Goal: Task Accomplishment & Management: Manage account settings

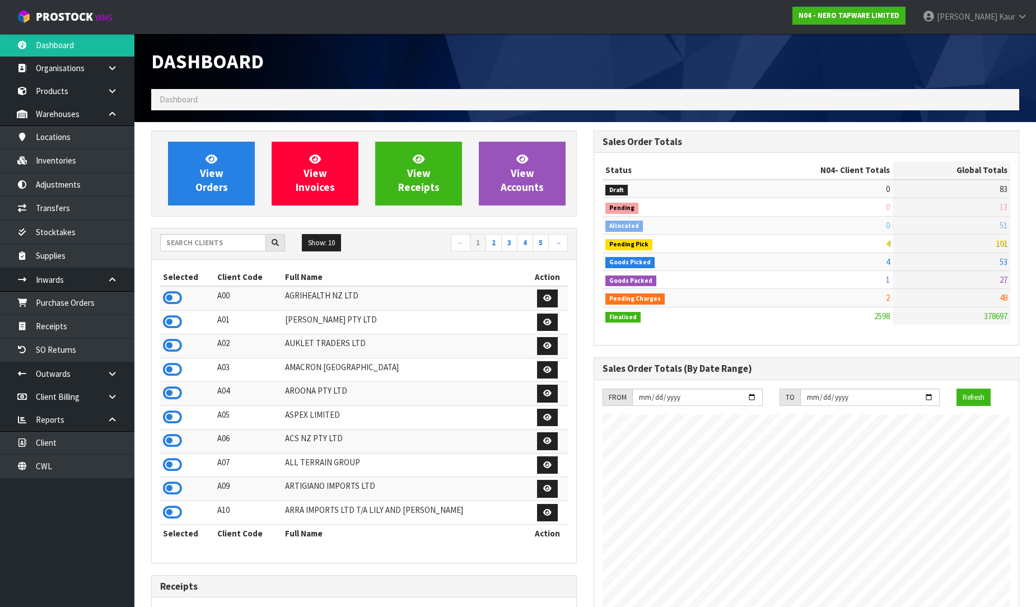
scroll to position [897, 442]
click at [223, 244] on input "text" at bounding box center [213, 242] width 106 height 17
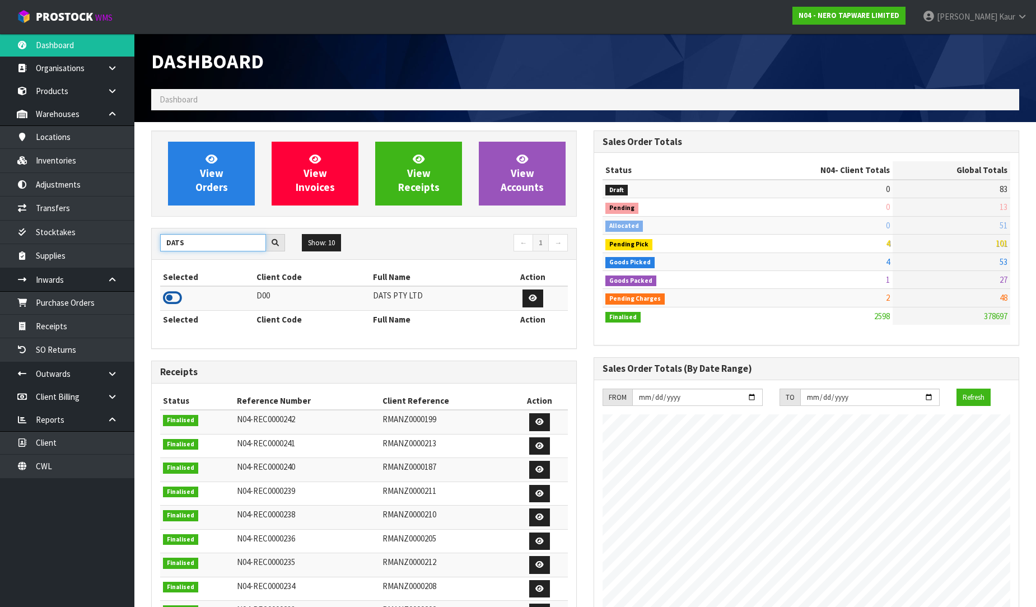
type input "DATS"
click at [166, 295] on icon at bounding box center [172, 298] width 19 height 17
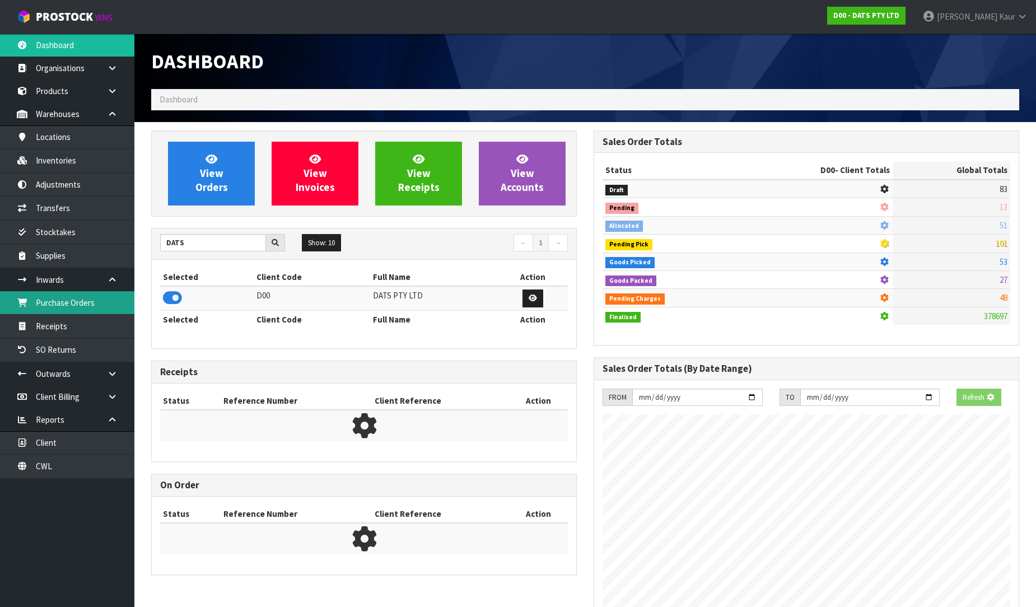
scroll to position [559301, 559557]
click at [87, 304] on link "Purchase Orders" at bounding box center [67, 302] width 134 height 23
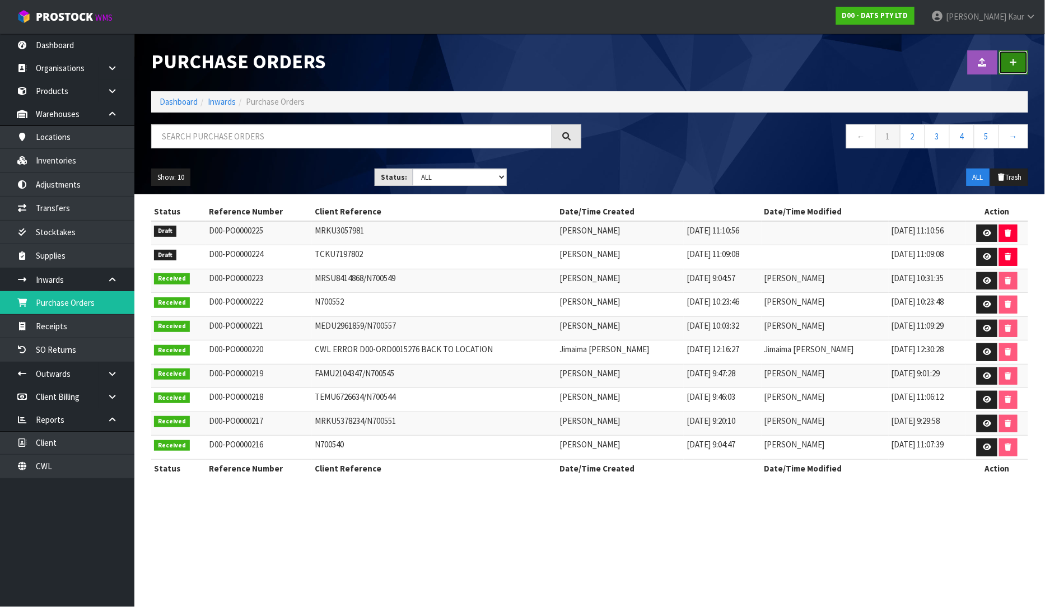
click at [1012, 69] on link at bounding box center [1013, 62] width 29 height 24
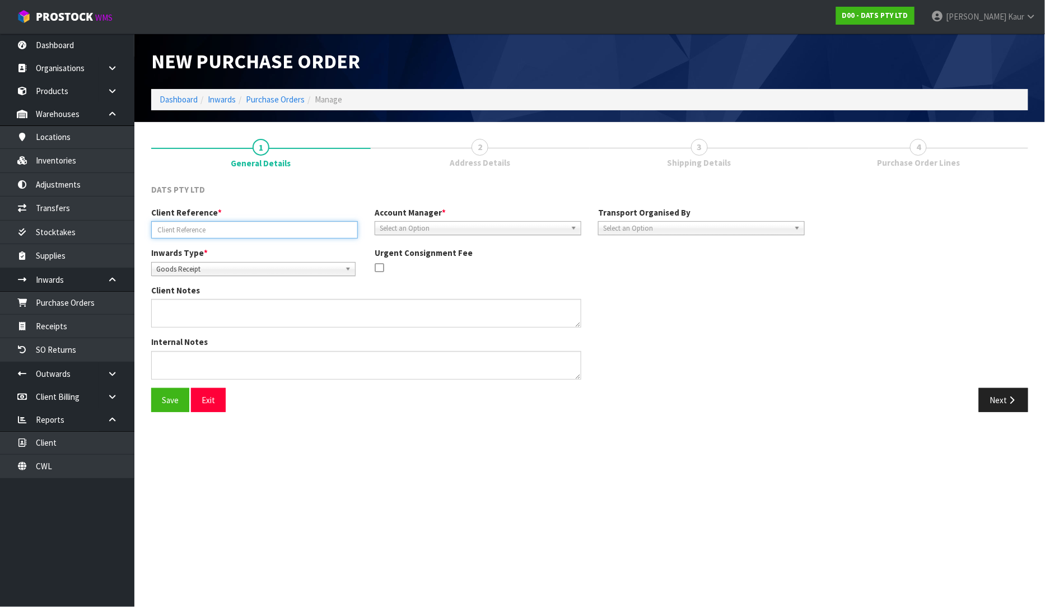
click at [209, 234] on input "text" at bounding box center [254, 229] width 207 height 17
type input "S04756325/COSTCO"
click at [413, 228] on span "Select an Option" at bounding box center [473, 228] width 186 height 13
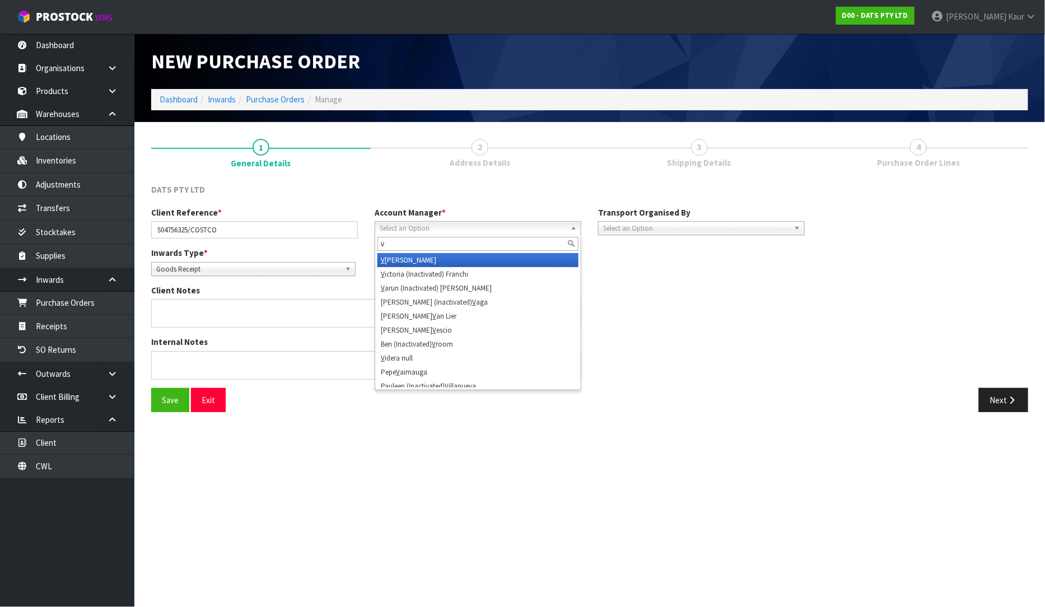
type input "v"
click at [421, 259] on li "V ineeta Lingam" at bounding box center [477, 260] width 201 height 14
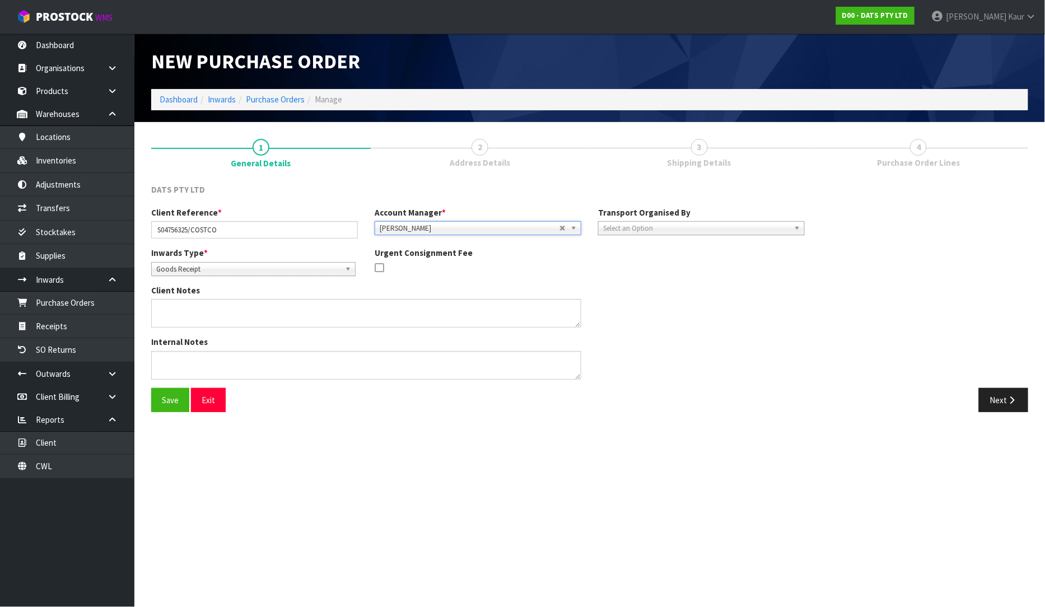
click at [634, 231] on span "Select an Option" at bounding box center [696, 228] width 186 height 13
click at [658, 287] on li "Client" at bounding box center [701, 288] width 201 height 14
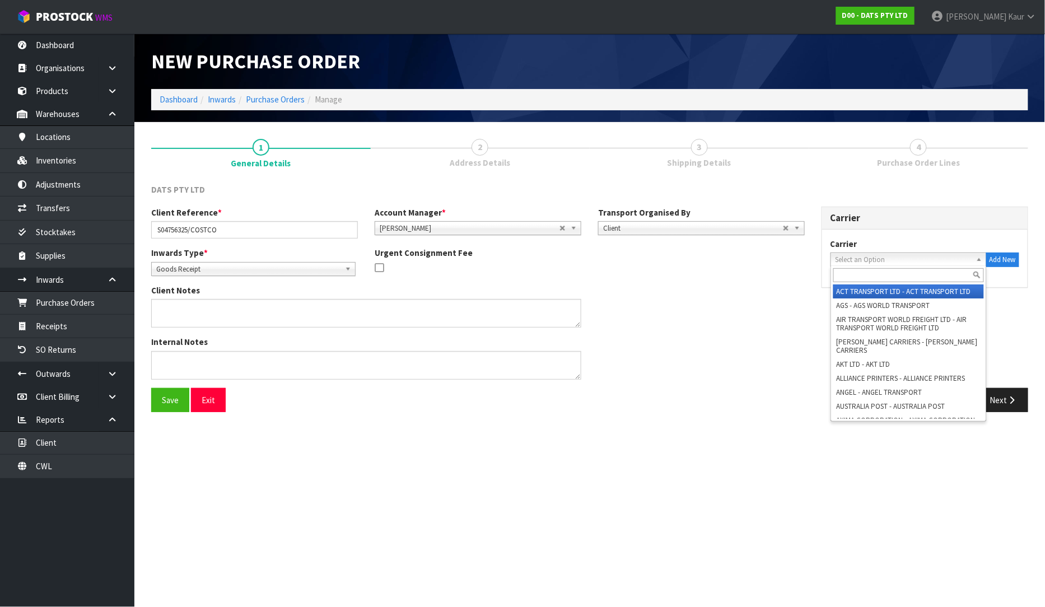
click at [867, 256] on span "Select an Option" at bounding box center [904, 259] width 136 height 13
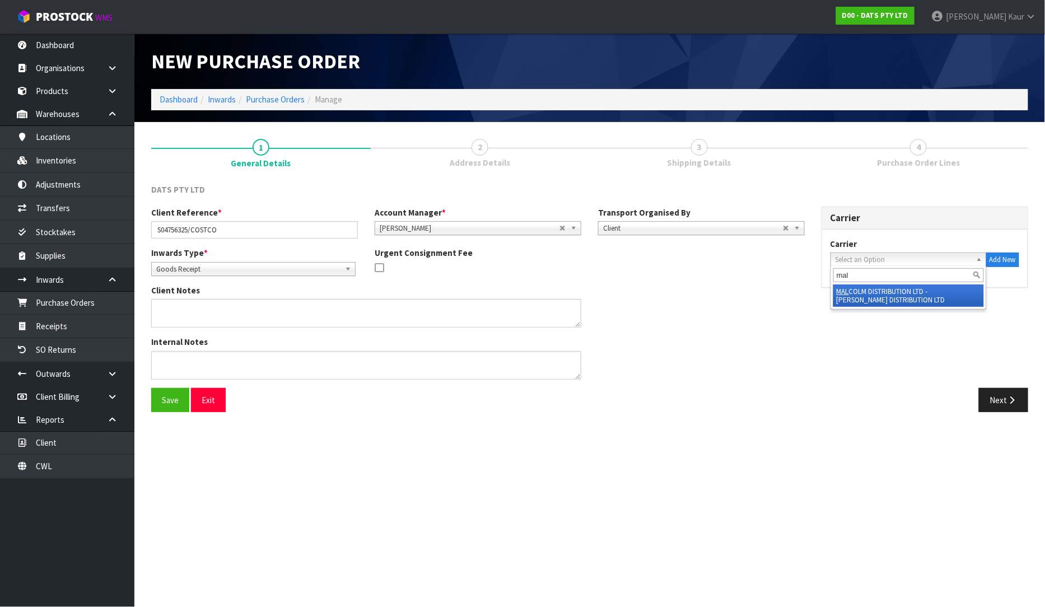
type input "mal"
click at [868, 287] on li "MAL COLM DISTRIBUTION LTD - MALCOLM DISTRIBUTION LTD" at bounding box center [908, 295] width 151 height 22
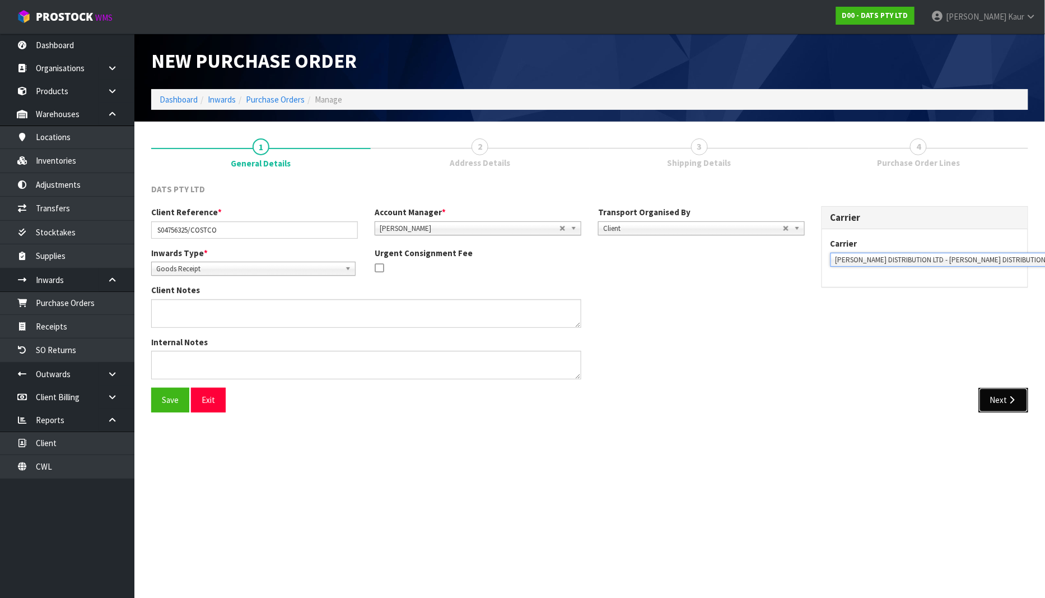
click at [1002, 404] on button "Next" at bounding box center [1003, 400] width 49 height 24
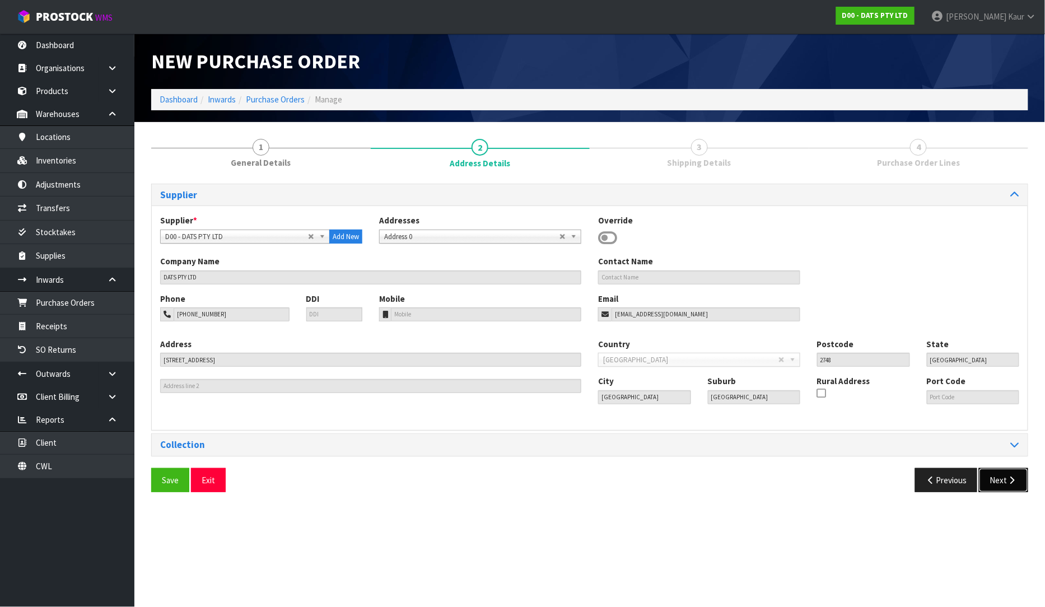
click at [1009, 478] on icon "button" at bounding box center [1012, 480] width 11 height 8
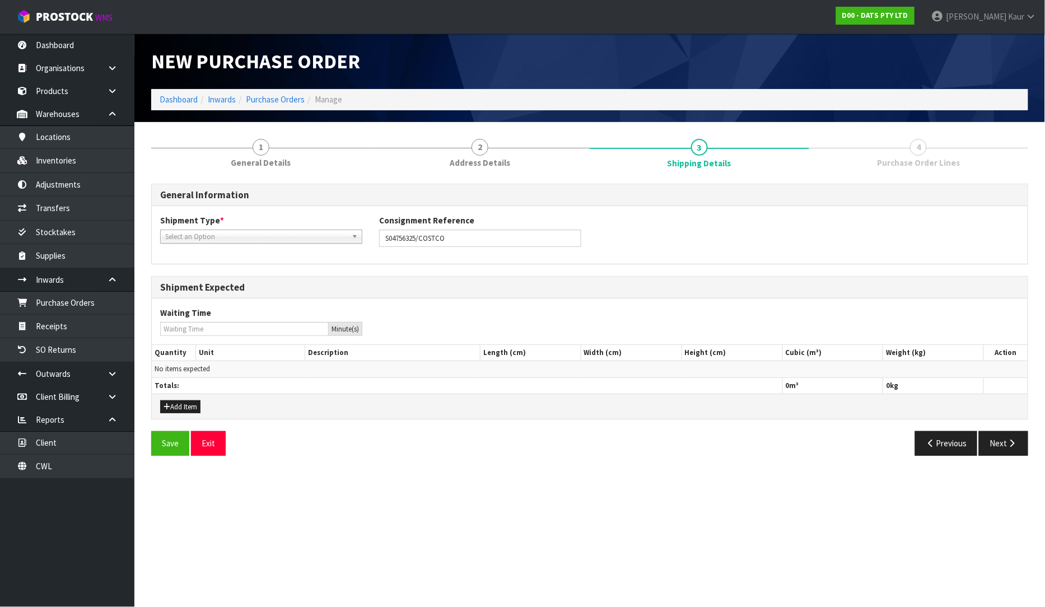
click at [192, 237] on span "Select an Option" at bounding box center [256, 236] width 182 height 13
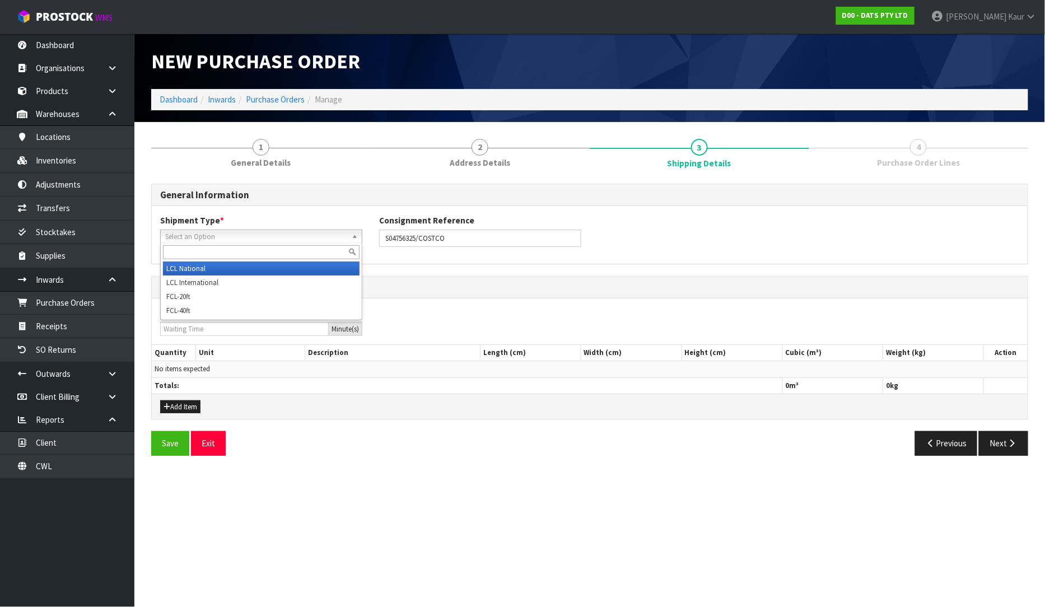
click at [200, 267] on li "LCL National" at bounding box center [261, 269] width 197 height 14
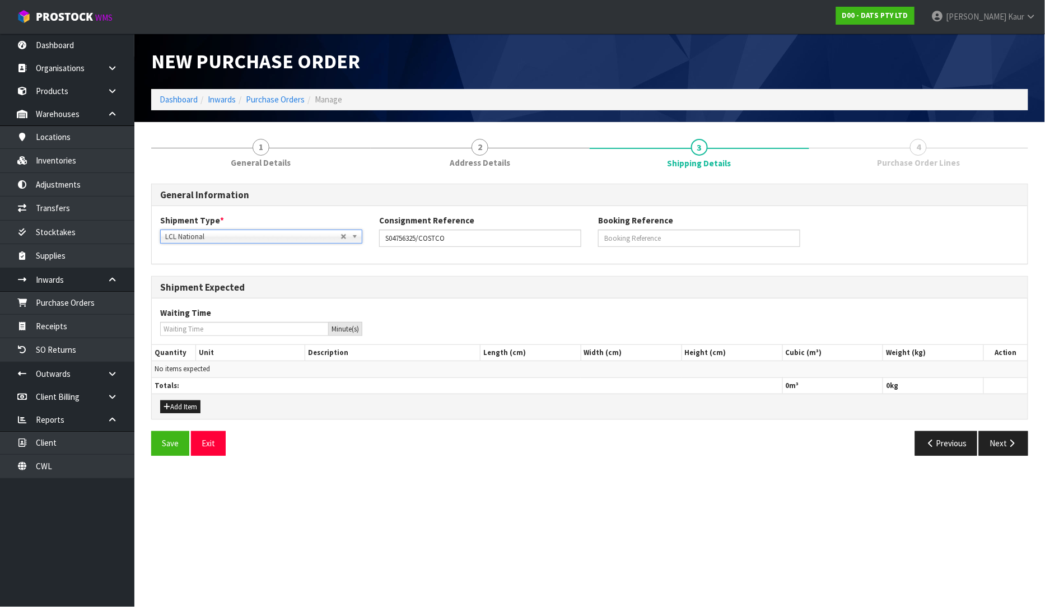
click at [192, 239] on span "LCL National" at bounding box center [252, 236] width 175 height 13
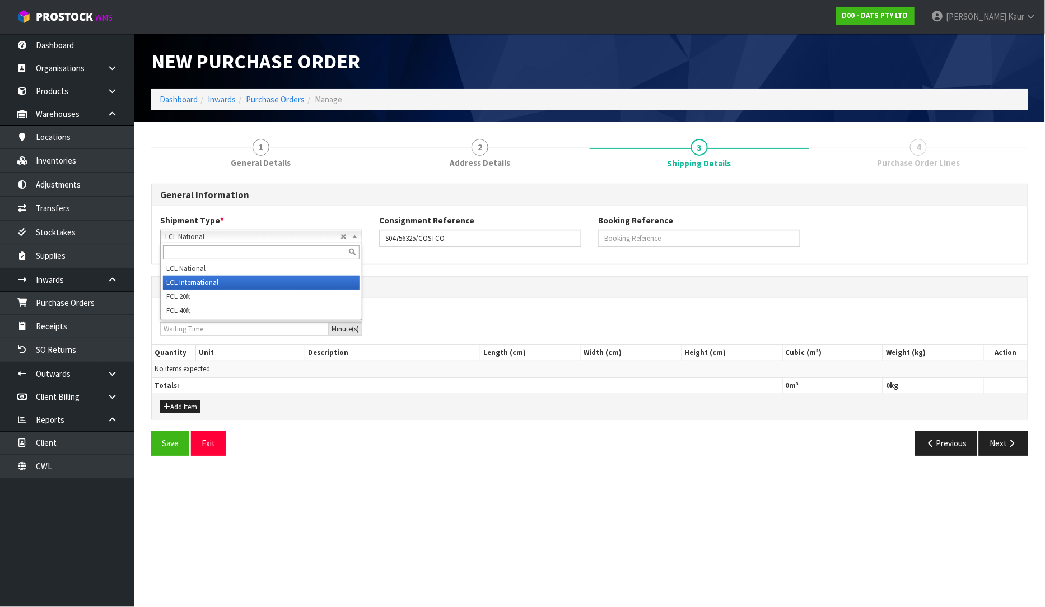
click at [197, 280] on li "LCL International" at bounding box center [261, 283] width 197 height 14
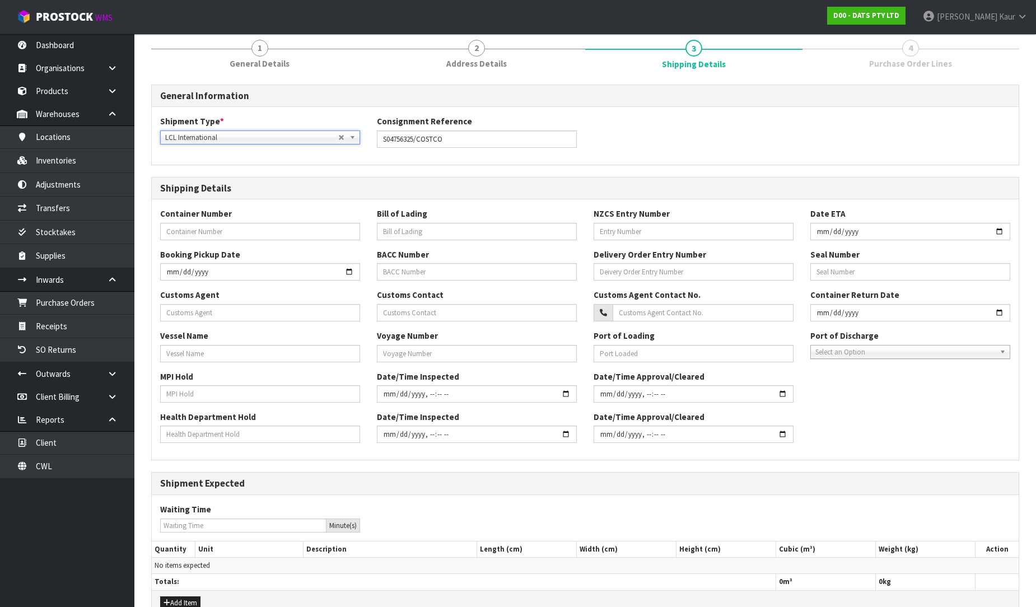
scroll to position [161, 0]
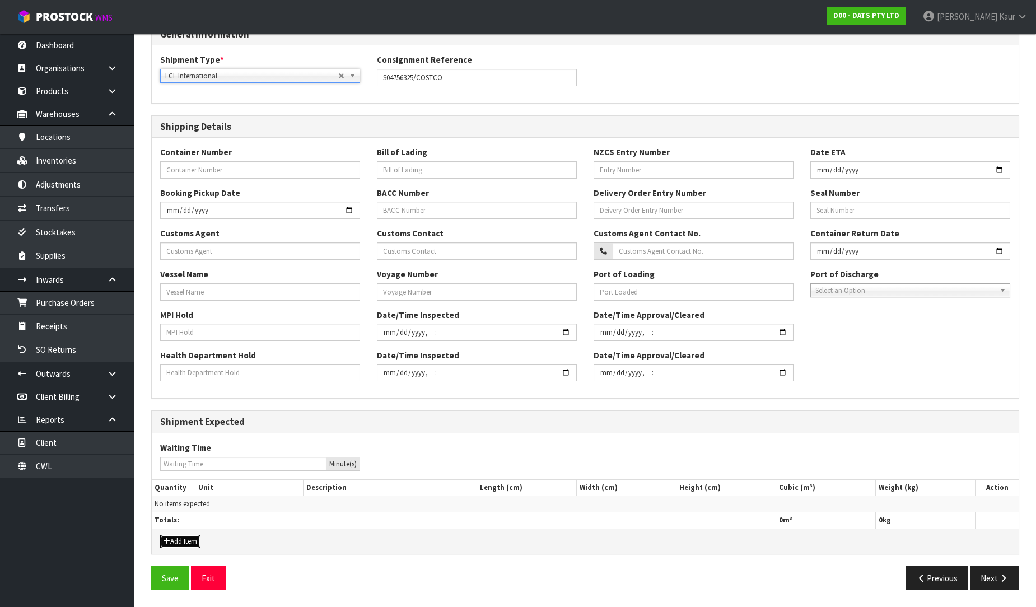
click at [192, 540] on button "Add Item" at bounding box center [180, 541] width 40 height 13
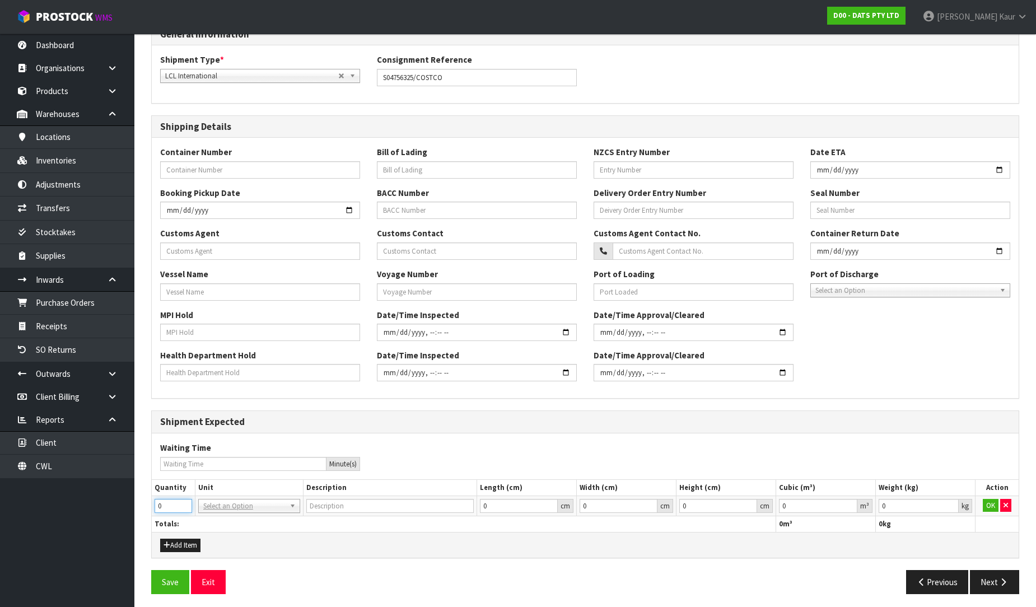
drag, startPoint x: 164, startPoint y: 503, endPoint x: 150, endPoint y: 513, distance: 17.3
click at [150, 513] on div "1 General Details 2 Address Details 3 Shipping Details 4 Purchase Order Lines G…" at bounding box center [585, 286] width 885 height 633
type input "4"
click at [222, 520] on input "text" at bounding box center [249, 522] width 96 height 14
type input "plt"
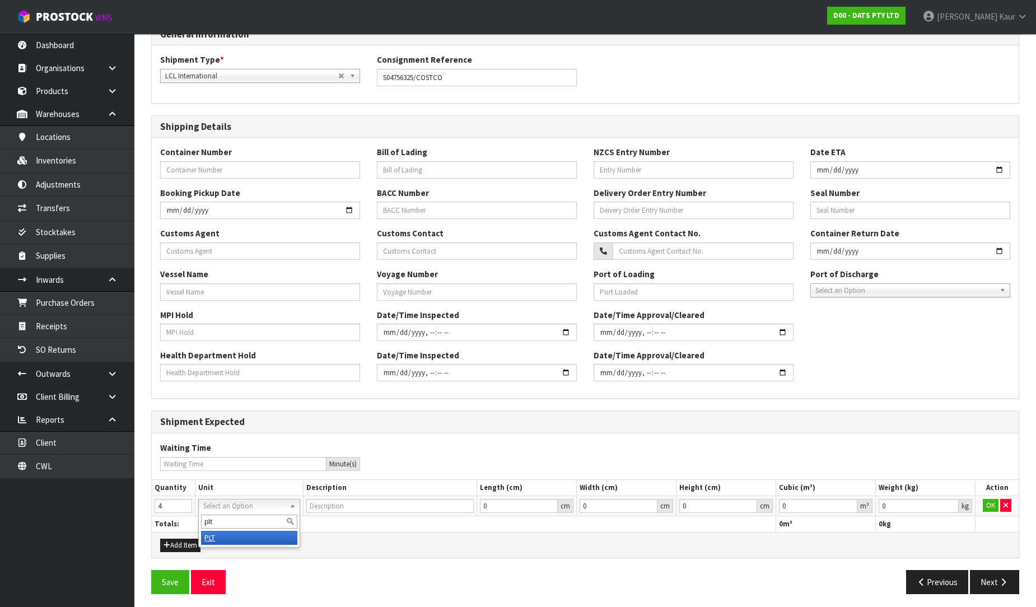
type input "PALLET"
drag, startPoint x: 802, startPoint y: 511, endPoint x: 774, endPoint y: 508, distance: 28.1
click at [774, 508] on tr "4 BAG BAR BSK BIN BTL BOX BDL CAB CGE CTN CSE COI CRA CRT CBE CYL DRM JAR MTR P…" at bounding box center [585, 506] width 867 height 20
type input "6.411"
drag, startPoint x: 891, startPoint y: 514, endPoint x: 881, endPoint y: 512, distance: 9.7
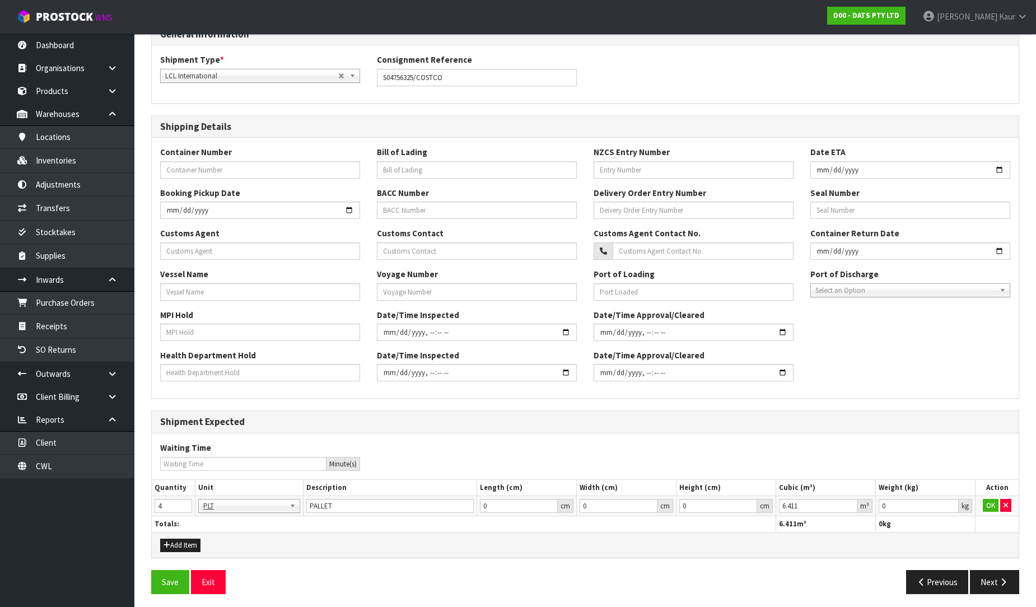
click at [881, 512] on td "0 kg" at bounding box center [926, 506] width 100 height 20
drag, startPoint x: 896, startPoint y: 505, endPoint x: 878, endPoint y: 506, distance: 18.0
click at [879, 506] on input "0" at bounding box center [919, 506] width 80 height 14
type input "1892"
click at [987, 500] on button "OK" at bounding box center [991, 505] width 16 height 13
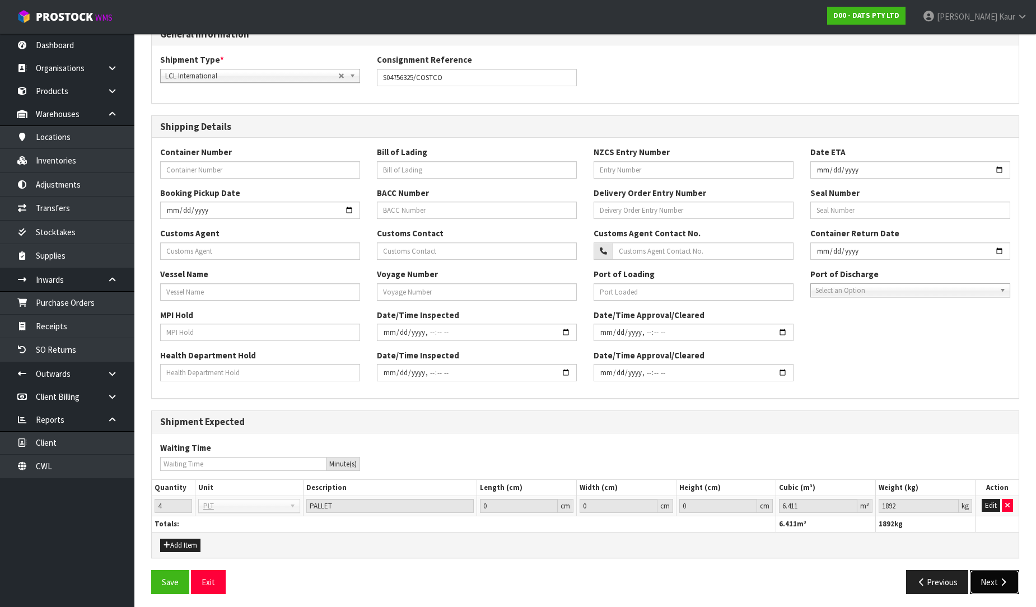
click at [987, 590] on button "Next" at bounding box center [994, 582] width 49 height 24
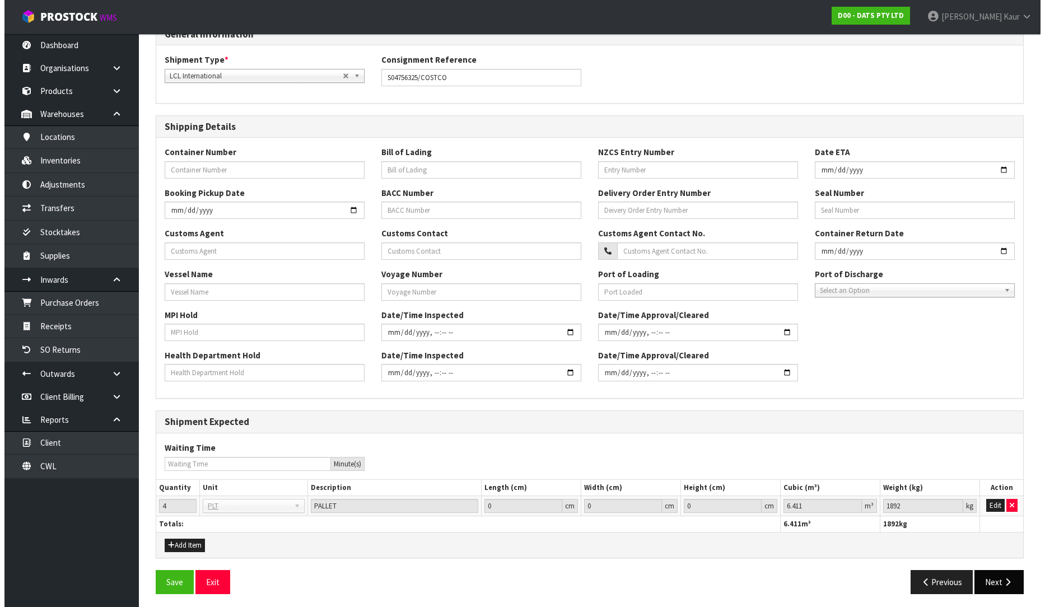
scroll to position [0, 0]
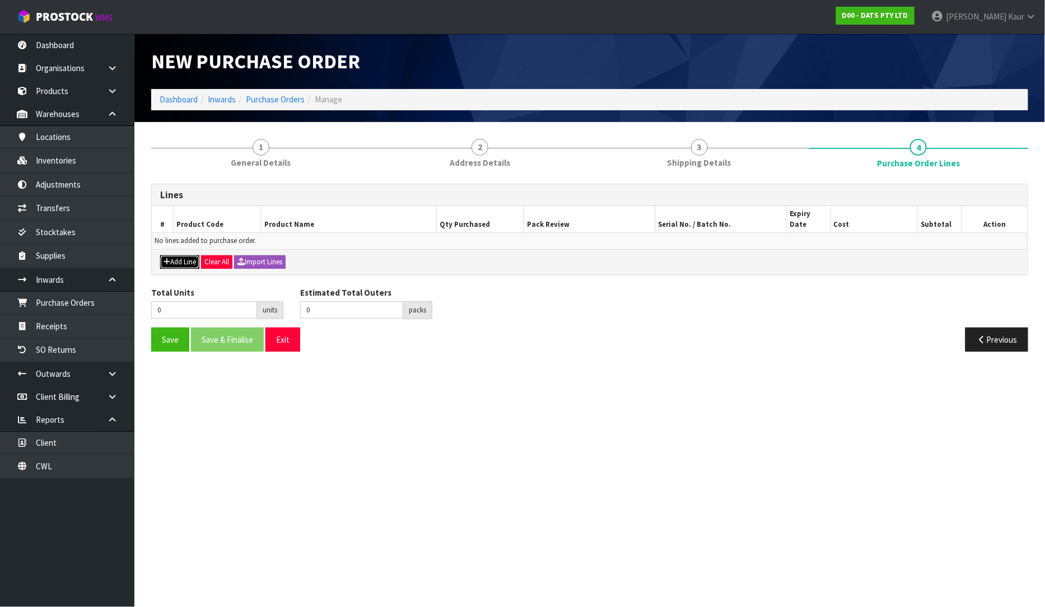
click at [190, 255] on button "Add Line" at bounding box center [179, 261] width 39 height 13
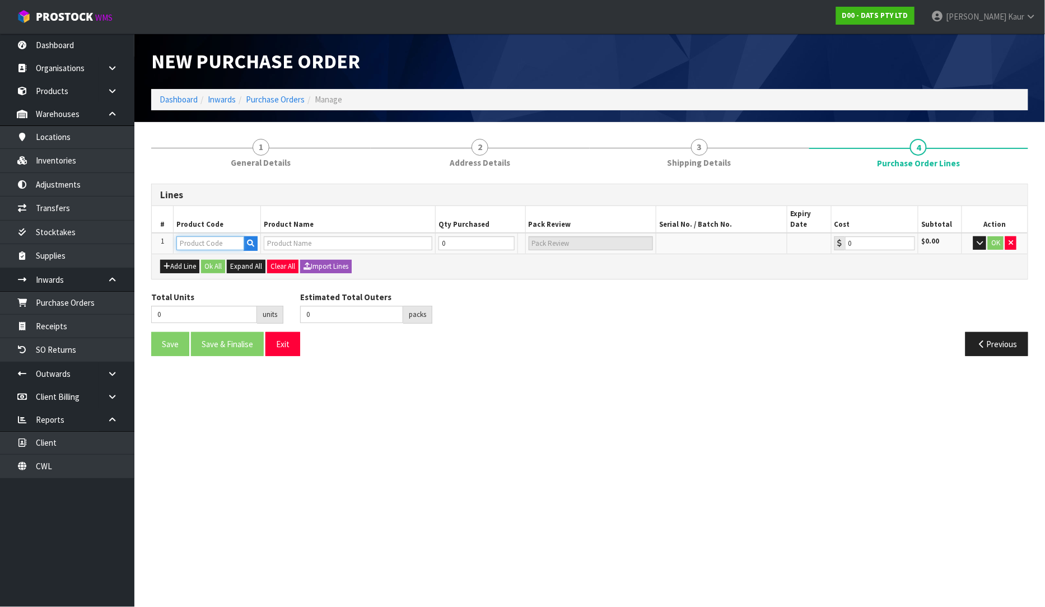
click at [199, 236] on input "text" at bounding box center [210, 243] width 68 height 14
type input "68074"
type input "ECO-FRIENDLY CUTLERY 180PK GREY COSTCO"
type input "0.00"
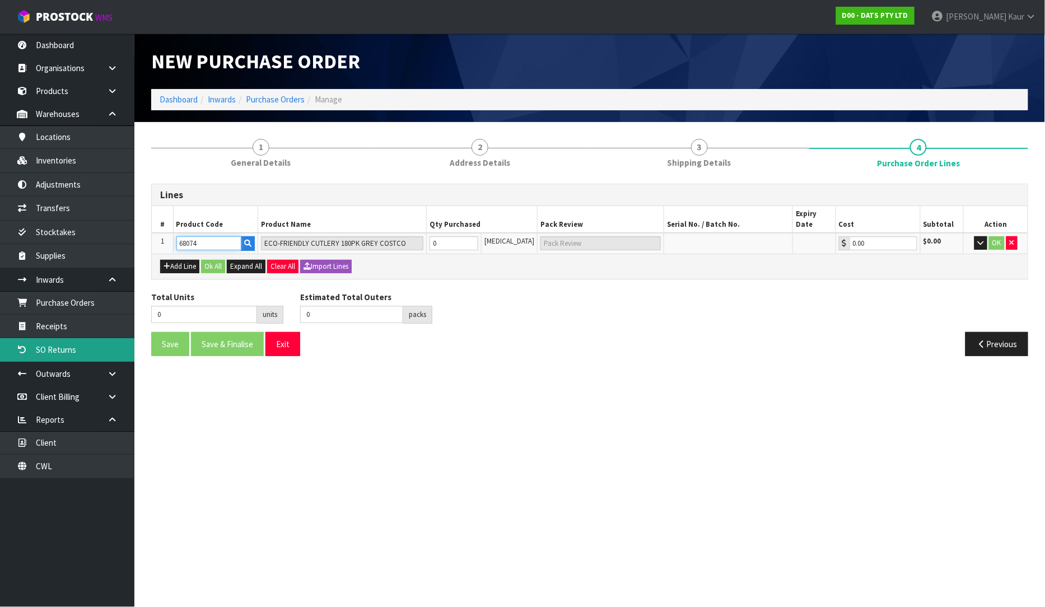
type input "68074"
click at [429, 236] on tr "1 68074 ECO-FRIENDLY CUTLERY 180PK GREY COSTCO 0 PCE 0.00 $0.00 OK" at bounding box center [590, 243] width 876 height 21
type input "1"
type input "1 PCE"
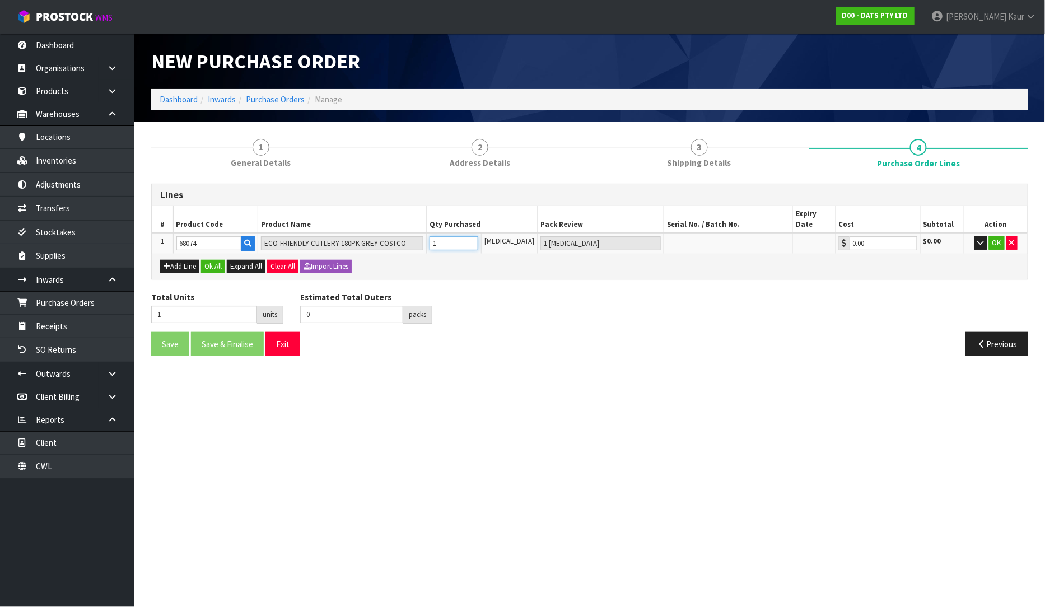
type input "11"
type input "11 PCE"
type input "112"
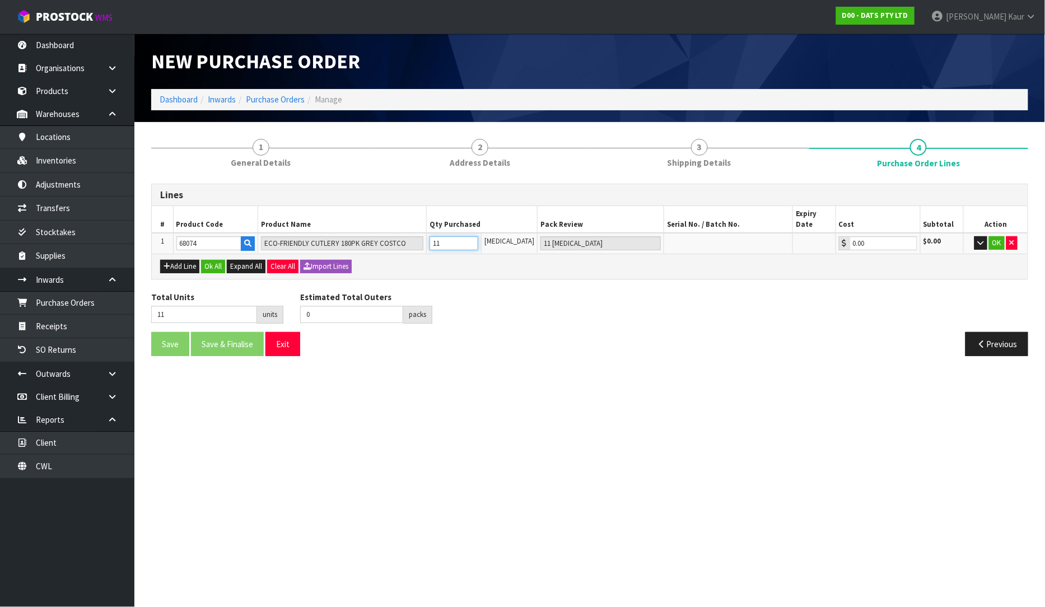
type input "112 PCE"
type input "1120"
type input "1120 PCE"
type input "1120"
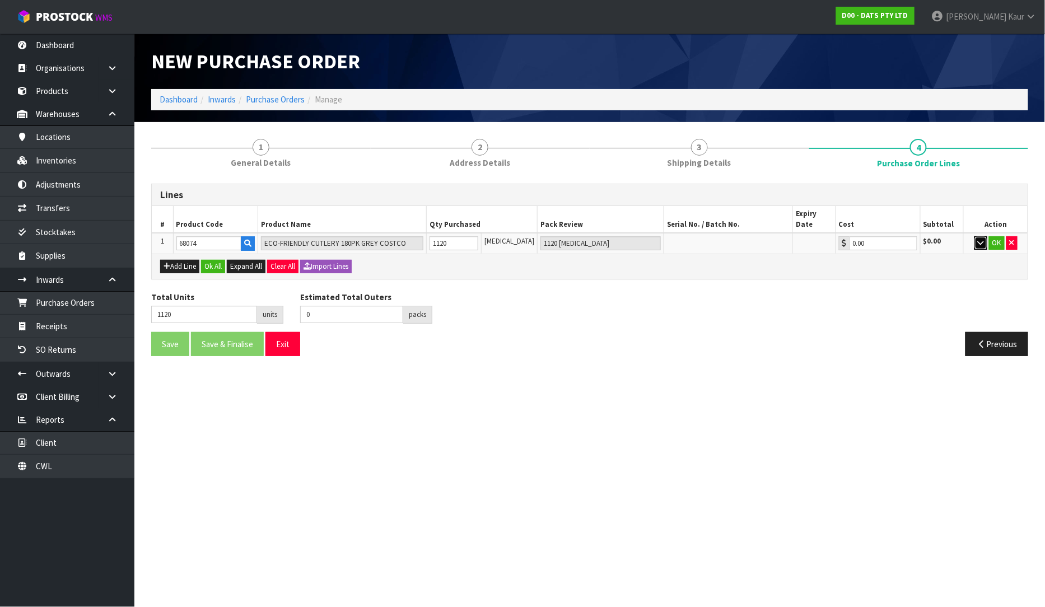
click at [980, 239] on icon "button" at bounding box center [981, 242] width 6 height 7
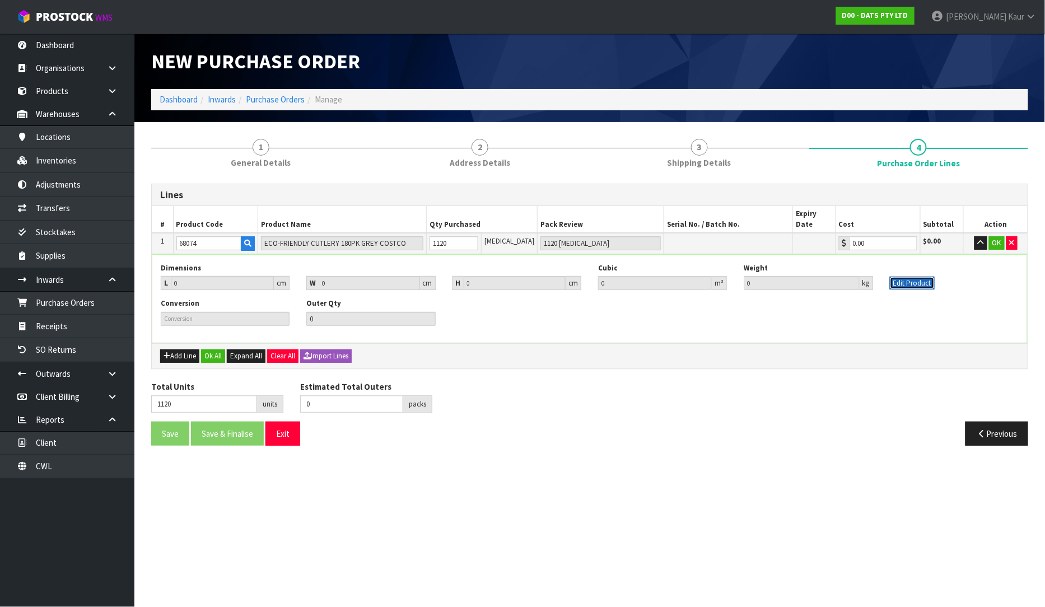
click at [911, 277] on button "Edit Product" at bounding box center [912, 283] width 45 height 13
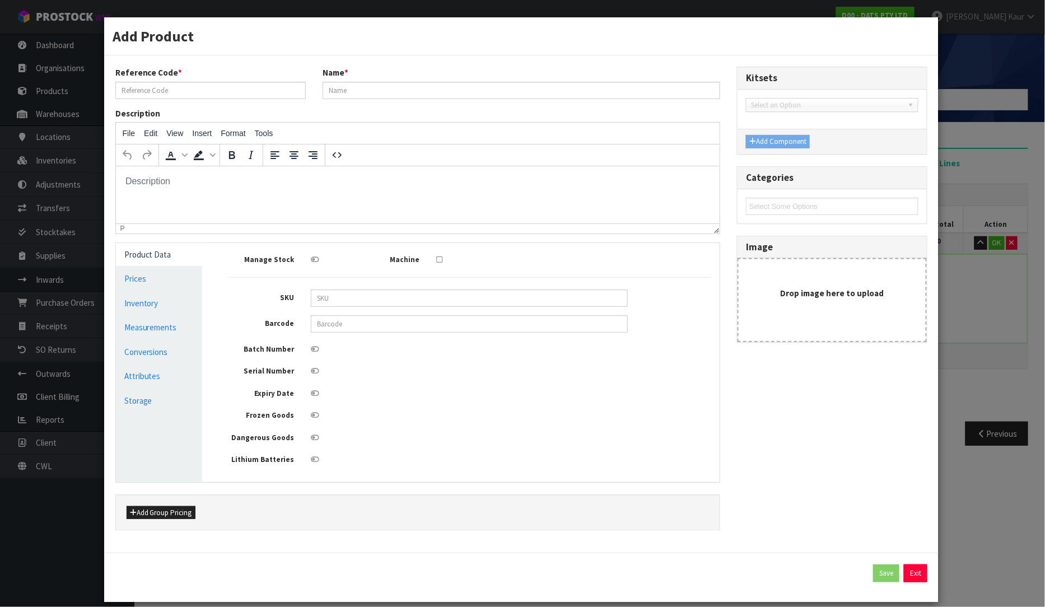
type input "68074"
type input "ECO-FRIENDLY CUTLERY 180PK GREY COSTCO"
type input "0"
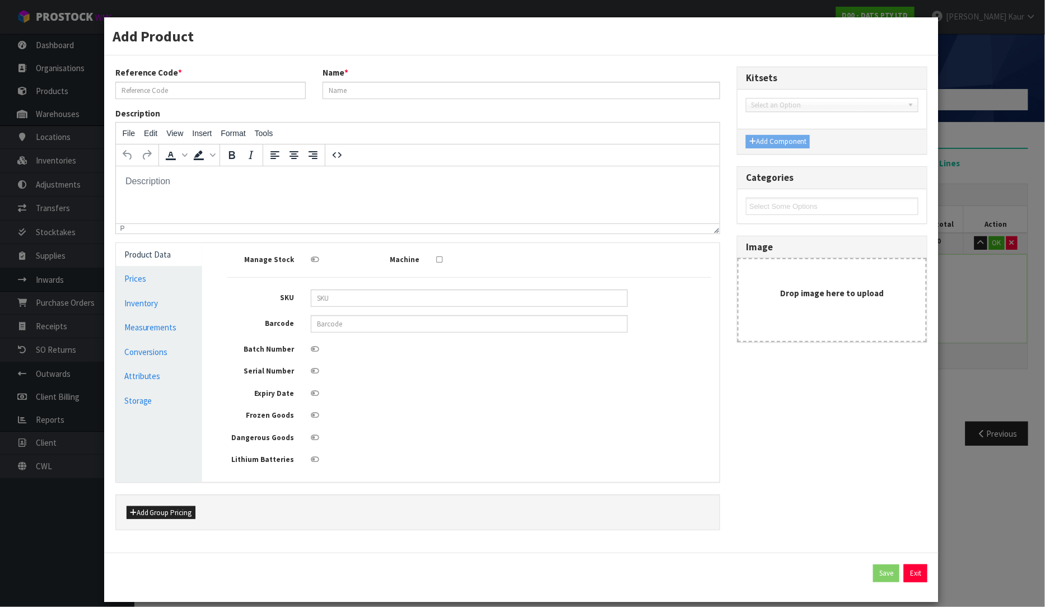
type input "0"
click at [176, 326] on link "Measurements" at bounding box center [159, 327] width 87 height 23
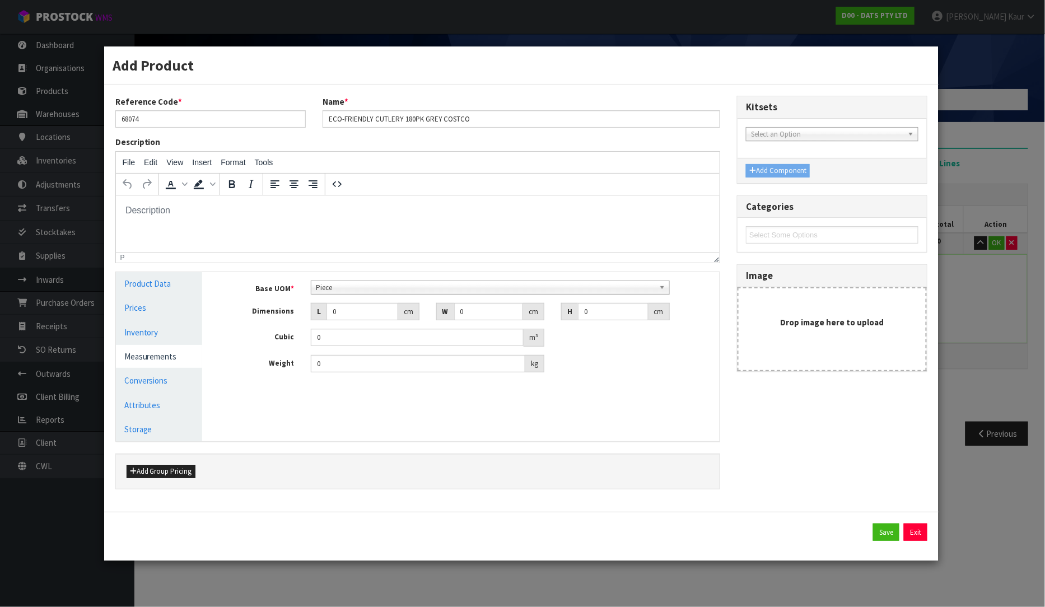
scroll to position [216, 0]
click at [333, 282] on span "Piece" at bounding box center [485, 287] width 338 height 13
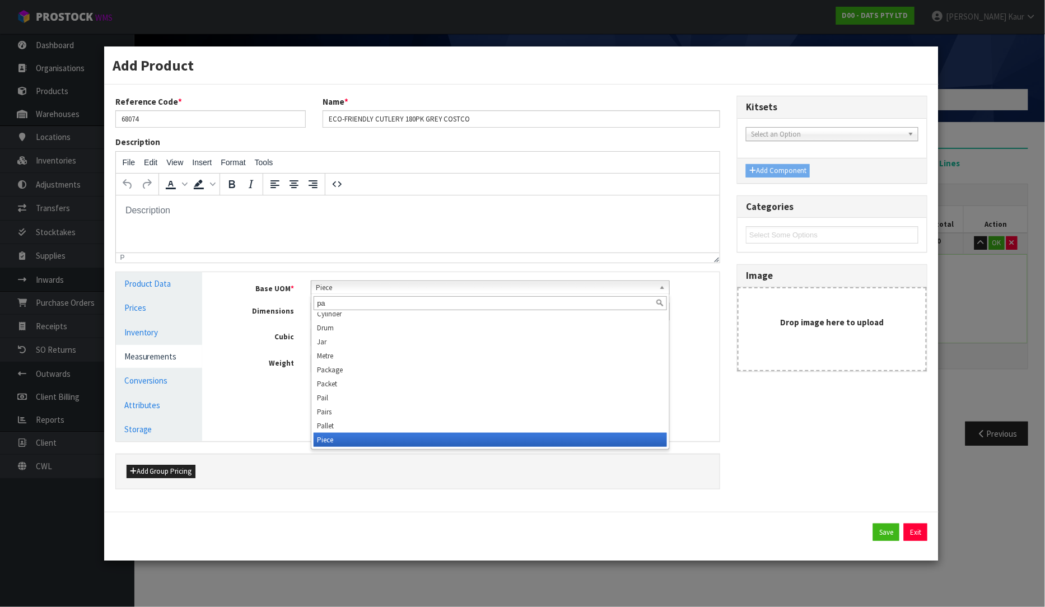
scroll to position [0, 0]
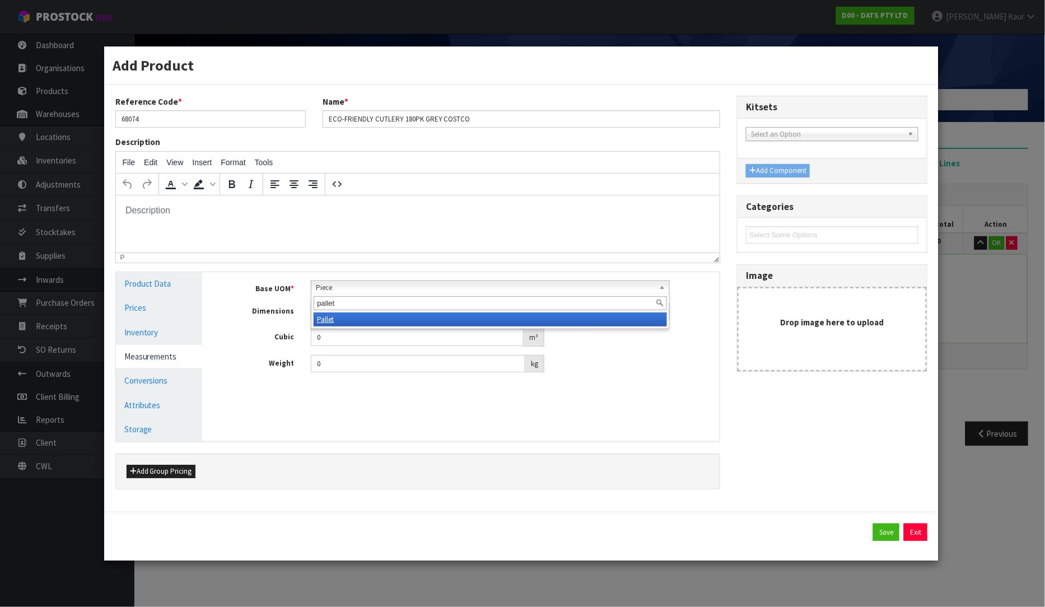
type input "pallet"
click at [329, 321] on em "Pallet" at bounding box center [325, 320] width 17 height 10
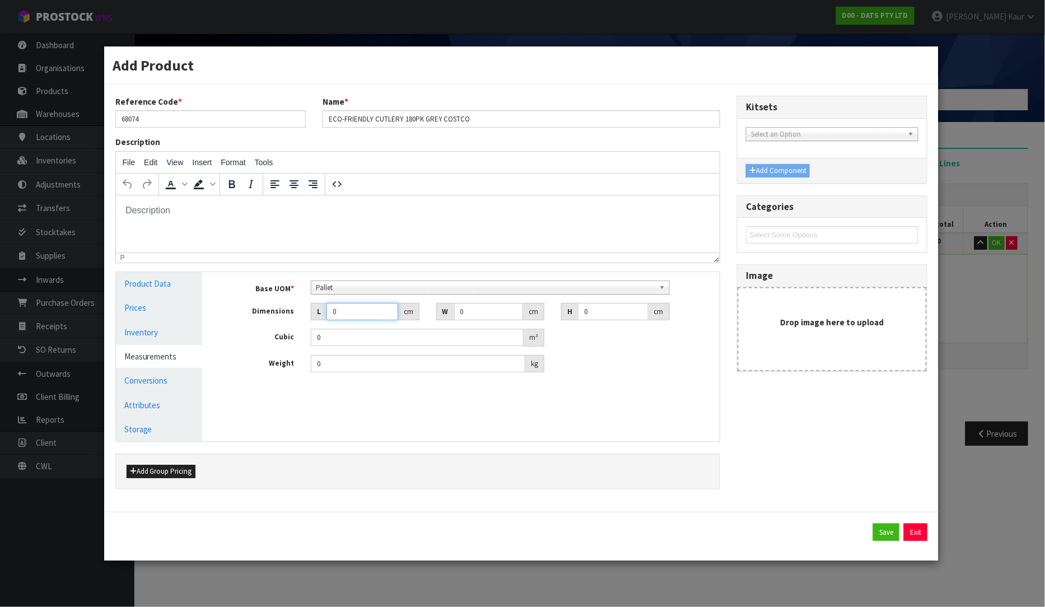
drag, startPoint x: 345, startPoint y: 315, endPoint x: 318, endPoint y: 326, distance: 29.1
click at [318, 326] on div "Base UOM * Bag Bar Basket Bin Bottle Box Bundle Cabinet Cage Carton Case Coil C…" at bounding box center [469, 327] width 484 height 92
type input "9"
type input "0.000001"
type input "95"
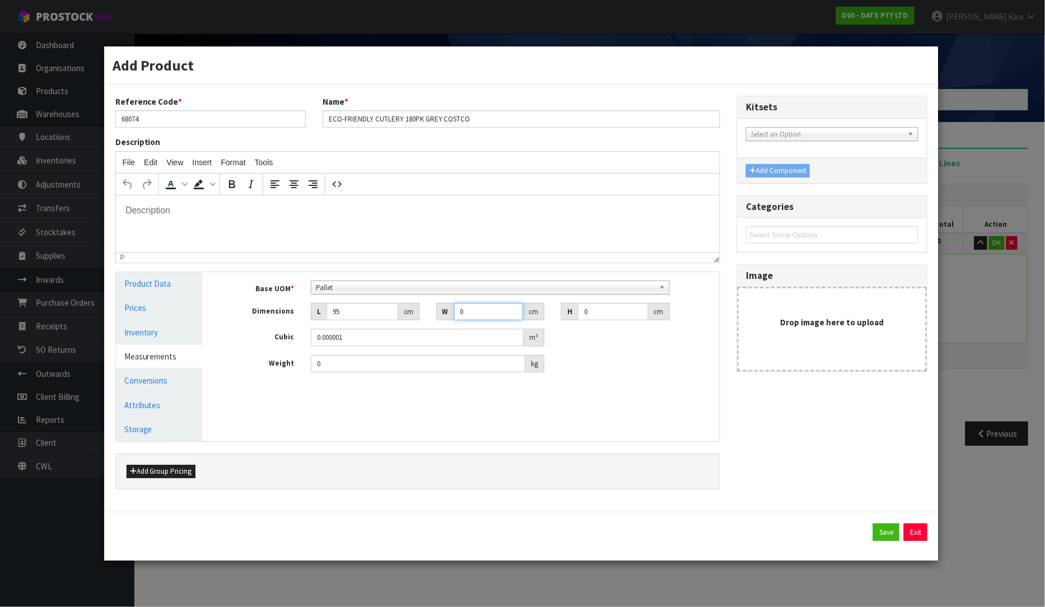
drag, startPoint x: 477, startPoint y: 318, endPoint x: 451, endPoint y: 325, distance: 26.1
click at [451, 325] on div "Base UOM * Bag Bar Basket Bin Bottle Box Bundle Cabinet Cage Carton Case Coil C…" at bounding box center [469, 327] width 484 height 92
type input "113"
drag, startPoint x: 595, startPoint y: 315, endPoint x: 566, endPoint y: 316, distance: 29.2
click at [566, 316] on div "H 0 cm" at bounding box center [615, 312] width 108 height 18
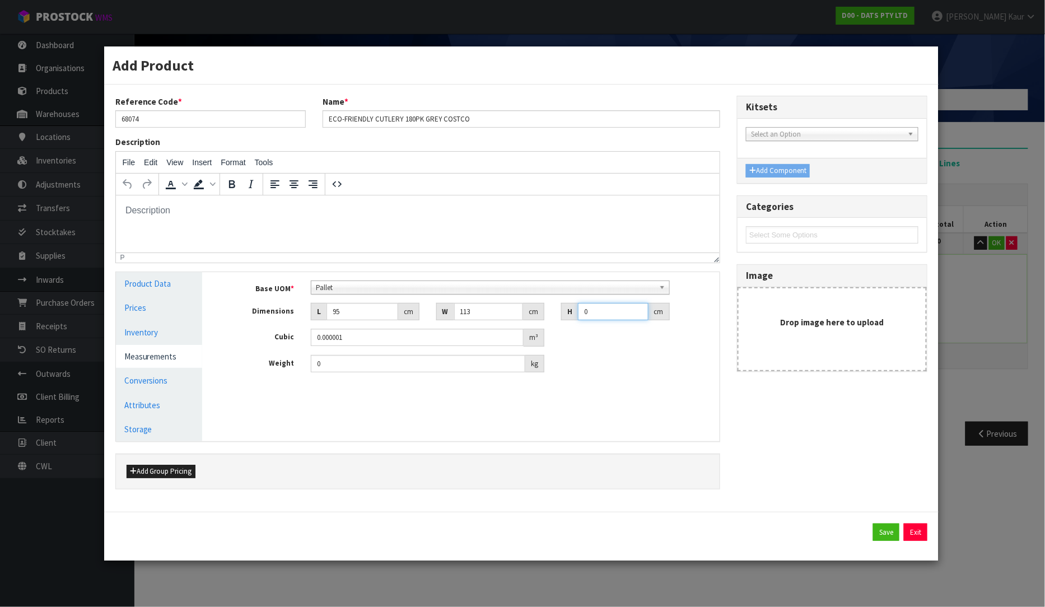
type input "1"
type input "0.010735"
type input "12"
type input "0.12882"
type input "127"
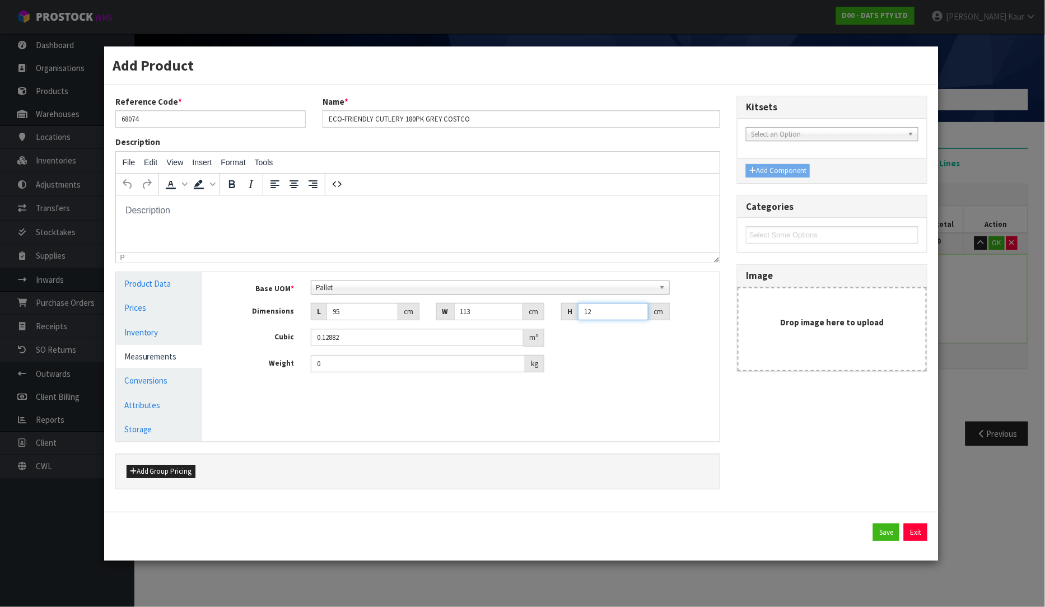
type input "1.363345"
type input "127"
drag, startPoint x: 321, startPoint y: 364, endPoint x: 309, endPoint y: 370, distance: 13.0
click at [309, 370] on div "0 kg" at bounding box center [427, 364] width 250 height 18
type input "1892"
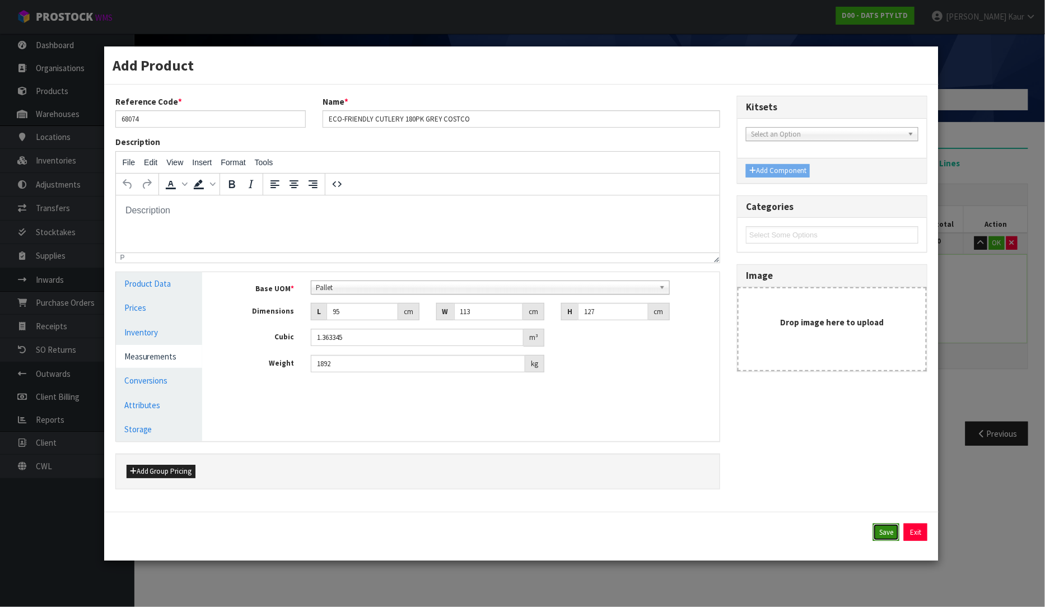
click at [888, 535] on button "Save" at bounding box center [886, 533] width 26 height 18
type input "1120 PLT"
type input "95"
type input "113"
type input "127"
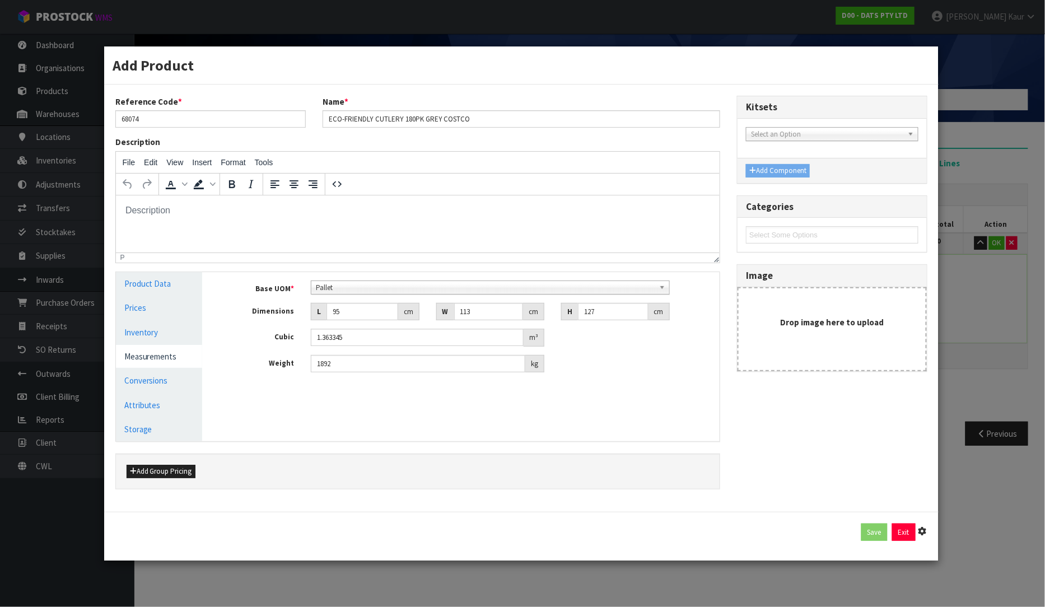
type input "1.363345"
type input "1892"
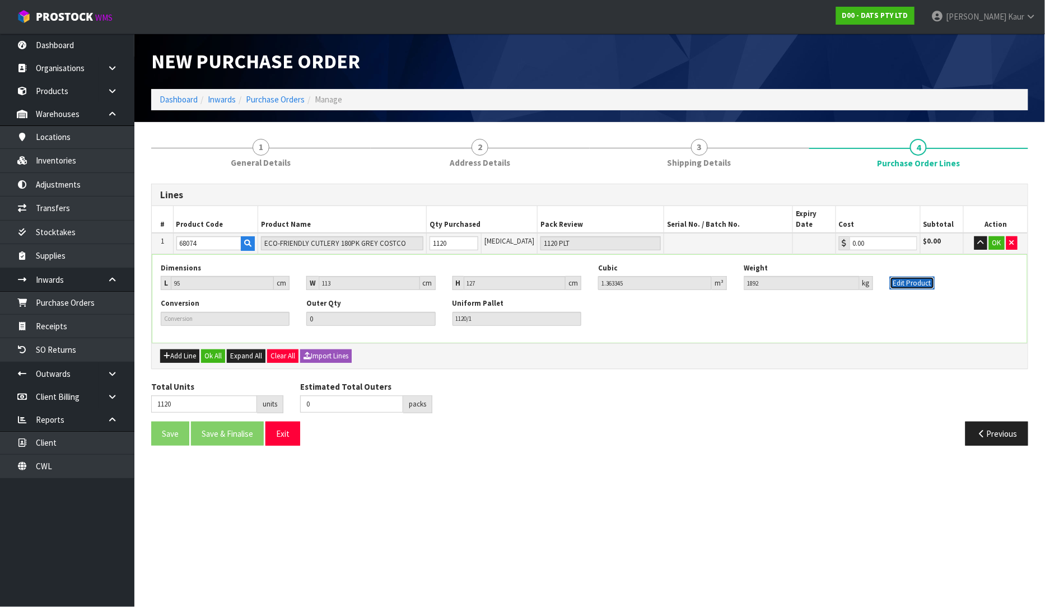
click at [906, 277] on button "Edit Product" at bounding box center [912, 283] width 45 height 13
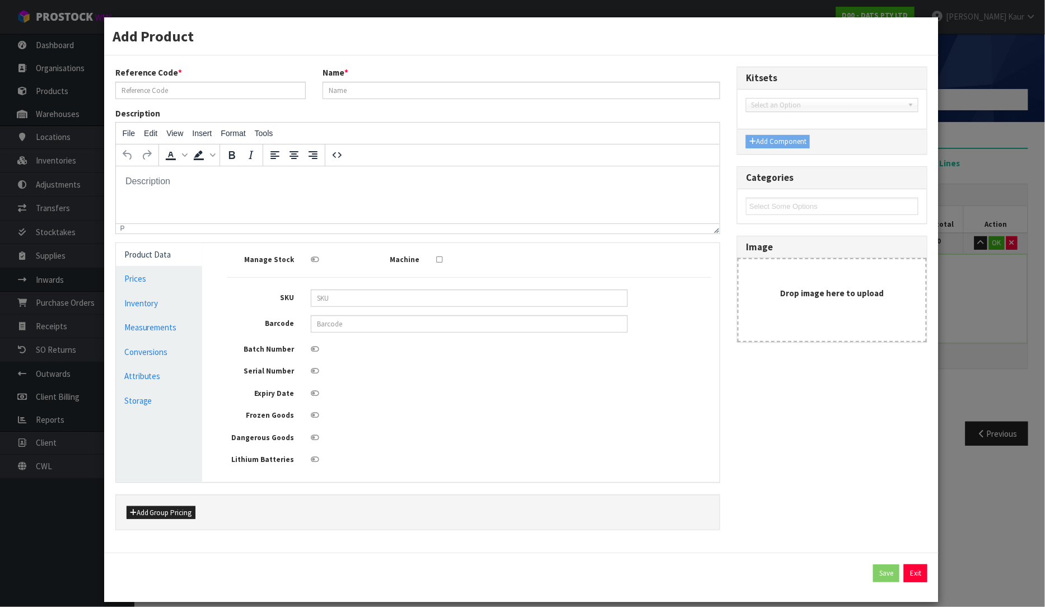
type input "68074"
type input "ECO-FRIENDLY CUTLERY 180PK GREY COSTCO"
click at [146, 323] on link "Measurements" at bounding box center [159, 327] width 87 height 23
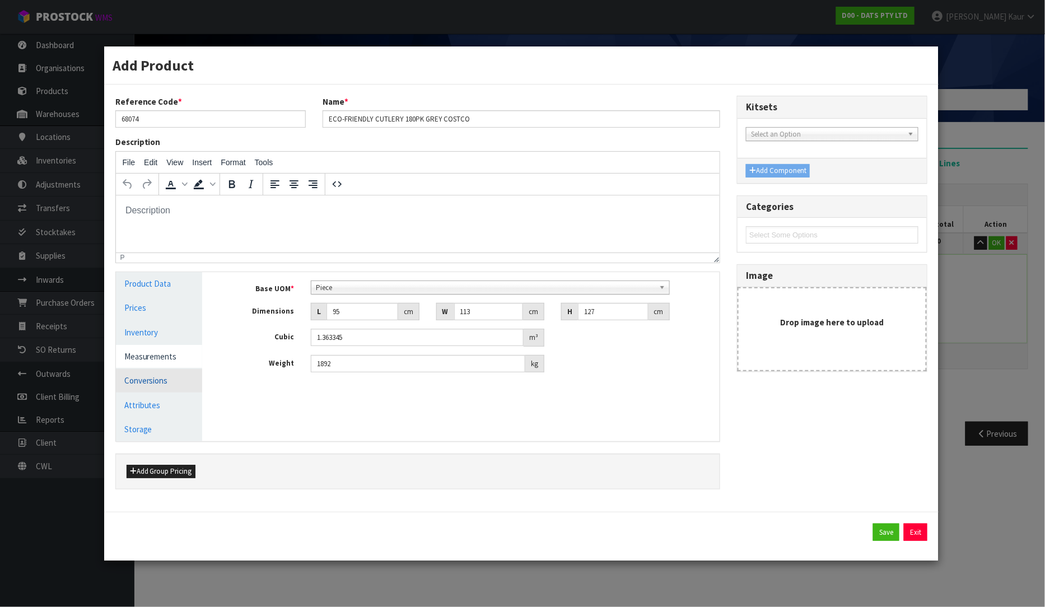
click at [155, 382] on link "Conversions" at bounding box center [159, 380] width 87 height 23
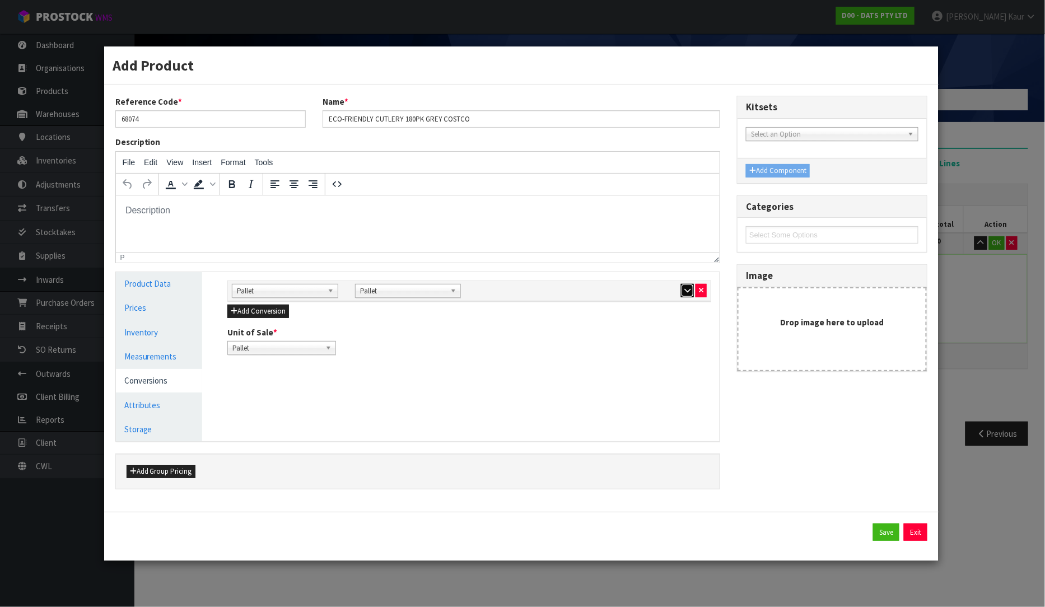
click at [687, 294] on button "button" at bounding box center [687, 290] width 13 height 13
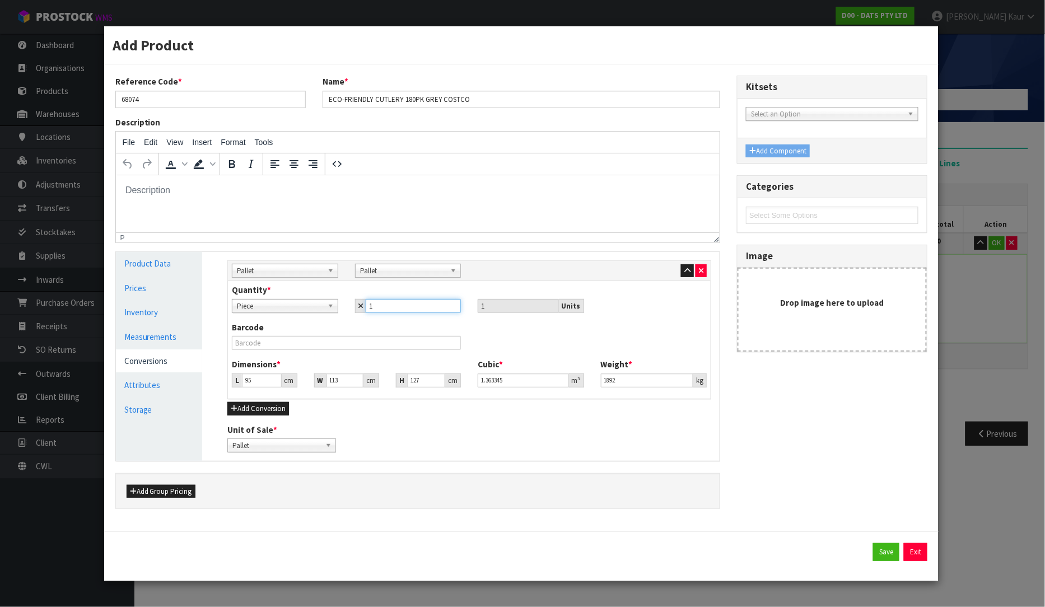
drag, startPoint x: 368, startPoint y: 306, endPoint x: 361, endPoint y: 306, distance: 6.7
click at [361, 306] on div "1" at bounding box center [408, 306] width 106 height 14
drag, startPoint x: 380, startPoint y: 305, endPoint x: 350, endPoint y: 308, distance: 29.8
click at [350, 308] on div "1" at bounding box center [408, 306] width 123 height 14
type input "2"
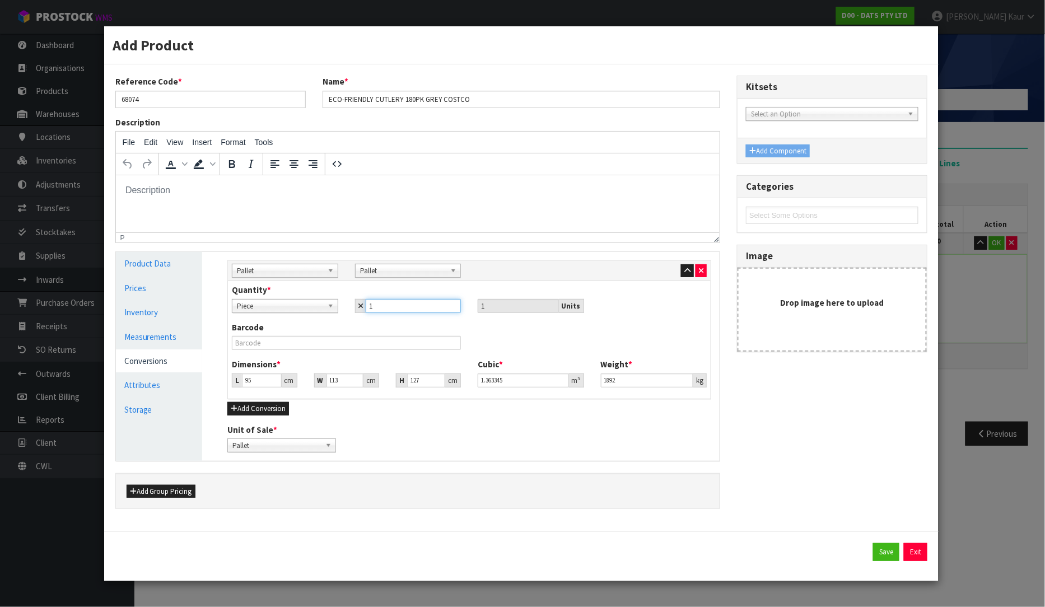
type input "2"
type input "28"
type input "280"
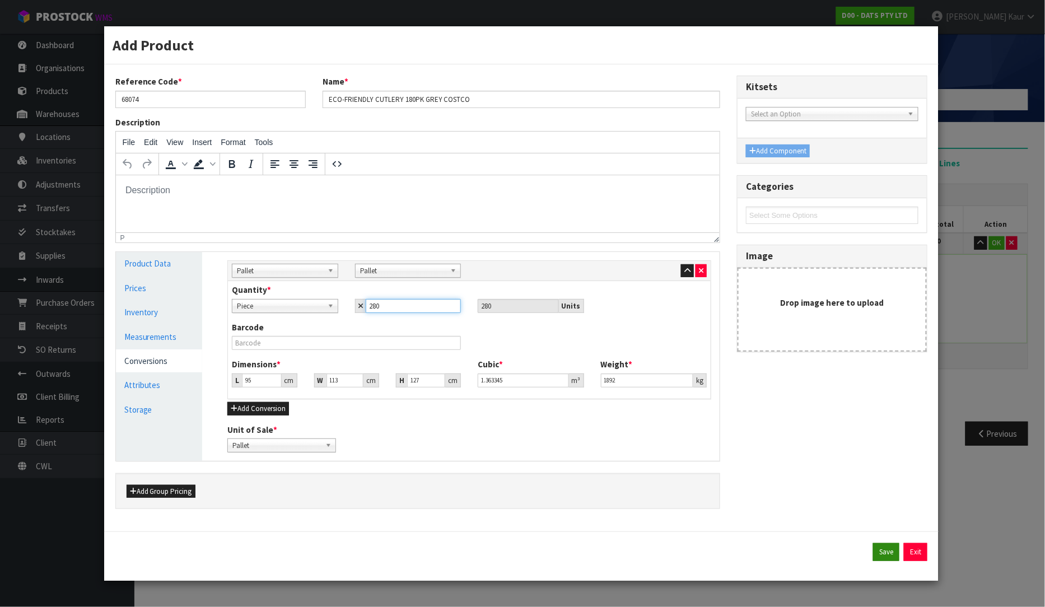
type input "280"
click at [889, 543] on button "Save" at bounding box center [886, 552] width 26 height 18
type input "4 PLT"
type input "1120/280"
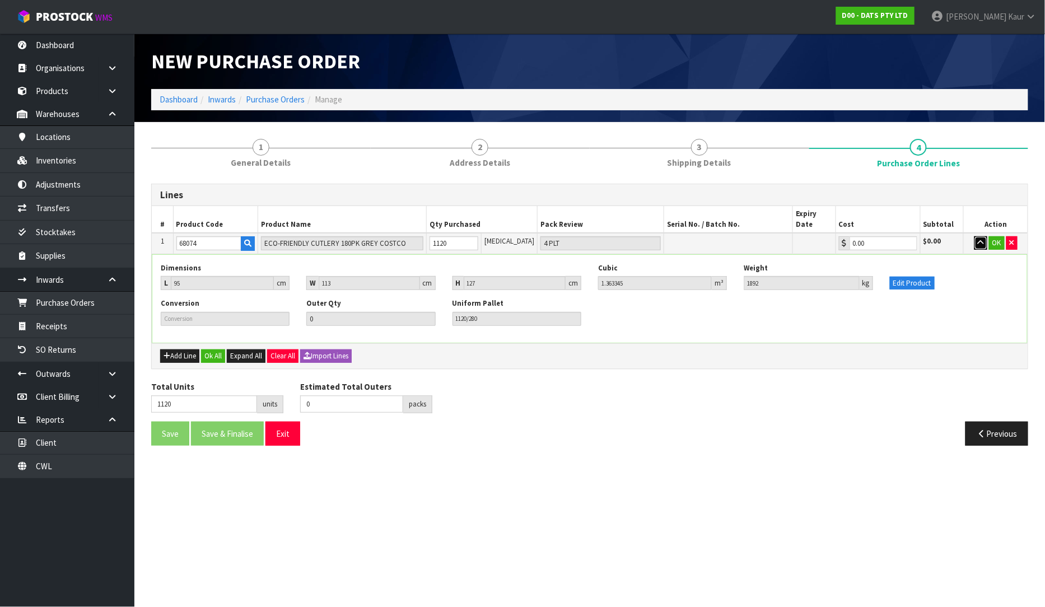
click at [978, 239] on icon "button" at bounding box center [981, 242] width 6 height 7
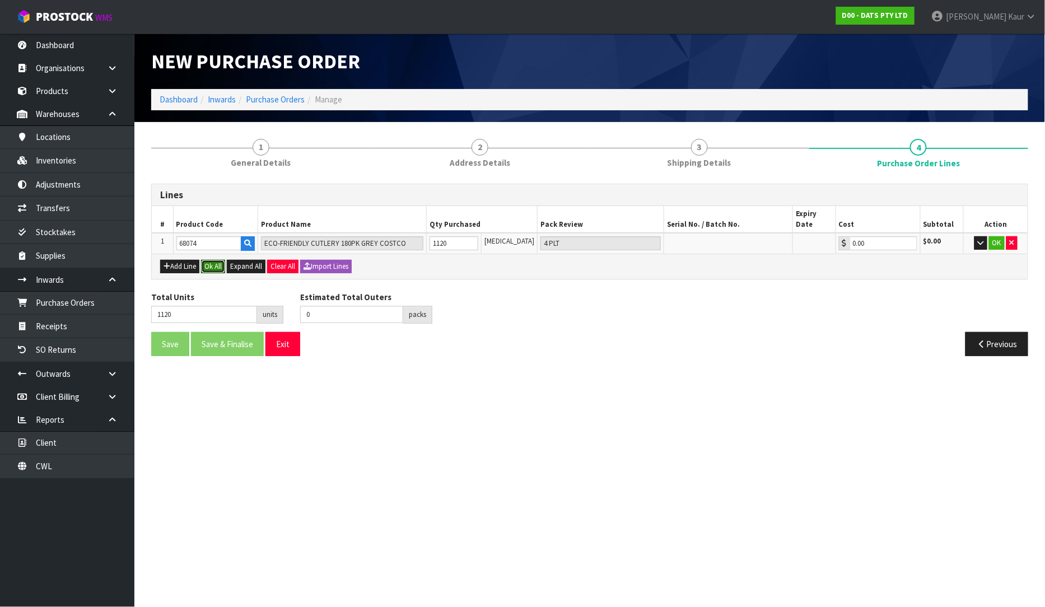
drag, startPoint x: 220, startPoint y: 253, endPoint x: 199, endPoint y: 270, distance: 27.1
click at [220, 260] on button "Ok All" at bounding box center [213, 266] width 24 height 13
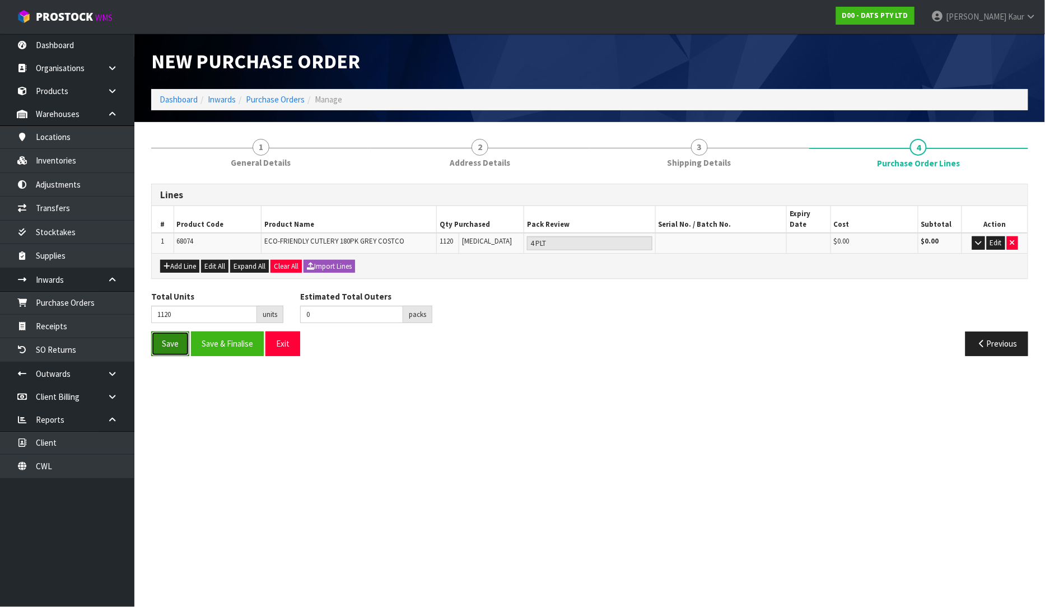
click at [159, 335] on button "Save" at bounding box center [170, 344] width 38 height 24
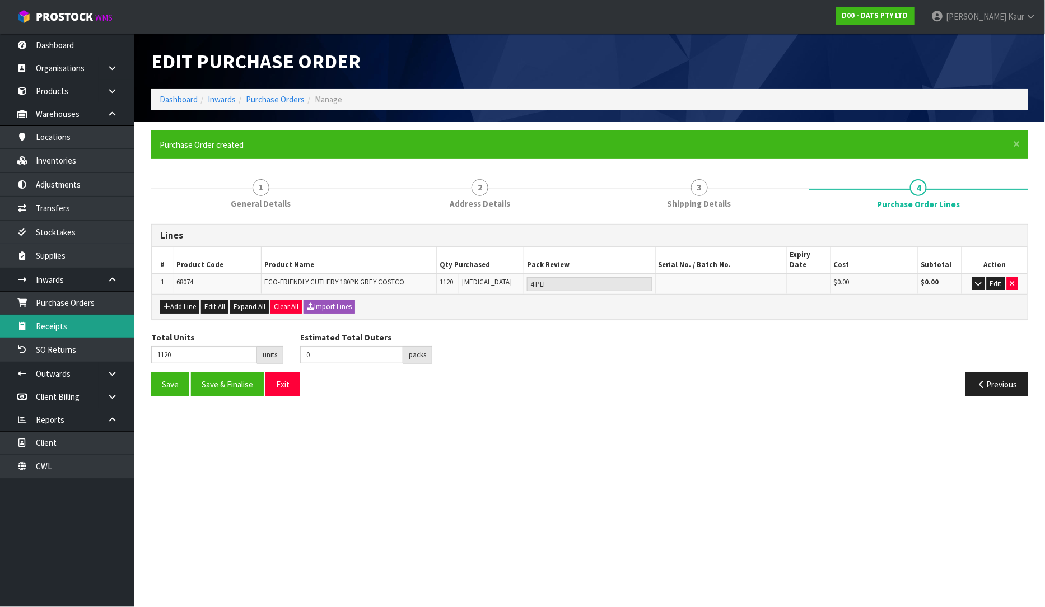
type input "0"
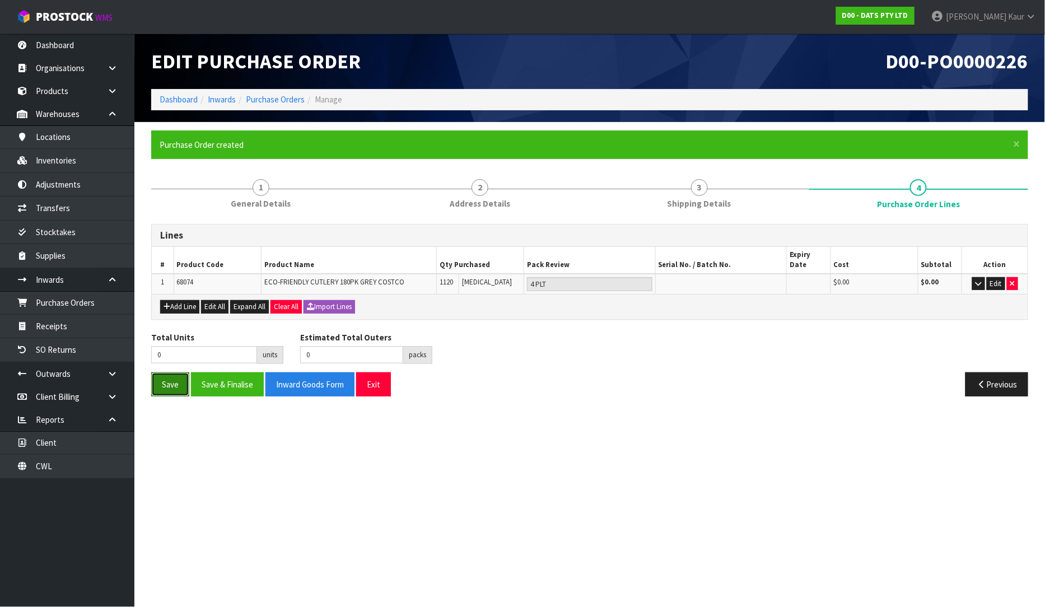
click at [174, 383] on button "Save" at bounding box center [170, 384] width 38 height 24
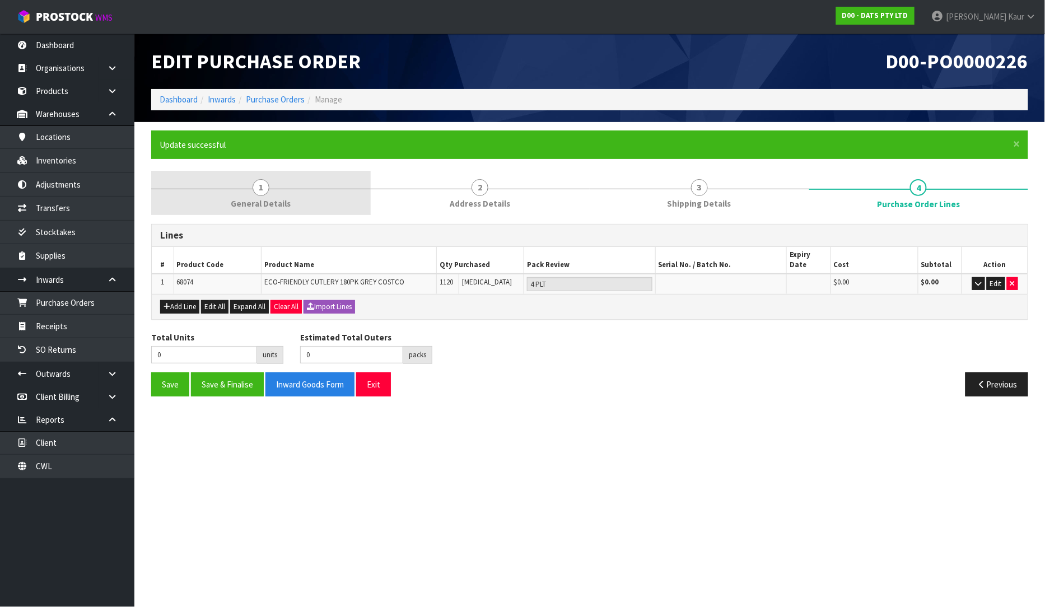
click at [243, 176] on link "1 General Details" at bounding box center [261, 193] width 220 height 44
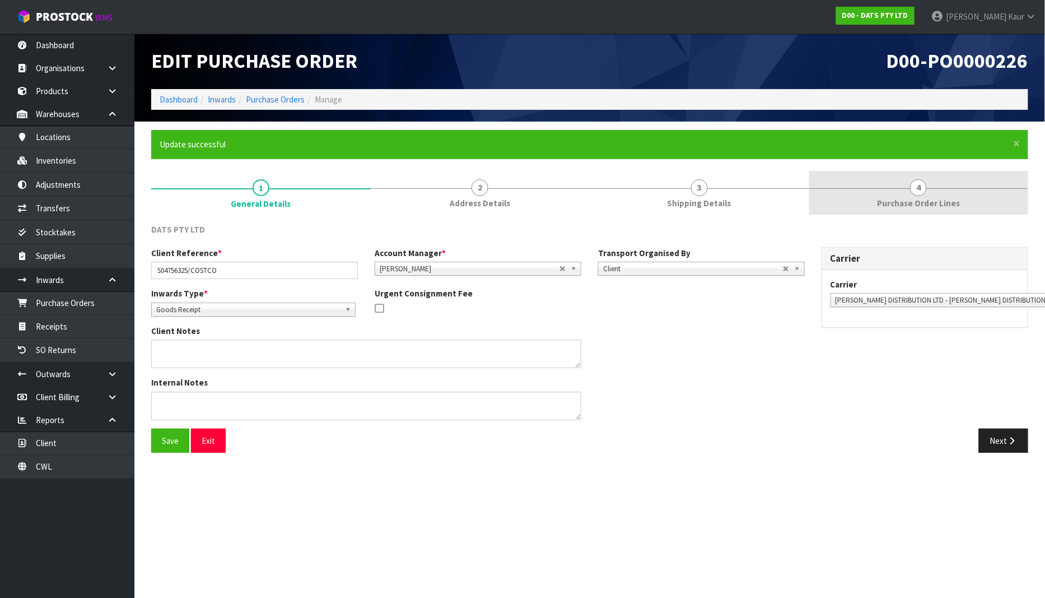
click at [924, 187] on span "4" at bounding box center [918, 187] width 17 height 17
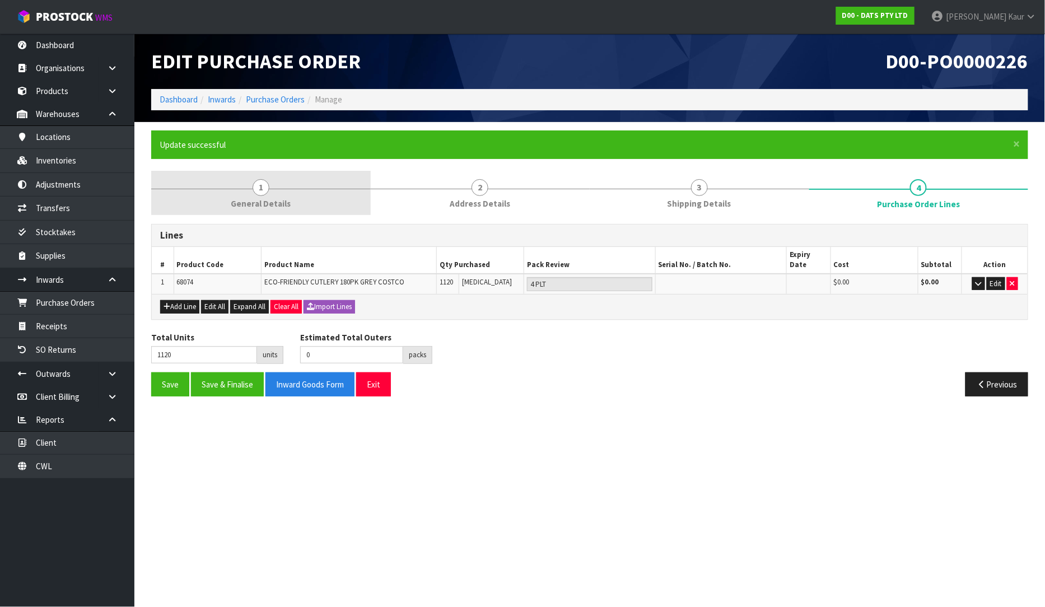
click at [272, 213] on link "1 General Details" at bounding box center [261, 193] width 220 height 44
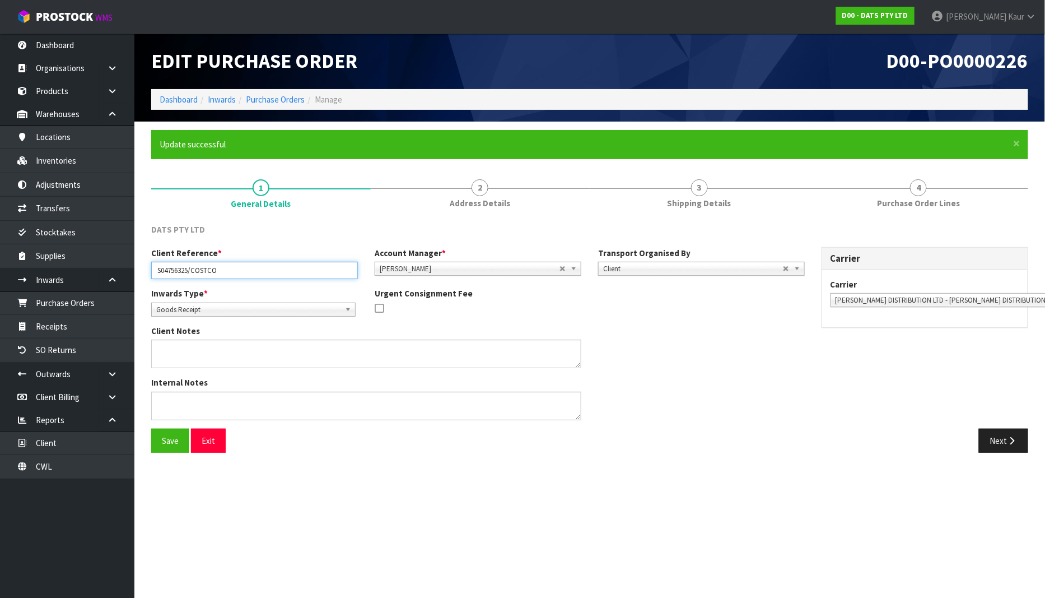
click at [225, 270] on input "S04756325/COSTCO" at bounding box center [254, 270] width 207 height 17
type input "S04756325/COSTCO EXPORT PALLETS"
click at [168, 446] on button "Save" at bounding box center [170, 440] width 38 height 24
drag, startPoint x: 292, startPoint y: 272, endPoint x: 146, endPoint y: 275, distance: 146.2
click at [146, 275] on div "Client Reference * S04756325/COSTCO EXPORT PALLETS" at bounding box center [254, 263] width 223 height 32
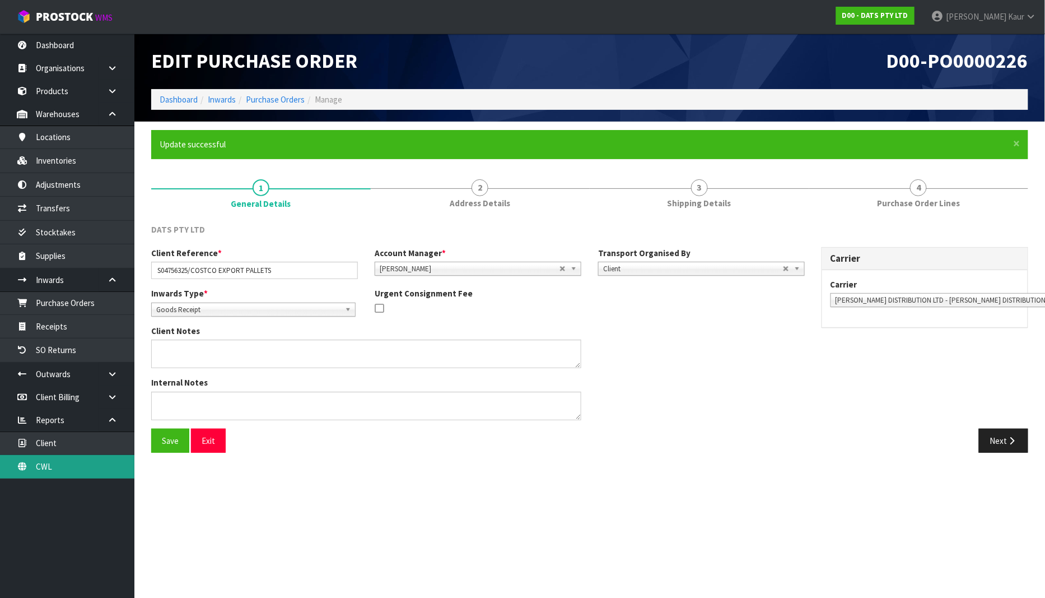
click at [48, 456] on link "CWL" at bounding box center [67, 466] width 134 height 23
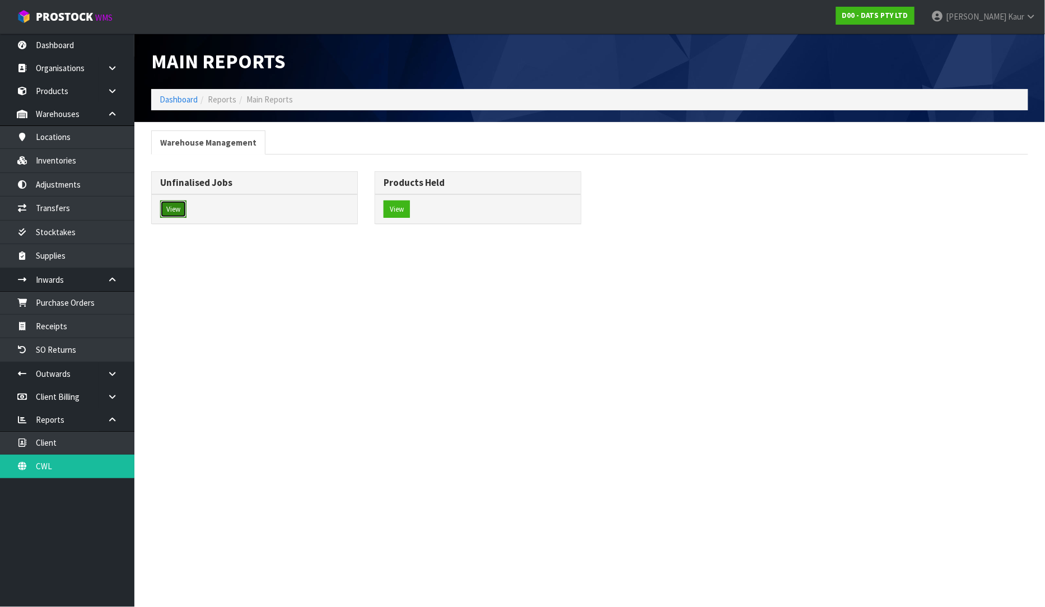
click at [165, 207] on button "View" at bounding box center [173, 209] width 26 height 18
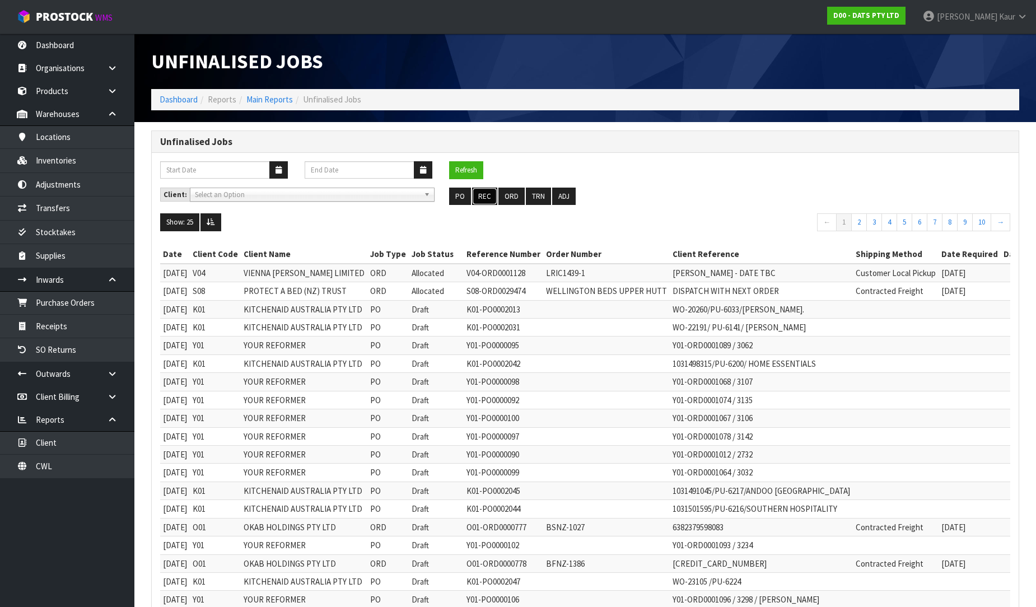
click at [483, 193] on button "REC" at bounding box center [484, 197] width 25 height 18
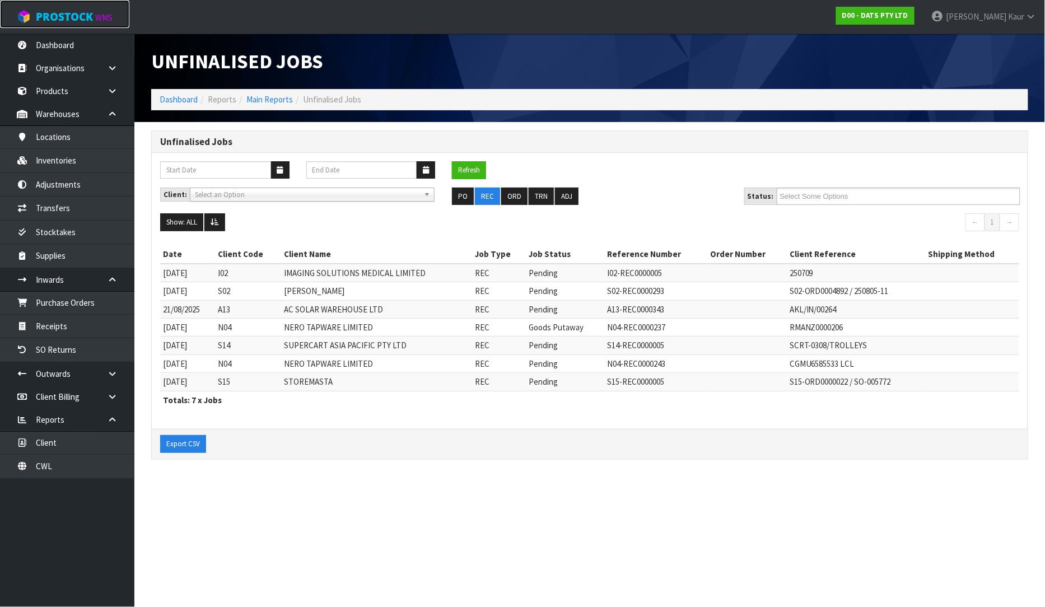
click at [46, 26] on link "ProStock WMS" at bounding box center [64, 14] width 129 height 28
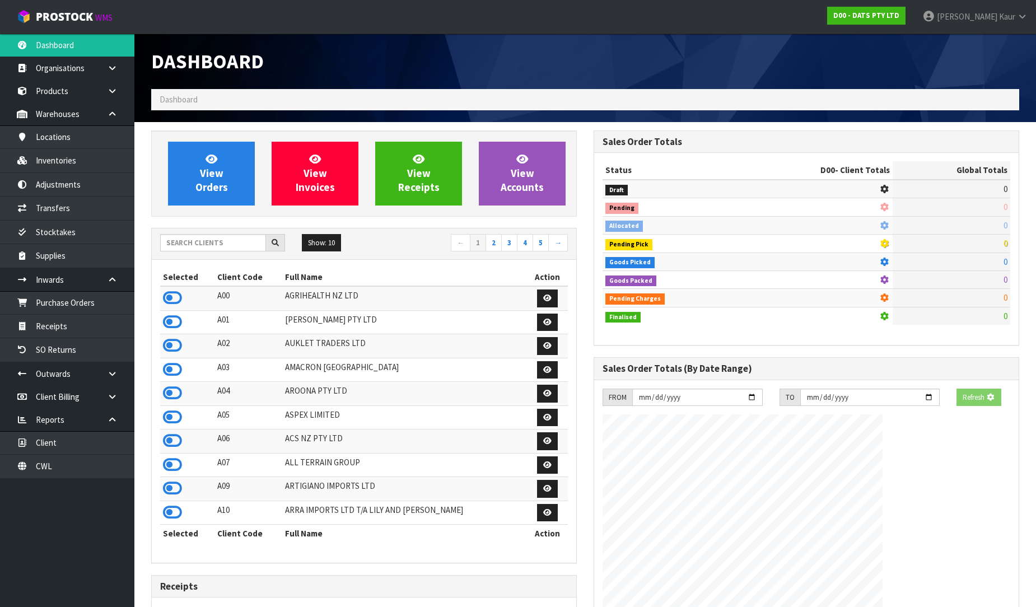
click at [48, 40] on div "Dashboard Dashboard View Orders View Invoices View Receipts View Accounts 5 10" at bounding box center [518, 420] width 1036 height 841
click at [167, 418] on icon at bounding box center [172, 417] width 19 height 17
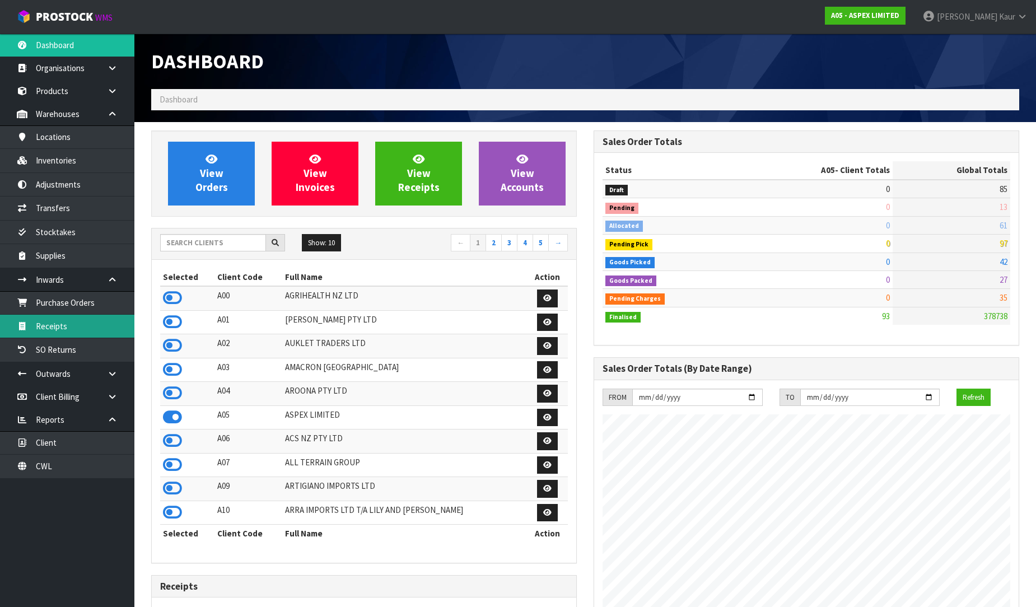
scroll to position [685, 442]
click at [80, 320] on link "Receipts" at bounding box center [67, 326] width 134 height 23
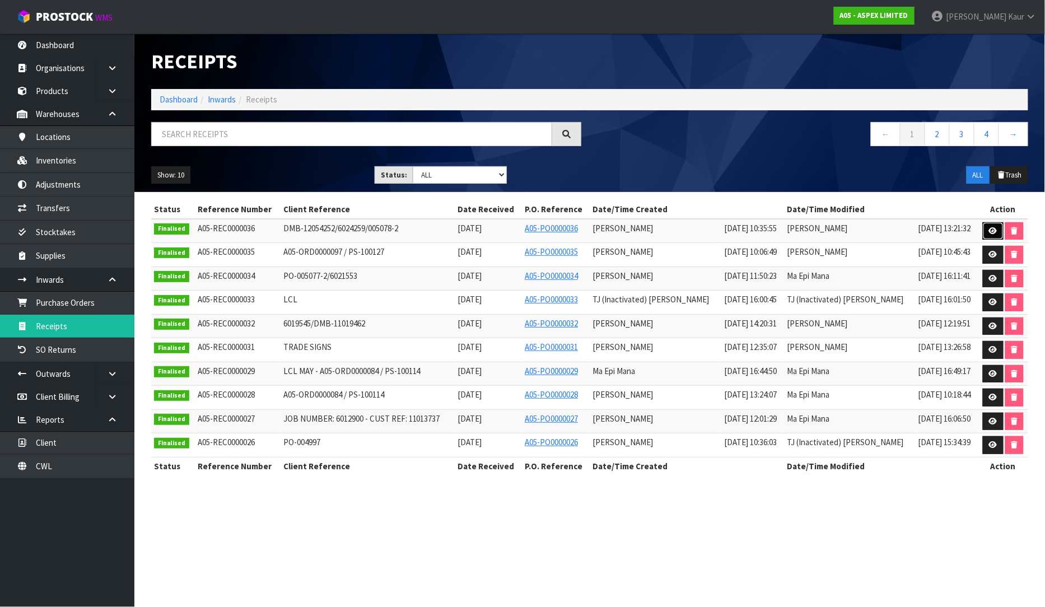
click at [986, 232] on link at bounding box center [993, 231] width 21 height 18
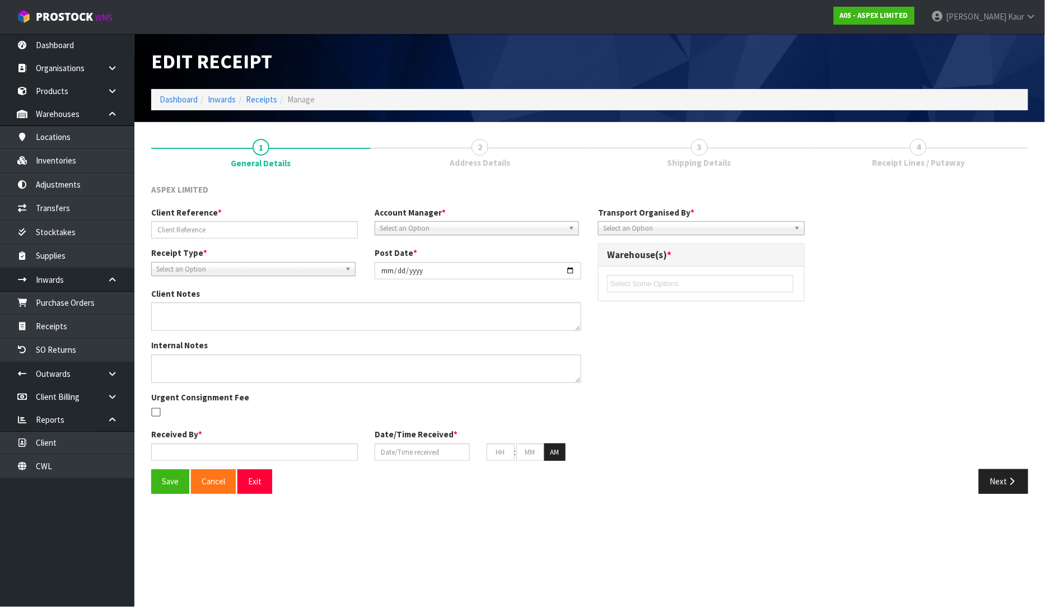
type input "DMB-12054252/6024259/005078-2"
type input "2025-08-26"
type input "[PERSON_NAME]"
type input "[DATE]"
type input "10"
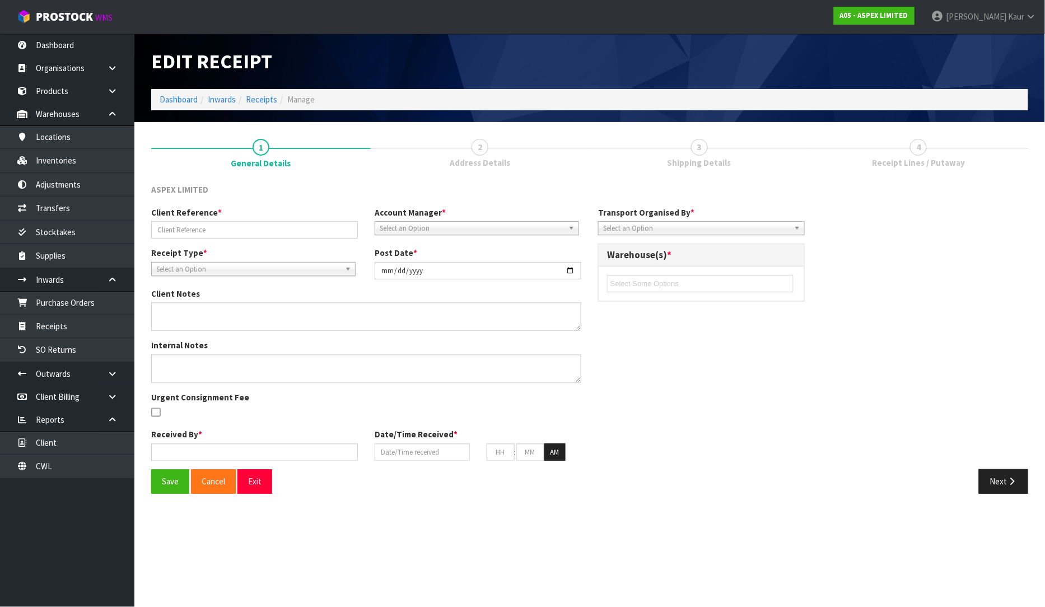
type input "35"
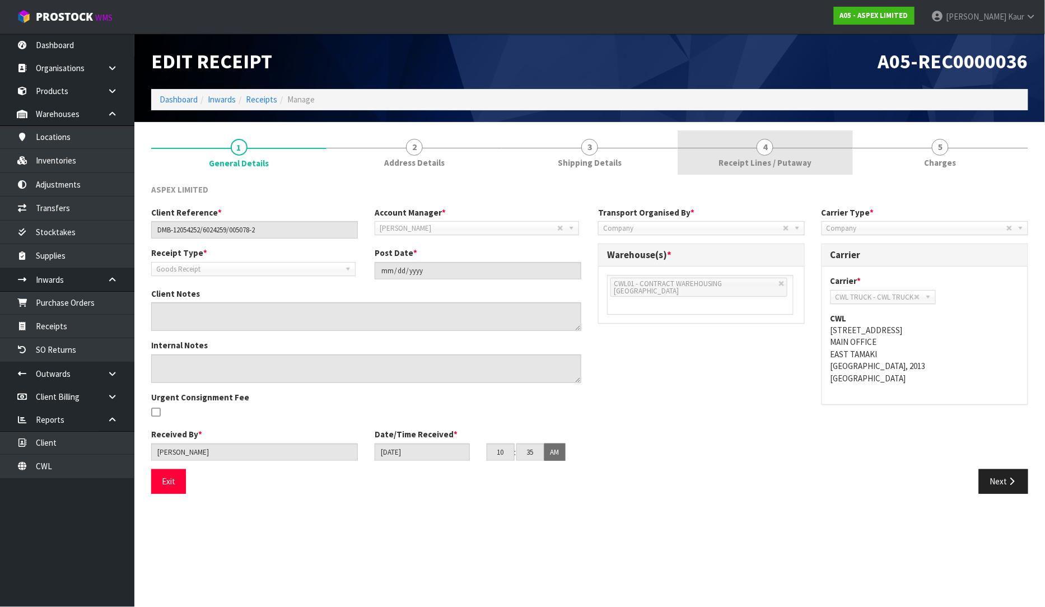
click at [729, 169] on link "4 Receipt Lines / Putaway" at bounding box center [765, 152] width 175 height 44
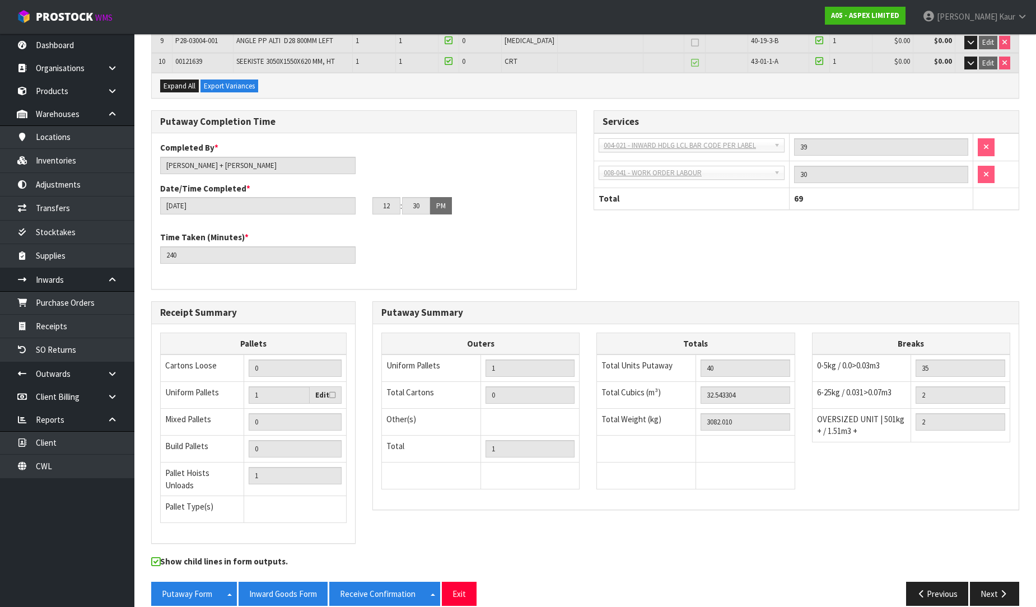
scroll to position [391, 0]
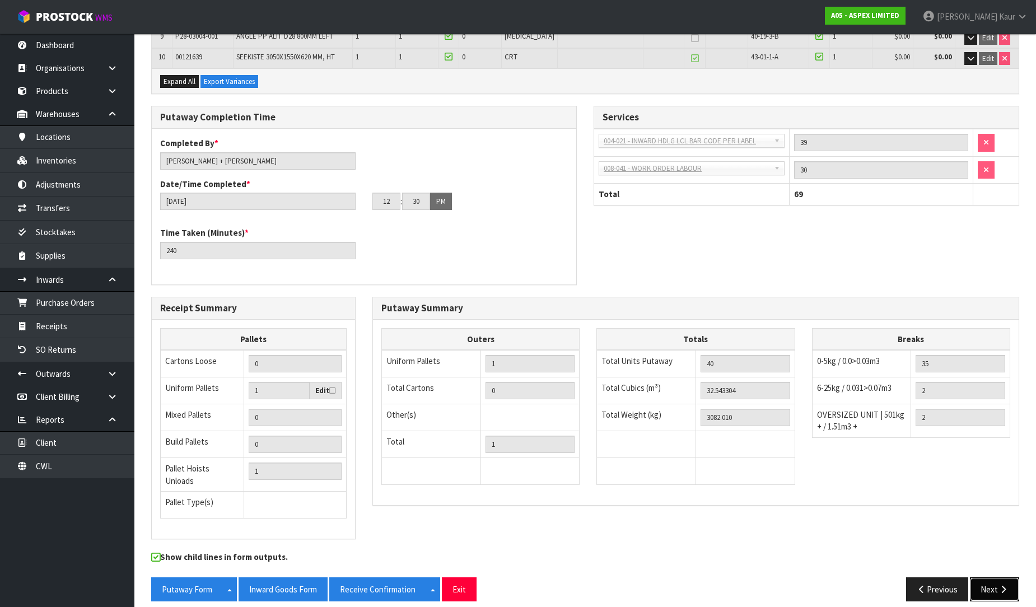
click at [998, 585] on icon "button" at bounding box center [1003, 589] width 11 height 8
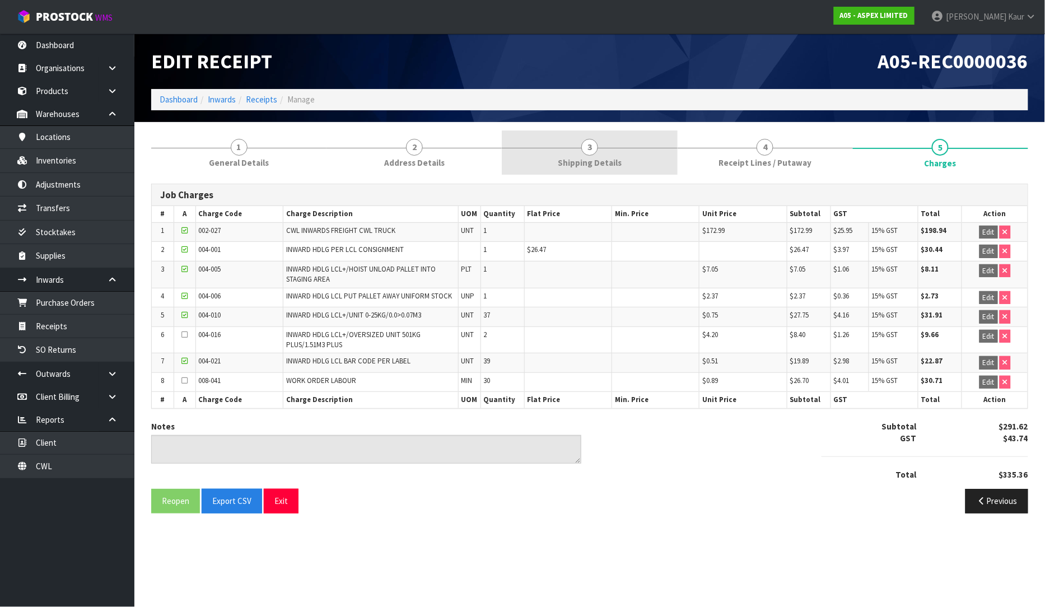
click at [598, 148] on link "3 Shipping Details" at bounding box center [589, 152] width 175 height 44
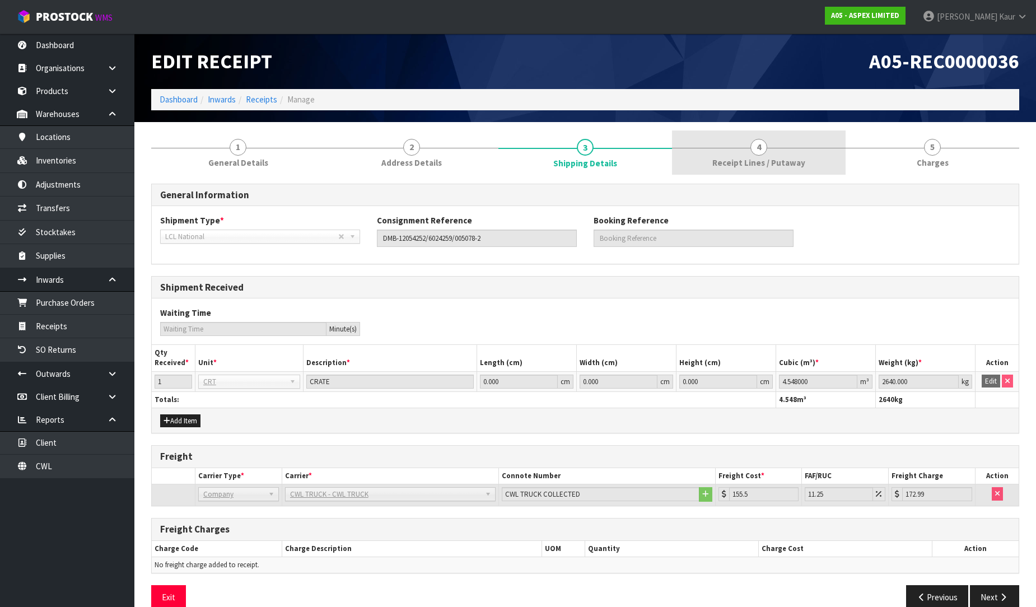
click at [816, 165] on link "4 Receipt Lines / Putaway" at bounding box center [759, 152] width 174 height 44
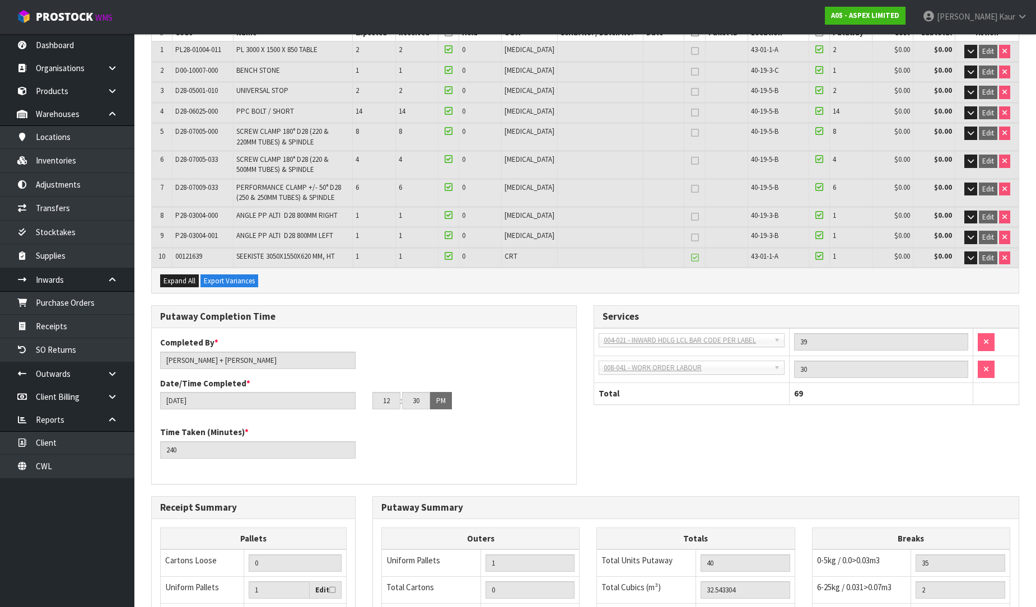
scroll to position [373, 0]
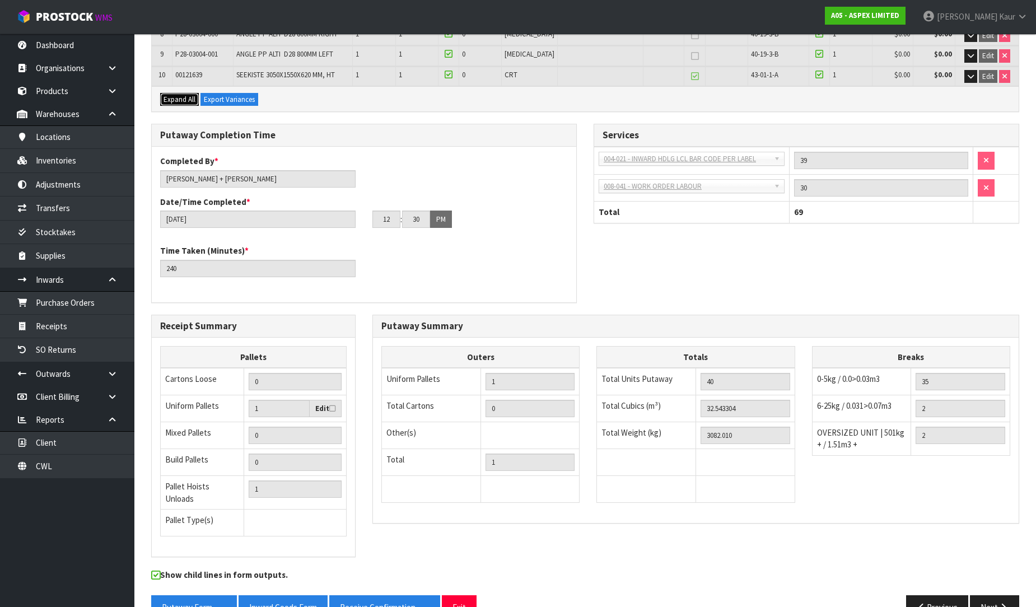
click at [189, 95] on span "Expand All" at bounding box center [180, 100] width 32 height 10
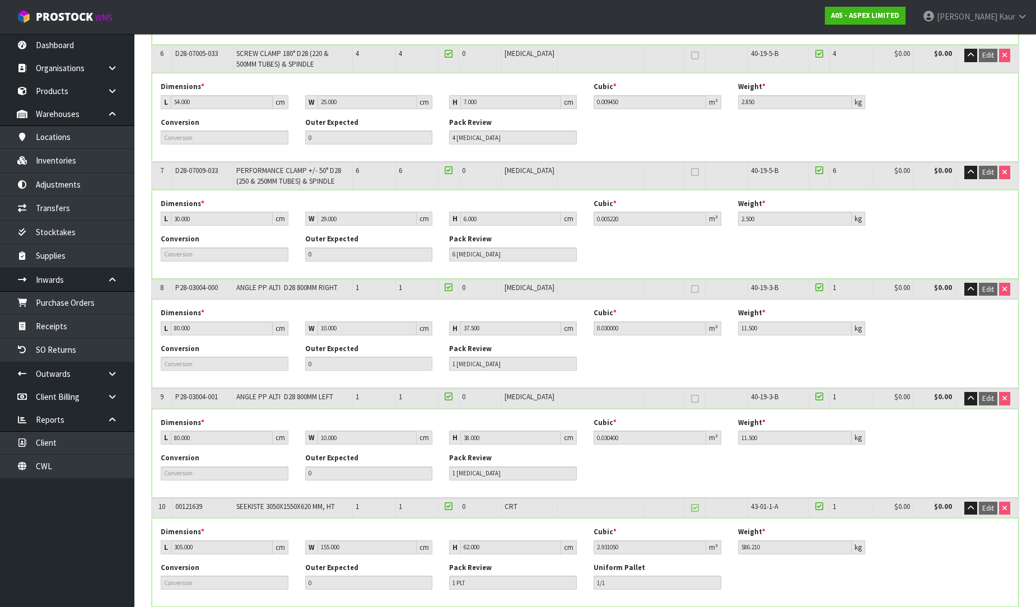
scroll to position [596, 0]
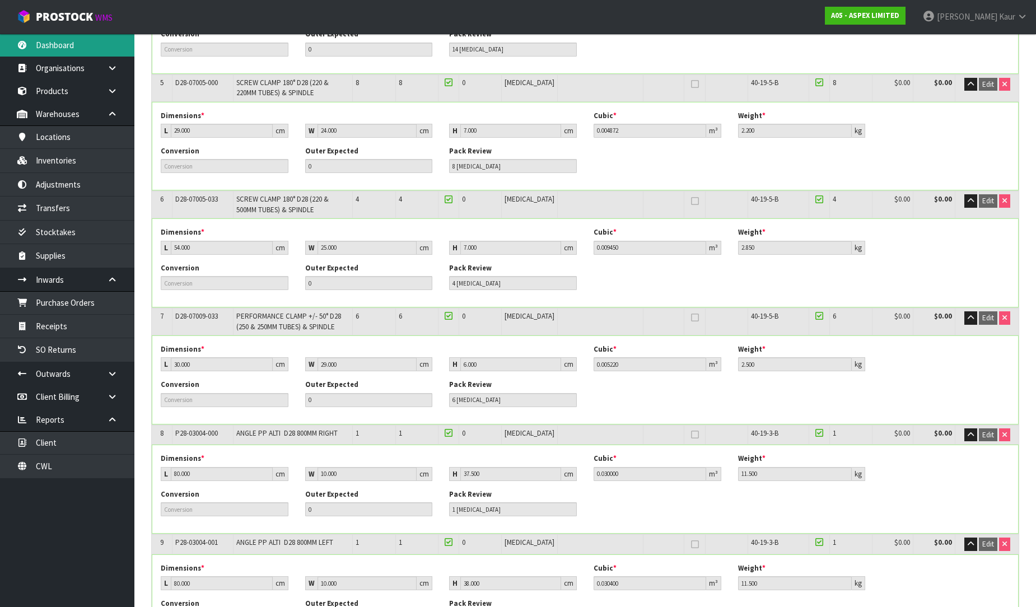
click at [67, 44] on link "Dashboard" at bounding box center [67, 45] width 134 height 23
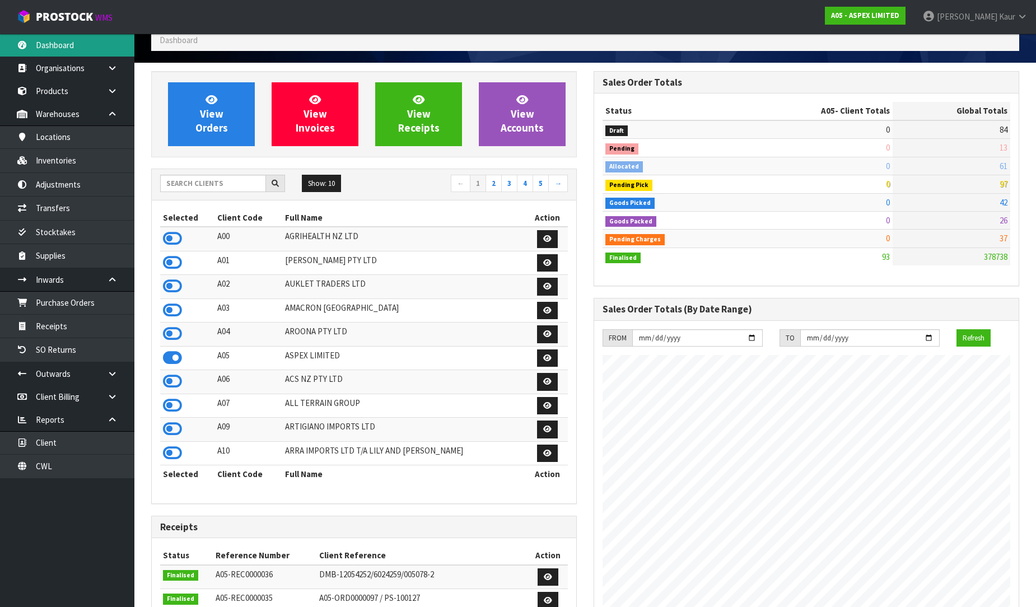
scroll to position [30, 0]
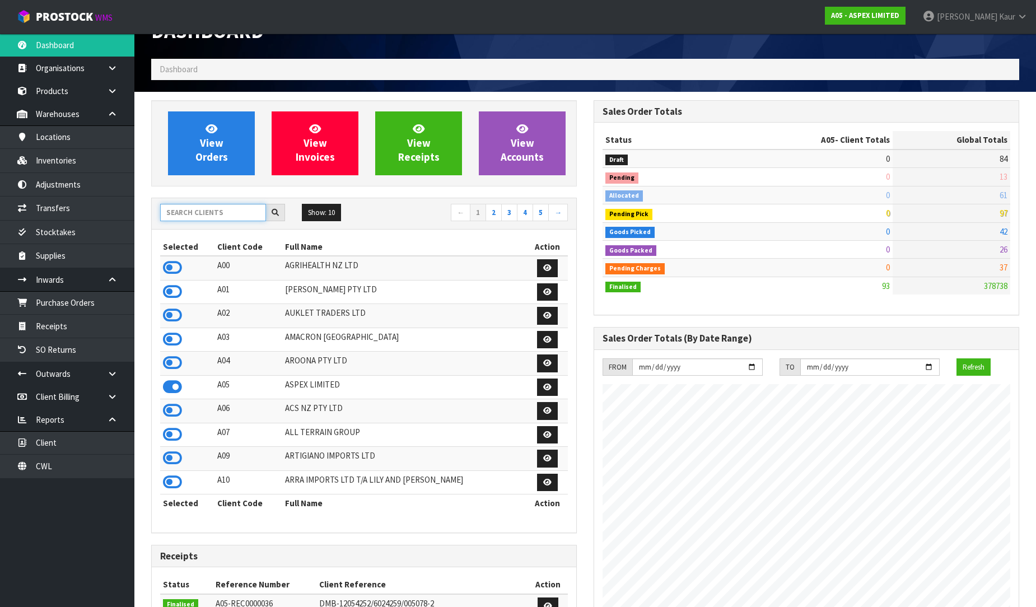
click at [183, 217] on input "text" at bounding box center [213, 212] width 106 height 17
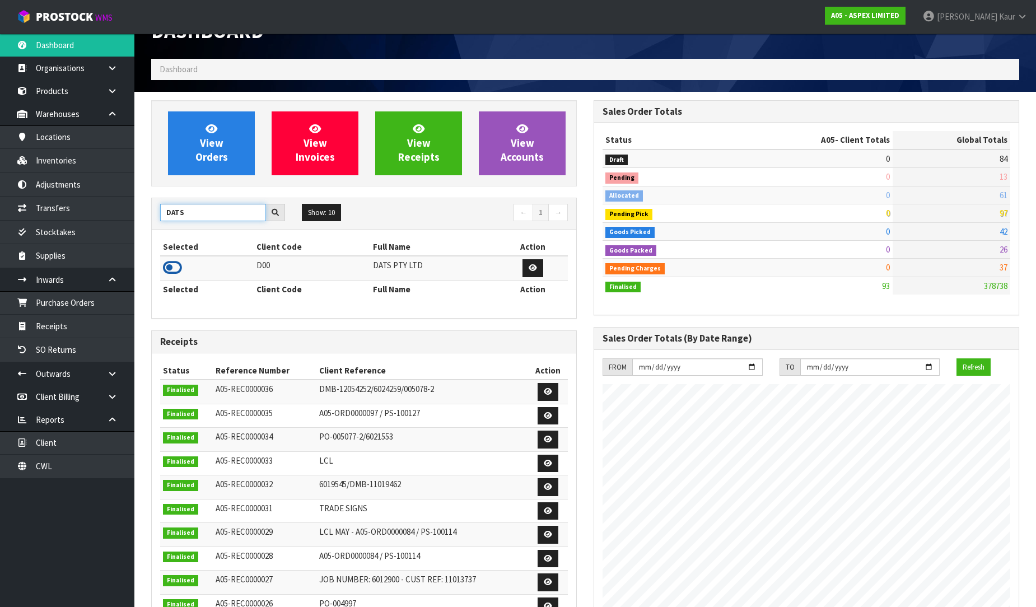
type input "DATS"
click at [165, 269] on icon at bounding box center [172, 267] width 19 height 17
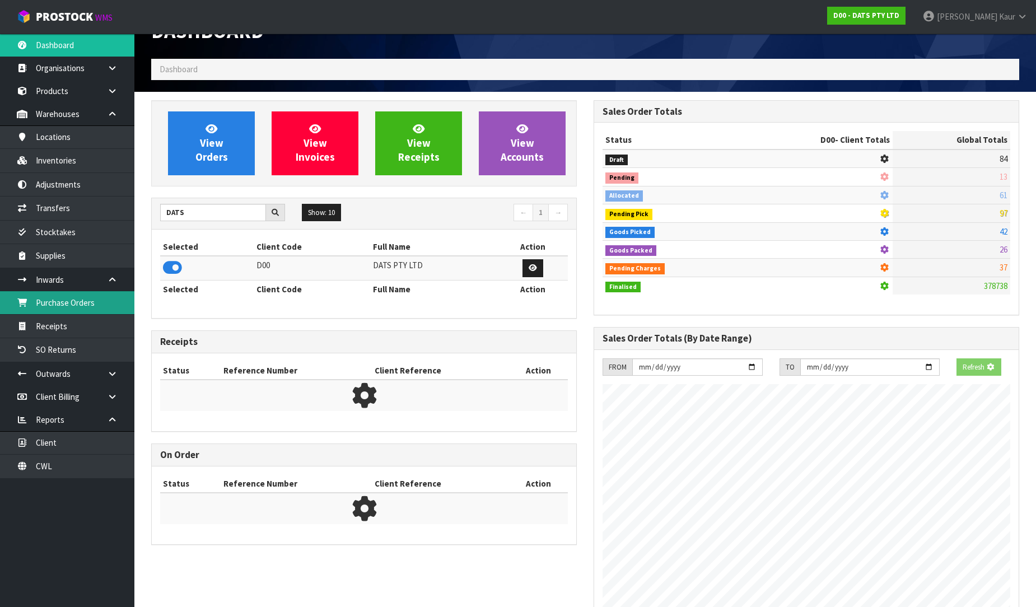
scroll to position [698, 442]
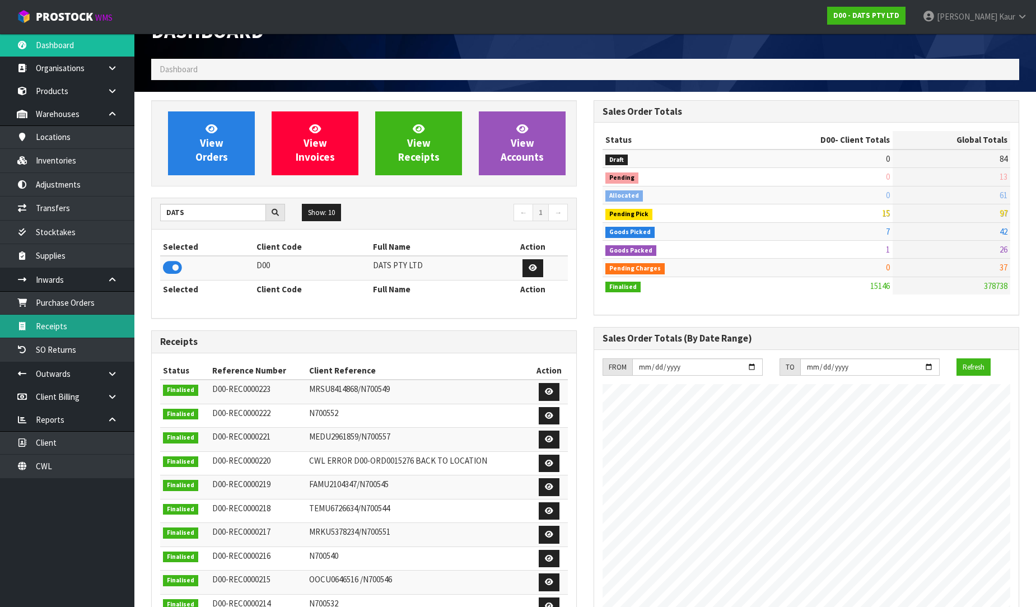
click at [83, 315] on link "Receipts" at bounding box center [67, 326] width 134 height 23
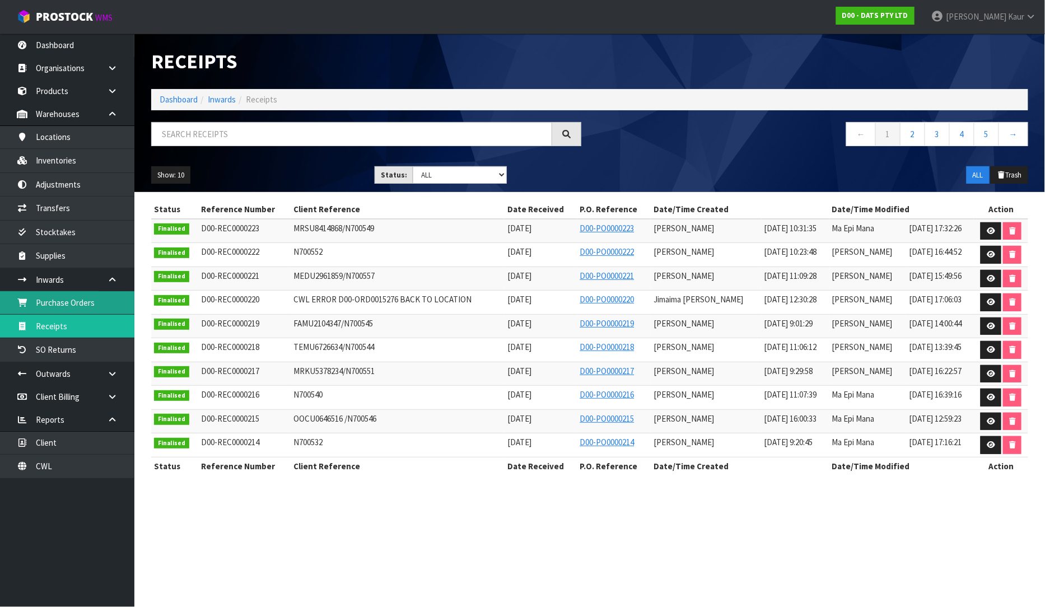
click at [87, 311] on link "Purchase Orders" at bounding box center [67, 302] width 134 height 23
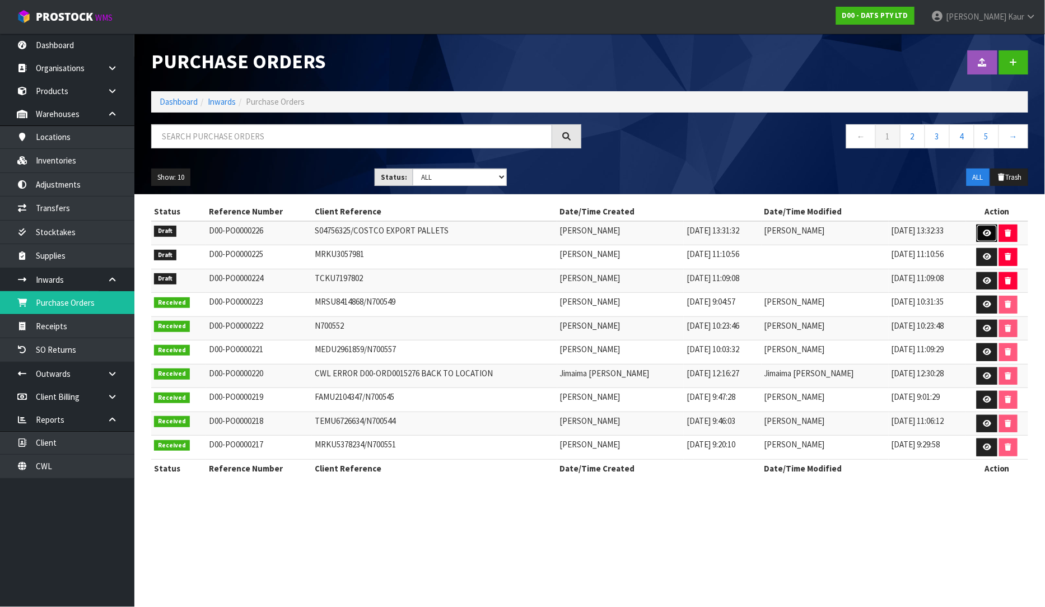
click at [991, 230] on link at bounding box center [987, 234] width 21 height 18
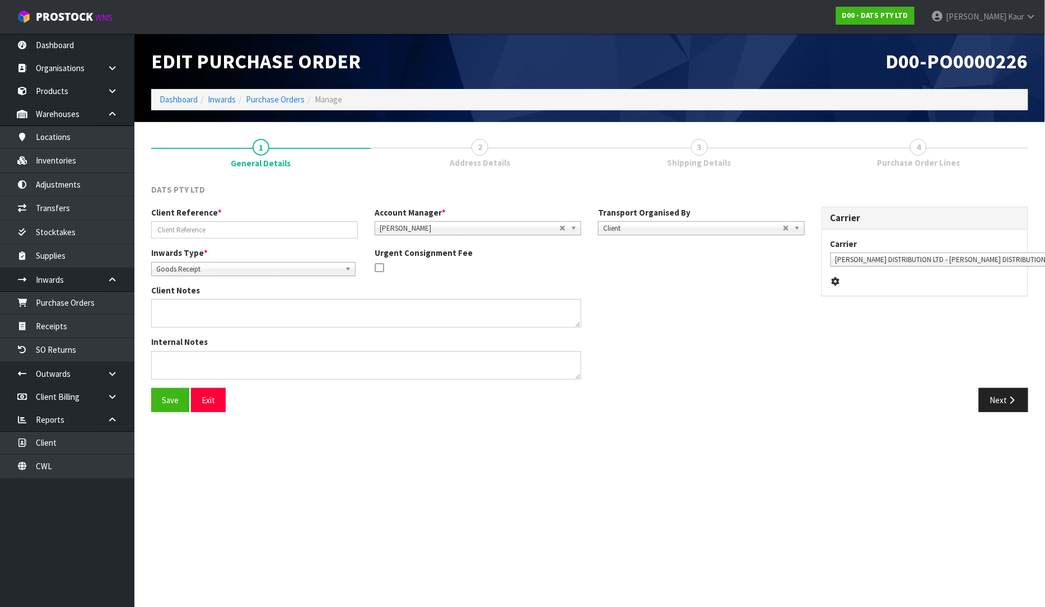
type input "S04756325/COSTCO EXPORT PALLETS"
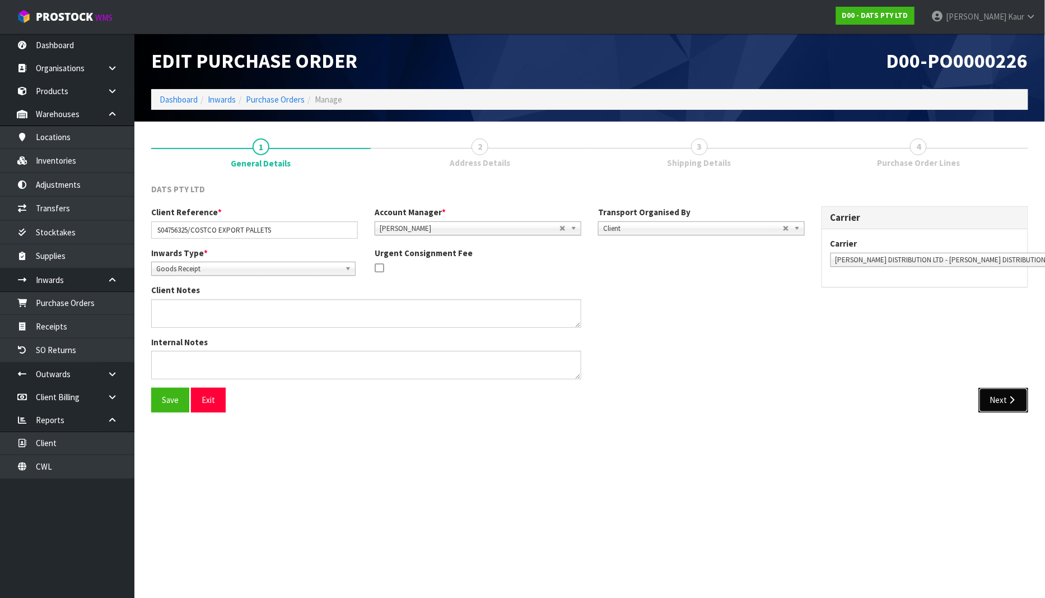
click at [1001, 393] on button "Next" at bounding box center [1003, 400] width 49 height 24
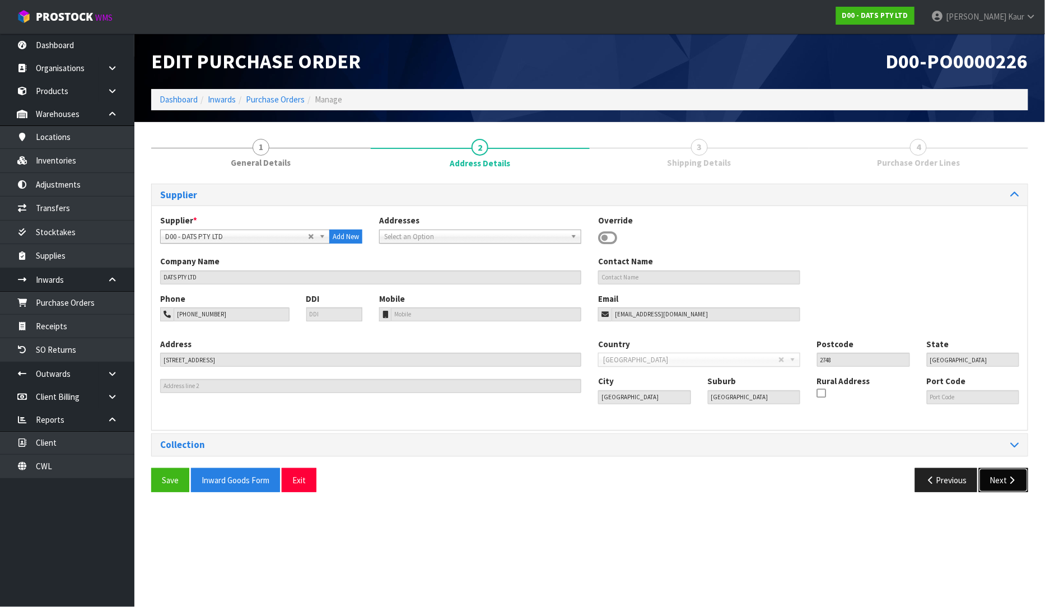
click at [1001, 483] on button "Next" at bounding box center [1003, 480] width 49 height 24
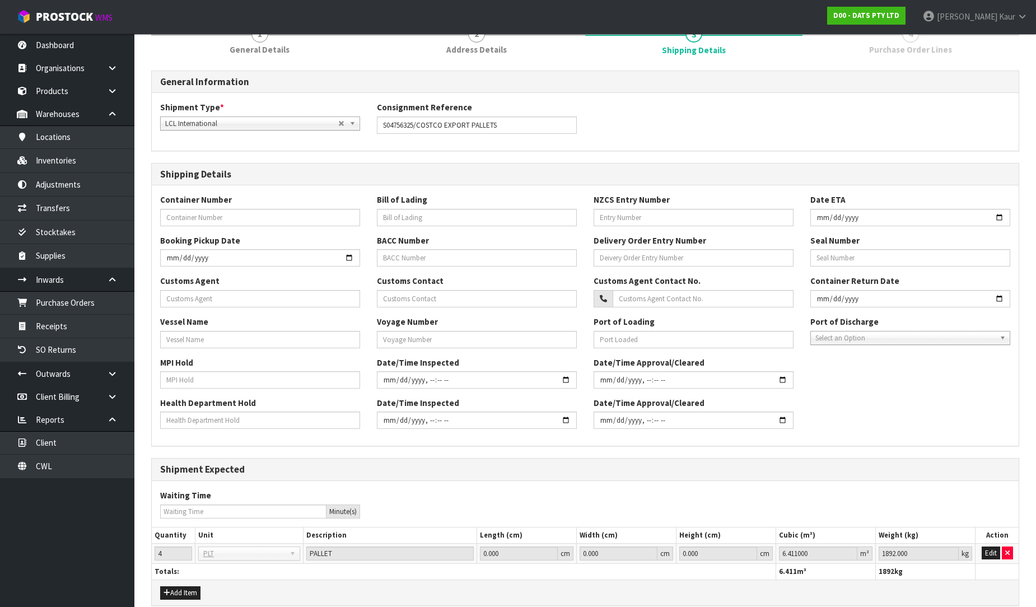
scroll to position [165, 0]
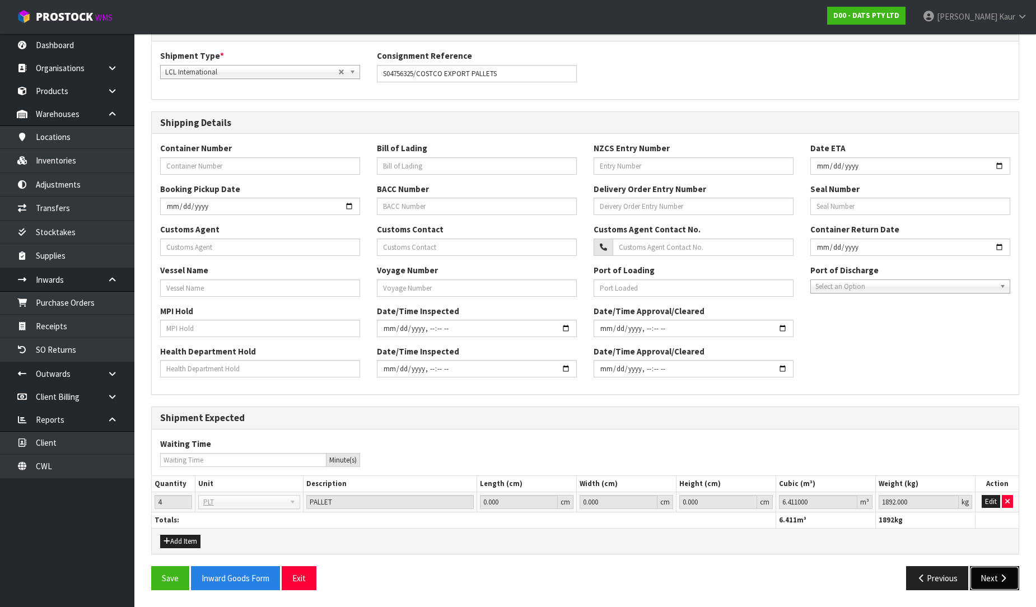
click at [983, 575] on button "Next" at bounding box center [994, 578] width 49 height 24
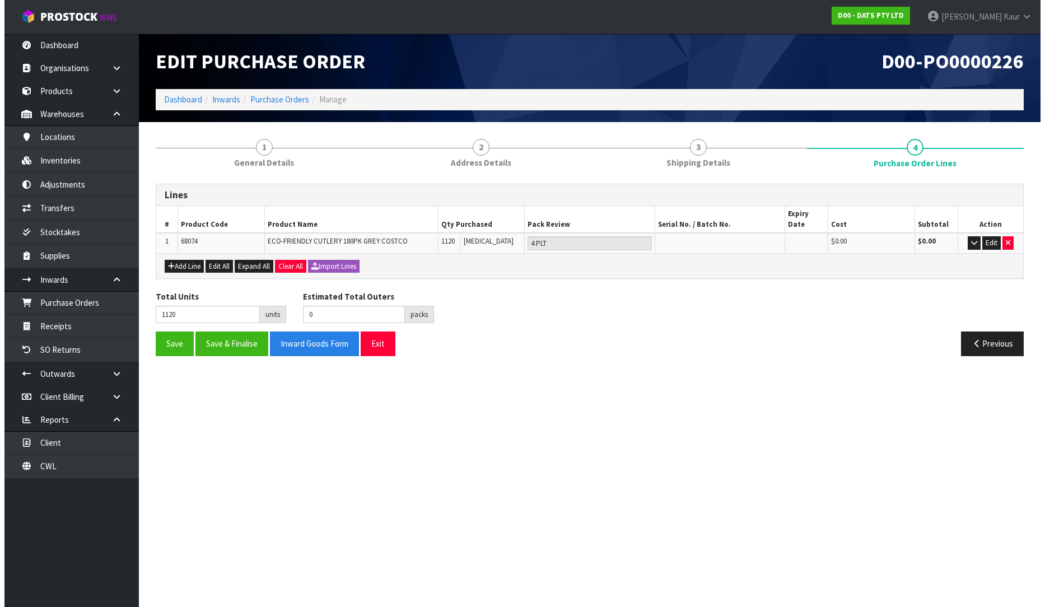
scroll to position [0, 0]
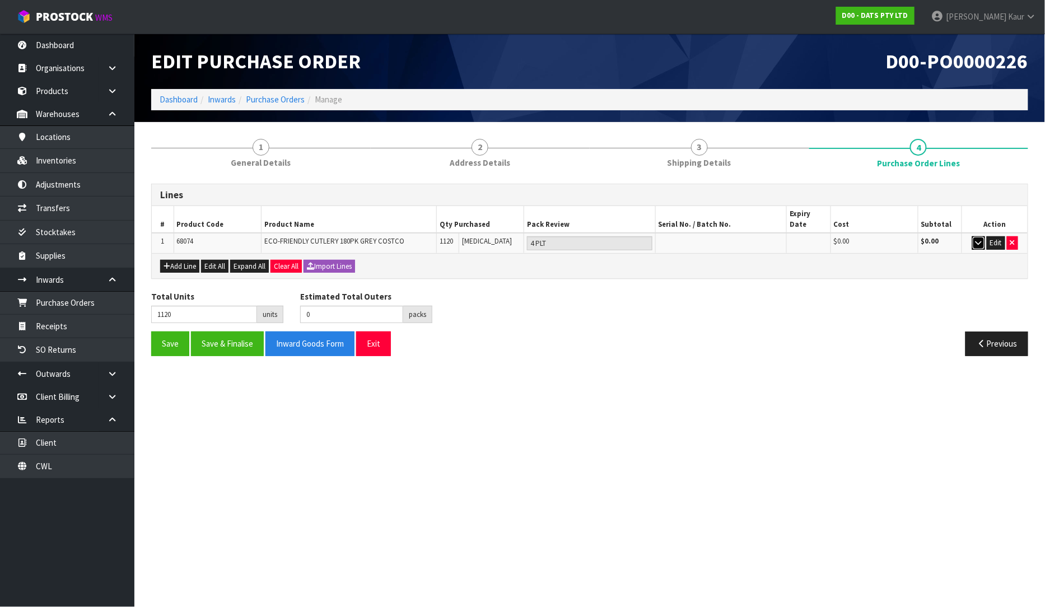
click at [976, 239] on icon "button" at bounding box center [979, 242] width 6 height 7
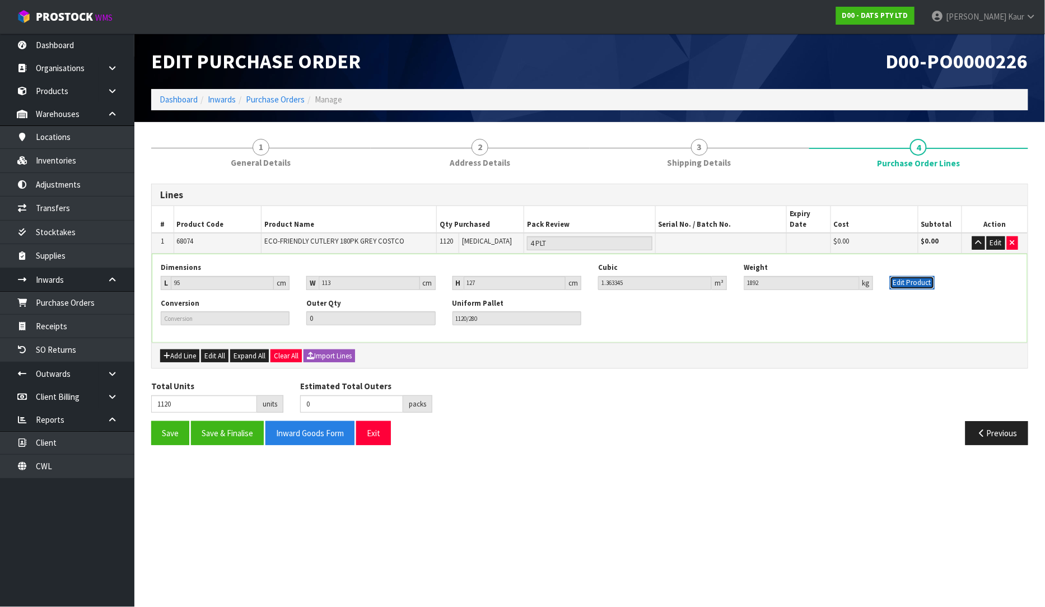
click at [904, 276] on button "Edit Product" at bounding box center [912, 282] width 45 height 13
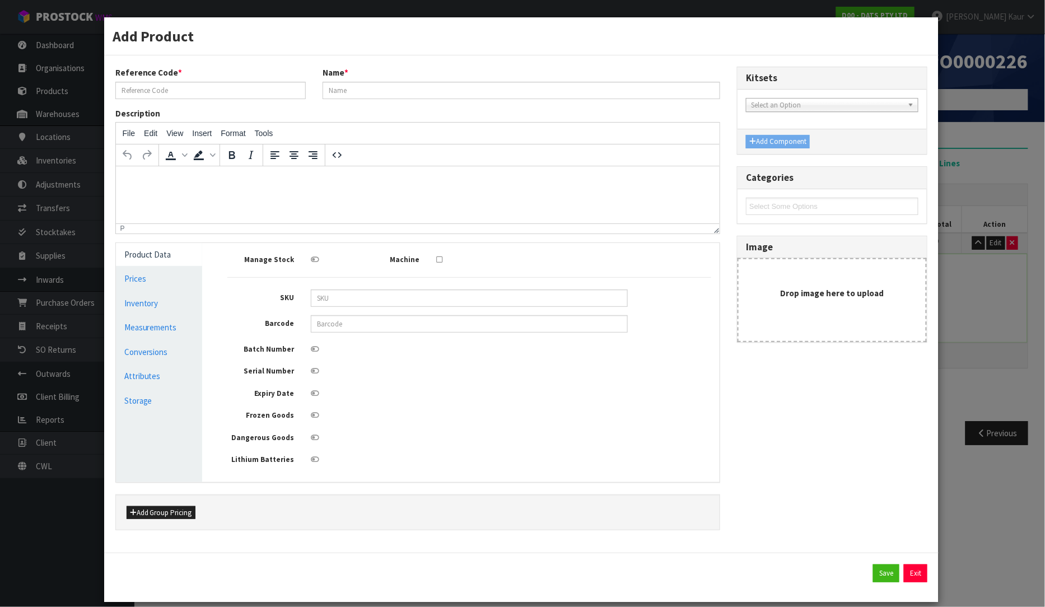
type input "68074"
type input "ECO-FRIENDLY CUTLERY 180PK GREY COSTCO"
click at [914, 577] on button "Exit" at bounding box center [916, 573] width 24 height 18
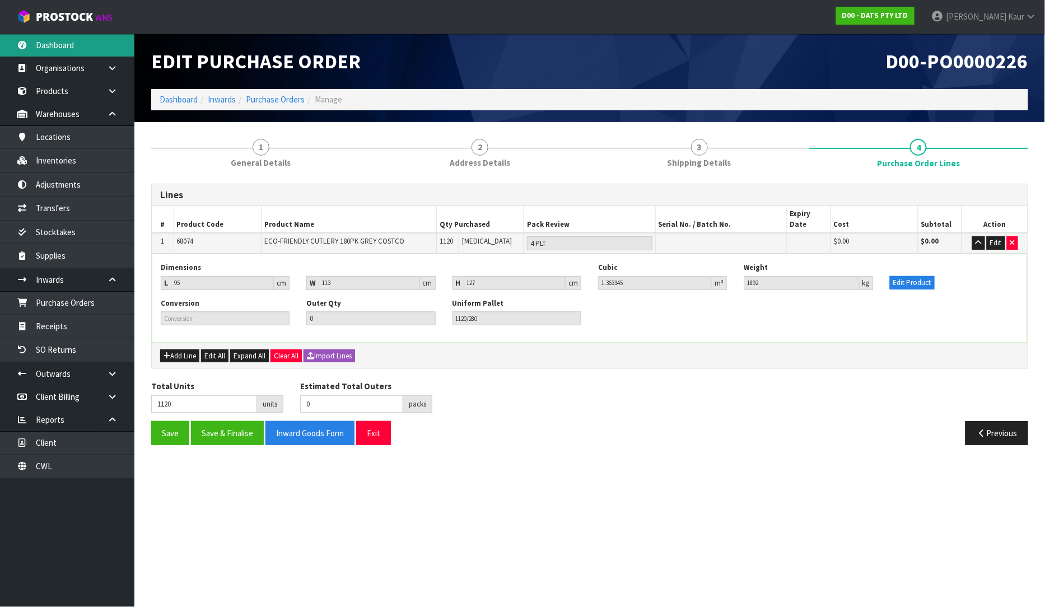
click at [71, 39] on link "Dashboard" at bounding box center [67, 45] width 134 height 23
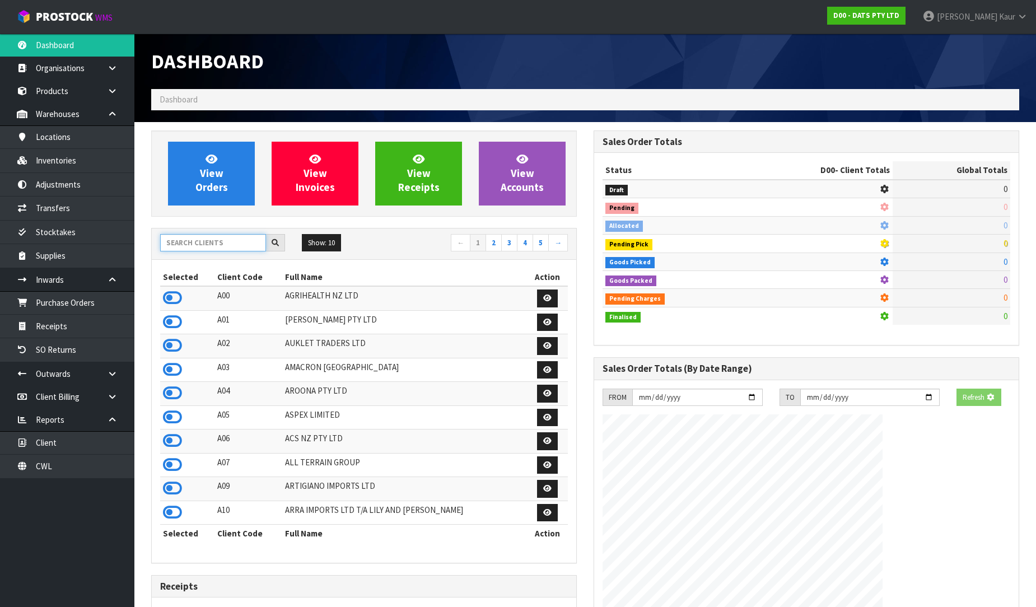
click at [222, 245] on input "text" at bounding box center [213, 242] width 106 height 17
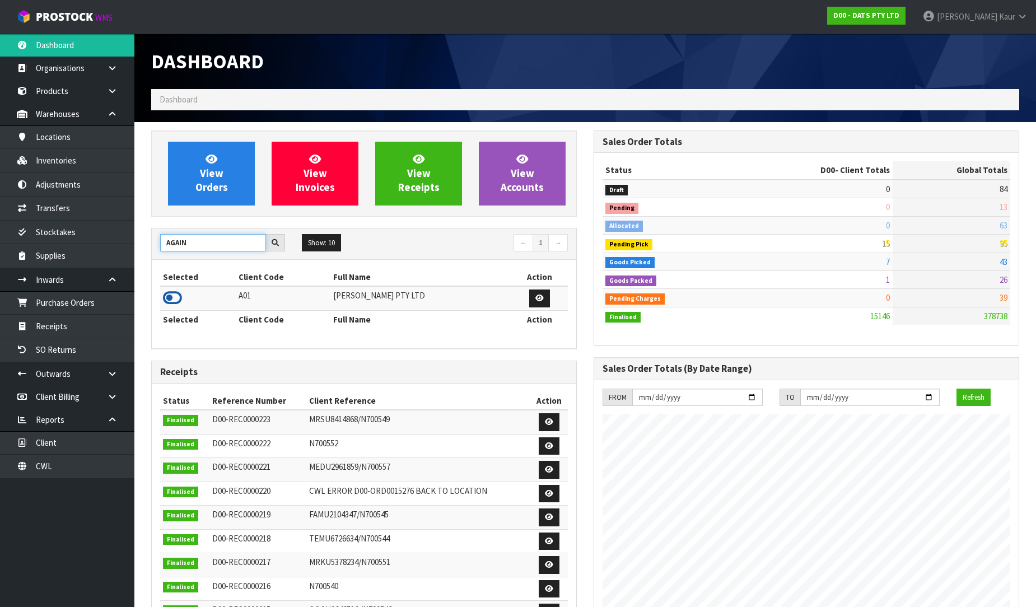
type input "AGAIN"
click at [168, 300] on icon at bounding box center [172, 298] width 19 height 17
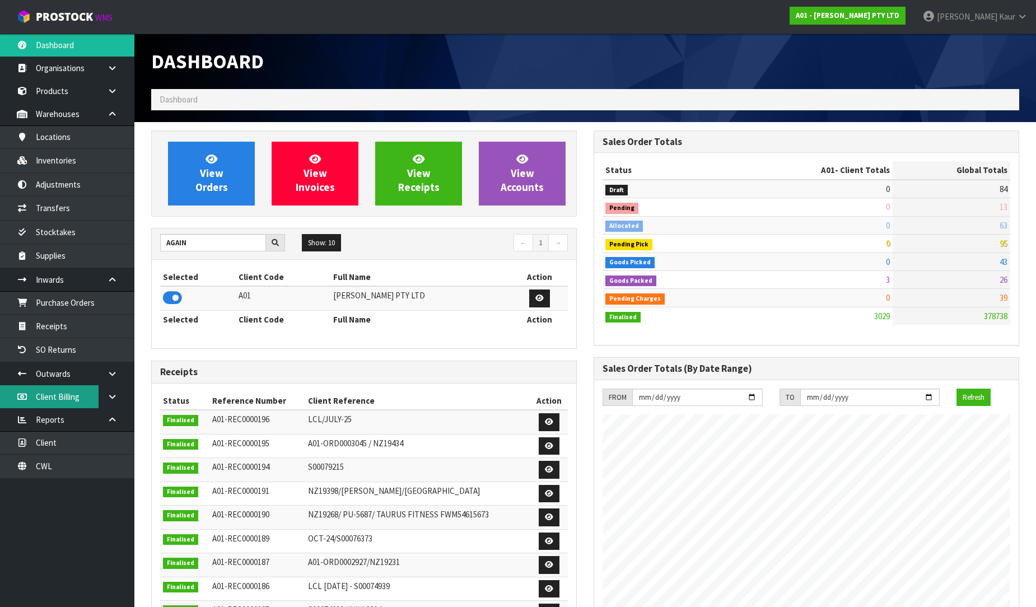
scroll to position [740, 442]
click at [109, 376] on icon at bounding box center [112, 374] width 11 height 8
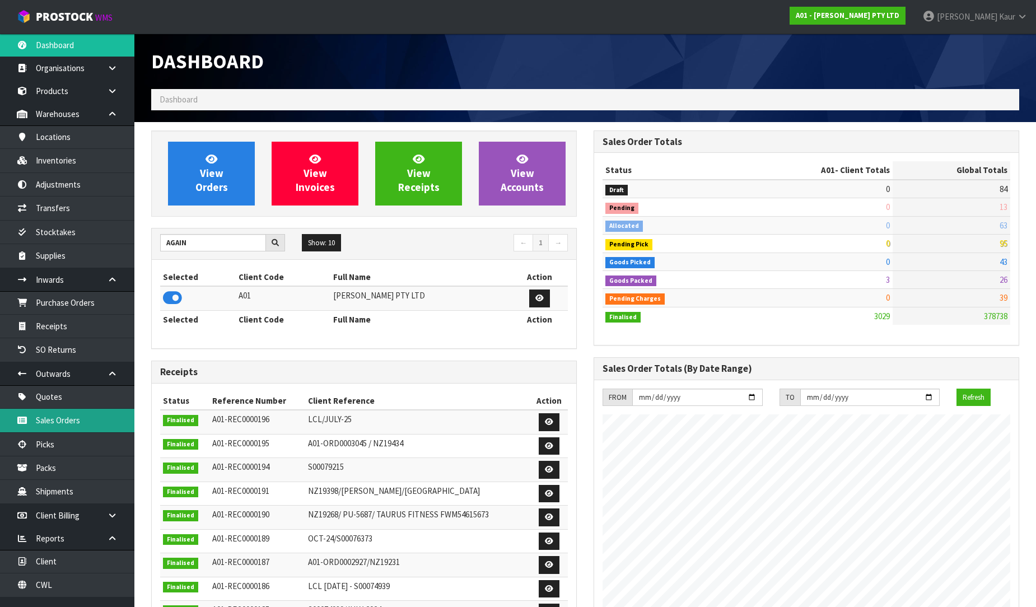
click at [66, 422] on link "Sales Orders" at bounding box center [67, 420] width 134 height 23
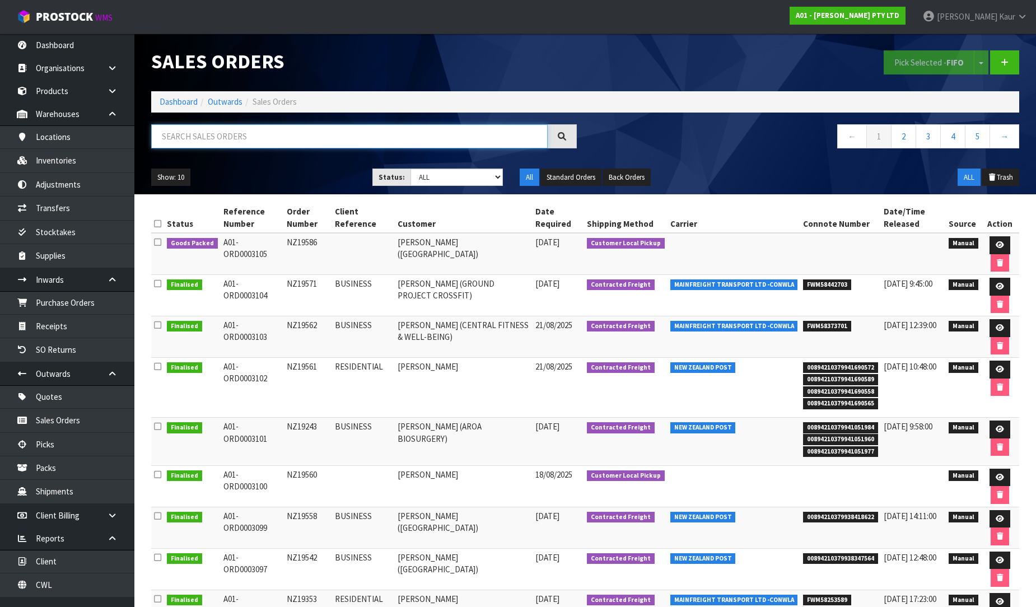
click at [213, 136] on input "text" at bounding box center [349, 136] width 396 height 24
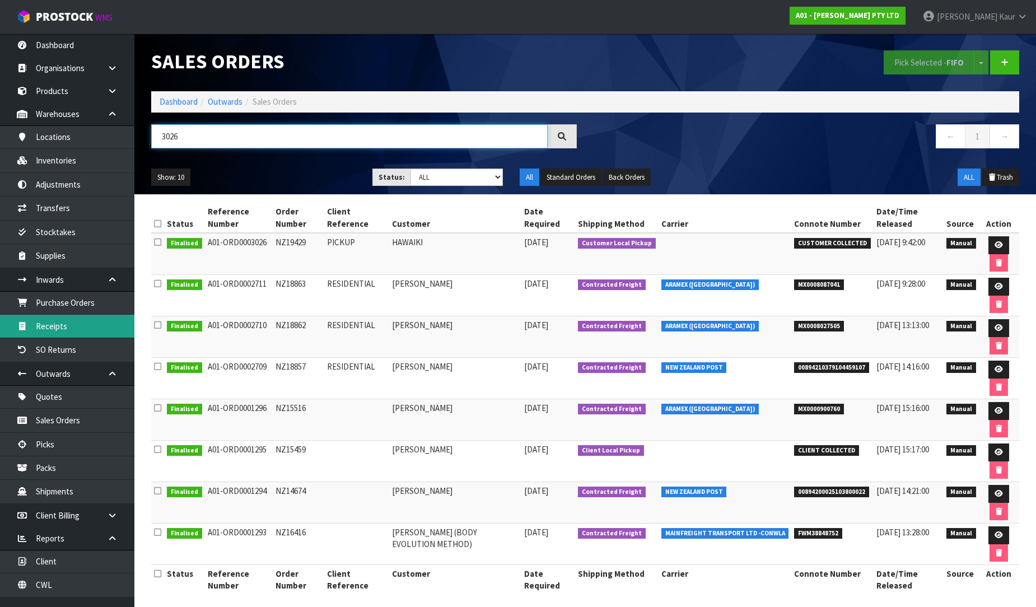
type input "3026"
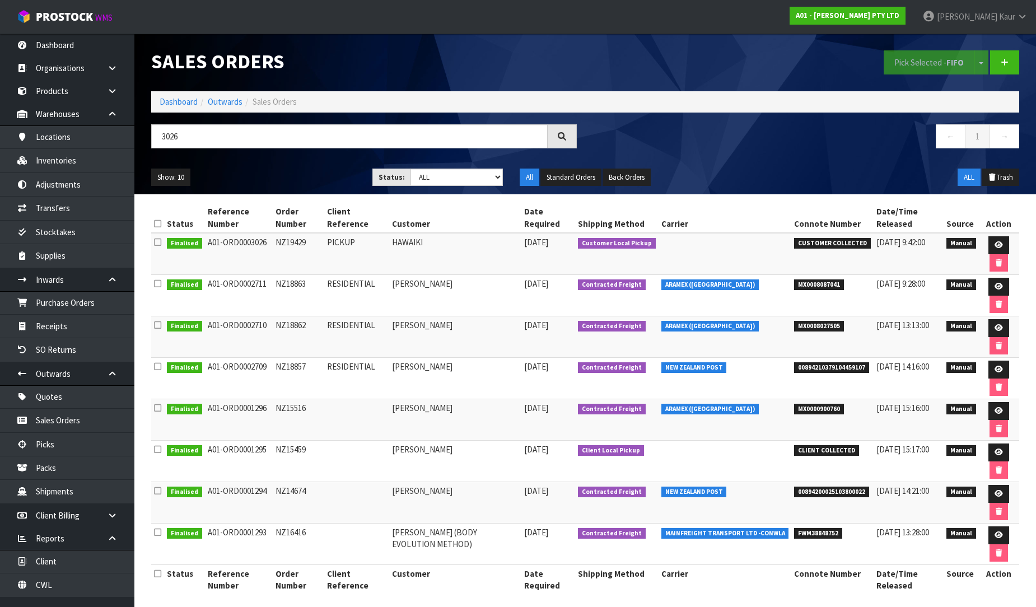
drag, startPoint x: 297, startPoint y: 240, endPoint x: 276, endPoint y: 241, distance: 21.9
click at [276, 241] on td "NZ19429" at bounding box center [299, 254] width 52 height 42
copy td "NZ19429"
click at [998, 246] on icon at bounding box center [999, 244] width 8 height 7
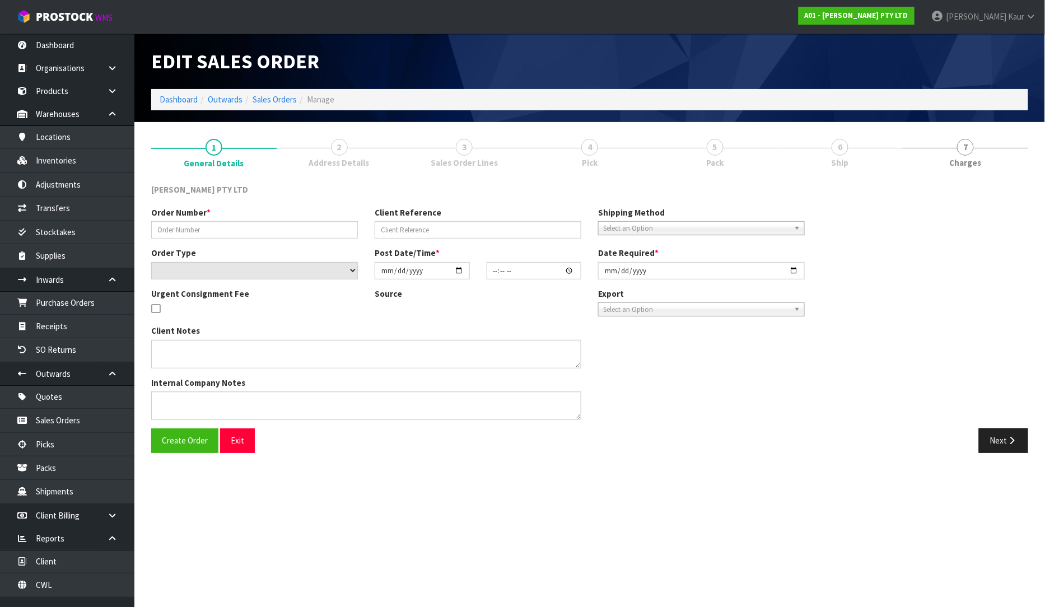
type input "NZ19429"
type input "PICKUP"
select select "number:0"
type input "2025-02-24"
type input "08:33:00.000"
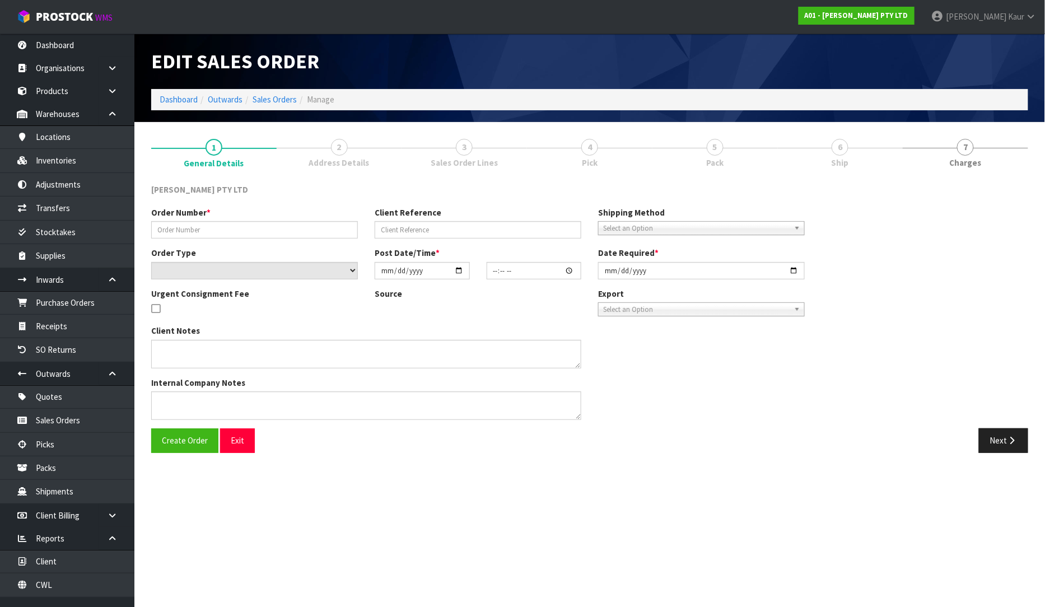
type input "2025-02-25"
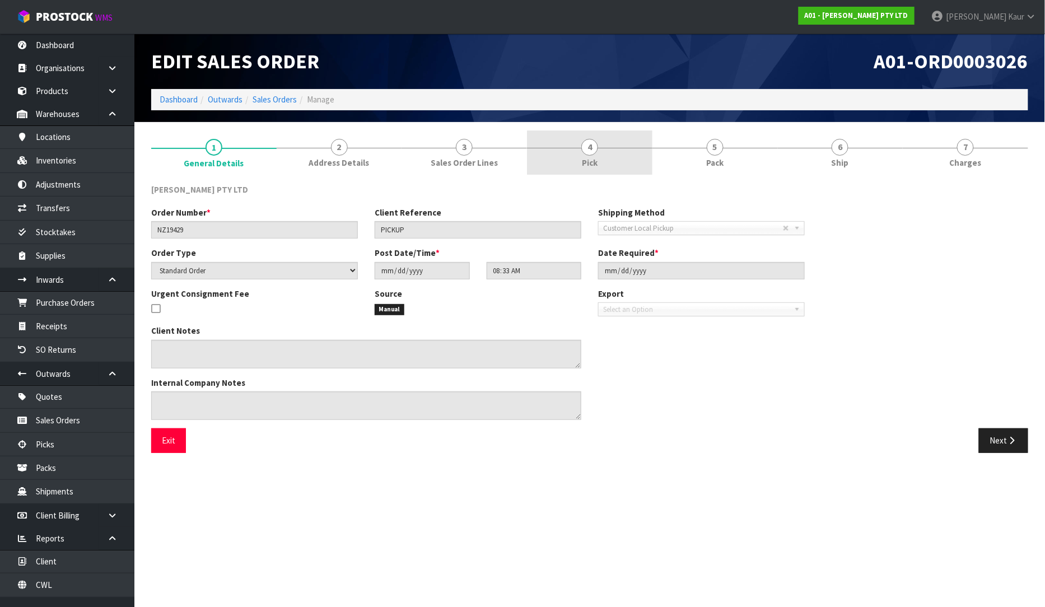
click at [578, 160] on link "4 Pick" at bounding box center [589, 152] width 125 height 44
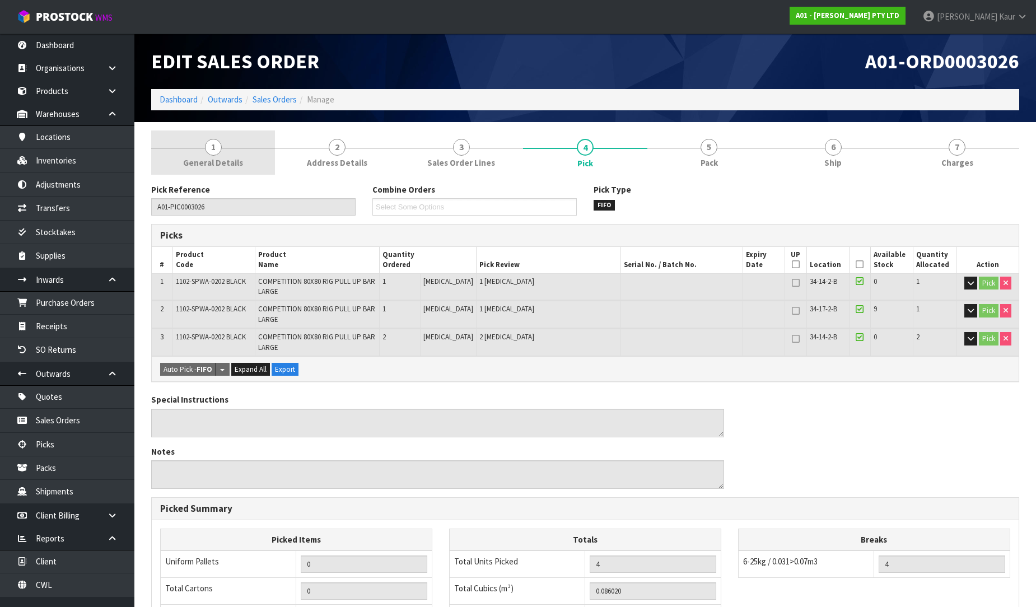
click at [227, 133] on link "1 General Details" at bounding box center [213, 152] width 124 height 44
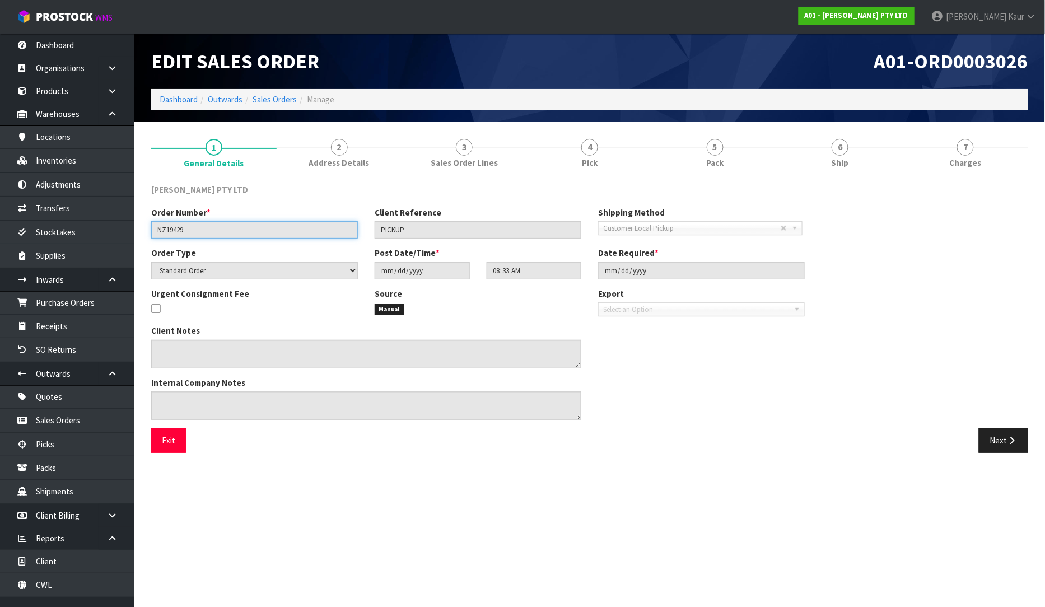
drag, startPoint x: 204, startPoint y: 234, endPoint x: 143, endPoint y: 234, distance: 61.0
click at [143, 234] on div "Order Number * NZ19429" at bounding box center [254, 223] width 223 height 32
click at [99, 428] on link "Sales Orders" at bounding box center [67, 420] width 134 height 23
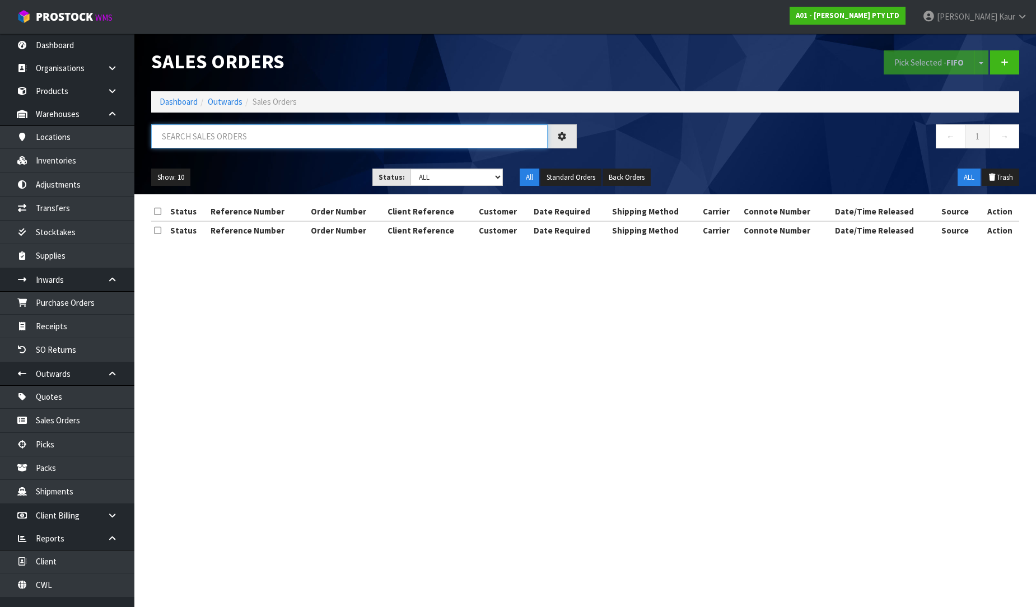
click at [225, 136] on input "text" at bounding box center [349, 136] width 396 height 24
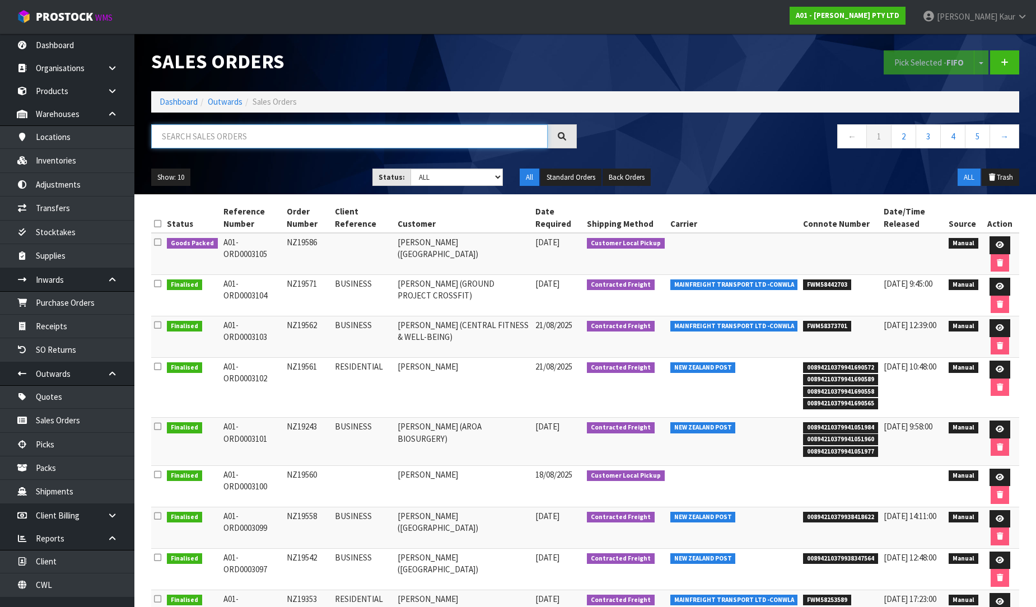
paste input "NZ19429"
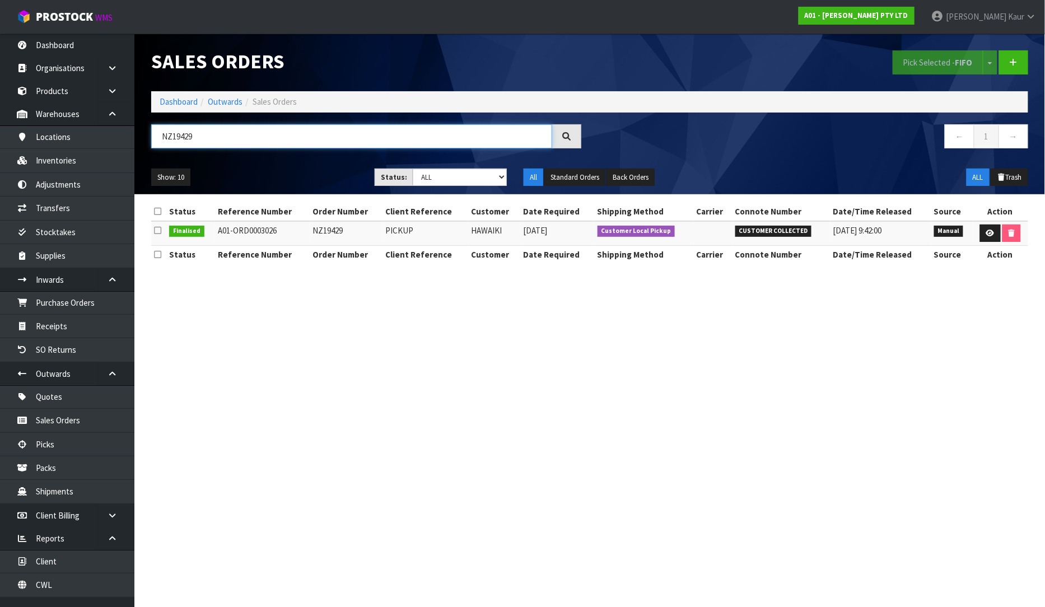
type input "NZ19429"
drag, startPoint x: 506, startPoint y: 231, endPoint x: 463, endPoint y: 231, distance: 43.1
click at [463, 231] on tr "Finalised A01-ORD0003026 NZ19429 PICKUP HAWAIKI 25/02/2025 Customer Local Picku…" at bounding box center [589, 233] width 877 height 24
copy tr "HAWAIKI"
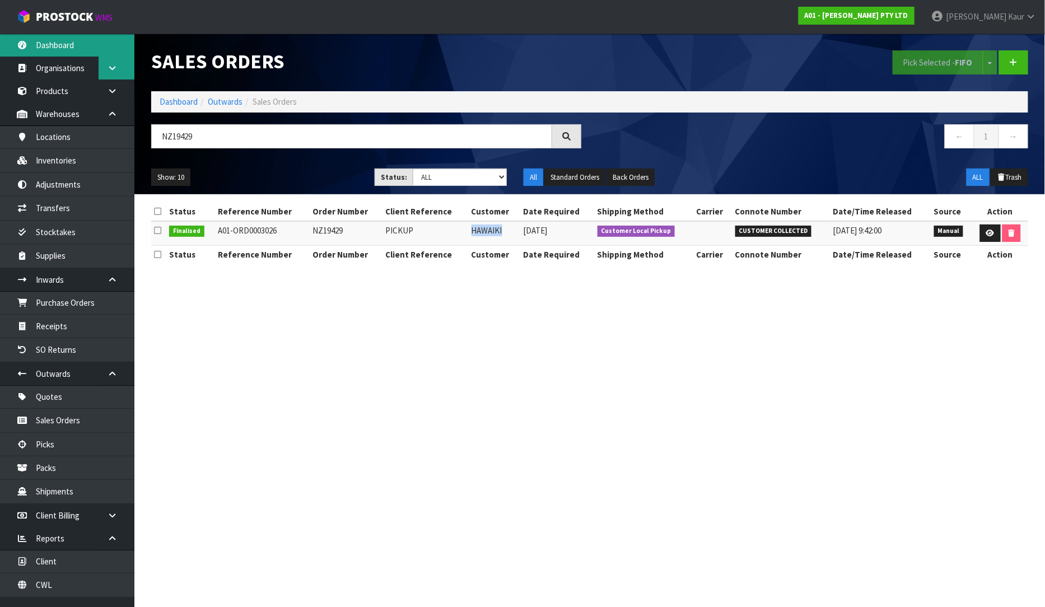
drag, startPoint x: 96, startPoint y: 37, endPoint x: 101, endPoint y: 66, distance: 29.7
click at [96, 37] on link "Dashboard" at bounding box center [67, 45] width 134 height 23
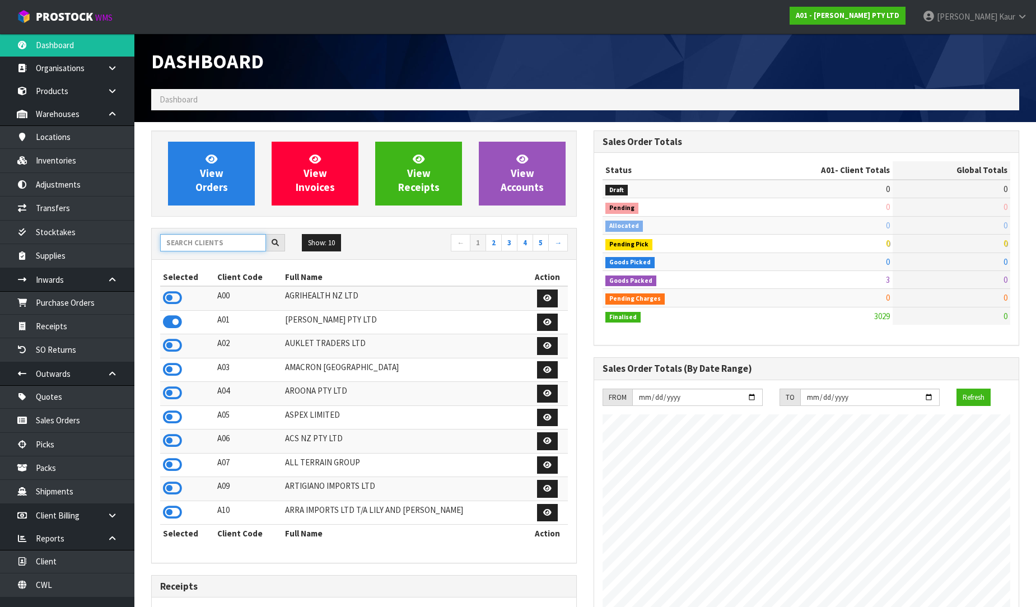
click at [185, 240] on input "text" at bounding box center [213, 242] width 106 height 17
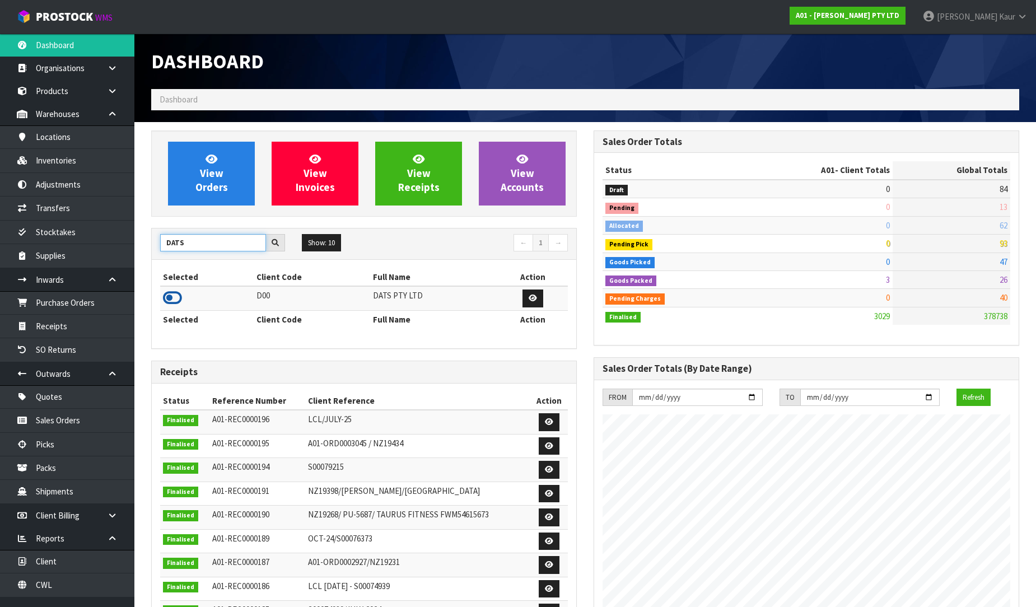
type input "DATS"
click at [165, 300] on icon at bounding box center [172, 298] width 19 height 17
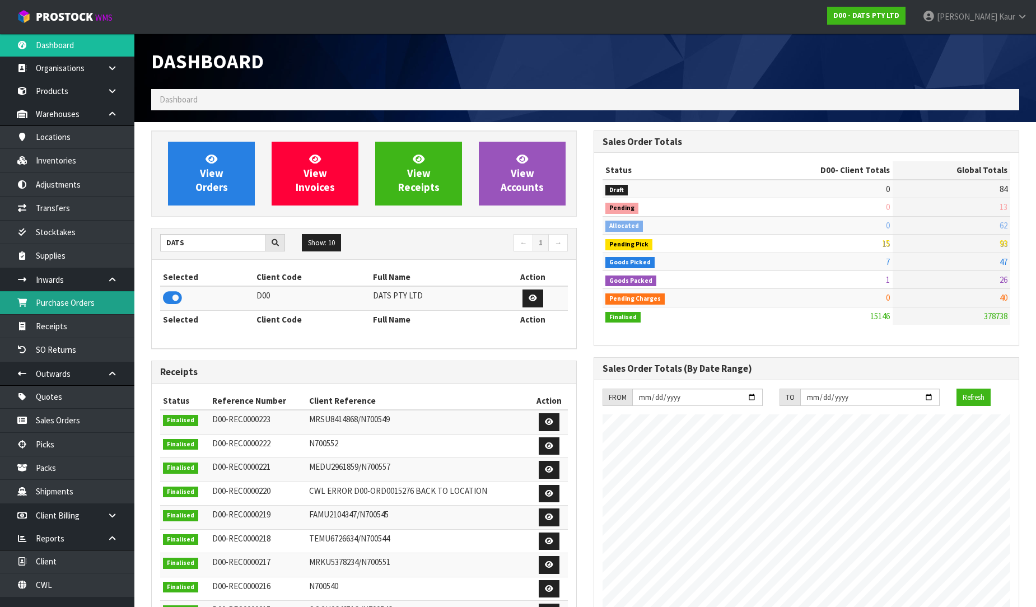
scroll to position [848, 442]
click at [50, 301] on link "Purchase Orders" at bounding box center [67, 302] width 134 height 23
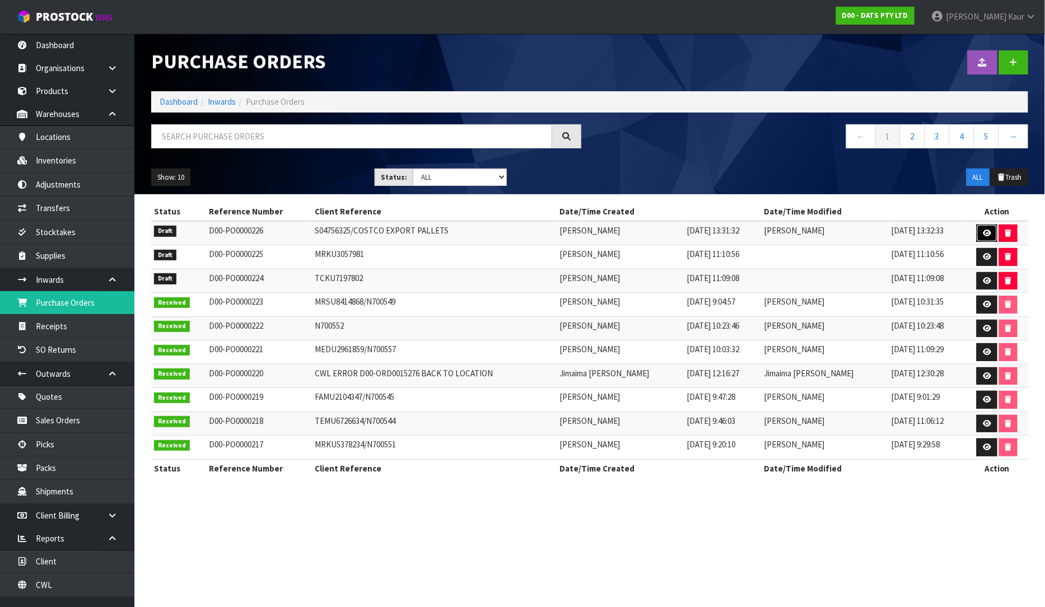
click at [982, 227] on link at bounding box center [987, 234] width 21 height 18
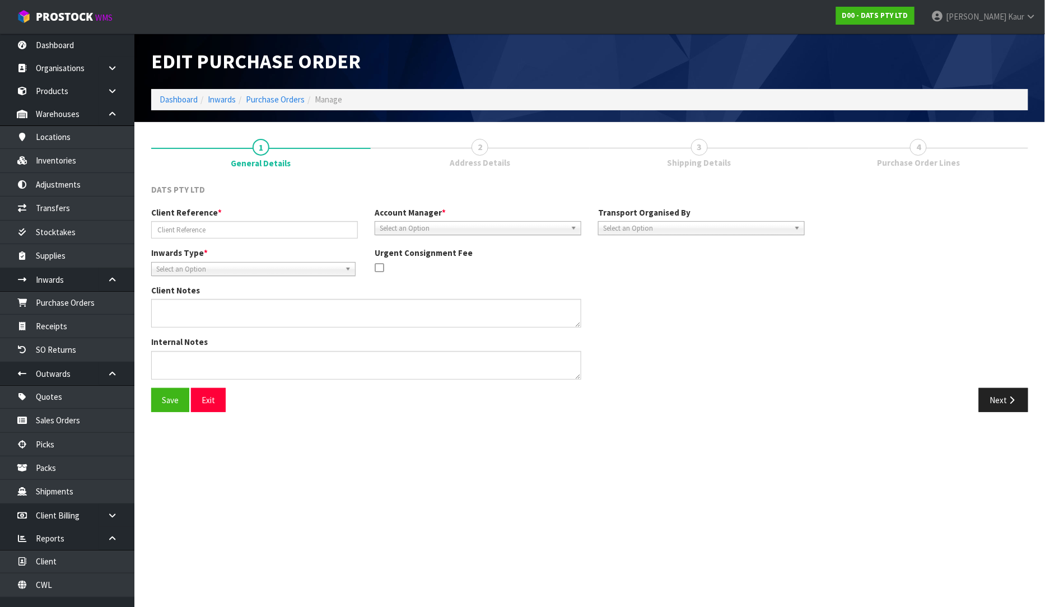
type input "S04756325/COSTCO EXPORT PALLETS"
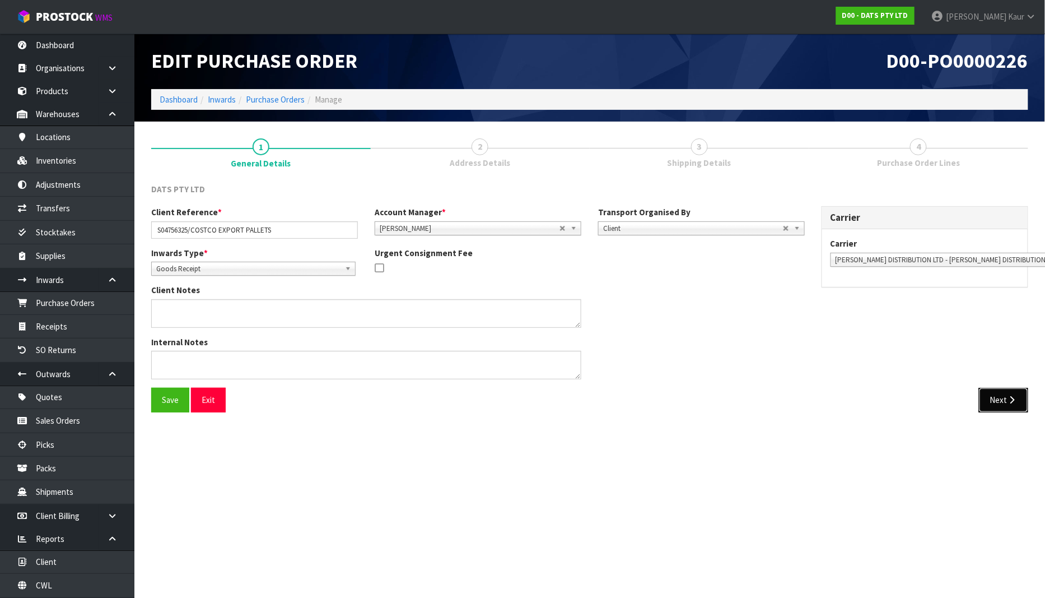
click at [998, 395] on button "Next" at bounding box center [1003, 400] width 49 height 24
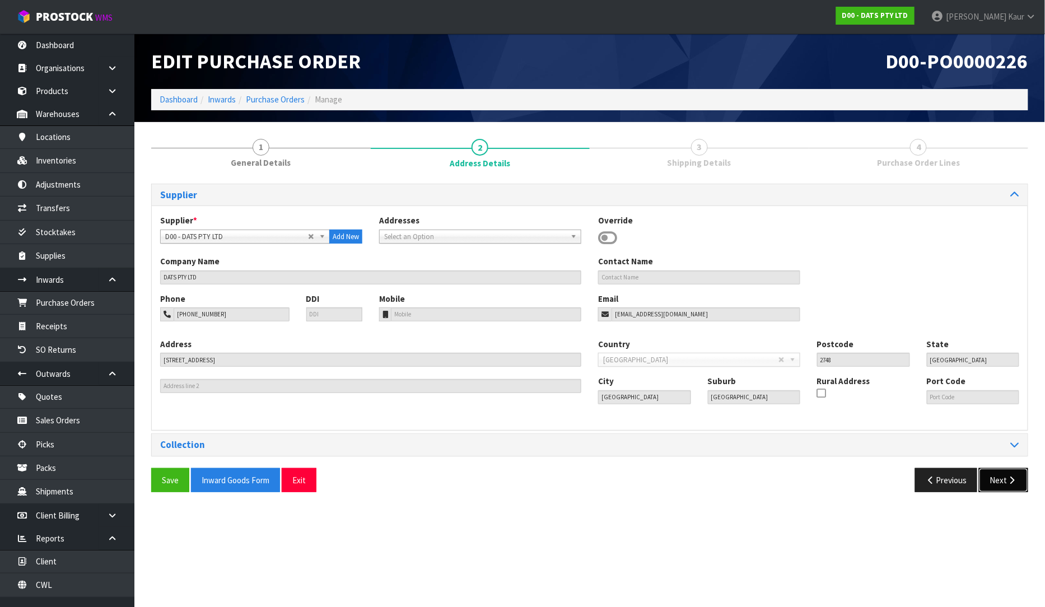
click at [1004, 483] on button "Next" at bounding box center [1003, 480] width 49 height 24
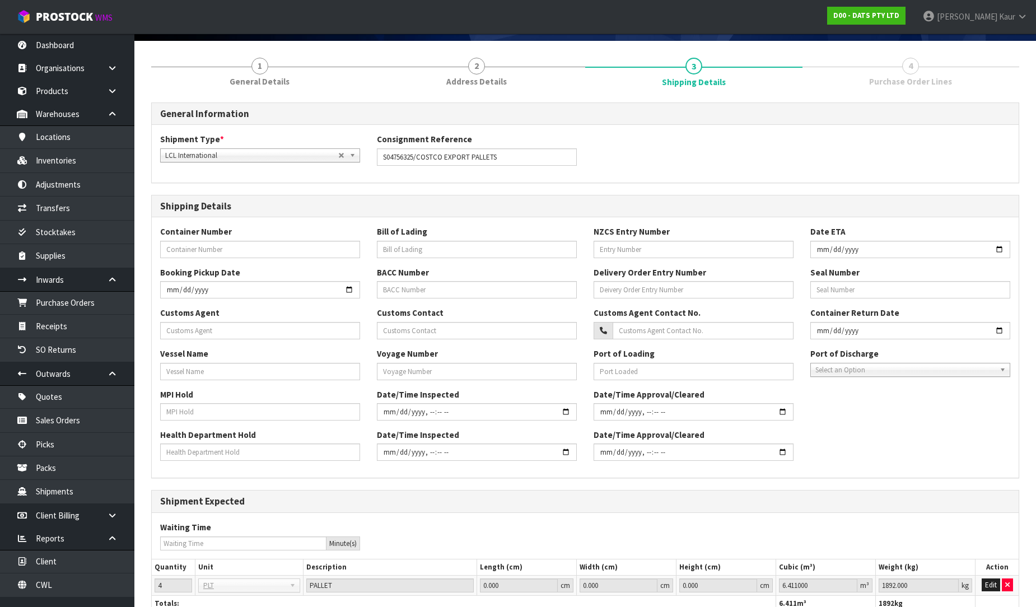
scroll to position [165, 0]
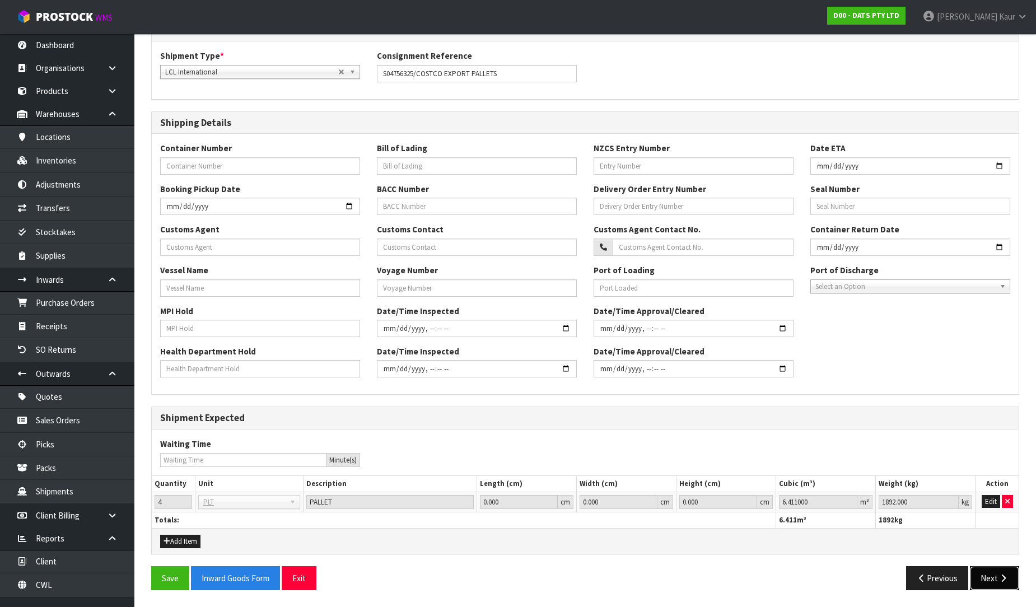
click at [998, 570] on button "Next" at bounding box center [994, 578] width 49 height 24
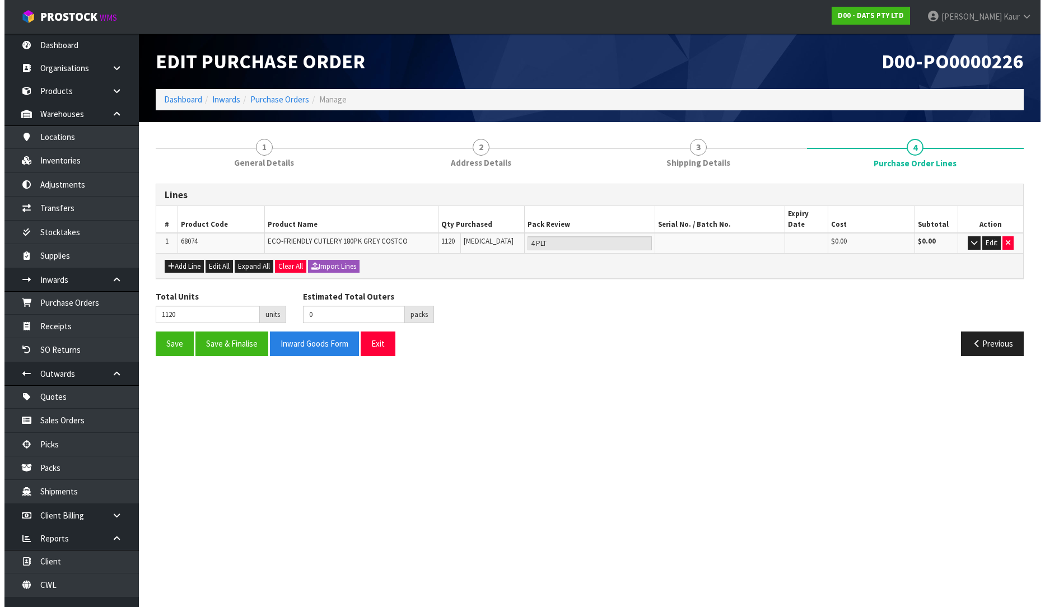
scroll to position [0, 0]
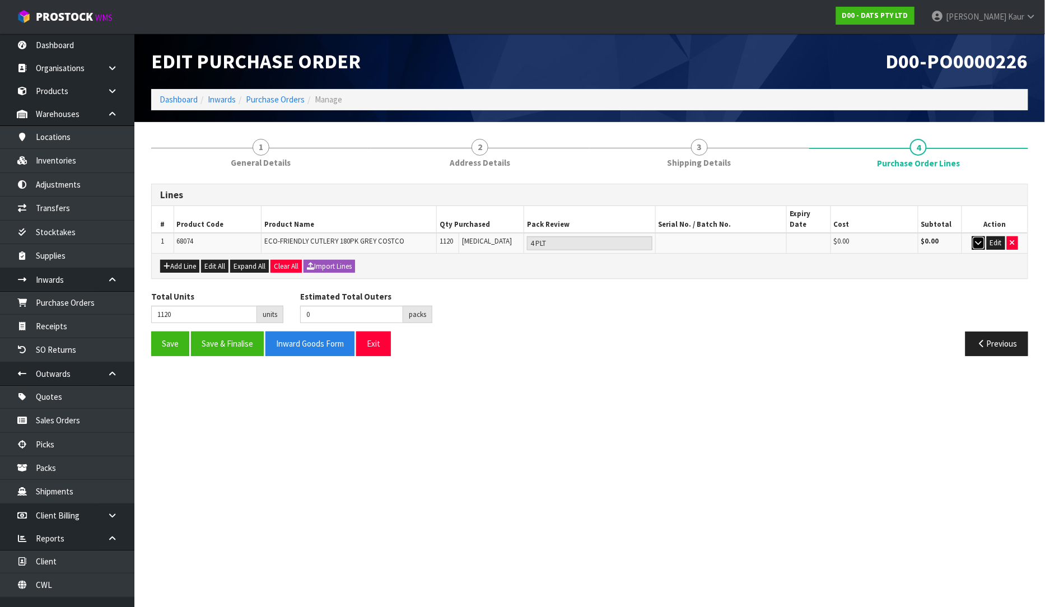
click at [981, 239] on icon "button" at bounding box center [979, 242] width 6 height 7
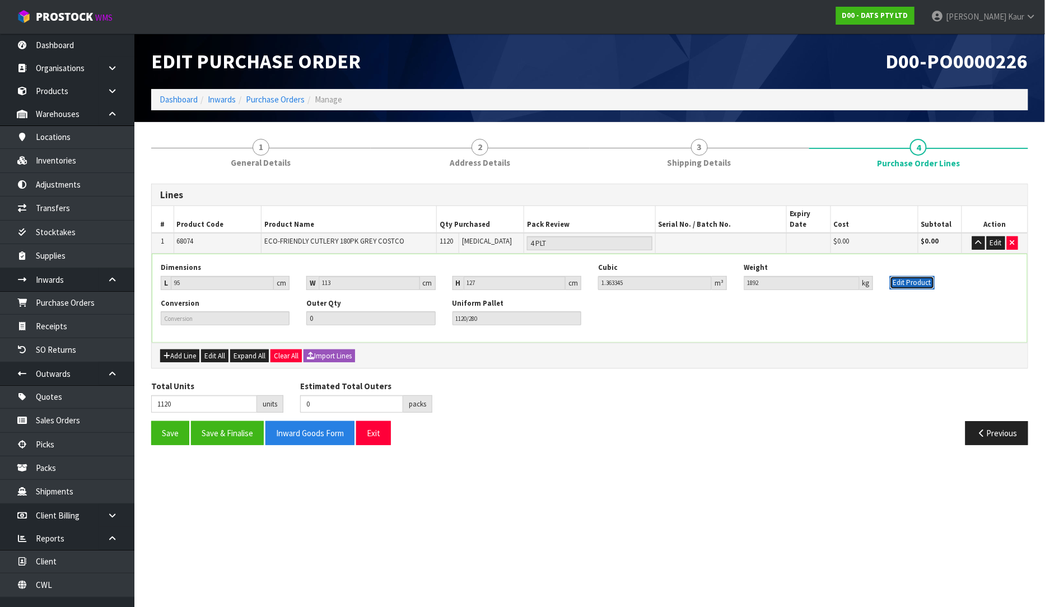
click at [904, 276] on button "Edit Product" at bounding box center [912, 282] width 45 height 13
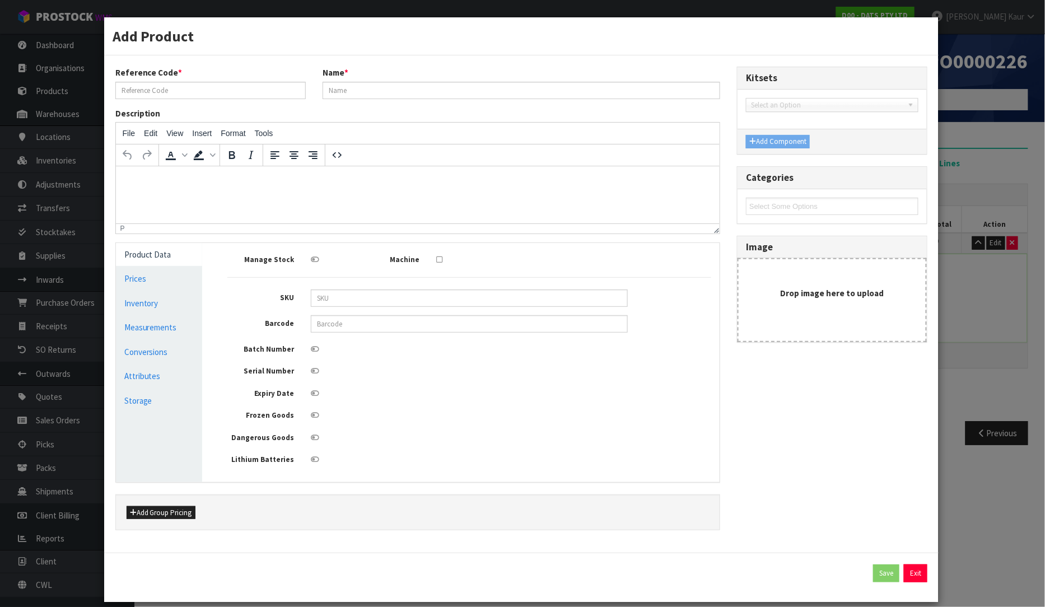
type input "68074"
type input "ECO-FRIENDLY CUTLERY 180PK GREY COSTCO"
click at [181, 329] on link "Measurements" at bounding box center [159, 327] width 87 height 23
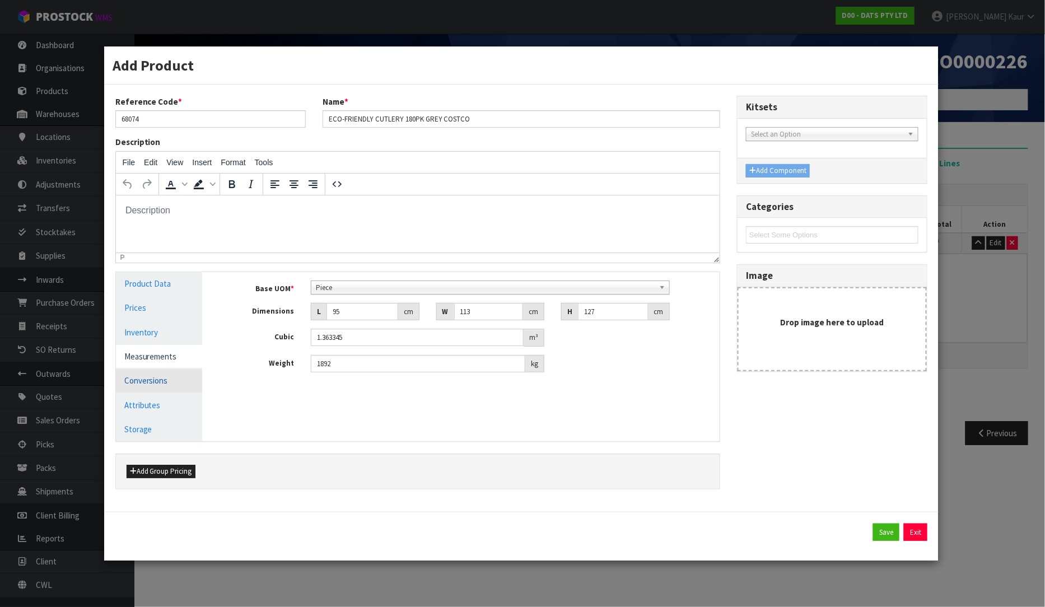
click at [167, 376] on link "Conversions" at bounding box center [159, 380] width 87 height 23
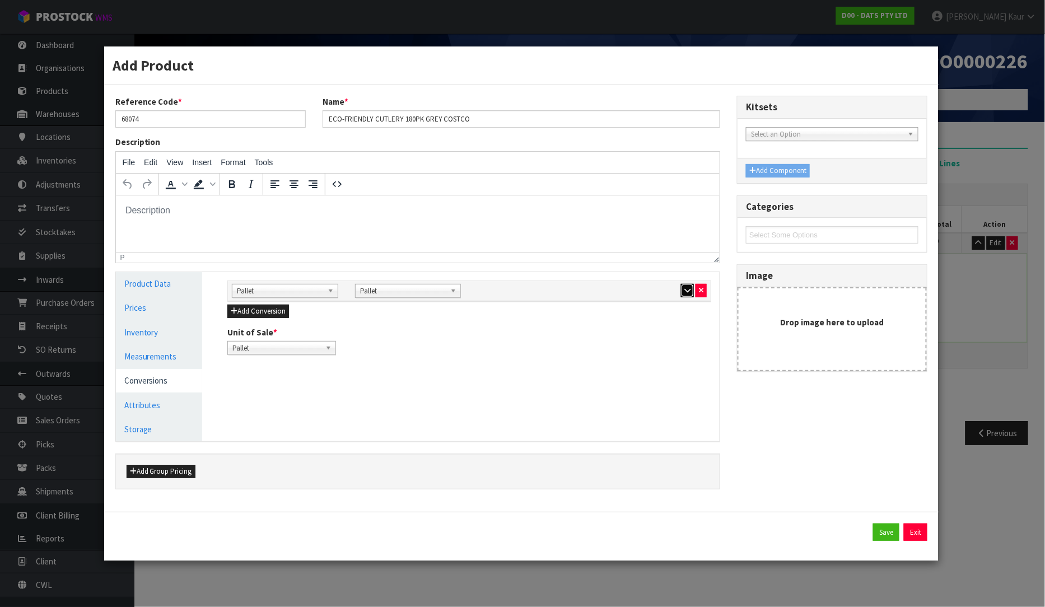
click at [685, 288] on icon "button" at bounding box center [687, 290] width 6 height 7
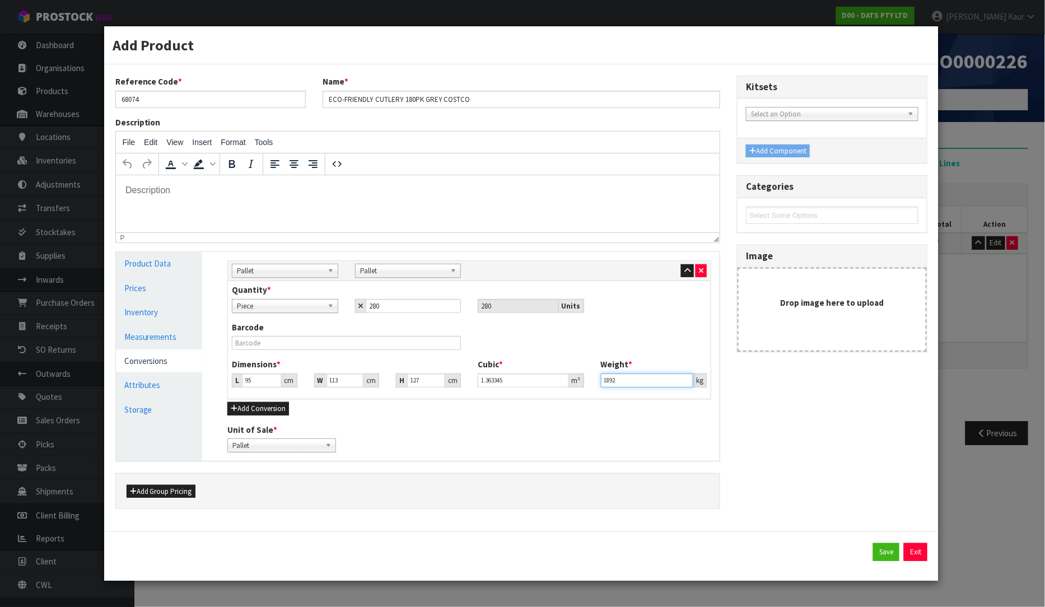
drag, startPoint x: 624, startPoint y: 384, endPoint x: 605, endPoint y: 382, distance: 19.1
click at [605, 382] on input "1892" at bounding box center [647, 381] width 92 height 14
click at [885, 558] on button "Save" at bounding box center [886, 552] width 26 height 18
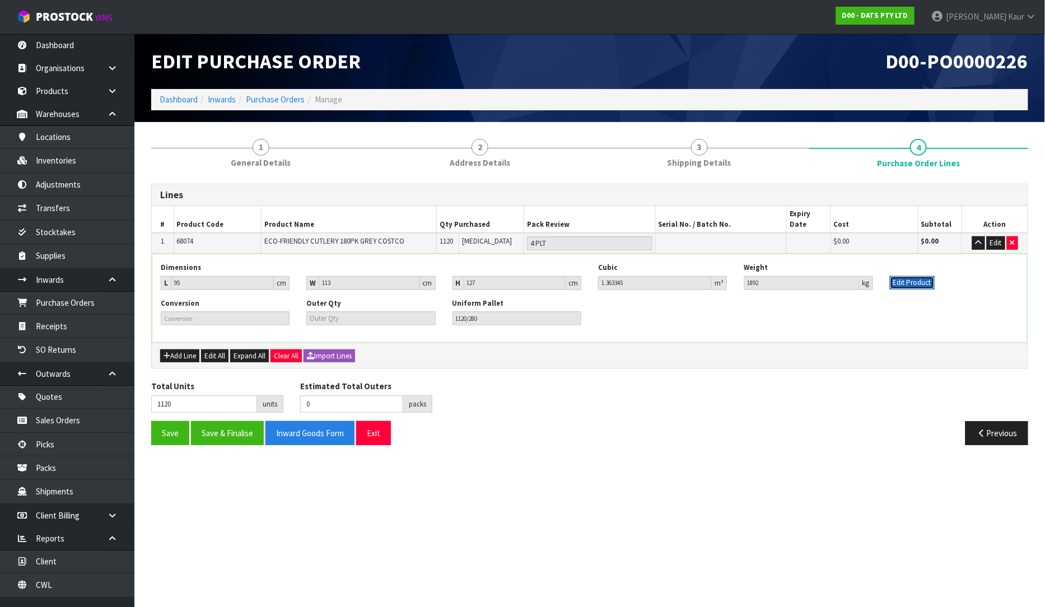
click at [894, 276] on button "Edit Product" at bounding box center [912, 282] width 45 height 13
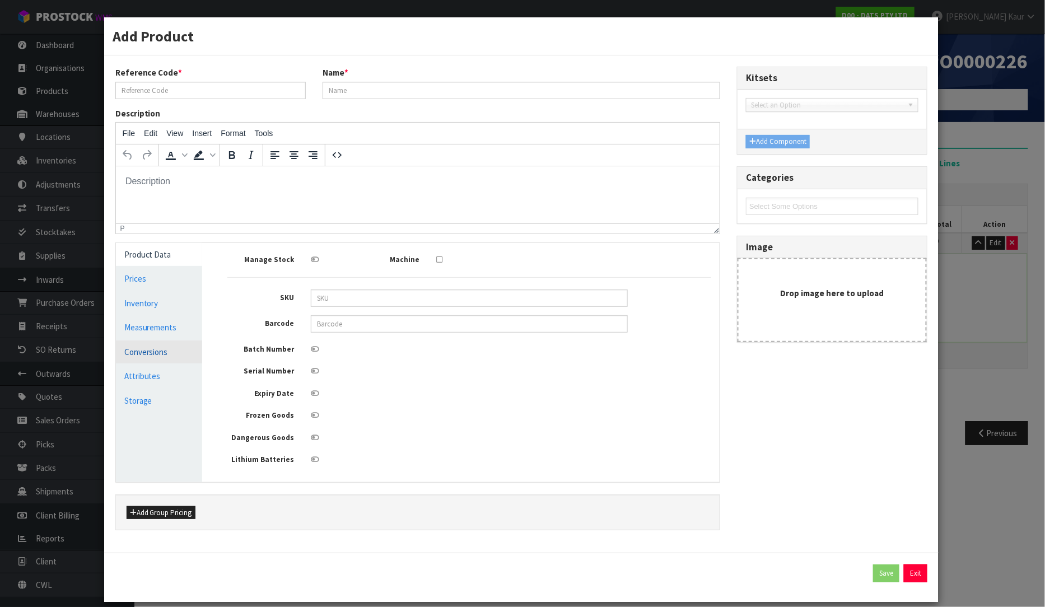
type input "68074"
type input "ECO-FRIENDLY CUTLERY 180PK GREY COSTCO"
type input "95"
type input "113"
type input "127"
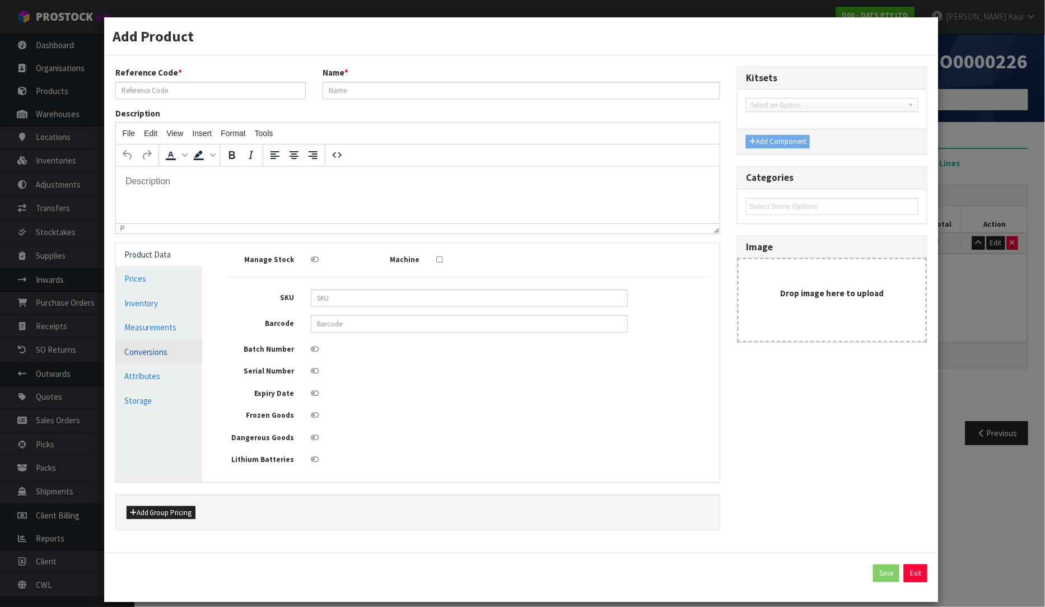
type input "1.363345"
type input "1892"
click at [150, 332] on link "Measurements" at bounding box center [159, 327] width 87 height 23
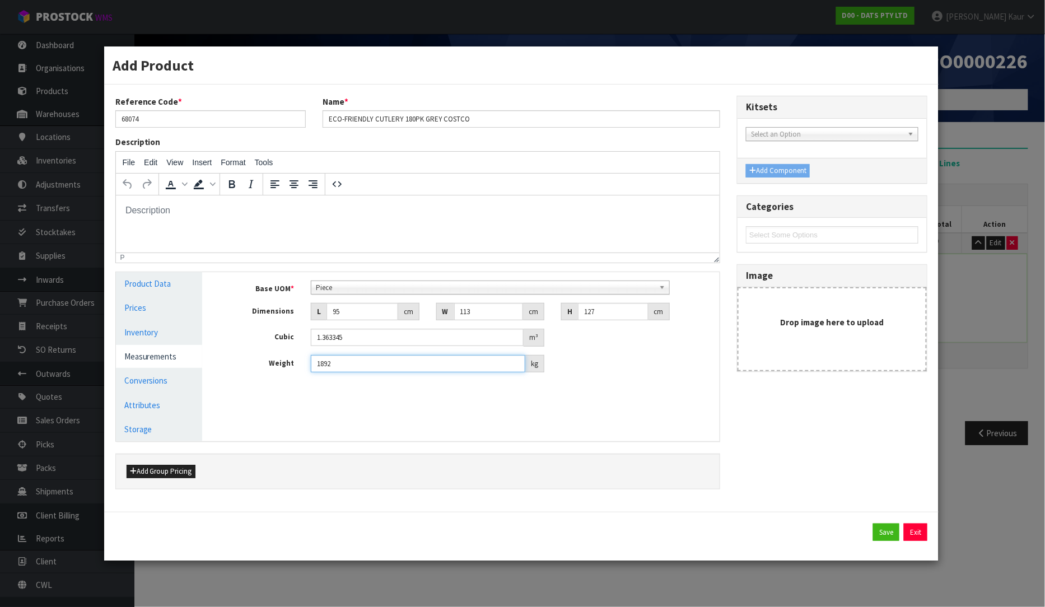
drag, startPoint x: 346, startPoint y: 363, endPoint x: 264, endPoint y: 370, distance: 82.1
click at [264, 370] on div "Weight 1892 kg" at bounding box center [469, 364] width 501 height 18
type input "474"
click at [182, 384] on link "Conversions" at bounding box center [159, 380] width 87 height 23
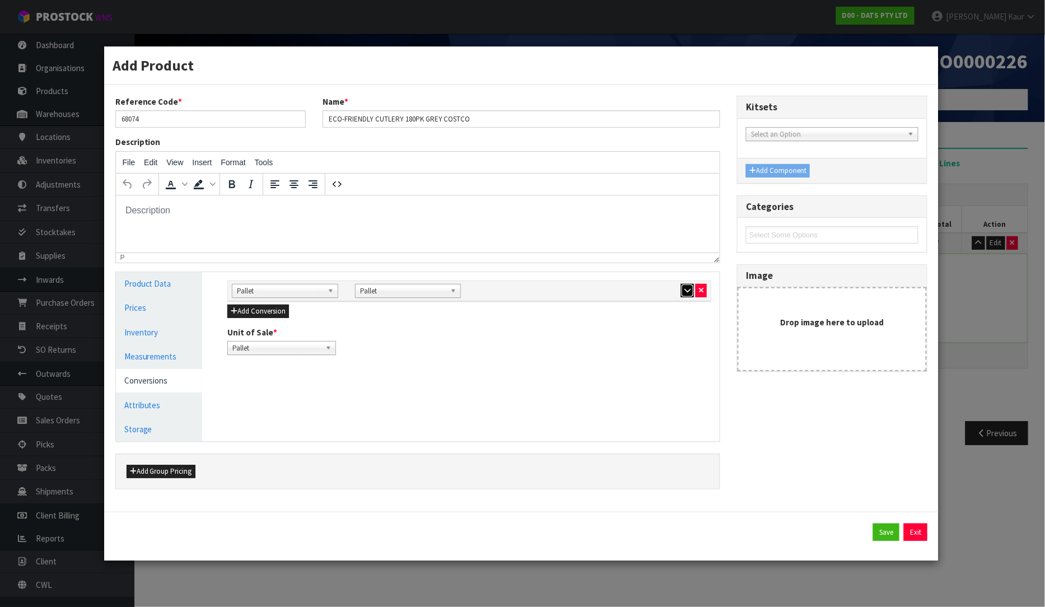
click at [684, 292] on icon "button" at bounding box center [687, 290] width 6 height 7
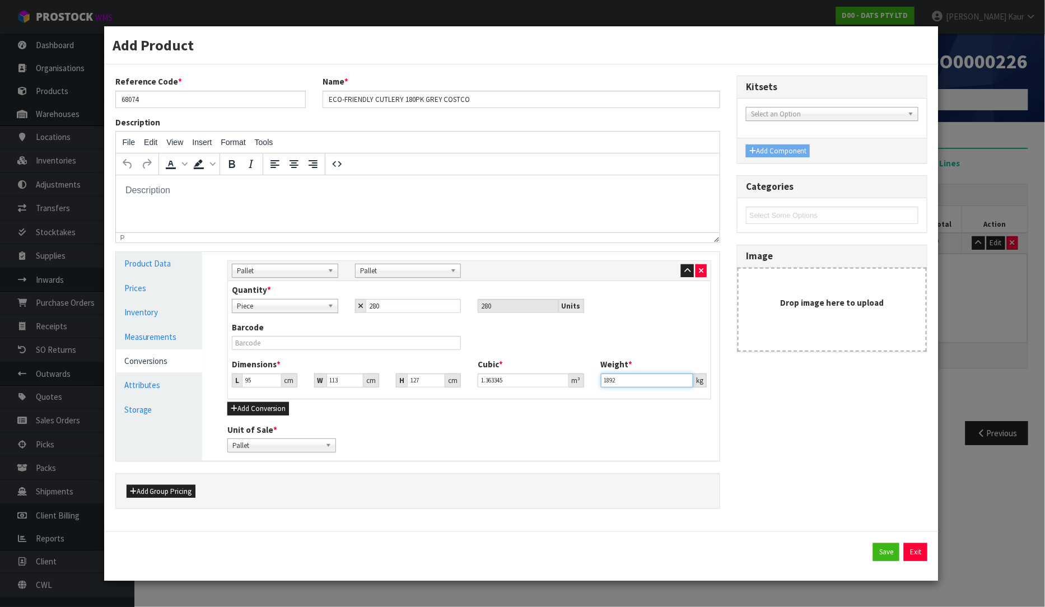
drag, startPoint x: 625, startPoint y: 378, endPoint x: 595, endPoint y: 380, distance: 29.7
click at [597, 381] on div "Weight * 1892 kg" at bounding box center [653, 372] width 123 height 29
type input "474"
click at [889, 549] on button "Save" at bounding box center [886, 552] width 26 height 18
type input "474"
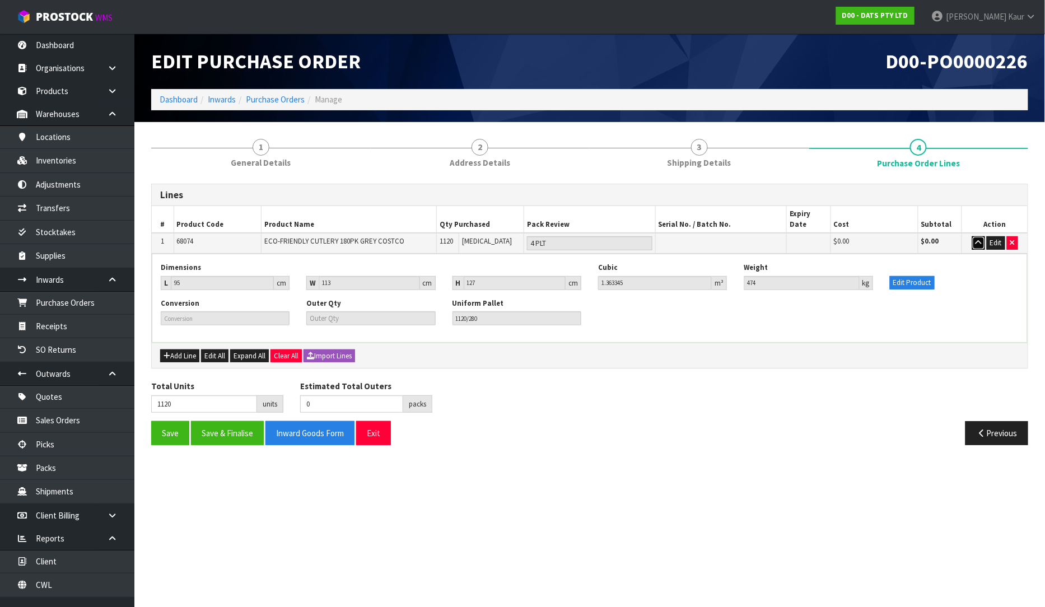
click at [982, 236] on button "button" at bounding box center [978, 242] width 13 height 13
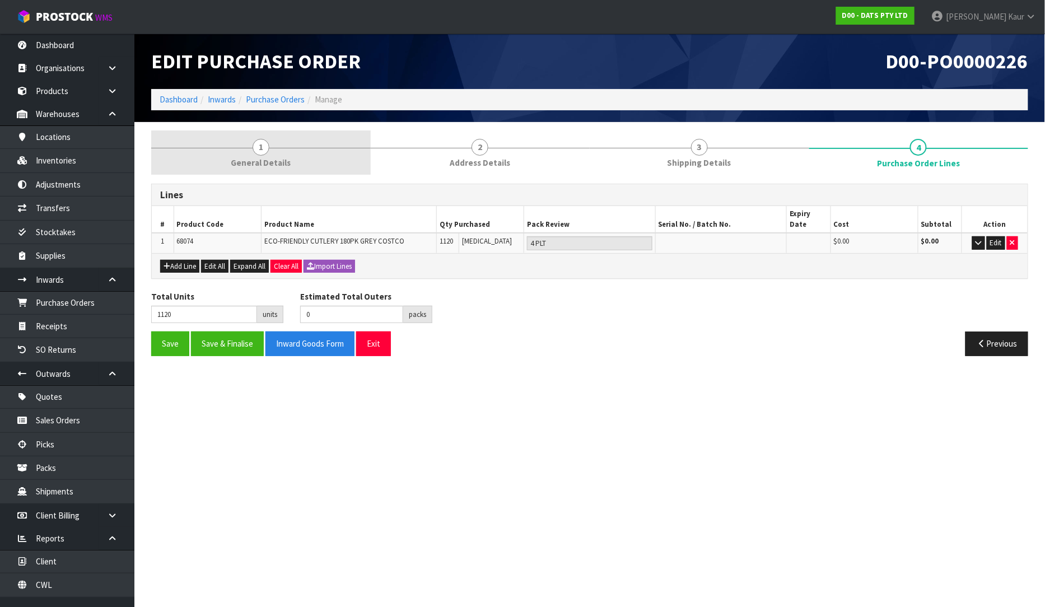
click at [283, 155] on link "1 General Details" at bounding box center [261, 152] width 220 height 44
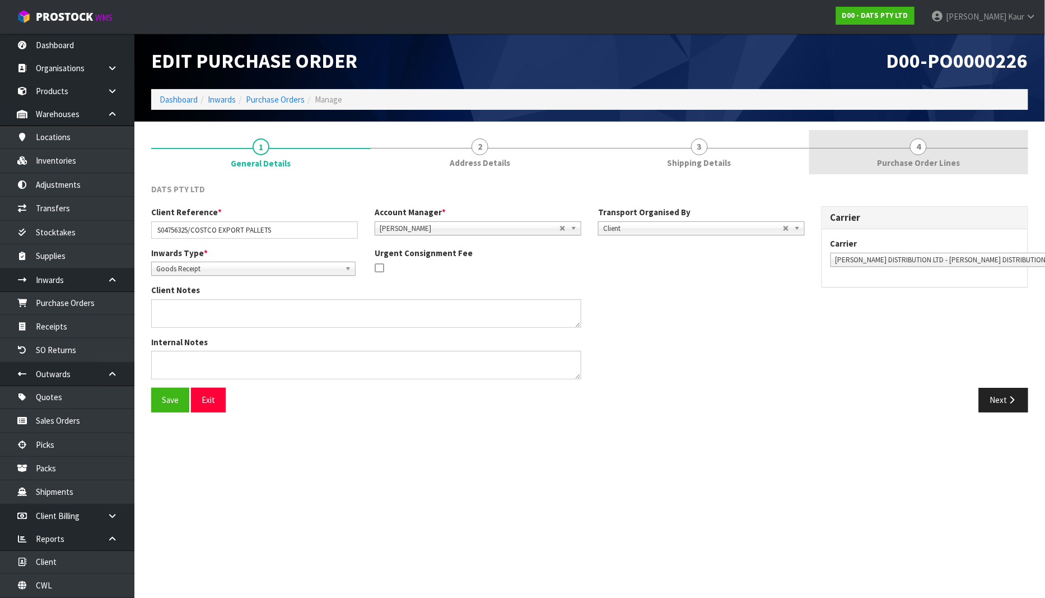
click at [899, 155] on link "4 Purchase Order Lines" at bounding box center [919, 152] width 220 height 44
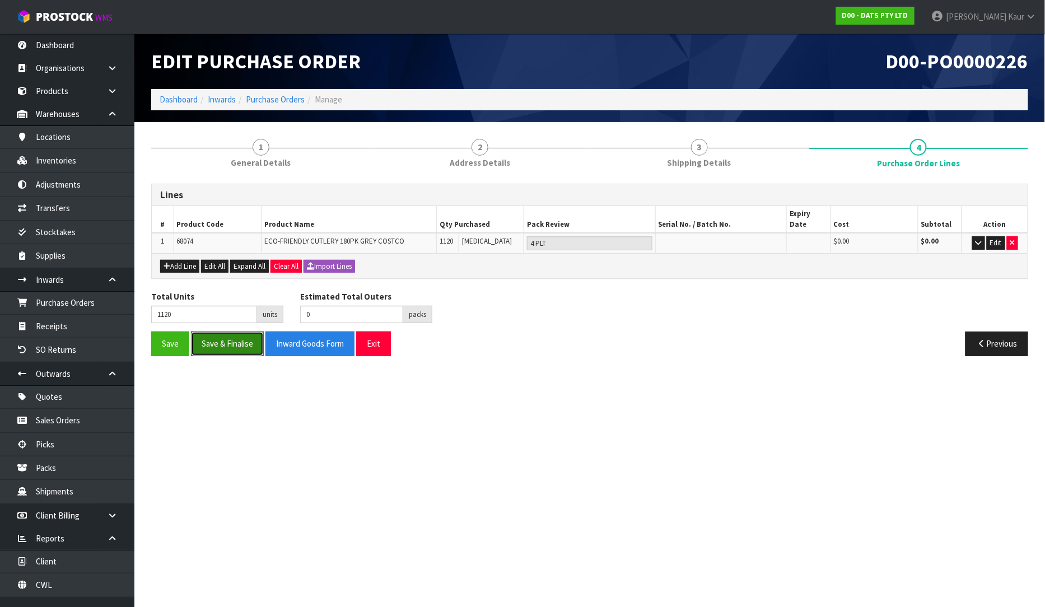
click at [231, 337] on button "Save & Finalise" at bounding box center [227, 344] width 73 height 24
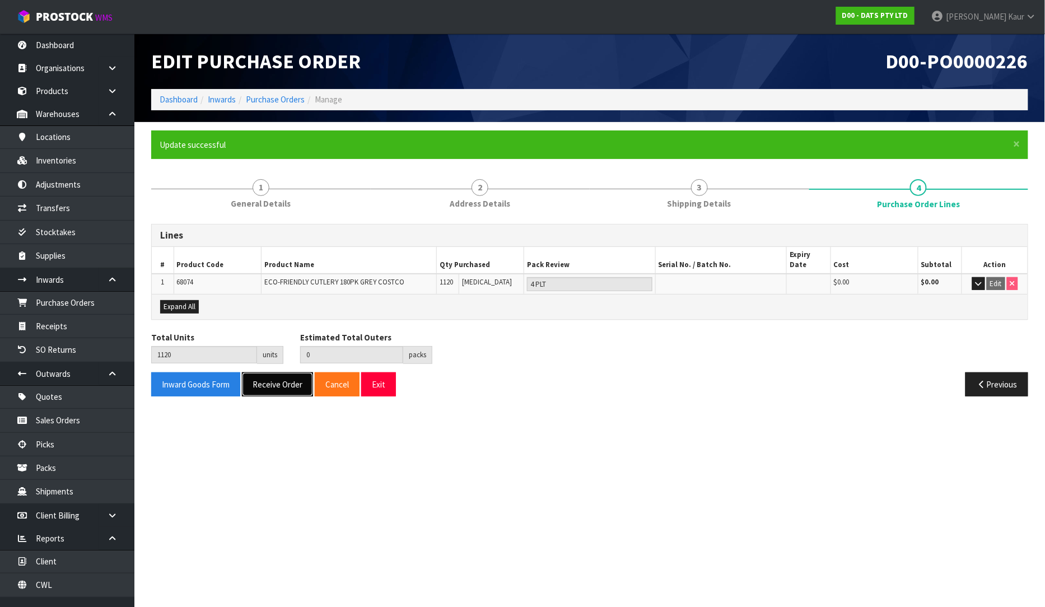
click at [278, 377] on button "Receive Order" at bounding box center [277, 384] width 71 height 24
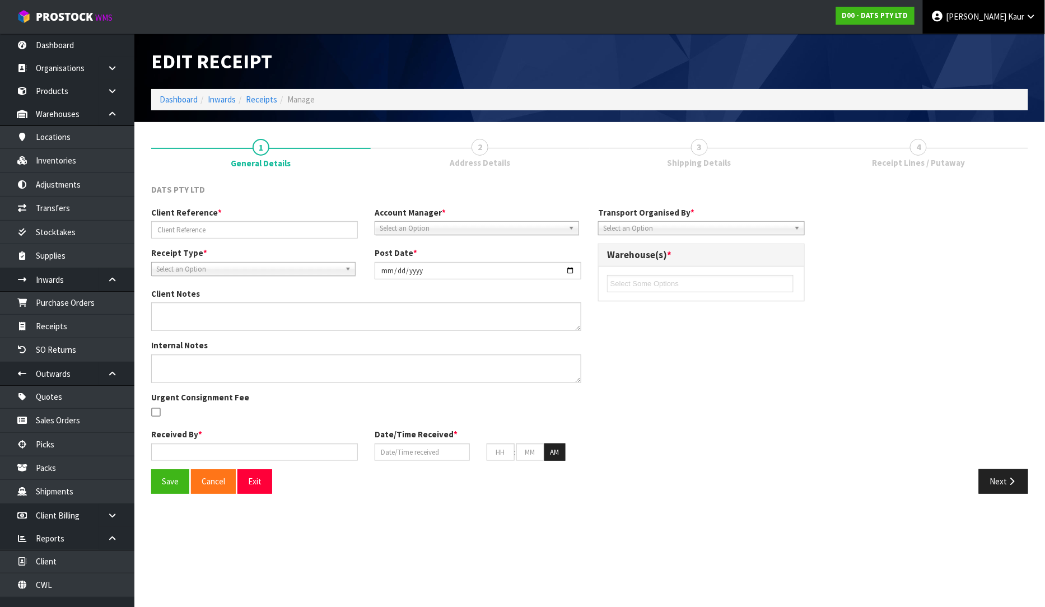
type input "S04756325/COSTCO EXPORT PALLETS"
type input "[DATE]"
type input "[PERSON_NAME]"
type input "[DATE]"
type input "02"
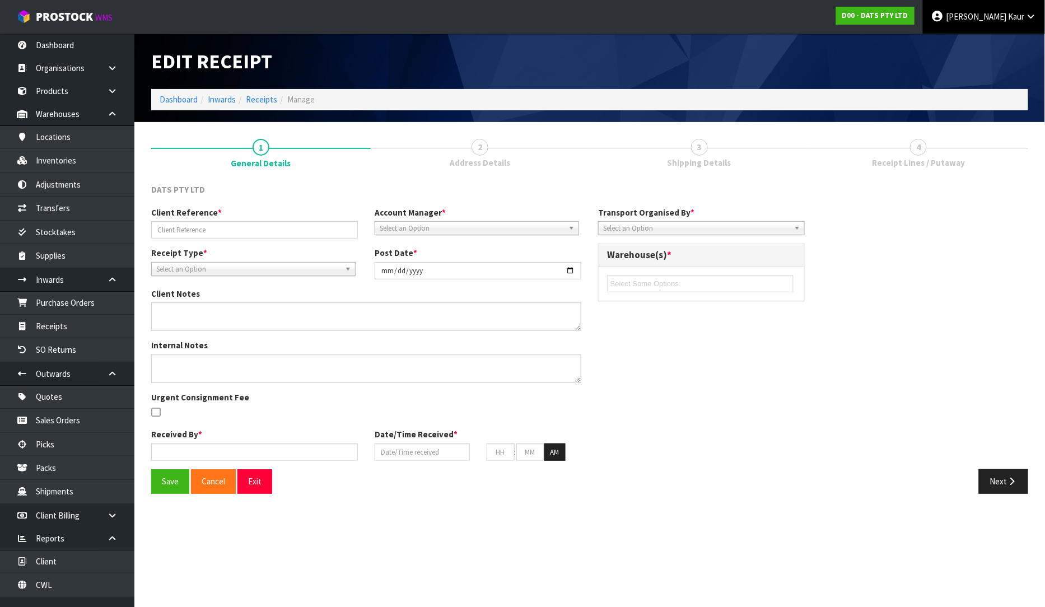
type input "08"
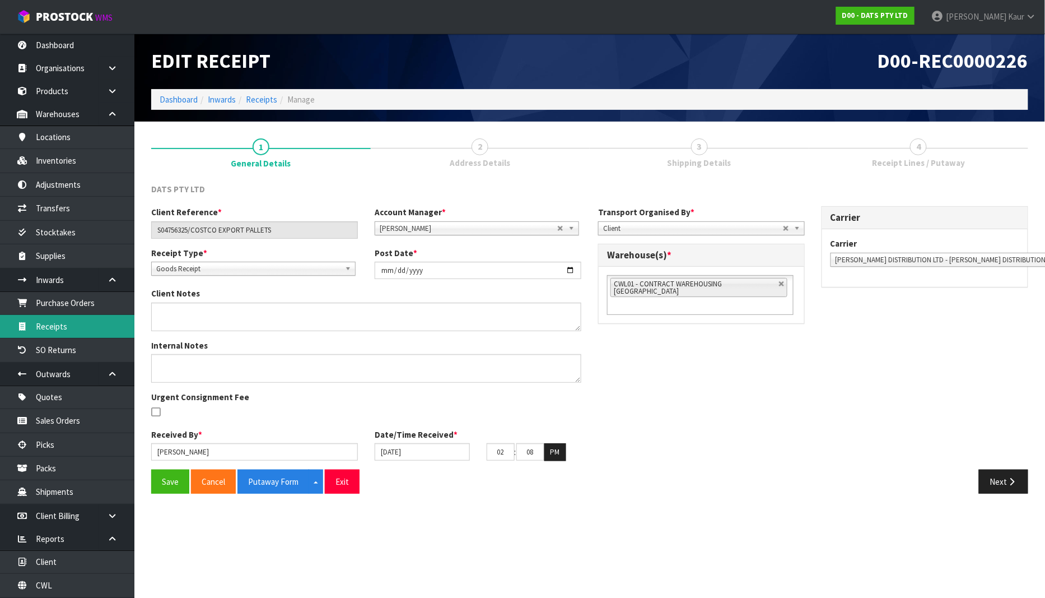
click at [77, 328] on link "Receipts" at bounding box center [67, 326] width 134 height 23
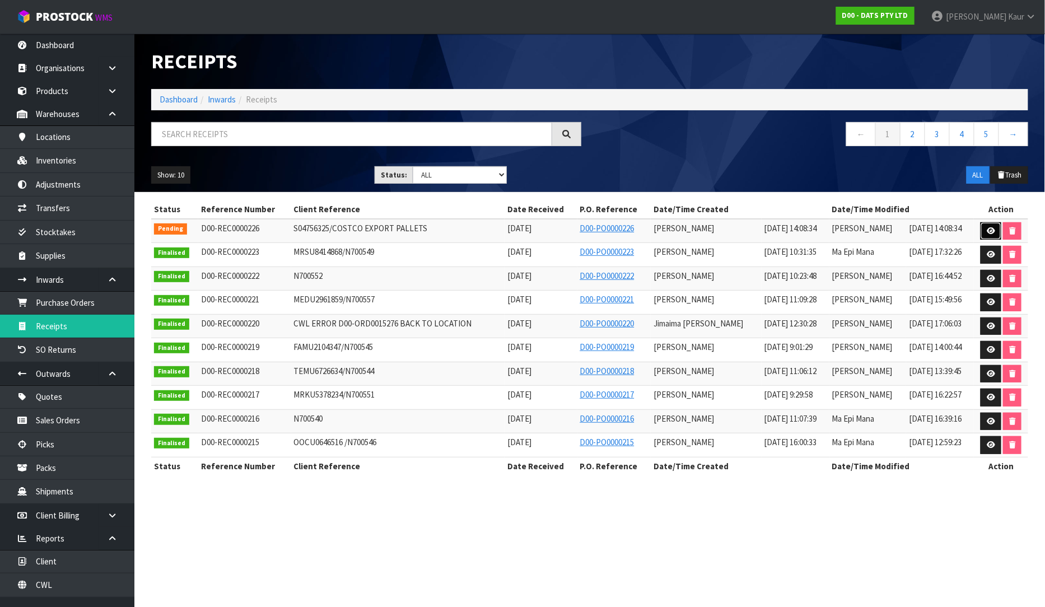
click at [993, 228] on icon at bounding box center [991, 230] width 8 height 7
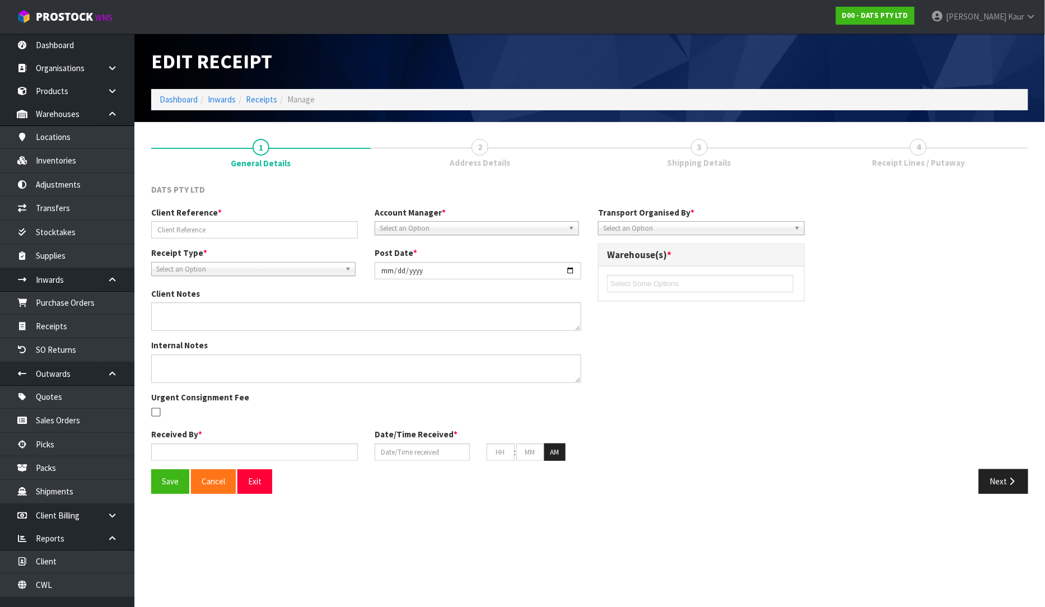
type input "S04756325/COSTCO EXPORT PALLETS"
type input "[DATE]"
type input "[PERSON_NAME]"
type input "[DATE]"
type input "02"
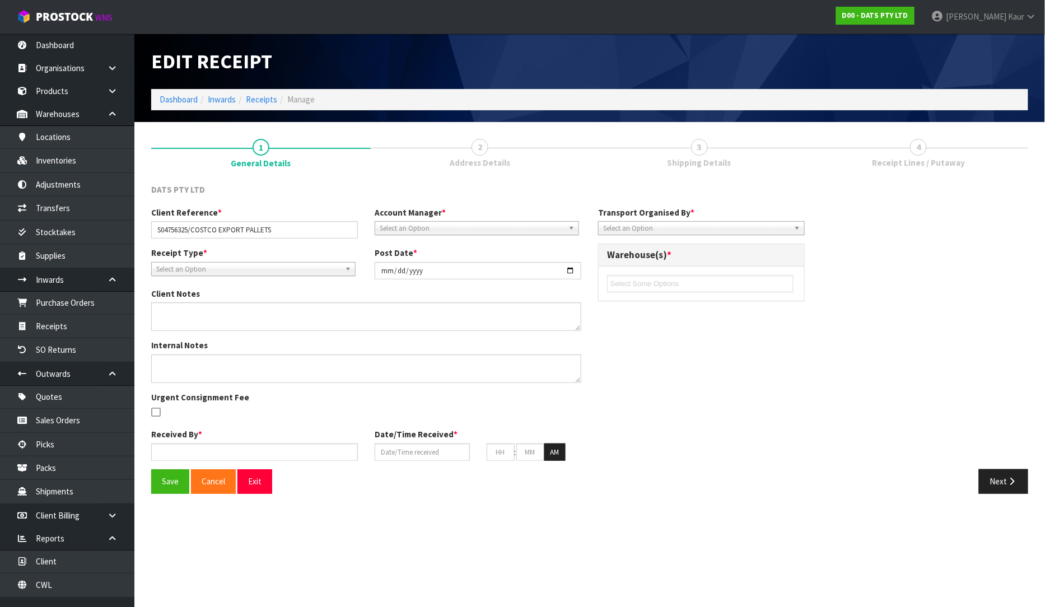
type input "08"
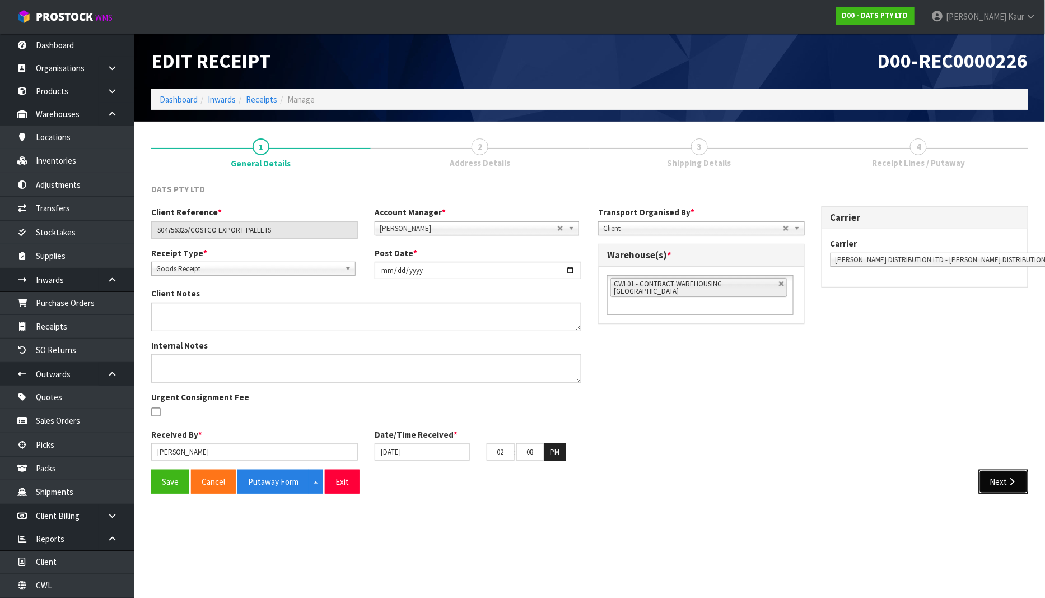
click at [992, 469] on button "Next" at bounding box center [1003, 481] width 49 height 24
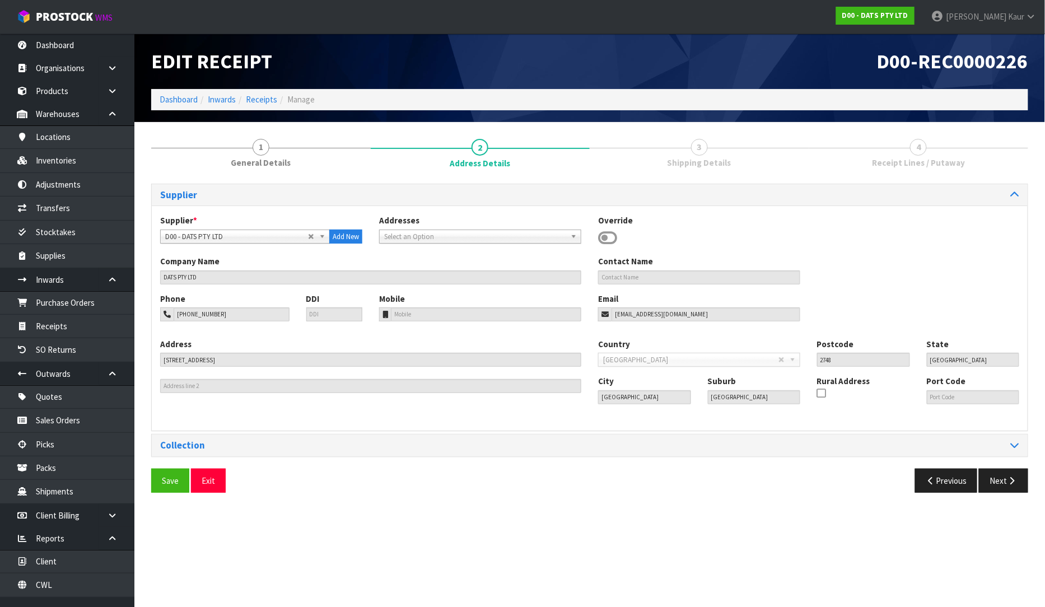
click at [996, 479] on div "Save Exit Previous Next" at bounding box center [590, 485] width 894 height 32
click at [996, 479] on button "Next" at bounding box center [1003, 480] width 49 height 24
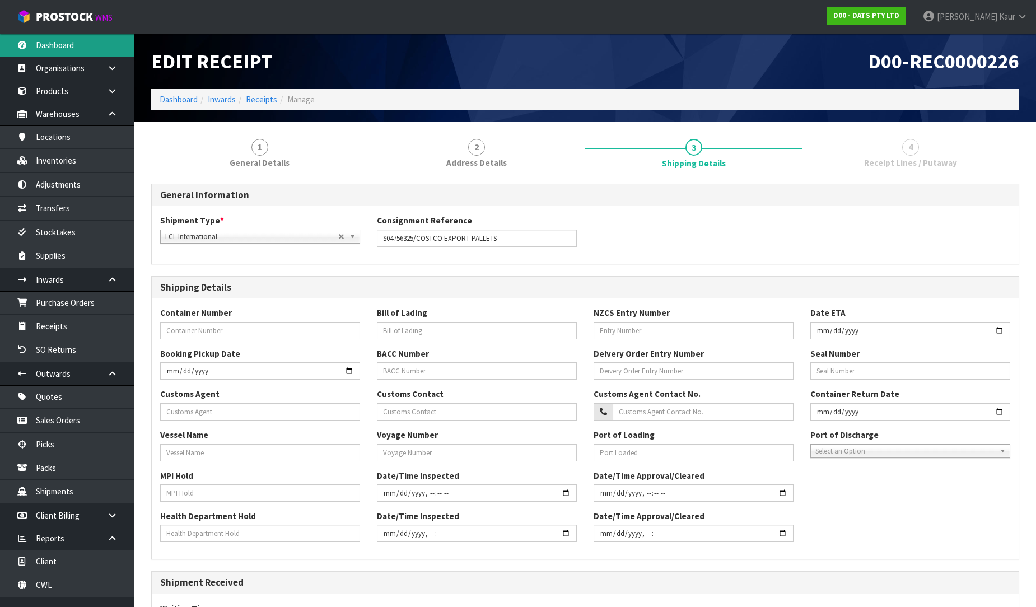
click at [76, 45] on link "Dashboard" at bounding box center [67, 45] width 134 height 23
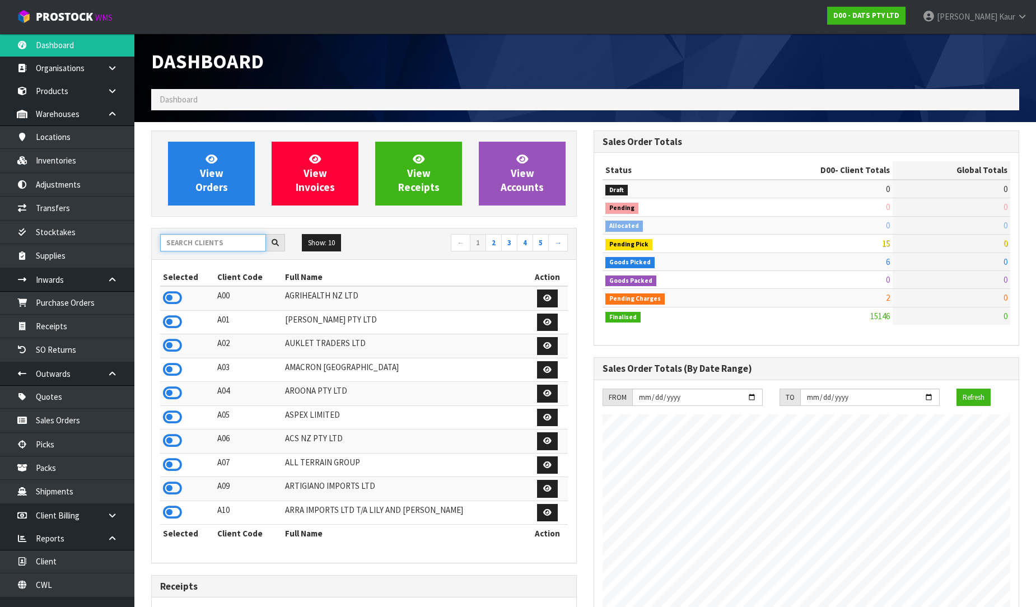
click at [200, 244] on input "text" at bounding box center [213, 242] width 106 height 17
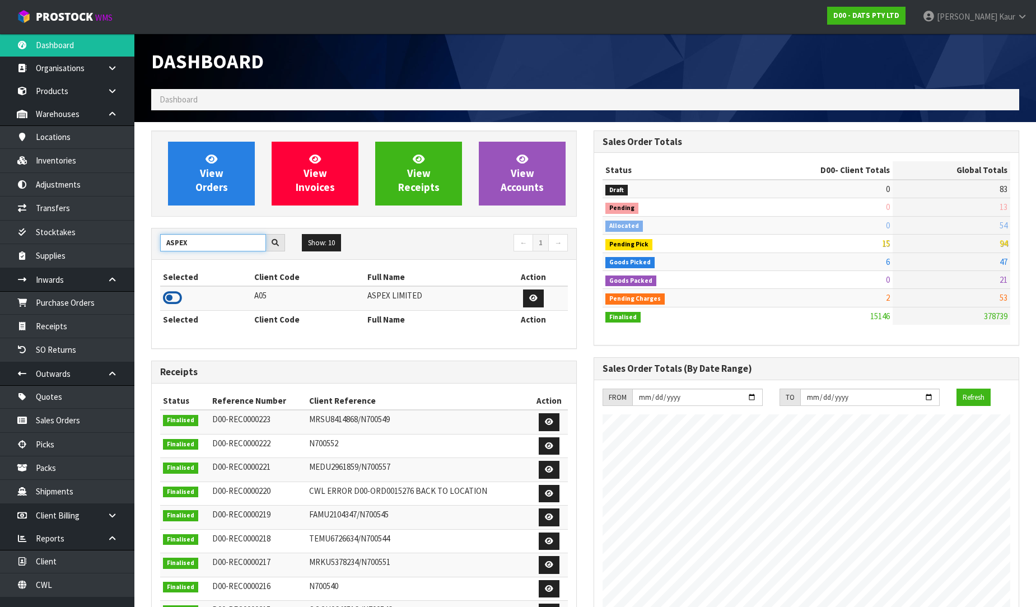
type input "ASPEX"
click at [166, 304] on icon at bounding box center [172, 298] width 19 height 17
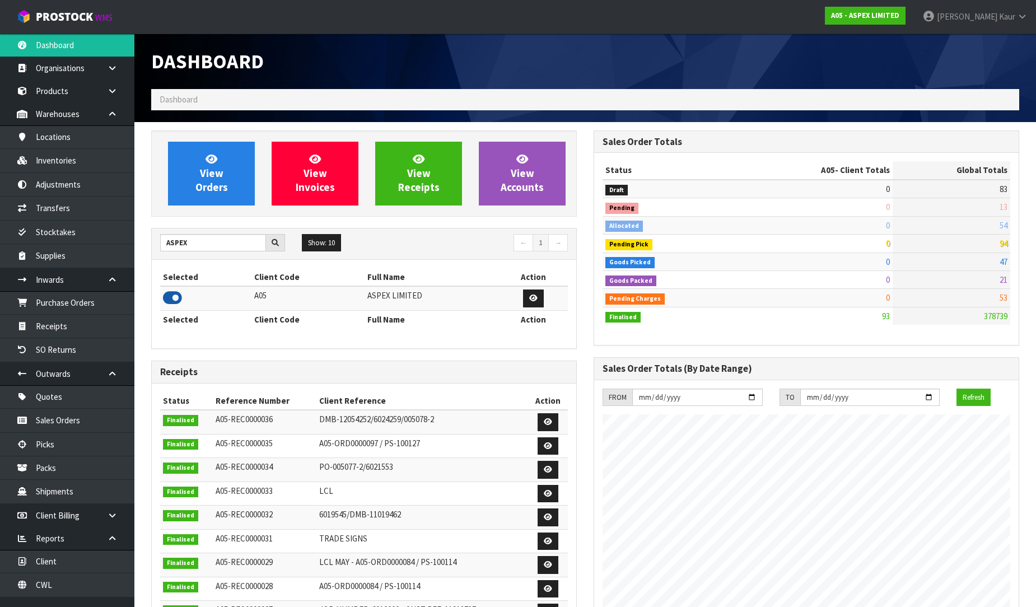
scroll to position [685, 442]
click at [82, 329] on link "Receipts" at bounding box center [67, 326] width 134 height 23
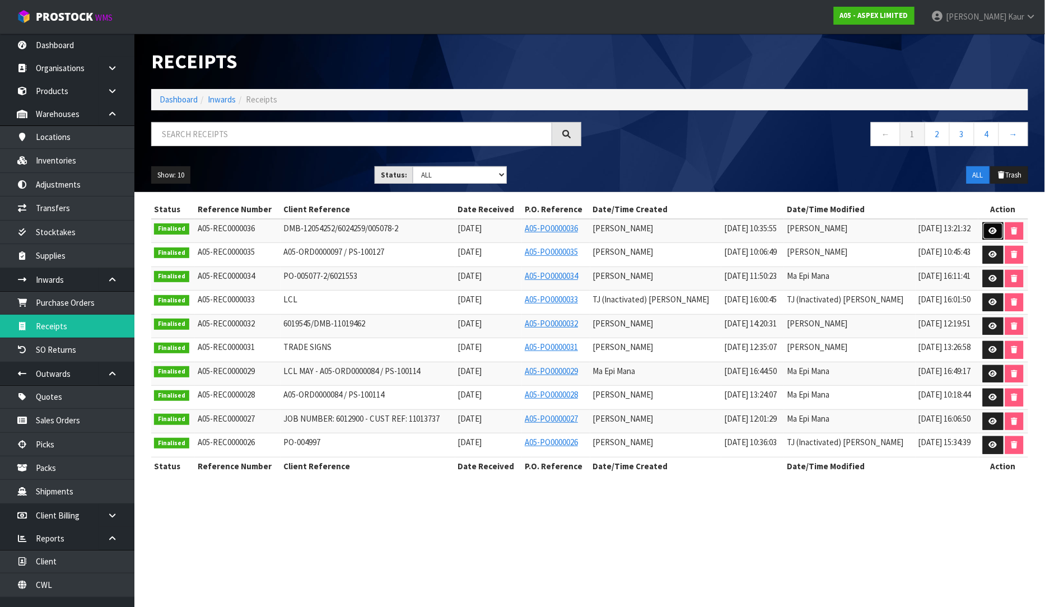
click at [986, 227] on link at bounding box center [993, 231] width 21 height 18
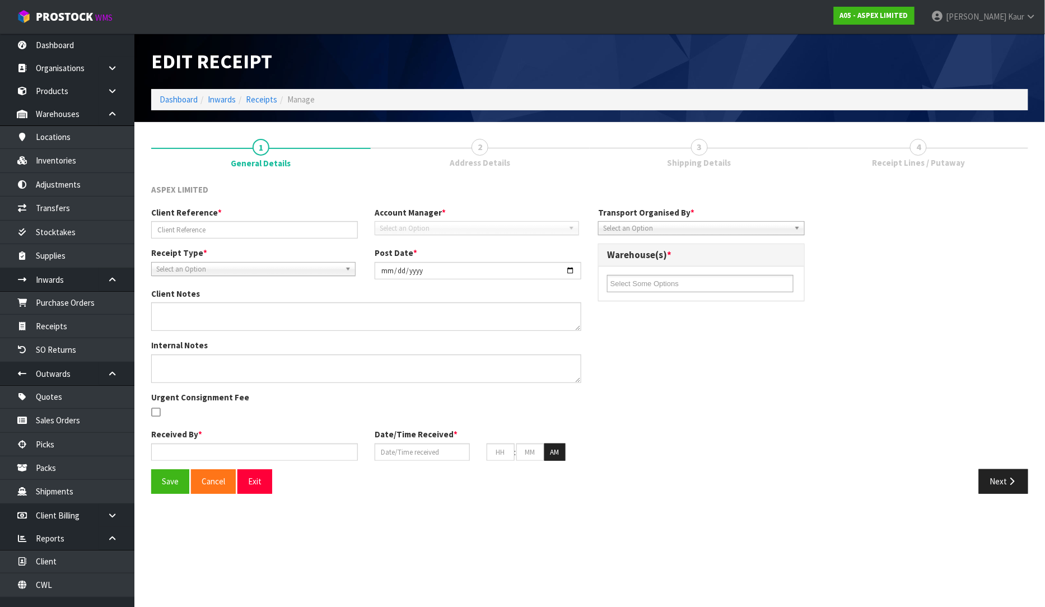
type input "DMB-12054252/6024259/005078-2"
type input "2025-08-26"
type input "[PERSON_NAME]"
type input "[DATE]"
type input "10"
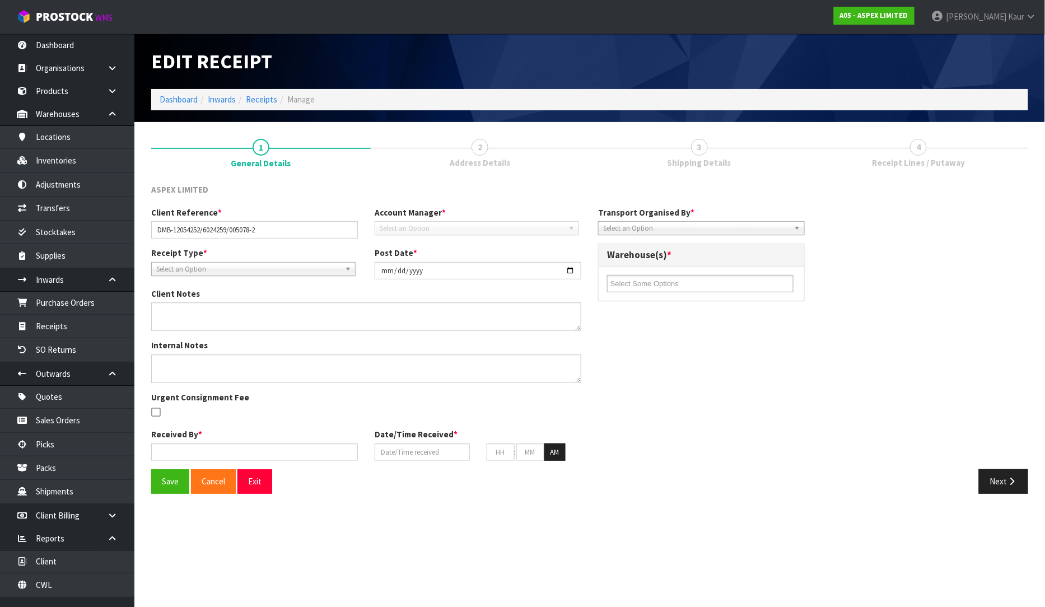
type input "35"
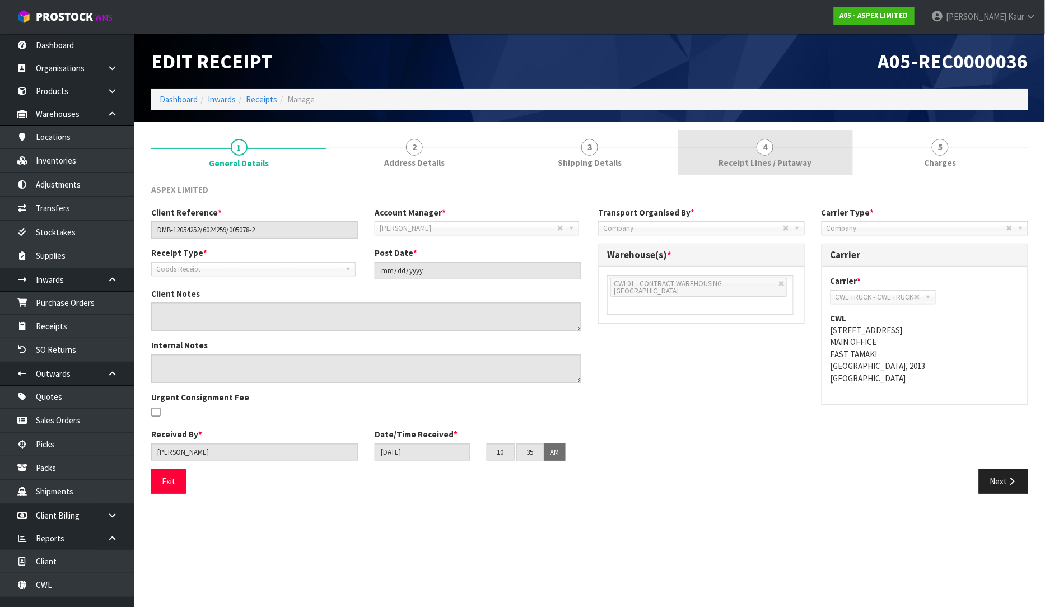
click at [774, 165] on span "Receipt Lines / Putaway" at bounding box center [764, 163] width 93 height 12
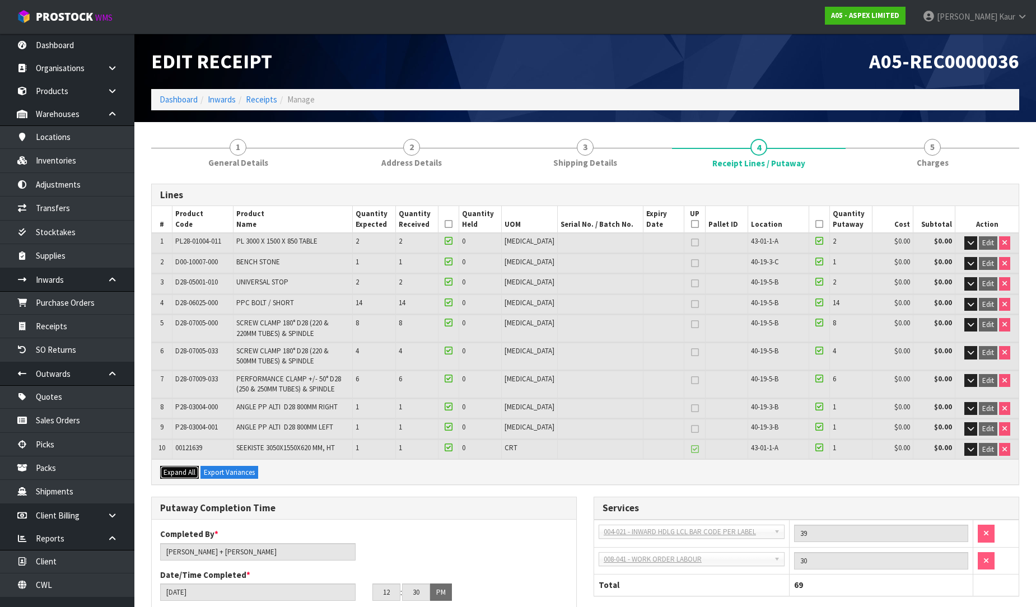
click at [178, 470] on span "Expand All" at bounding box center [180, 473] width 32 height 10
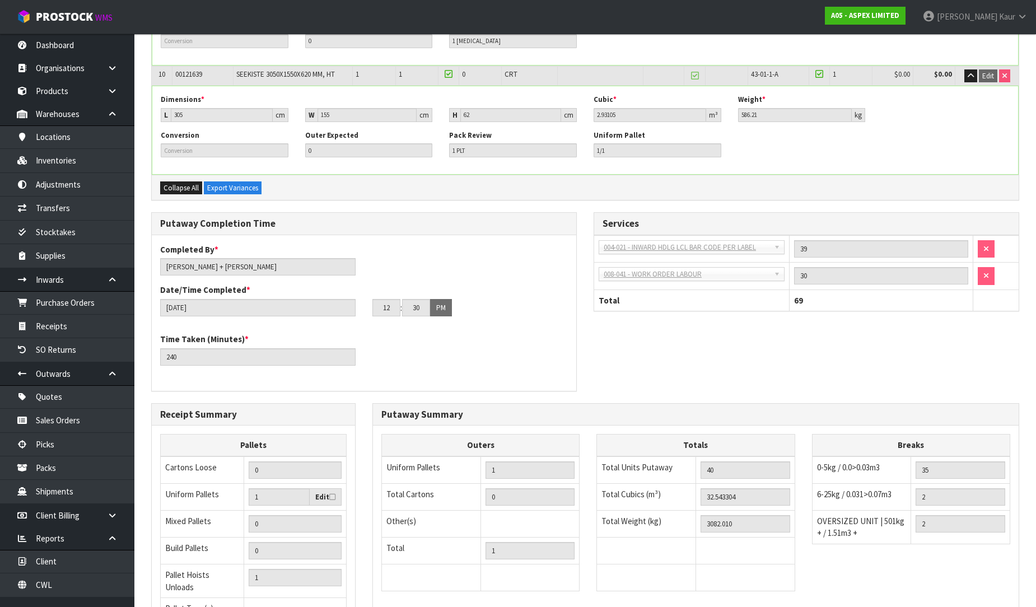
scroll to position [1033, 0]
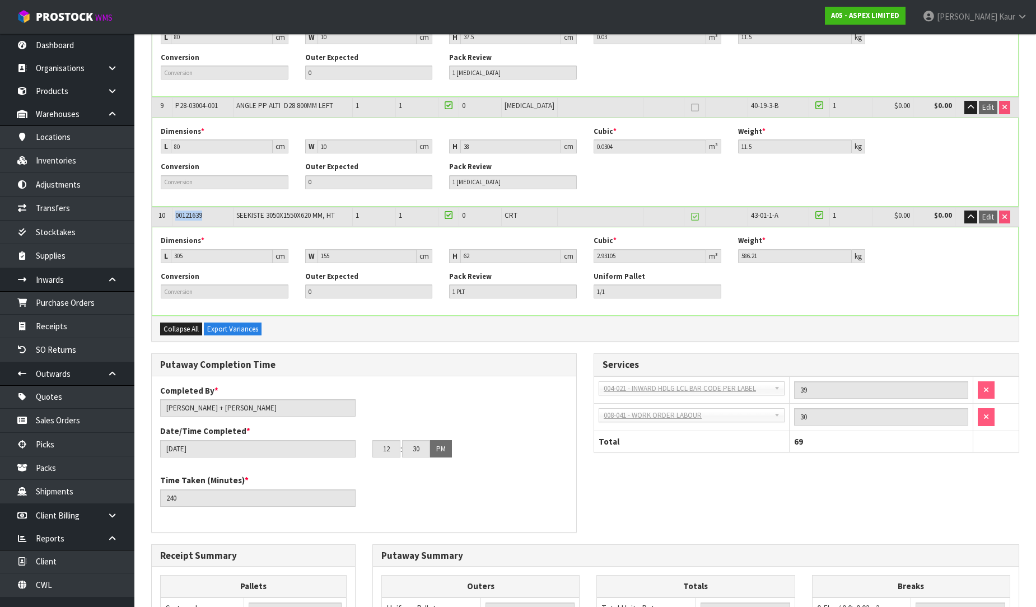
drag, startPoint x: 208, startPoint y: 214, endPoint x: 166, endPoint y: 213, distance: 42.0
click at [166, 213] on tr "10 00121639 SEEKISTE 3050X1550X620 MM, HT 1 1 0 CRT 43-01-1-A 1 $0.00 $0.00 Edit" at bounding box center [585, 217] width 867 height 20
copy tr "00121639"
click at [84, 85] on link "Products" at bounding box center [67, 91] width 134 height 23
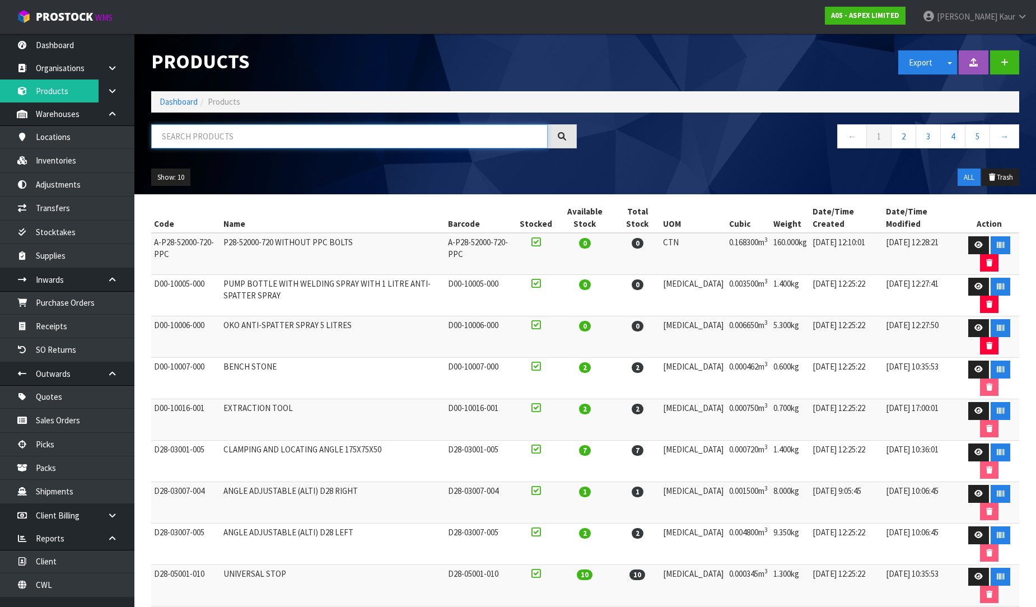
click at [336, 143] on input "text" at bounding box center [349, 136] width 396 height 24
paste input "00121639"
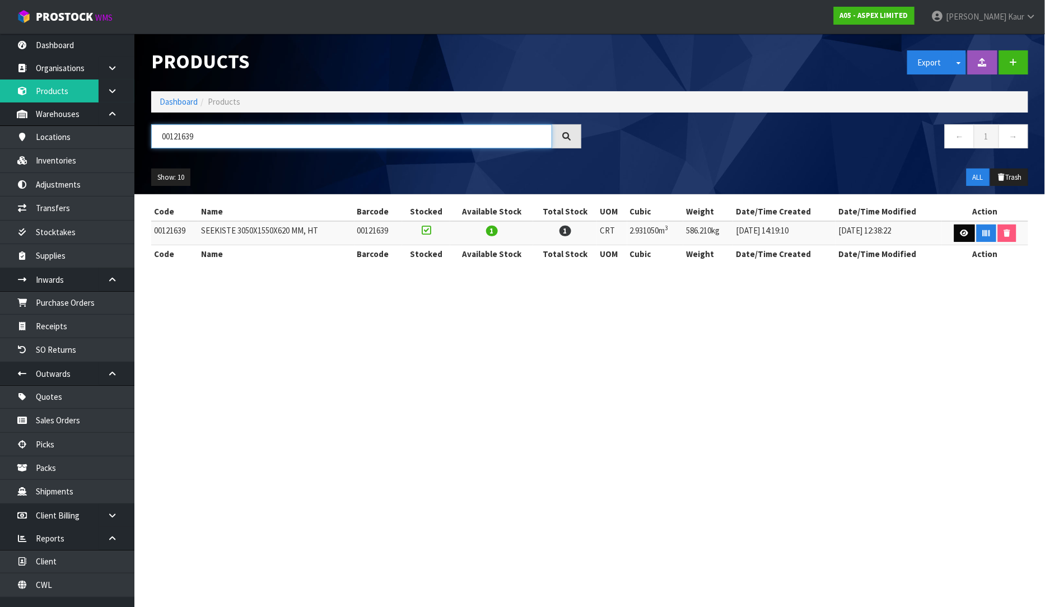
type input "00121639"
click at [956, 232] on link at bounding box center [964, 234] width 21 height 18
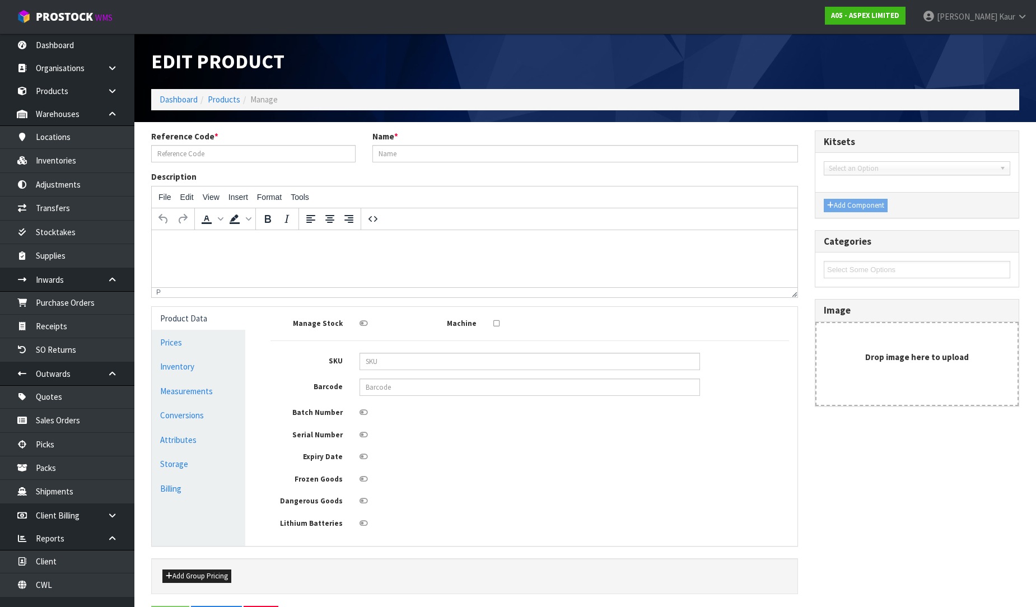
type input "00121639"
type input "SEEKISTE 3050X1550X620 MM, HT"
type input "305"
type input "155"
type input "62"
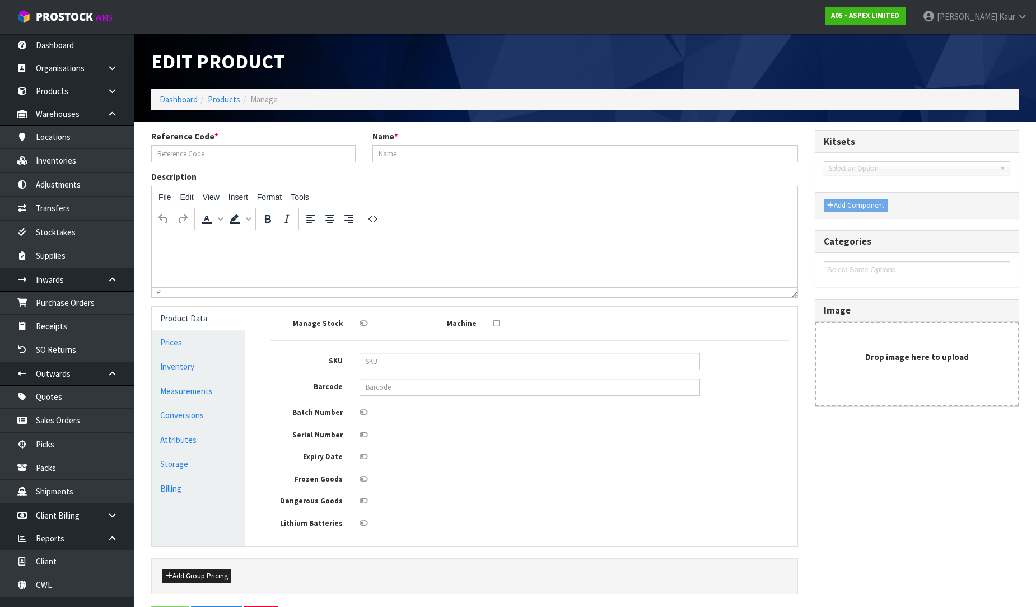
type input "2.93105"
type input "586.21"
click at [189, 395] on link "Measurements" at bounding box center [199, 391] width 94 height 23
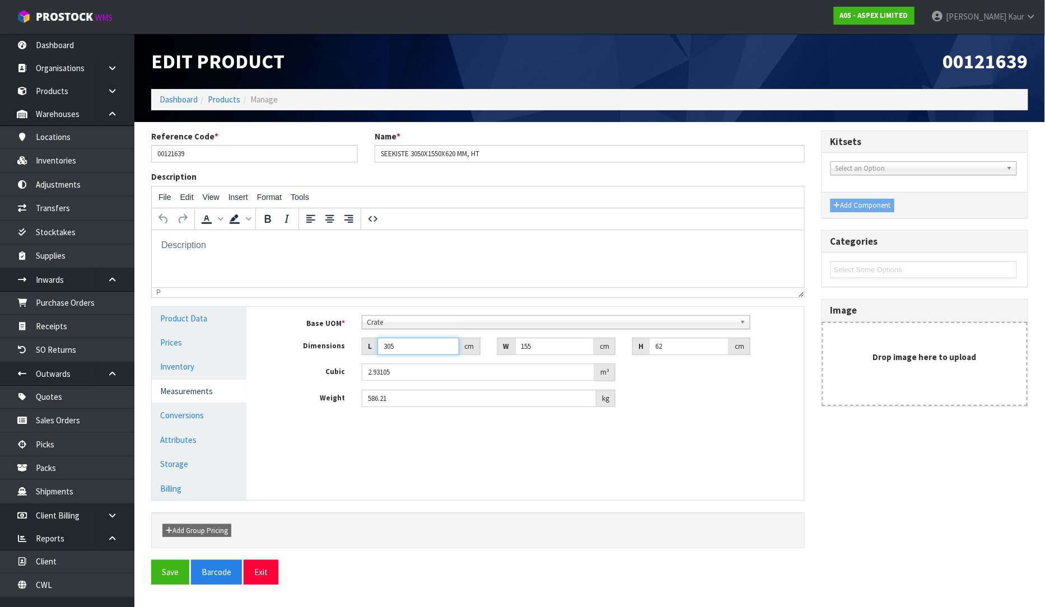
drag, startPoint x: 401, startPoint y: 342, endPoint x: 362, endPoint y: 344, distance: 39.3
click at [362, 344] on div "L 305 cm" at bounding box center [421, 347] width 118 height 18
type input "1"
type input "0.00961"
type input "16"
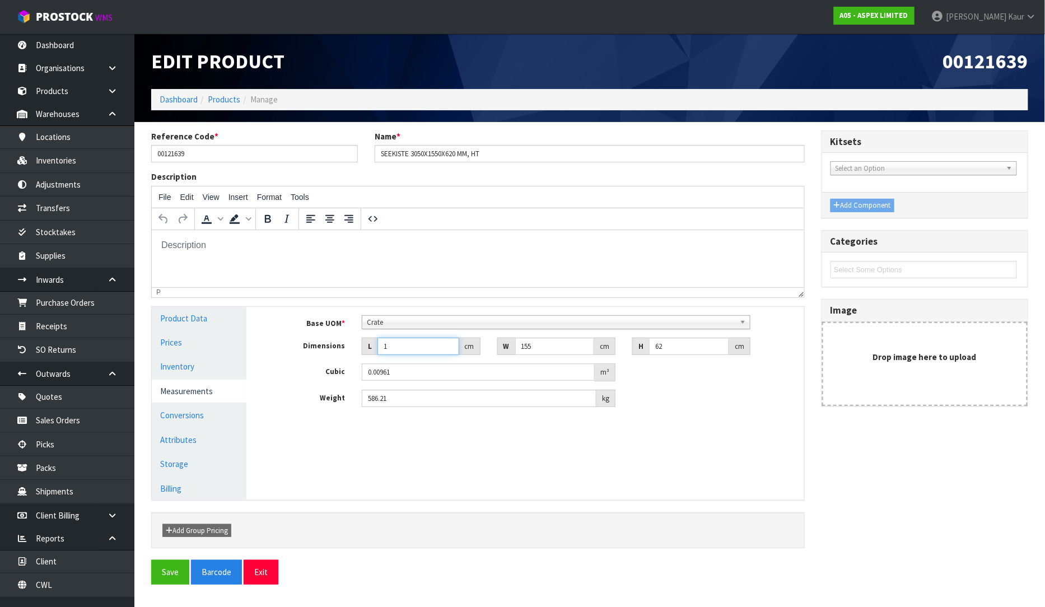
type input "0.15376"
type input "163"
type input "1.56643"
type input "163"
drag, startPoint x: 547, startPoint y: 349, endPoint x: 482, endPoint y: 346, distance: 65.0
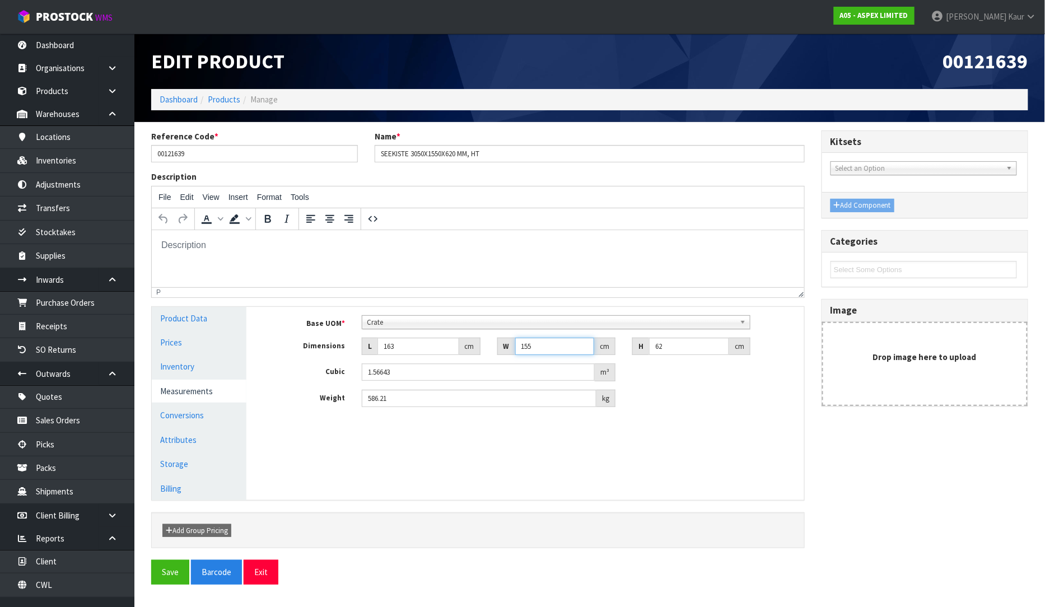
click at [482, 346] on div "Dimensions L 163 cm W 155 cm H 62 cm" at bounding box center [533, 347] width 541 height 18
type input "8"
type input "0.080848"
type input "86"
type input "0.869116"
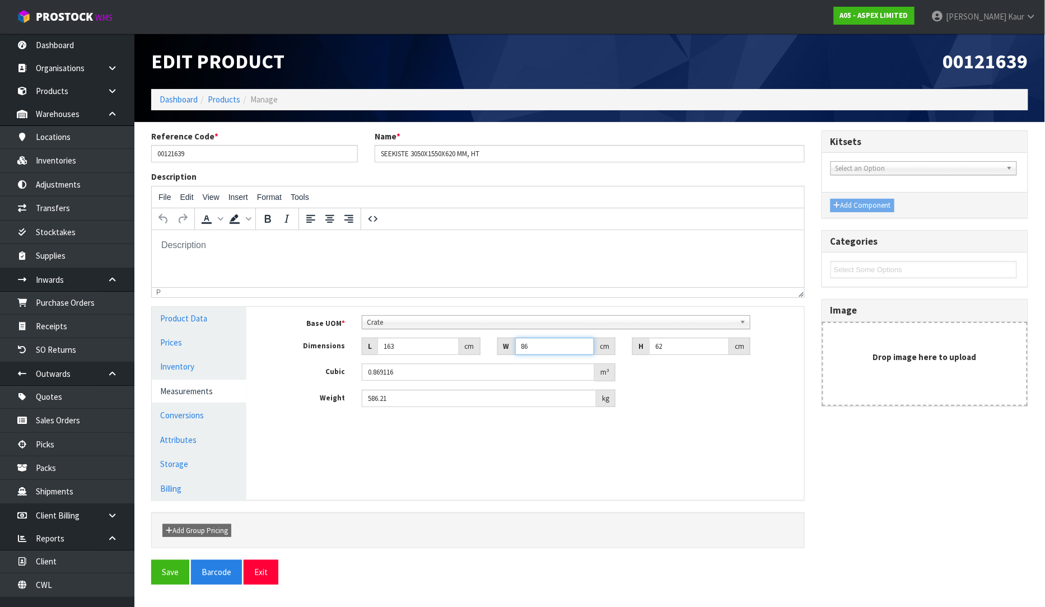
type input "86"
drag, startPoint x: 670, startPoint y: 339, endPoint x: 615, endPoint y: 351, distance: 56.0
click at [617, 351] on div "Dimensions L 163 cm W 86 cm H 62 cm" at bounding box center [533, 347] width 541 height 18
type input "3"
type input "0.042054"
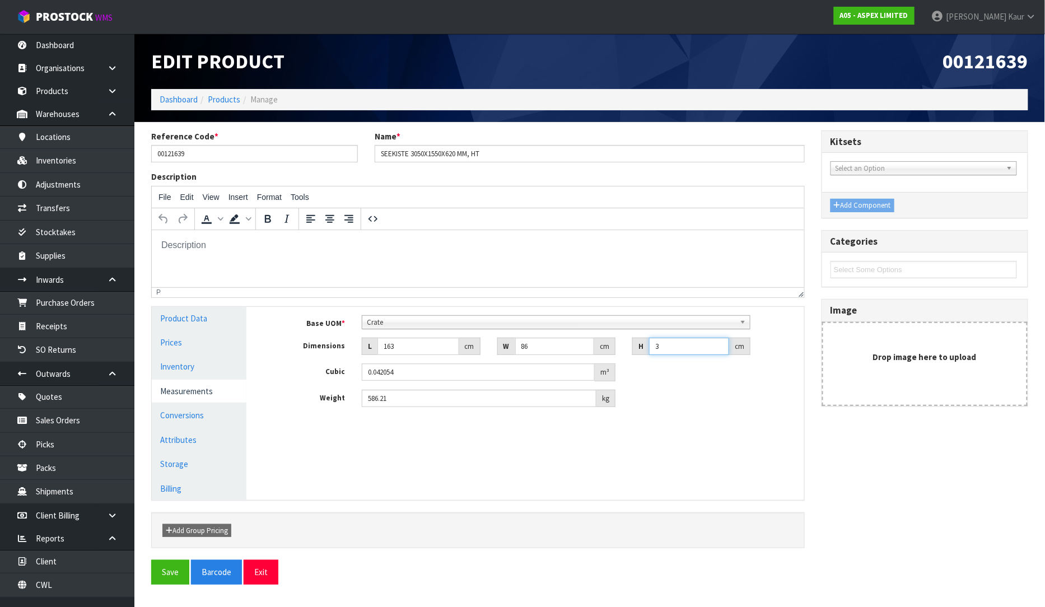
type input "31"
type input "0.434558"
type input "313"
type input "4.387634"
type input "313"
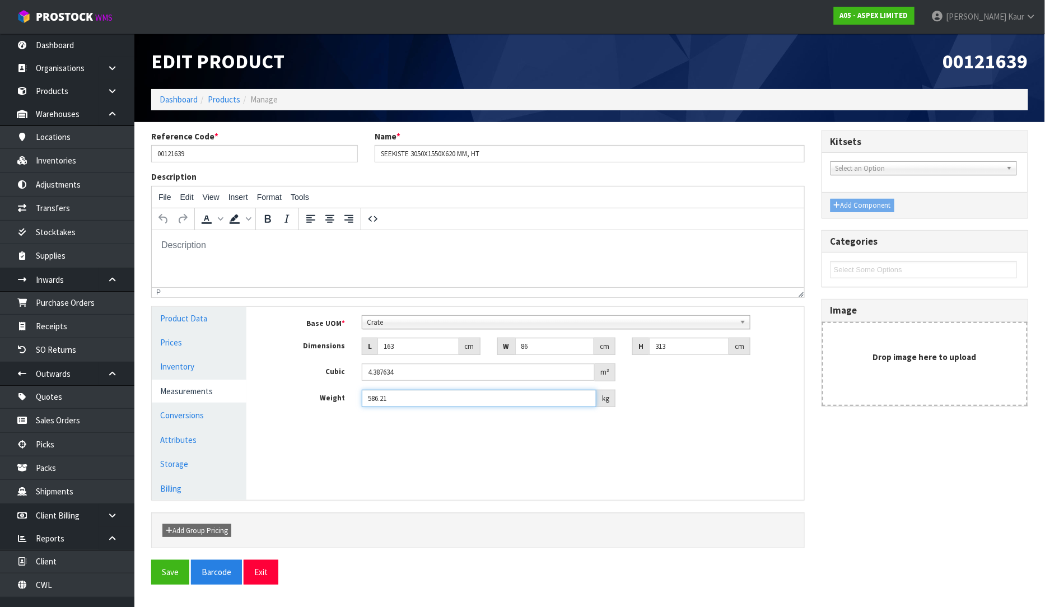
drag, startPoint x: 398, startPoint y: 404, endPoint x: 364, endPoint y: 405, distance: 33.6
click at [364, 405] on input "586.21" at bounding box center [479, 398] width 235 height 17
click at [403, 407] on div "586.21 kg" at bounding box center [489, 399] width 254 height 18
drag, startPoint x: 403, startPoint y: 407, endPoint x: 354, endPoint y: 405, distance: 49.3
click at [354, 405] on div "586.21 kg" at bounding box center [488, 399] width 270 height 18
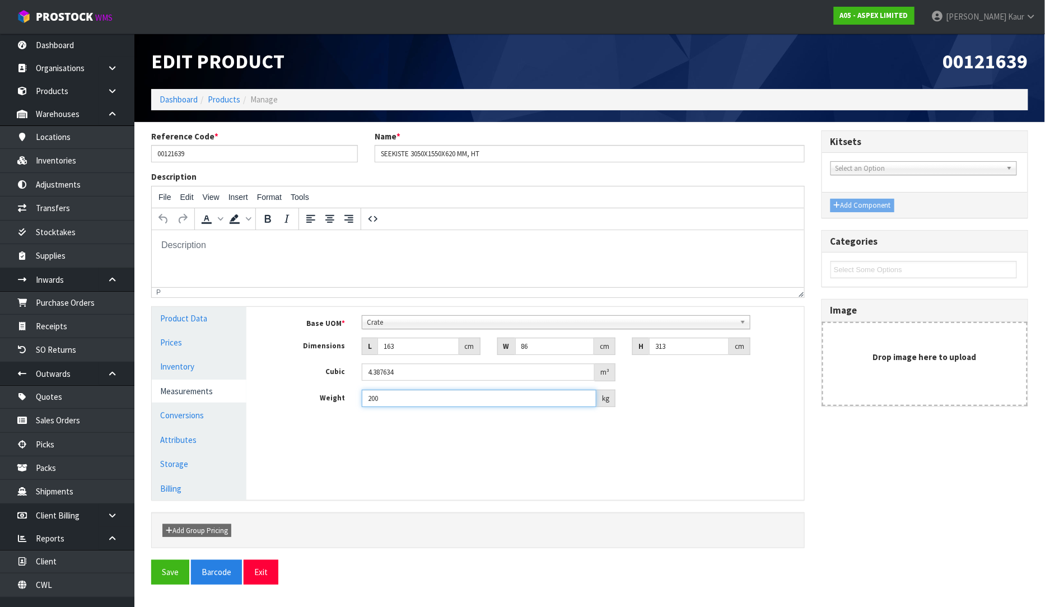
click at [382, 402] on input "200" at bounding box center [479, 398] width 235 height 17
drag, startPoint x: 408, startPoint y: 400, endPoint x: 360, endPoint y: 404, distance: 48.4
click at [360, 404] on div "200 kg" at bounding box center [488, 399] width 270 height 18
type input "170"
click at [179, 571] on button "Save" at bounding box center [170, 572] width 38 height 24
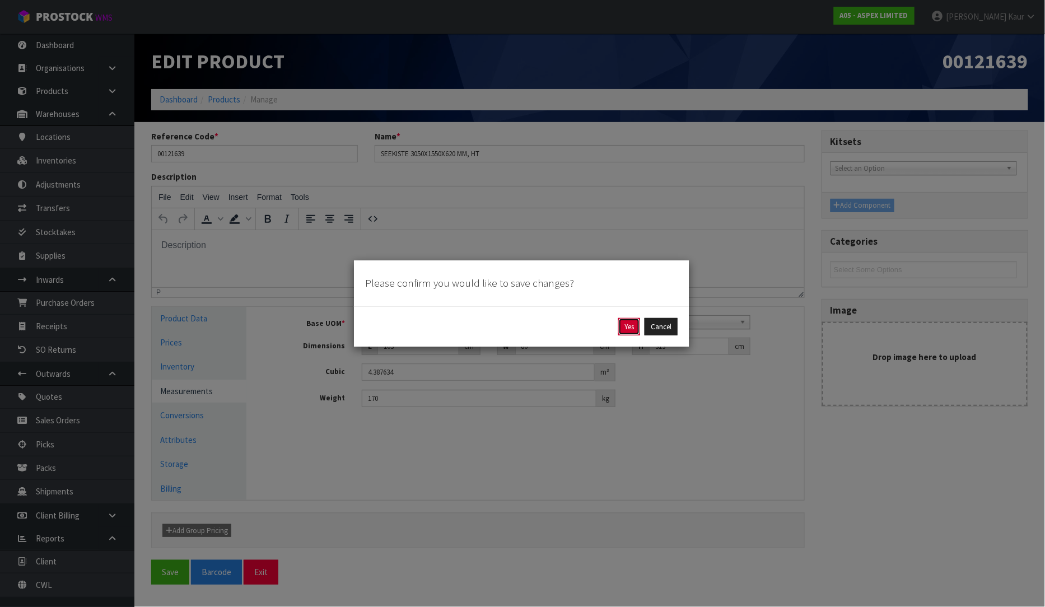
click at [622, 329] on button "Yes" at bounding box center [629, 327] width 22 height 18
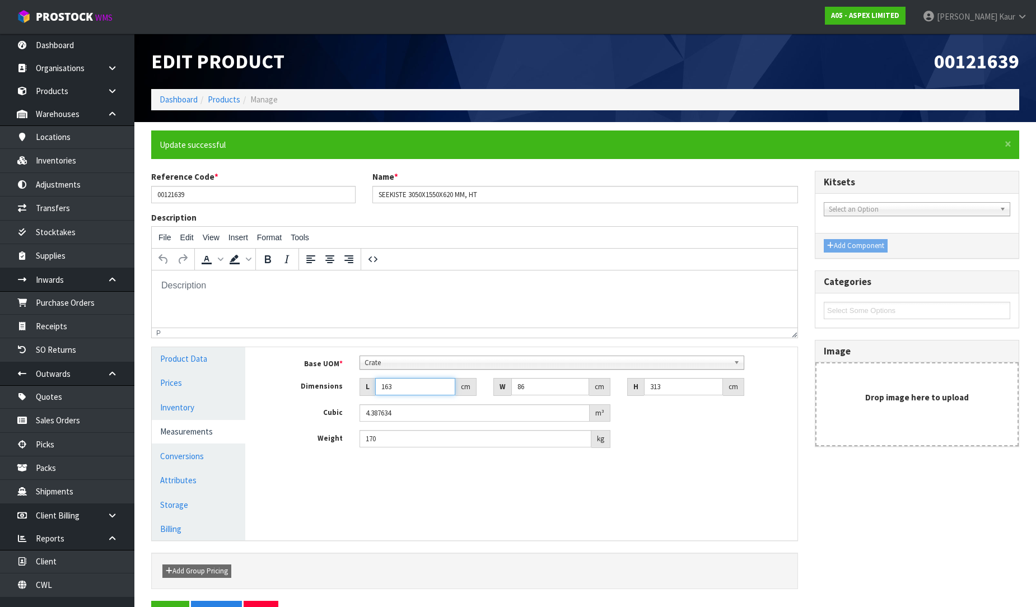
click at [398, 386] on input "163" at bounding box center [415, 386] width 80 height 17
click at [538, 394] on input "86" at bounding box center [550, 386] width 78 height 17
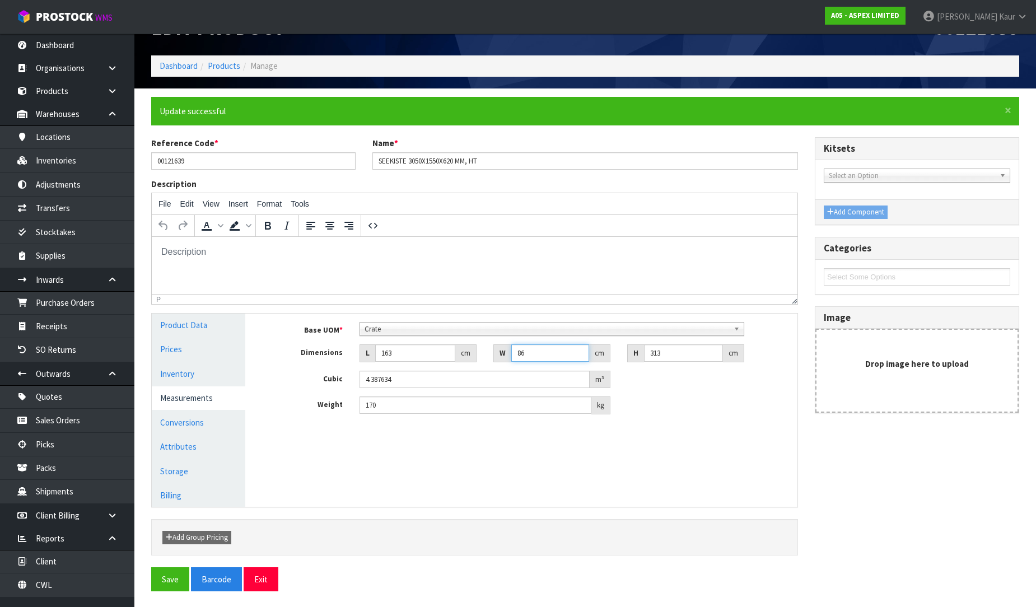
scroll to position [35, 0]
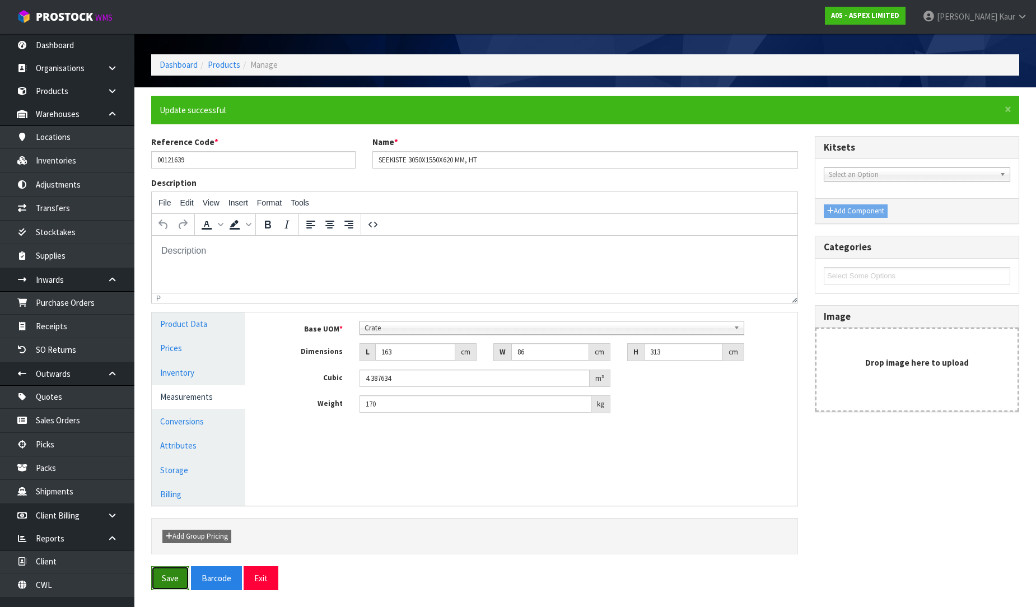
click at [160, 577] on button "Save" at bounding box center [170, 578] width 38 height 24
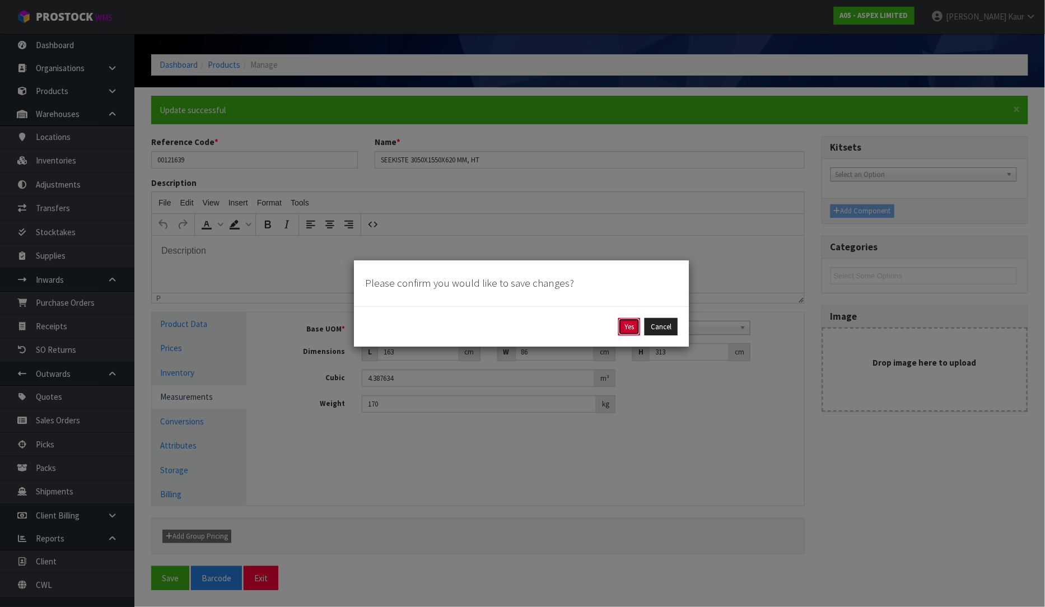
click at [628, 328] on button "Yes" at bounding box center [629, 327] width 22 height 18
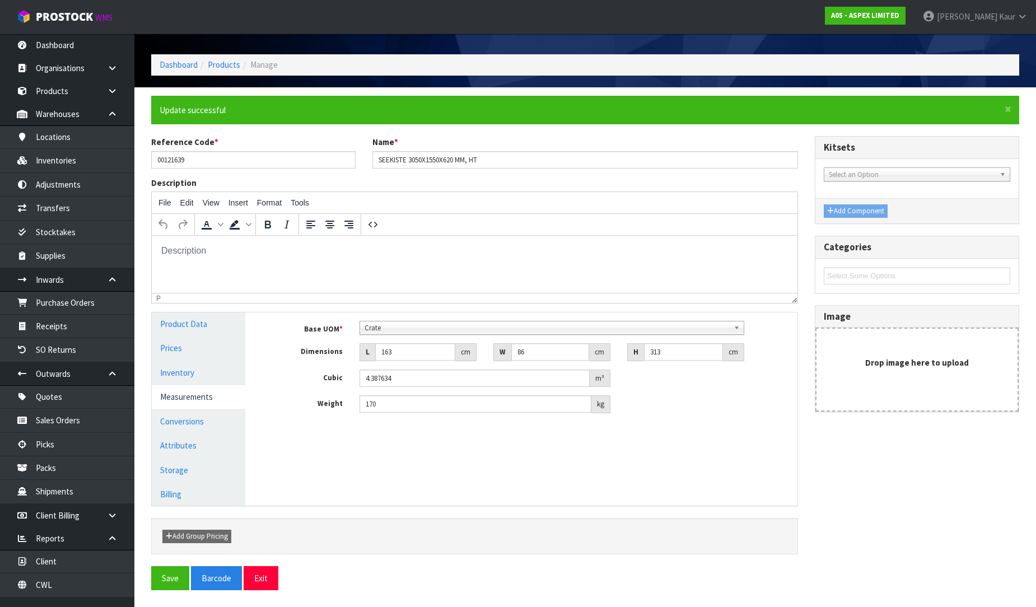
scroll to position [0, 0]
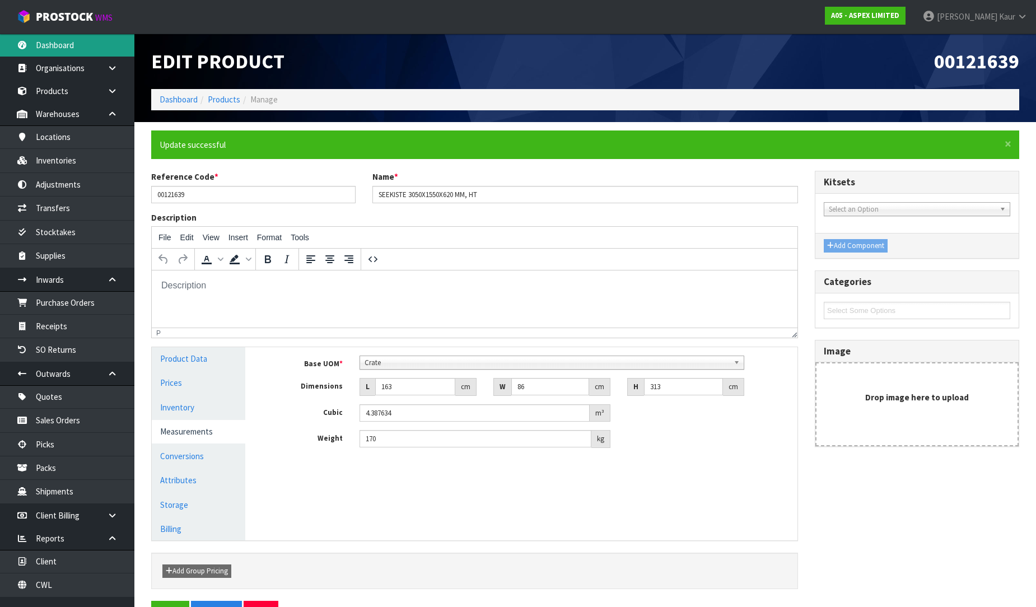
click at [73, 45] on link "Dashboard" at bounding box center [67, 45] width 134 height 23
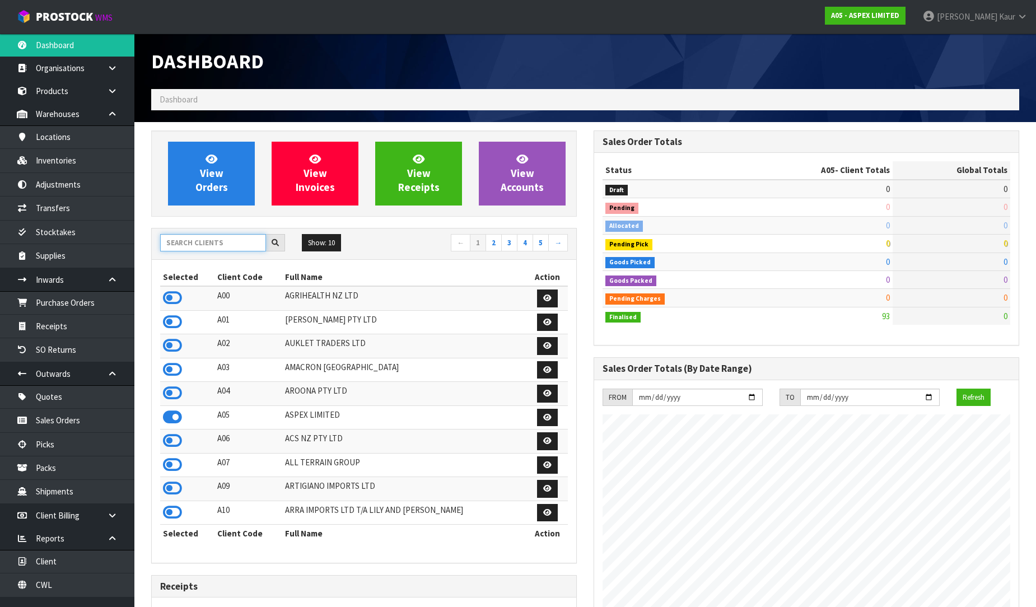
click at [172, 247] on input "text" at bounding box center [213, 242] width 106 height 17
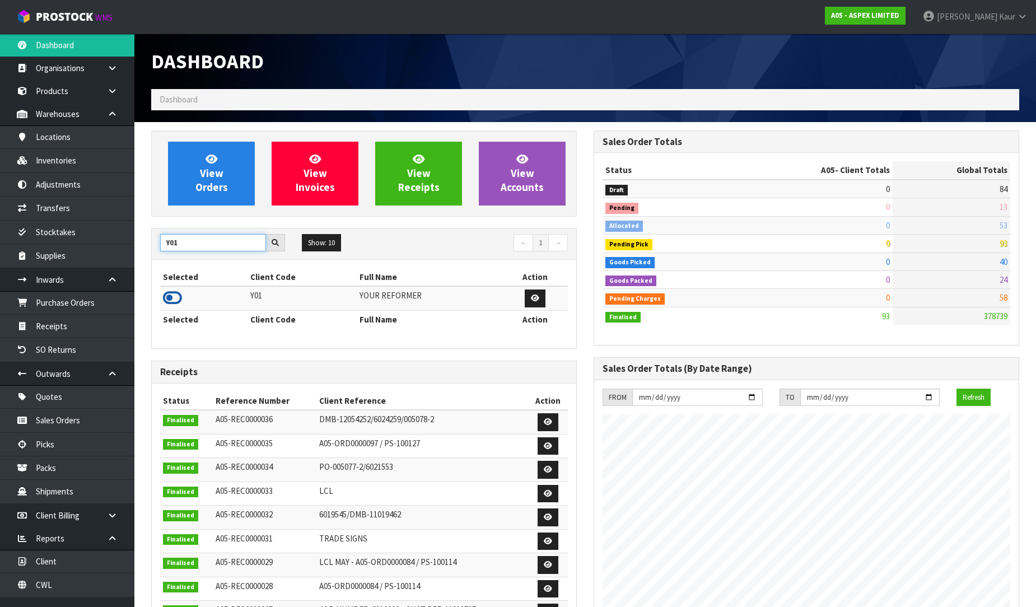
type input "Y01"
click at [170, 302] on icon at bounding box center [172, 298] width 19 height 17
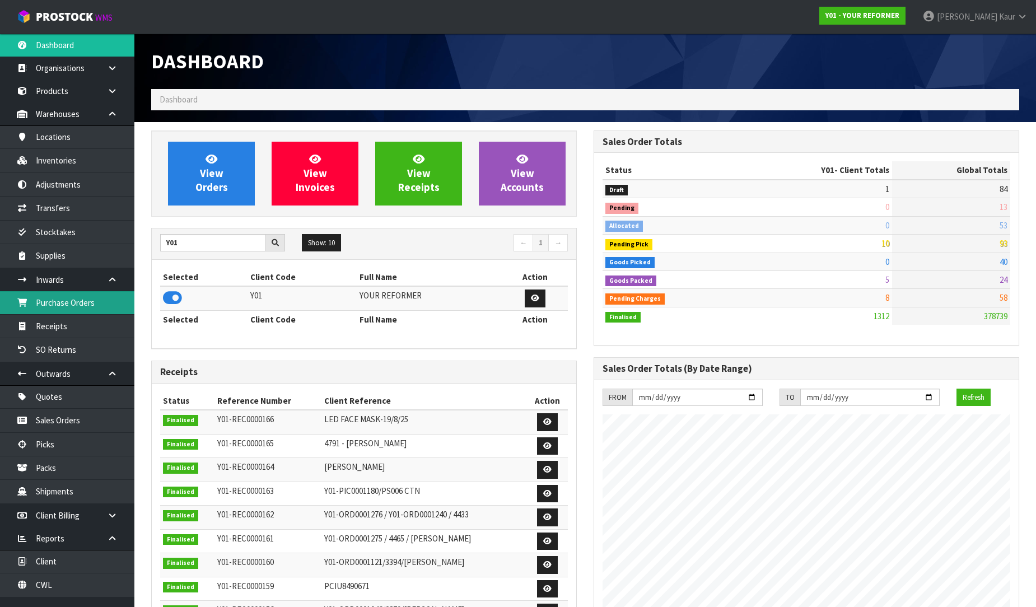
scroll to position [848, 442]
click at [90, 305] on link "Purchase Orders" at bounding box center [67, 302] width 134 height 23
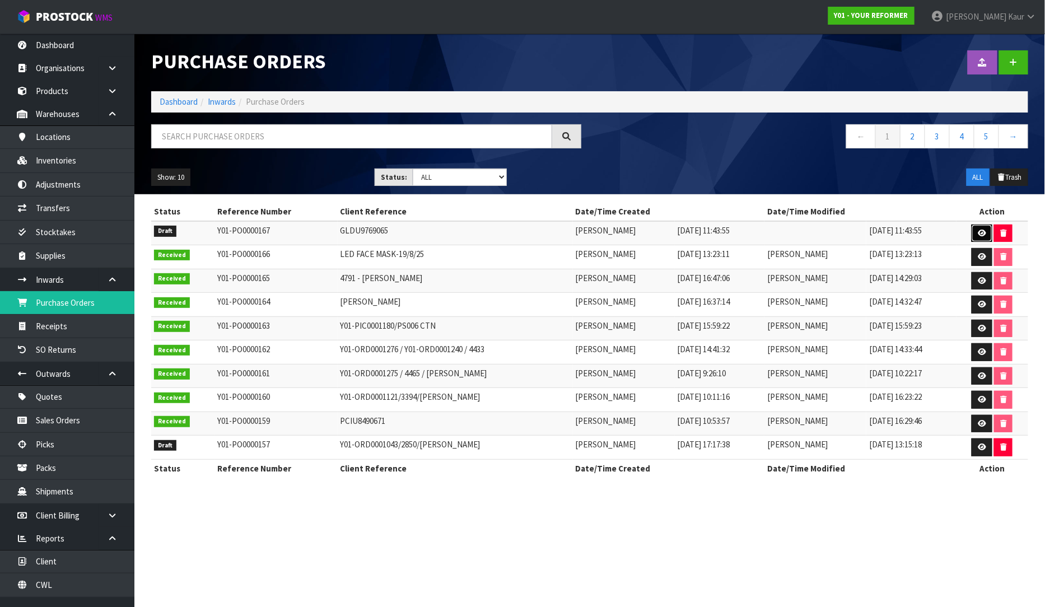
click at [983, 234] on icon at bounding box center [982, 233] width 8 height 7
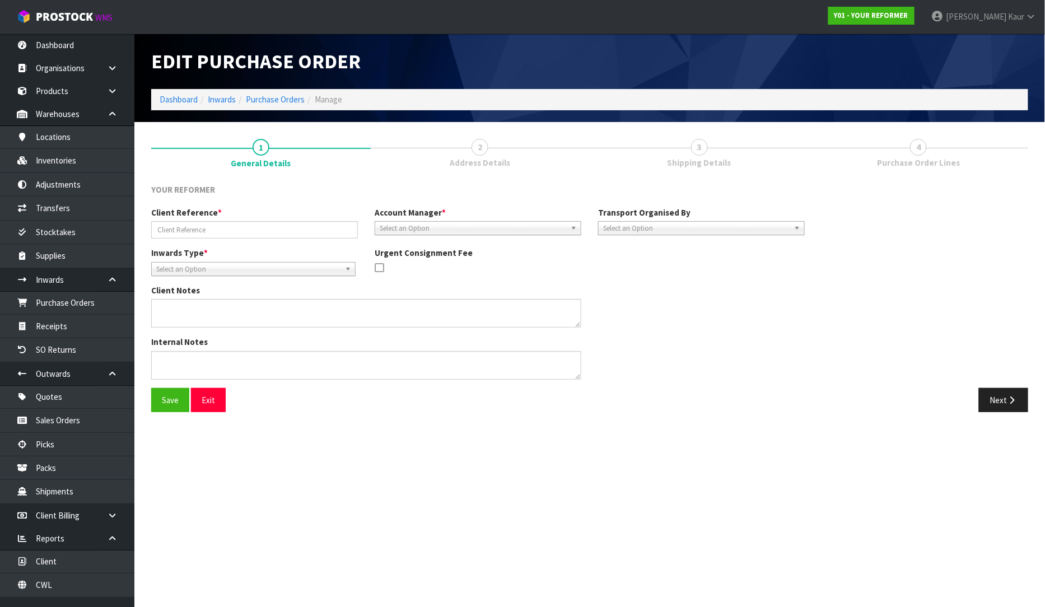
type input "GLDU9769065"
click at [998, 396] on button "Next" at bounding box center [1003, 400] width 49 height 24
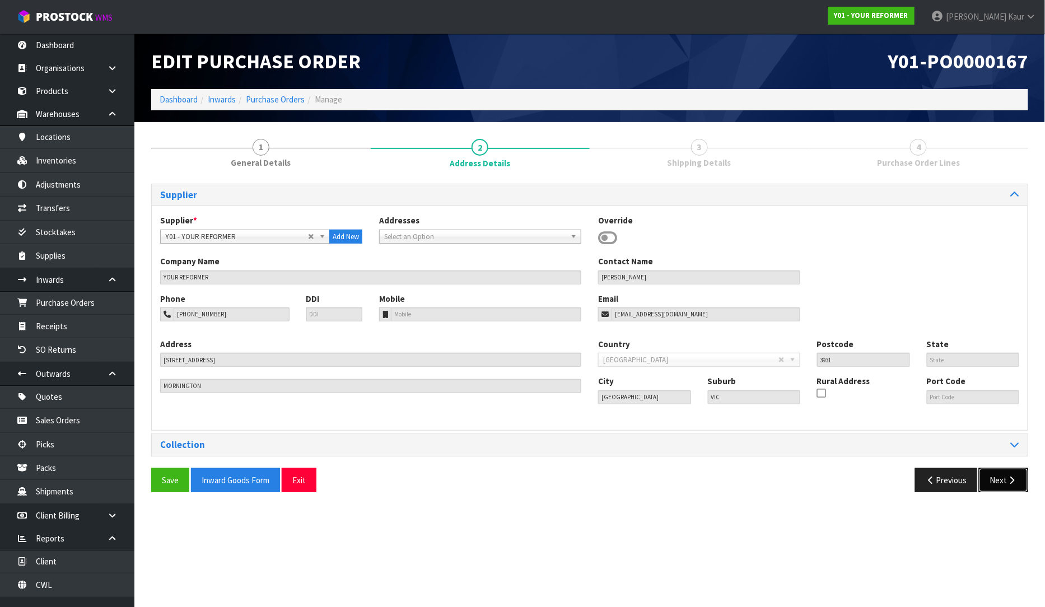
click at [1004, 478] on button "Next" at bounding box center [1003, 480] width 49 height 24
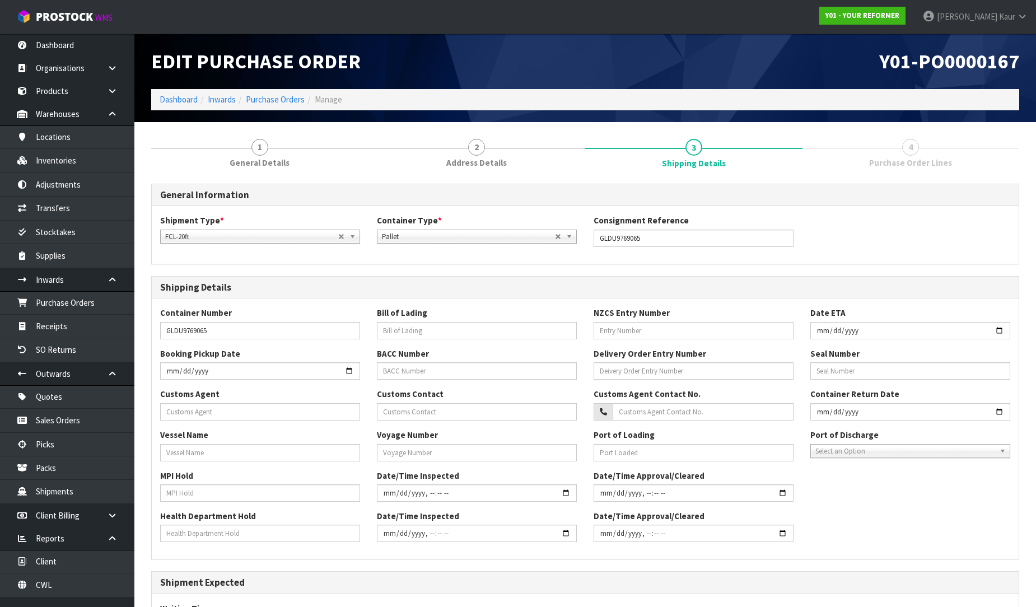
scroll to position [165, 0]
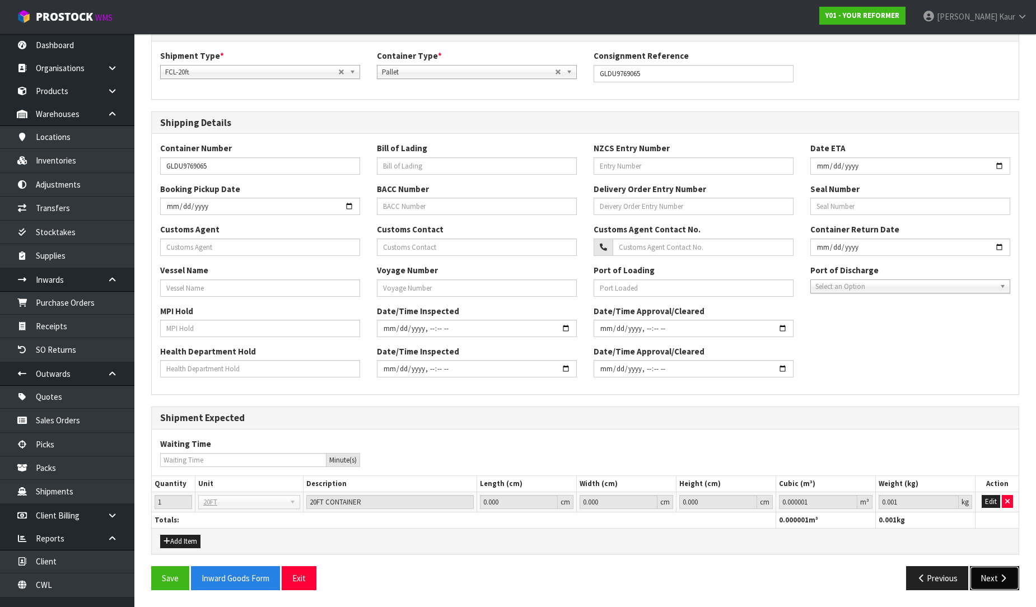
drag, startPoint x: 991, startPoint y: 584, endPoint x: 961, endPoint y: 508, distance: 81.9
click at [991, 585] on button "Next" at bounding box center [994, 578] width 49 height 24
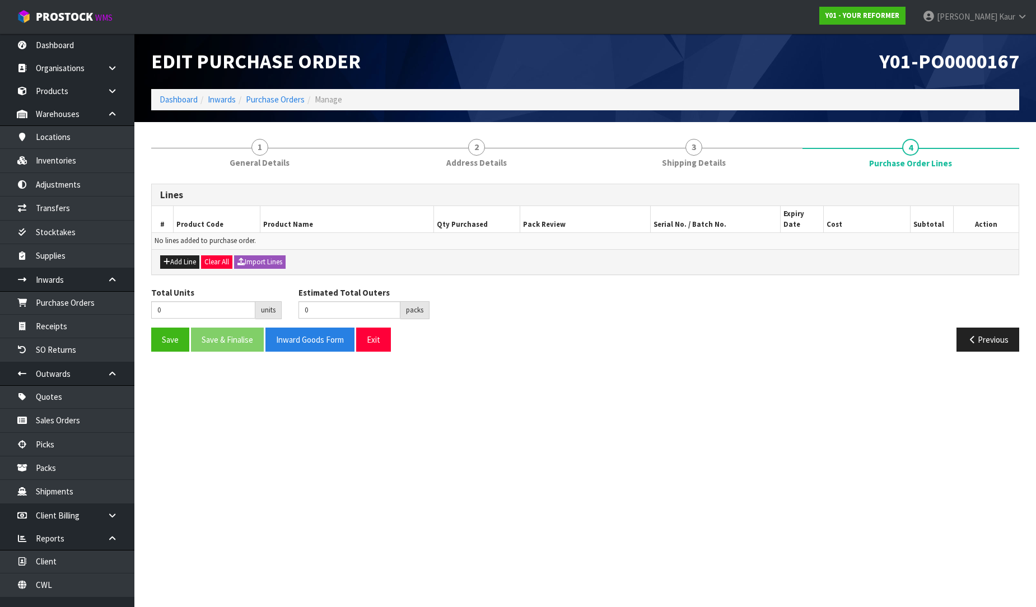
scroll to position [0, 0]
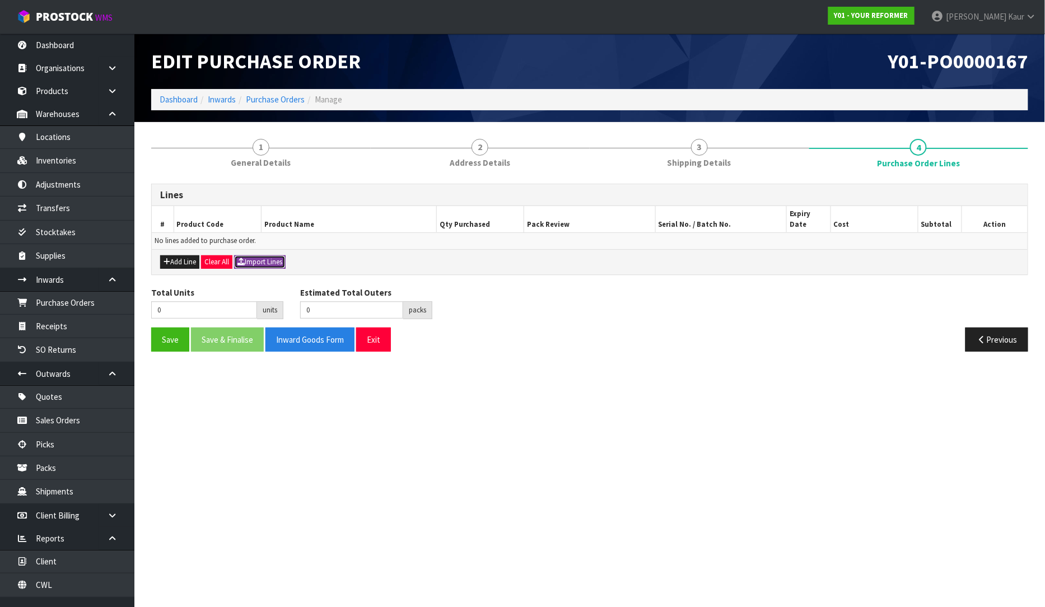
click at [250, 255] on button "Import Lines" at bounding box center [260, 261] width 52 height 13
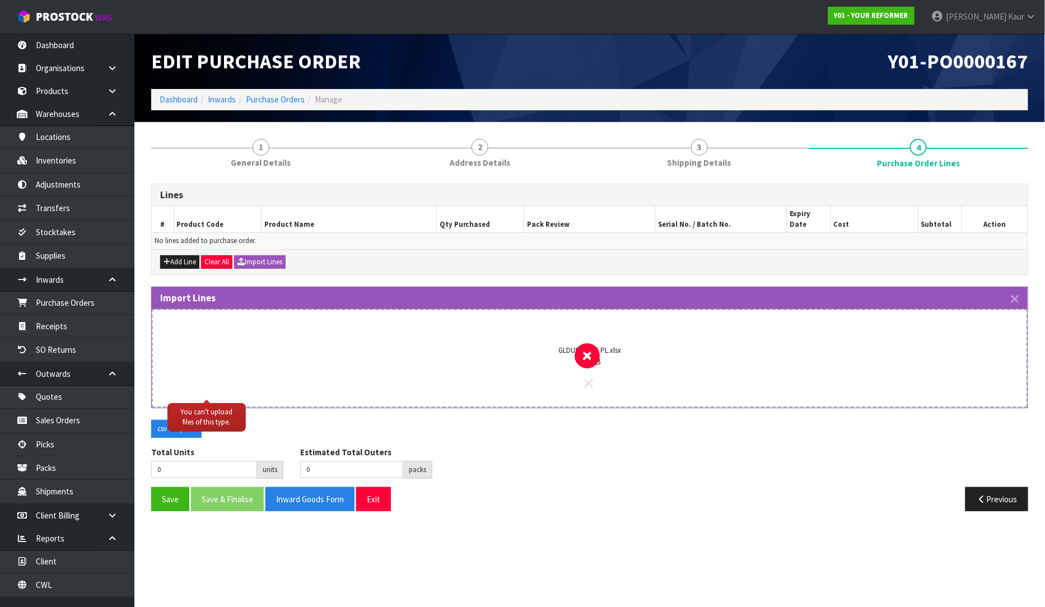
click at [585, 376] on icon at bounding box center [589, 383] width 9 height 15
click at [592, 376] on icon at bounding box center [589, 383] width 9 height 15
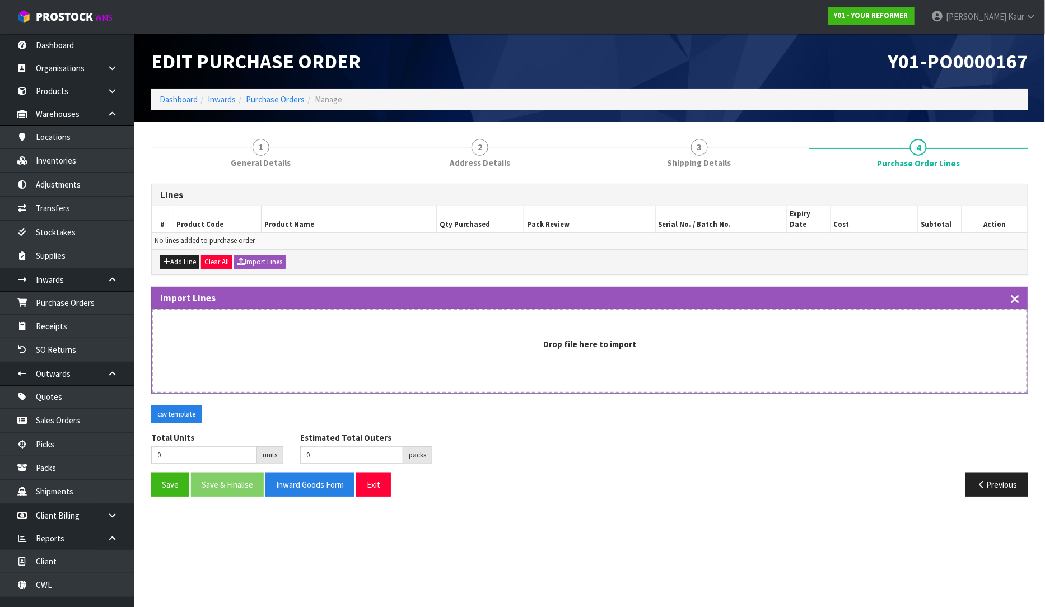
click at [1017, 293] on icon "button" at bounding box center [1015, 299] width 8 height 13
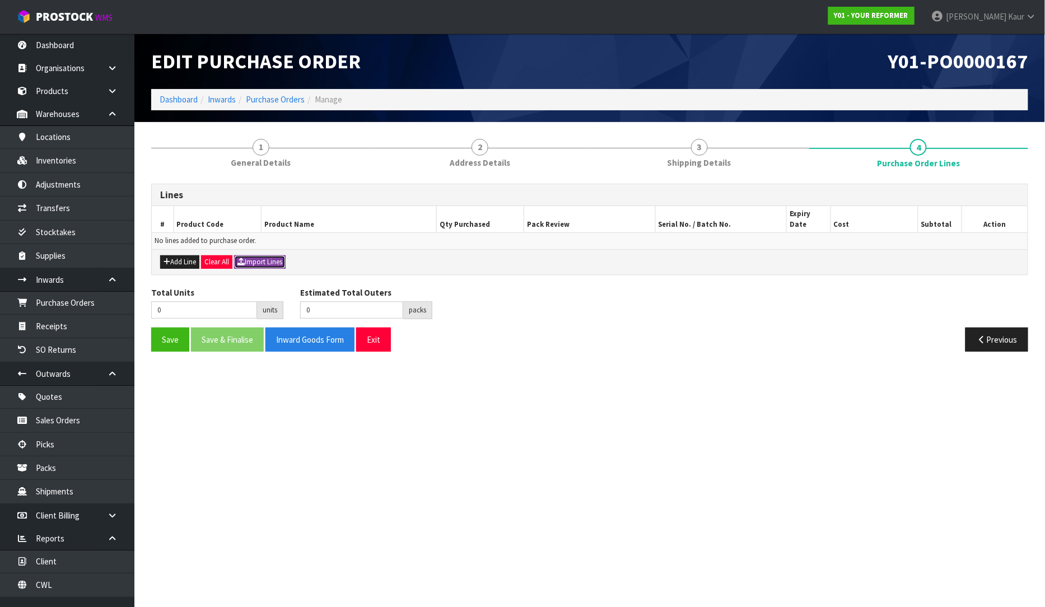
click at [265, 255] on button "Import Lines" at bounding box center [260, 261] width 52 height 13
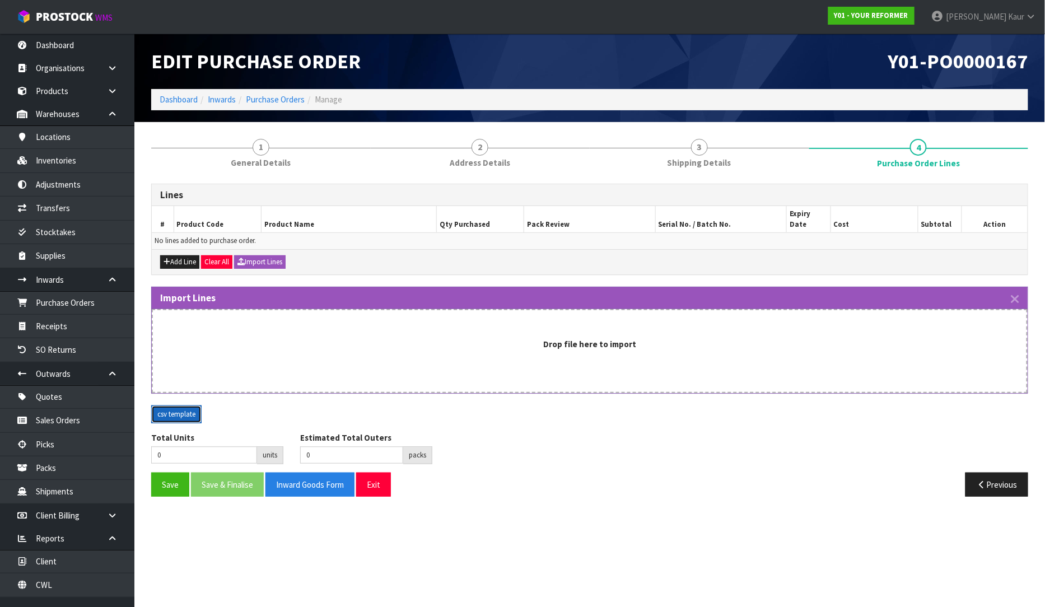
click at [182, 405] on button "csv template" at bounding box center [176, 414] width 50 height 18
click at [1021, 287] on div "Import Lines" at bounding box center [590, 298] width 876 height 22
click at [1018, 293] on icon "button" at bounding box center [1015, 299] width 8 height 13
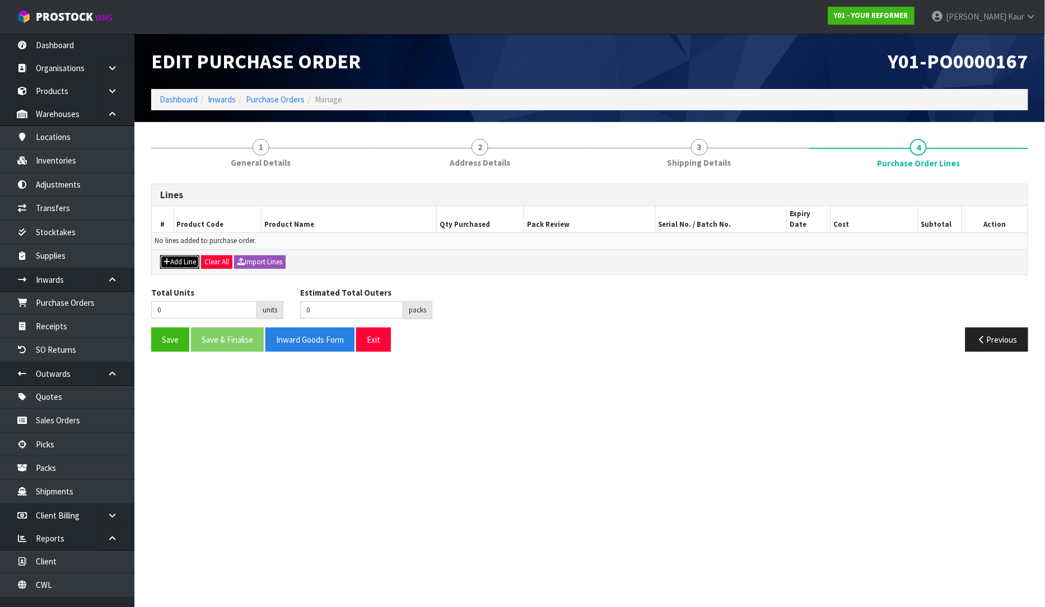
click at [187, 256] on button "Add Line" at bounding box center [179, 261] width 39 height 13
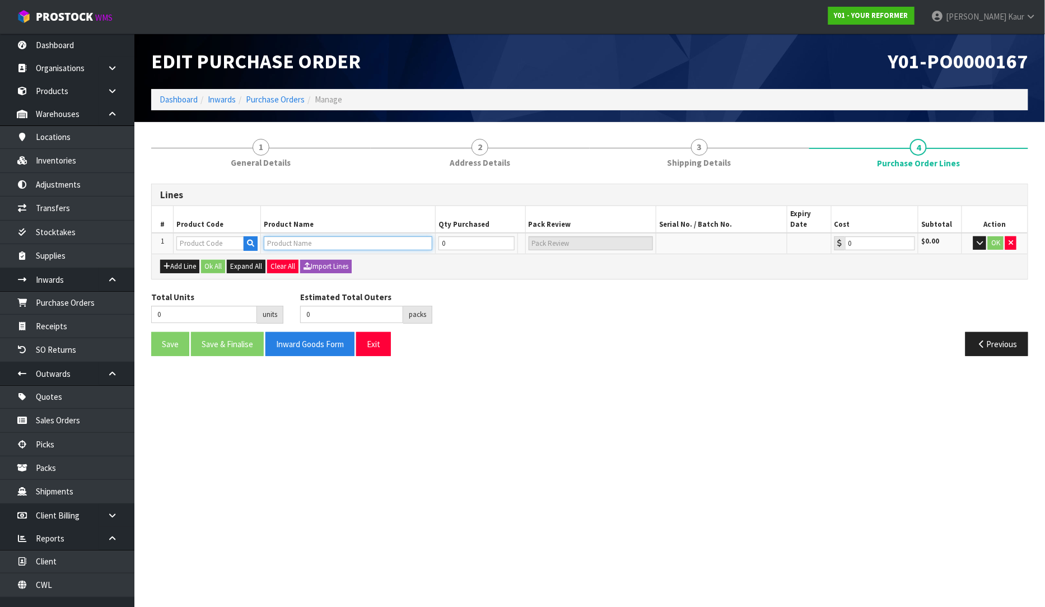
click at [291, 236] on input "text" at bounding box center [348, 243] width 169 height 14
paste input "ENVY BLACK"
type input "ENVY BLACK"
click at [181, 237] on input "text" at bounding box center [210, 243] width 68 height 14
paste input "ENVY BLACK"
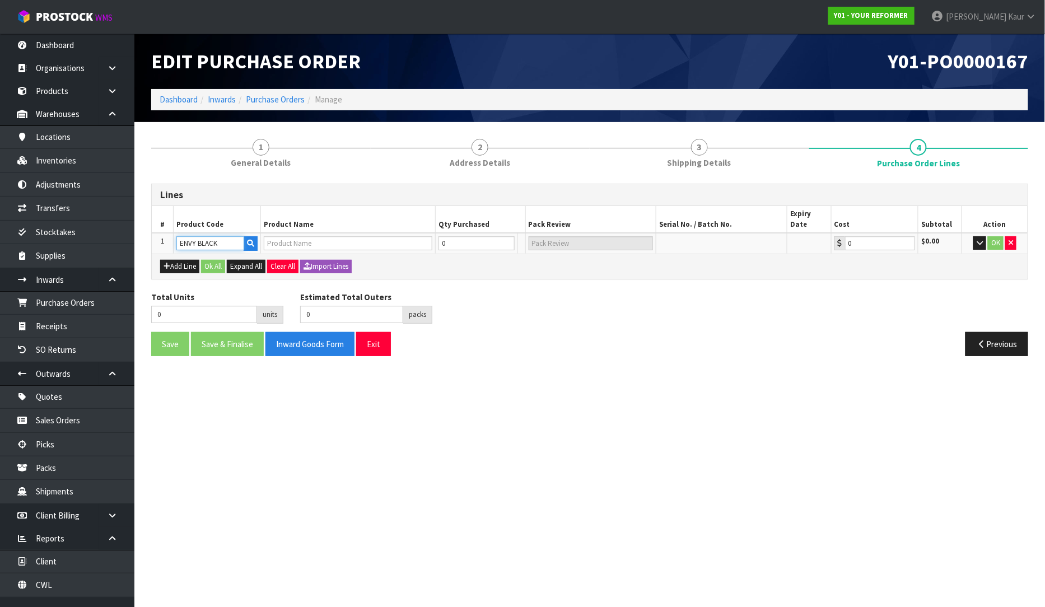
type input "ENVY BLACK"
click at [245, 415] on section "Edit Purchase Order Y01-PO0000167 Dashboard Inwards Purchase Orders Manage 1 Ge…" at bounding box center [522, 303] width 1045 height 607
click at [1011, 239] on icon "button" at bounding box center [1011, 242] width 4 height 7
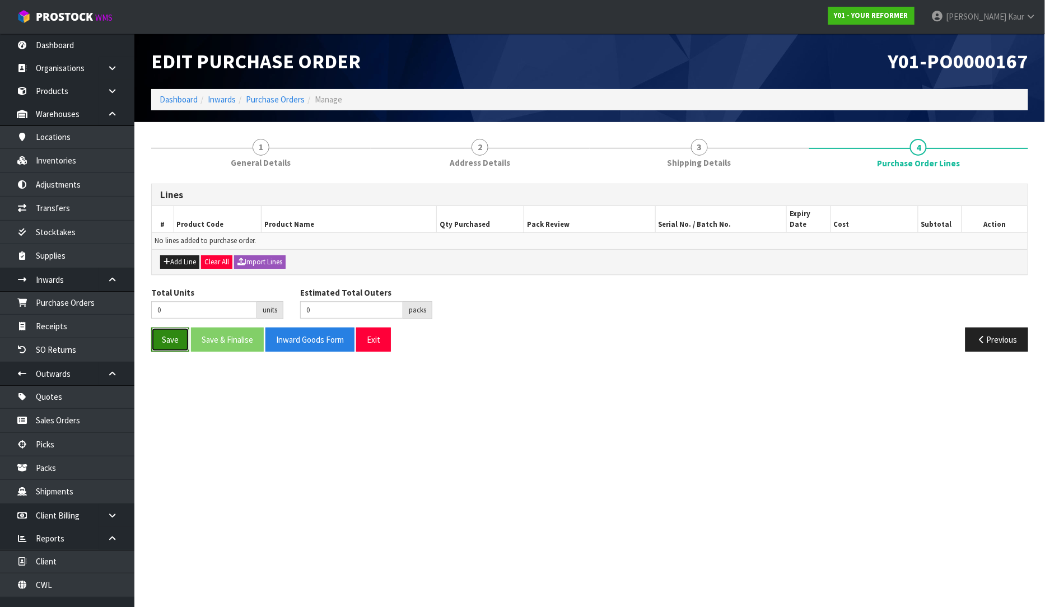
click at [164, 328] on button "Save" at bounding box center [170, 340] width 38 height 24
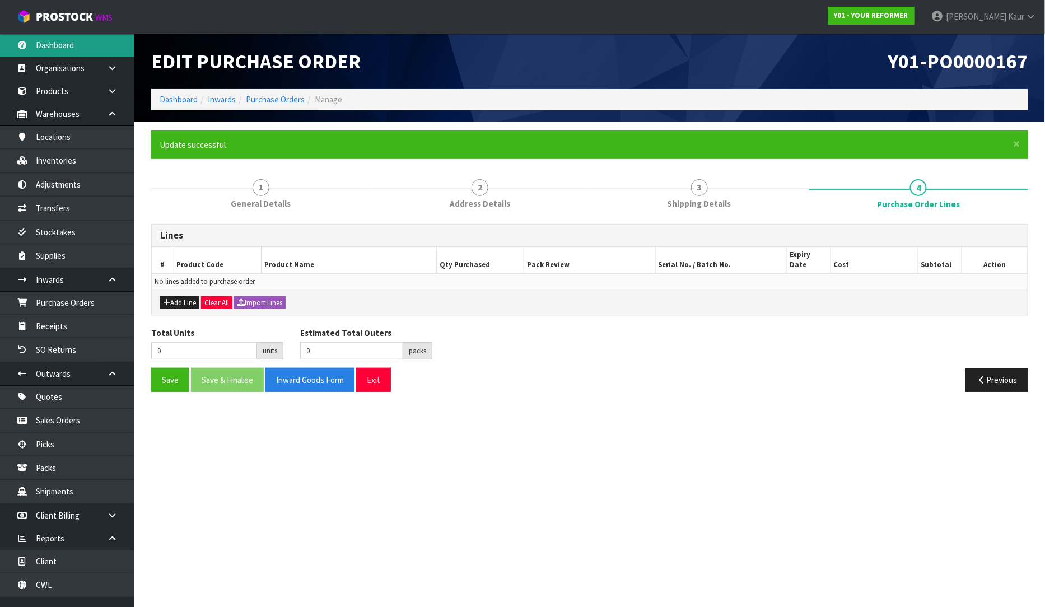
click at [68, 36] on link "Dashboard" at bounding box center [67, 45] width 134 height 23
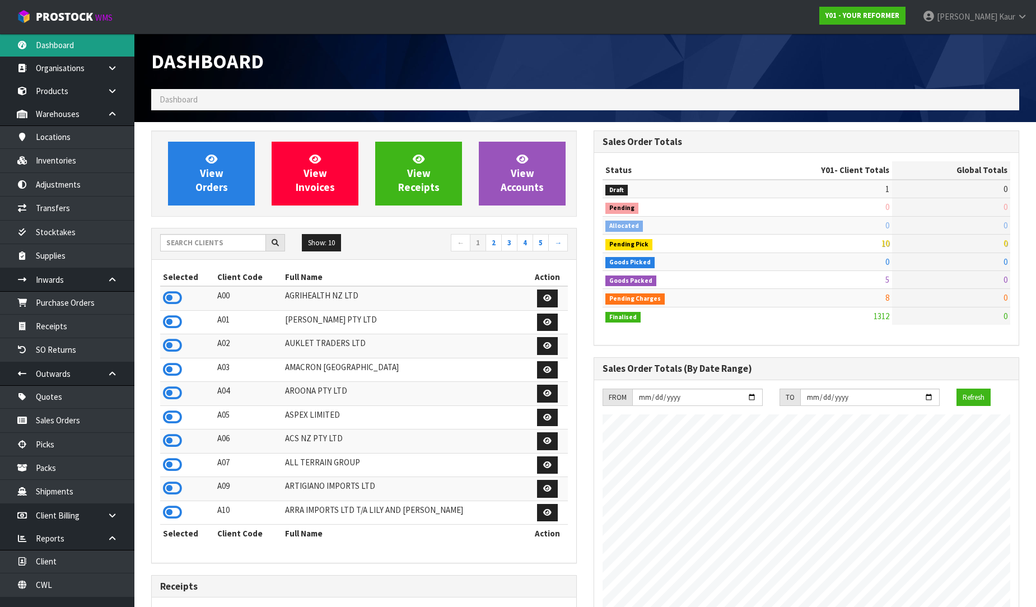
scroll to position [848, 442]
click at [208, 240] on input "text" at bounding box center [213, 242] width 106 height 17
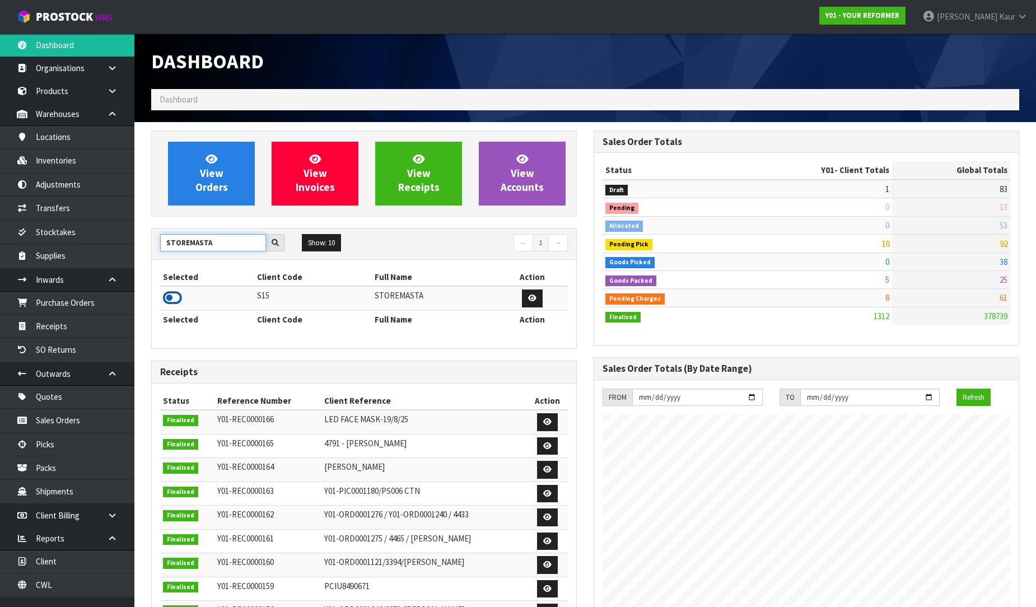
type input "STOREMASTA"
click at [180, 297] on icon at bounding box center [172, 298] width 19 height 17
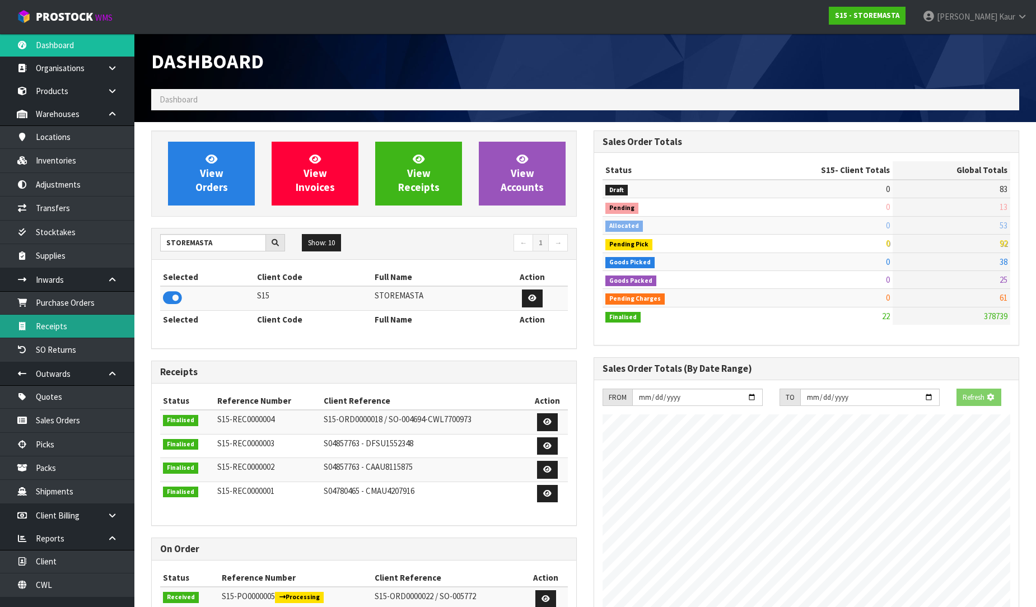
scroll to position [559314, 559557]
click at [86, 328] on link "Receipts" at bounding box center [67, 326] width 134 height 23
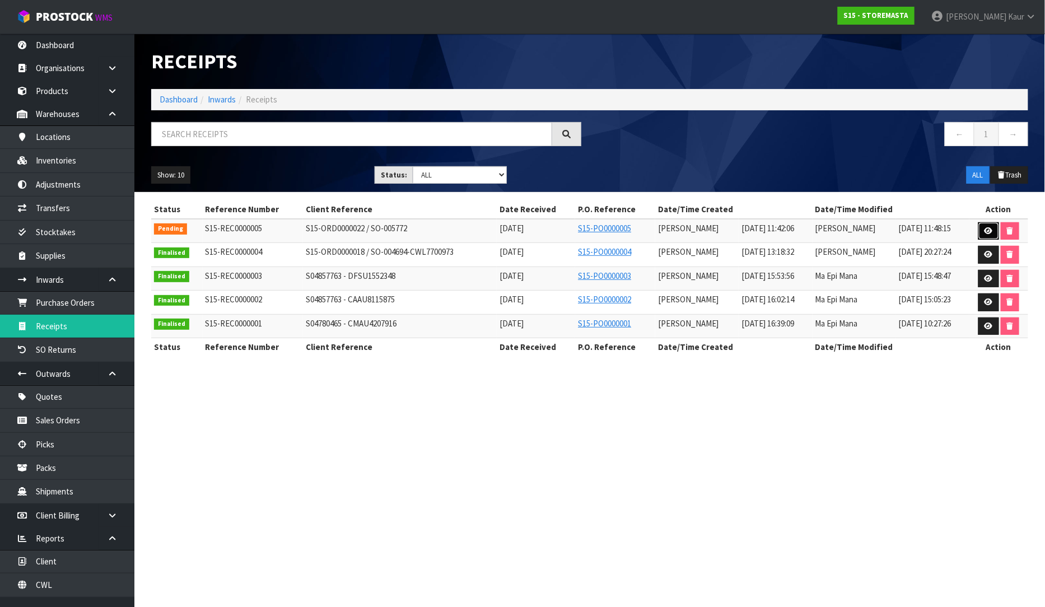
click at [994, 233] on link at bounding box center [988, 231] width 21 height 18
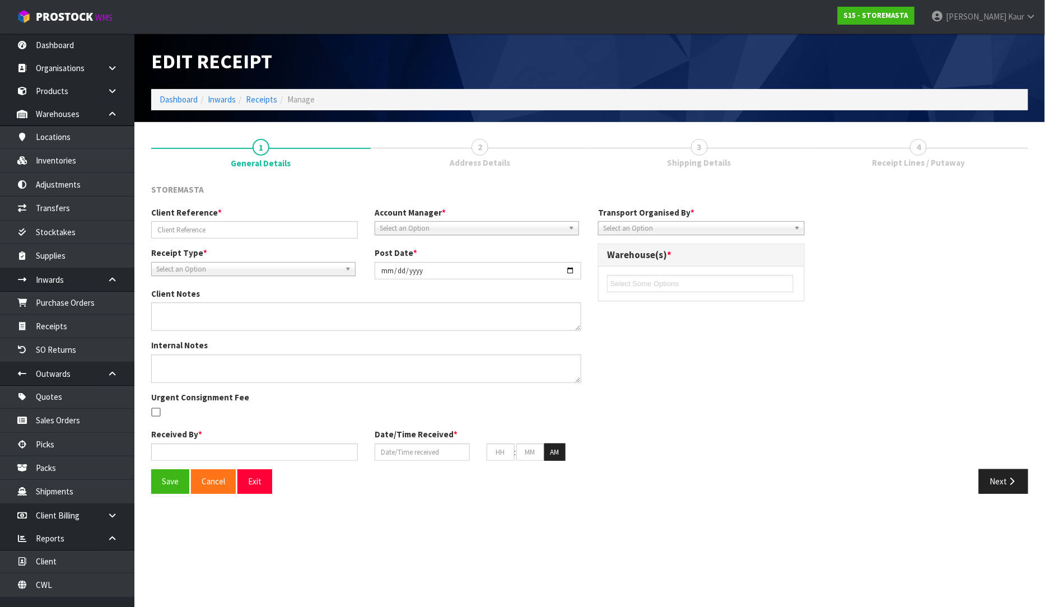
type input "S15-ORD0000022 / SO-005772"
type input "[DATE]"
type textarea "DELIVERY & COLLECTION AT THE SAME TIME #- CWL7716806 / CWL7716813"
type input "[PERSON_NAME]"
type input "[DATE]"
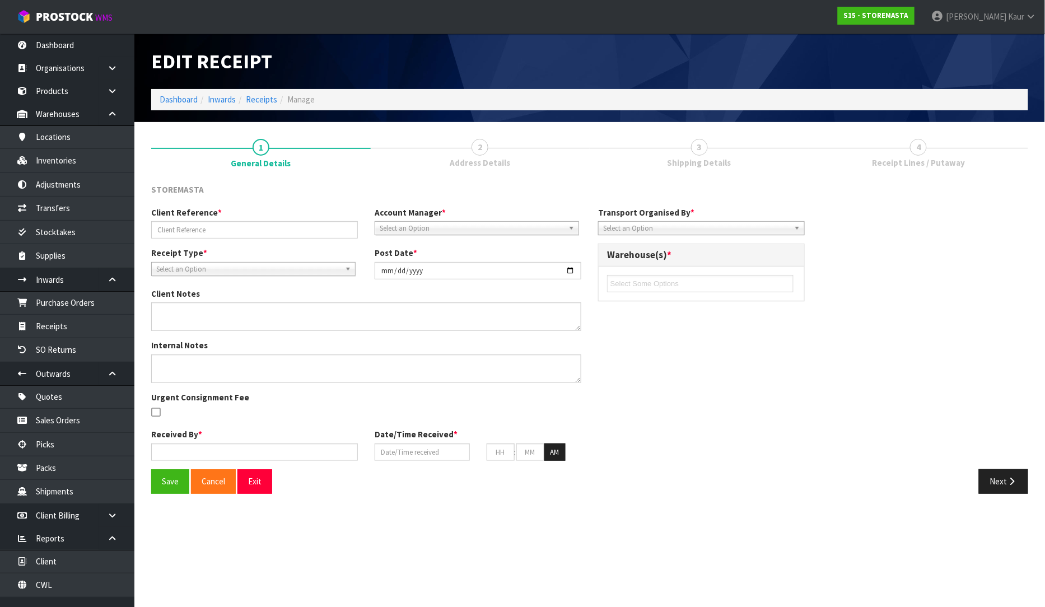
type input "11"
type input "42"
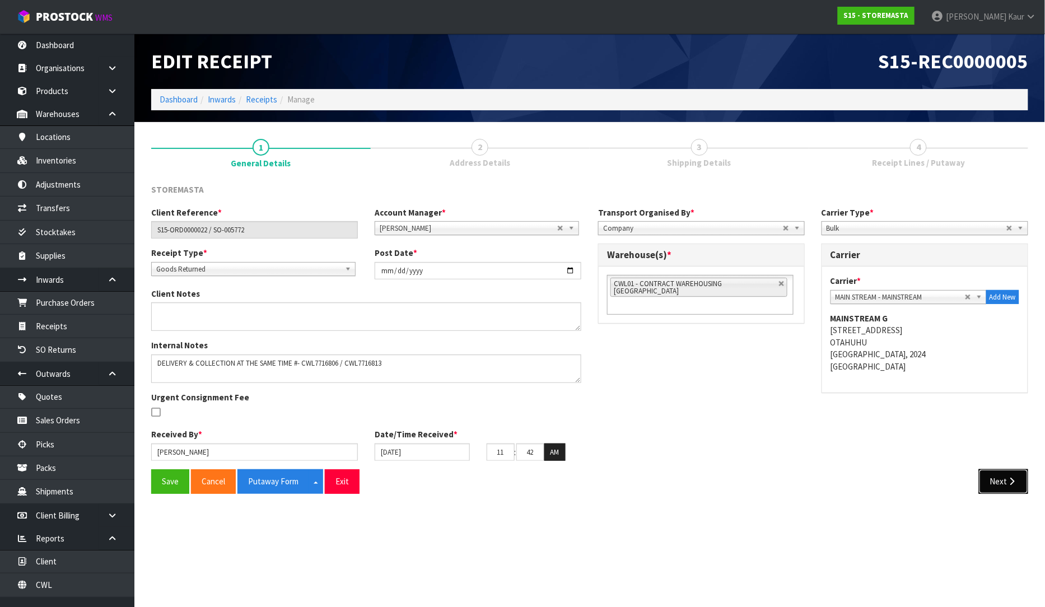
click at [990, 489] on button "Next" at bounding box center [1003, 481] width 49 height 24
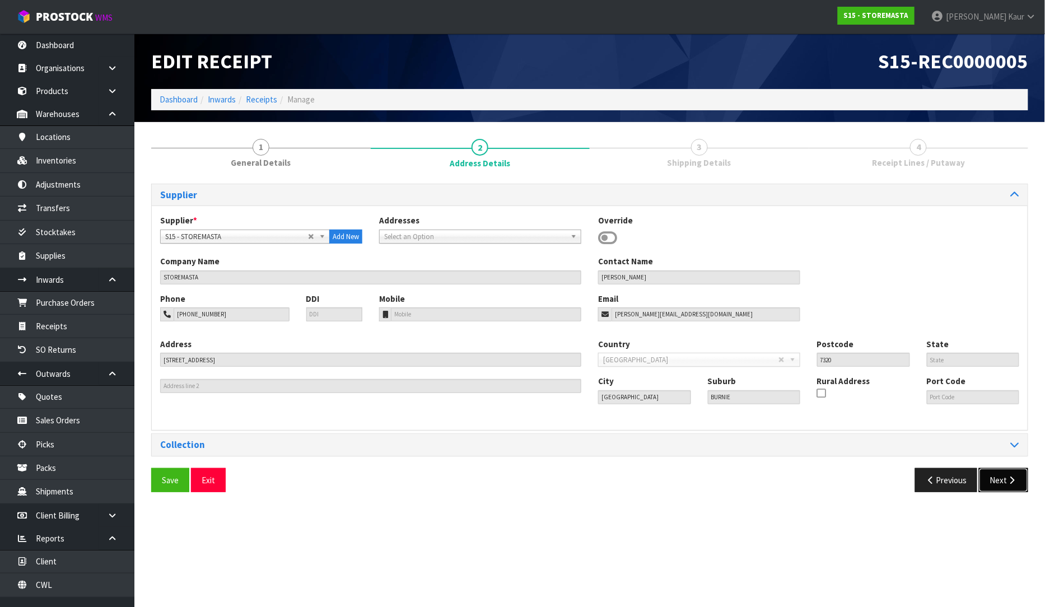
click at [990, 489] on button "Next" at bounding box center [1003, 480] width 49 height 24
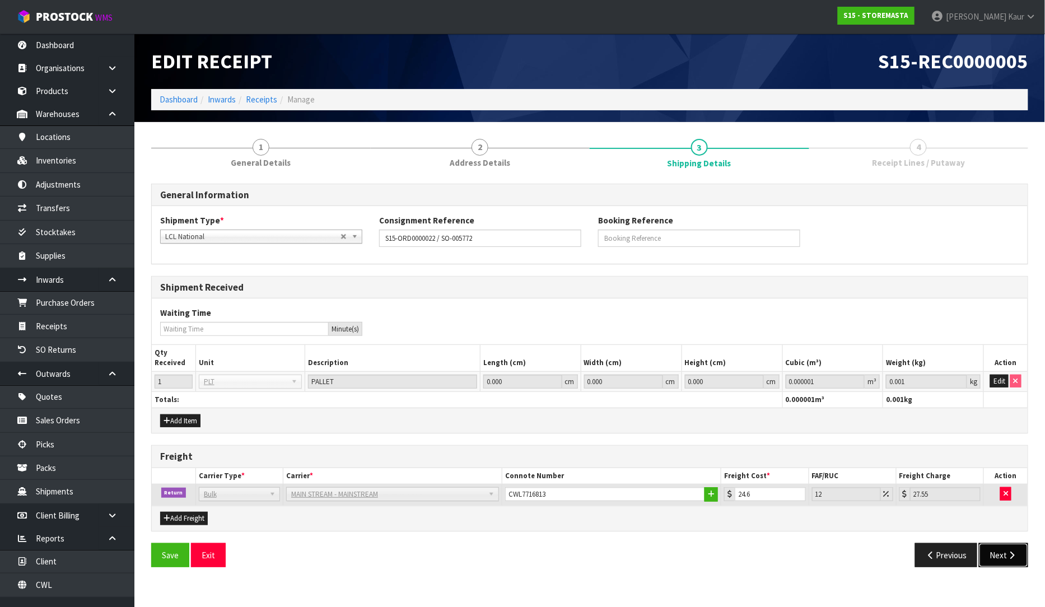
click at [993, 557] on button "Next" at bounding box center [1003, 555] width 49 height 24
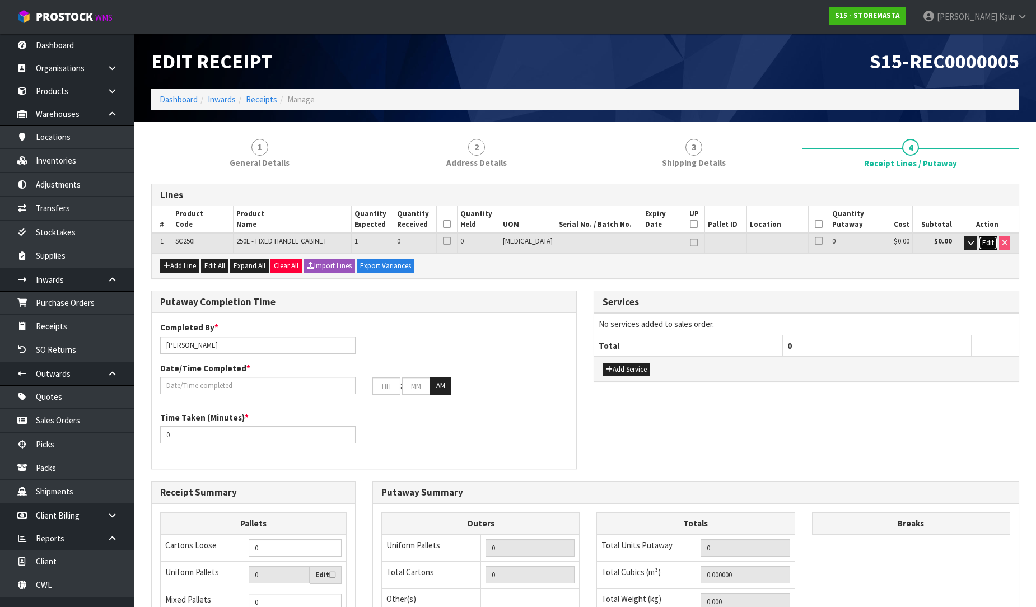
click at [984, 244] on span "Edit" at bounding box center [988, 243] width 12 height 10
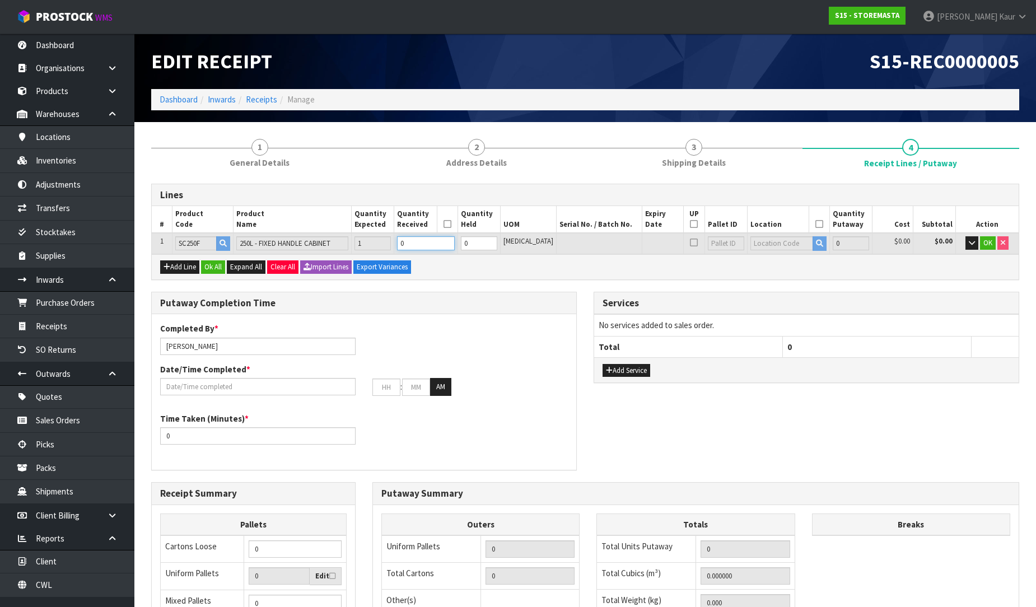
click at [448, 242] on input "0" at bounding box center [425, 243] width 57 height 14
type input "1"
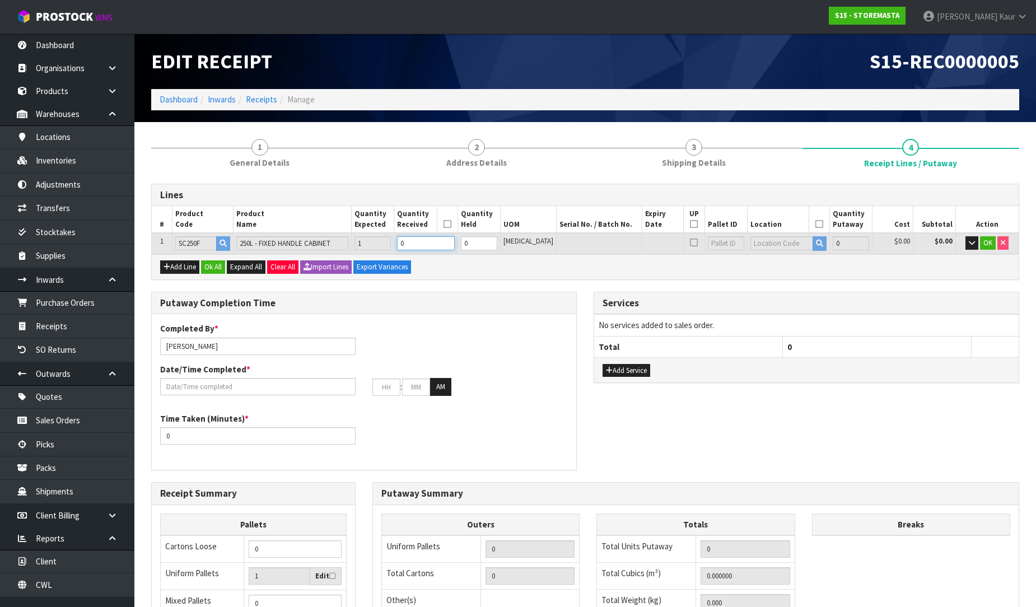
type input "0.9625"
type input "123"
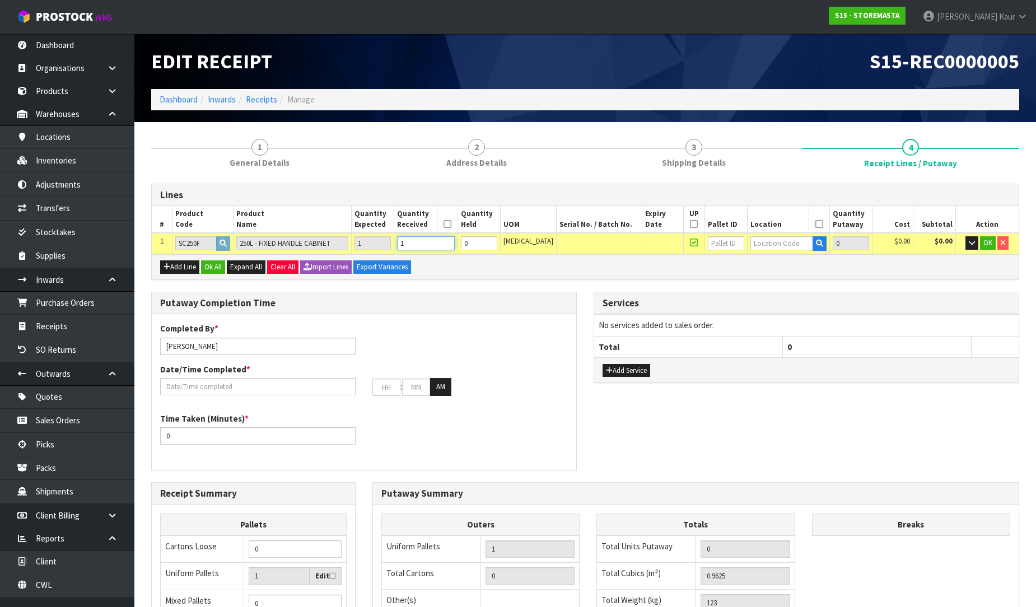
type input "1"
click at [790, 243] on input "text" at bounding box center [781, 243] width 63 height 14
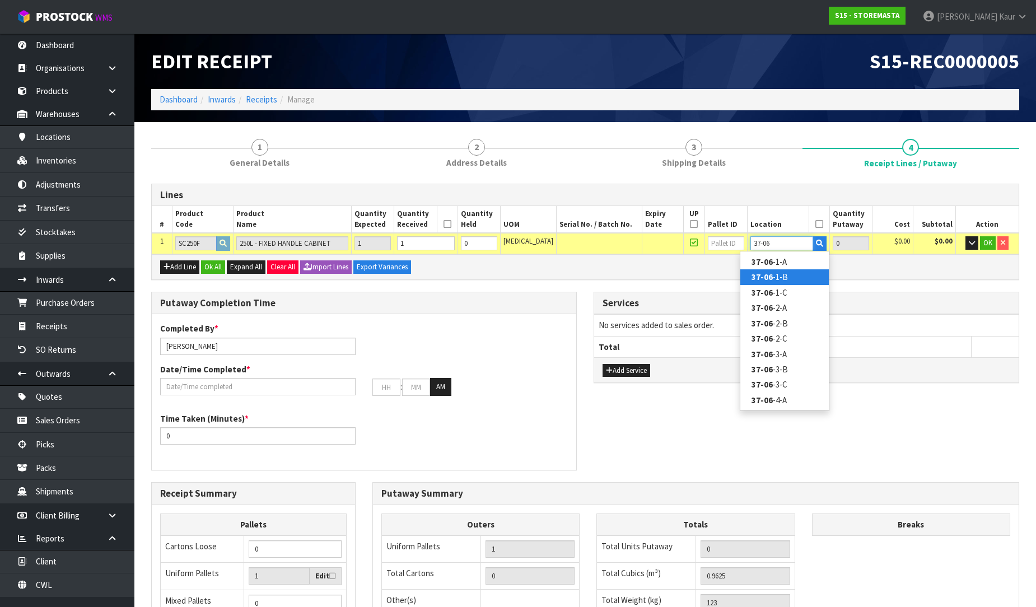
type input "37-06"
click at [796, 272] on link "37-06 -1-B" at bounding box center [784, 276] width 88 height 15
type input "1"
type input "37-06-1-B"
type input "1"
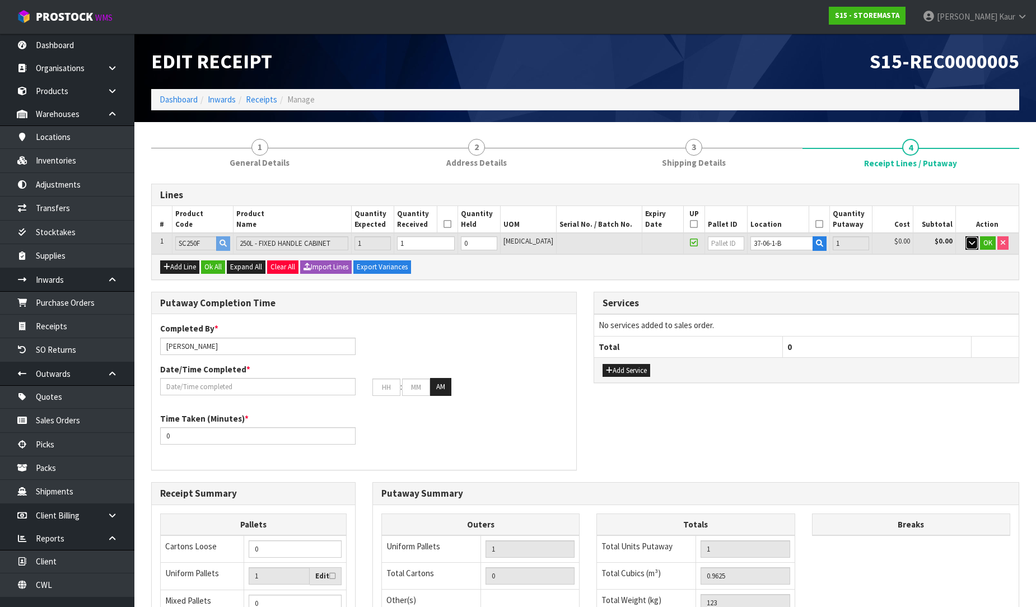
click at [969, 242] on icon "button" at bounding box center [972, 242] width 6 height 7
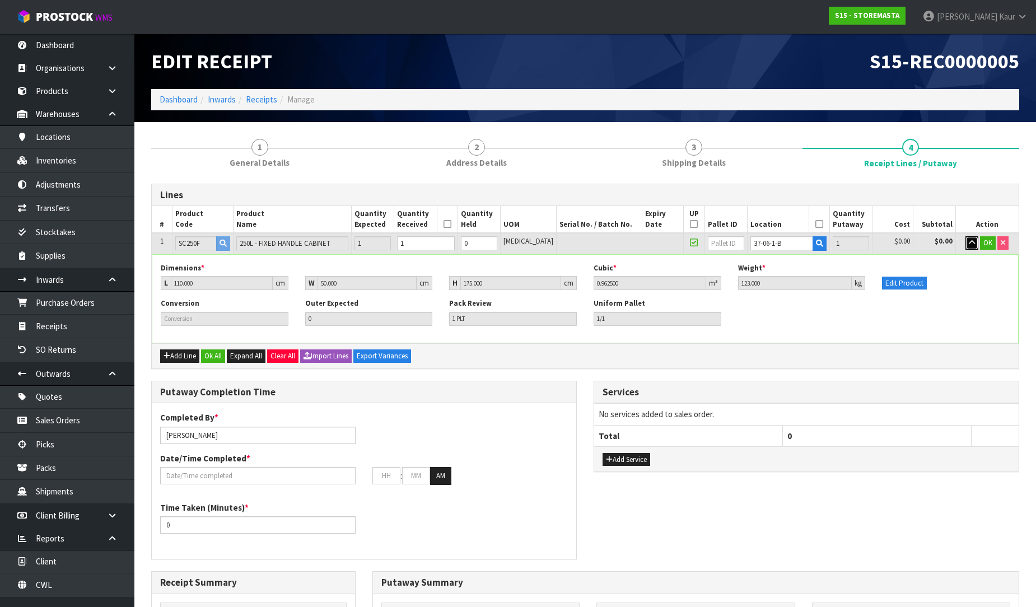
click at [969, 242] on icon "button" at bounding box center [972, 242] width 6 height 7
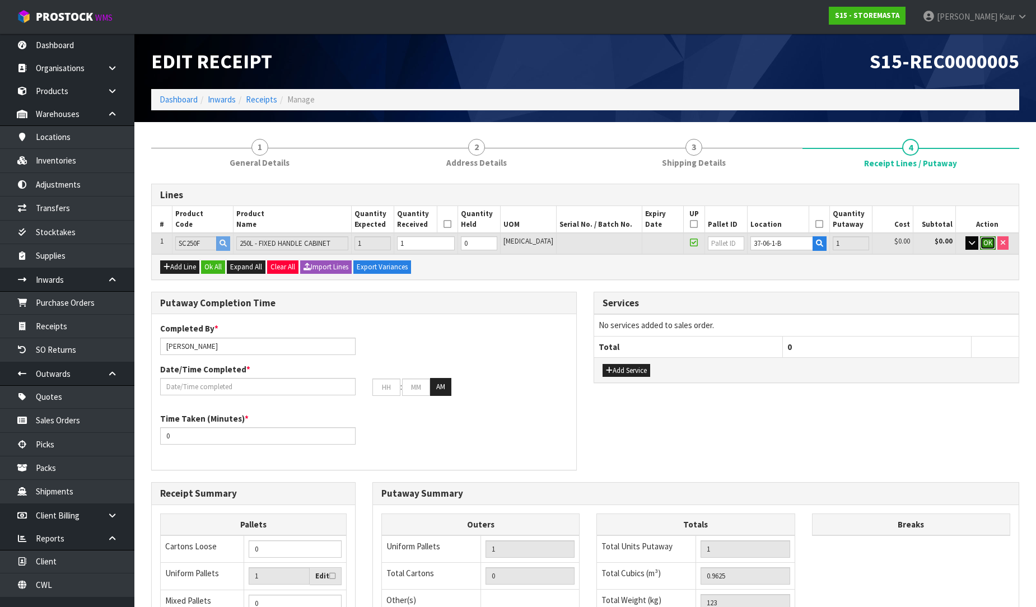
click at [988, 245] on span "OK" at bounding box center [987, 243] width 9 height 10
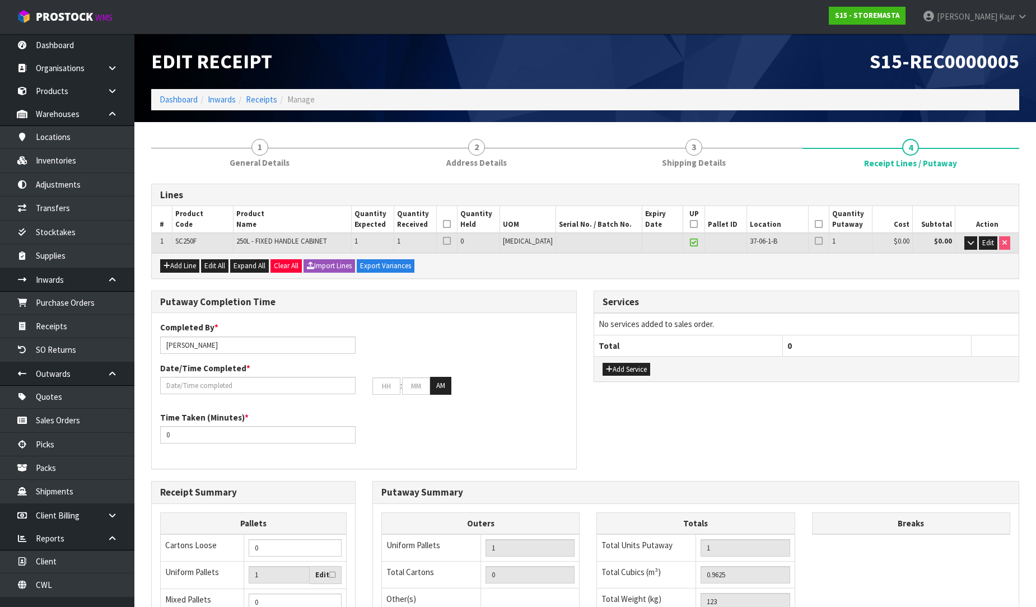
click at [451, 224] on icon at bounding box center [447, 224] width 8 height 1
drag, startPoint x: 688, startPoint y: 221, endPoint x: 682, endPoint y: 221, distance: 6.2
click at [687, 221] on th "UP" at bounding box center [693, 219] width 21 height 27
click at [690, 224] on icon at bounding box center [694, 224] width 8 height 1
click at [815, 224] on icon at bounding box center [819, 224] width 8 height 1
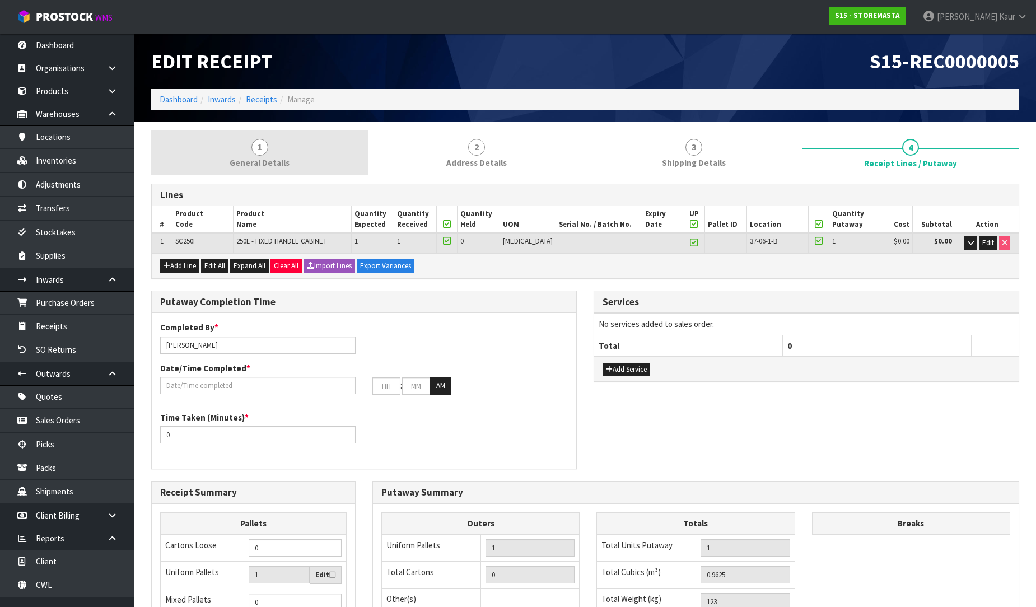
click at [284, 158] on span "General Details" at bounding box center [260, 163] width 60 height 12
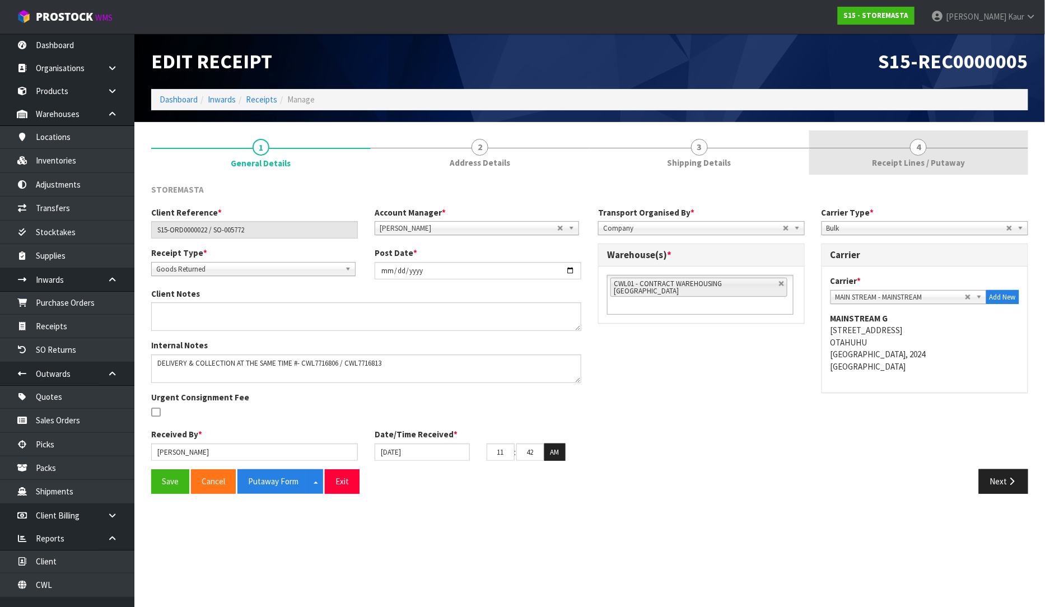
click at [939, 160] on span "Receipt Lines / Putaway" at bounding box center [918, 163] width 93 height 12
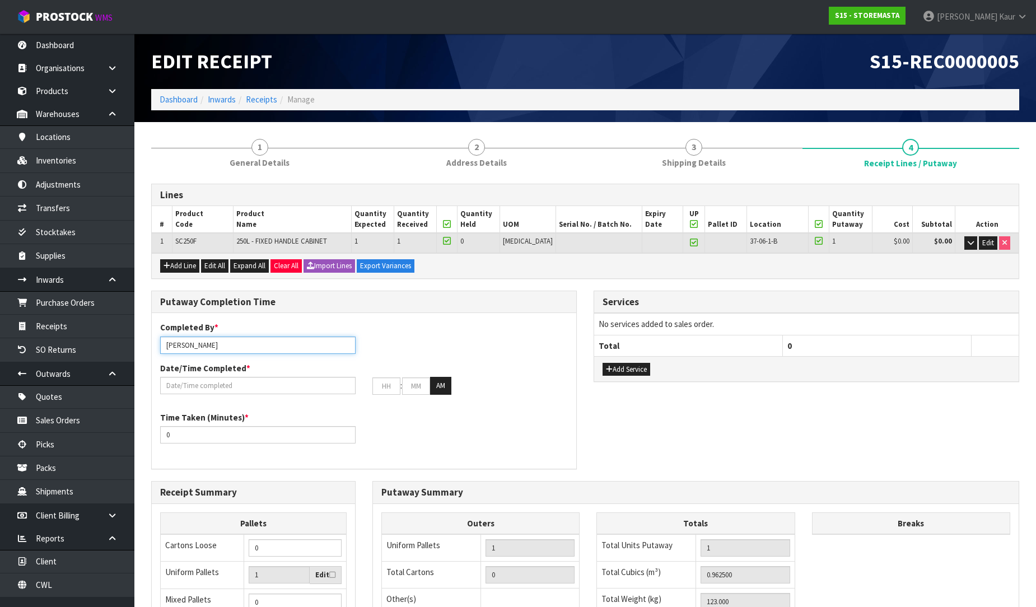
click at [239, 346] on input "[PERSON_NAME]" at bounding box center [257, 345] width 195 height 17
drag, startPoint x: 215, startPoint y: 346, endPoint x: 135, endPoint y: 360, distance: 81.2
click at [135, 360] on section "1 General Details 2 Address Details 3 Shipping Details 4 Receipt Lines / Putawa…" at bounding box center [585, 462] width 902 height 681
click at [202, 343] on input "ma" at bounding box center [257, 345] width 195 height 17
type input "Ma Epi Mana"
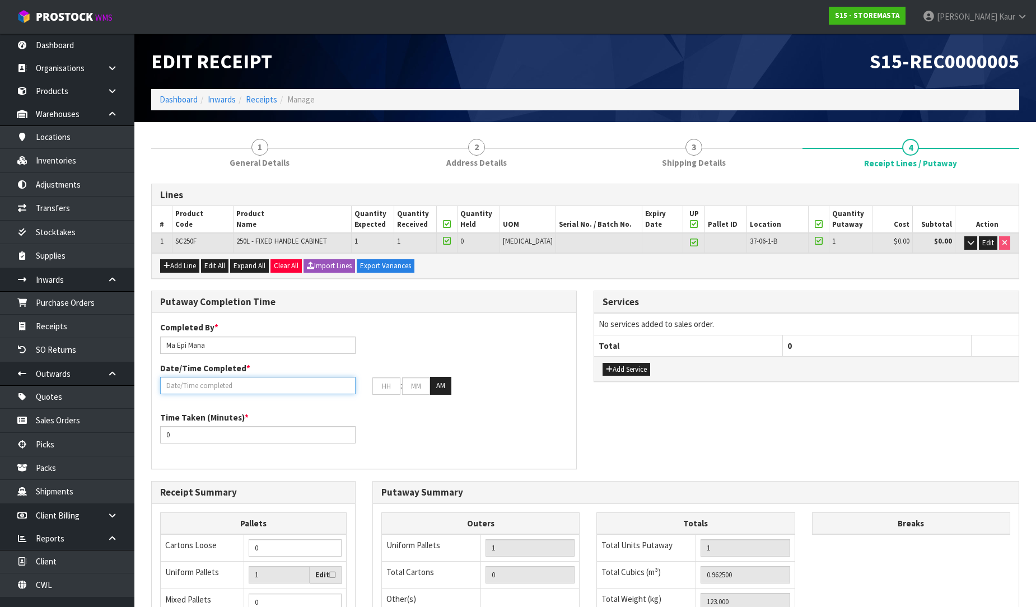
click at [208, 389] on input "text" at bounding box center [257, 385] width 195 height 17
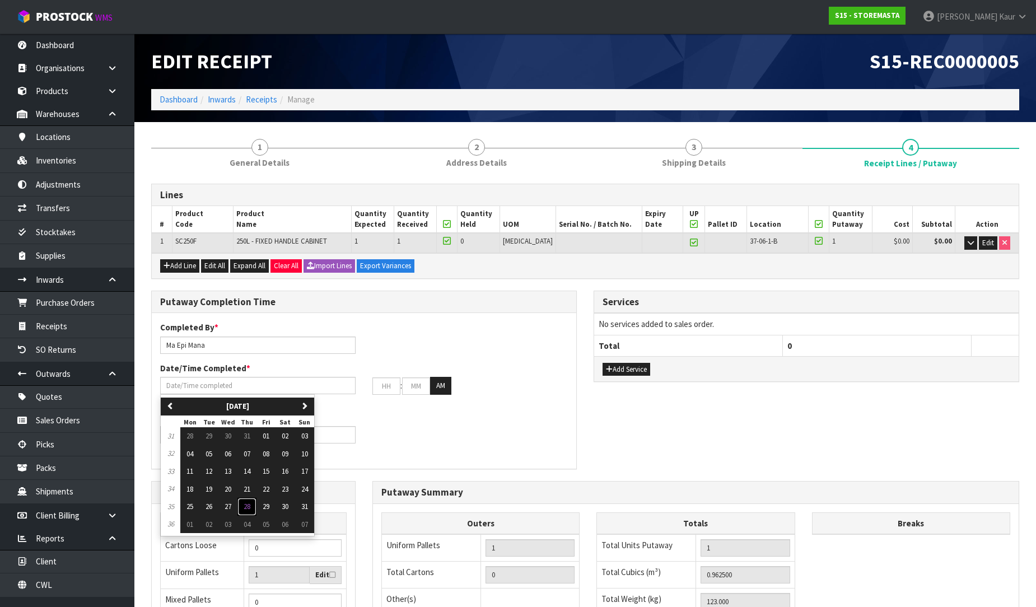
click at [245, 506] on button "28" at bounding box center [246, 507] width 19 height 18
type input "[DATE]"
type input "12"
type input "00"
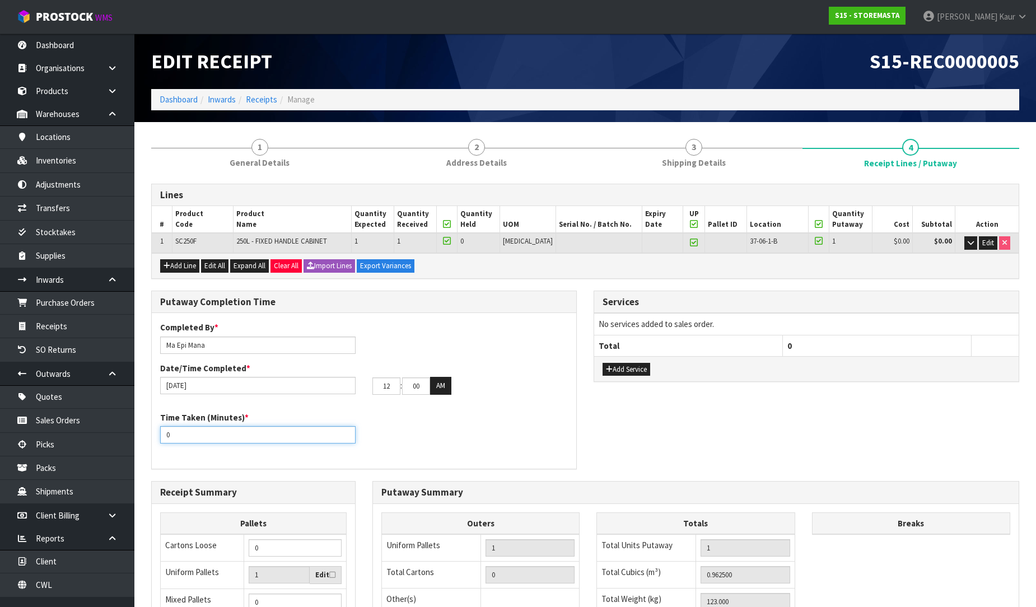
drag, startPoint x: 177, startPoint y: 444, endPoint x: 164, endPoint y: 445, distance: 13.5
click at [164, 445] on div "Time Taken (Minutes) * 0" at bounding box center [364, 432] width 424 height 40
type input "20"
drag, startPoint x: 395, startPoint y: 391, endPoint x: 372, endPoint y: 391, distance: 23.0
click at [372, 391] on input "12" at bounding box center [386, 385] width 28 height 17
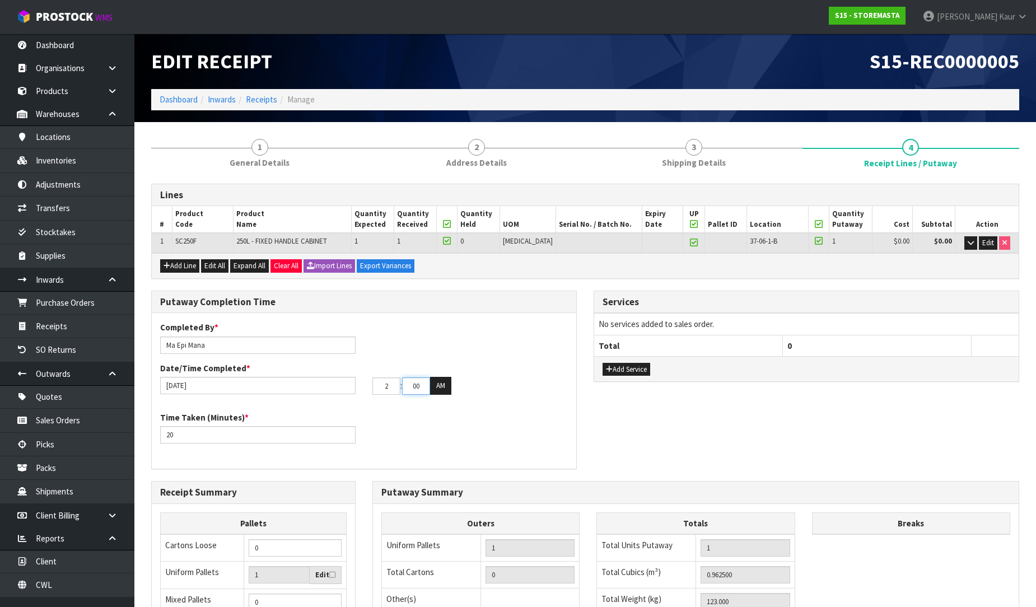
type input "02"
drag, startPoint x: 423, startPoint y: 384, endPoint x: 396, endPoint y: 385, distance: 26.9
click at [396, 385] on tr "02 : 00 : 00 AM" at bounding box center [411, 386] width 79 height 18
type input "33"
click at [438, 384] on button "AM" at bounding box center [440, 386] width 21 height 18
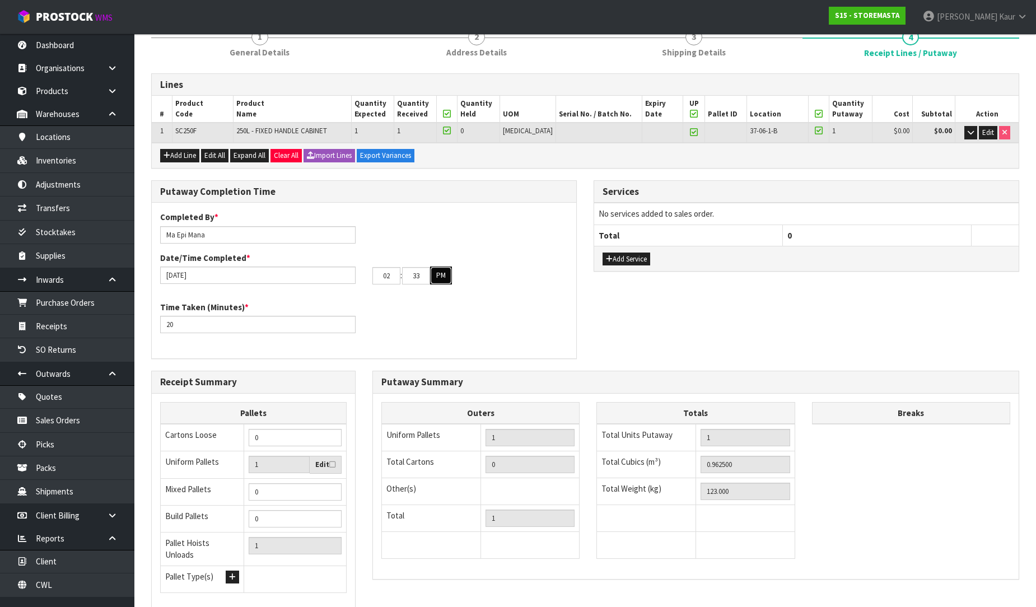
scroll to position [188, 0]
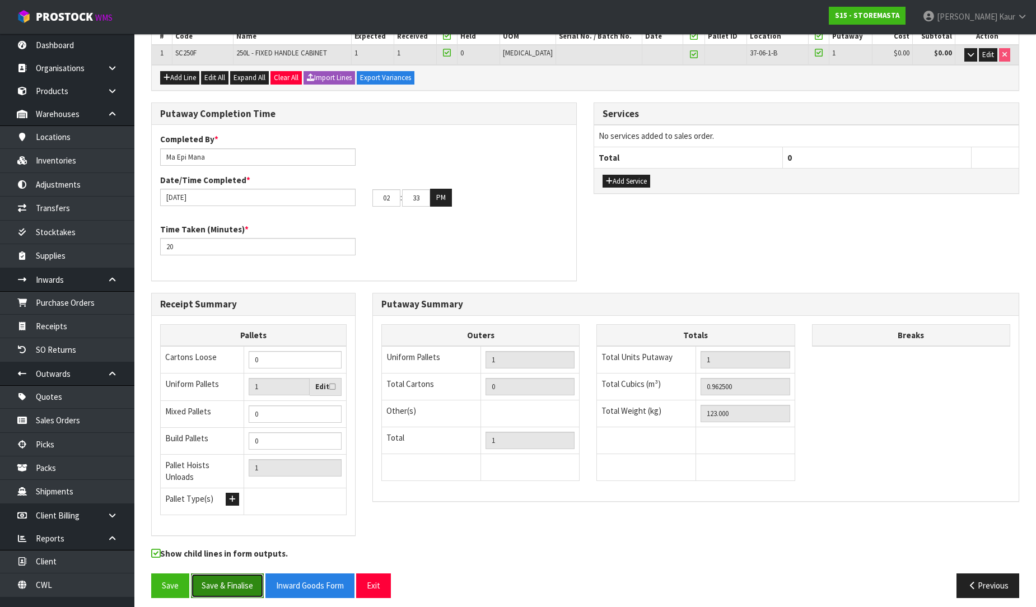
click at [230, 577] on button "Save & Finalise" at bounding box center [227, 585] width 73 height 24
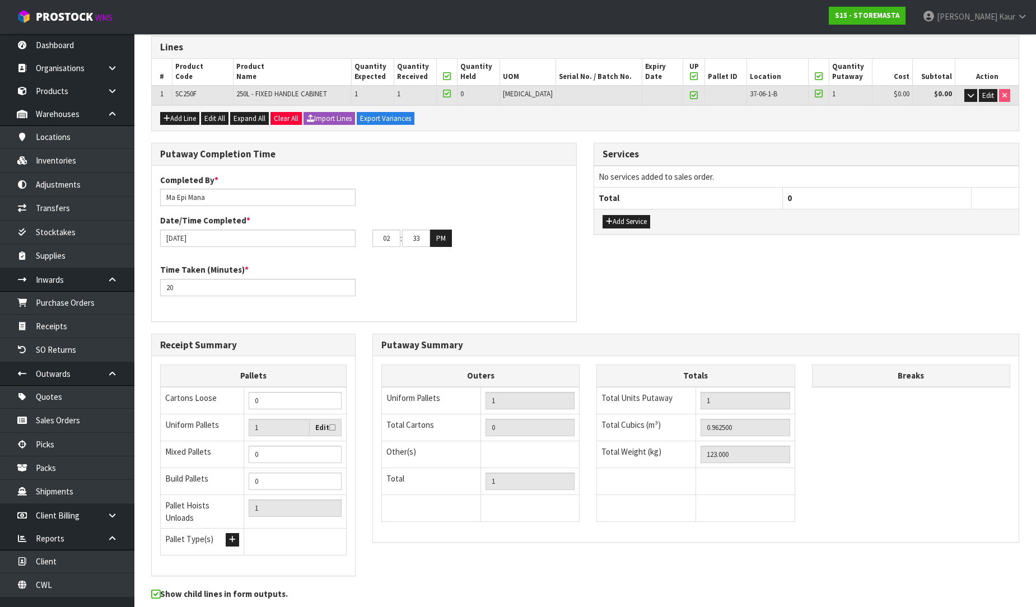
scroll to position [0, 0]
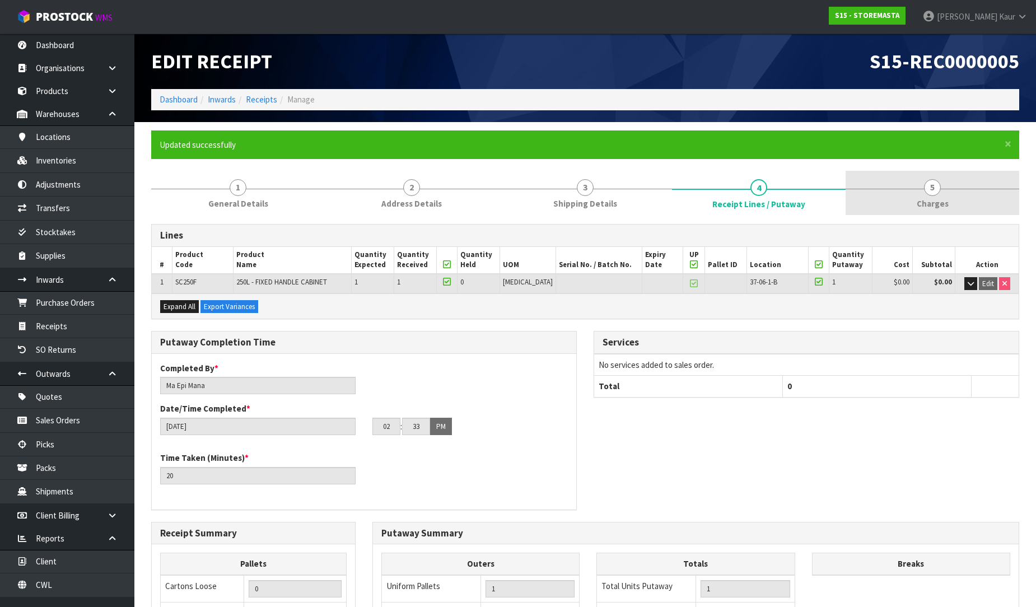
click at [939, 199] on span "Charges" at bounding box center [933, 204] width 32 height 12
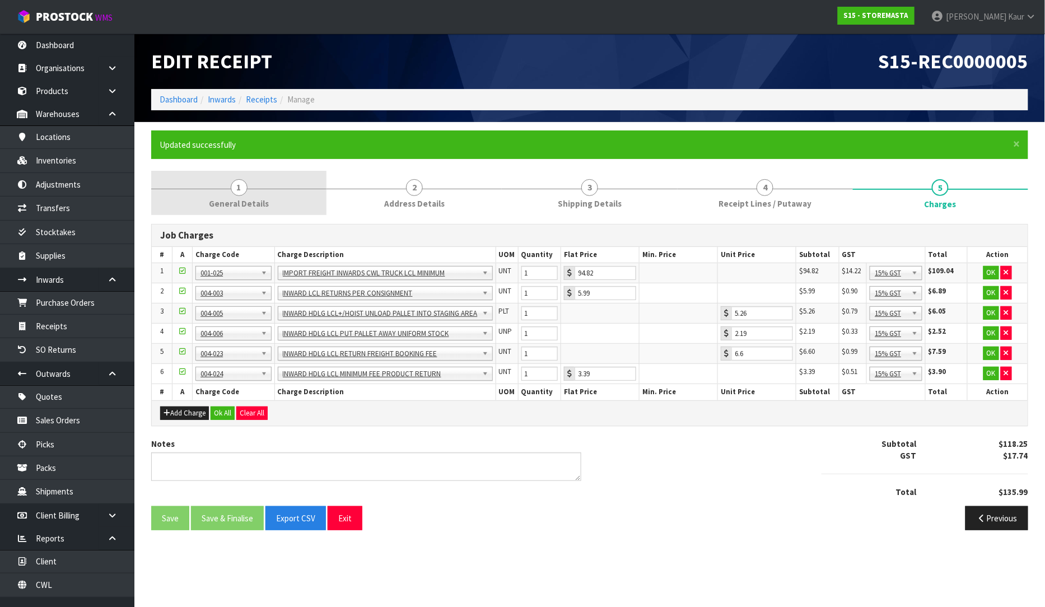
click at [260, 200] on span "General Details" at bounding box center [239, 204] width 60 height 12
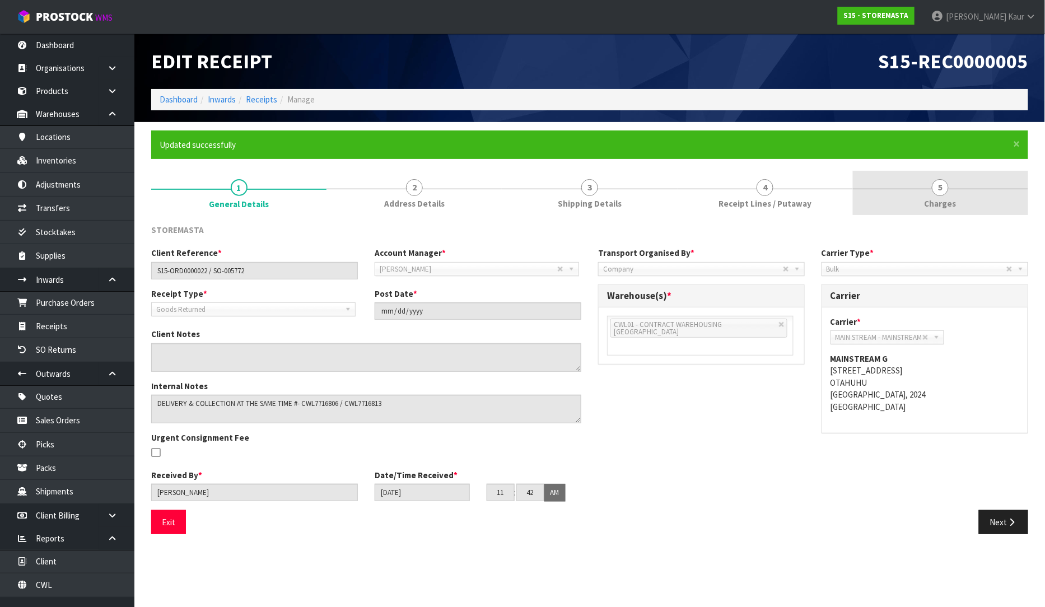
click at [959, 197] on link "5 Charges" at bounding box center [940, 193] width 175 height 44
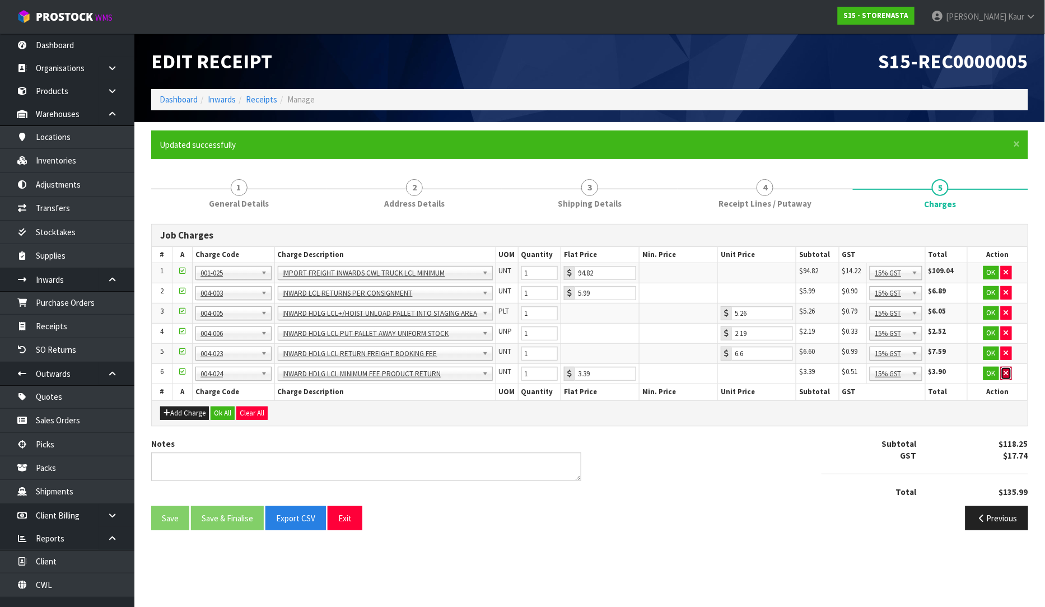
click at [1009, 377] on button "button" at bounding box center [1006, 373] width 11 height 13
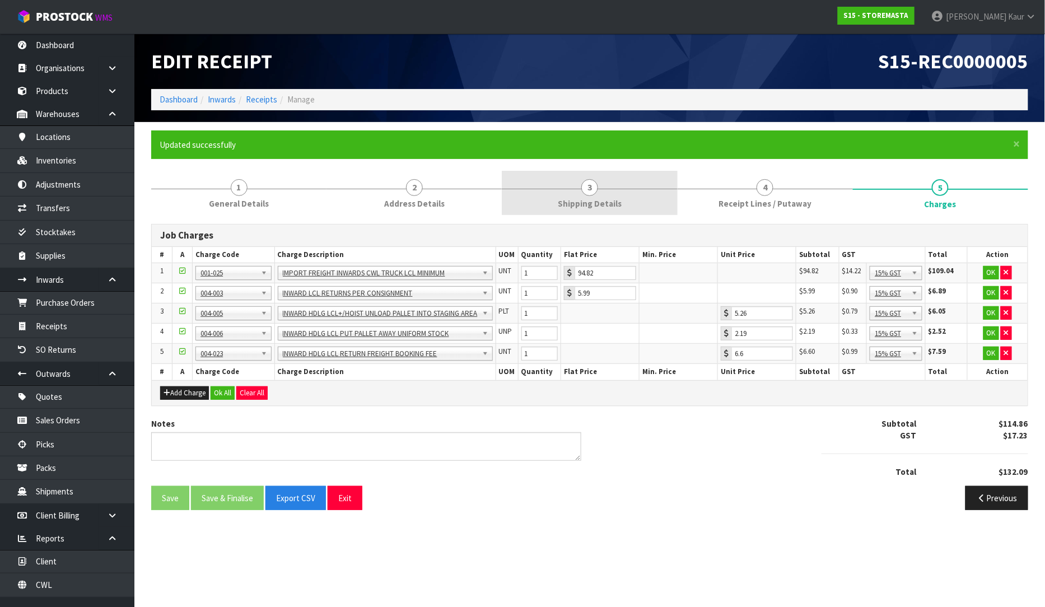
click at [632, 197] on link "3 Shipping Details" at bounding box center [589, 193] width 175 height 44
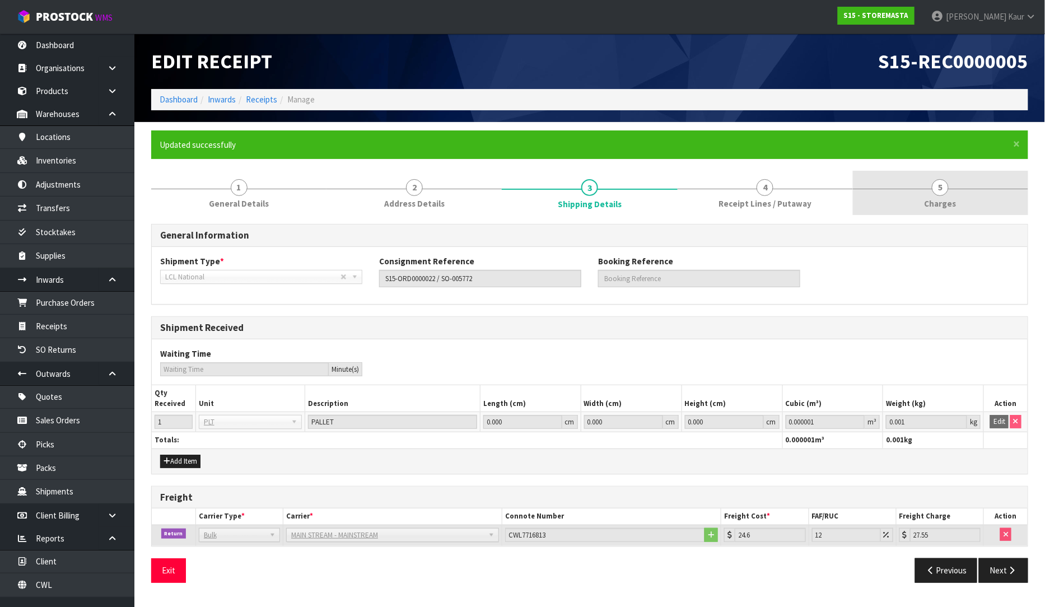
click at [919, 195] on link "5 Charges" at bounding box center [940, 193] width 175 height 44
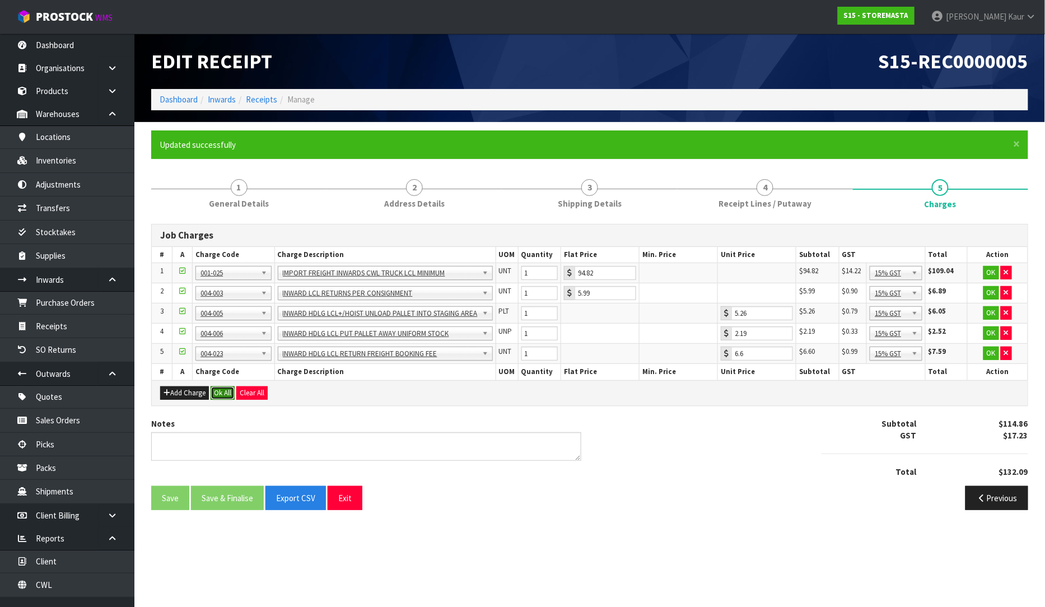
click at [226, 393] on button "Ok All" at bounding box center [223, 392] width 24 height 13
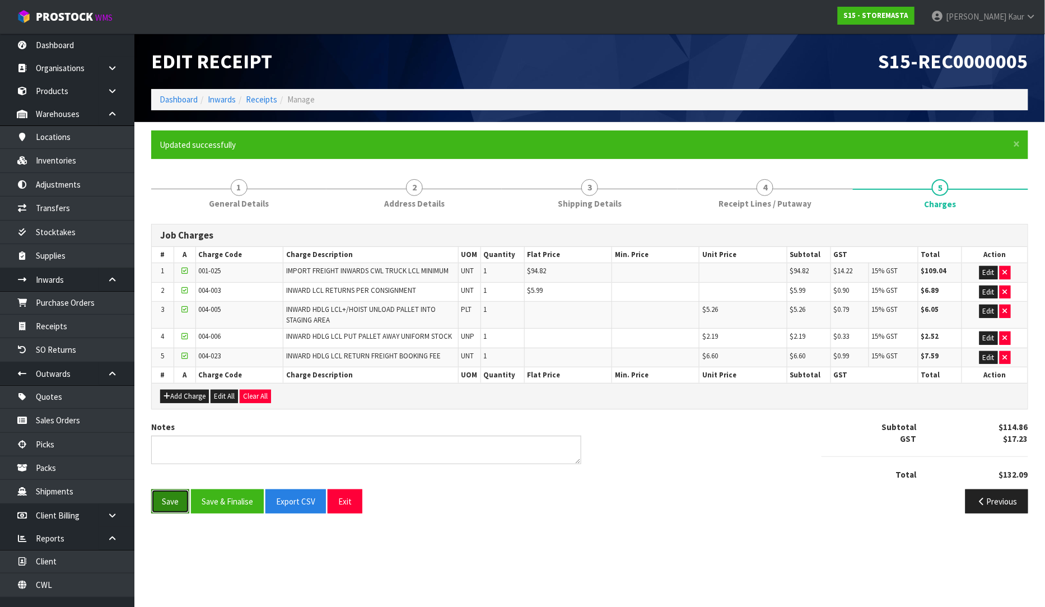
click at [166, 504] on button "Save" at bounding box center [170, 501] width 38 height 24
click at [49, 58] on link "Organisations" at bounding box center [67, 68] width 134 height 23
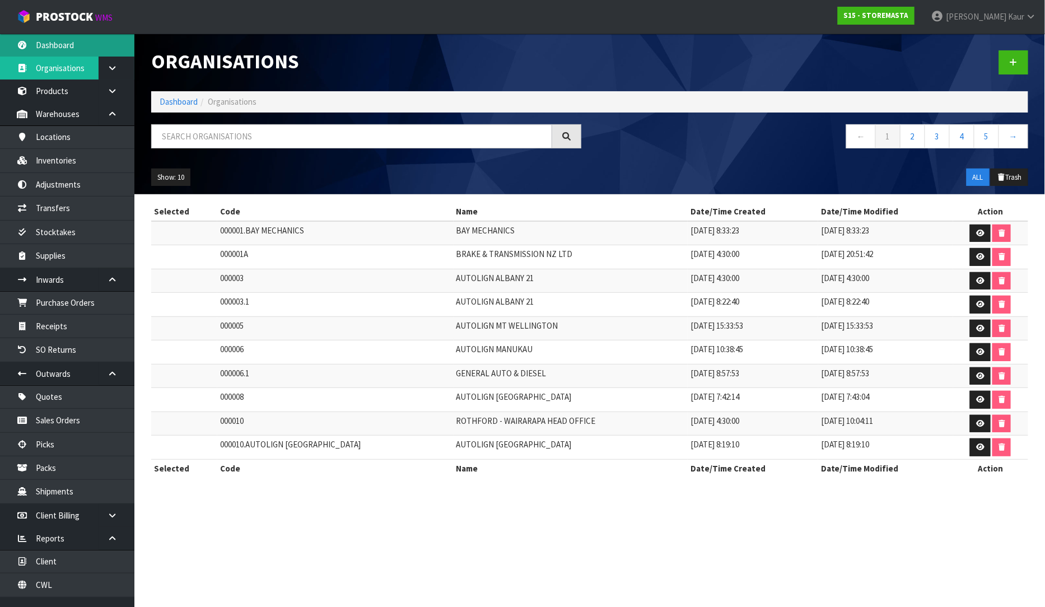
click at [69, 49] on link "Dashboard" at bounding box center [67, 45] width 134 height 23
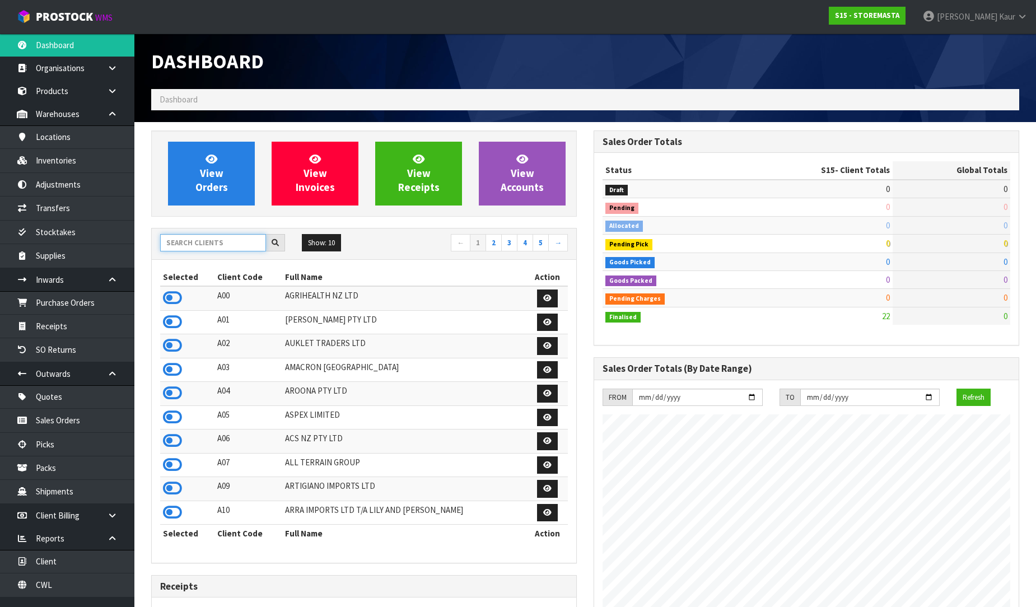
scroll to position [685, 442]
click at [185, 248] on input "text" at bounding box center [213, 242] width 106 height 17
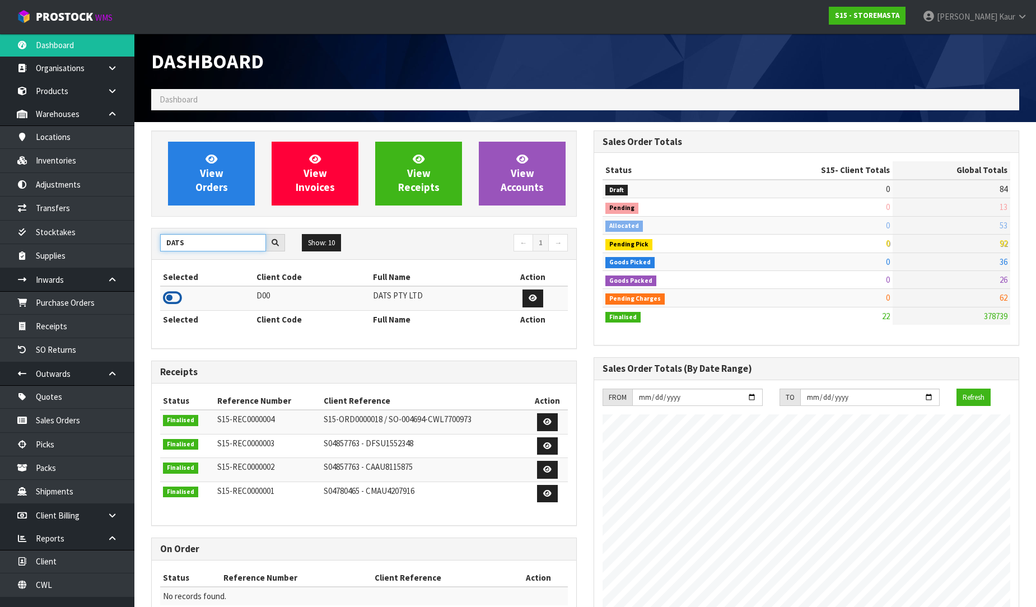
type input "DATS"
click at [180, 305] on icon at bounding box center [172, 298] width 19 height 17
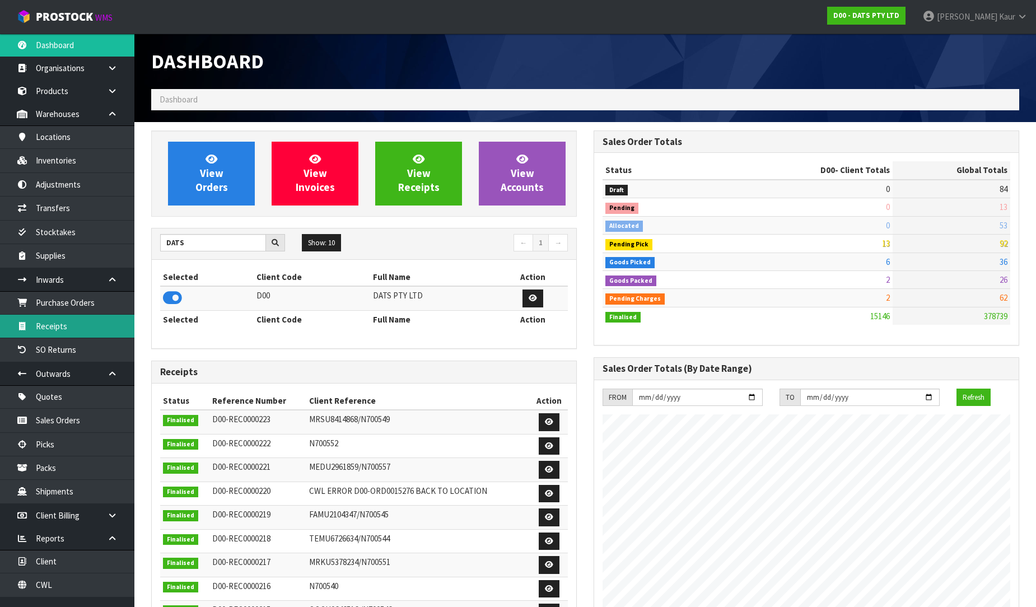
scroll to position [848, 442]
click at [81, 328] on link "Receipts" at bounding box center [67, 326] width 134 height 23
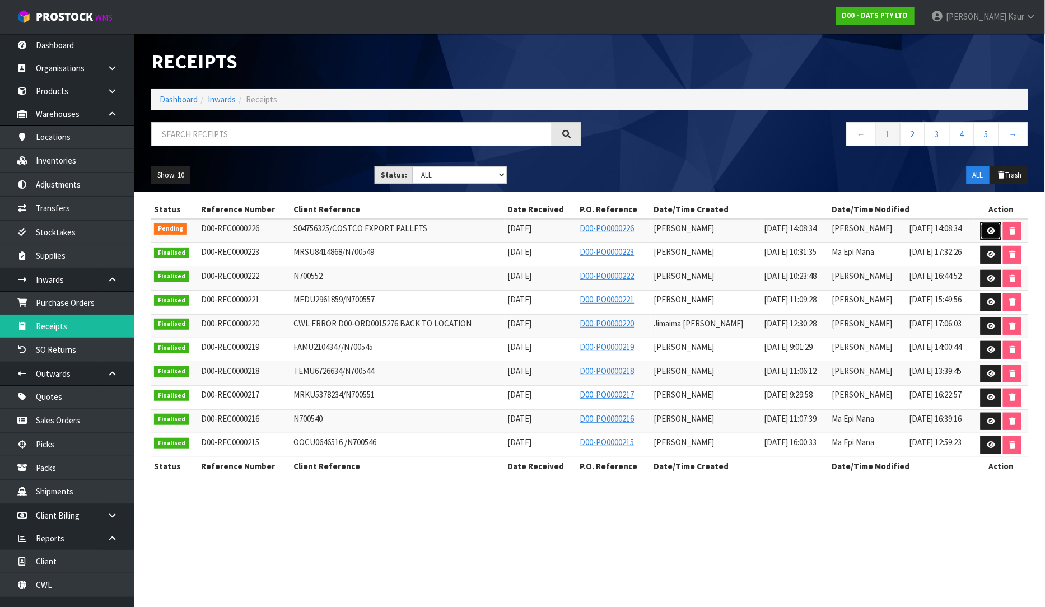
click at [996, 233] on link at bounding box center [991, 231] width 21 height 18
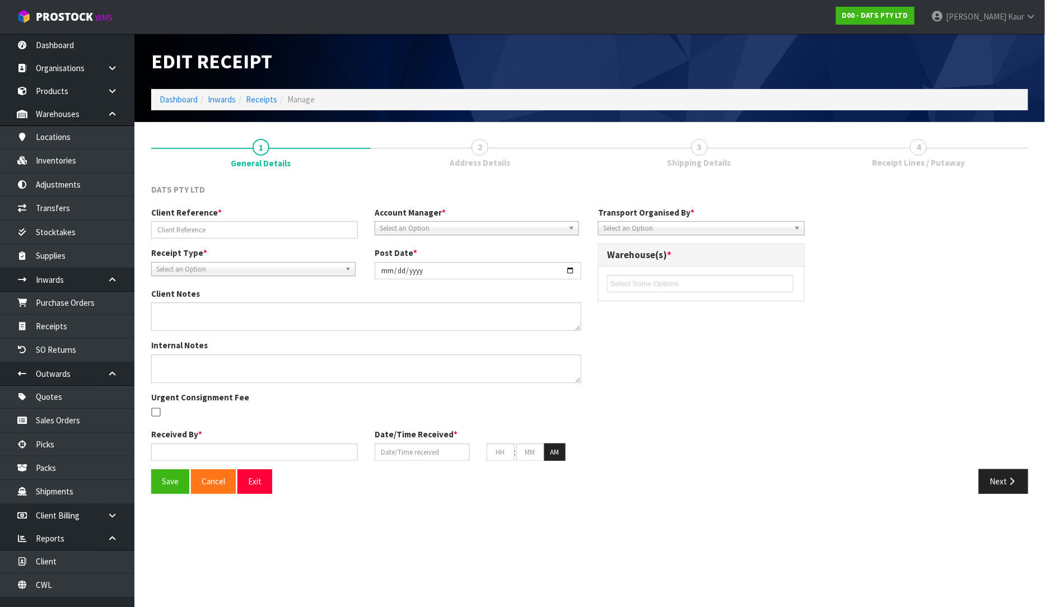
type input "S04756325/COSTCO EXPORT PALLETS"
type input "[DATE]"
type input "[PERSON_NAME]"
type input "[DATE]"
type input "02"
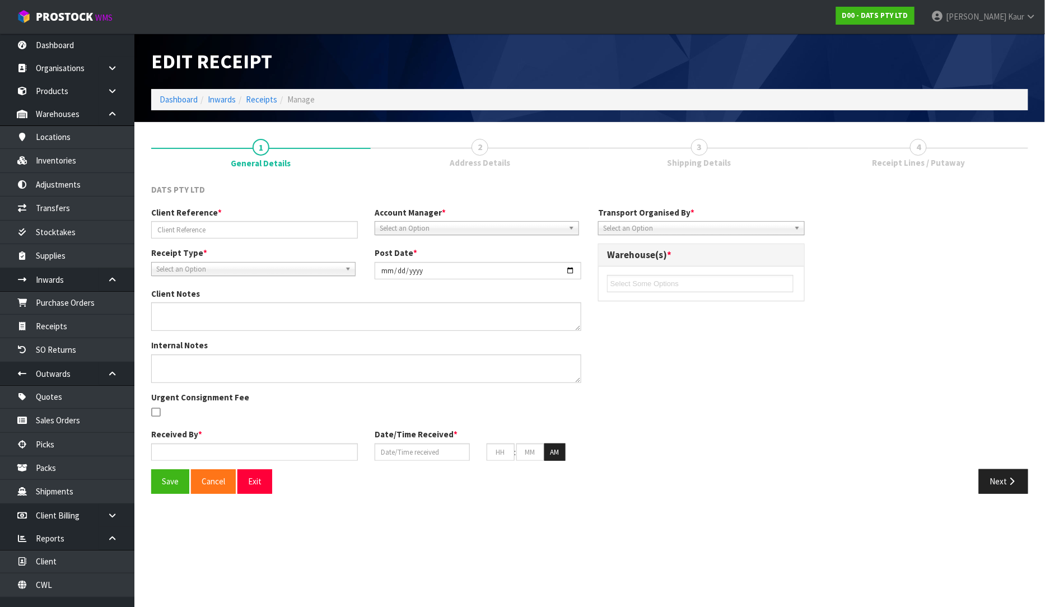
type input "08"
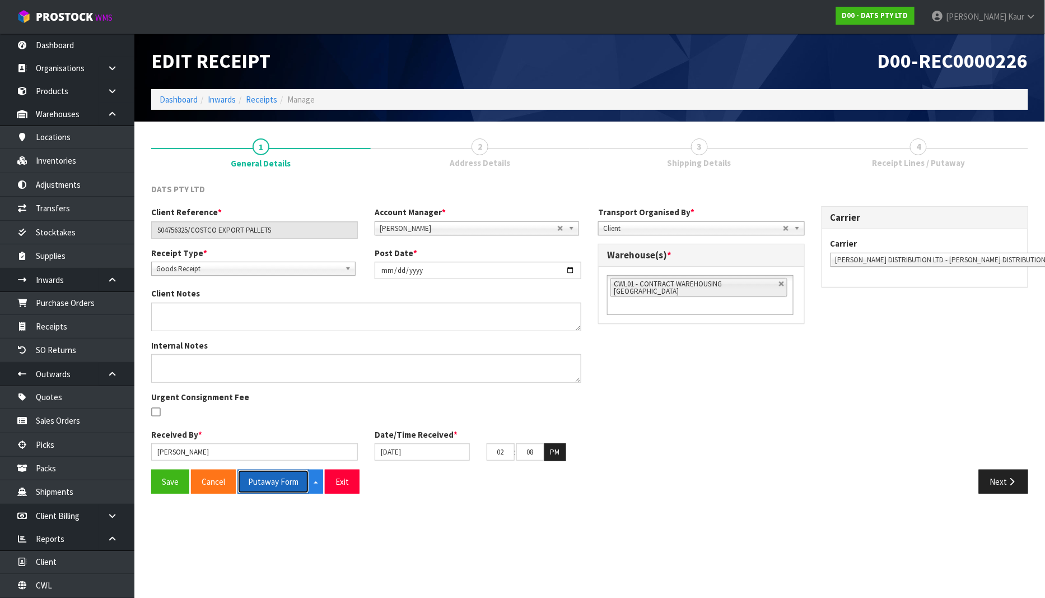
click at [286, 489] on button "Putaway Form" at bounding box center [273, 481] width 72 height 24
click at [267, 488] on button "Putaway Form" at bounding box center [279, 481] width 84 height 24
click at [108, 51] on link "Dashboard" at bounding box center [67, 45] width 134 height 23
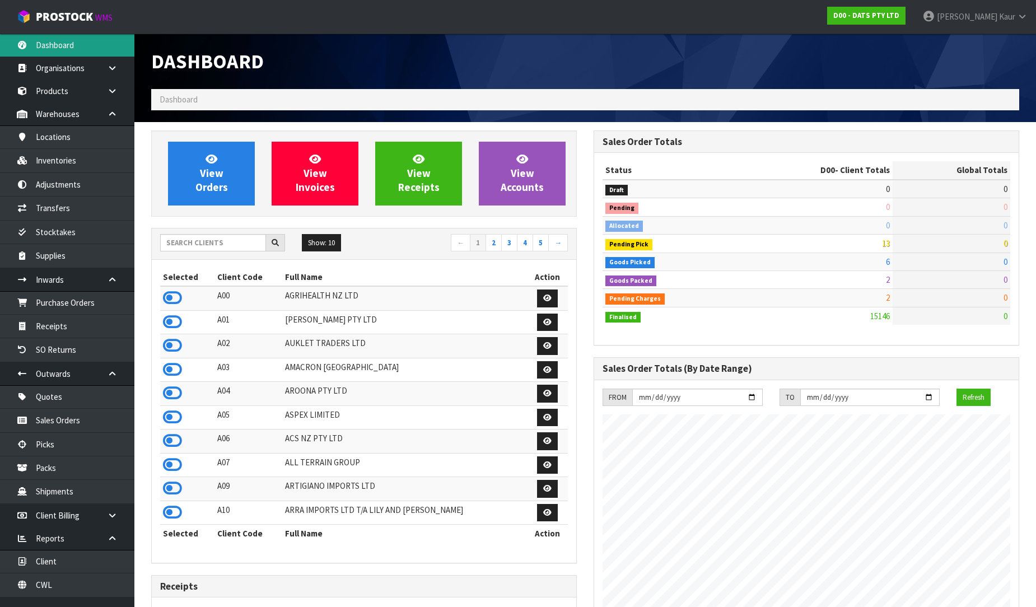
scroll to position [848, 442]
click at [178, 241] on input "text" at bounding box center [213, 242] width 106 height 17
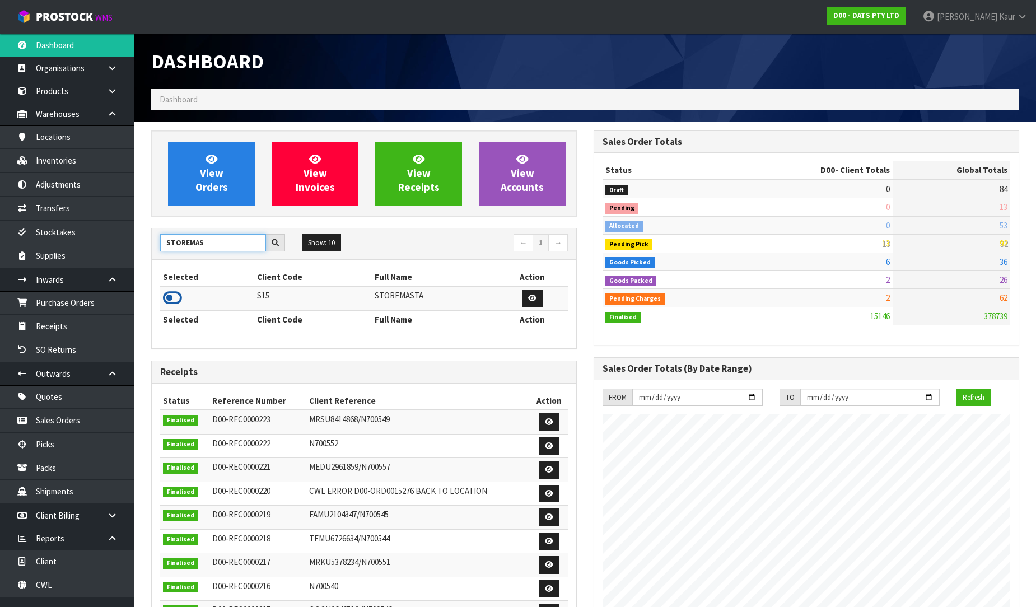
type input "STOREMAS"
click at [177, 296] on icon at bounding box center [172, 298] width 19 height 17
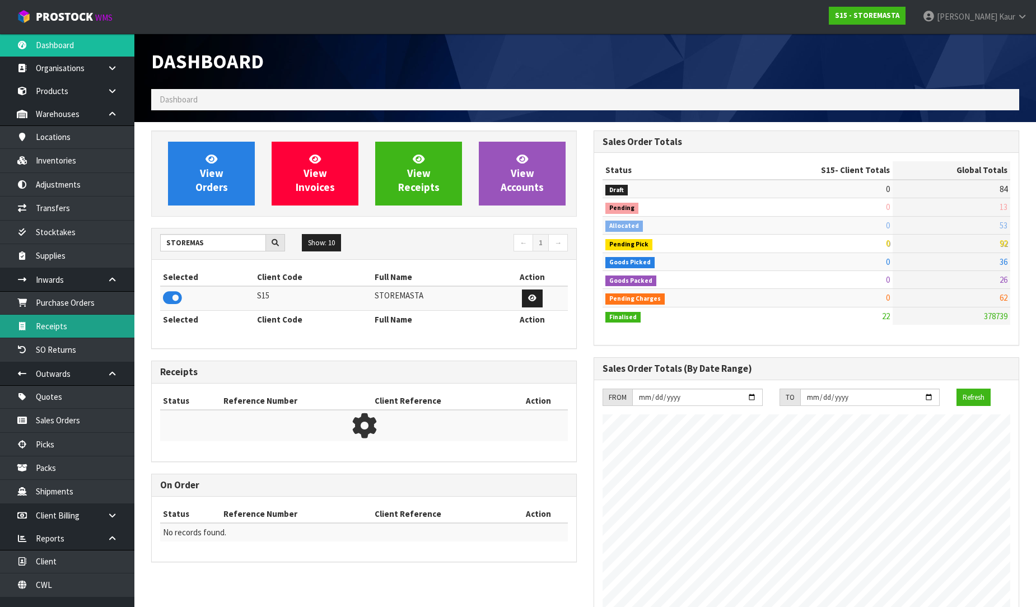
scroll to position [559314, 559557]
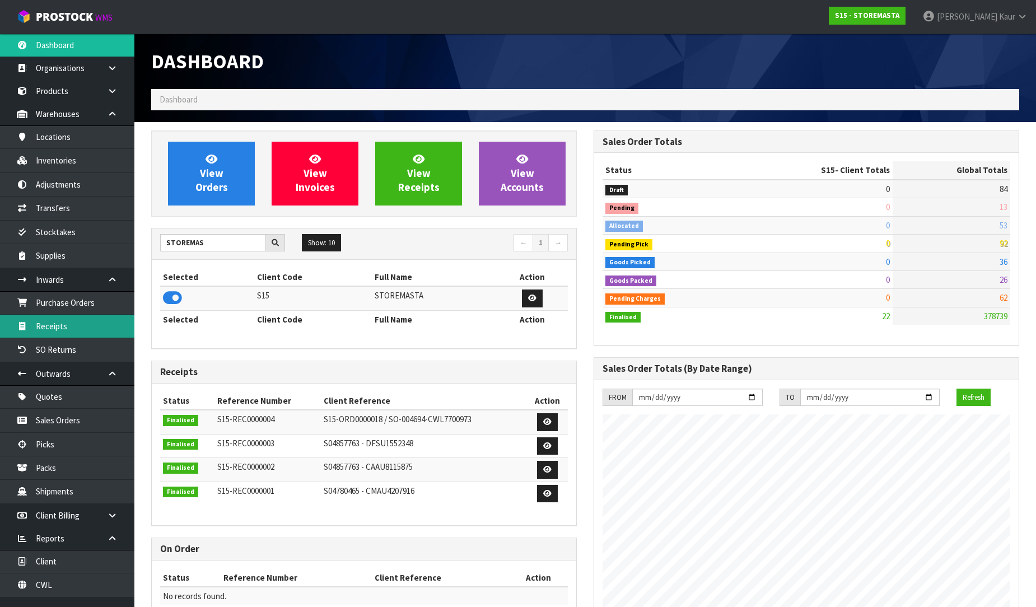
click at [71, 330] on link "Receipts" at bounding box center [67, 326] width 134 height 23
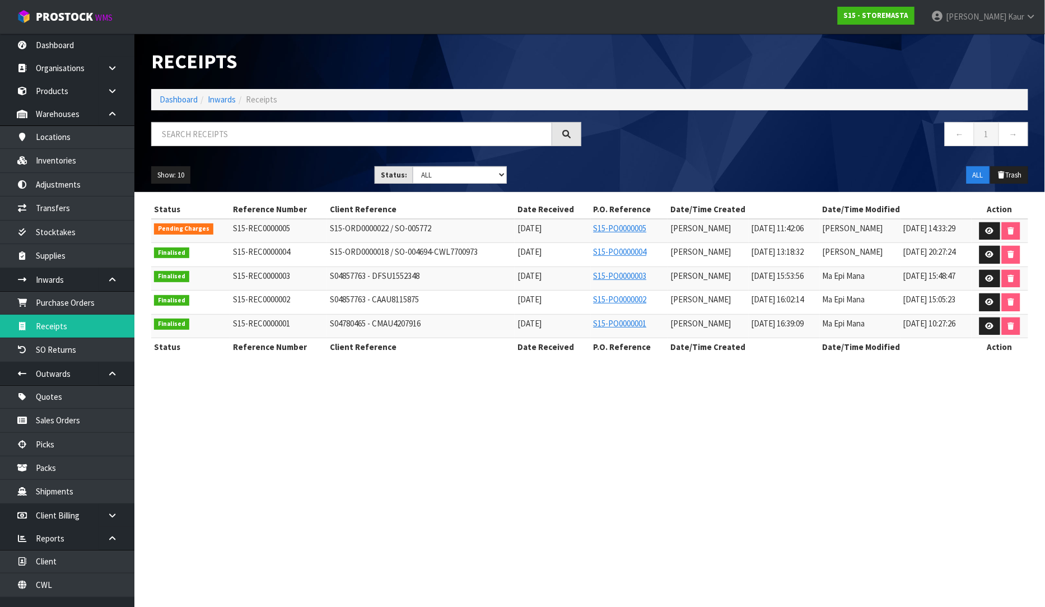
click at [642, 160] on div "Show: 10 5 10 25 50 Status: Draft Pending Goods Checked Goods Putaway Pending C…" at bounding box center [590, 175] width 894 height 35
click at [984, 231] on link at bounding box center [989, 231] width 21 height 18
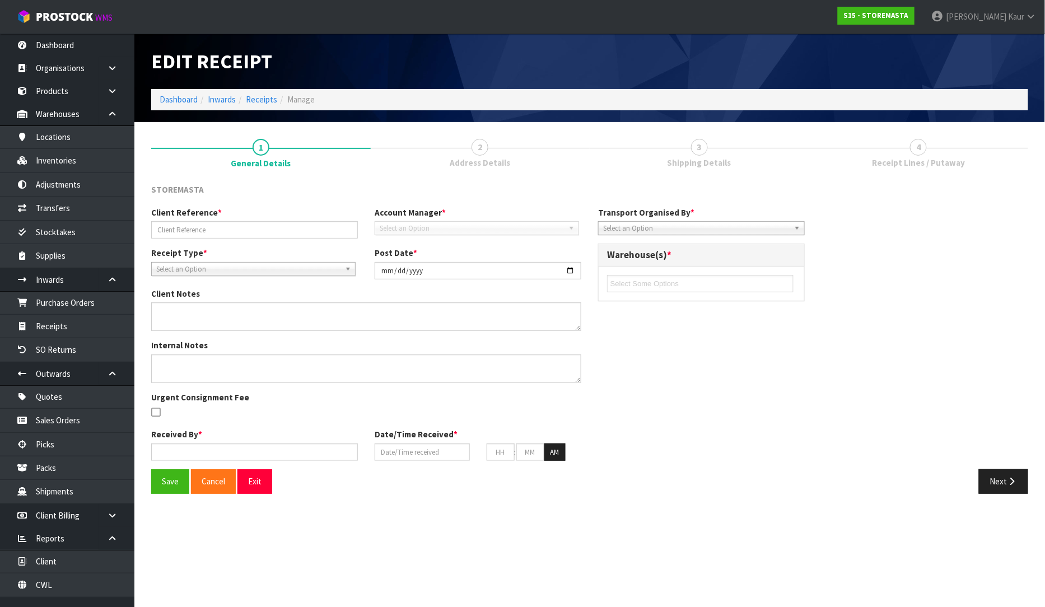
type input "S15-ORD0000022 / SO-005772"
type input "[DATE]"
type textarea "DELIVERY & COLLECTION AT THE SAME TIME #- CWL7716806 / CWL7716813"
type input "[PERSON_NAME]"
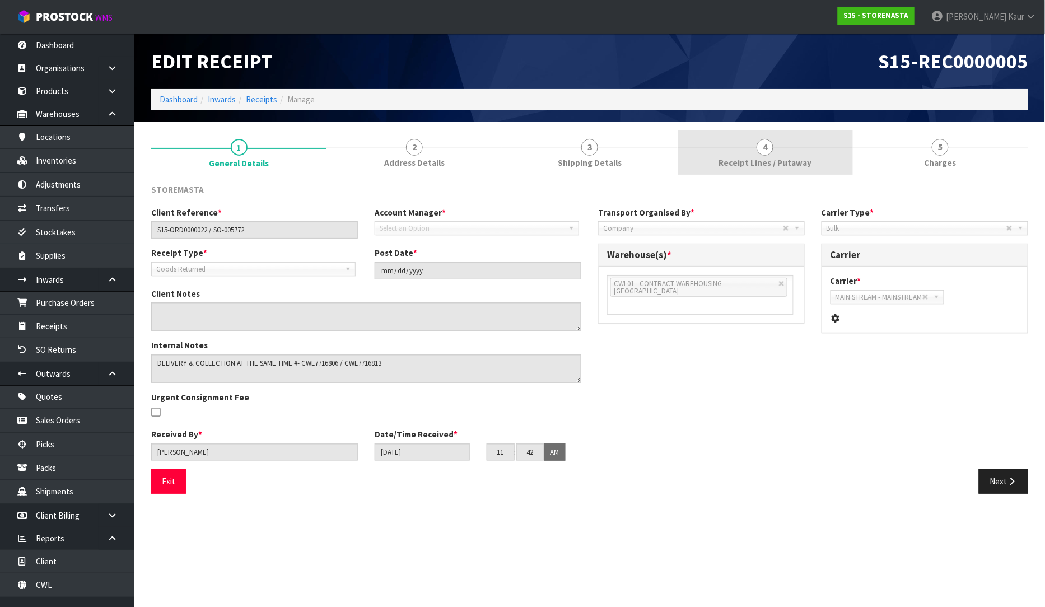
click at [735, 153] on link "4 Receipt Lines / Putaway" at bounding box center [765, 152] width 175 height 44
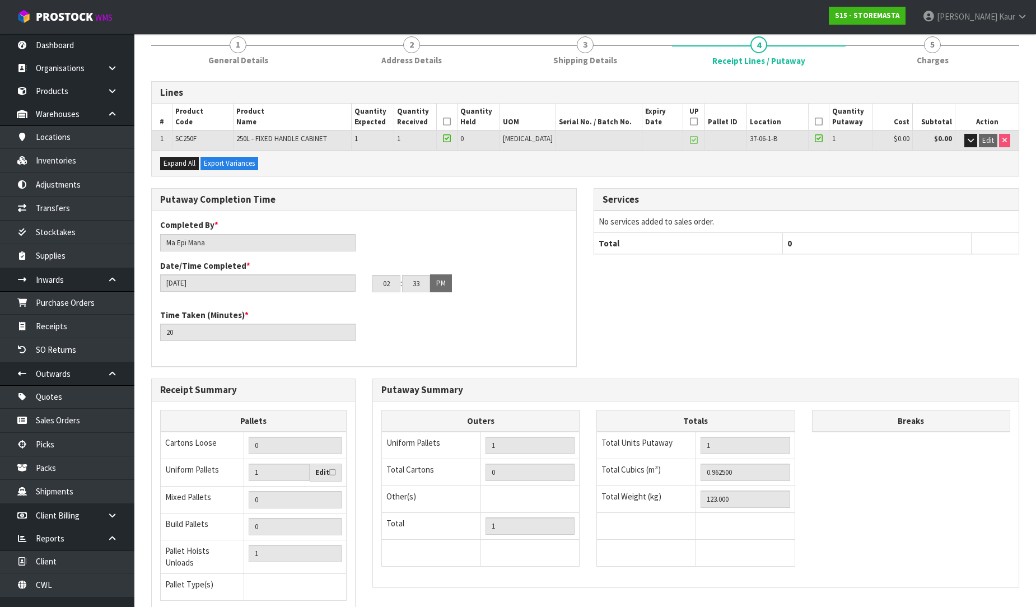
scroll to position [188, 0]
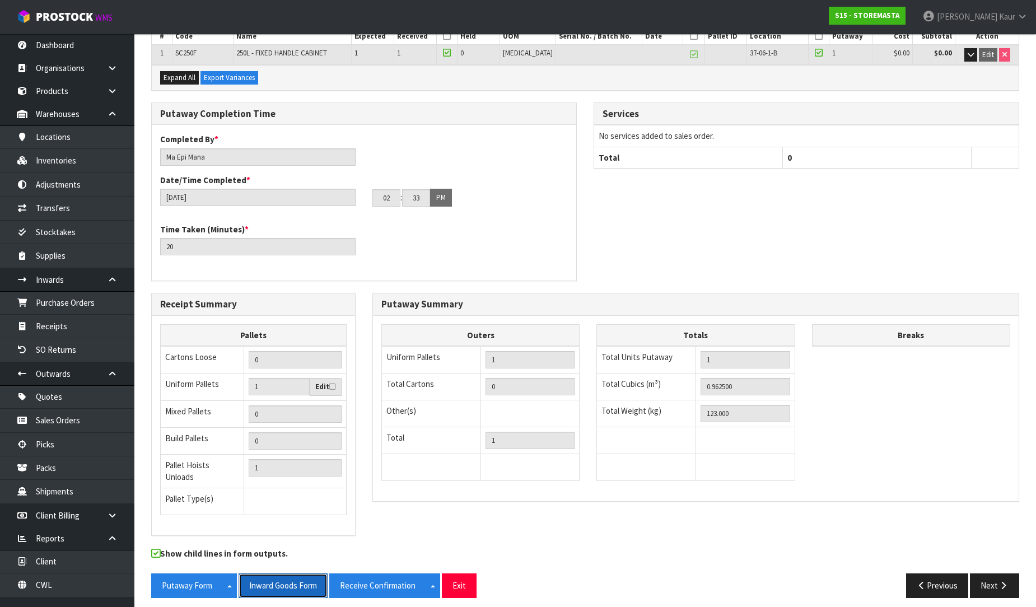
click at [274, 576] on button "Inward Goods Form" at bounding box center [283, 585] width 89 height 24
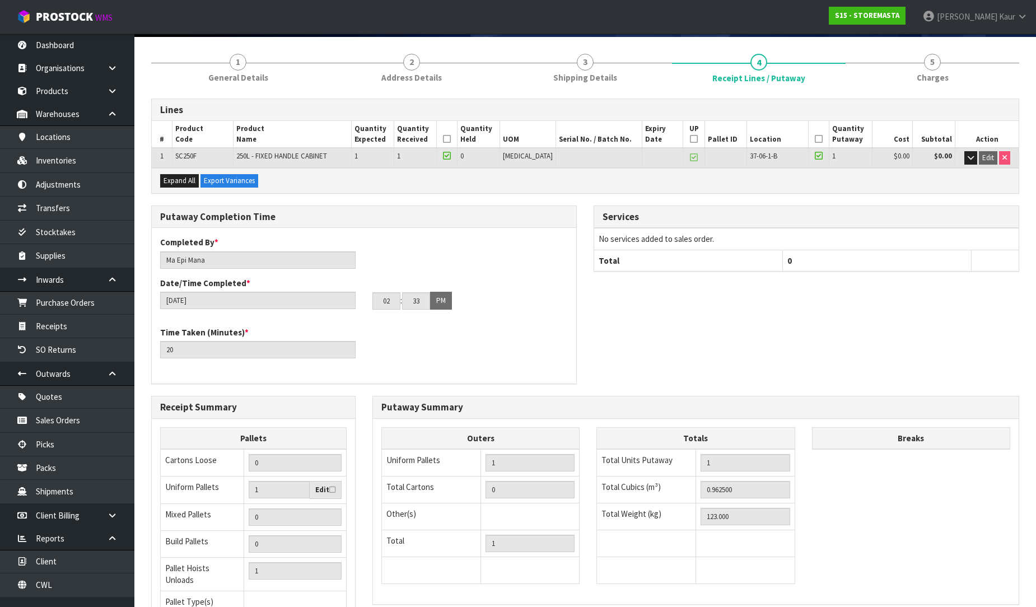
scroll to position [0, 0]
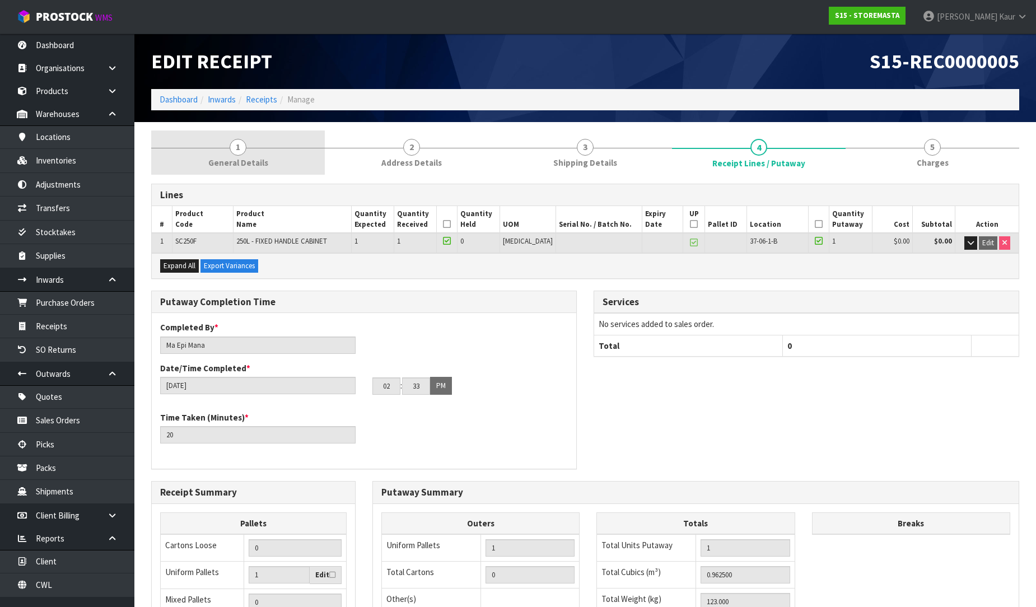
drag, startPoint x: 249, startPoint y: 168, endPoint x: 286, endPoint y: 164, distance: 37.8
click at [249, 168] on span "General Details" at bounding box center [238, 163] width 60 height 12
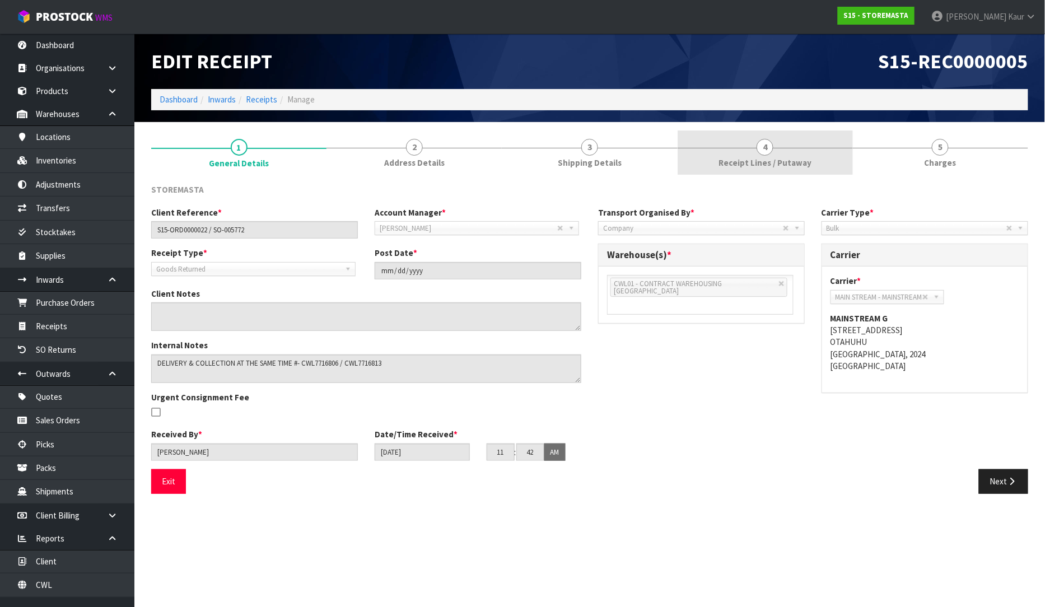
click at [784, 156] on link "4 Receipt Lines / Putaway" at bounding box center [765, 152] width 175 height 44
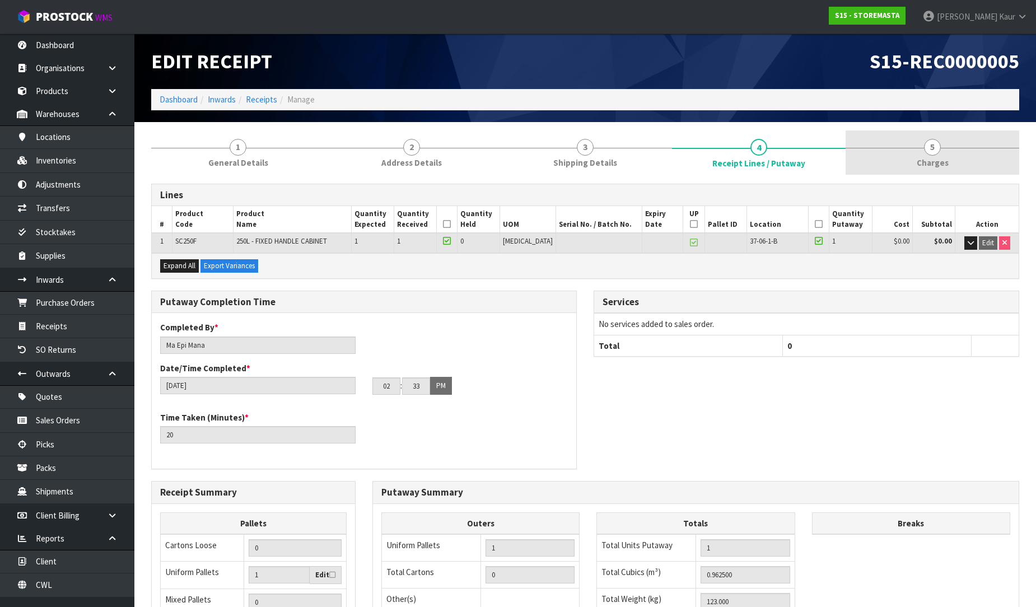
click at [925, 150] on span "5" at bounding box center [932, 147] width 17 height 17
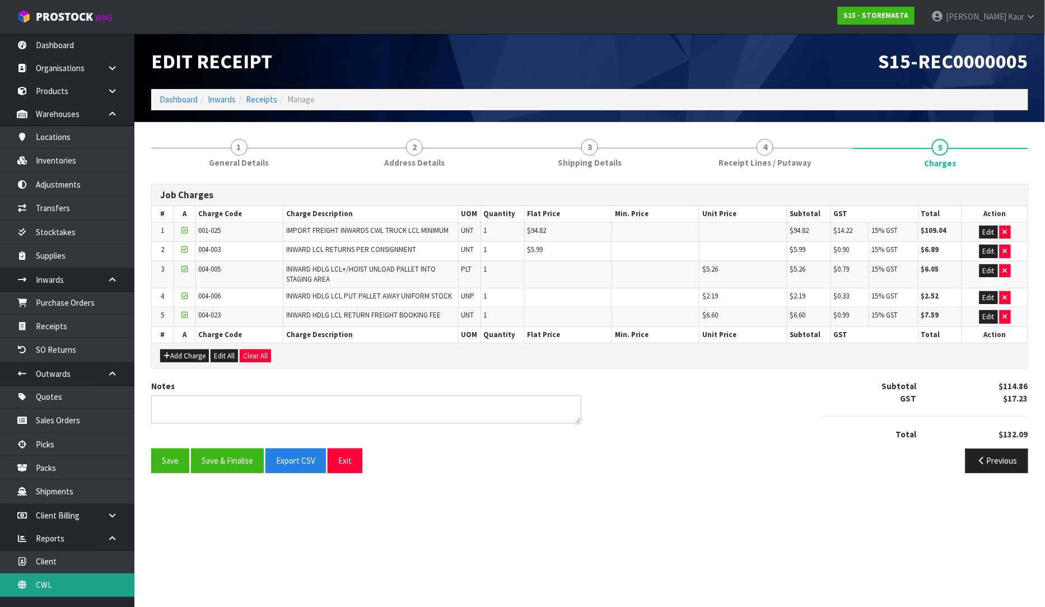
click at [46, 586] on link "CWL" at bounding box center [67, 584] width 134 height 23
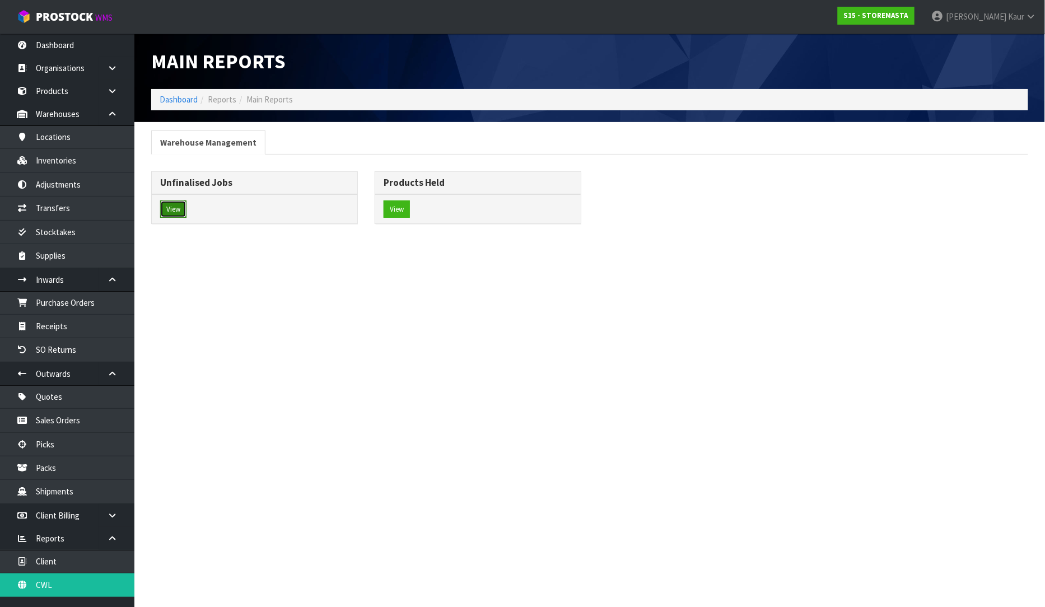
click at [171, 208] on button "View" at bounding box center [173, 209] width 26 height 18
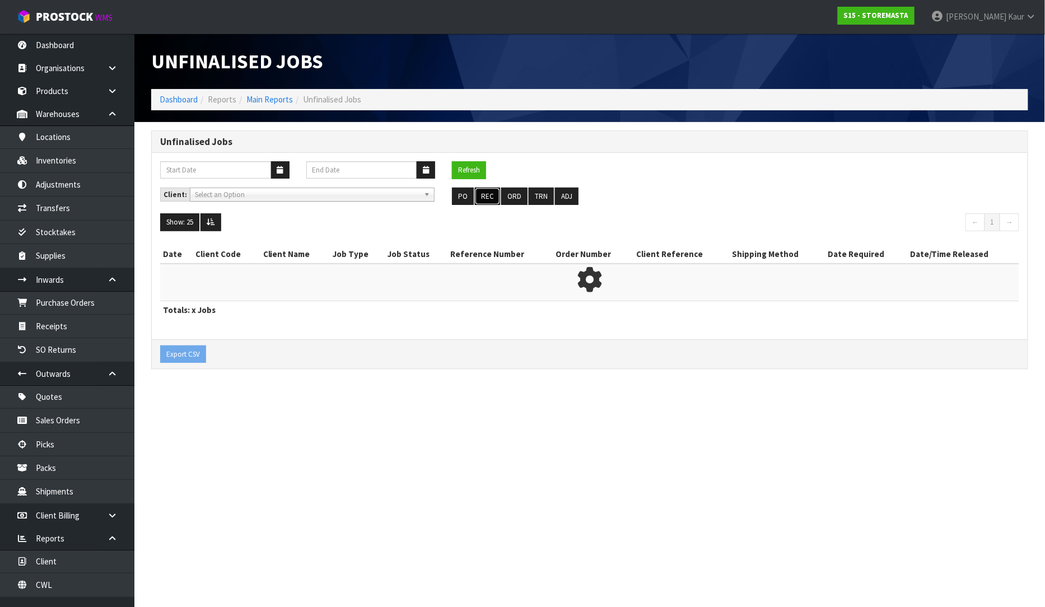
click at [486, 195] on button "REC" at bounding box center [487, 197] width 25 height 18
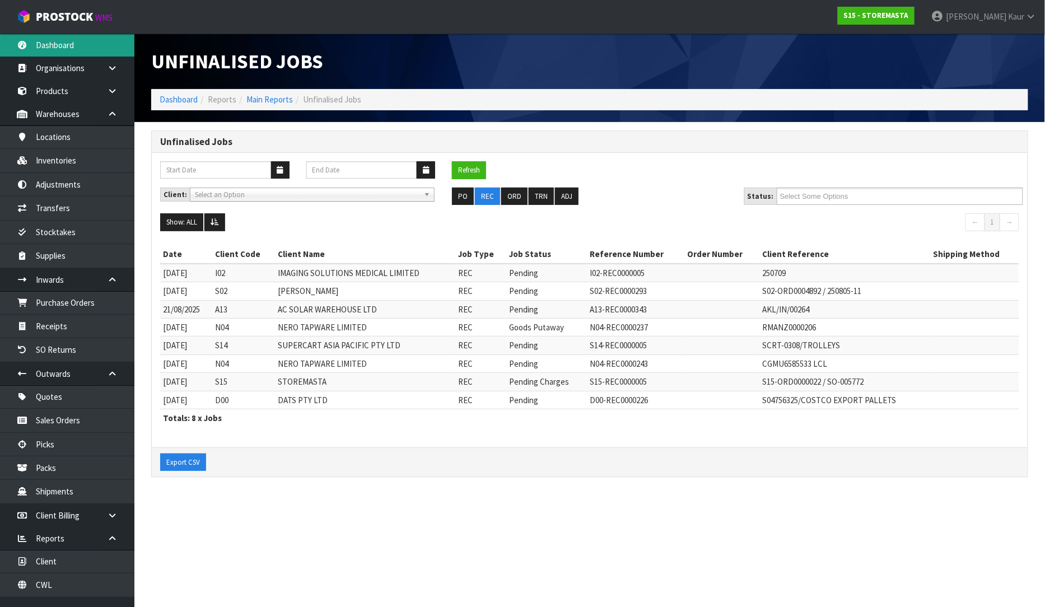
click at [90, 45] on link "Dashboard" at bounding box center [67, 45] width 134 height 23
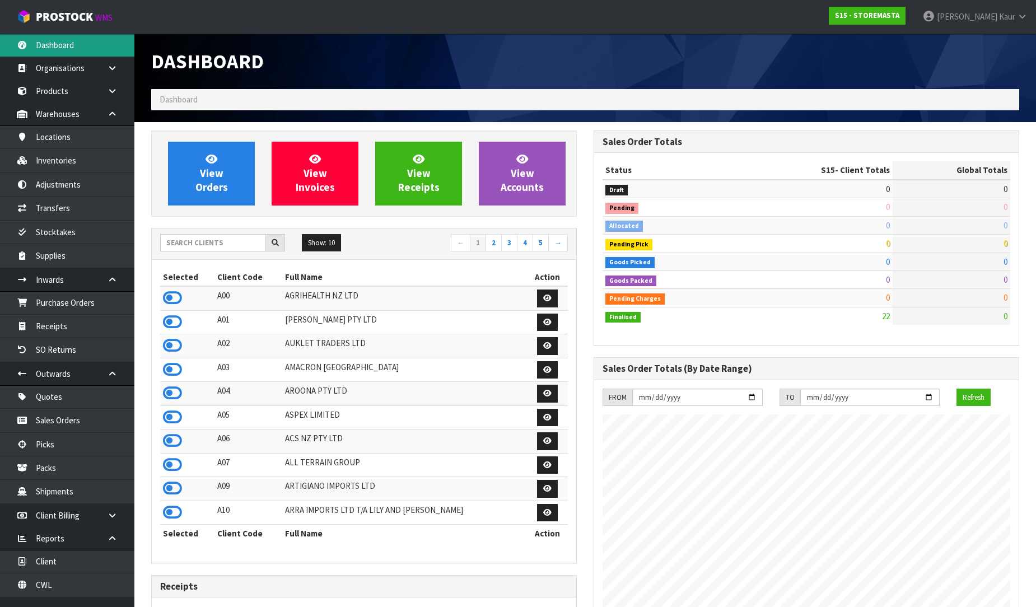
scroll to position [685, 442]
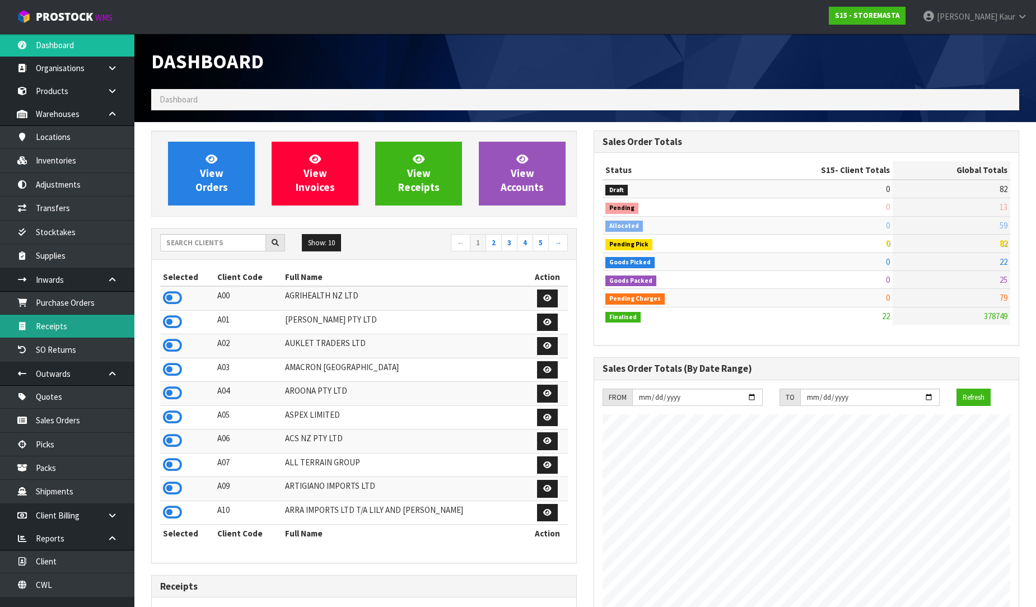
click at [71, 325] on link "Receipts" at bounding box center [67, 326] width 134 height 23
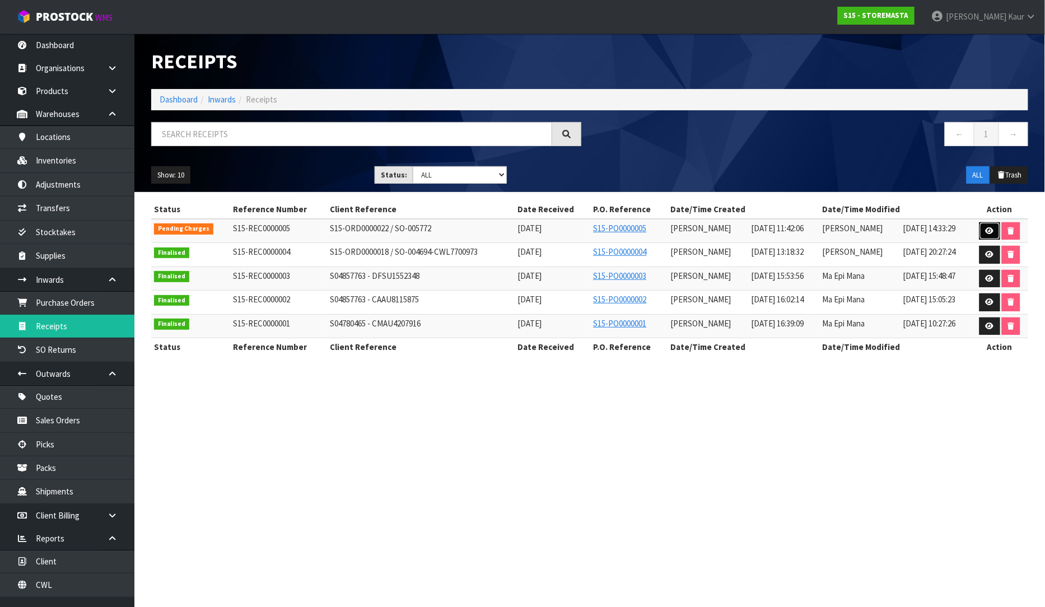
click at [992, 226] on link at bounding box center [989, 231] width 21 height 18
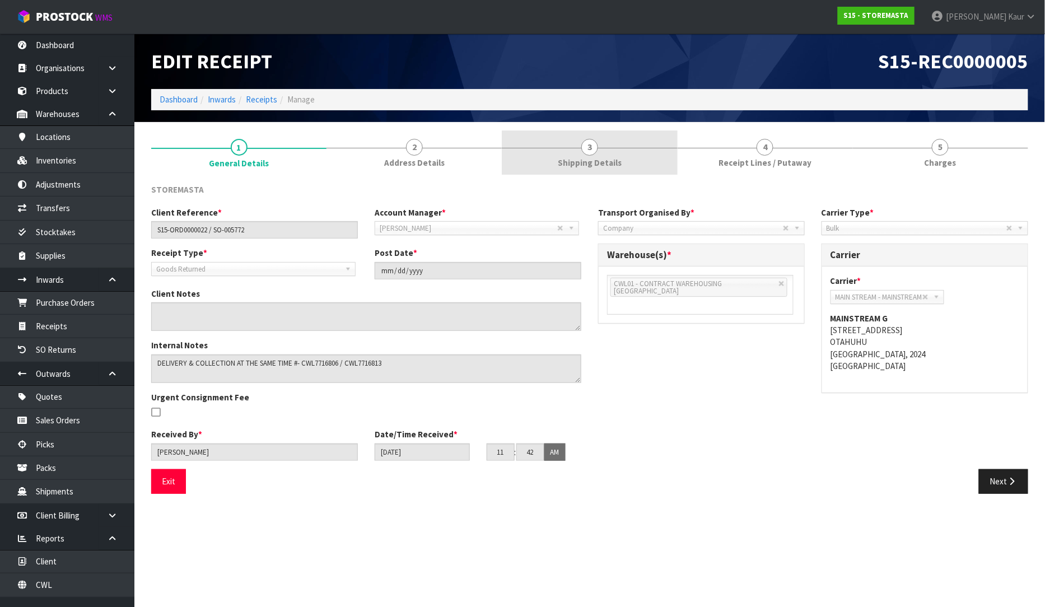
click at [605, 163] on span "Shipping Details" at bounding box center [590, 163] width 64 height 12
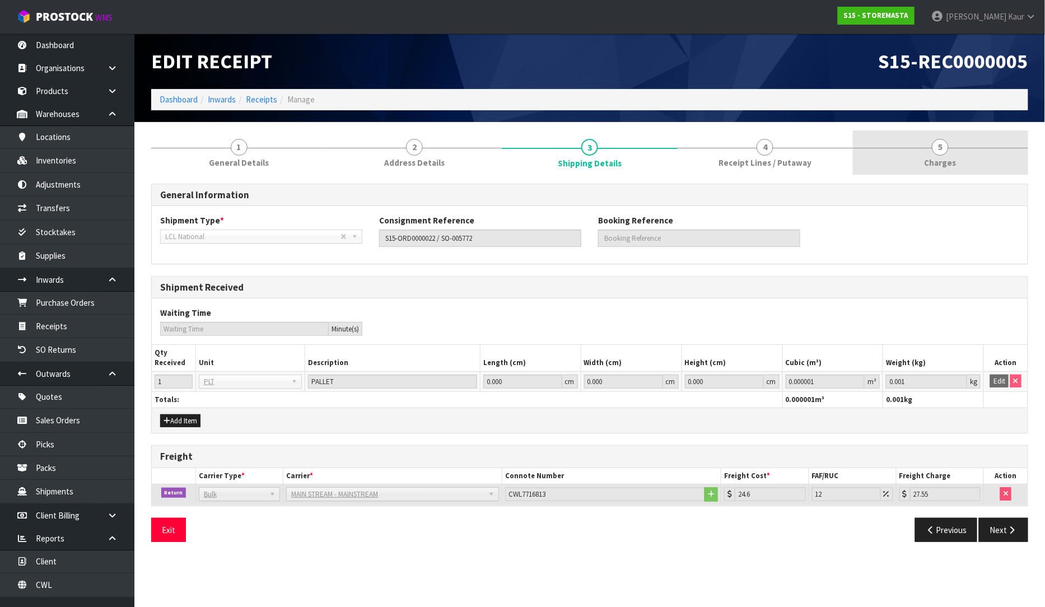
click at [936, 168] on span "Charges" at bounding box center [941, 163] width 32 height 12
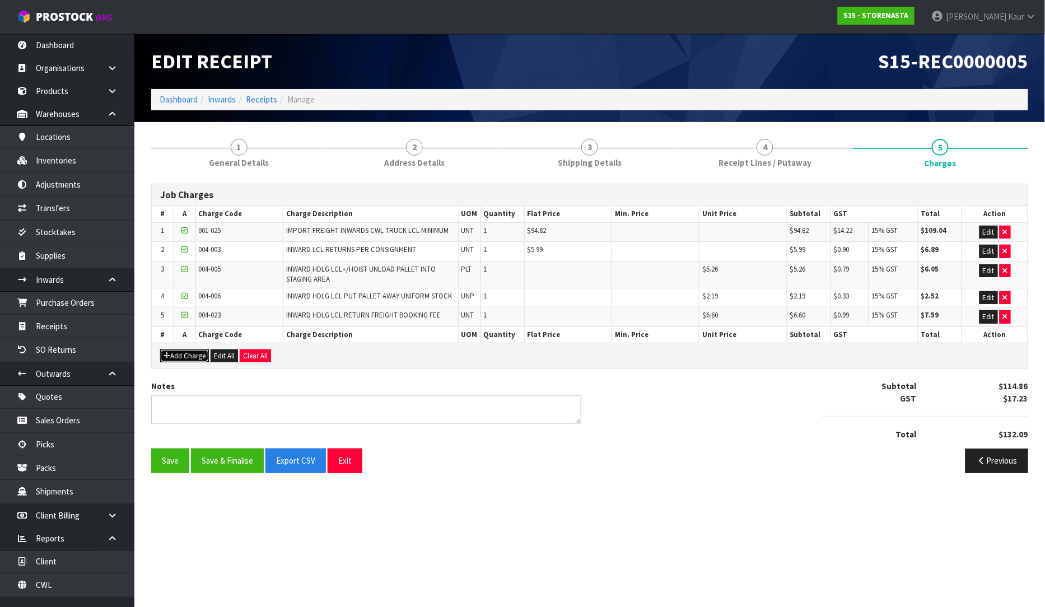
click at [193, 353] on button "Add Charge" at bounding box center [184, 355] width 49 height 13
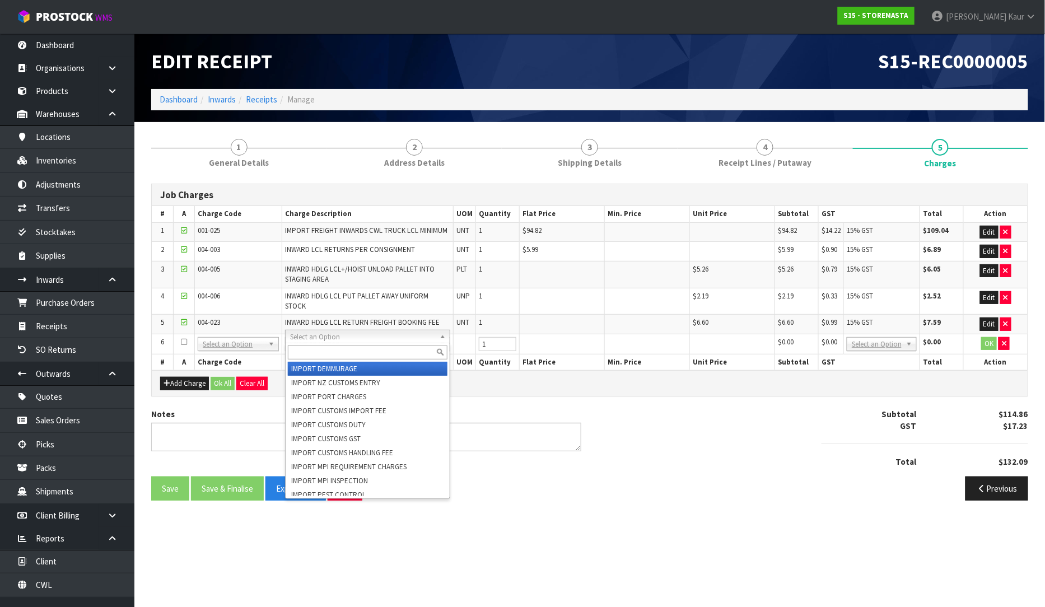
click at [320, 352] on input "text" at bounding box center [368, 353] width 160 height 14
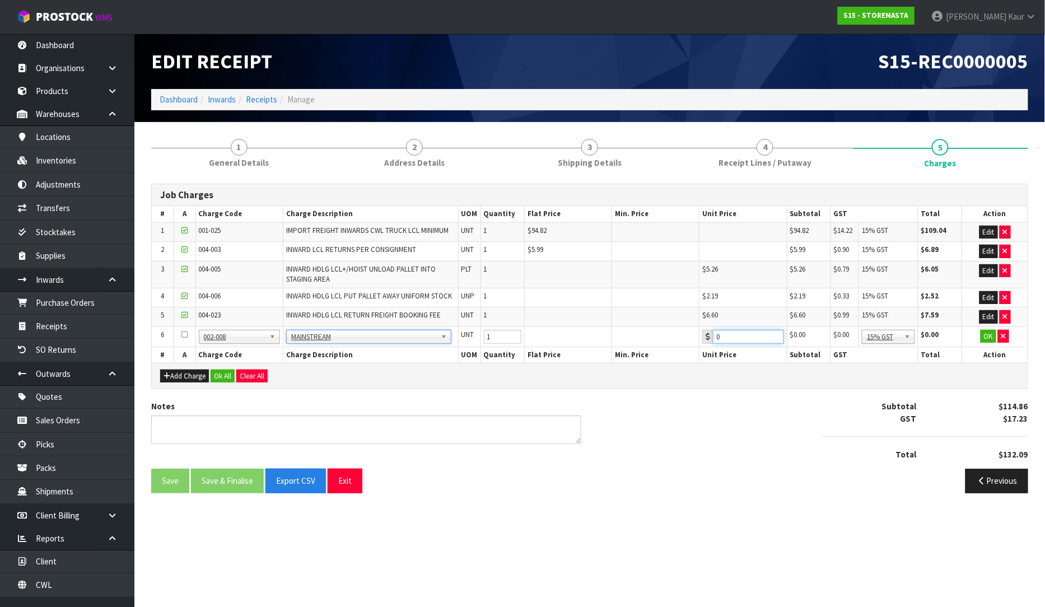
drag, startPoint x: 740, startPoint y: 340, endPoint x: 703, endPoint y: 338, distance: 36.5
click at [703, 338] on div "0" at bounding box center [742, 337] width 81 height 14
click at [1004, 337] on icon "button" at bounding box center [1003, 336] width 4 height 7
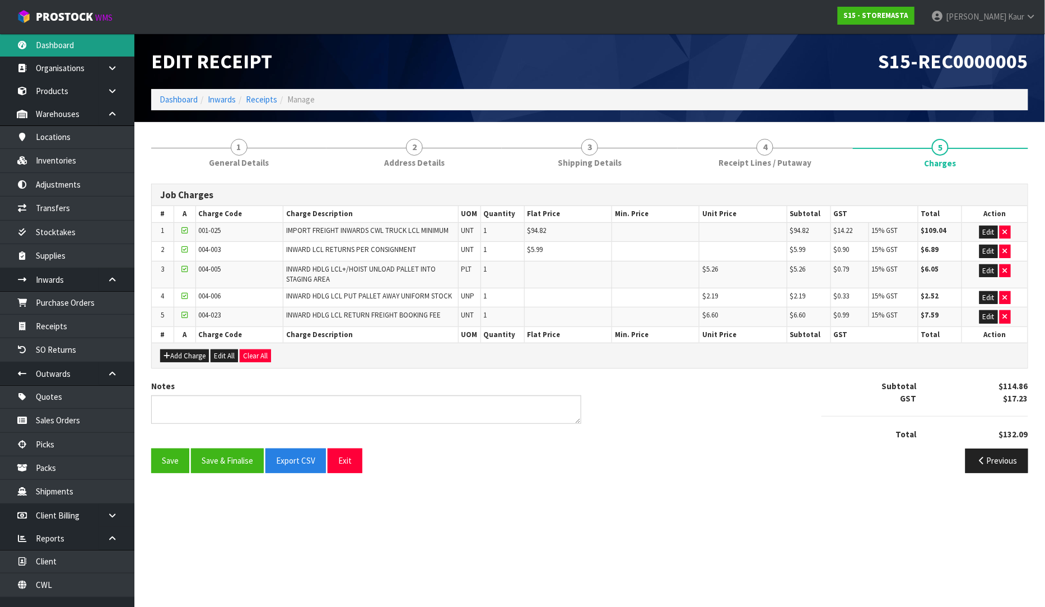
click at [66, 47] on link "Dashboard" at bounding box center [67, 45] width 134 height 23
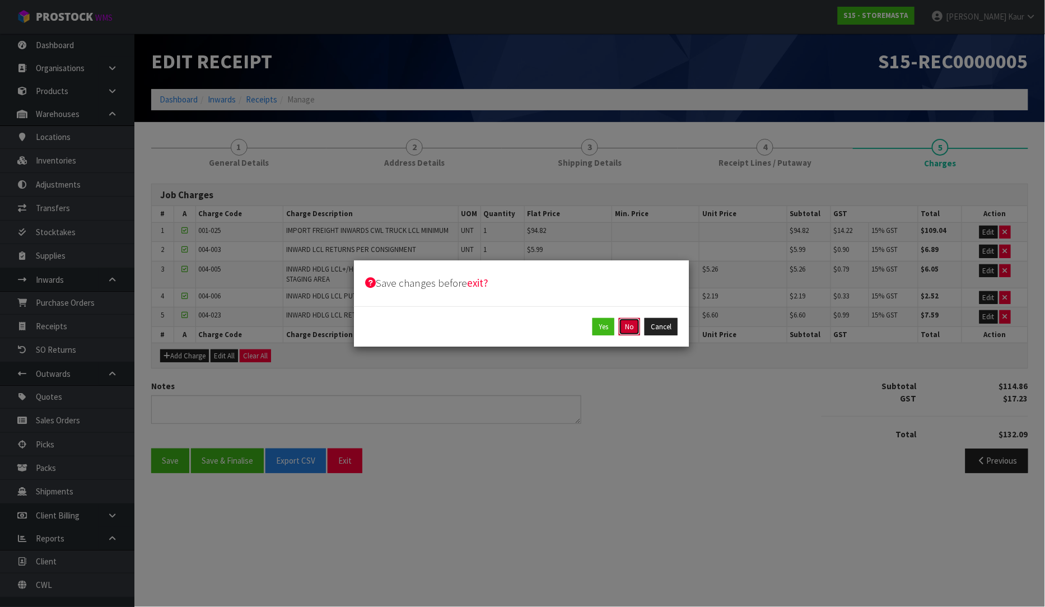
click at [628, 326] on button "No" at bounding box center [629, 327] width 21 height 18
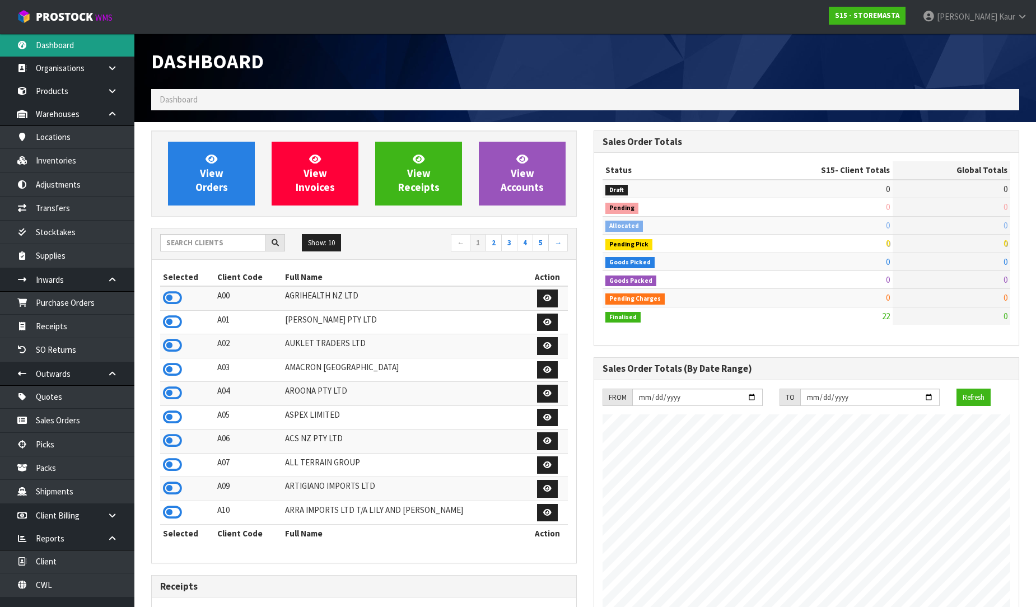
scroll to position [685, 442]
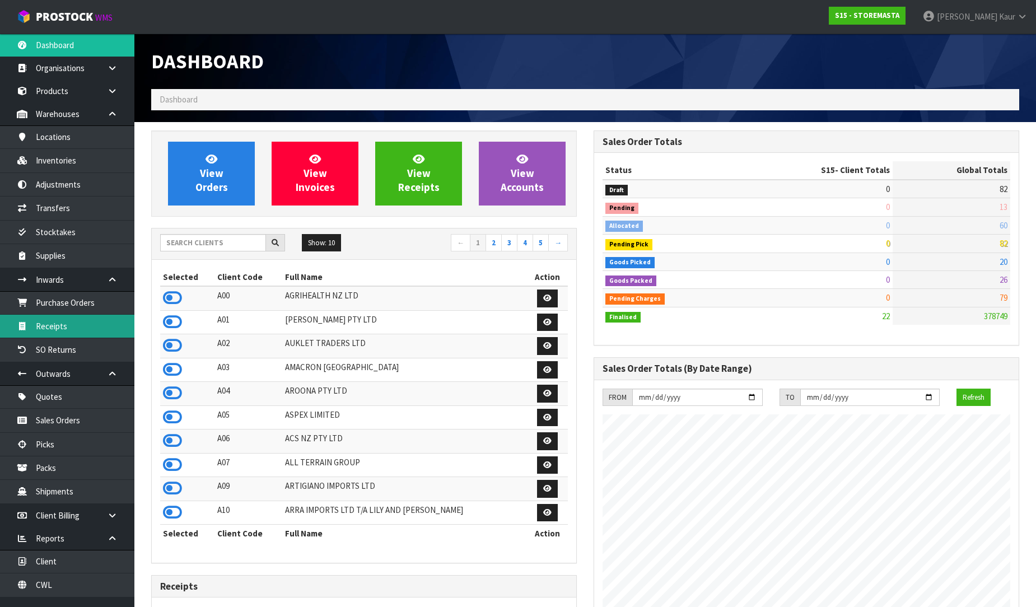
click at [108, 337] on link "Receipts" at bounding box center [67, 326] width 134 height 23
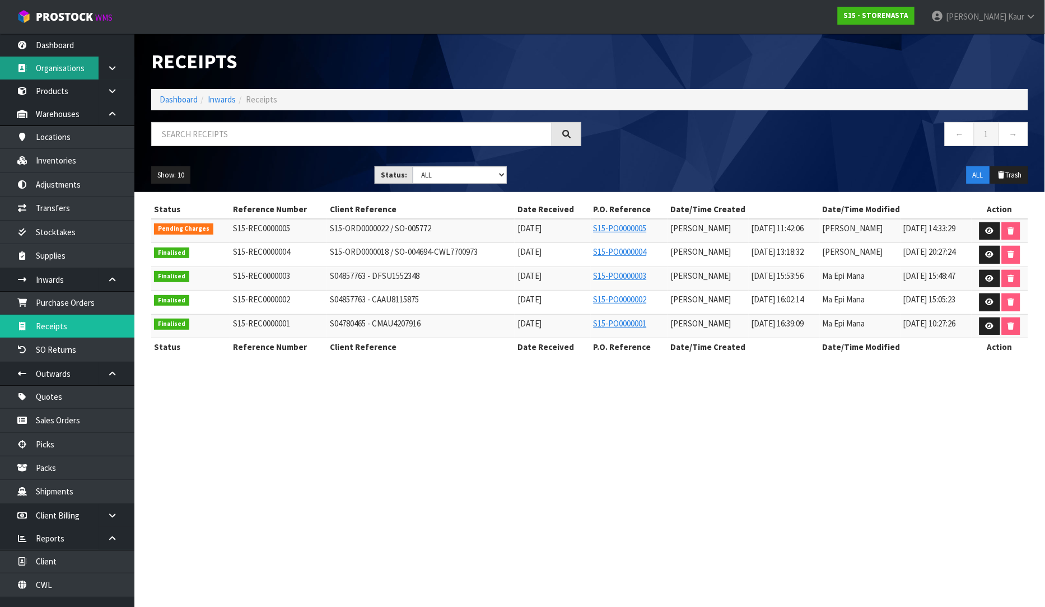
click at [58, 58] on link "Organisations" at bounding box center [67, 68] width 134 height 23
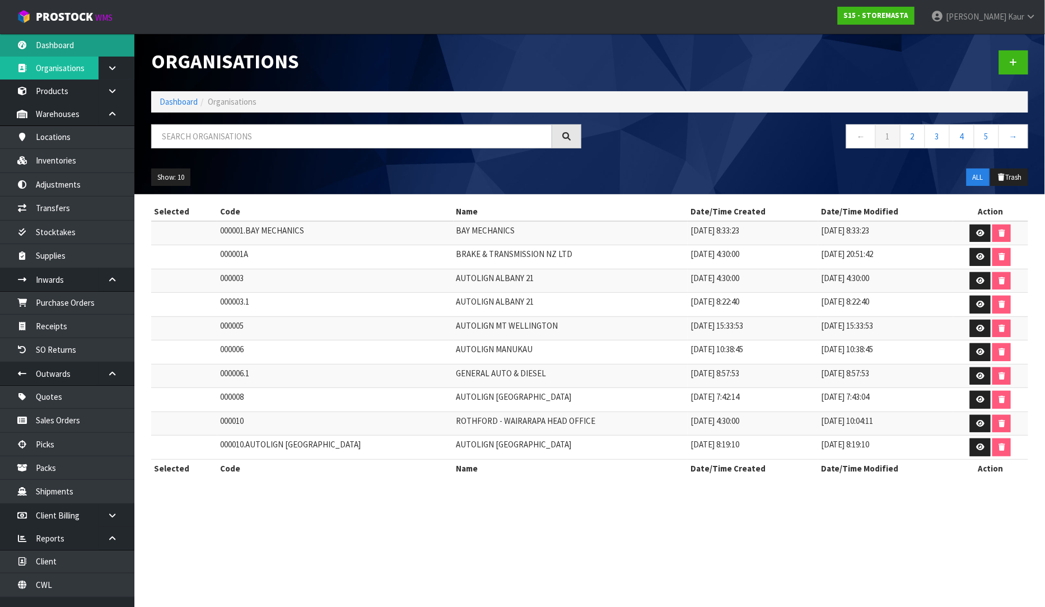
click at [76, 49] on link "Dashboard" at bounding box center [67, 45] width 134 height 23
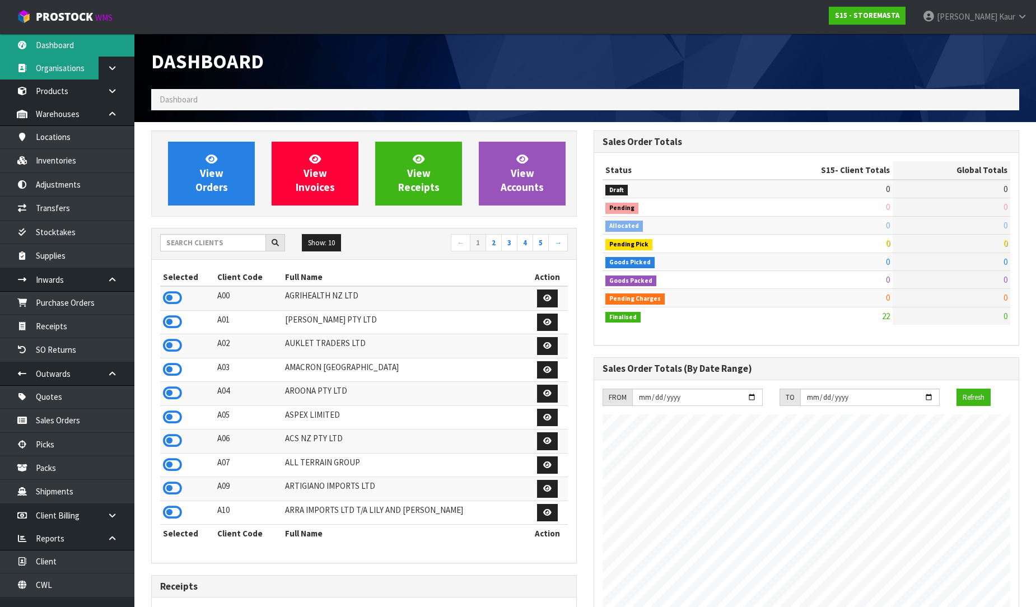
scroll to position [685, 442]
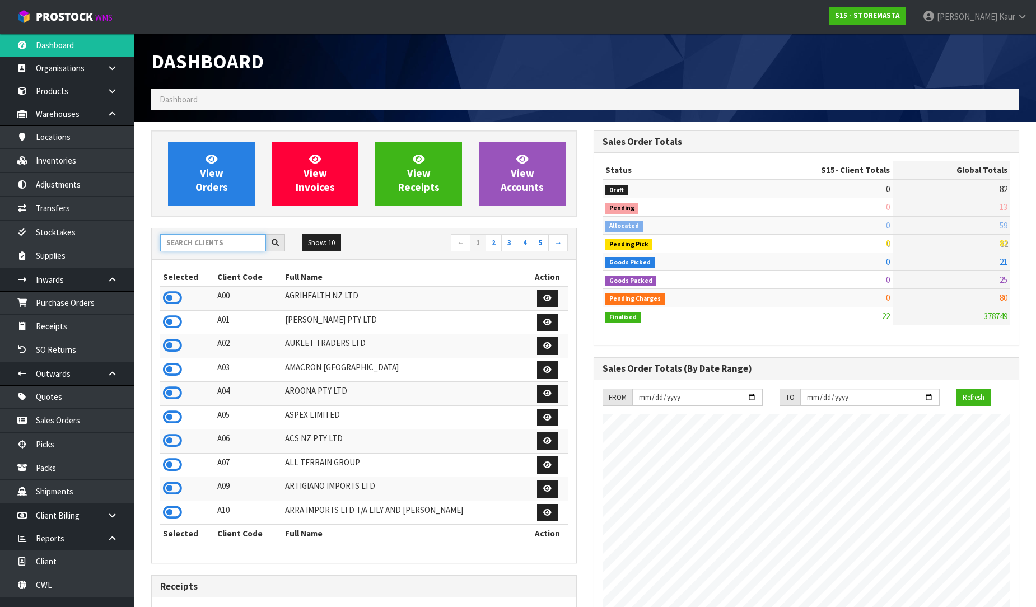
click at [243, 246] on input "text" at bounding box center [213, 242] width 106 height 17
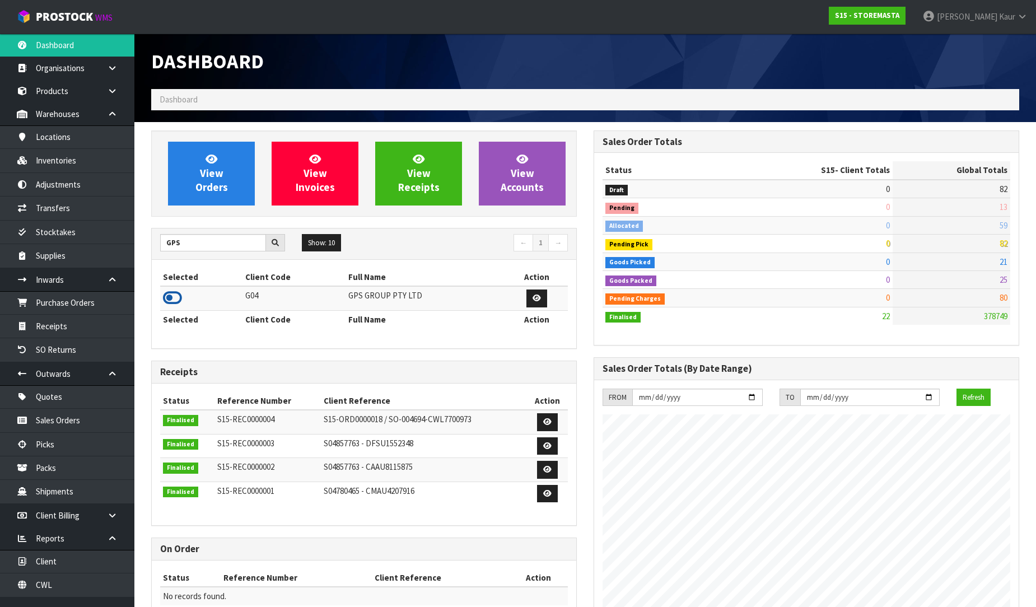
click at [165, 298] on icon at bounding box center [172, 298] width 19 height 17
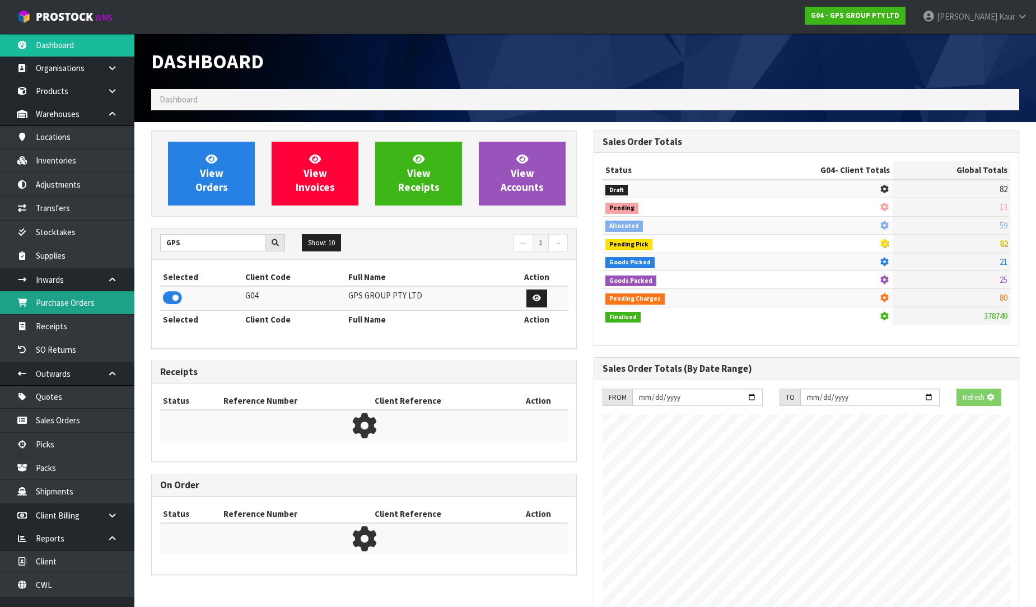
scroll to position [559314, 559557]
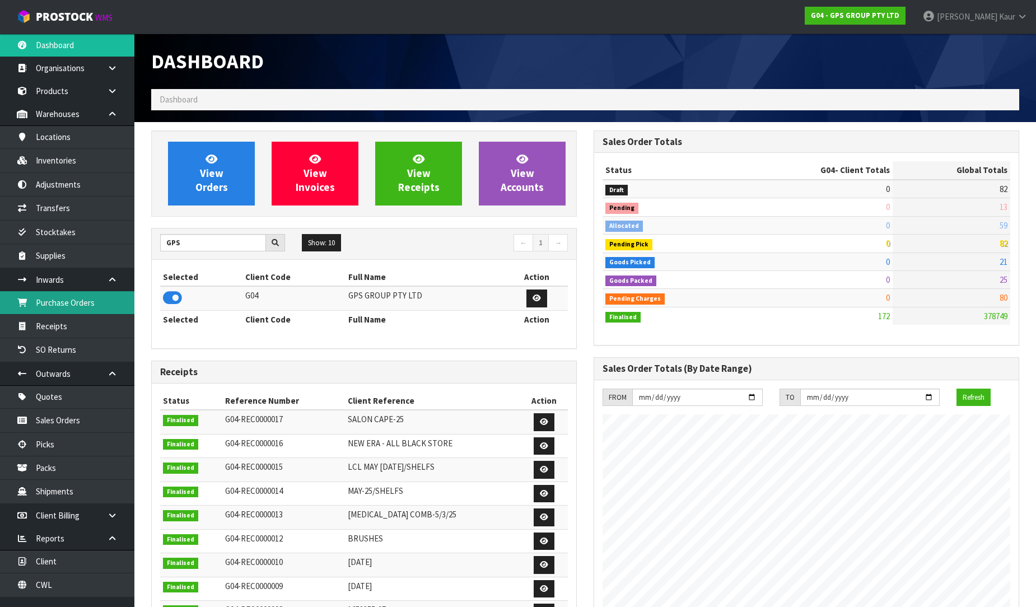
click at [66, 300] on link "Purchase Orders" at bounding box center [67, 302] width 134 height 23
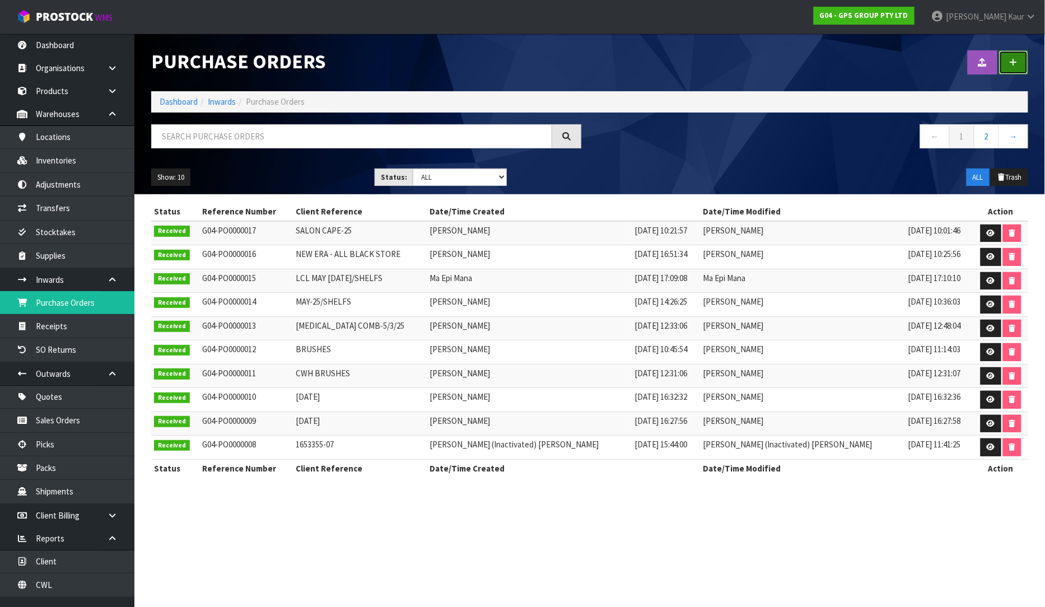
click at [1015, 60] on icon at bounding box center [1014, 62] width 8 height 8
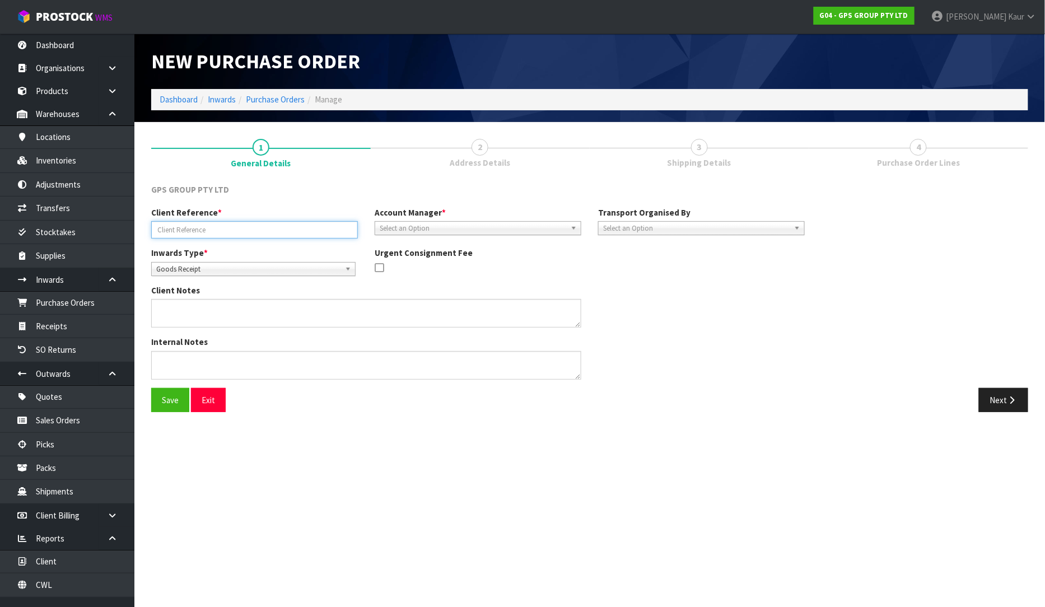
click at [235, 232] on input "text" at bounding box center [254, 229] width 207 height 17
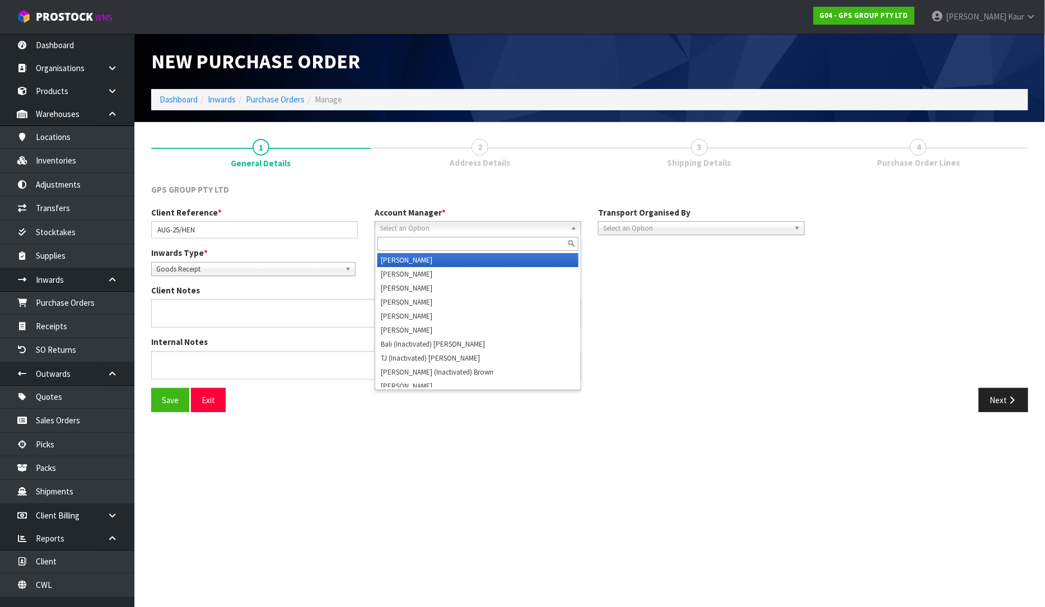
click at [411, 226] on span "Select an Option" at bounding box center [473, 228] width 186 height 13
click at [402, 264] on li "D [PERSON_NAME]" at bounding box center [477, 260] width 201 height 14
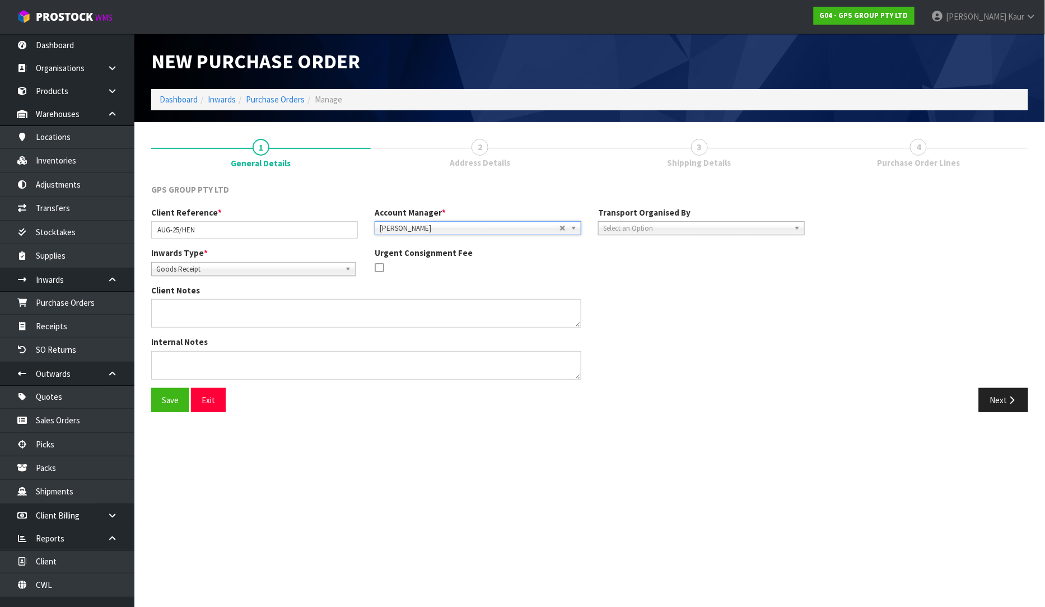
click at [634, 223] on span "Select an Option" at bounding box center [696, 228] width 186 height 13
drag, startPoint x: 624, startPoint y: 292, endPoint x: 816, endPoint y: 278, distance: 192.6
click at [624, 293] on li "Client" at bounding box center [701, 288] width 201 height 14
click at [903, 255] on span "Select an Option" at bounding box center [904, 259] width 136 height 13
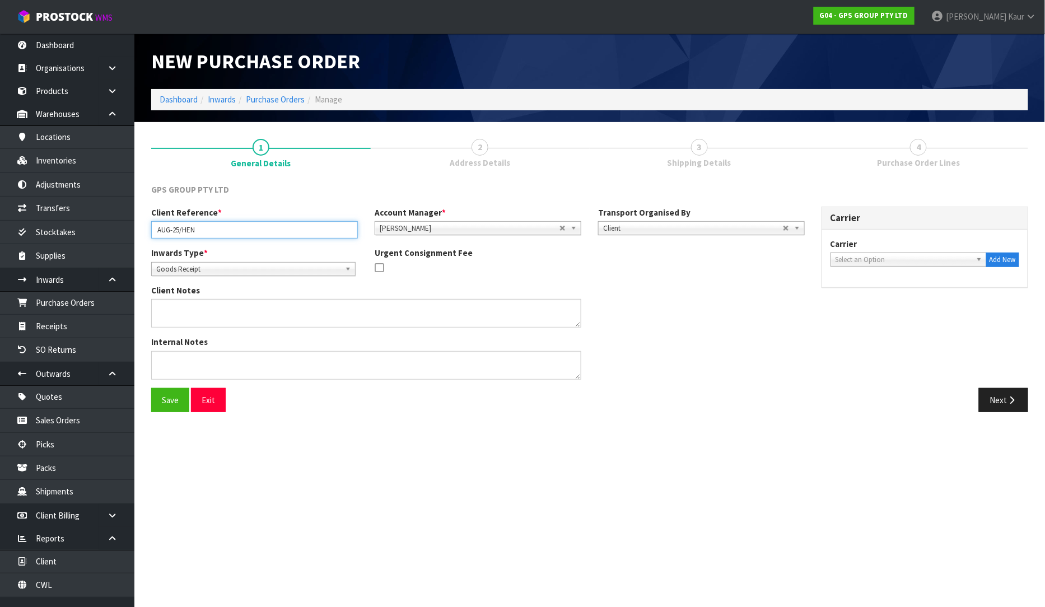
drag, startPoint x: 216, startPoint y: 233, endPoint x: 141, endPoint y: 225, distance: 76.1
click at [141, 225] on section "1 General Details 2 Address Details 3 Shipping Details 4 Purchase Order Lines G…" at bounding box center [589, 275] width 911 height 307
click at [887, 255] on span "Select an Option" at bounding box center [904, 259] width 136 height 13
click at [865, 293] on li "DIRE CT COURIERS - DIRECT COURIERS" at bounding box center [908, 291] width 151 height 14
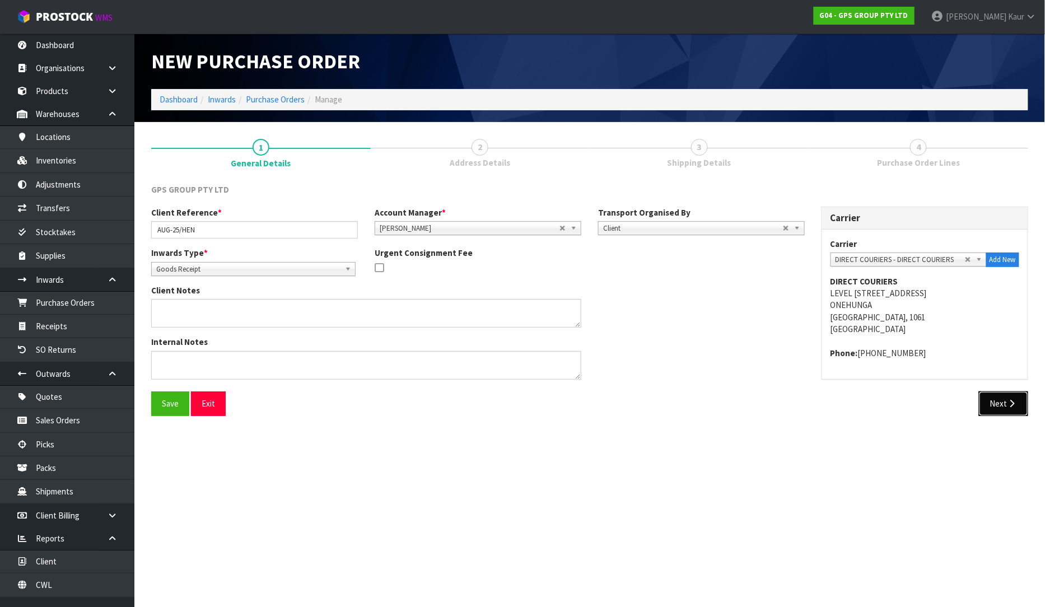
click at [989, 413] on button "Next" at bounding box center [1003, 403] width 49 height 24
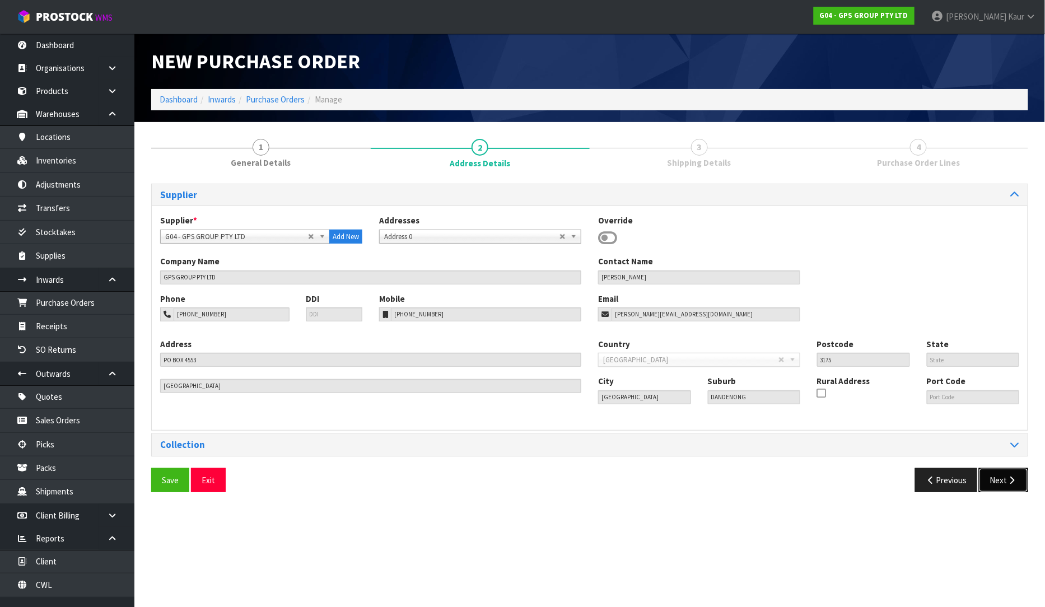
click at [993, 480] on button "Next" at bounding box center [1003, 480] width 49 height 24
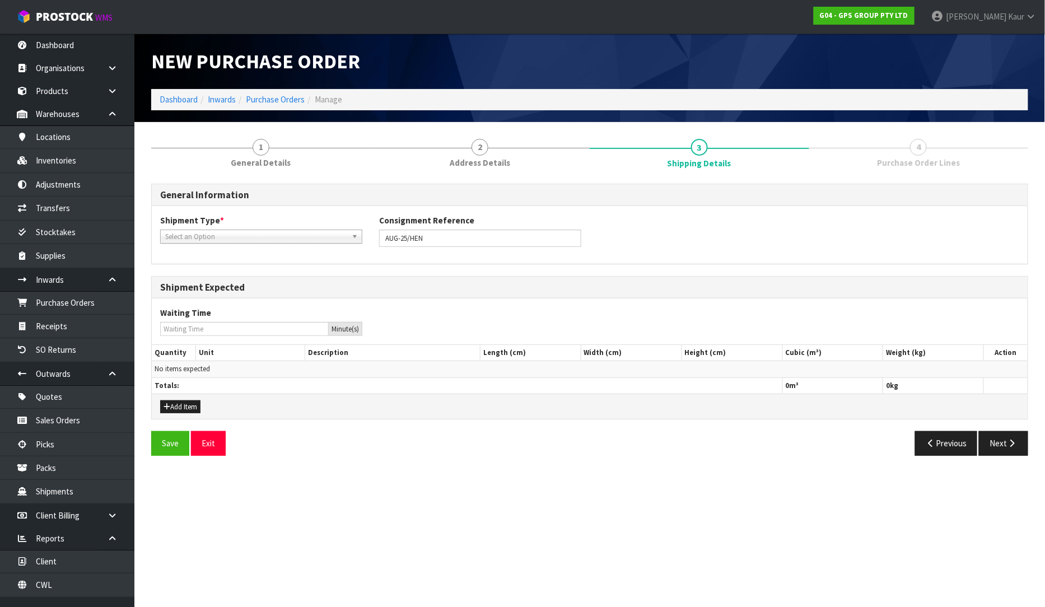
click at [211, 234] on span "Select an Option" at bounding box center [256, 236] width 182 height 13
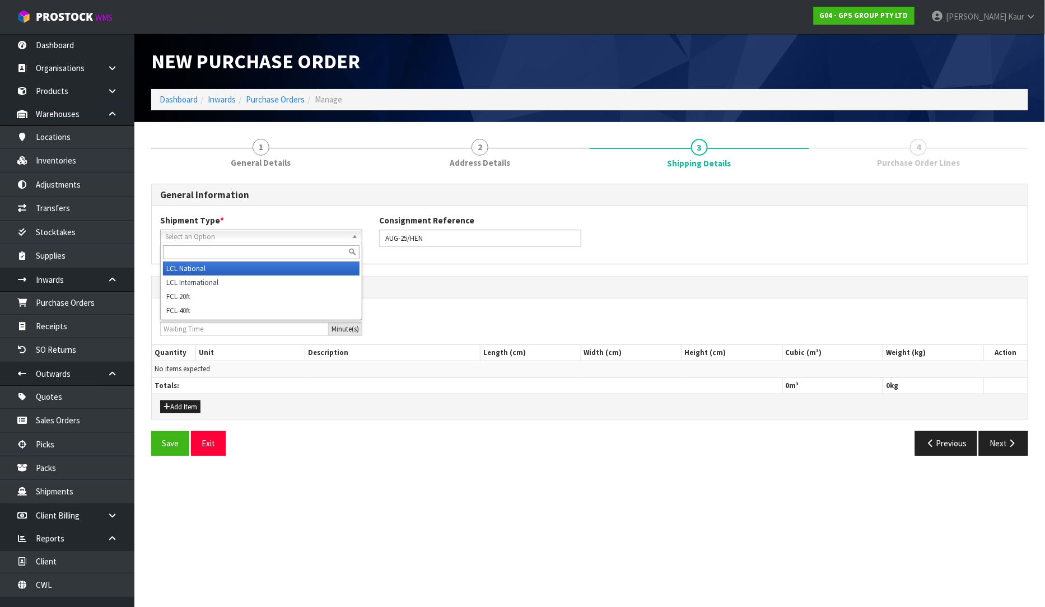
click at [197, 268] on li "LCL National" at bounding box center [261, 269] width 197 height 14
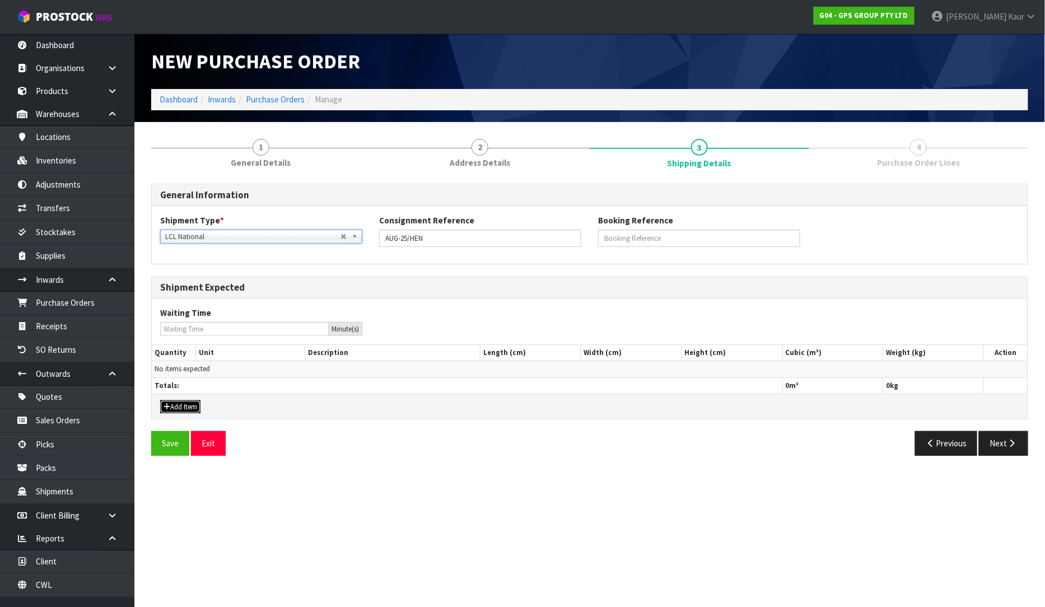
click at [177, 407] on button "Add Item" at bounding box center [180, 406] width 40 height 13
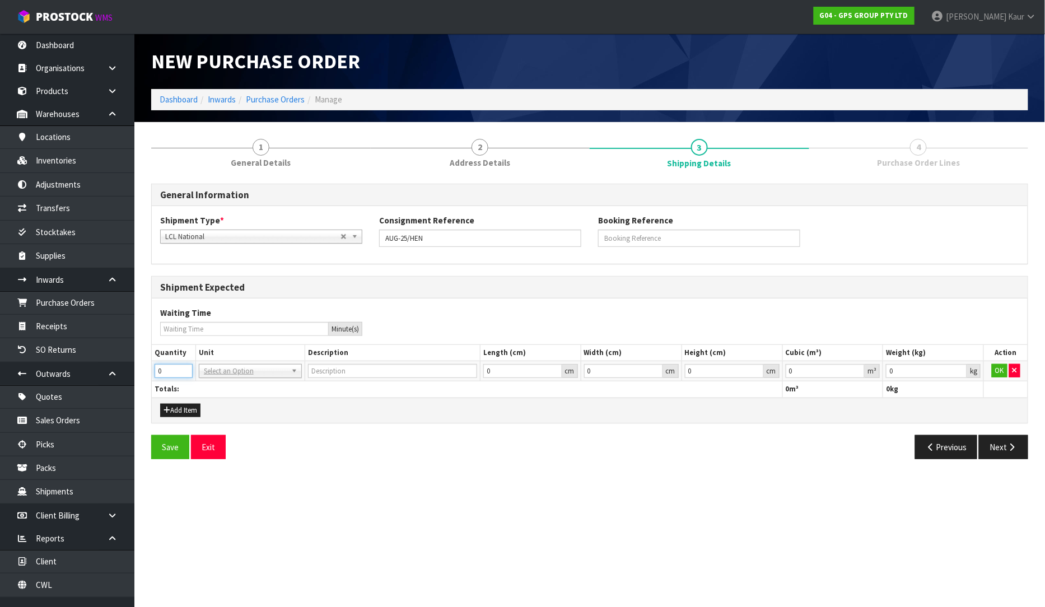
drag, startPoint x: 169, startPoint y: 370, endPoint x: 144, endPoint y: 372, distance: 25.4
click at [144, 372] on div "1 General Details 2 Address Details 3 Shipping Details 4 Purchase Order Lines G…" at bounding box center [590, 298] width 894 height 337
drag, startPoint x: 208, startPoint y: 372, endPoint x: 209, endPoint y: 384, distance: 11.8
click at [210, 385] on input "text" at bounding box center [250, 387] width 97 height 14
click at [858, 370] on input "0.000001" at bounding box center [826, 371] width 80 height 14
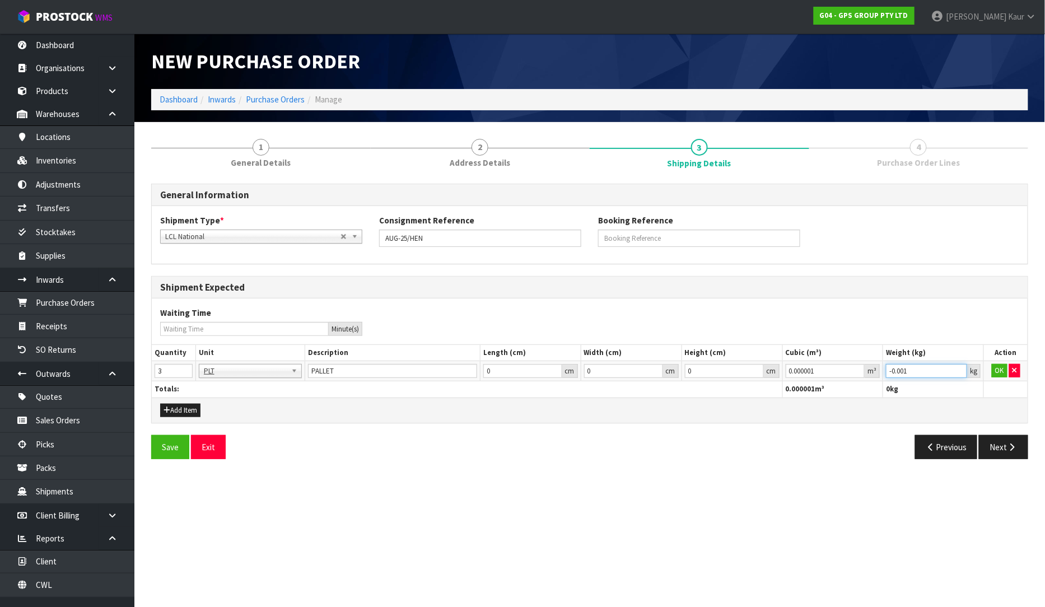
click at [956, 371] on input "-0.001" at bounding box center [926, 371] width 81 height 14
click at [997, 370] on button "OK" at bounding box center [1000, 370] width 16 height 13
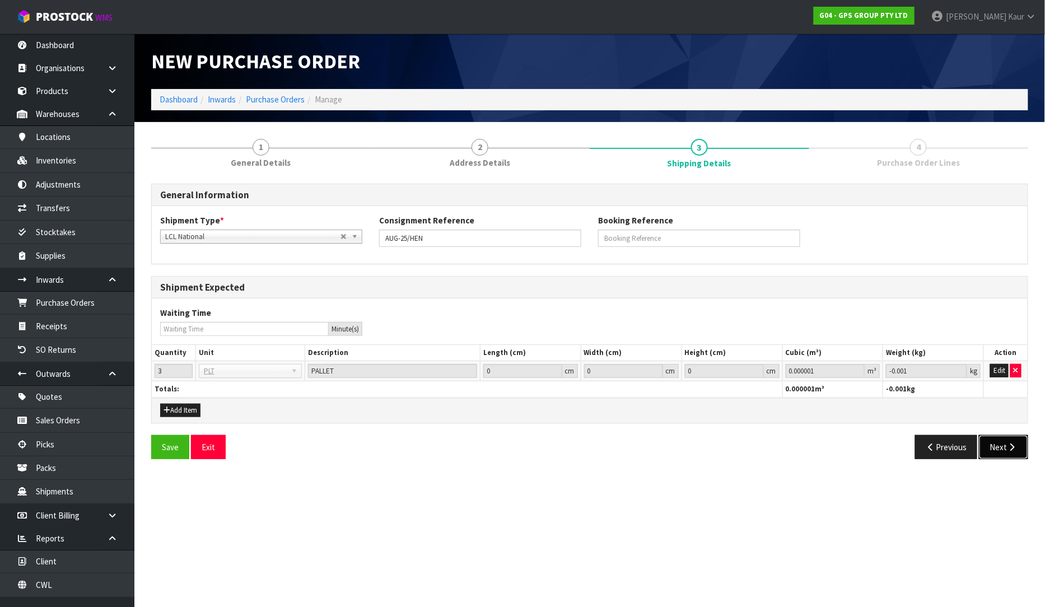
click at [1006, 457] on button "Next" at bounding box center [1003, 447] width 49 height 24
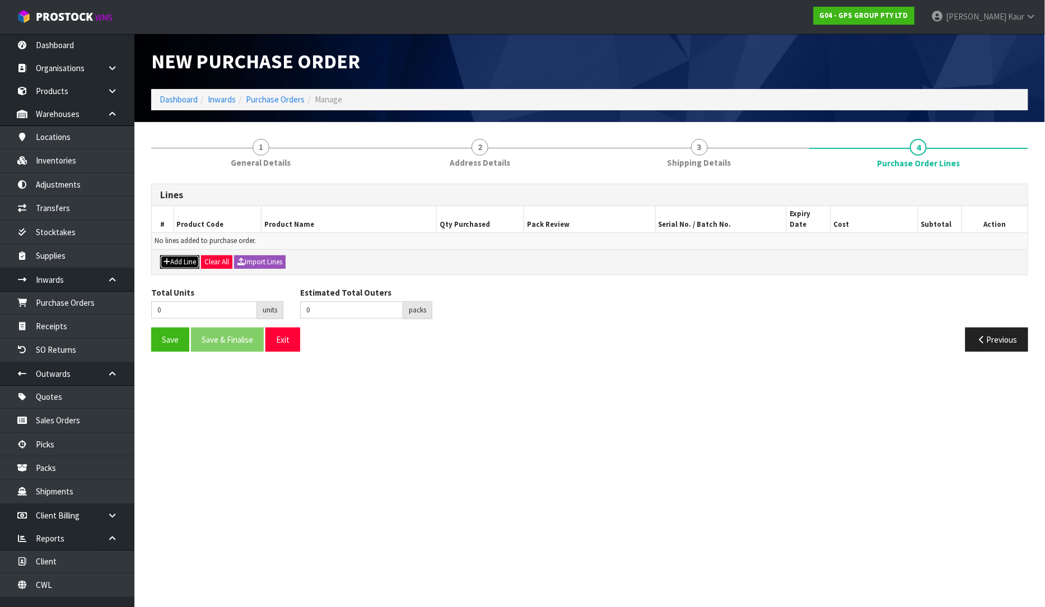
click at [178, 256] on button "Add Line" at bounding box center [179, 261] width 39 height 13
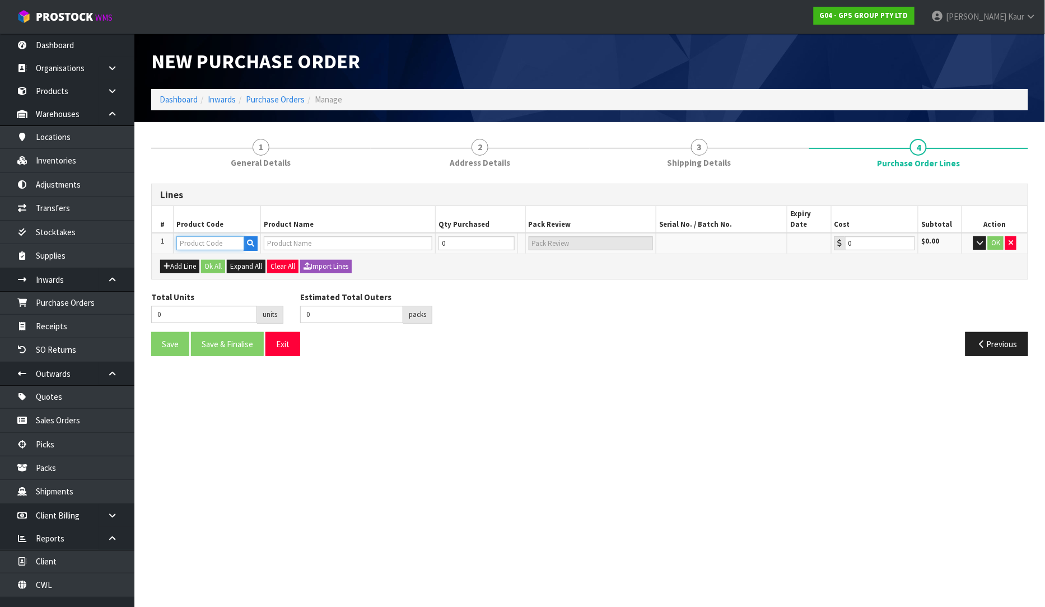
click at [205, 236] on input "text" at bounding box center [210, 243] width 68 height 14
paste input "HEN10019"
click at [253, 240] on icon "button" at bounding box center [250, 243] width 7 height 7
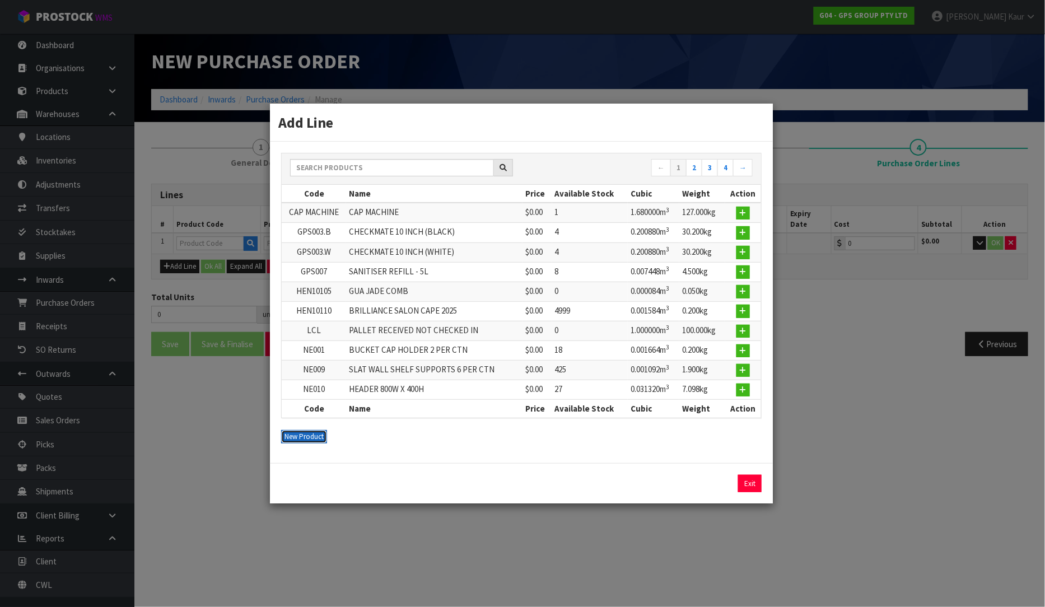
click at [292, 434] on button "New Product" at bounding box center [304, 436] width 46 height 13
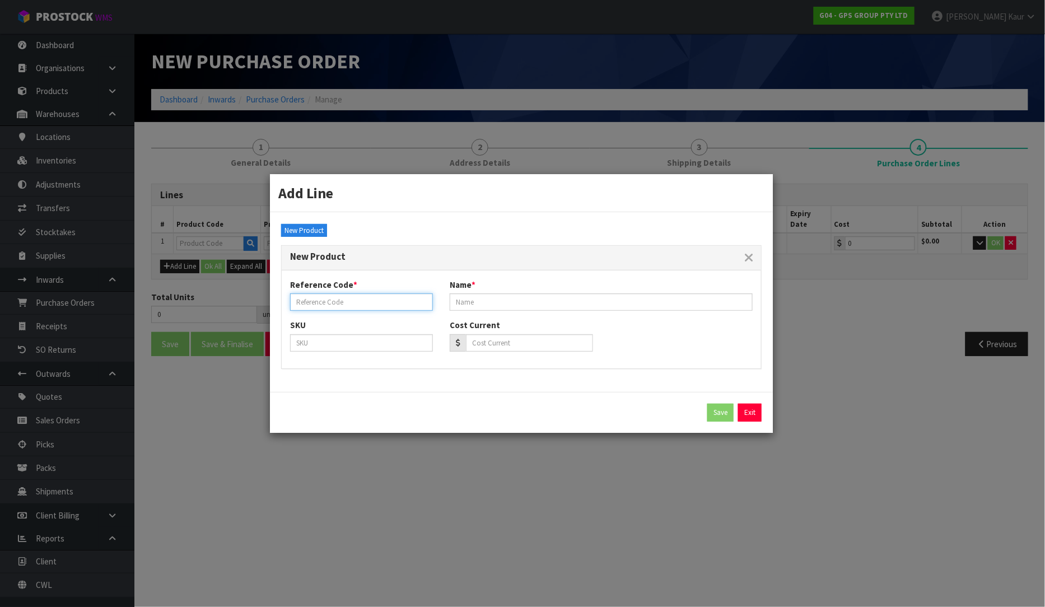
click at [316, 301] on input "text" at bounding box center [361, 301] width 143 height 17
paste input "HEN10019"
click at [585, 302] on input "text" at bounding box center [601, 301] width 303 height 17
paste input "LAUNDRY SMALL GENERIC BIN (SINGLE)"
drag, startPoint x: 726, startPoint y: 414, endPoint x: 707, endPoint y: 414, distance: 19.6
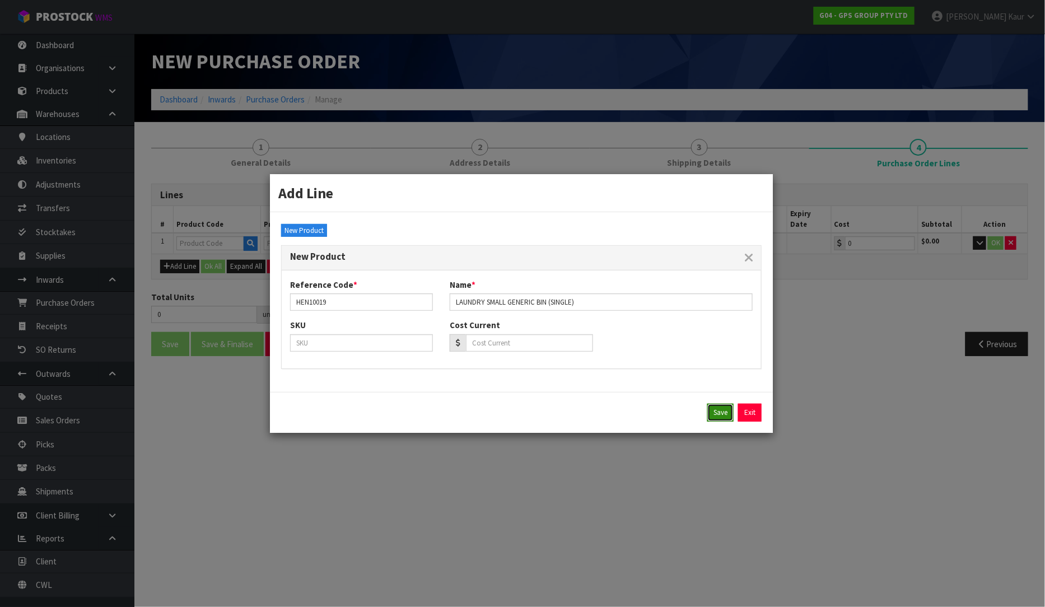
click at [725, 414] on button "Save" at bounding box center [720, 413] width 26 height 18
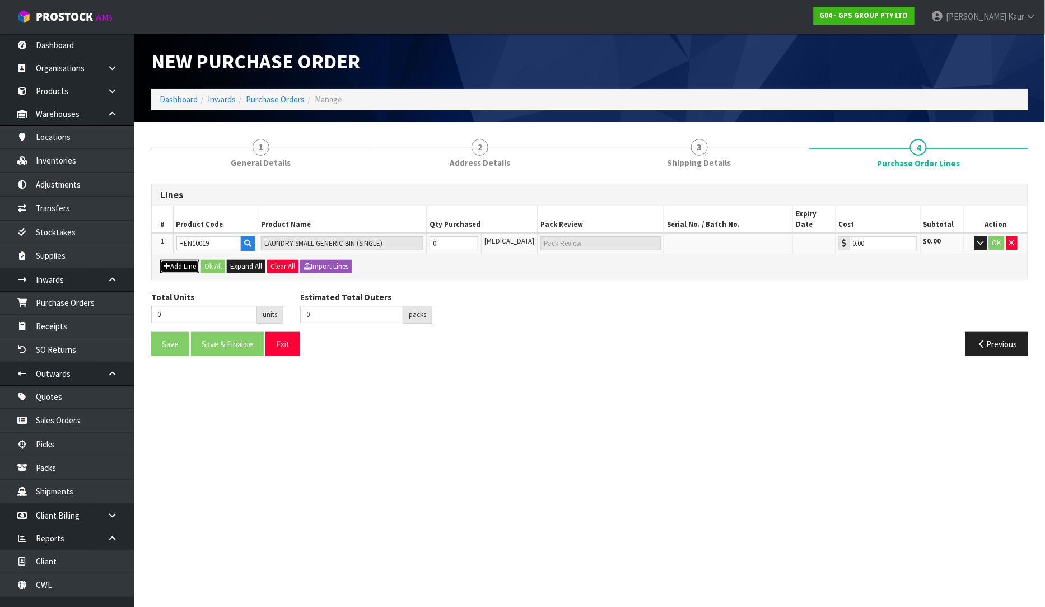
click at [176, 260] on button "Add Line" at bounding box center [179, 266] width 39 height 13
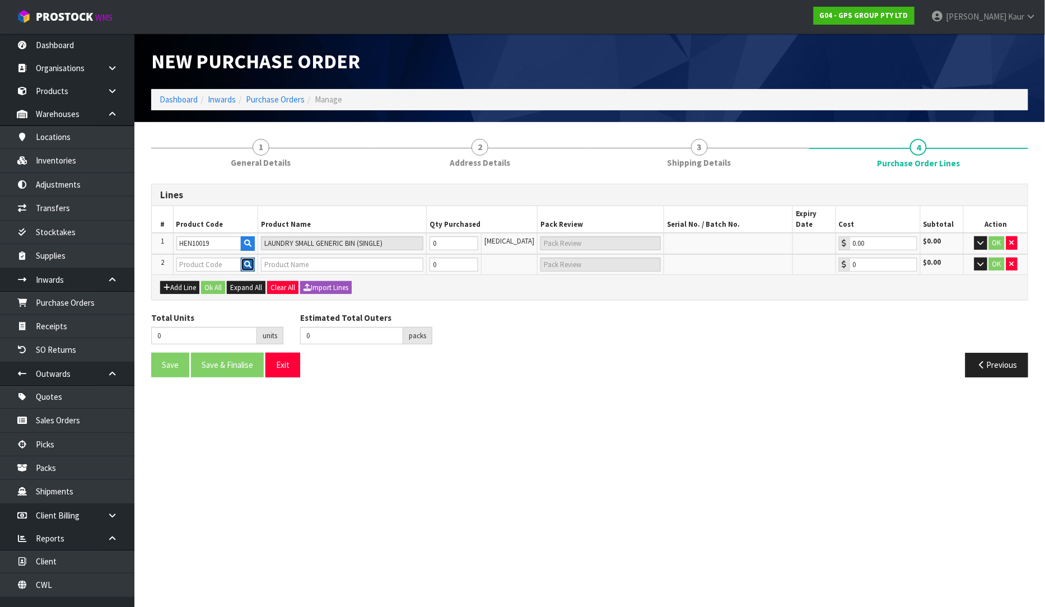
click at [249, 261] on icon "button" at bounding box center [247, 264] width 7 height 7
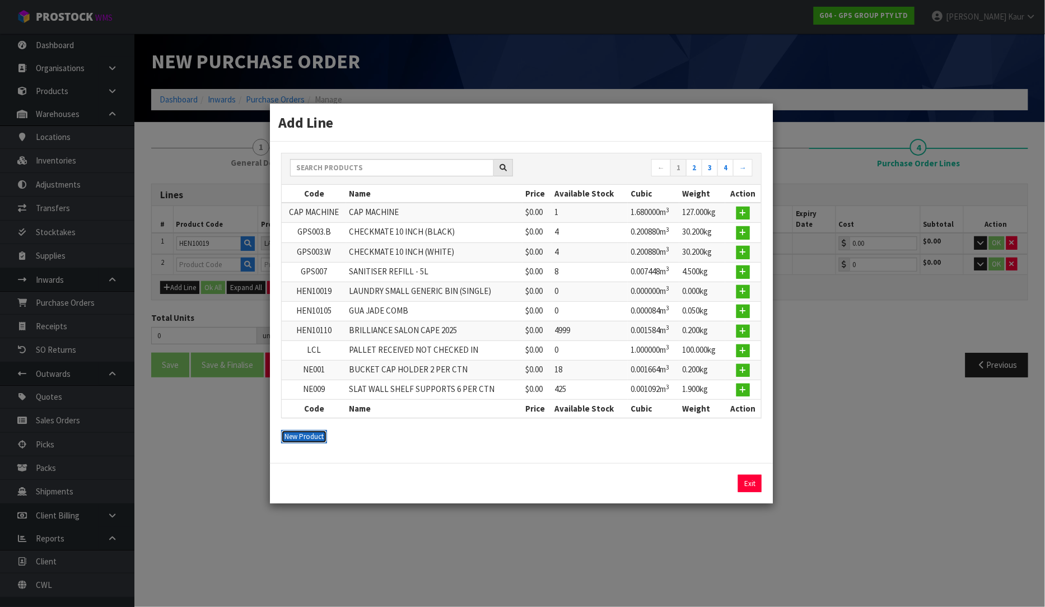
click at [295, 437] on button "New Product" at bounding box center [304, 436] width 46 height 13
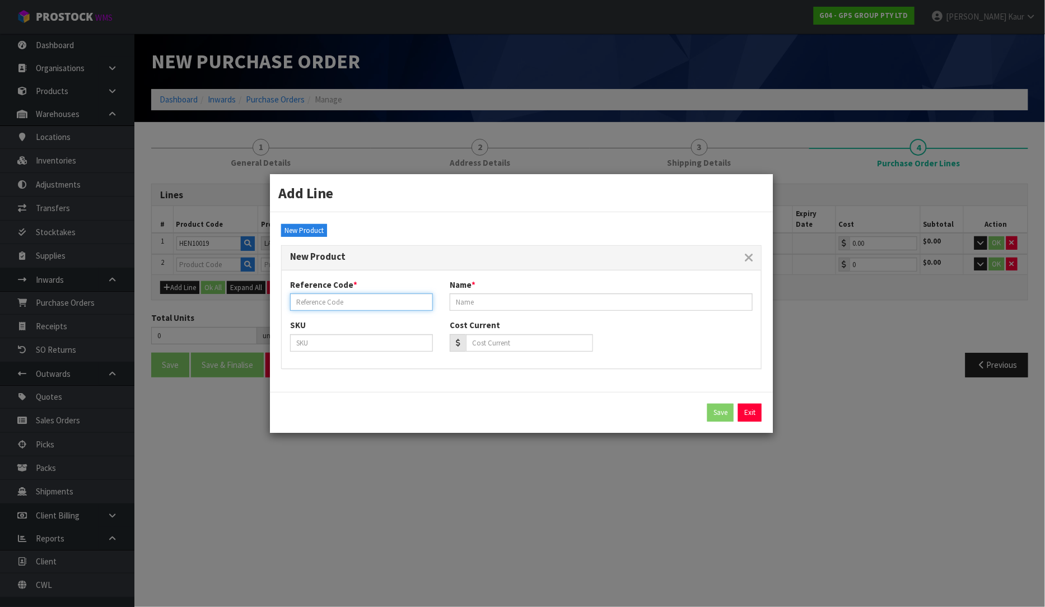
click at [374, 303] on input "text" at bounding box center [361, 301] width 143 height 17
paste input "HEN10115"
click at [464, 304] on input "text" at bounding box center [601, 301] width 303 height 17
paste input "EARTHWISE REDRESS KIT NZ (SINGLE)"
click at [717, 407] on button "Save" at bounding box center [720, 413] width 26 height 18
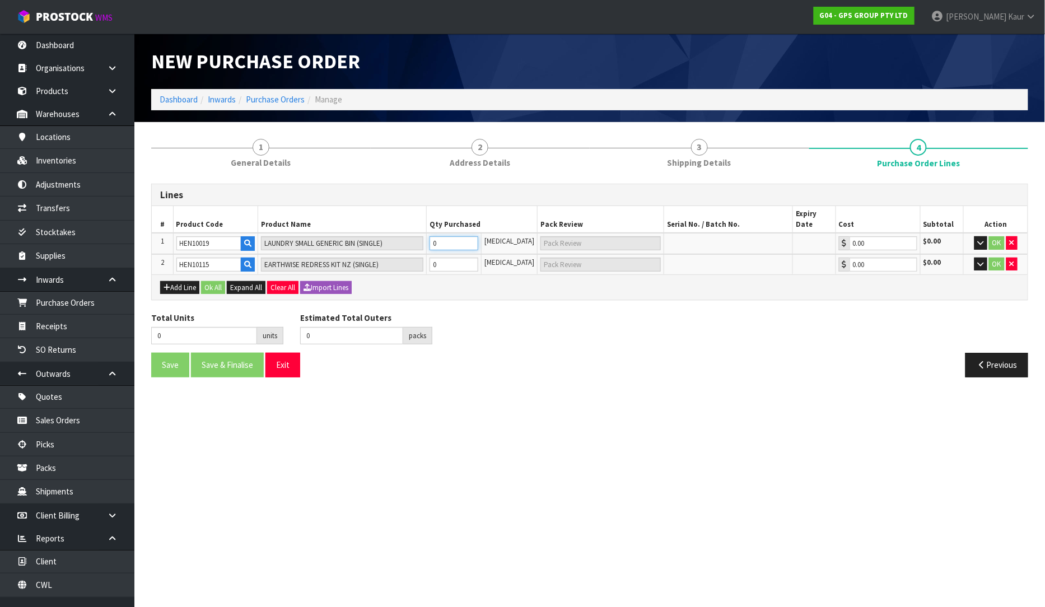
click at [442, 236] on input "0" at bounding box center [454, 243] width 49 height 14
click at [461, 258] on input "0" at bounding box center [454, 265] width 49 height 14
click at [220, 281] on button "Ok All" at bounding box center [213, 287] width 24 height 13
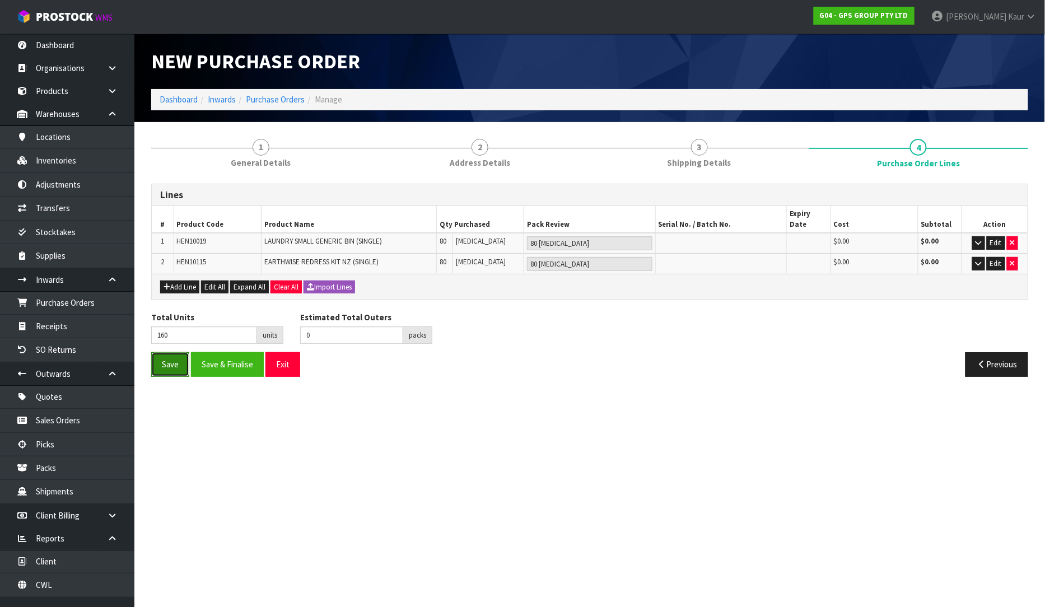
click at [176, 352] on button "Save" at bounding box center [170, 364] width 38 height 24
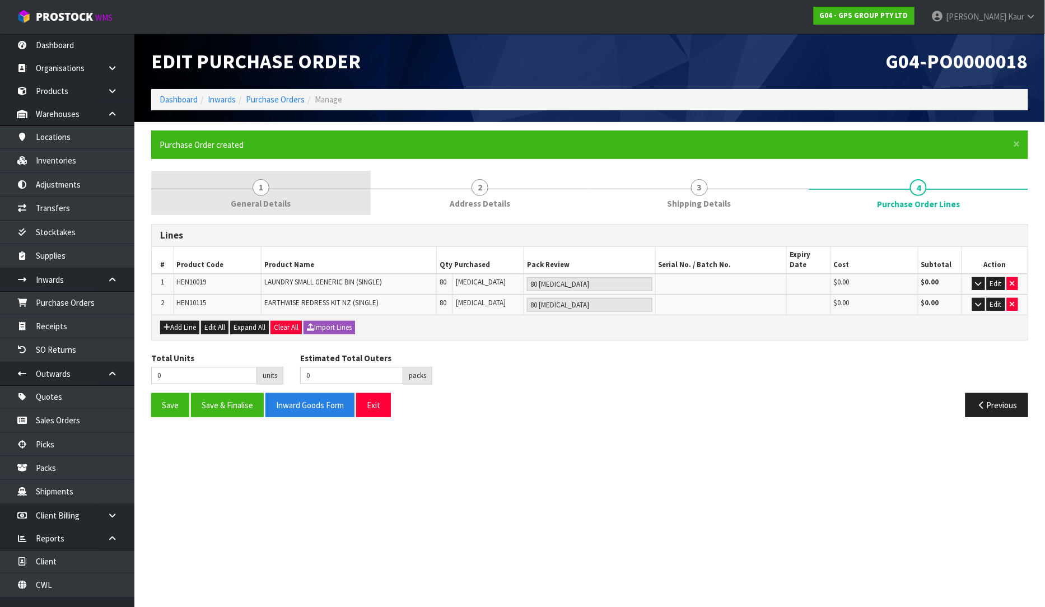
click at [248, 200] on span "General Details" at bounding box center [261, 204] width 60 height 12
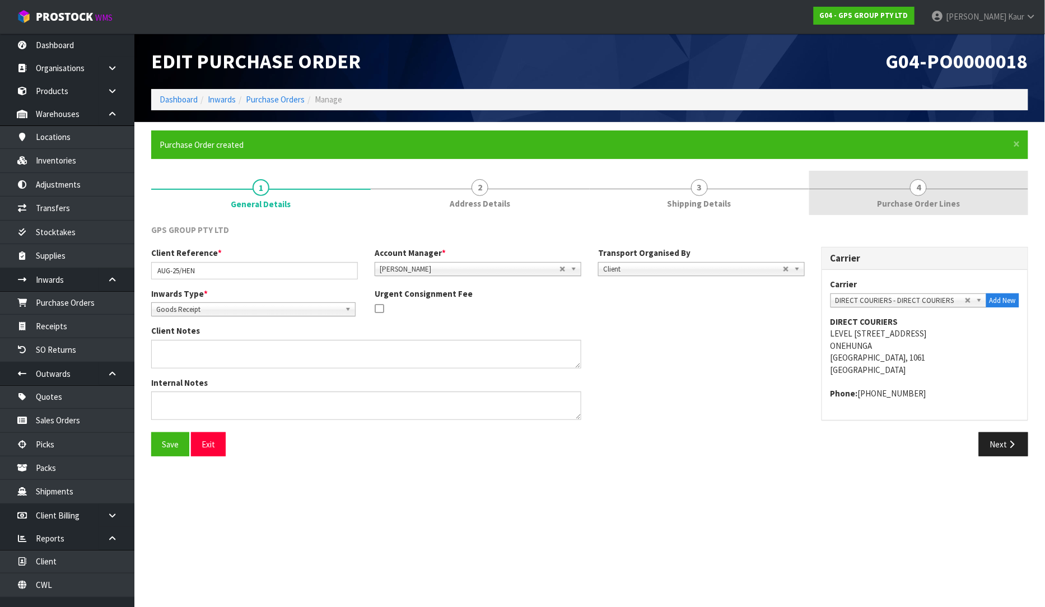
click at [922, 202] on span "Purchase Order Lines" at bounding box center [918, 204] width 83 height 12
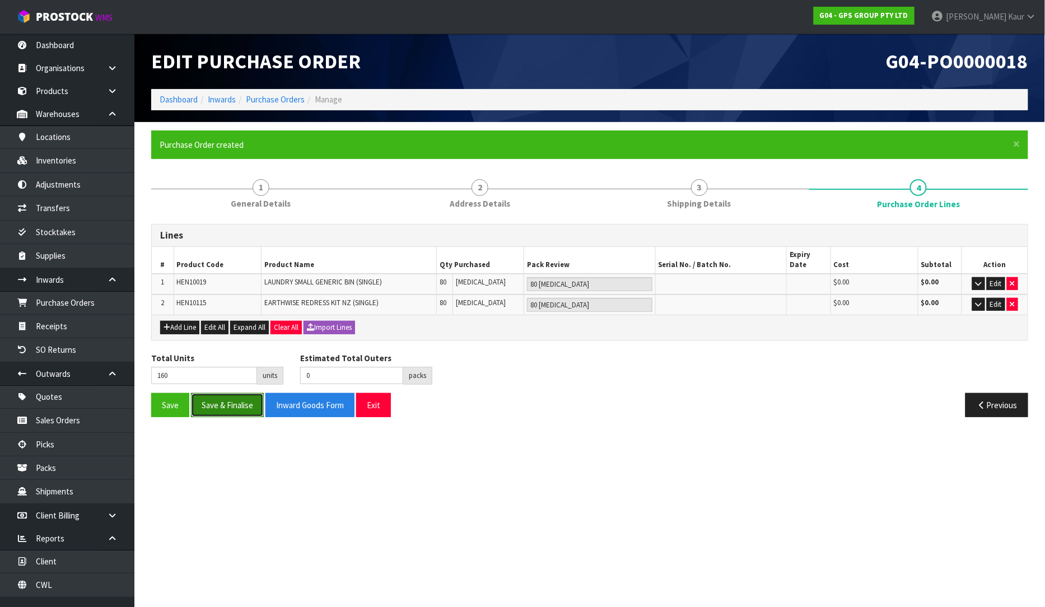
click at [233, 395] on button "Save & Finalise" at bounding box center [227, 405] width 73 height 24
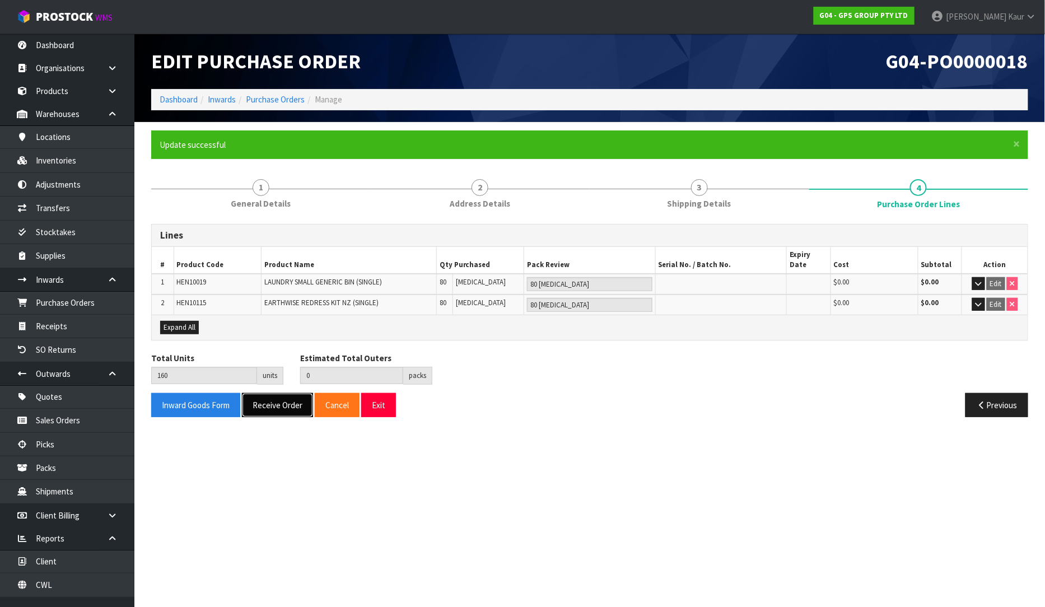
click at [278, 398] on button "Receive Order" at bounding box center [277, 405] width 71 height 24
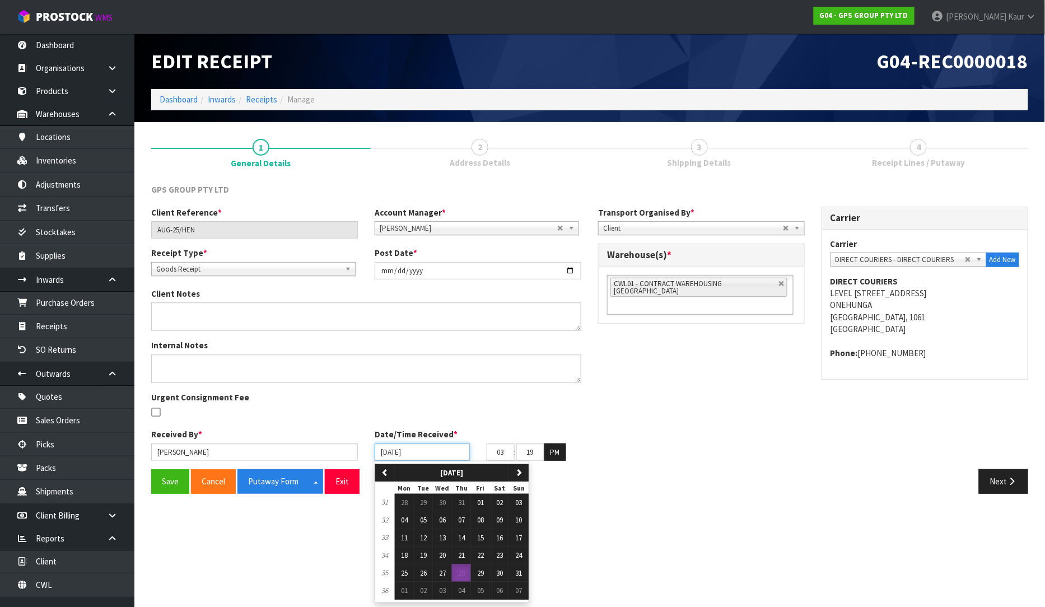
click at [388, 449] on input "[DATE]" at bounding box center [422, 452] width 95 height 17
drag, startPoint x: 407, startPoint y: 570, endPoint x: 363, endPoint y: 540, distance: 53.3
click at [407, 570] on span "25" at bounding box center [404, 573] width 7 height 10
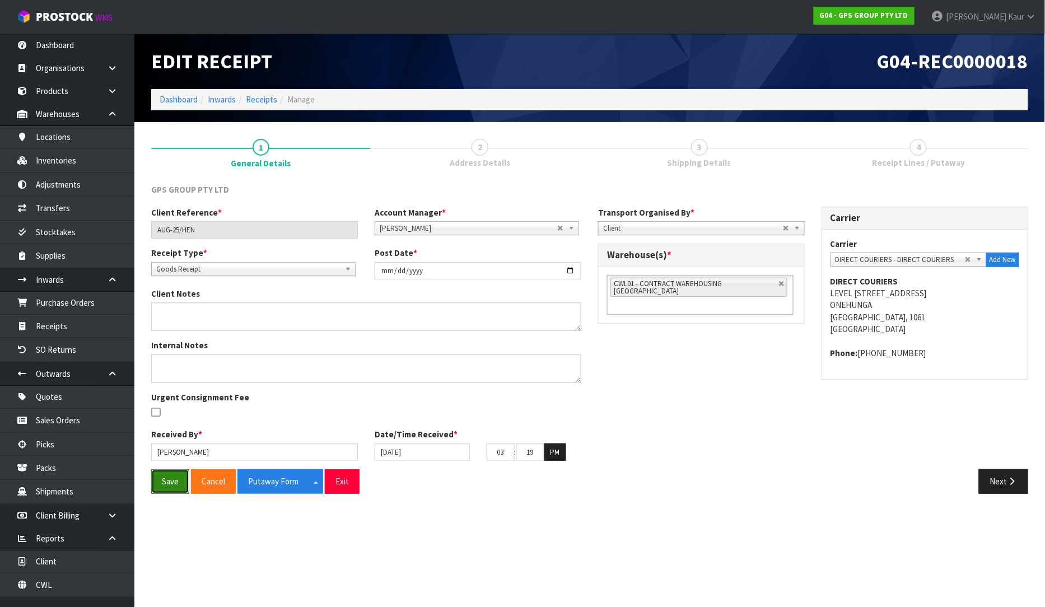
click at [174, 479] on button "Save" at bounding box center [170, 481] width 38 height 24
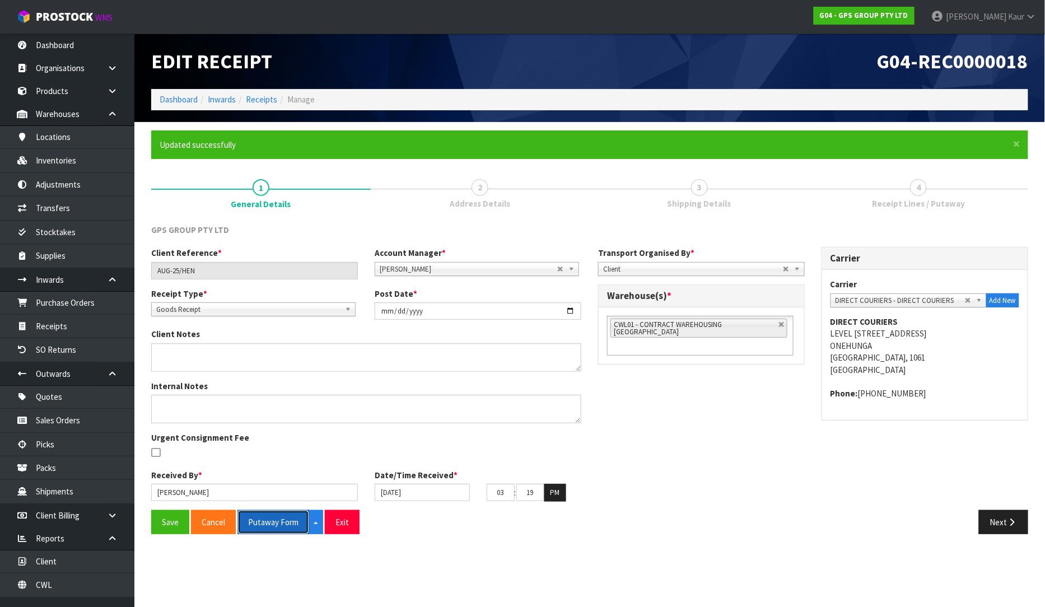
click at [267, 523] on button "Putaway Form" at bounding box center [273, 522] width 72 height 24
click at [70, 585] on link "CWL" at bounding box center [67, 584] width 134 height 23
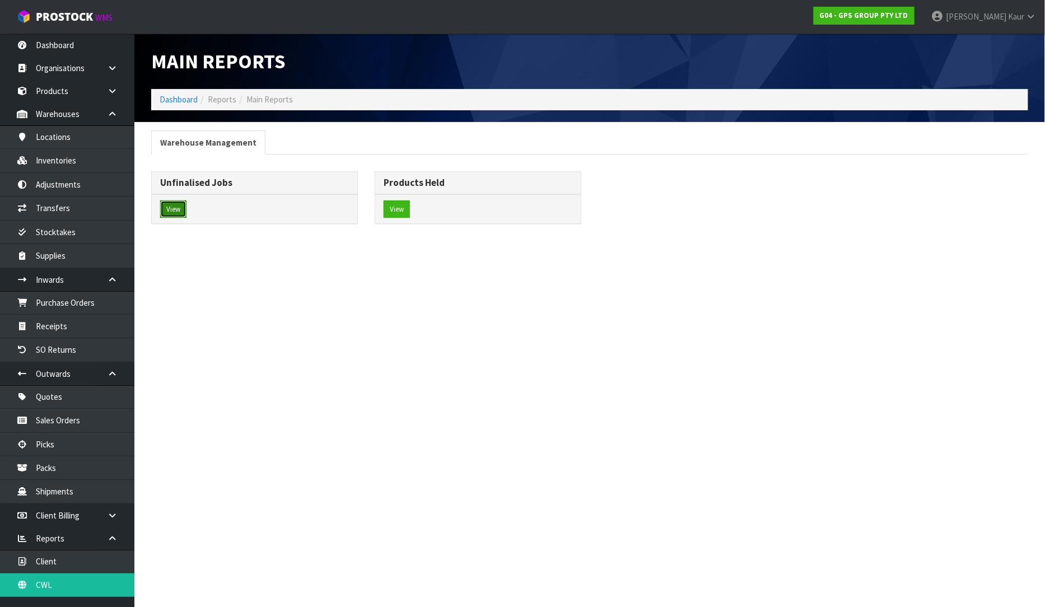
click at [171, 209] on button "View" at bounding box center [173, 209] width 26 height 18
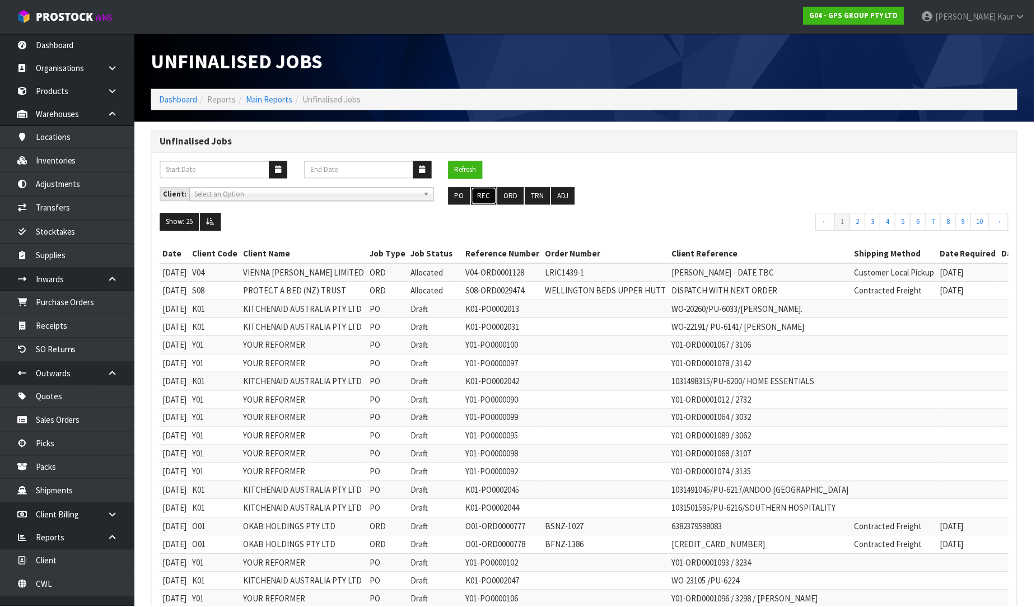
click at [486, 194] on button "REC" at bounding box center [484, 197] width 25 height 18
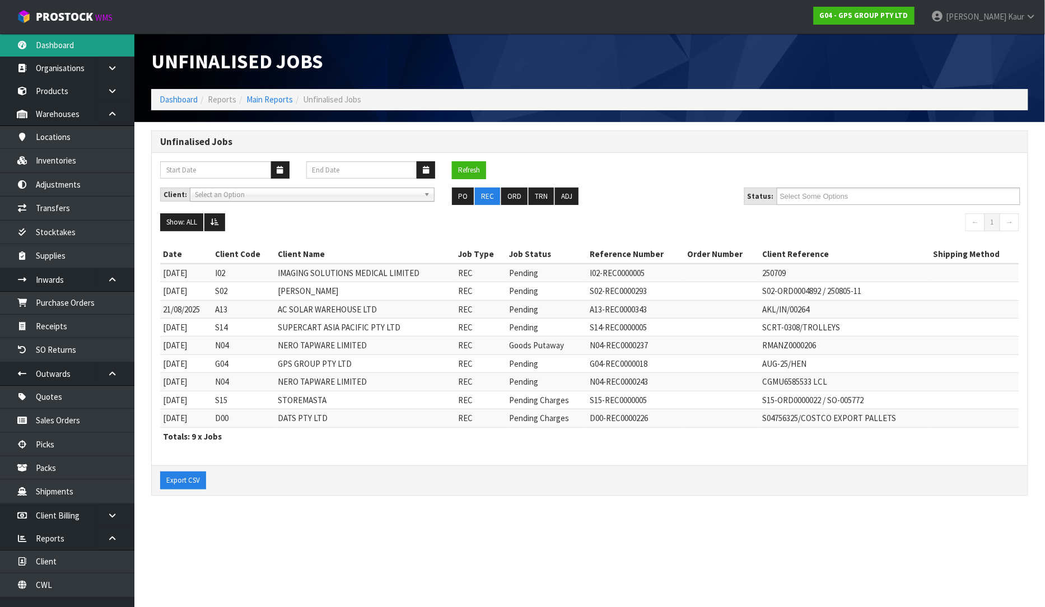
click at [90, 53] on link "Dashboard" at bounding box center [67, 45] width 134 height 23
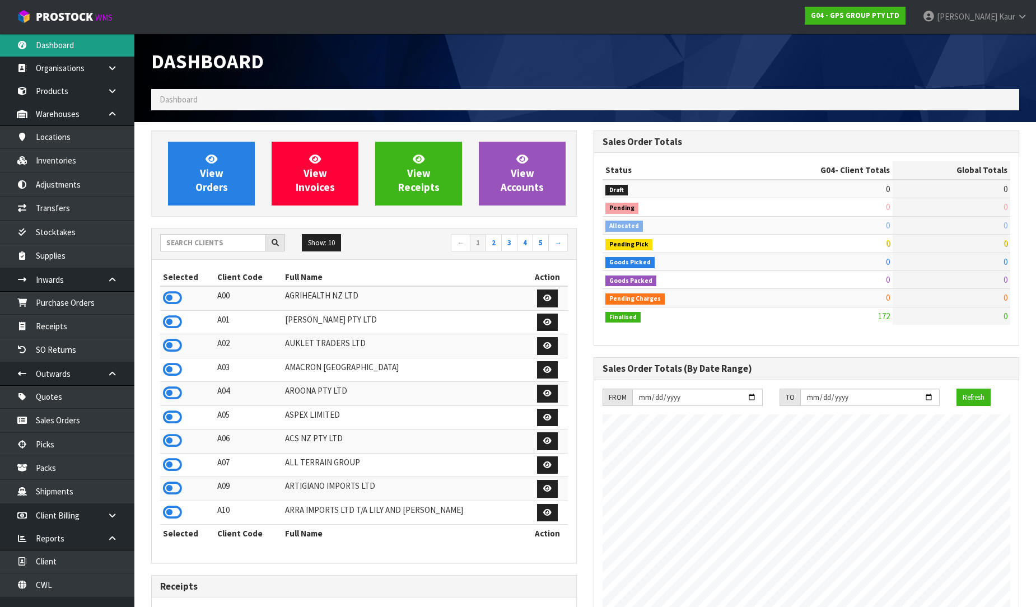
scroll to position [685, 442]
click at [245, 247] on input "text" at bounding box center [213, 242] width 106 height 17
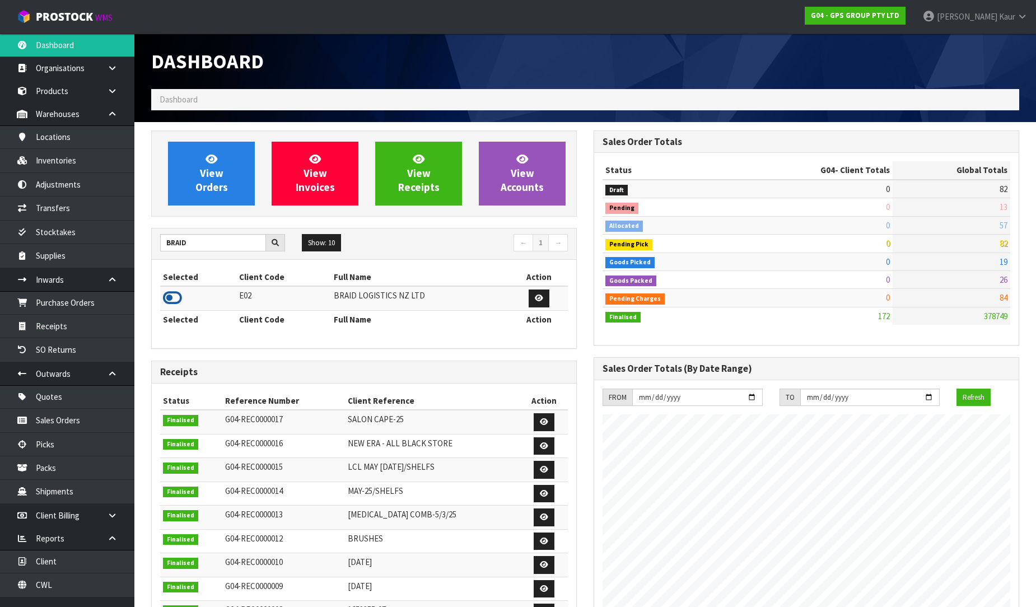
click at [169, 298] on icon at bounding box center [172, 298] width 19 height 17
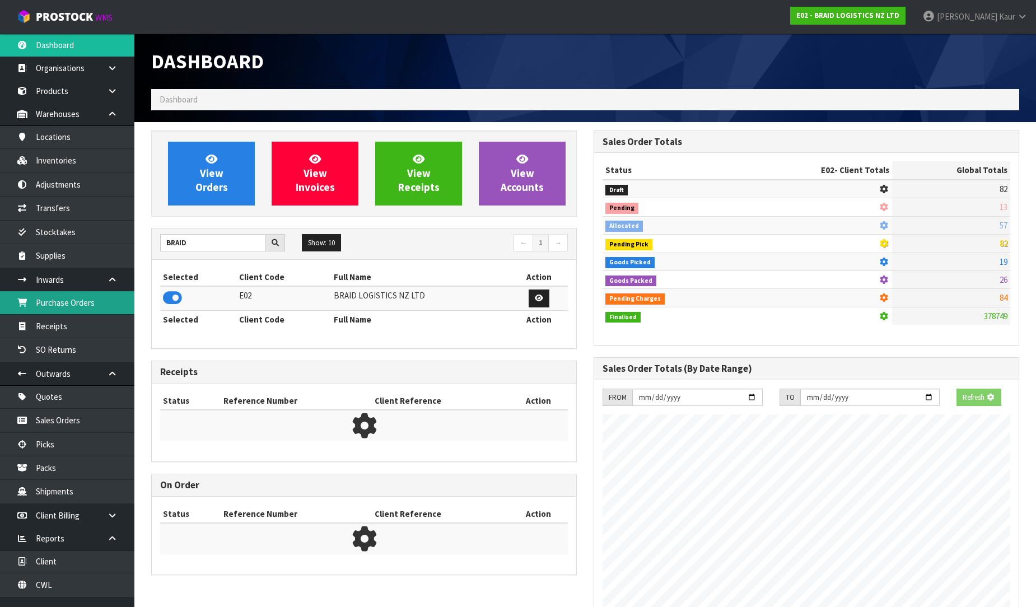
scroll to position [559314, 559557]
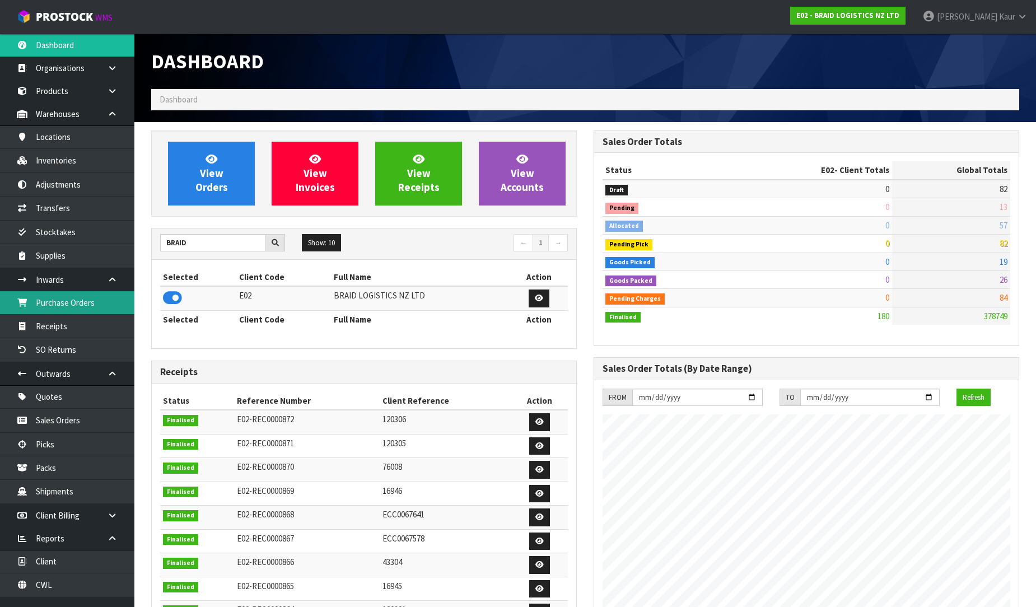
click at [68, 305] on link "Purchase Orders" at bounding box center [67, 302] width 134 height 23
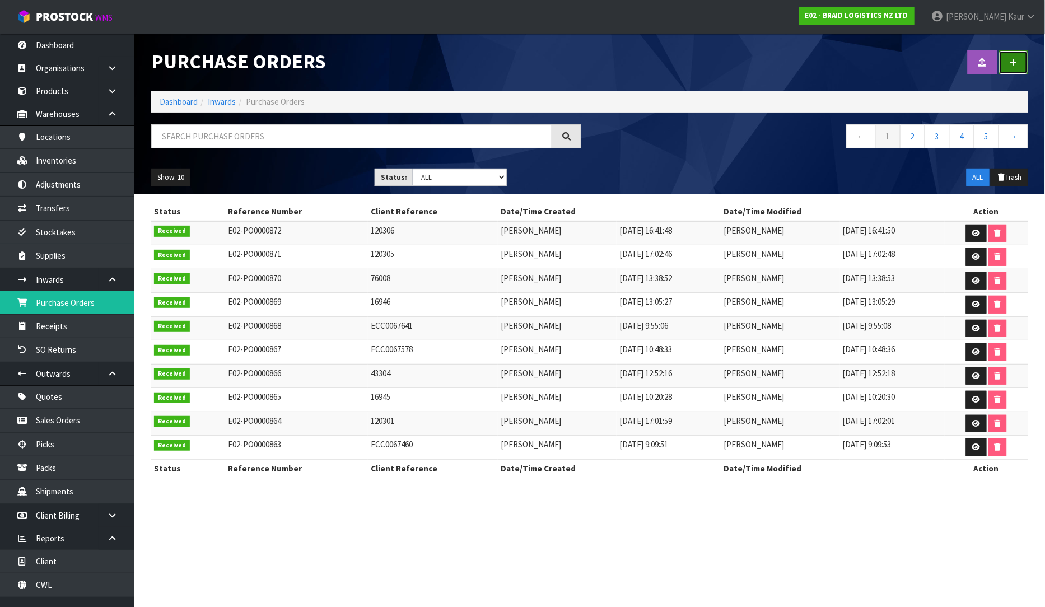
click at [1020, 58] on link at bounding box center [1013, 62] width 29 height 24
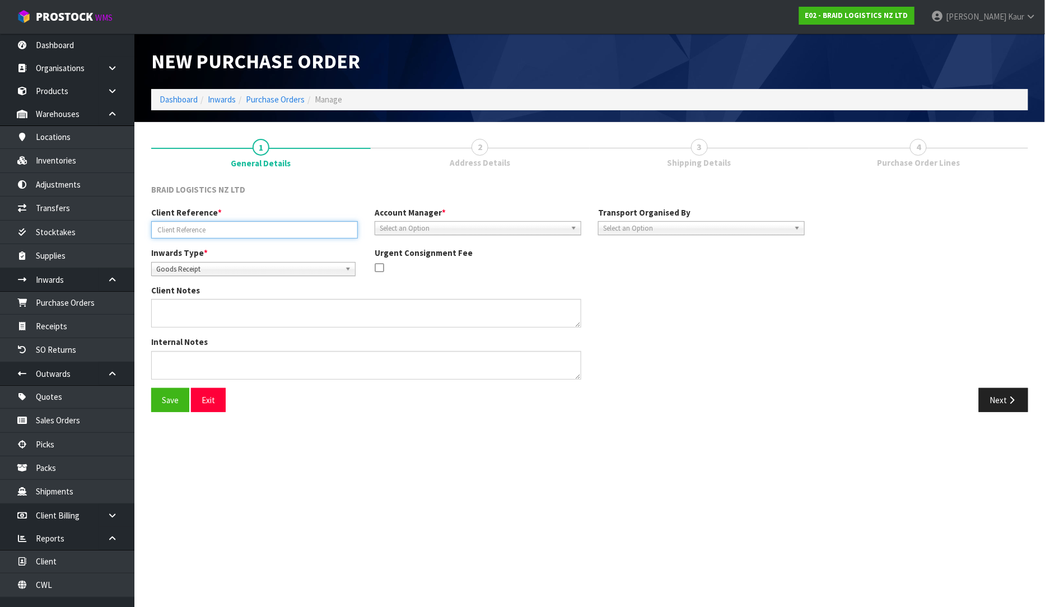
click at [178, 230] on input "text" at bounding box center [254, 229] width 207 height 17
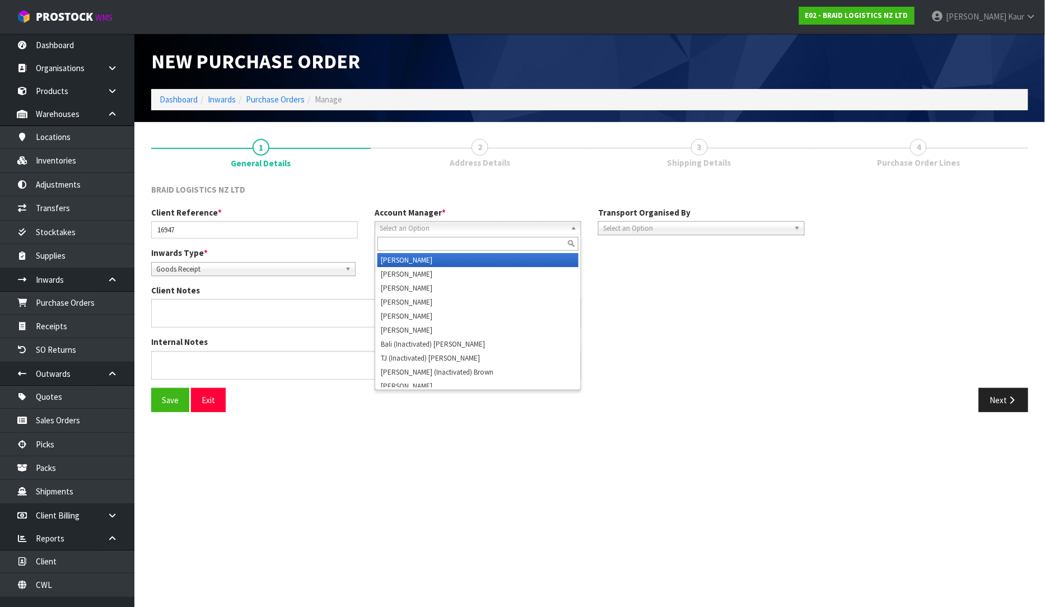
click at [434, 234] on div "Select an Option Zubair Moolla Rod Giles Kirsty Giles Tracey Retter Vineeta Lin…" at bounding box center [478, 228] width 207 height 14
click at [438, 259] on li "D [PERSON_NAME]" at bounding box center [477, 260] width 201 height 14
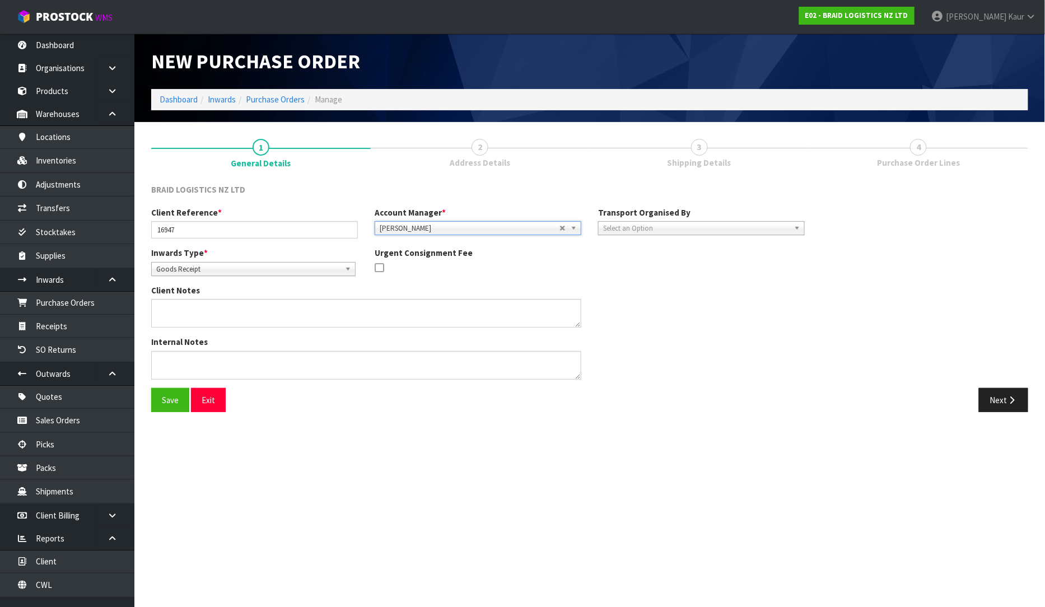
click at [645, 227] on span "Select an Option" at bounding box center [696, 228] width 186 height 13
click at [651, 287] on li "Client" at bounding box center [701, 288] width 201 height 14
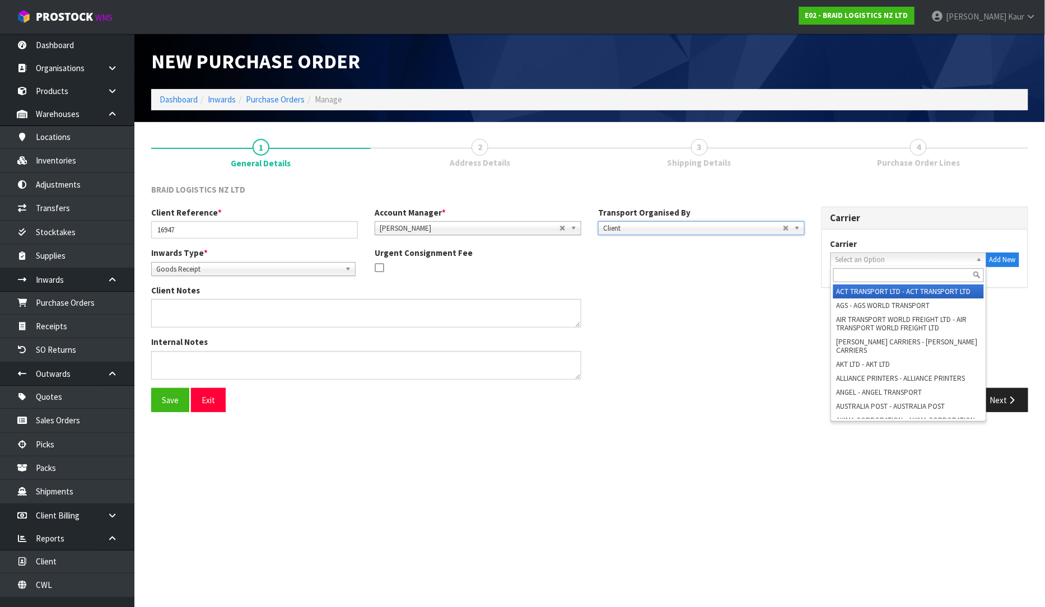
click at [908, 256] on span "Select an Option" at bounding box center [904, 259] width 136 height 13
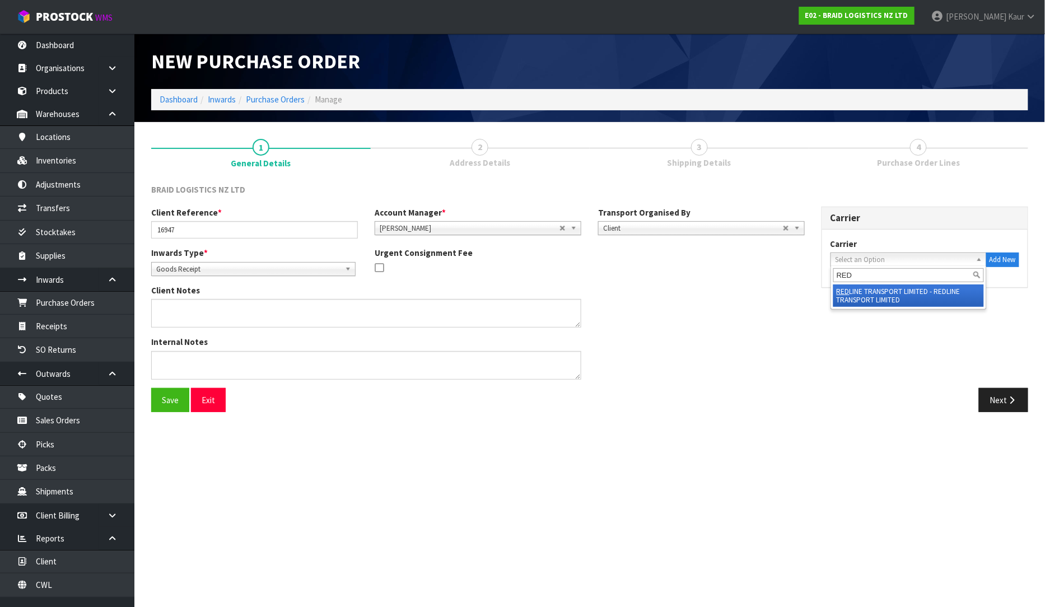
click at [903, 293] on li "RED LINE TRANSPORT LIMITED - REDLINE TRANSPORT LIMITED" at bounding box center [908, 295] width 151 height 22
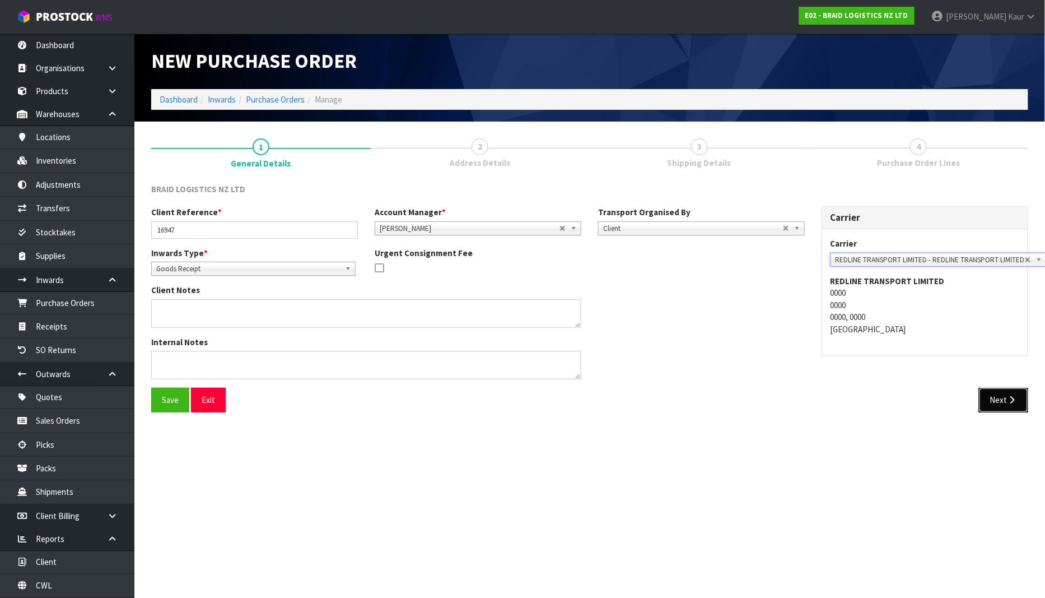
click at [997, 398] on button "Next" at bounding box center [1003, 400] width 49 height 24
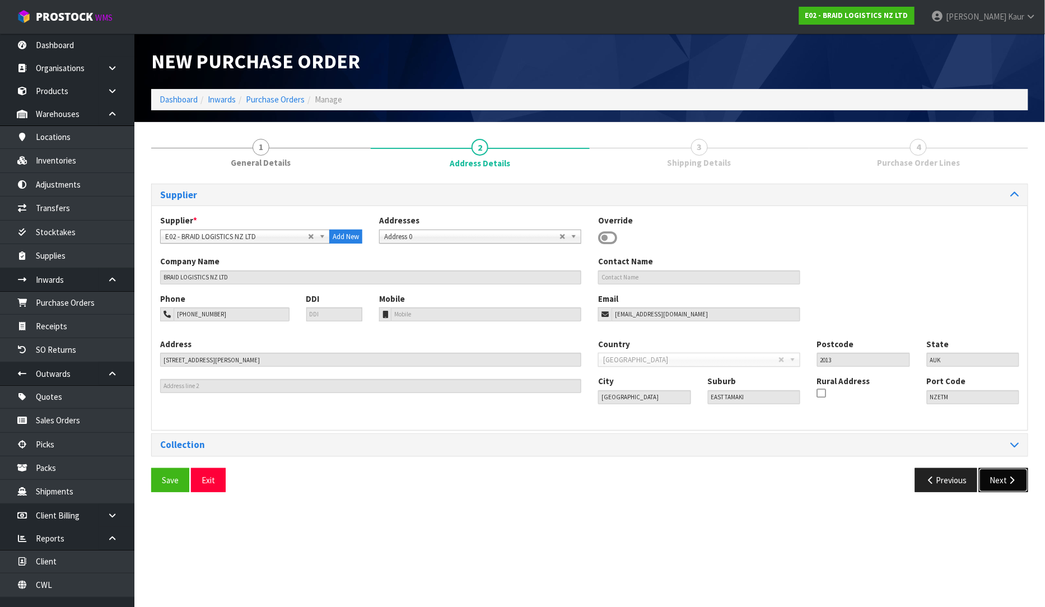
click at [996, 468] on button "Next" at bounding box center [1003, 480] width 49 height 24
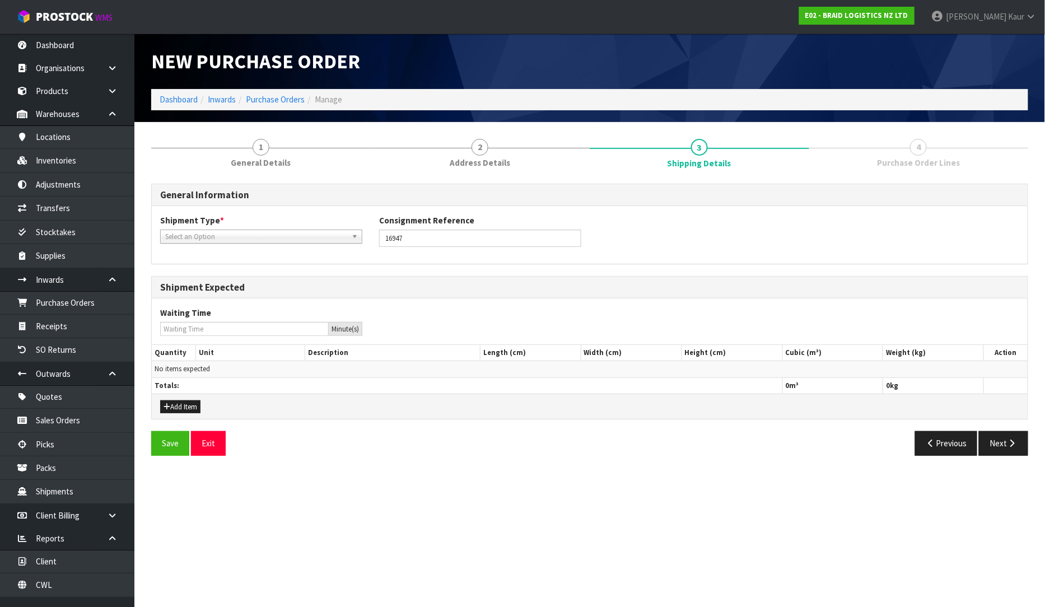
click at [231, 236] on span "Select an Option" at bounding box center [256, 236] width 182 height 13
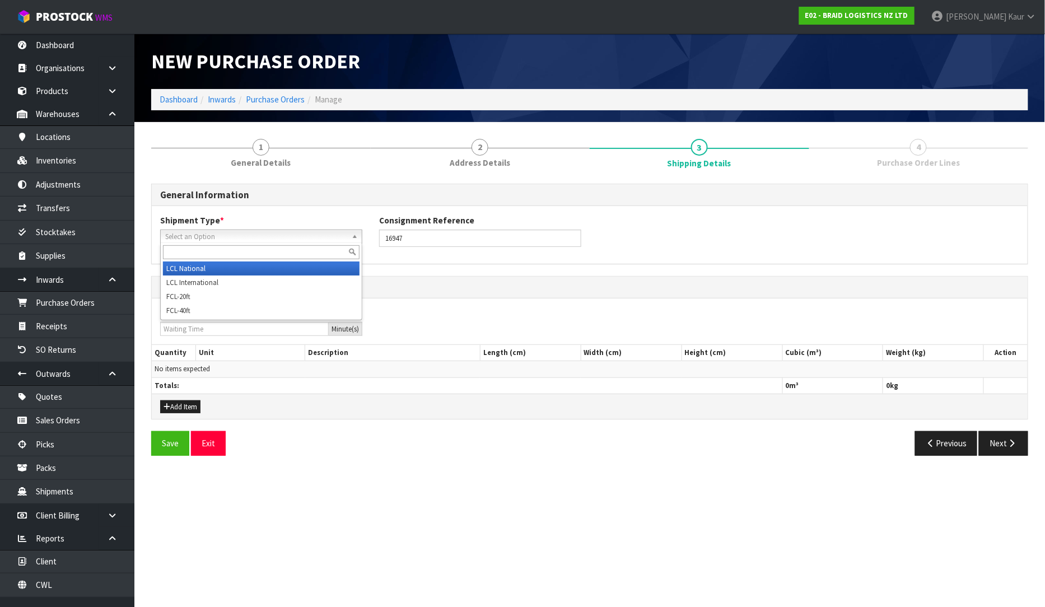
click at [220, 267] on li "LCL National" at bounding box center [261, 269] width 197 height 14
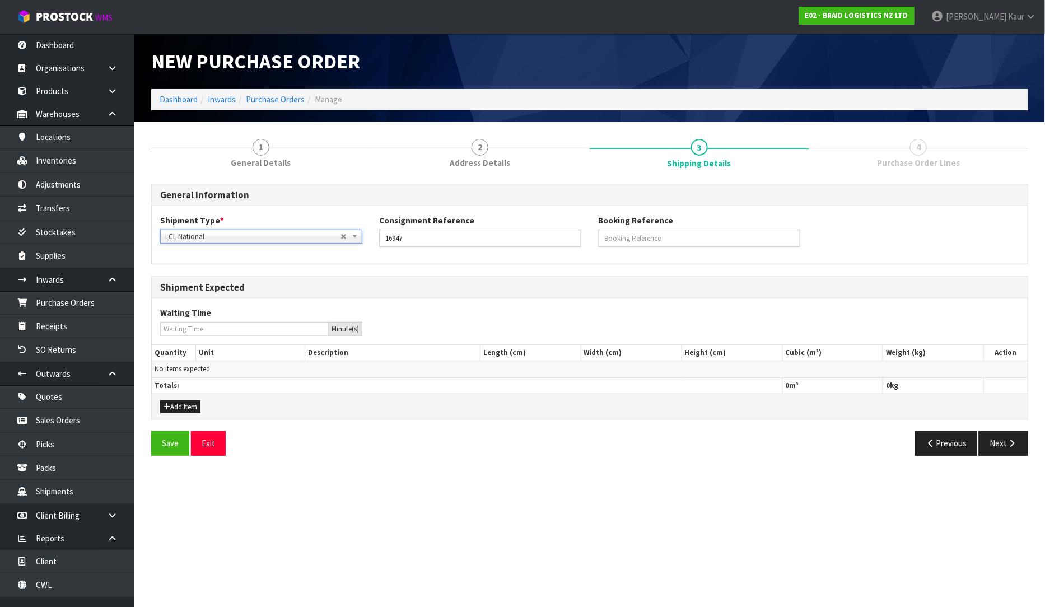
click at [181, 413] on div "Add Item" at bounding box center [590, 406] width 876 height 25
click at [181, 410] on button "Add Item" at bounding box center [180, 406] width 40 height 13
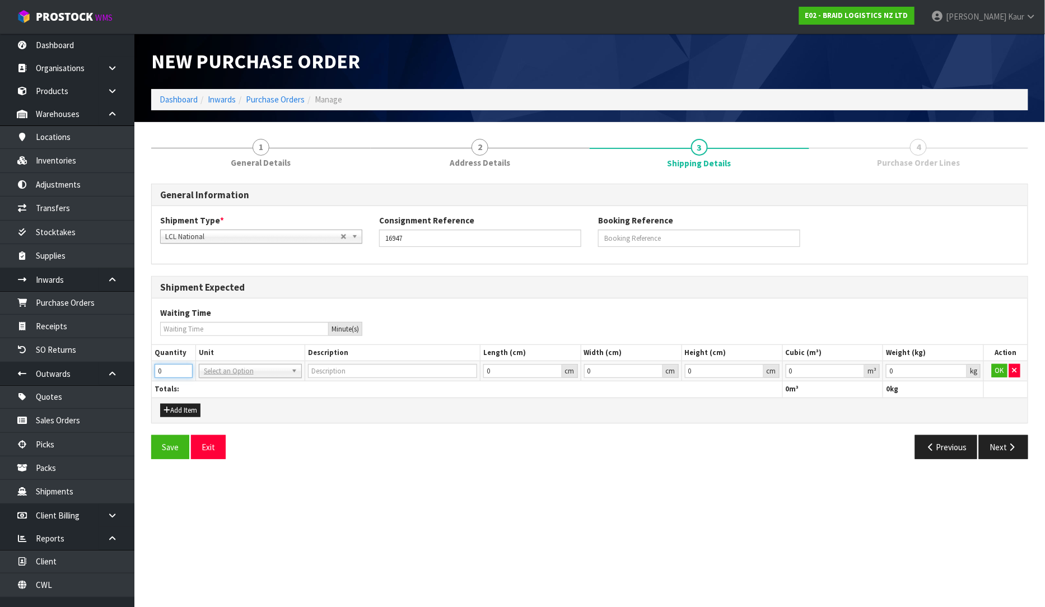
drag, startPoint x: 163, startPoint y: 377, endPoint x: 150, endPoint y: 372, distance: 14.2
click at [150, 372] on div "1 General Details 2 Address Details 3 Shipping Details 4 Purchase Order Lines G…" at bounding box center [590, 298] width 894 height 337
click at [235, 379] on td "BAG BAR BSK BIN BTL BOX BDL CAB CGE CTN CSE COI CRA CRT CBE CYL DRM JAR MTR PKG…" at bounding box center [250, 371] width 110 height 20
click at [855, 370] on input "0.000001" at bounding box center [826, 371] width 80 height 14
click at [959, 370] on input "0.001" at bounding box center [926, 371] width 81 height 14
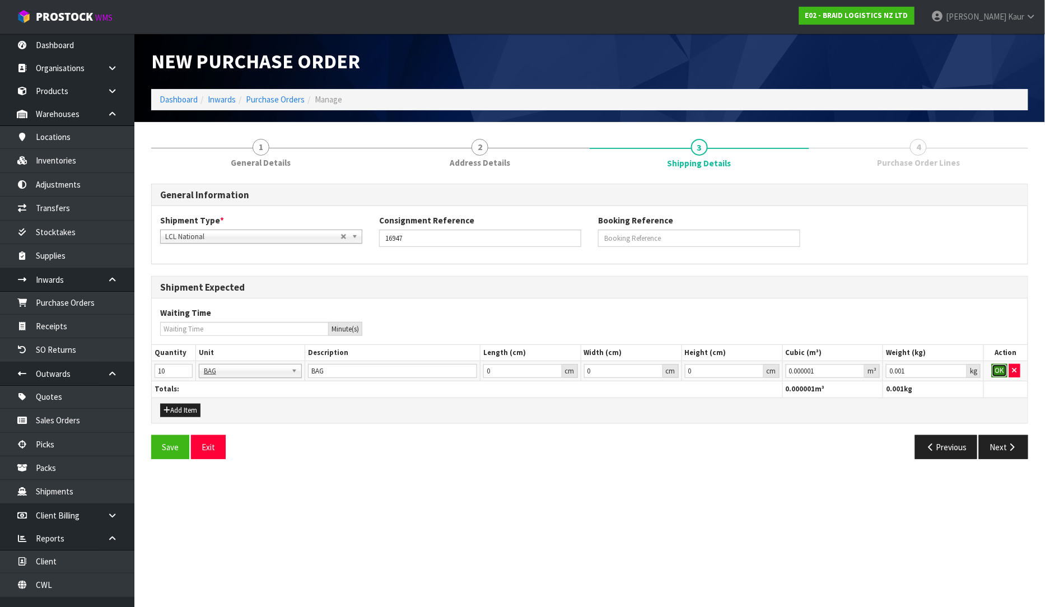
click at [999, 368] on button "OK" at bounding box center [1000, 370] width 16 height 13
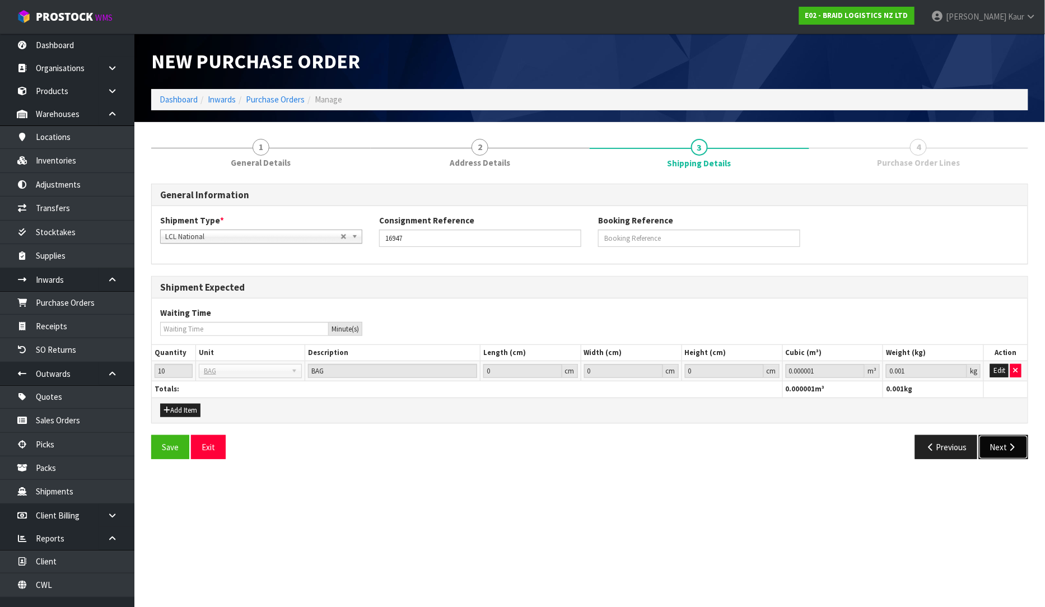
click at [1005, 452] on button "Next" at bounding box center [1003, 447] width 49 height 24
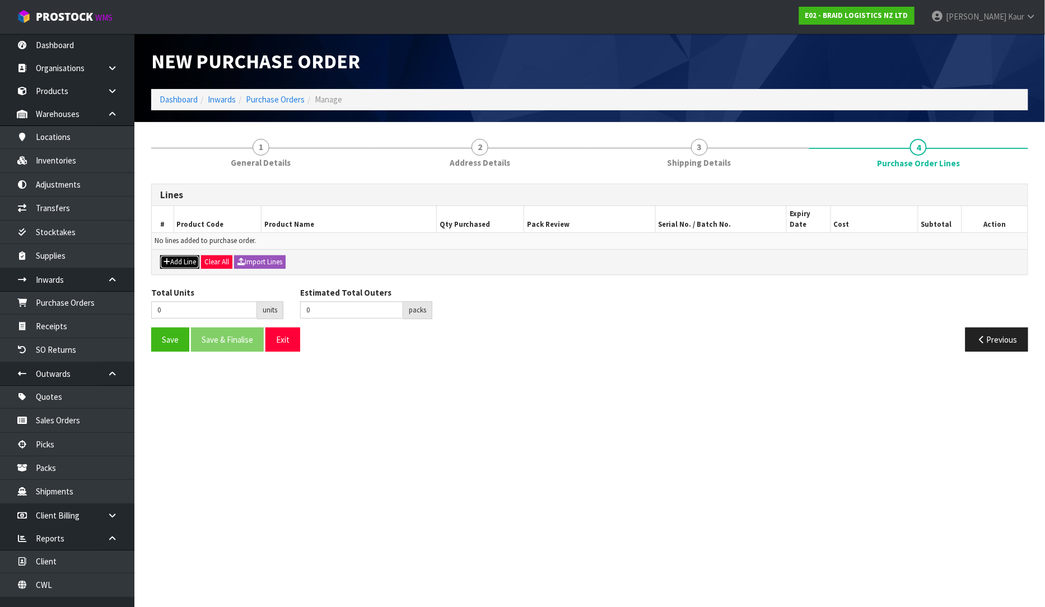
click at [180, 255] on button "Add Line" at bounding box center [179, 261] width 39 height 13
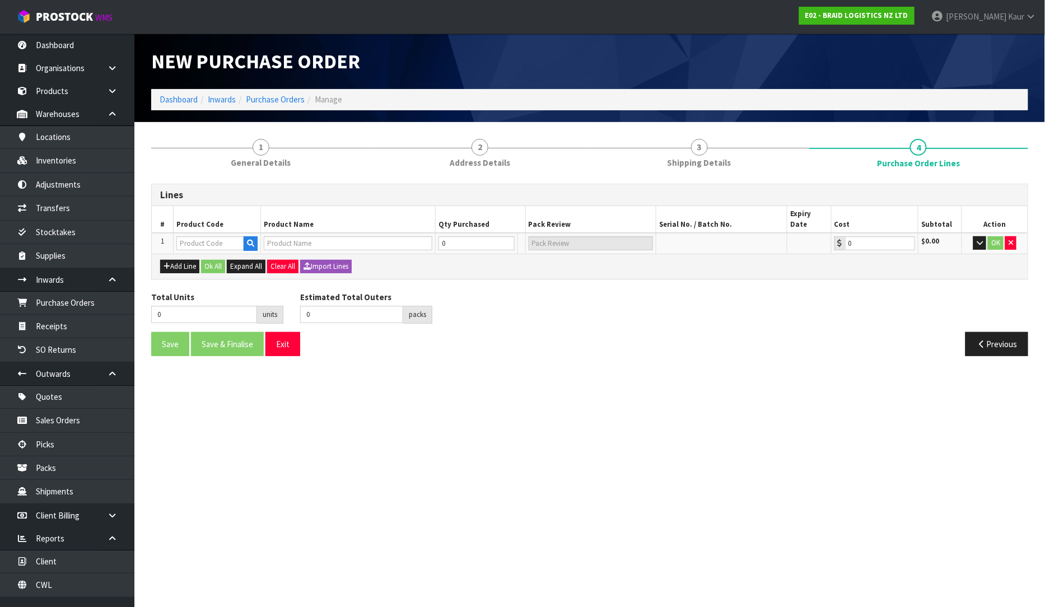
click at [212, 221] on table "# Product Code Product Name Qty Purchased Pack Review Serial No. / Batch No. Ex…" at bounding box center [590, 229] width 876 height 47
click at [200, 236] on input "text" at bounding box center [210, 243] width 68 height 14
click at [228, 253] on link "BR -AK-BAG" at bounding box center [222, 251] width 88 height 15
drag, startPoint x: 458, startPoint y: 227, endPoint x: 433, endPoint y: 228, distance: 25.3
click at [433, 233] on tr "1 BR-AK-BAG BS AKLD-BAG RUBBER CHIPS 0 BAG 0.00 $0.00 OK" at bounding box center [590, 243] width 876 height 21
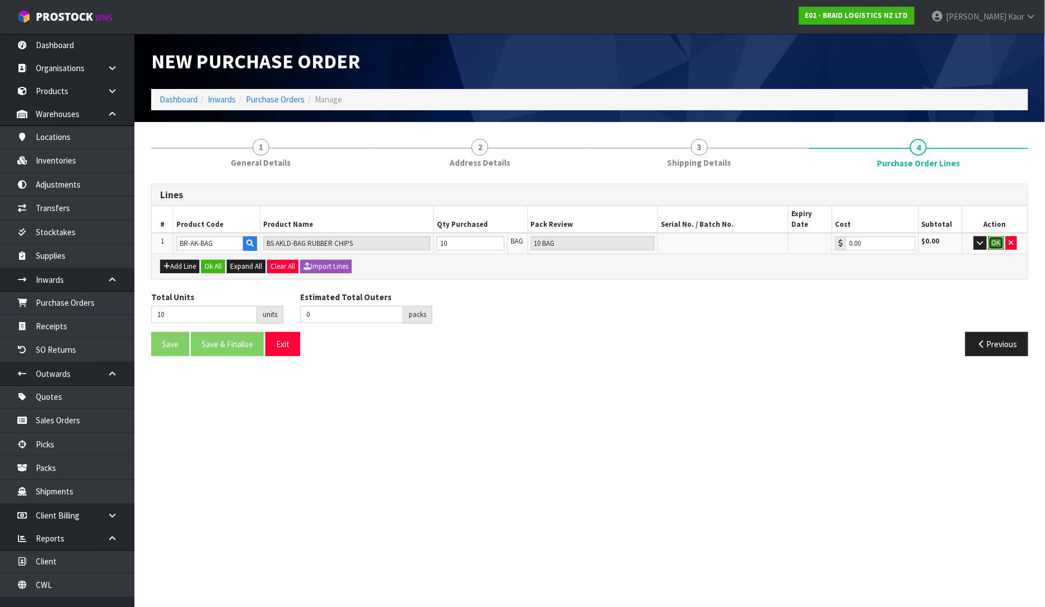
click at [997, 236] on button "OK" at bounding box center [996, 242] width 16 height 13
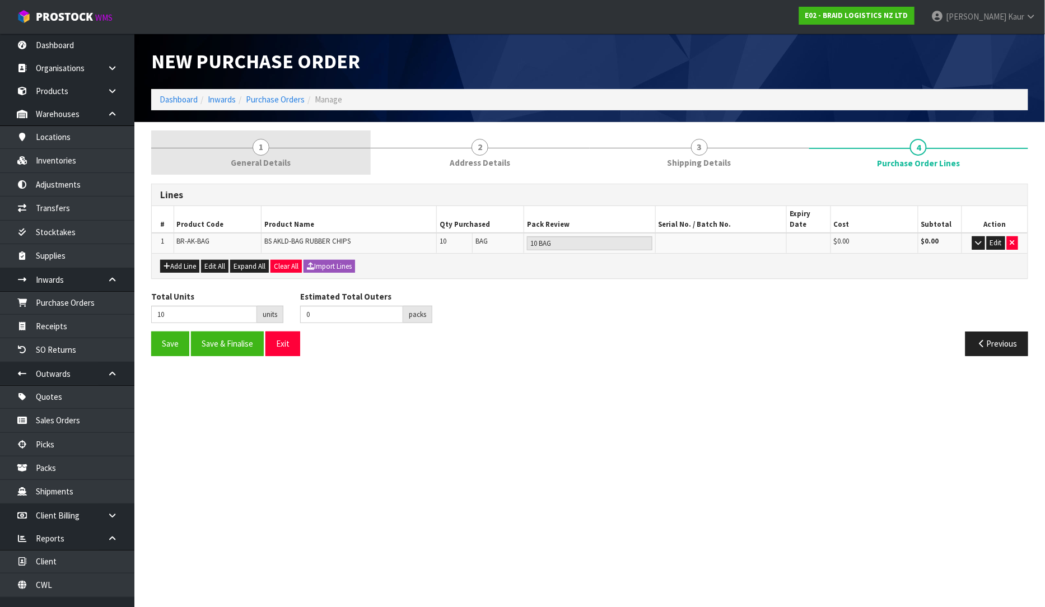
click at [287, 160] on span "General Details" at bounding box center [261, 163] width 60 height 12
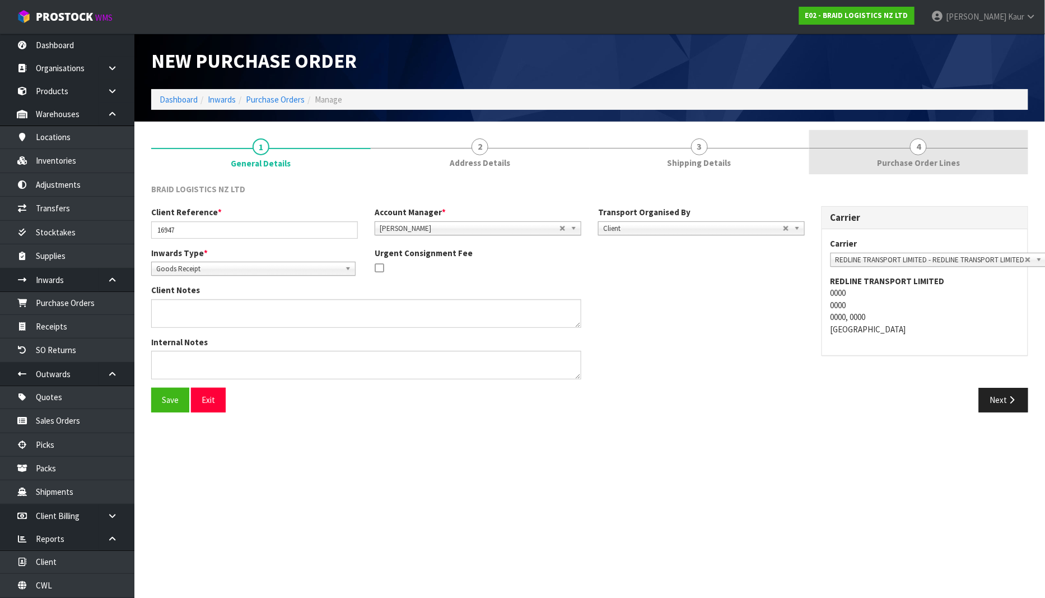
click at [940, 147] on link "4 Purchase Order Lines" at bounding box center [919, 152] width 220 height 44
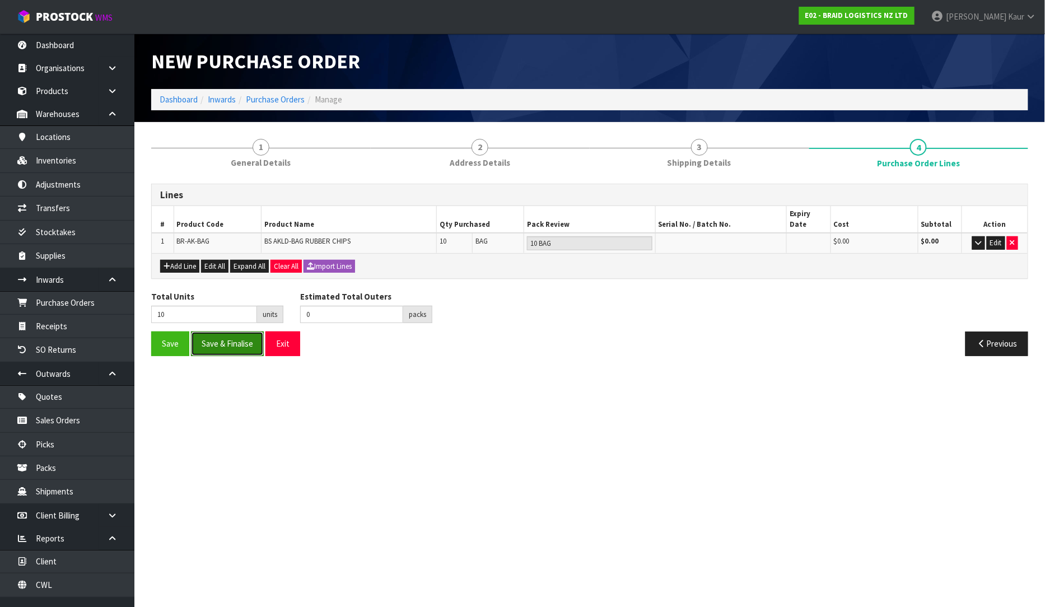
click at [211, 337] on button "Save & Finalise" at bounding box center [227, 344] width 73 height 24
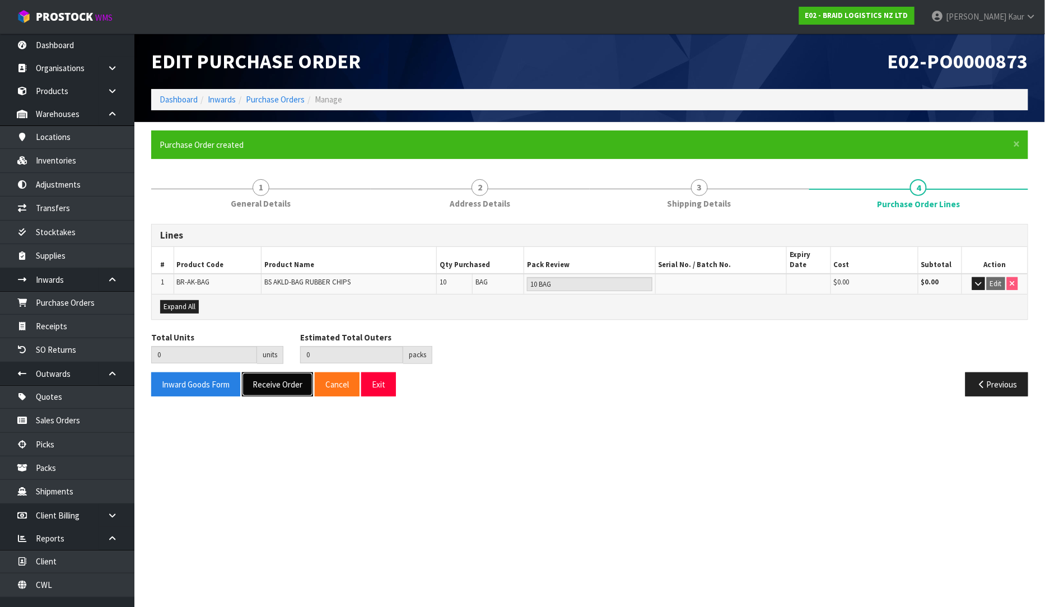
click at [272, 375] on button "Receive Order" at bounding box center [277, 384] width 71 height 24
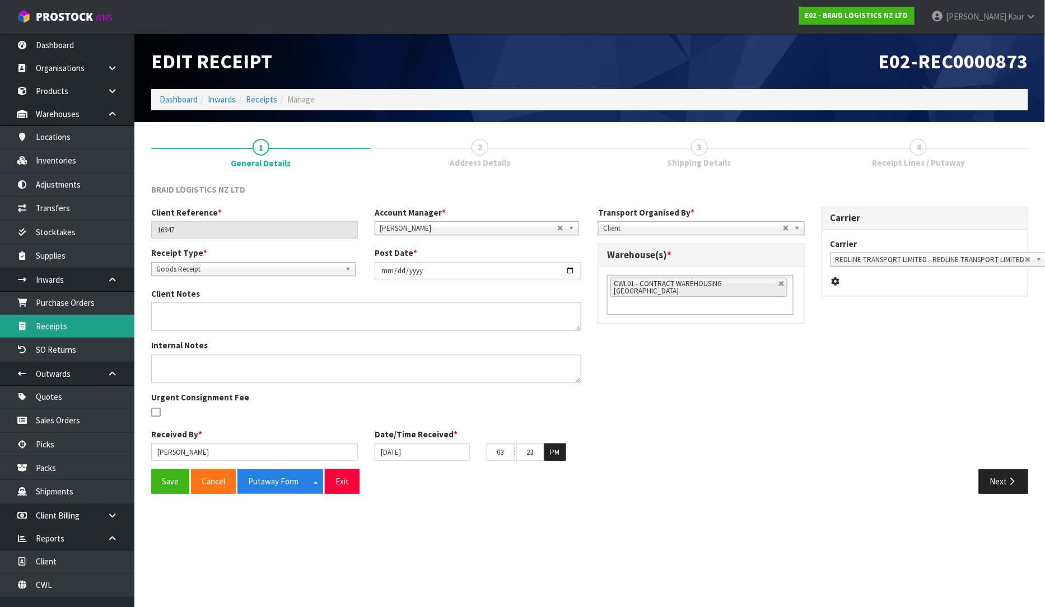
click at [51, 327] on link "Receipts" at bounding box center [67, 326] width 134 height 23
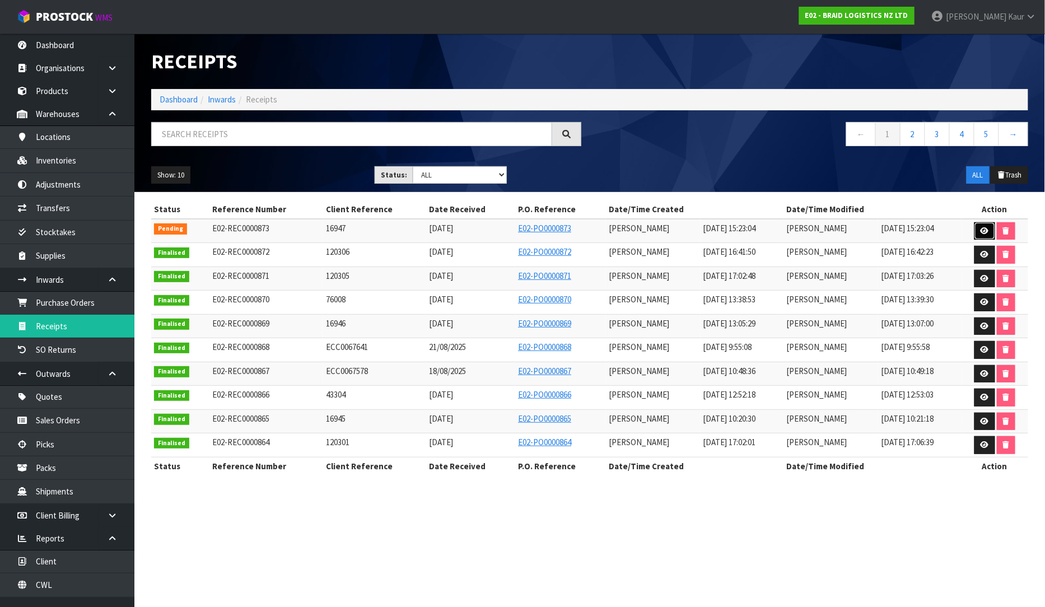
click at [983, 231] on icon at bounding box center [985, 230] width 8 height 7
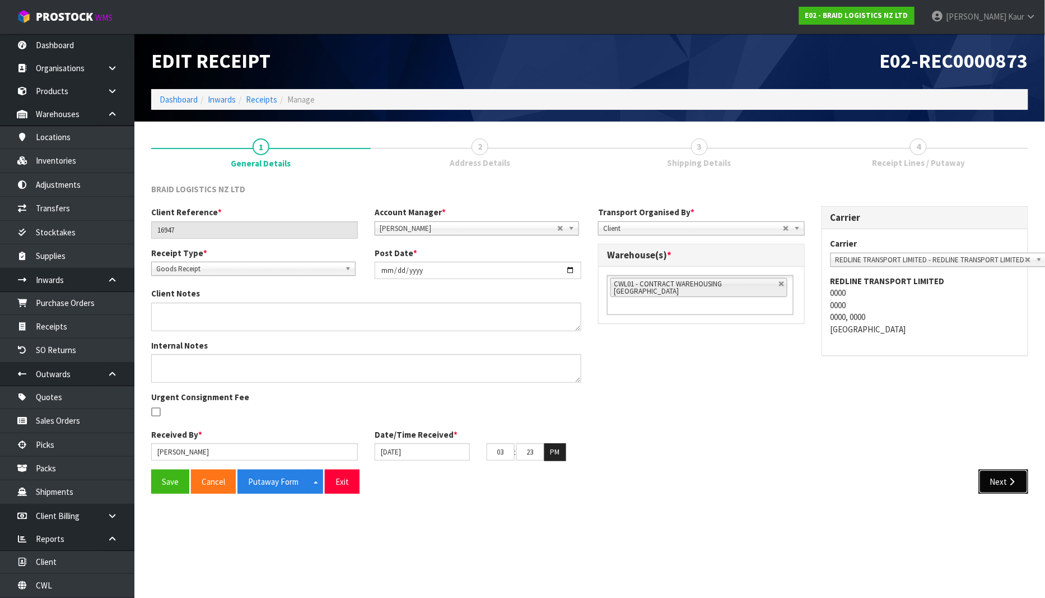
click at [995, 484] on button "Next" at bounding box center [1003, 481] width 49 height 24
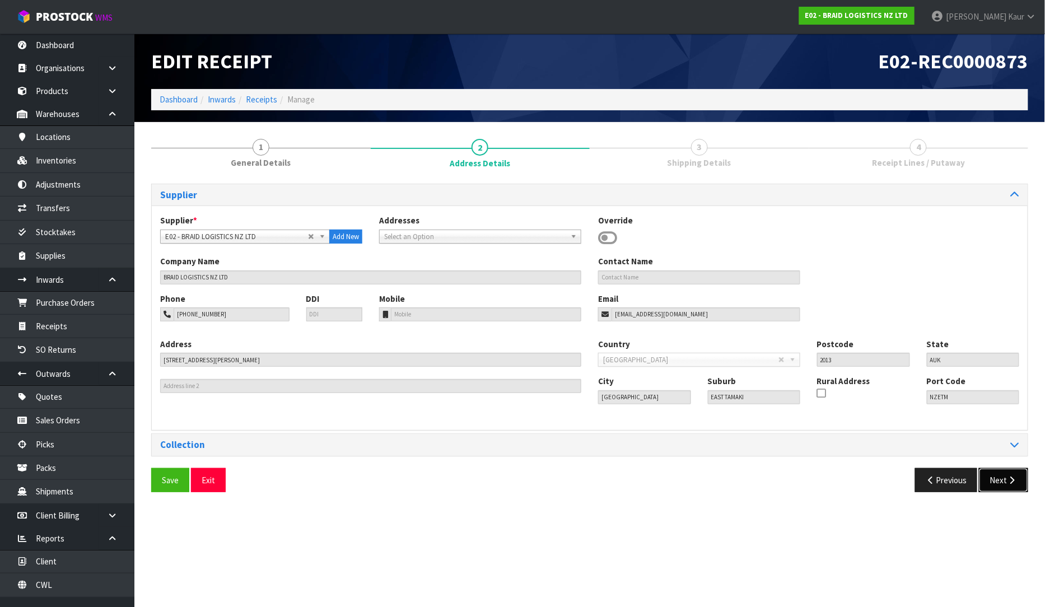
click at [1001, 479] on button "Next" at bounding box center [1003, 480] width 49 height 24
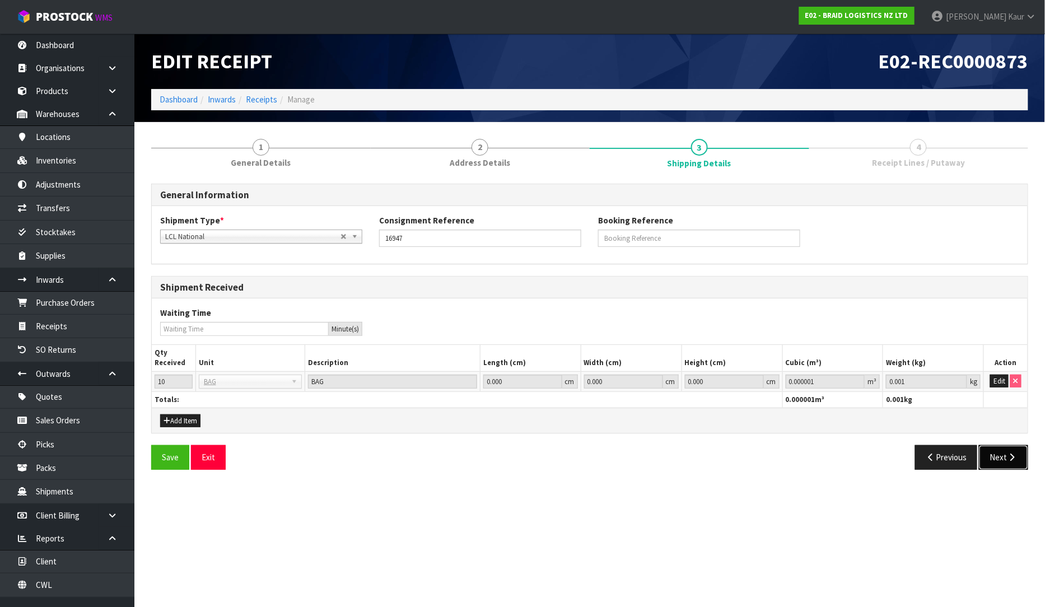
click at [1004, 455] on button "Next" at bounding box center [1003, 457] width 49 height 24
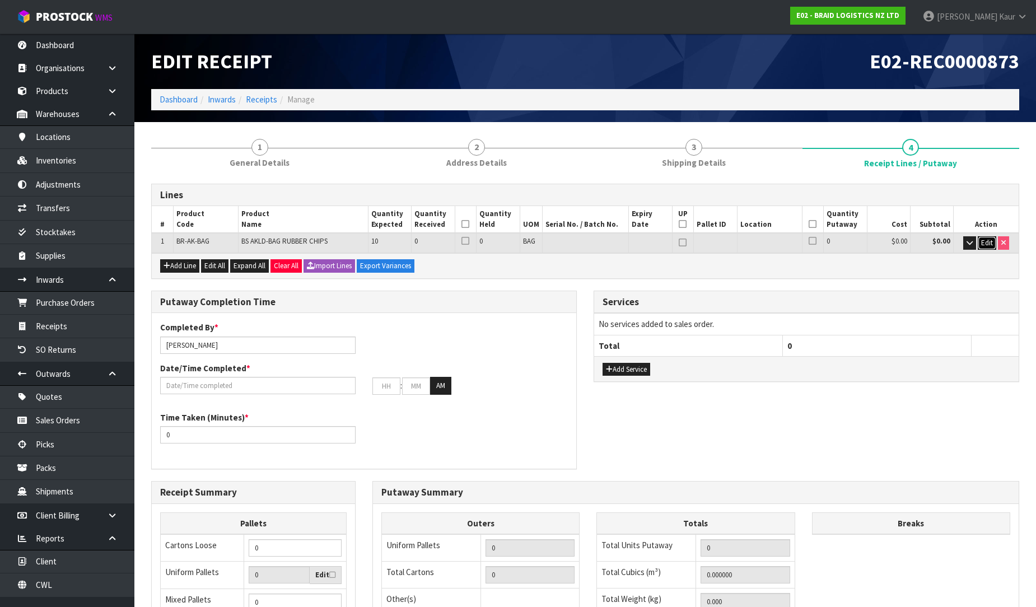
click at [981, 238] on span "Edit" at bounding box center [987, 243] width 12 height 10
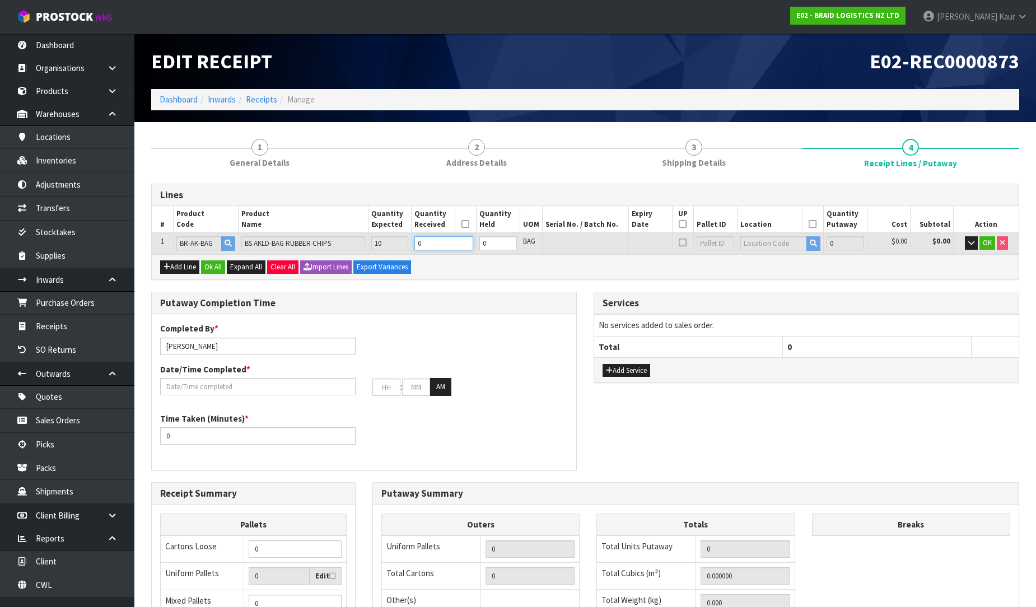
click at [405, 236] on tr "1 BR-AK-BAG BS AKLD-BAG RUBBER CHIPS 10 0 0 BAG 0 $0.00 $0.00 OK" at bounding box center [585, 243] width 867 height 21
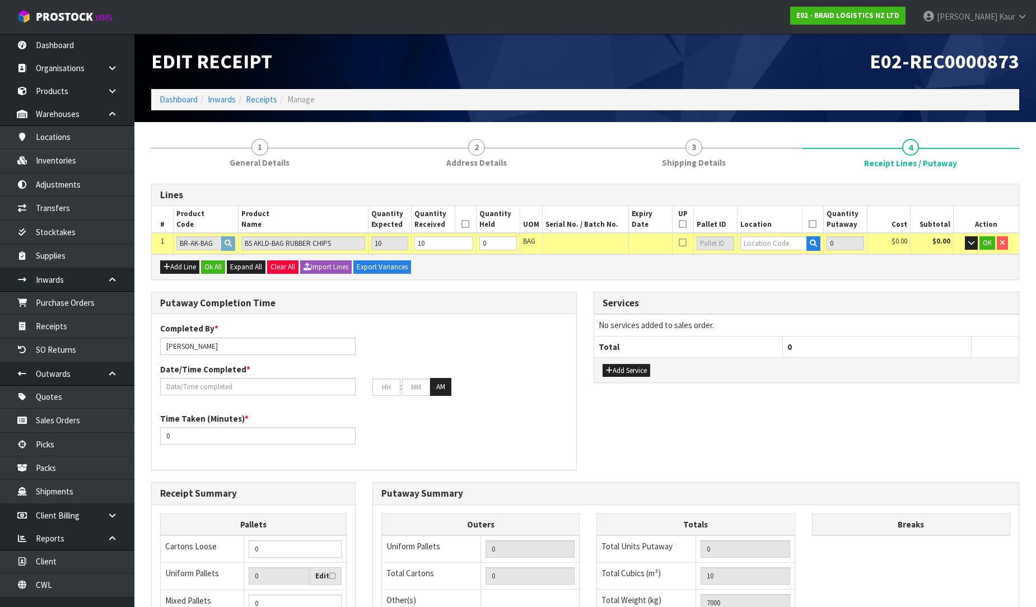
type input "10"
click at [776, 243] on input "text" at bounding box center [773, 243] width 67 height 14
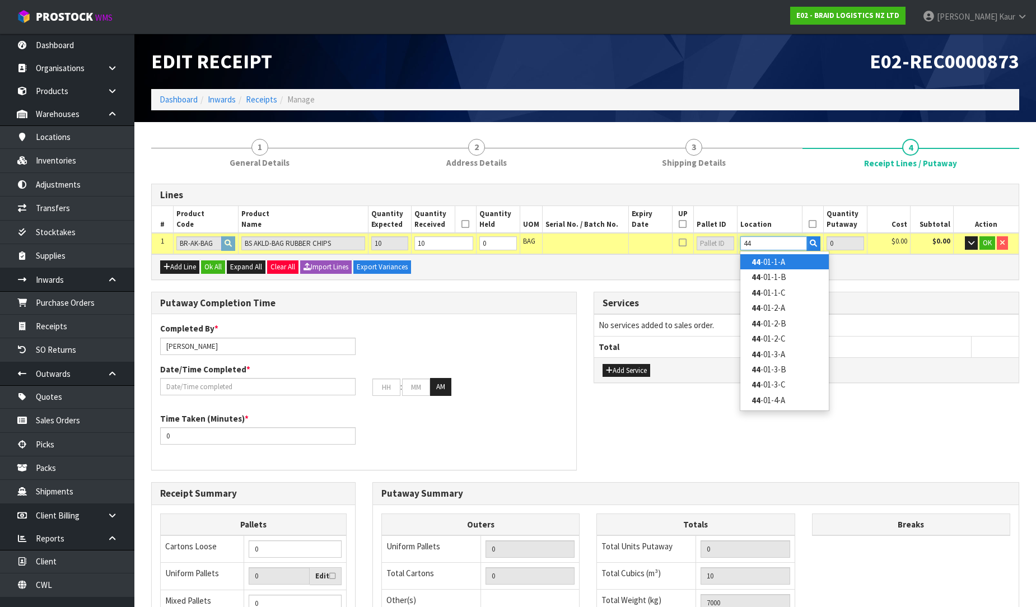
type input "44"
click at [776, 254] on link "44 -01-1-A" at bounding box center [784, 261] width 88 height 15
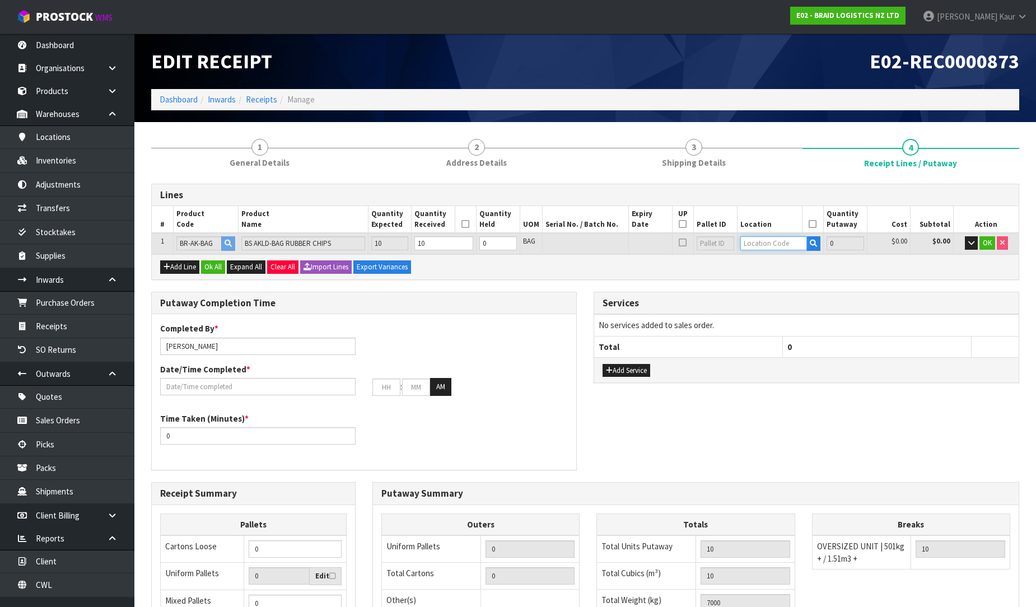
type input "44-01-1-A"
type input "10"
click at [988, 239] on span "OK" at bounding box center [987, 243] width 9 height 10
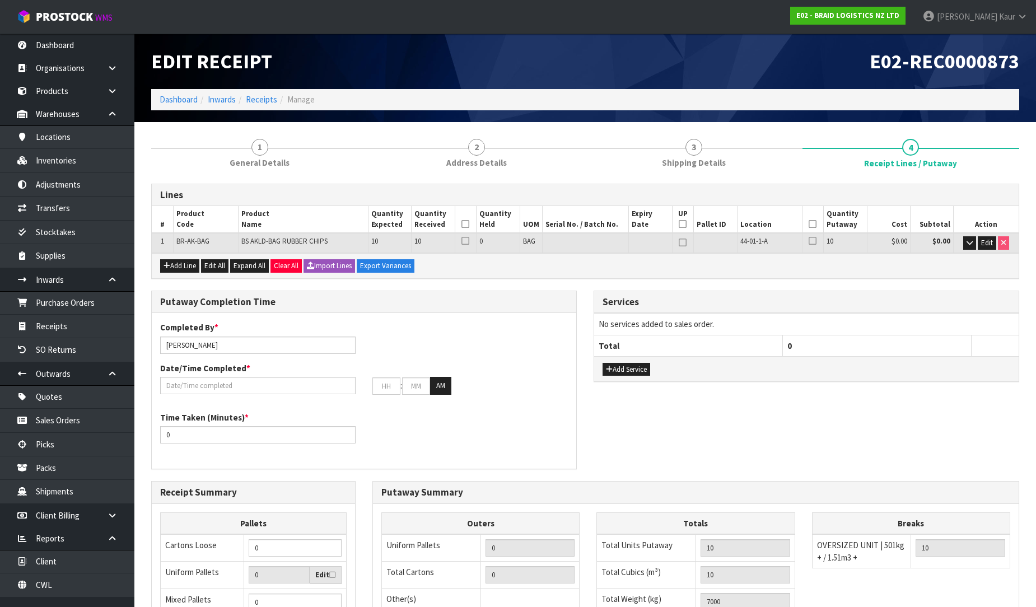
click at [463, 224] on icon at bounding box center [465, 224] width 8 height 1
click at [812, 225] on icon at bounding box center [813, 224] width 8 height 1
click at [194, 382] on input "text" at bounding box center [257, 385] width 195 height 17
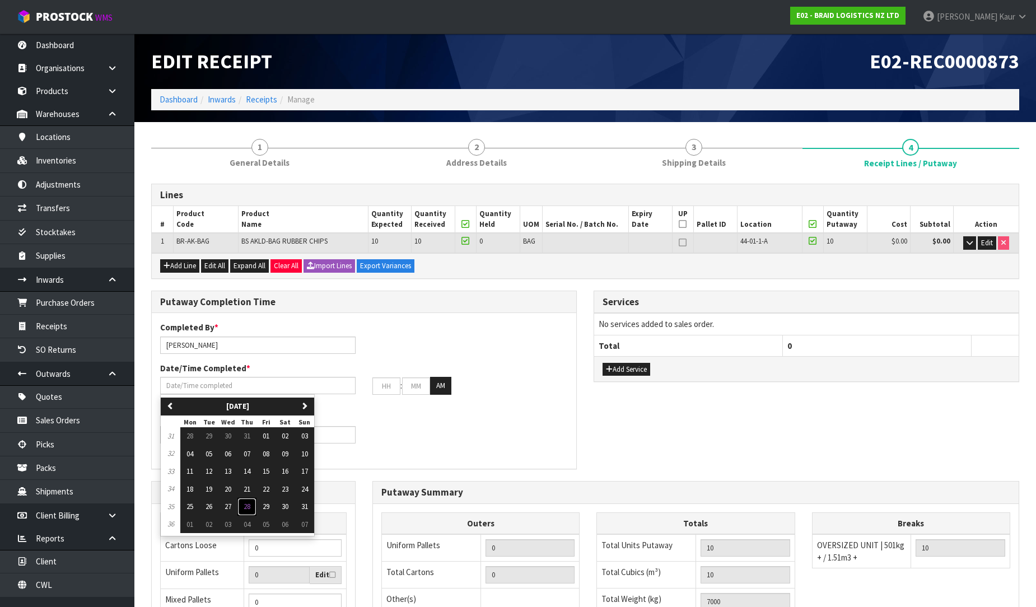
click at [250, 502] on span "28" at bounding box center [247, 507] width 7 height 10
type input "[DATE]"
type input "12"
type input "00"
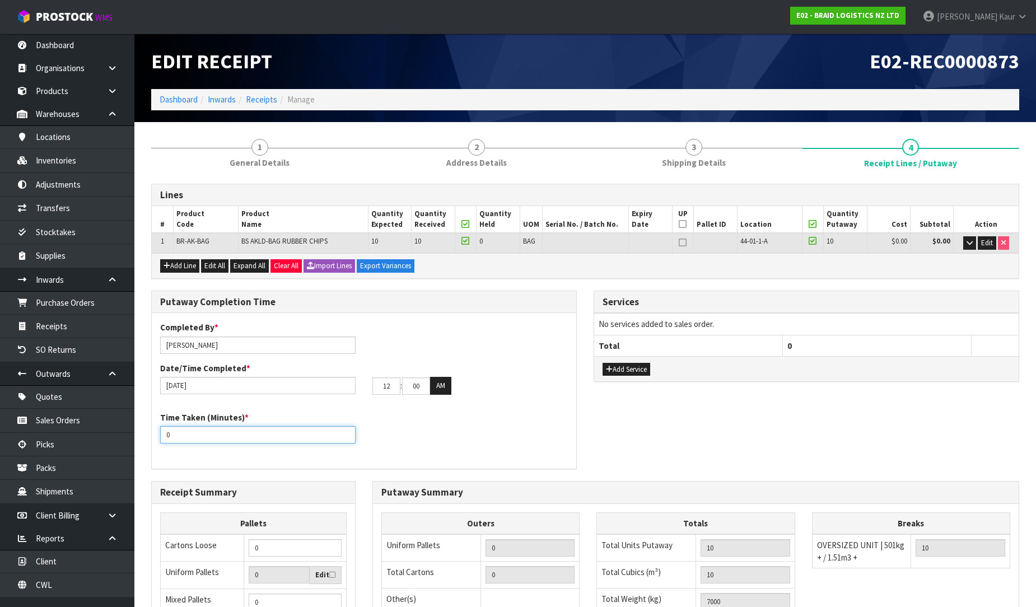
drag, startPoint x: 189, startPoint y: 437, endPoint x: 143, endPoint y: 427, distance: 46.5
click at [143, 427] on div "Putaway Completion Time Completed By * [PERSON_NAME] Date/Time Completed * [DAT…" at bounding box center [364, 386] width 442 height 190
drag, startPoint x: 188, startPoint y: 432, endPoint x: 149, endPoint y: 432, distance: 39.2
click at [149, 432] on div "Putaway Completion Time Completed By * [PERSON_NAME] Date/Time Completed * [DAT…" at bounding box center [364, 386] width 442 height 190
type input "15"
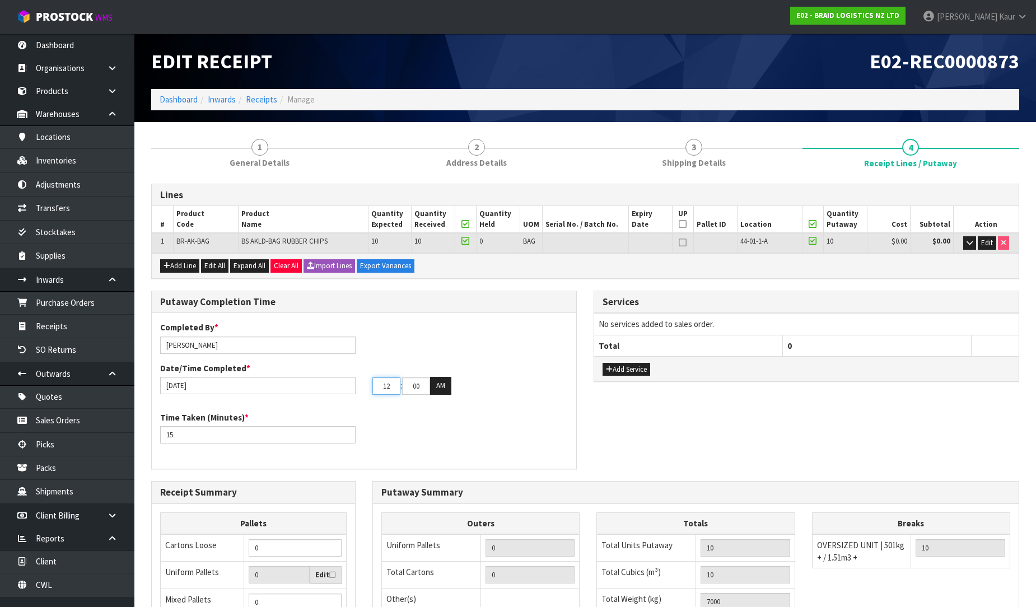
drag, startPoint x: 394, startPoint y: 384, endPoint x: 370, endPoint y: 381, distance: 24.9
click at [370, 381] on div "12 : 00 : 00 AM" at bounding box center [470, 386] width 212 height 18
type input "03"
drag, startPoint x: 426, startPoint y: 385, endPoint x: 398, endPoint y: 385, distance: 28.6
click at [398, 385] on tr "03 : 00 : 00 AM" at bounding box center [411, 386] width 79 height 18
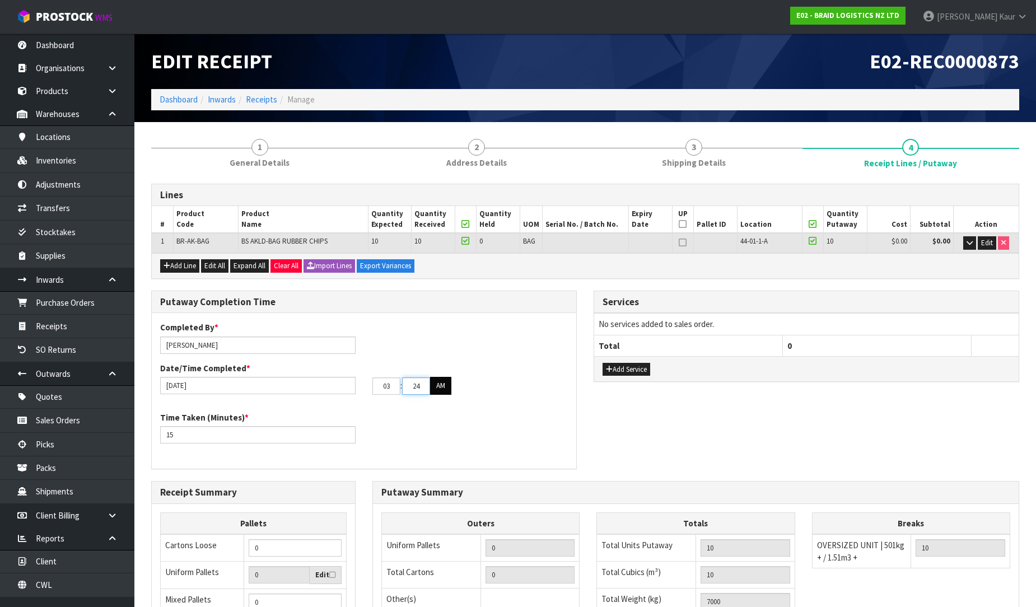
type input "24"
click at [439, 392] on button "AM" at bounding box center [440, 386] width 21 height 18
click at [434, 417] on div "Time Taken (Minutes) * 15" at bounding box center [364, 432] width 424 height 40
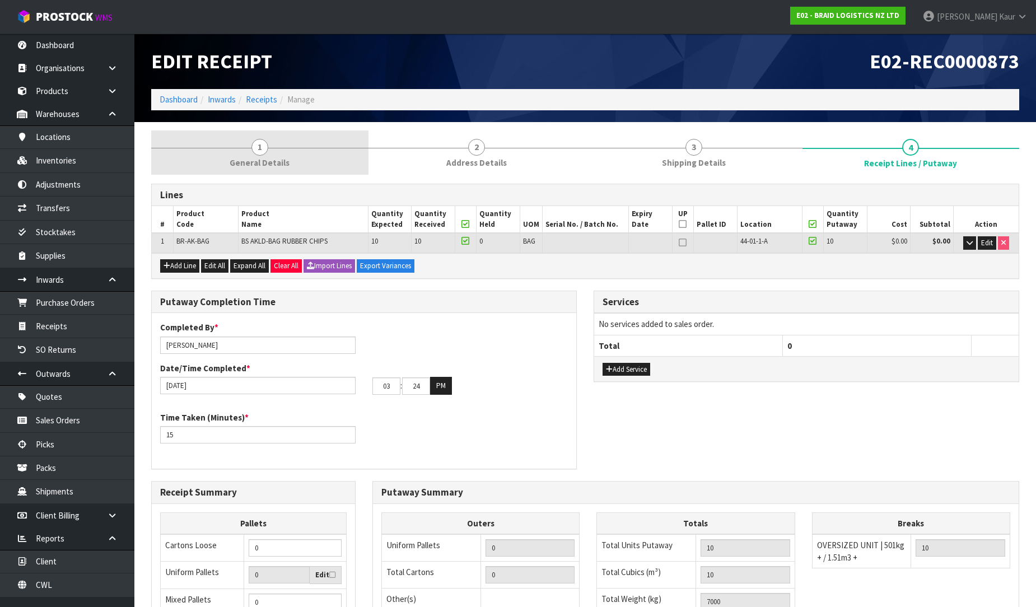
click at [259, 160] on span "General Details" at bounding box center [260, 163] width 60 height 12
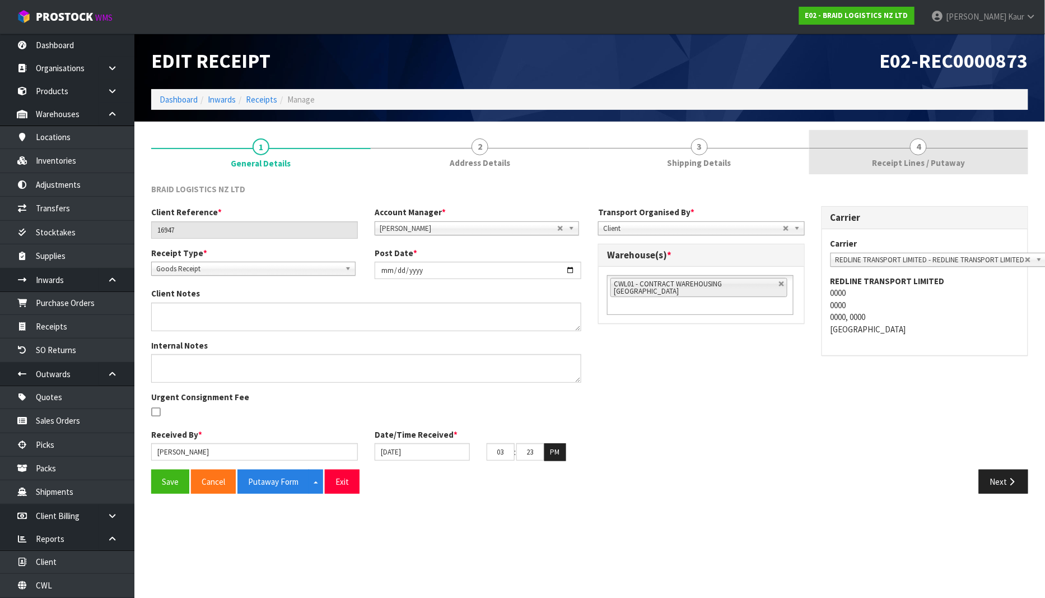
click at [948, 166] on span "Receipt Lines / Putaway" at bounding box center [918, 163] width 93 height 12
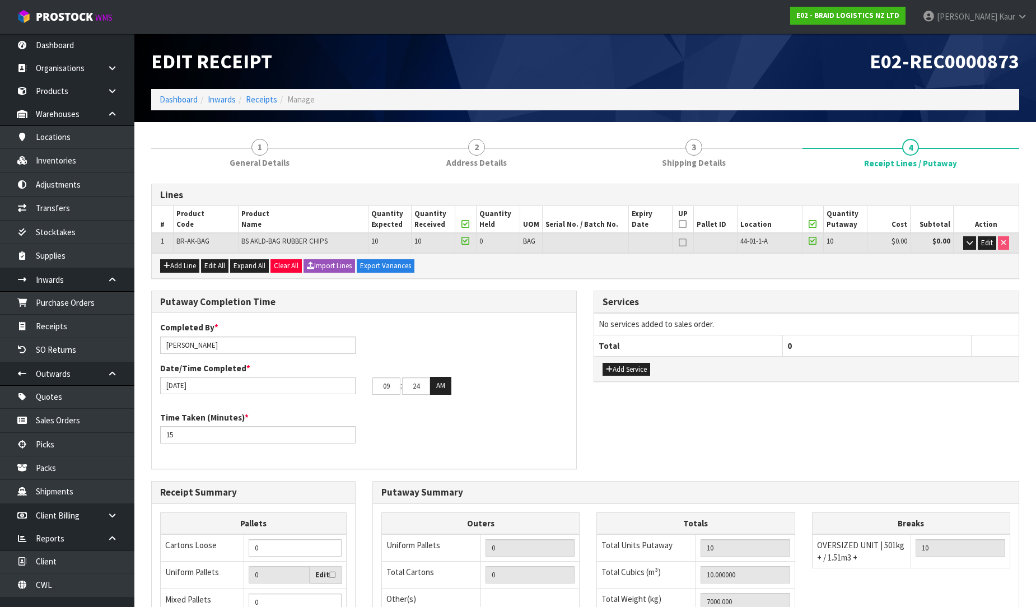
scroll to position [188, 0]
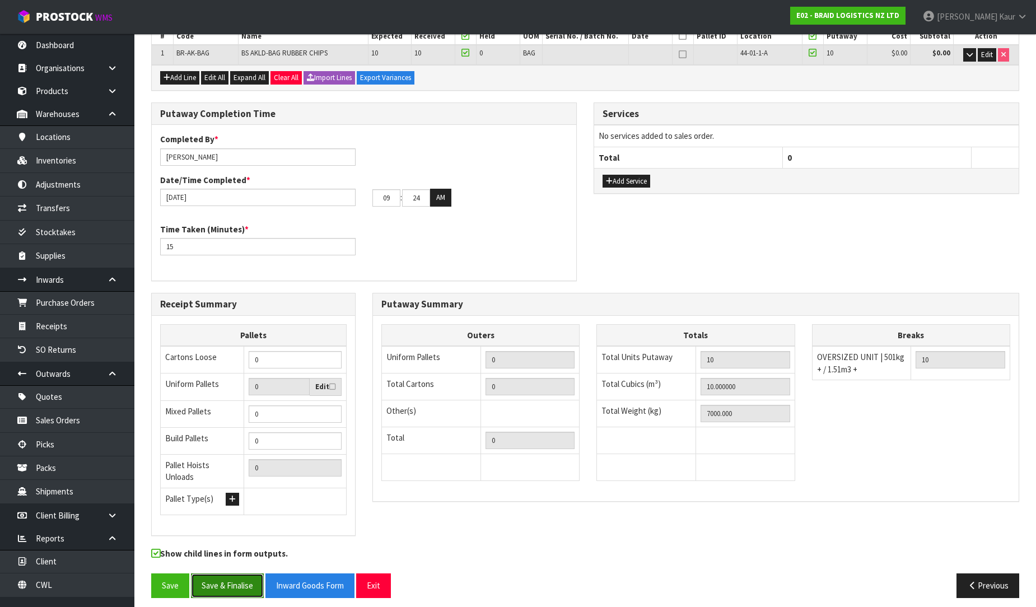
click at [222, 581] on button "Save & Finalise" at bounding box center [227, 585] width 73 height 24
drag, startPoint x: 393, startPoint y: 197, endPoint x: 367, endPoint y: 197, distance: 25.8
click at [367, 197] on div "09 : 24 : 00 AM" at bounding box center [470, 198] width 212 height 18
type input "03"
drag, startPoint x: 228, startPoint y: 579, endPoint x: 256, endPoint y: 561, distance: 32.8
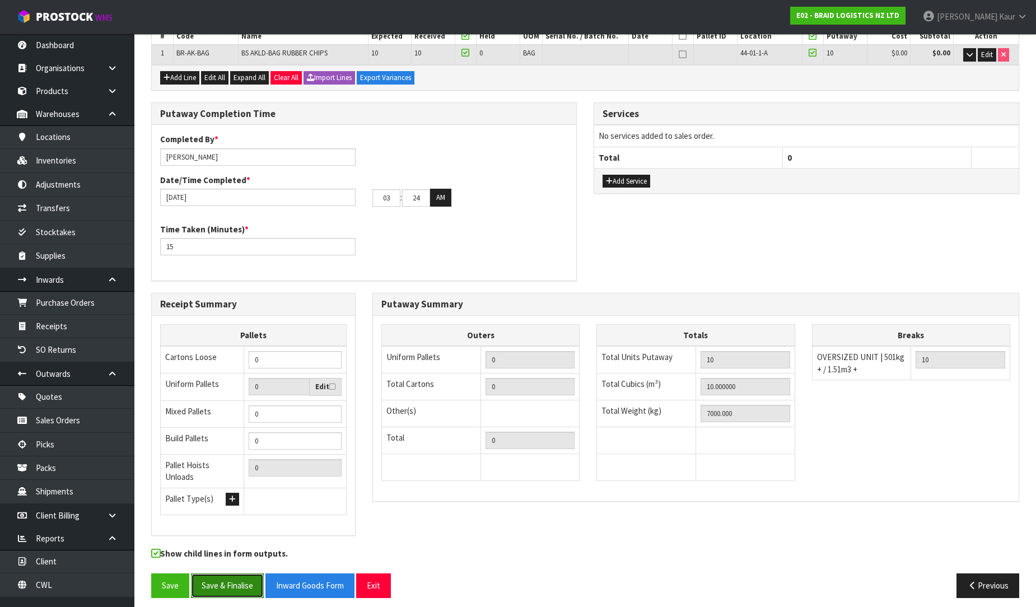
click at [230, 580] on button "Save & Finalise" at bounding box center [227, 585] width 73 height 24
click at [446, 197] on button "AM" at bounding box center [440, 198] width 21 height 18
drag, startPoint x: 232, startPoint y: 585, endPoint x: 463, endPoint y: 455, distance: 264.5
click at [232, 585] on button "Save & Finalise" at bounding box center [227, 585] width 73 height 24
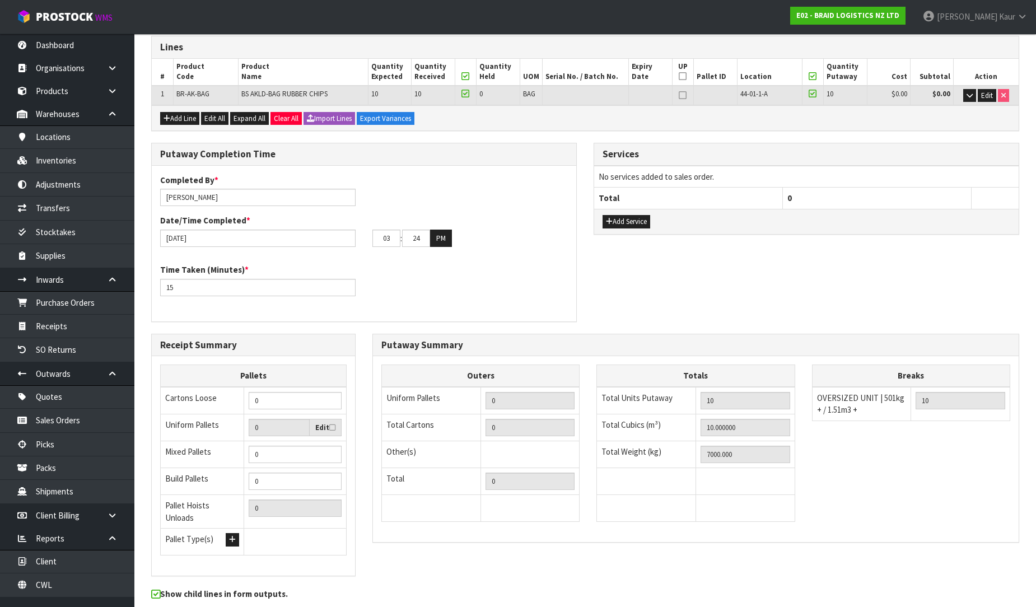
scroll to position [0, 0]
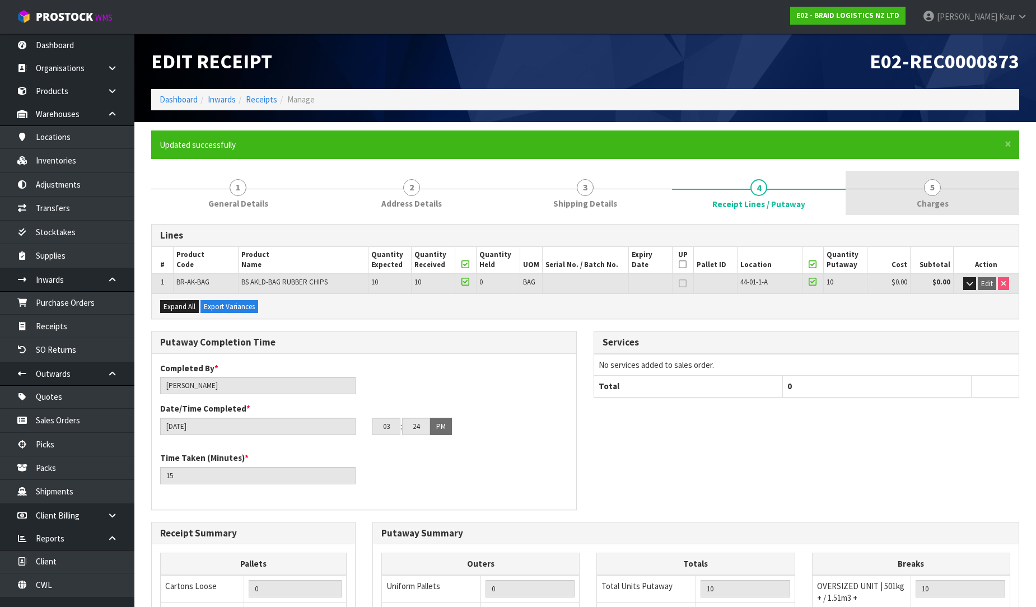
click at [938, 198] on span "Charges" at bounding box center [933, 204] width 32 height 12
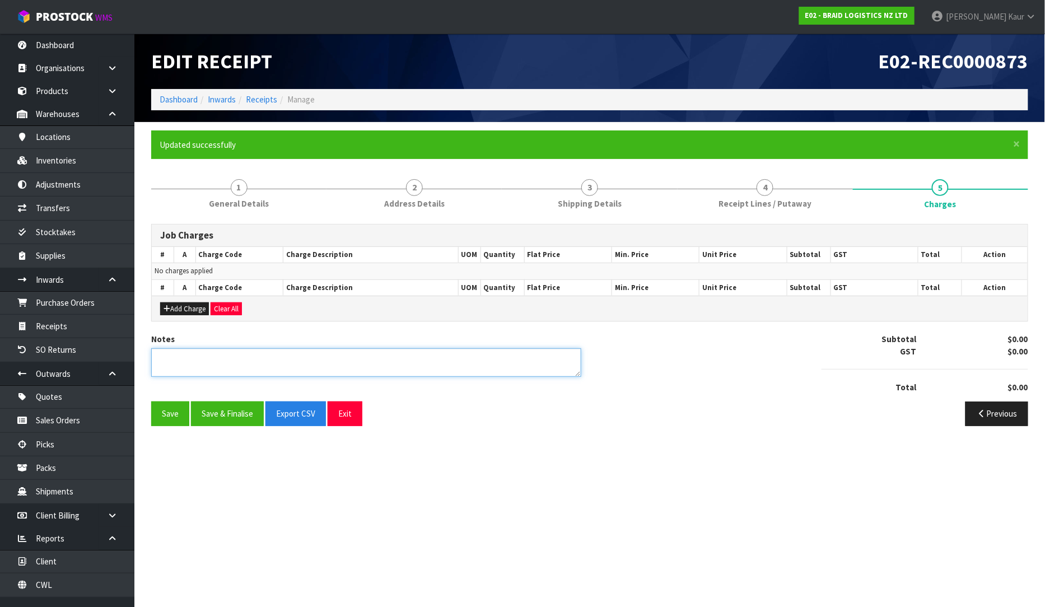
click at [208, 357] on textarea at bounding box center [366, 362] width 430 height 29
type textarea "NO CHARGES"
click at [210, 418] on button "Save & Finalise" at bounding box center [227, 414] width 73 height 24
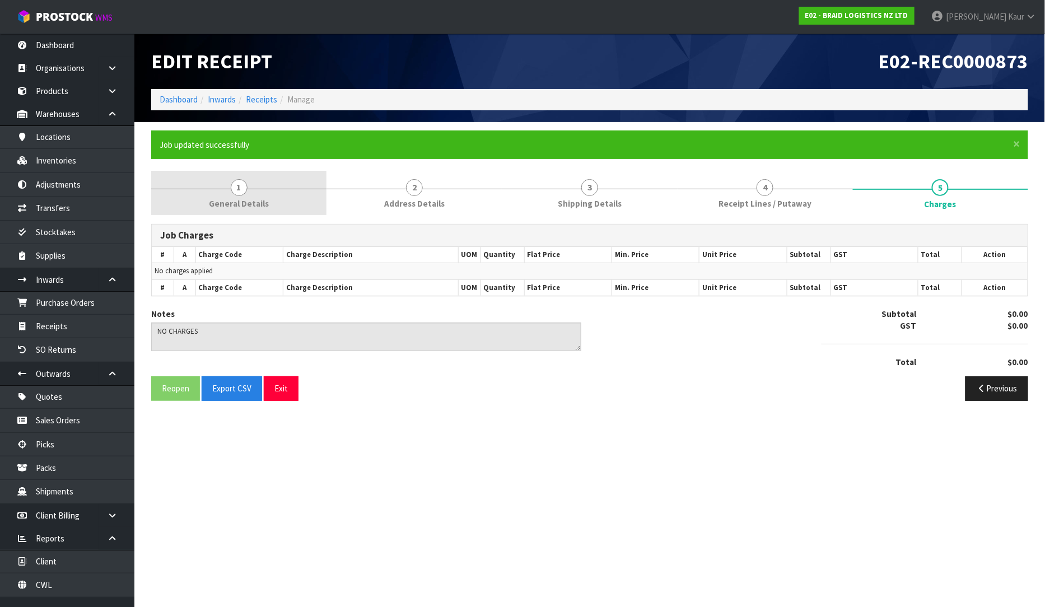
click at [232, 211] on link "1 General Details" at bounding box center [238, 193] width 175 height 44
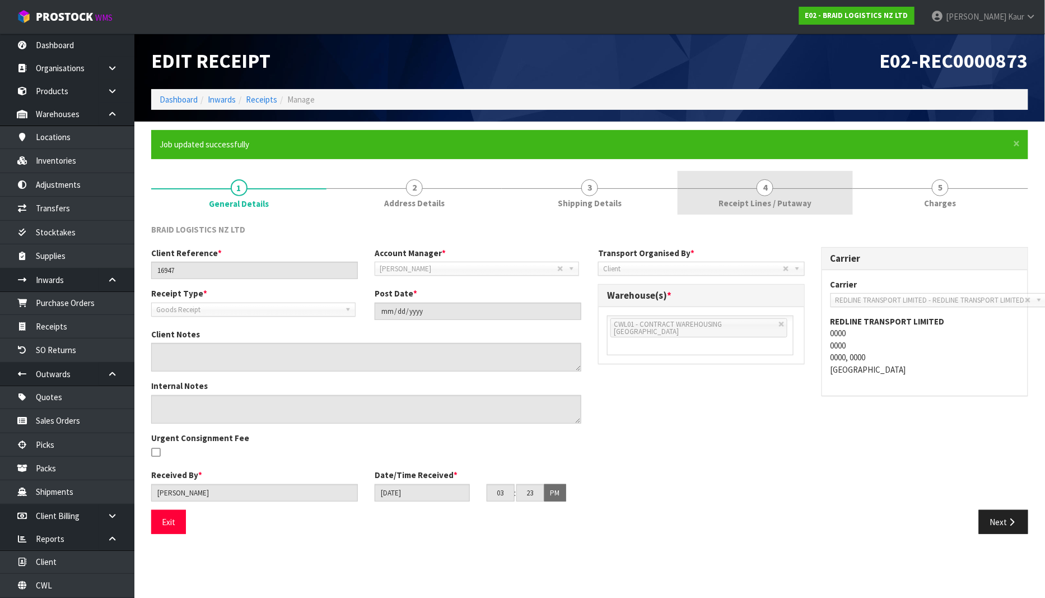
click at [717, 207] on link "4 Receipt Lines / Putaway" at bounding box center [765, 193] width 175 height 44
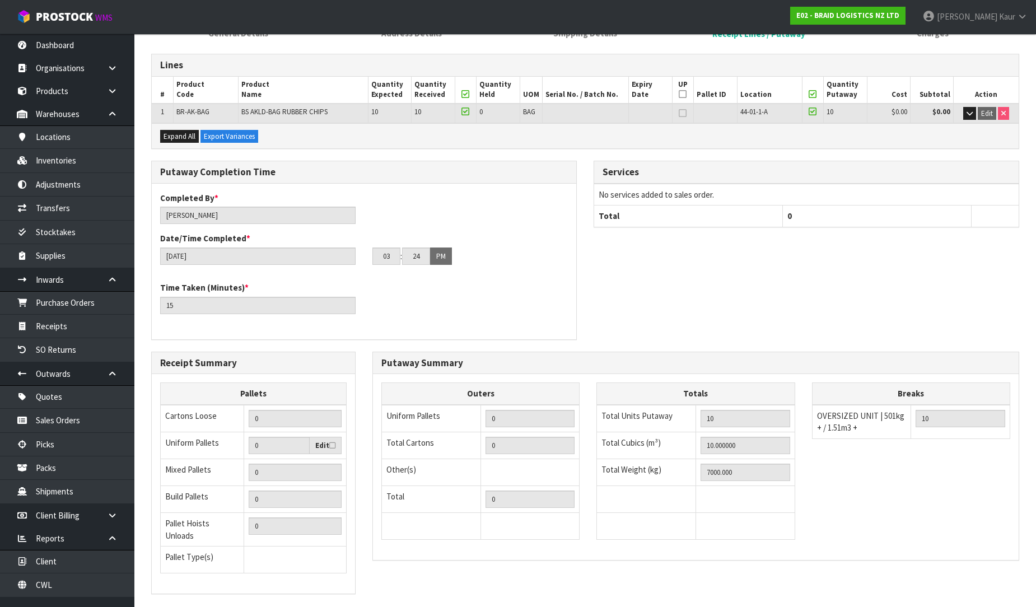
scroll to position [228, 0]
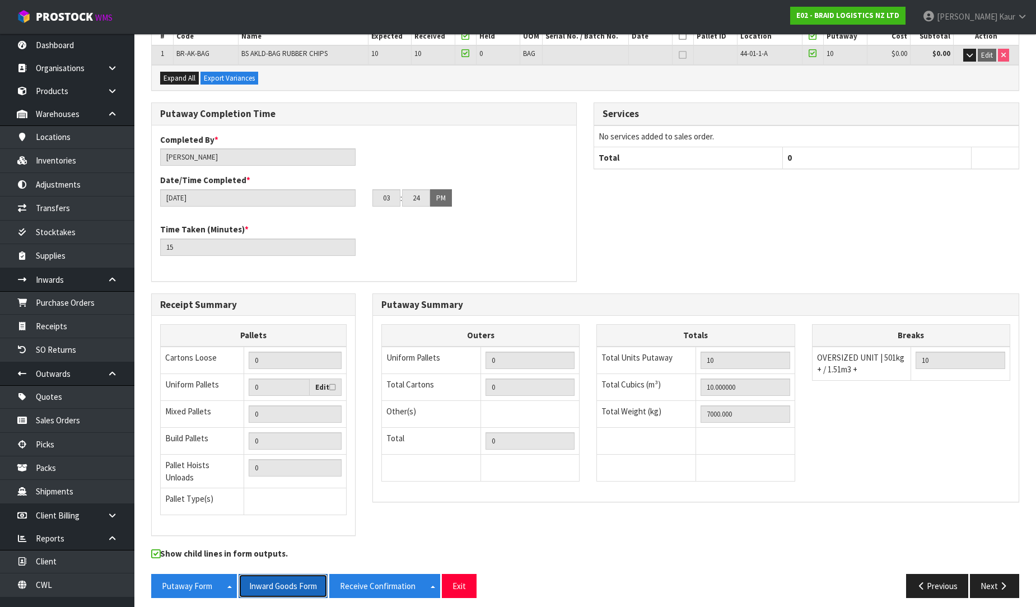
click at [309, 578] on button "Inward Goods Form" at bounding box center [283, 586] width 89 height 24
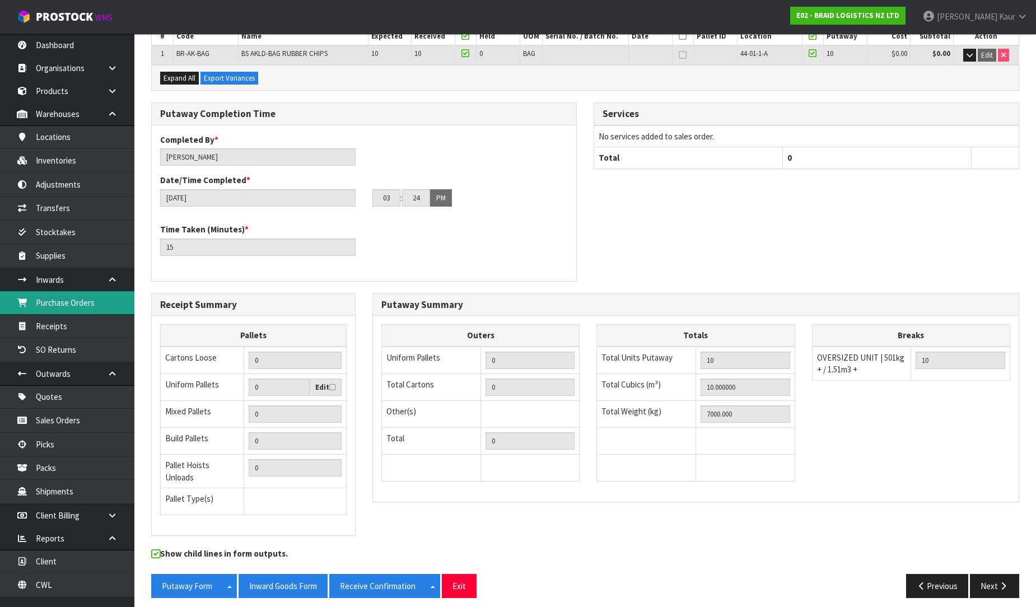
click at [100, 301] on link "Purchase Orders" at bounding box center [67, 302] width 134 height 23
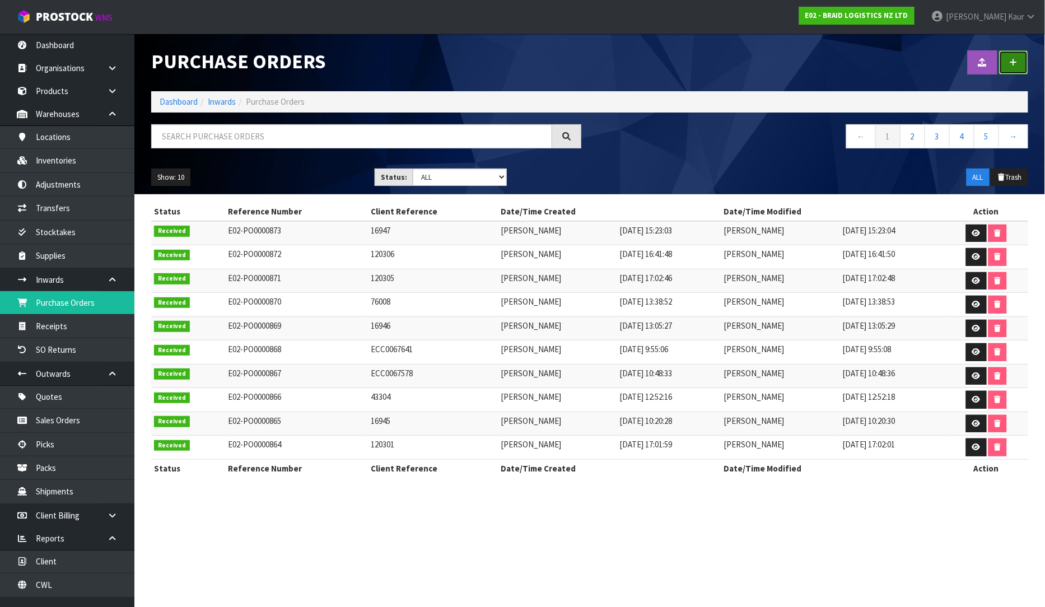
click at [1012, 64] on icon at bounding box center [1014, 62] width 8 height 8
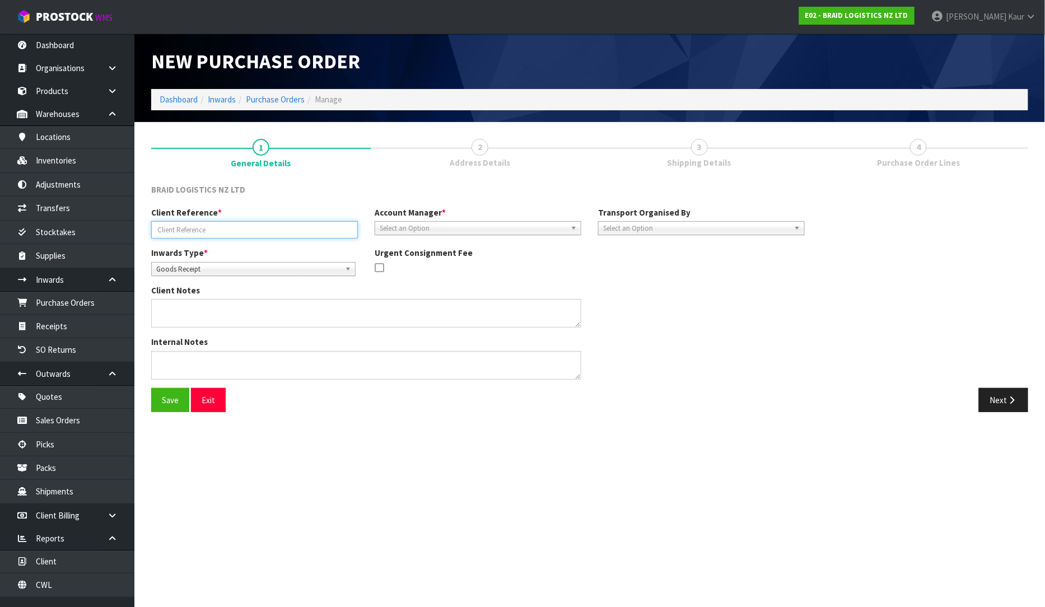
click at [226, 230] on input "text" at bounding box center [254, 229] width 207 height 17
type input "76010"
click at [421, 235] on div "Client Reference * 76010 Account Manager * [PERSON_NAME] [PERSON_NAME] [PERSON_…" at bounding box center [478, 227] width 670 height 40
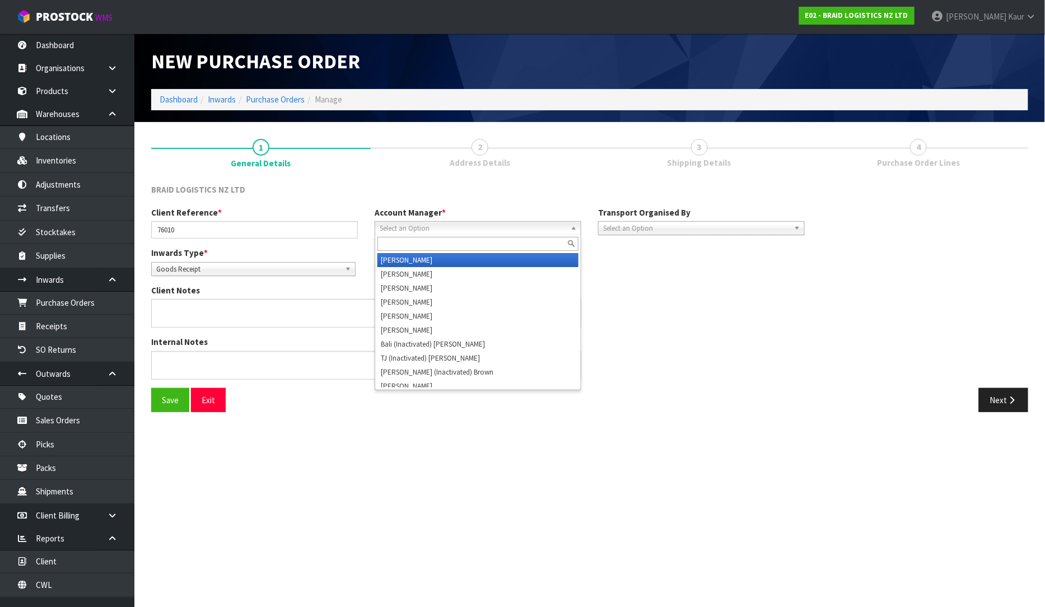
click at [426, 227] on span "Select an Option" at bounding box center [473, 228] width 186 height 13
type input "D"
click at [437, 259] on li "D [PERSON_NAME]" at bounding box center [477, 260] width 201 height 14
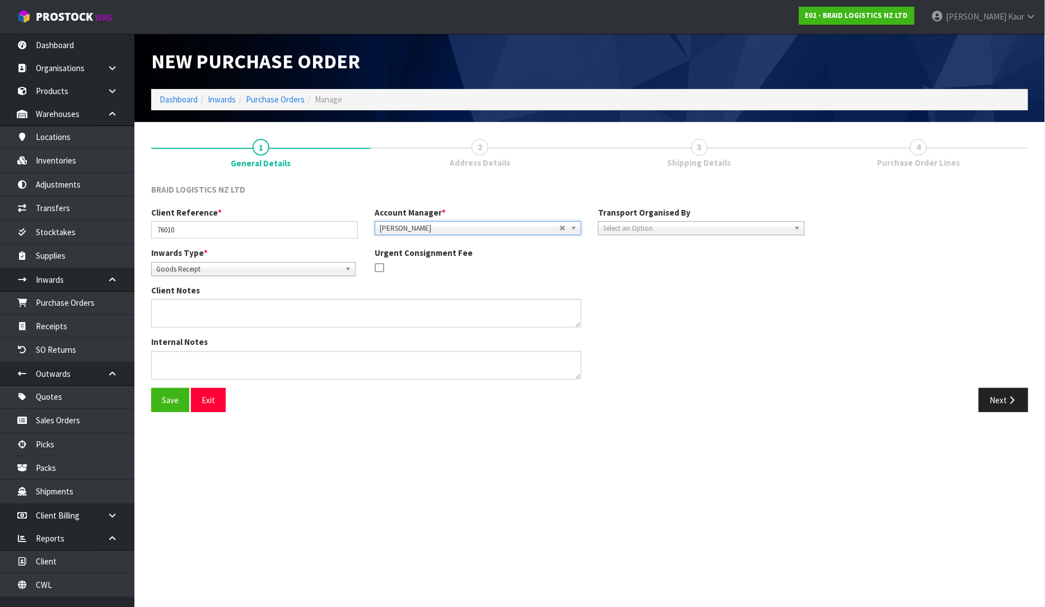
click at [690, 223] on span "Select an Option" at bounding box center [696, 228] width 186 height 13
click at [680, 287] on li "Client" at bounding box center [701, 288] width 201 height 14
click at [907, 260] on span "Select an Option" at bounding box center [904, 259] width 136 height 13
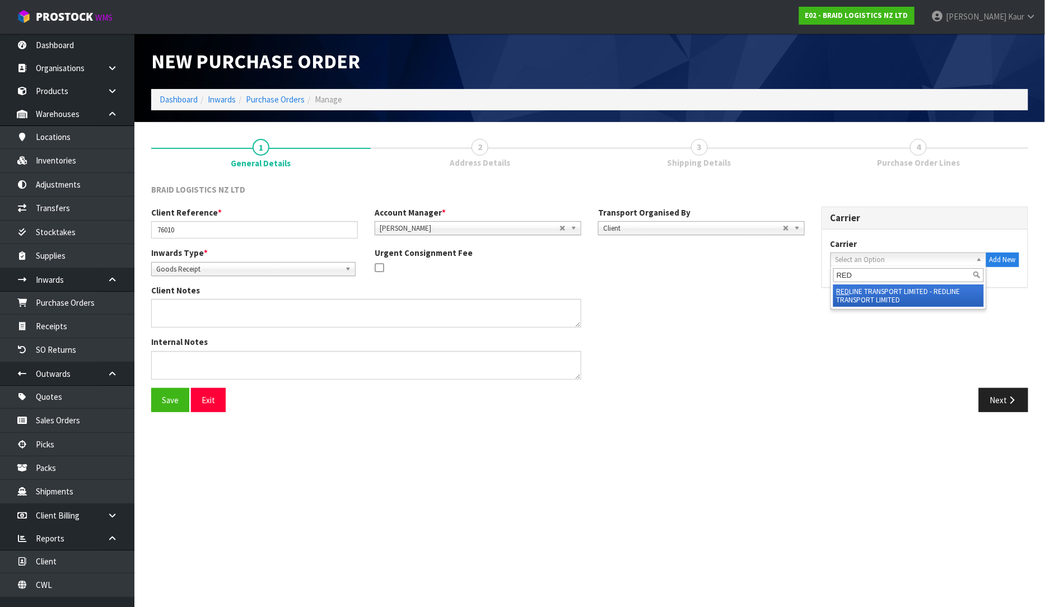
type input "RED"
click at [886, 295] on li "RED LINE TRANSPORT LIMITED - REDLINE TRANSPORT LIMITED" at bounding box center [908, 295] width 151 height 22
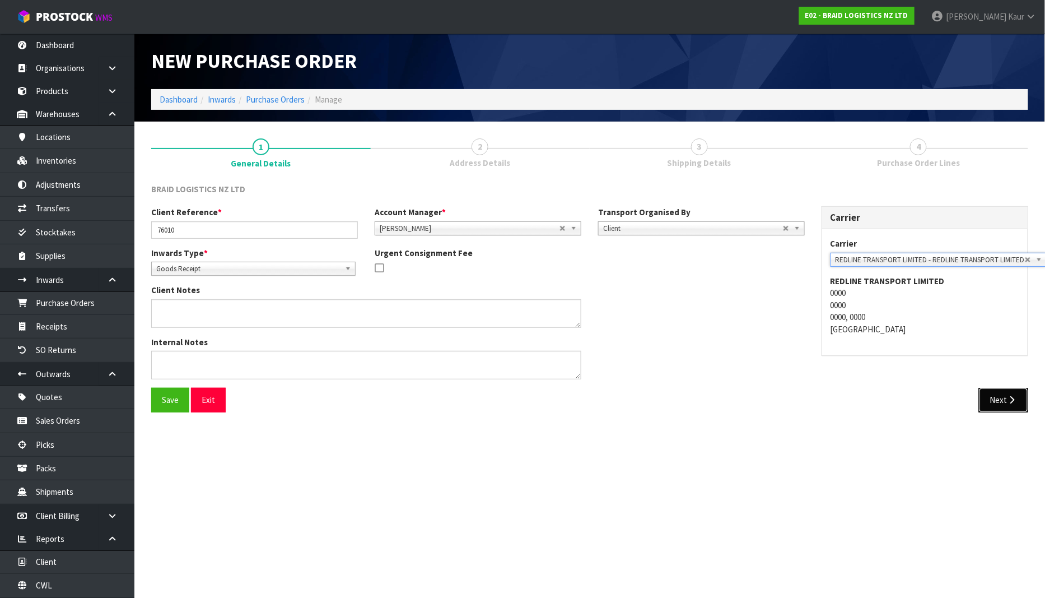
click at [996, 399] on button "Next" at bounding box center [1003, 400] width 49 height 24
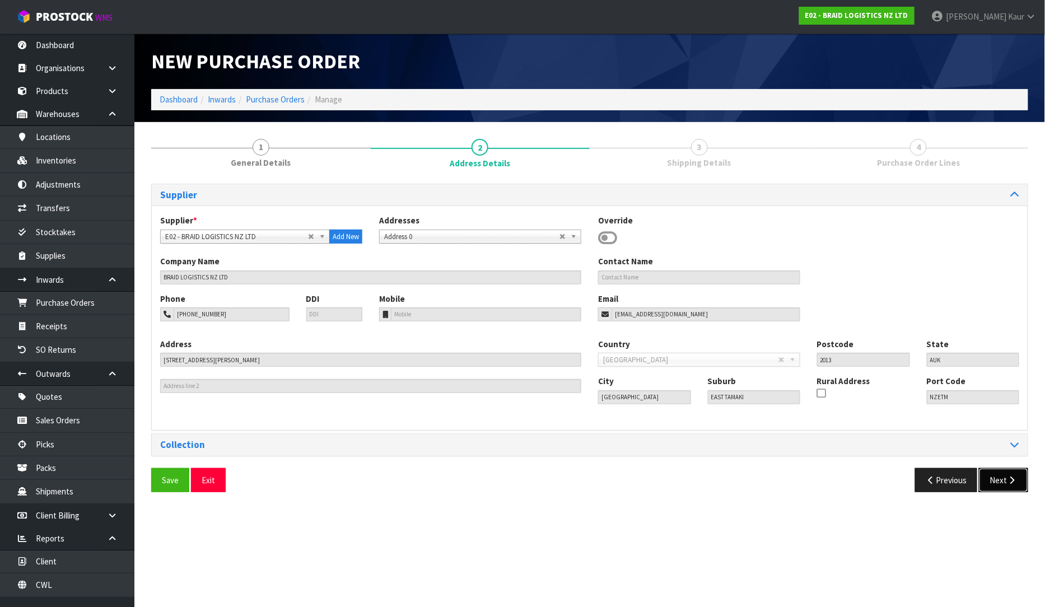
click at [1008, 486] on button "Next" at bounding box center [1003, 480] width 49 height 24
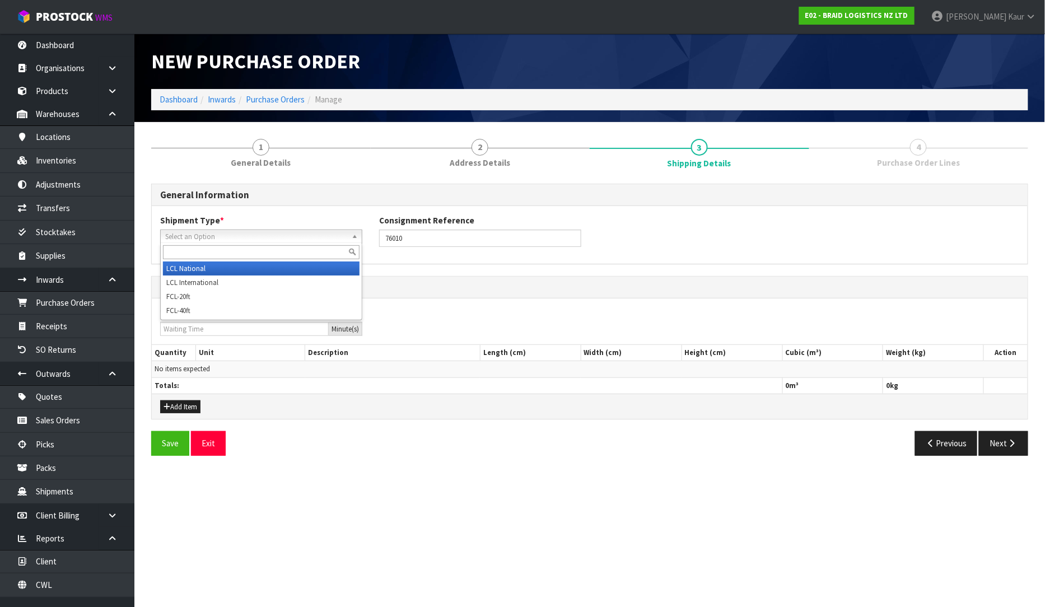
click at [180, 241] on span "Select an Option" at bounding box center [256, 236] width 182 height 13
click at [185, 270] on li "LCL National" at bounding box center [261, 269] width 197 height 14
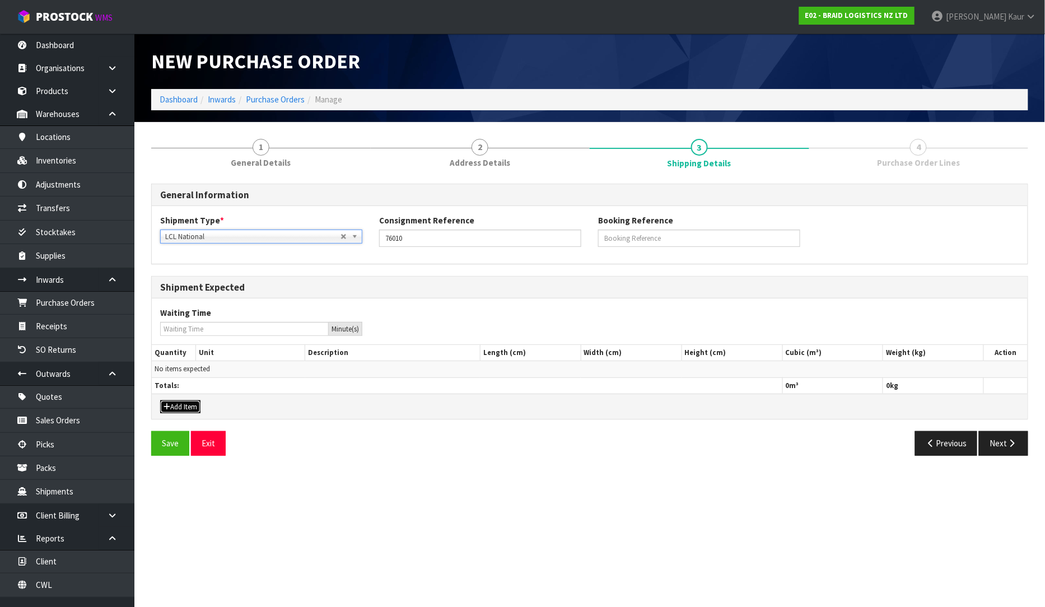
click at [185, 407] on button "Add Item" at bounding box center [180, 406] width 40 height 13
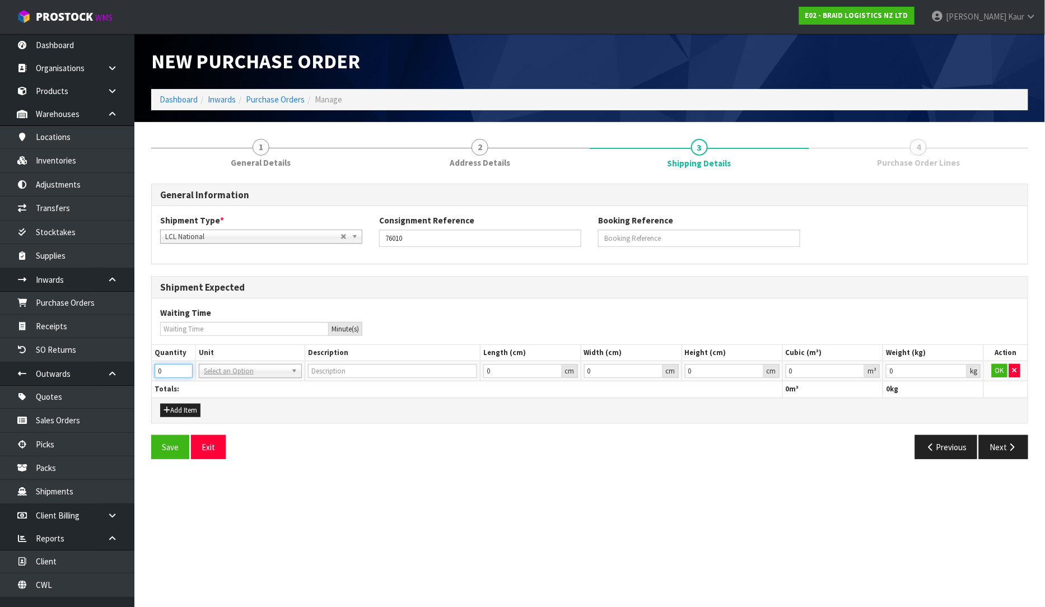
drag, startPoint x: 176, startPoint y: 371, endPoint x: 144, endPoint y: 374, distance: 31.5
click at [144, 374] on div "1 General Details 2 Address Details 3 Shipping Details 4 Purchase Order Lines G…" at bounding box center [590, 298] width 894 height 337
type input "6"
type input "BAG"
type input "0.000001"
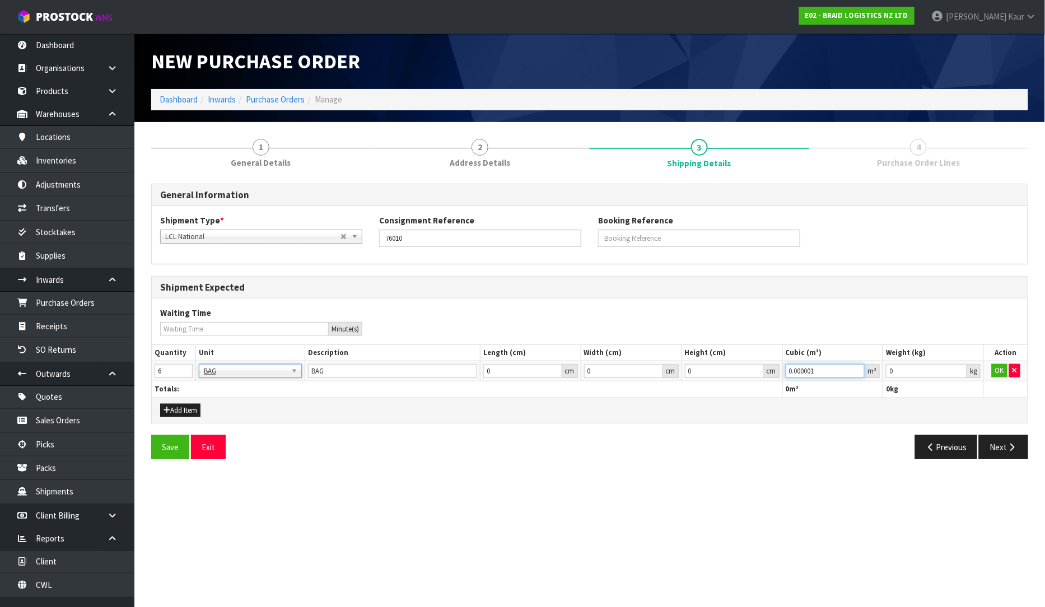
click at [856, 367] on input "0.000001" at bounding box center [826, 371] width 80 height 14
type input "-0.001"
click at [958, 371] on input "-0.001" at bounding box center [926, 371] width 81 height 14
click at [997, 371] on button "OK" at bounding box center [1000, 370] width 16 height 13
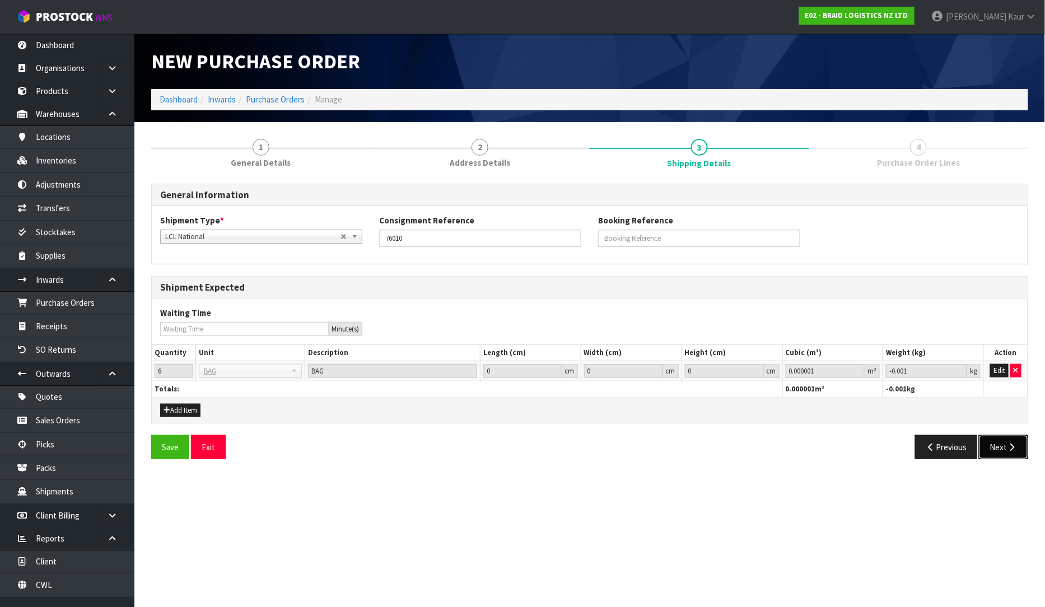
click at [1000, 446] on button "Next" at bounding box center [1003, 447] width 49 height 24
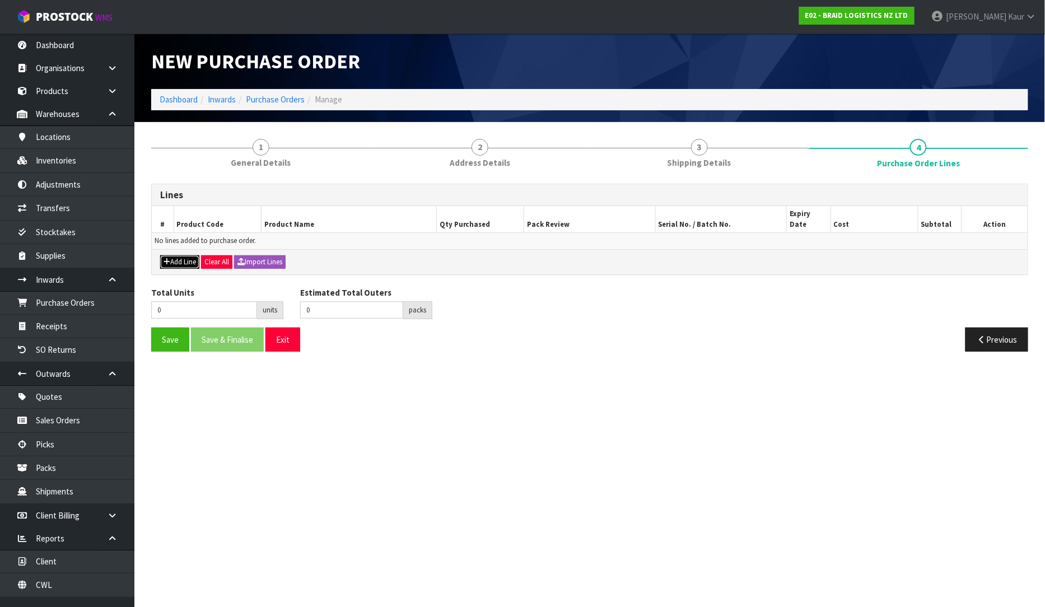
click at [181, 255] on button "Add Line" at bounding box center [179, 261] width 39 height 13
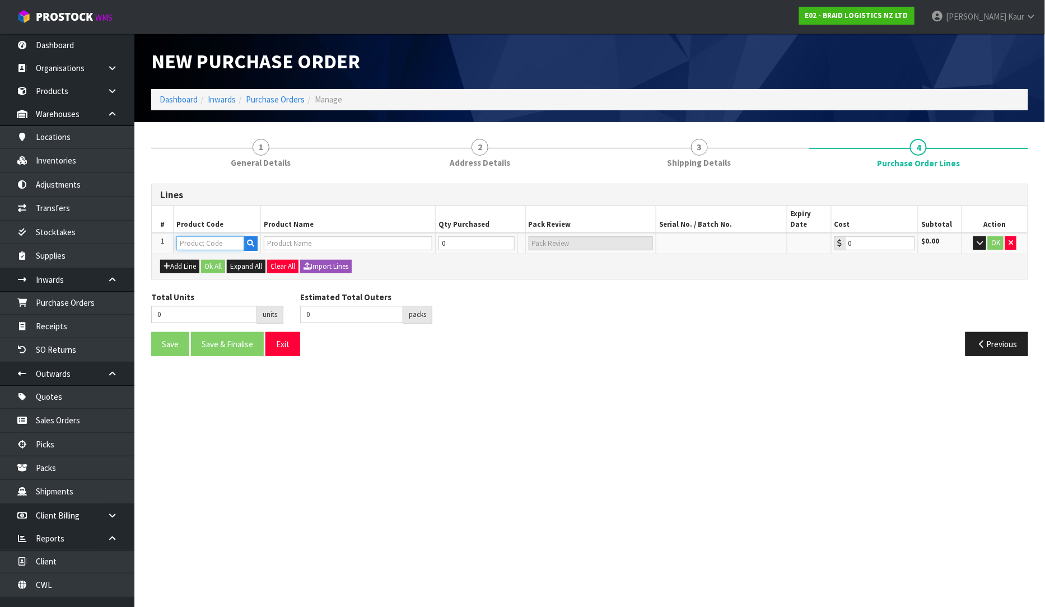
click at [199, 236] on input "text" at bounding box center [210, 243] width 68 height 14
type input "C"
click at [216, 255] on link "C ART-ET-BG" at bounding box center [222, 251] width 88 height 15
type input "CART-ET-BG"
type input "CARTERS ET-BAG RUBBER CHIP"
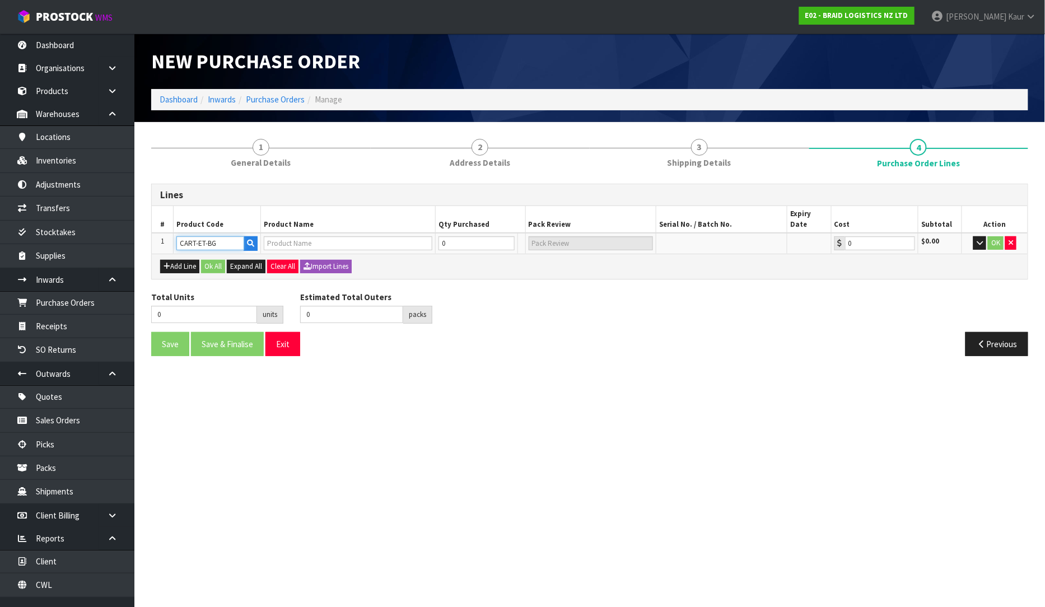
type input "0.00"
click at [428, 233] on tr "1 CART-ET-BG CARTERS ET-BAG RUBBER CHIP 0 BAG 0.00 $0.00 OK" at bounding box center [590, 243] width 876 height 21
type input "6"
type input "6 PLT"
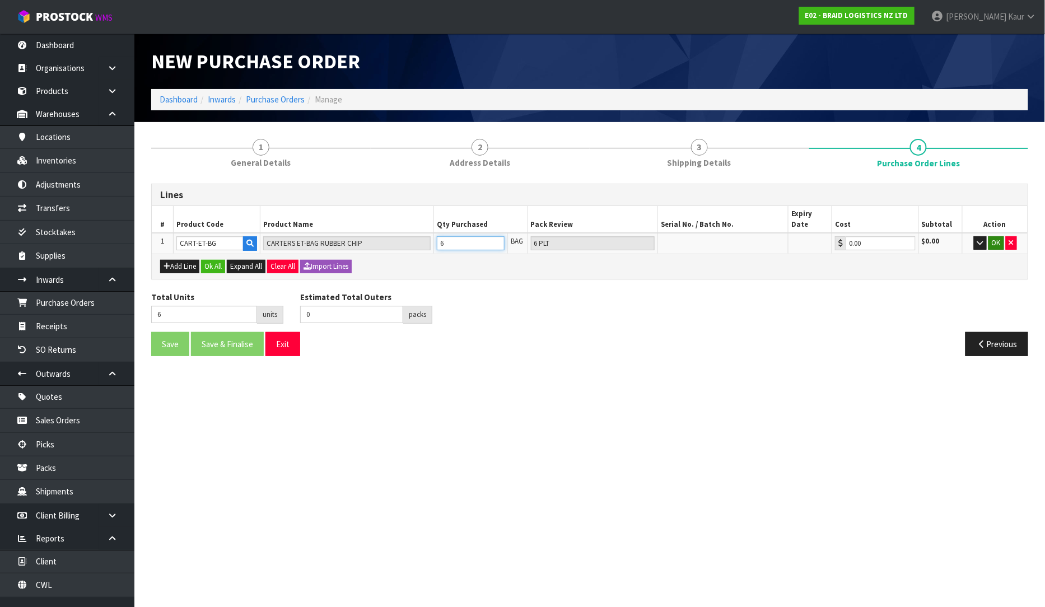
type input "6"
click at [999, 236] on button "OK" at bounding box center [996, 242] width 16 height 13
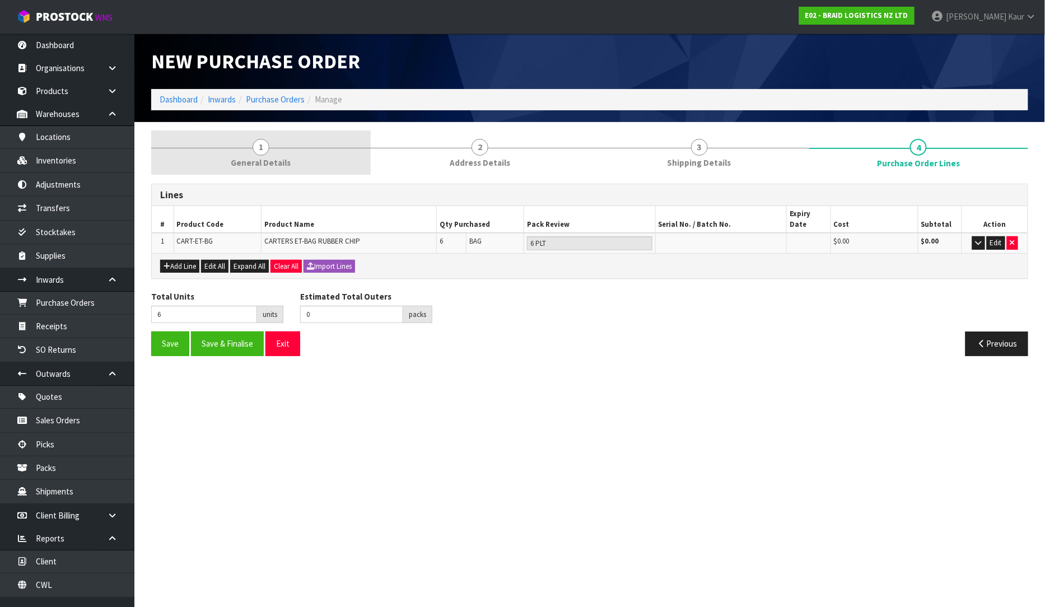
drag, startPoint x: 222, startPoint y: 150, endPoint x: 342, endPoint y: 155, distance: 120.0
click at [223, 150] on link "1 General Details" at bounding box center [261, 152] width 220 height 44
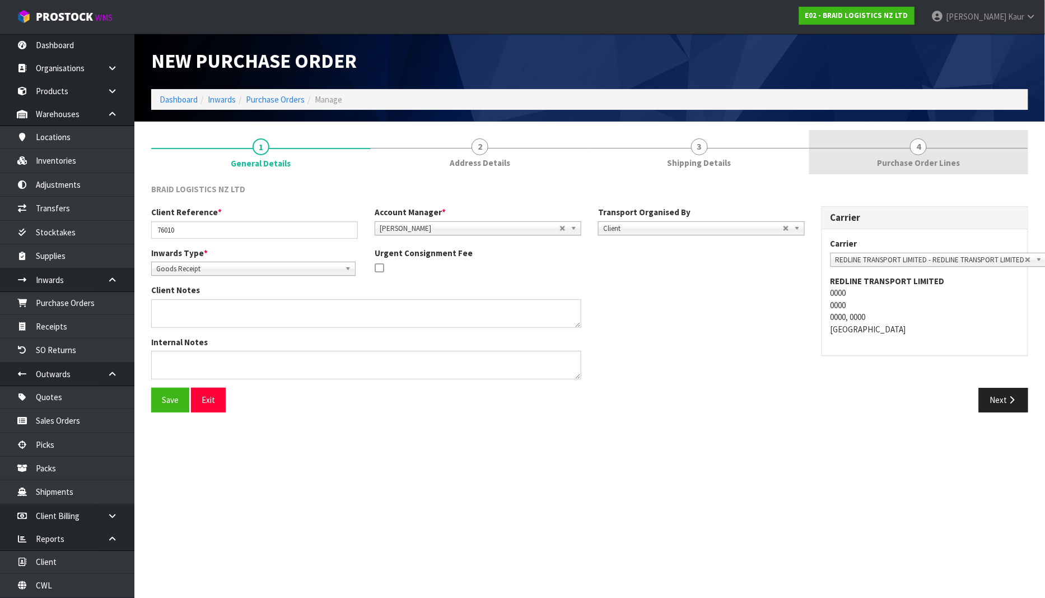
click at [916, 158] on span "Purchase Order Lines" at bounding box center [918, 163] width 83 height 12
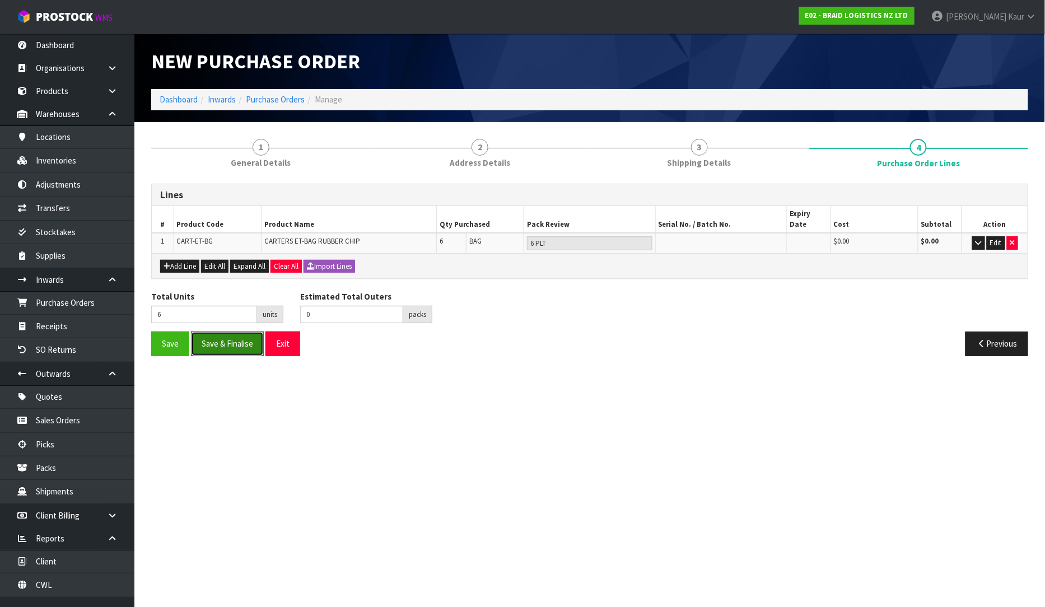
click at [216, 343] on button "Save & Finalise" at bounding box center [227, 344] width 73 height 24
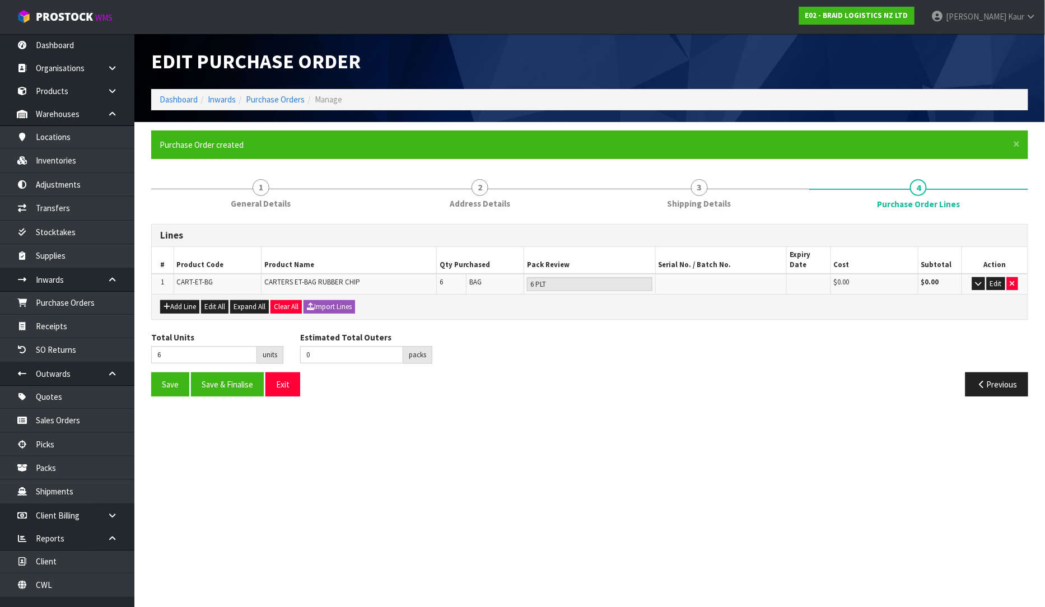
type input "0"
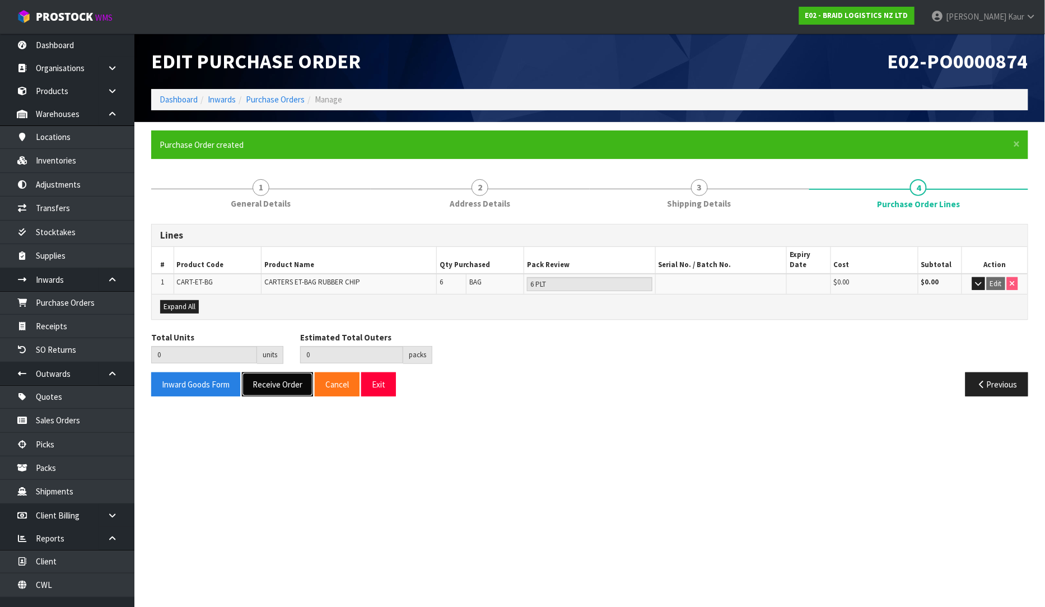
click at [272, 379] on button "Receive Order" at bounding box center [277, 384] width 71 height 24
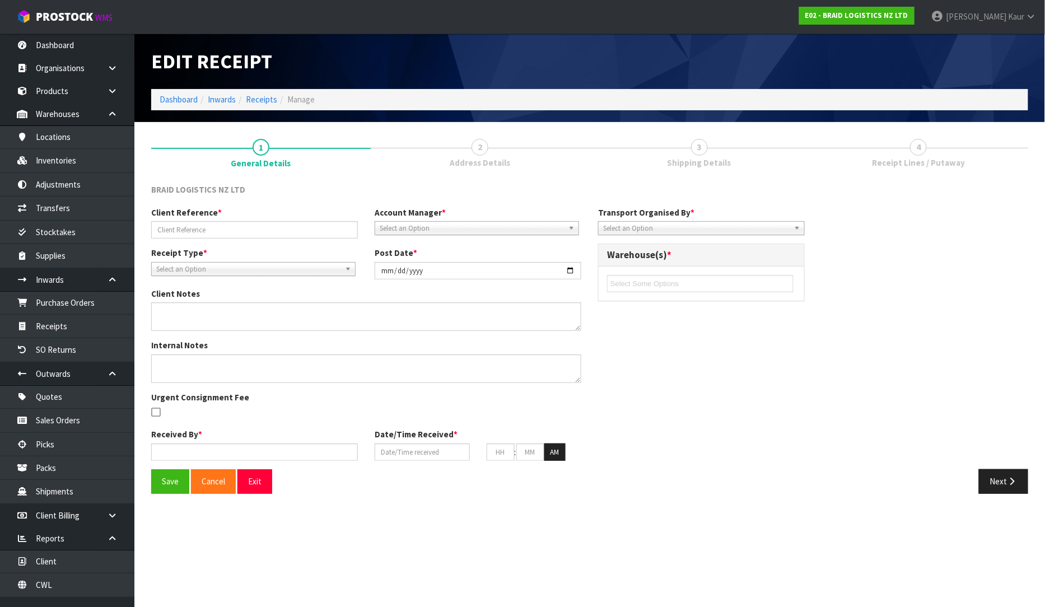
type input "76010"
type input "[DATE]"
type input "[PERSON_NAME]"
type input "[DATE]"
type input "03"
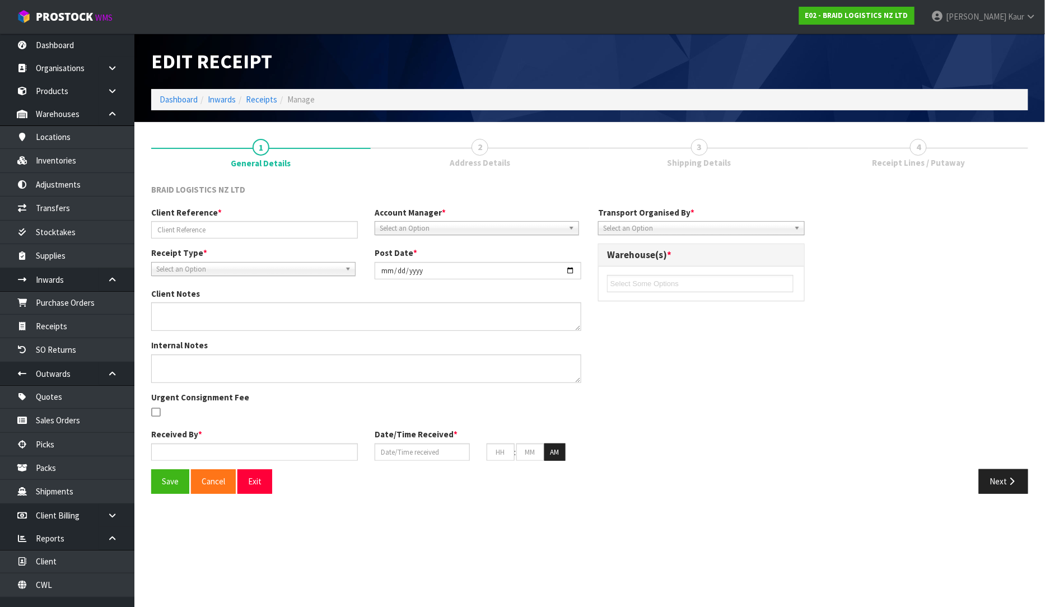
type input "26"
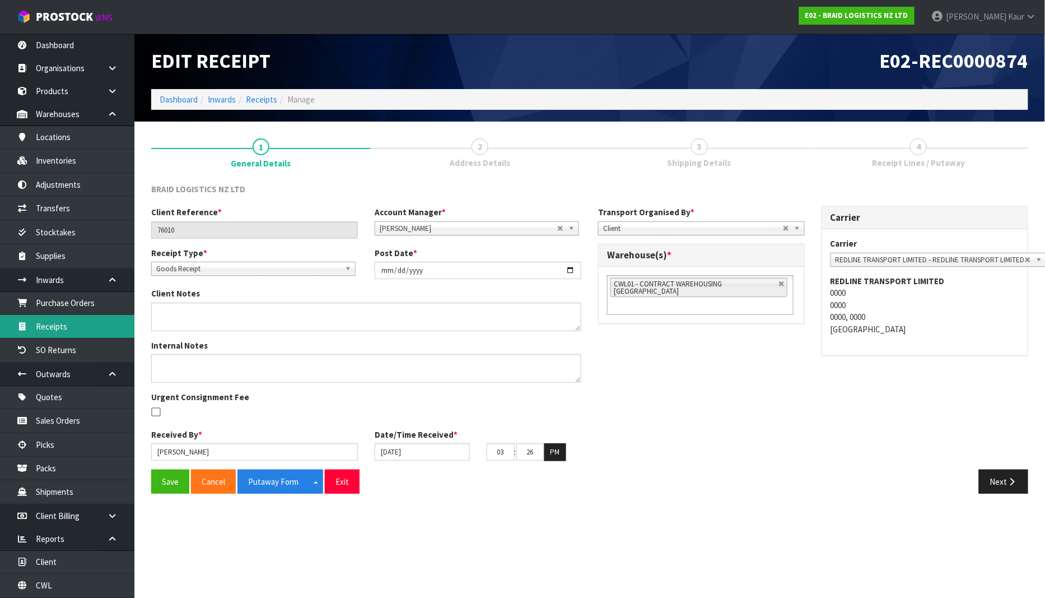
click at [60, 328] on link "Receipts" at bounding box center [67, 326] width 134 height 23
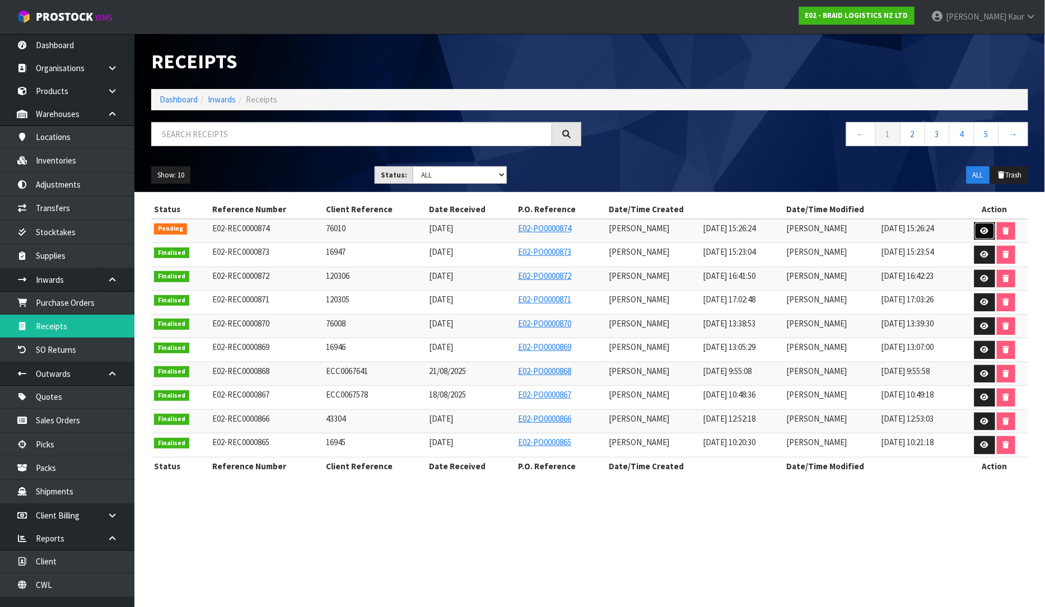
click at [978, 231] on link at bounding box center [984, 231] width 21 height 18
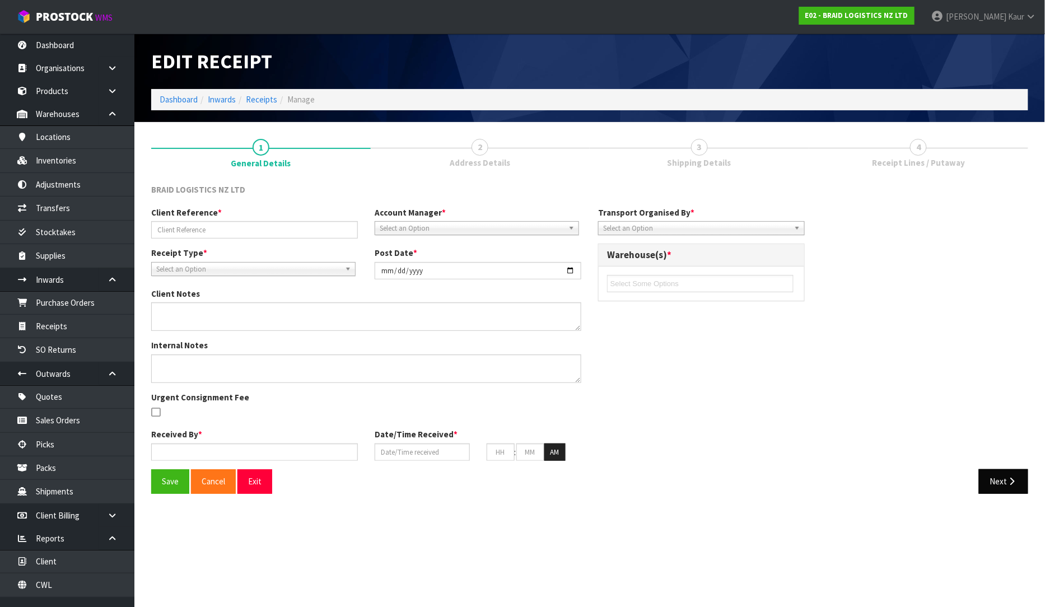
type input "76010"
type input "[DATE]"
type input "[PERSON_NAME]"
type input "[DATE]"
type input "03"
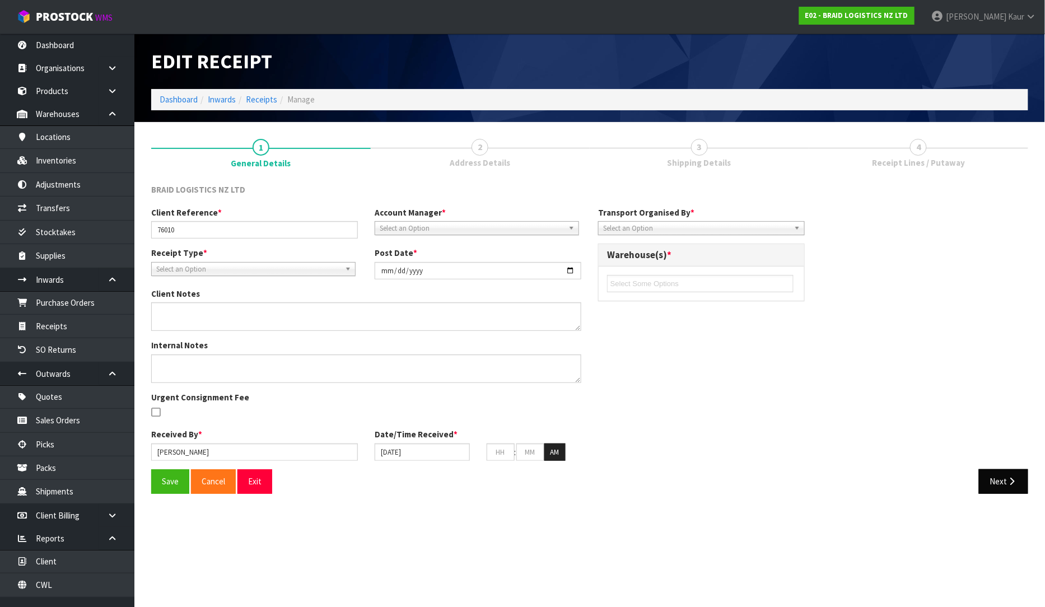
type input "26"
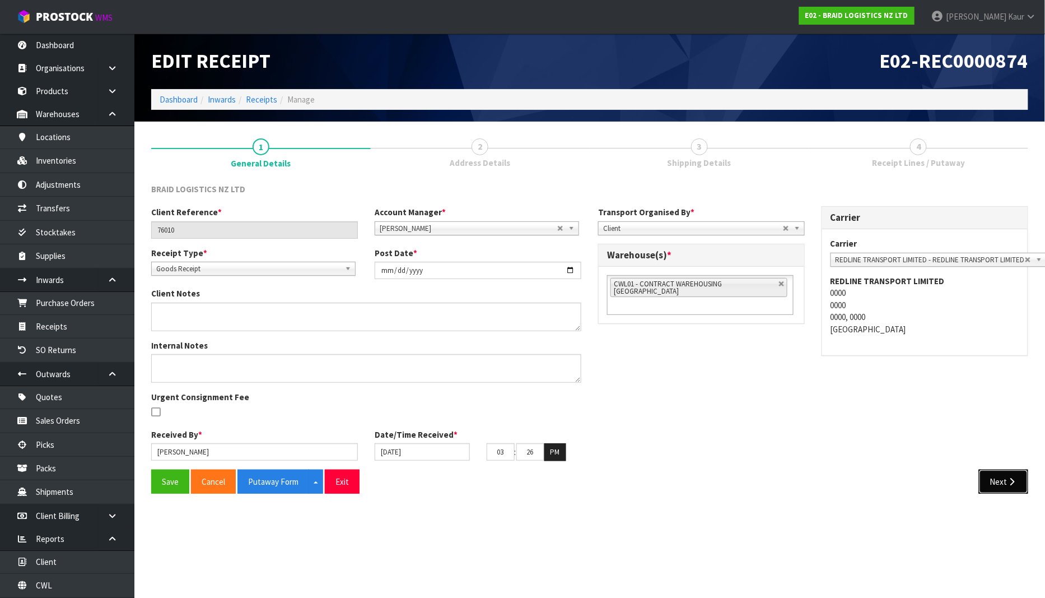
click at [1009, 478] on icon "button" at bounding box center [1012, 481] width 11 height 8
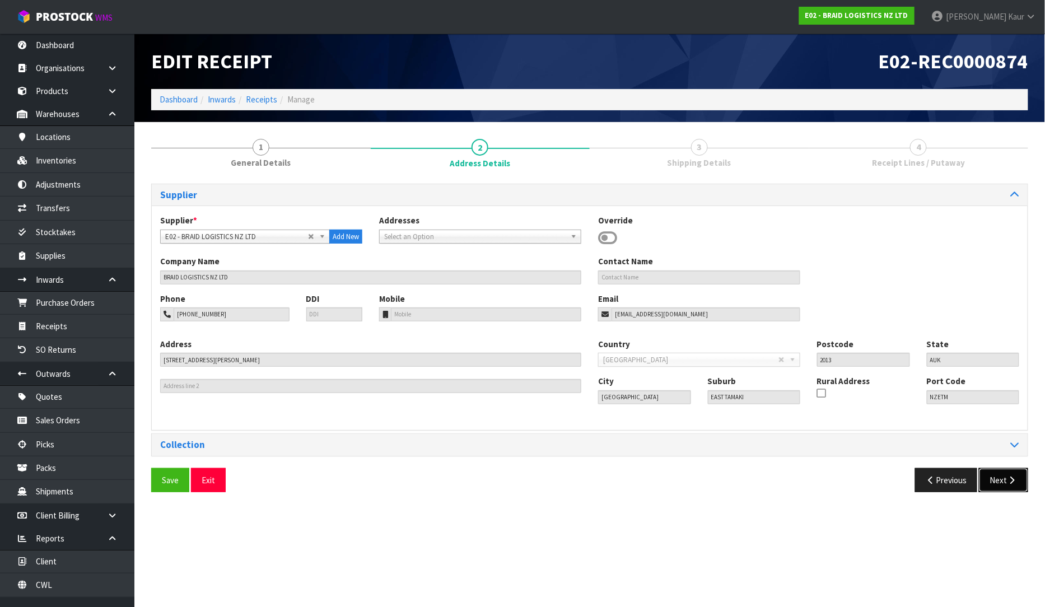
click at [1003, 474] on button "Next" at bounding box center [1003, 480] width 49 height 24
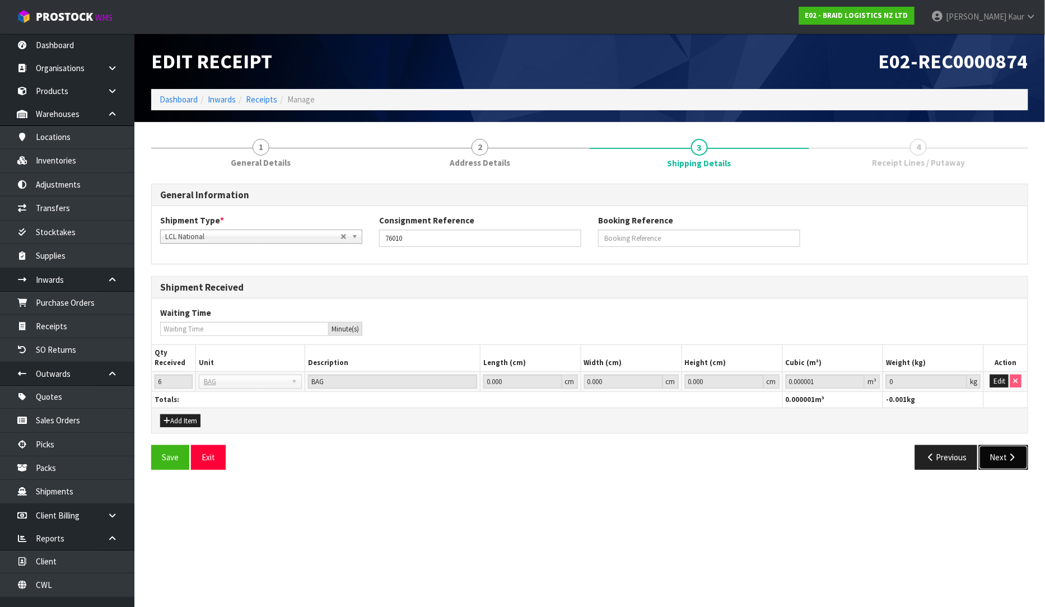
click at [1006, 459] on button "Next" at bounding box center [1003, 457] width 49 height 24
click at [1002, 385] on button "Edit" at bounding box center [999, 381] width 18 height 13
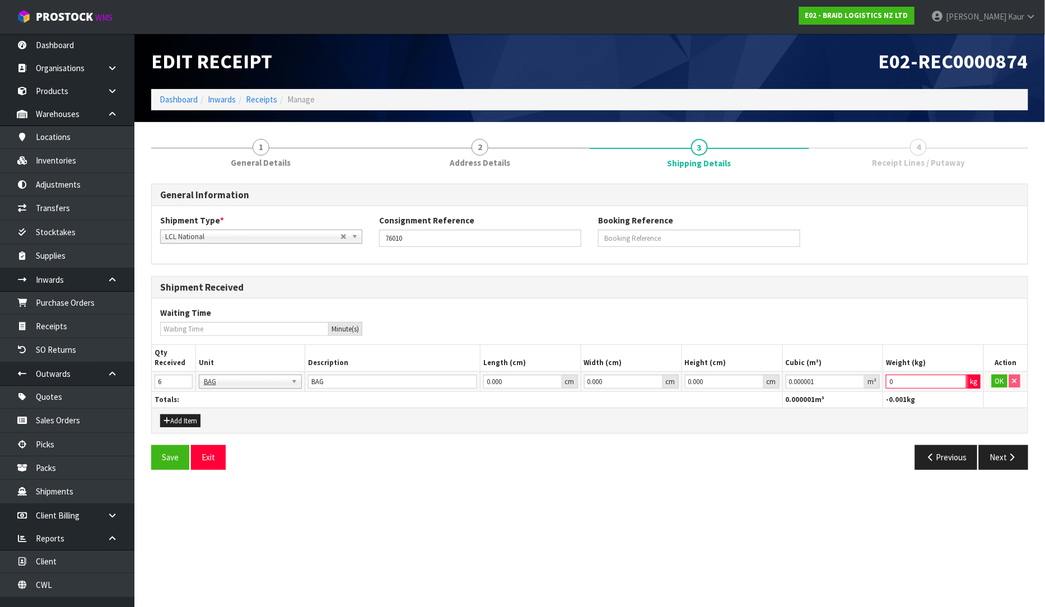
click at [891, 381] on input "0" at bounding box center [926, 382] width 81 height 14
drag, startPoint x: 894, startPoint y: 384, endPoint x: 881, endPoint y: 385, distance: 13.5
click at [881, 385] on tr "6 BAG BAR BSK BIN BTL BOX BDL CAB CGE CTN CSE COI CRA CRT CBE CYL DRM JAR MTR P…" at bounding box center [590, 381] width 876 height 20
type input "1"
click at [1001, 381] on button "OK" at bounding box center [1000, 381] width 16 height 13
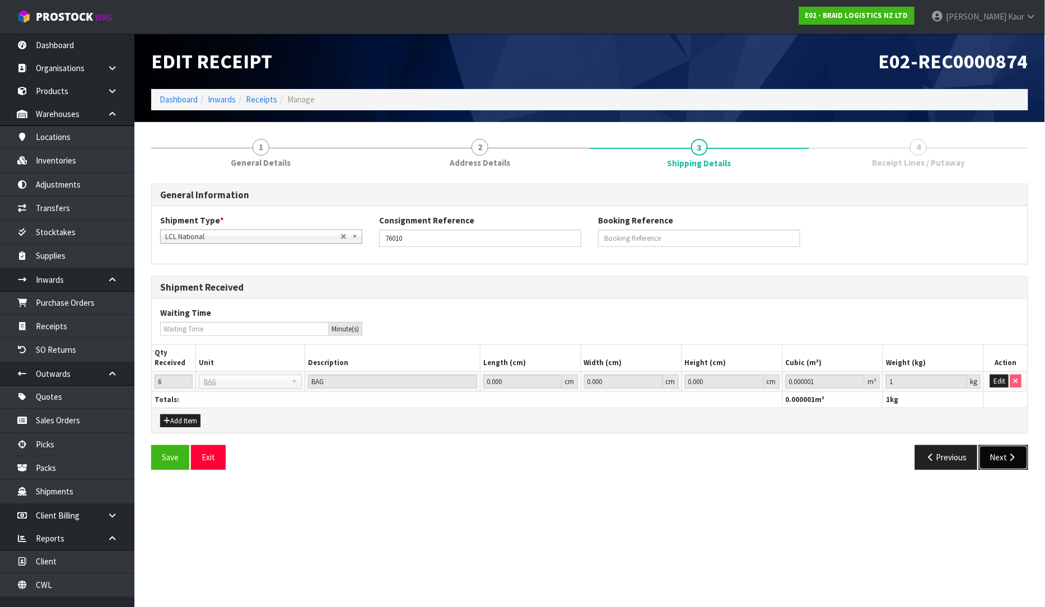
click at [1019, 459] on button "Next" at bounding box center [1003, 457] width 49 height 24
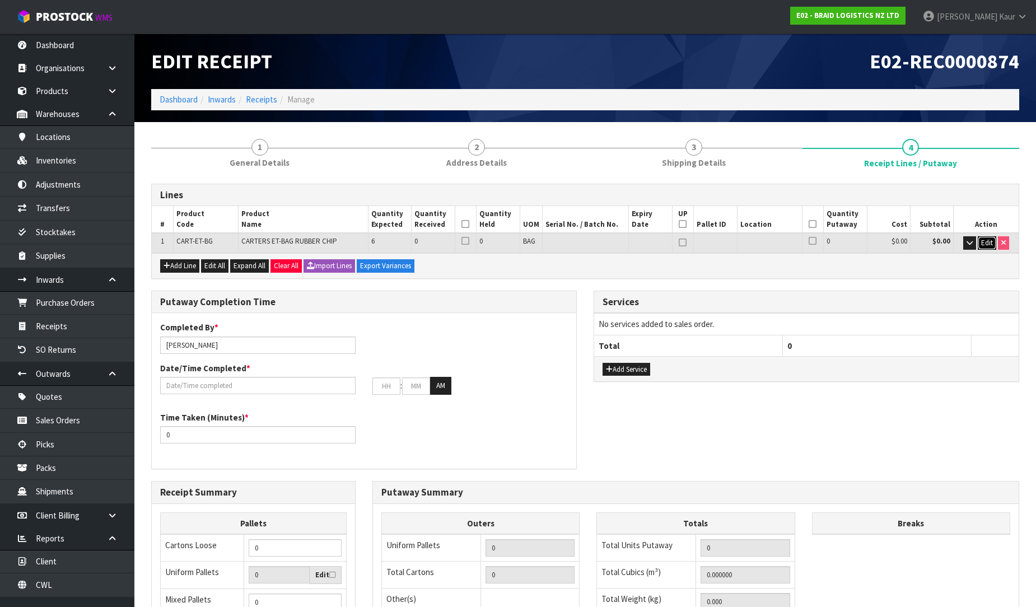
click at [986, 247] on button "Edit" at bounding box center [987, 242] width 18 height 13
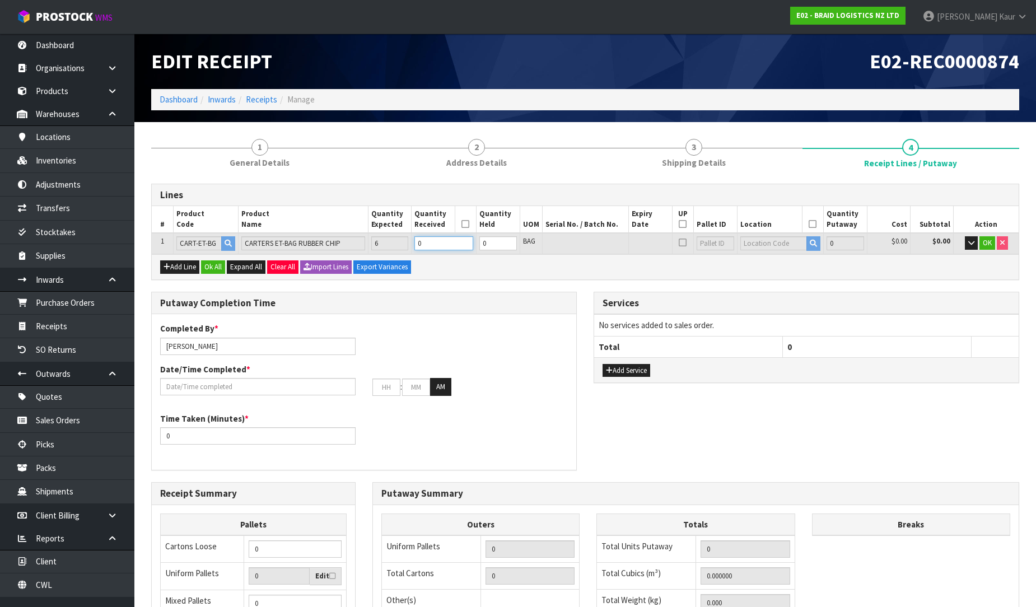
click at [440, 244] on input "0" at bounding box center [443, 243] width 59 height 14
type input "5"
type input "500"
type input "5"
type input "0"
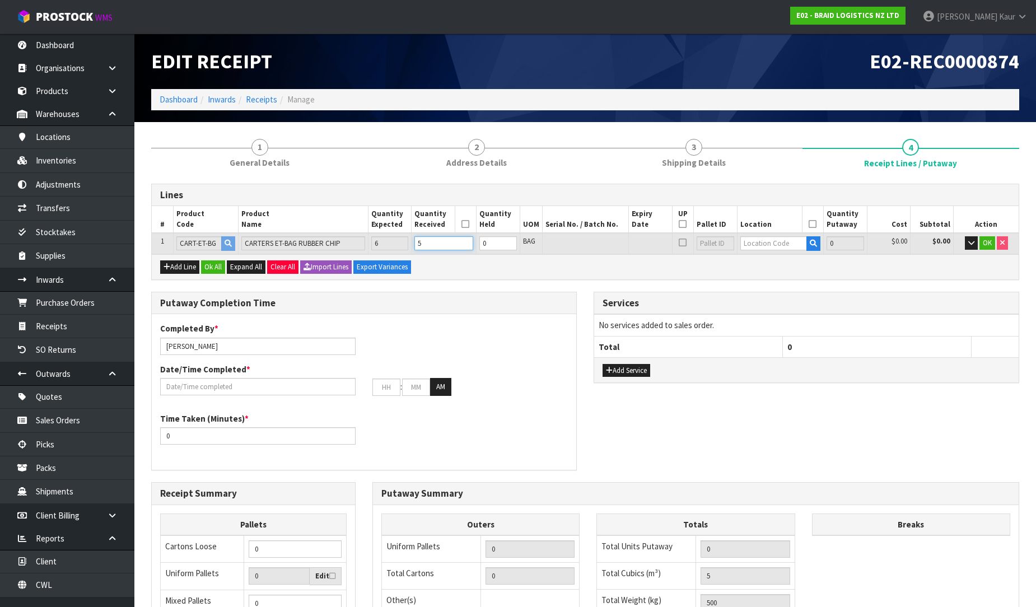
type input "0"
type input "6"
type input "600"
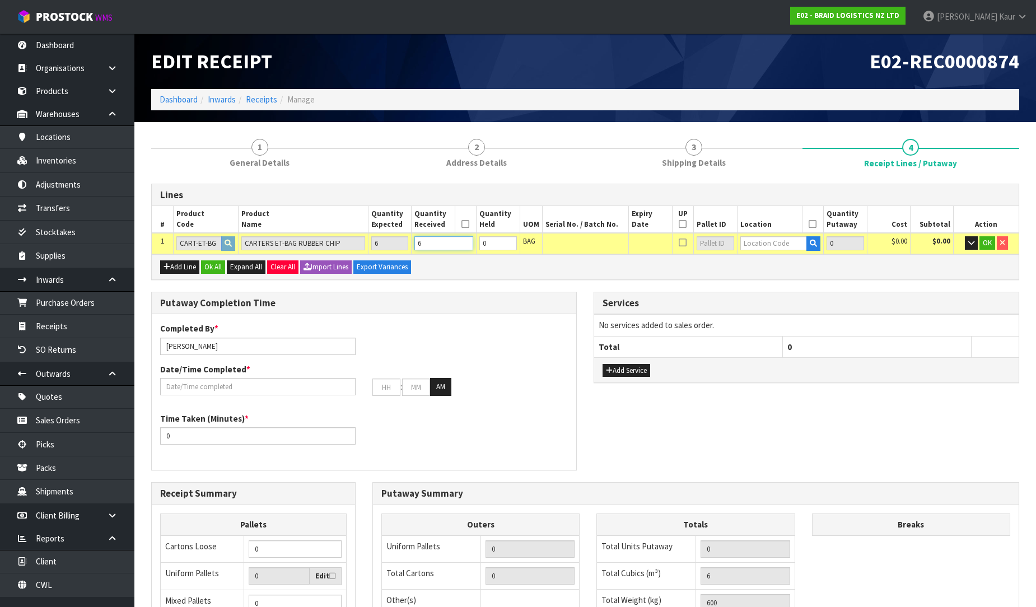
type input "6"
click at [752, 243] on input "text" at bounding box center [773, 243] width 67 height 14
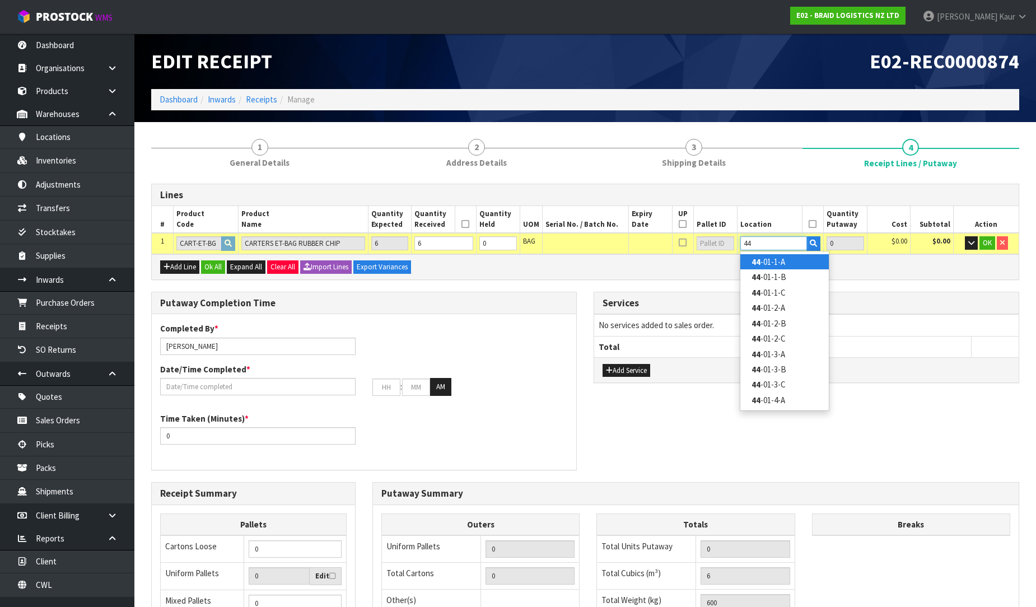
type input "44"
click at [764, 263] on link "44 -01-1-A" at bounding box center [784, 261] width 88 height 15
type input "6"
type input "44-01-1-A"
type input "6"
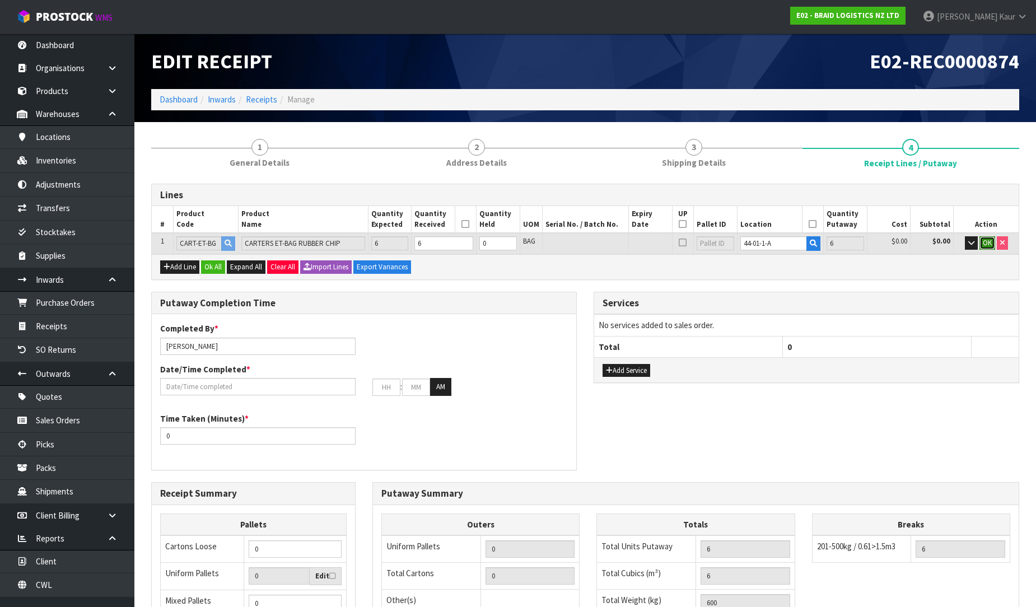
click at [992, 237] on button "OK" at bounding box center [987, 242] width 16 height 13
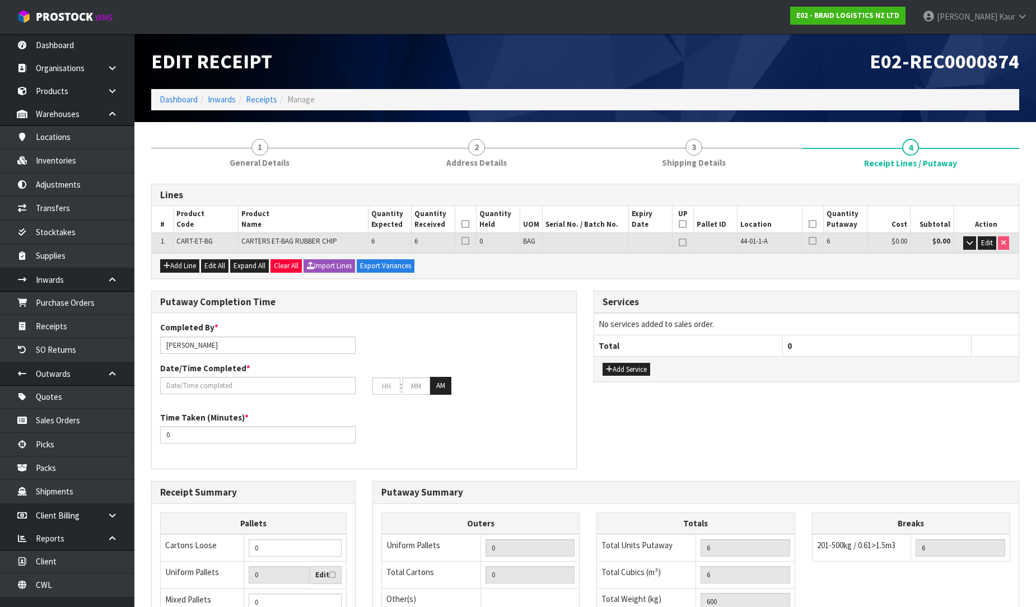
click at [464, 224] on icon at bounding box center [465, 224] width 8 height 1
click at [809, 224] on icon at bounding box center [813, 224] width 8 height 1
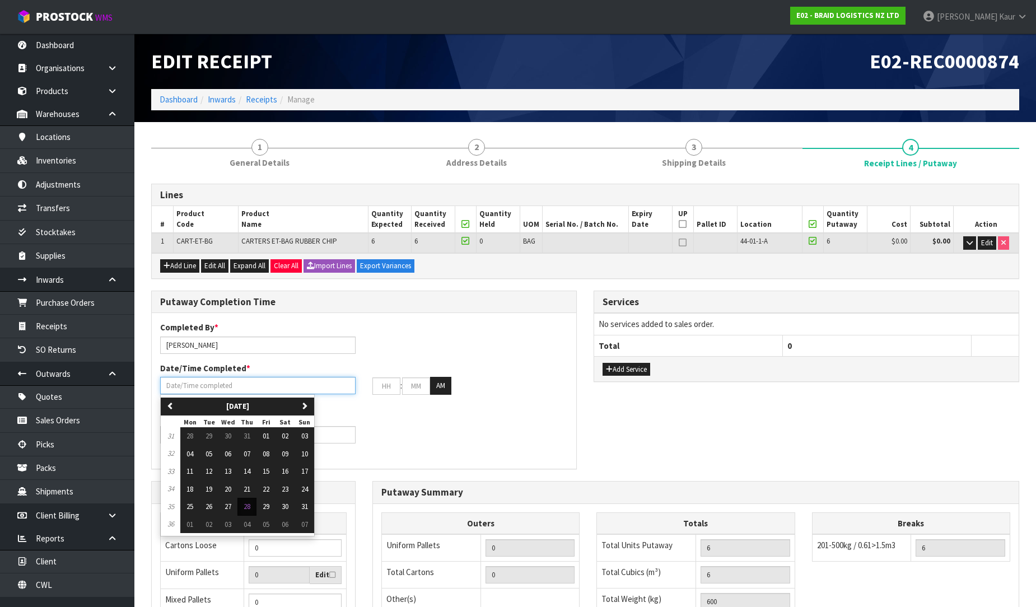
click at [210, 389] on input "text" at bounding box center [257, 385] width 195 height 17
click at [250, 511] on span "28" at bounding box center [247, 507] width 7 height 10
type input "[DATE]"
type input "12"
type input "00"
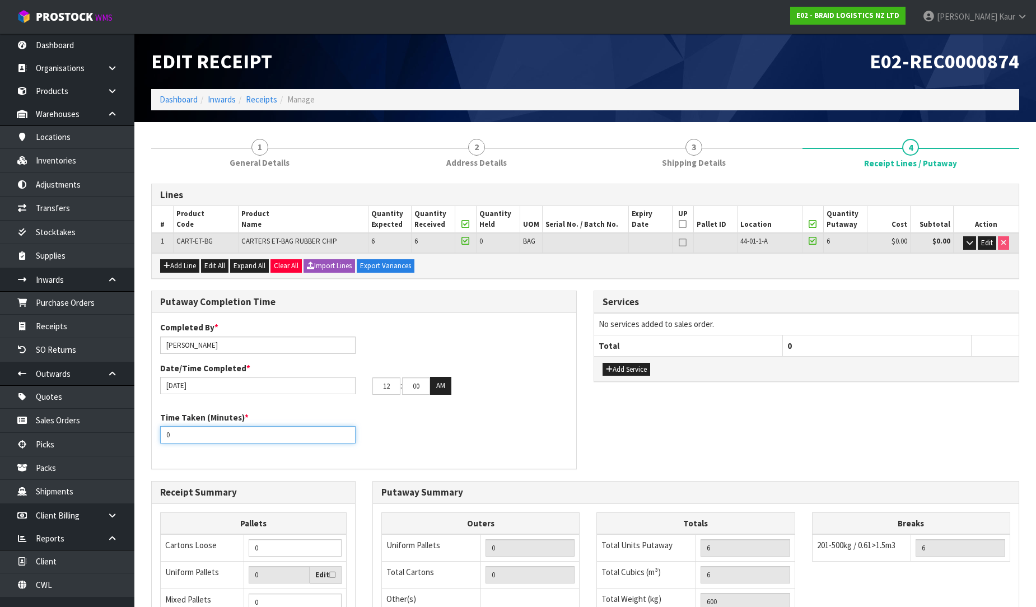
drag, startPoint x: 179, startPoint y: 441, endPoint x: 147, endPoint y: 433, distance: 33.0
click at [147, 433] on div "Putaway Completion Time Completed By * [PERSON_NAME] Date/Time Completed * [DAT…" at bounding box center [364, 386] width 442 height 190
type input "6"
drag, startPoint x: 395, startPoint y: 389, endPoint x: 361, endPoint y: 389, distance: 33.6
click at [361, 389] on div "[DATE] 12 : 00 : 00 AM" at bounding box center [364, 386] width 424 height 18
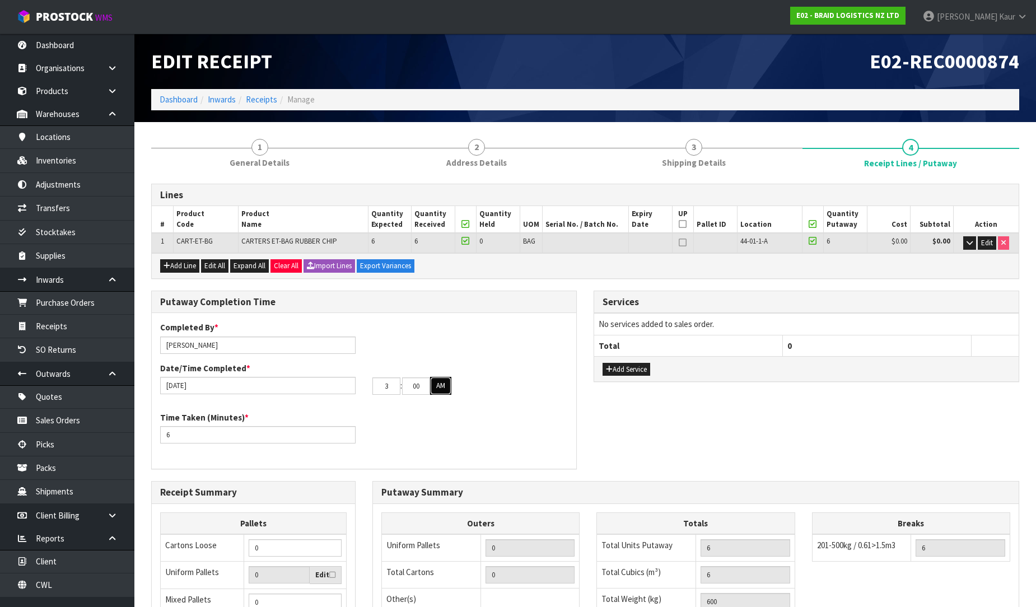
type input "03"
drag, startPoint x: 427, startPoint y: 389, endPoint x: 408, endPoint y: 389, distance: 19.0
click at [408, 389] on tr "03 : 00 : 00 AM" at bounding box center [411, 386] width 79 height 18
drag, startPoint x: 423, startPoint y: 384, endPoint x: 396, endPoint y: 382, distance: 27.5
click at [396, 382] on tr "03 : 00 : 00 AM" at bounding box center [411, 386] width 79 height 18
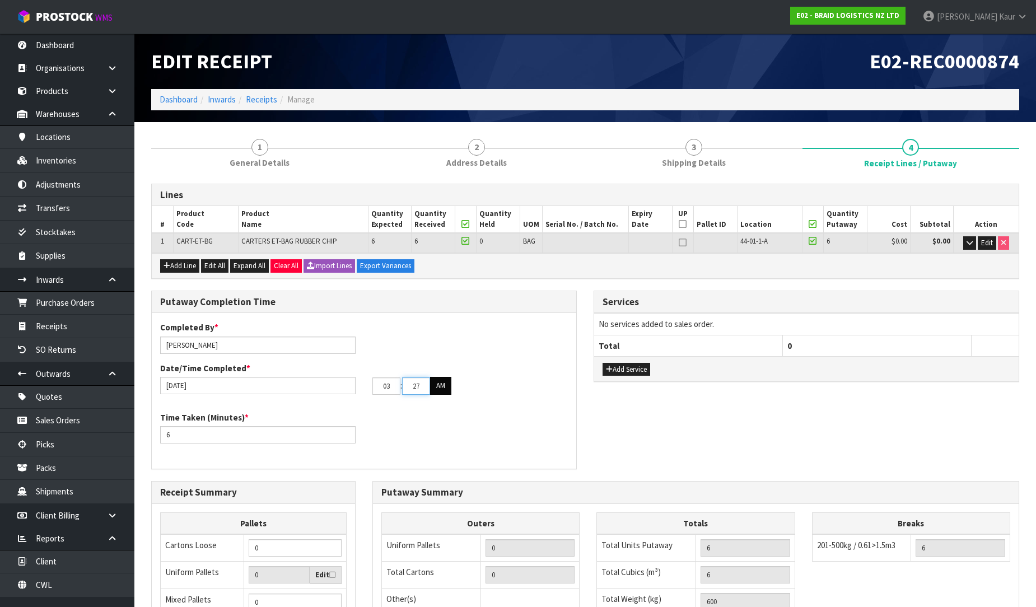
type input "27"
click at [434, 386] on button "AM" at bounding box center [440, 386] width 21 height 18
click at [432, 418] on div "Time Taken (Minutes) * 6" at bounding box center [364, 432] width 424 height 40
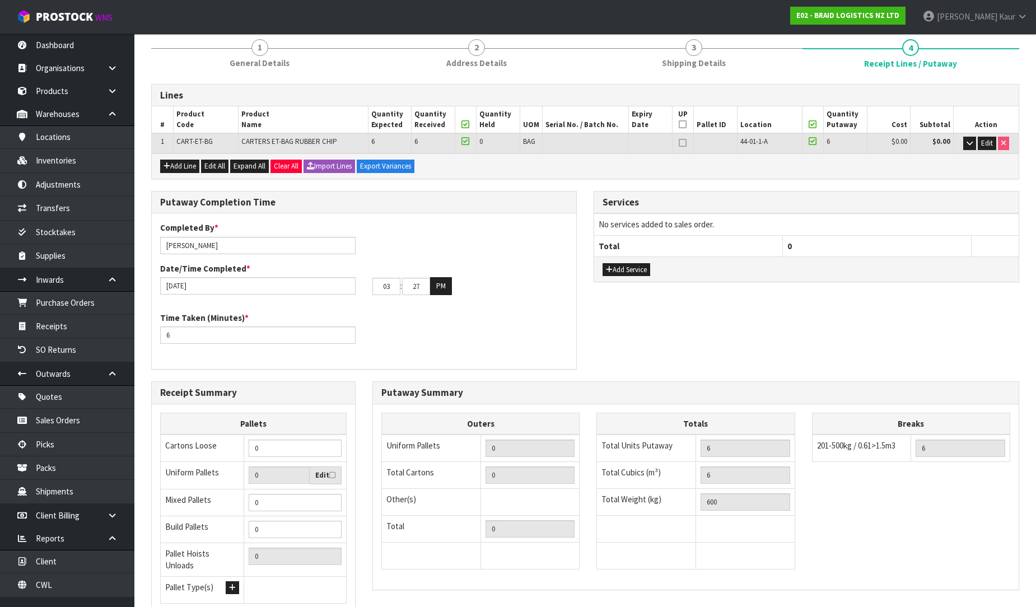
scroll to position [188, 0]
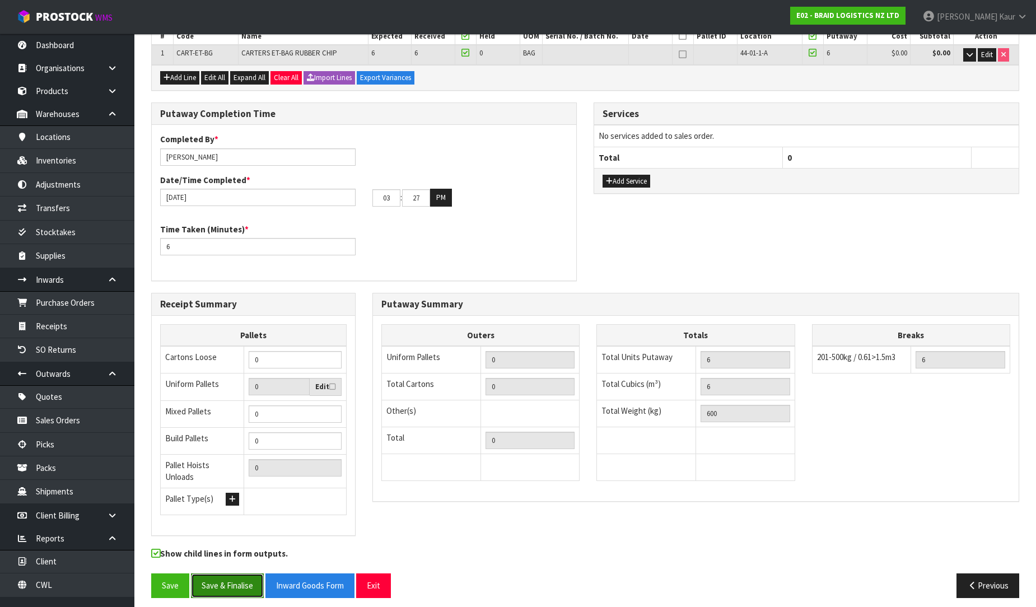
click at [227, 577] on button "Save & Finalise" at bounding box center [227, 585] width 73 height 24
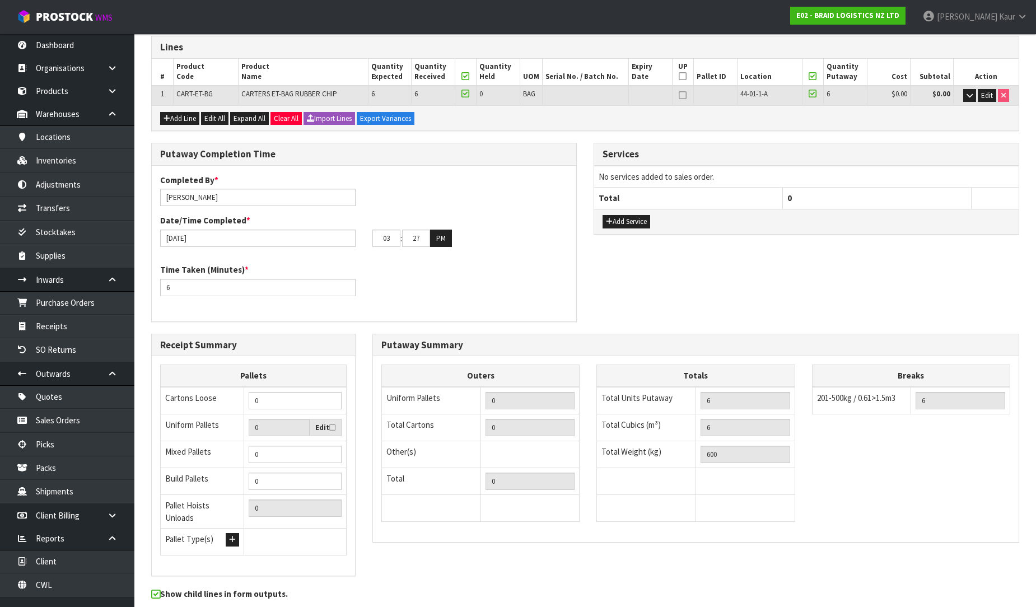
scroll to position [0, 0]
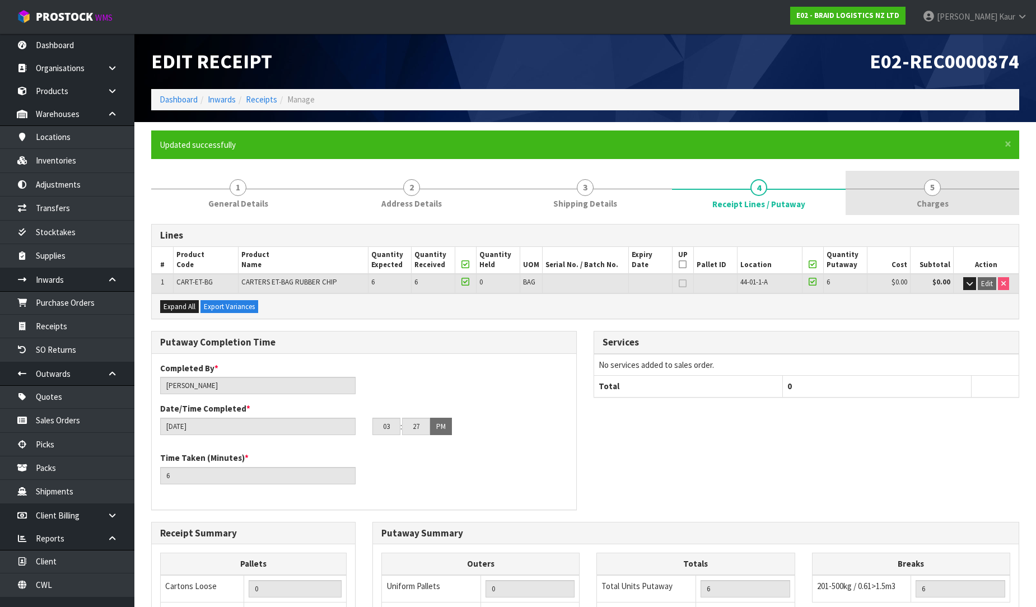
click at [924, 205] on span "Charges" at bounding box center [933, 204] width 32 height 12
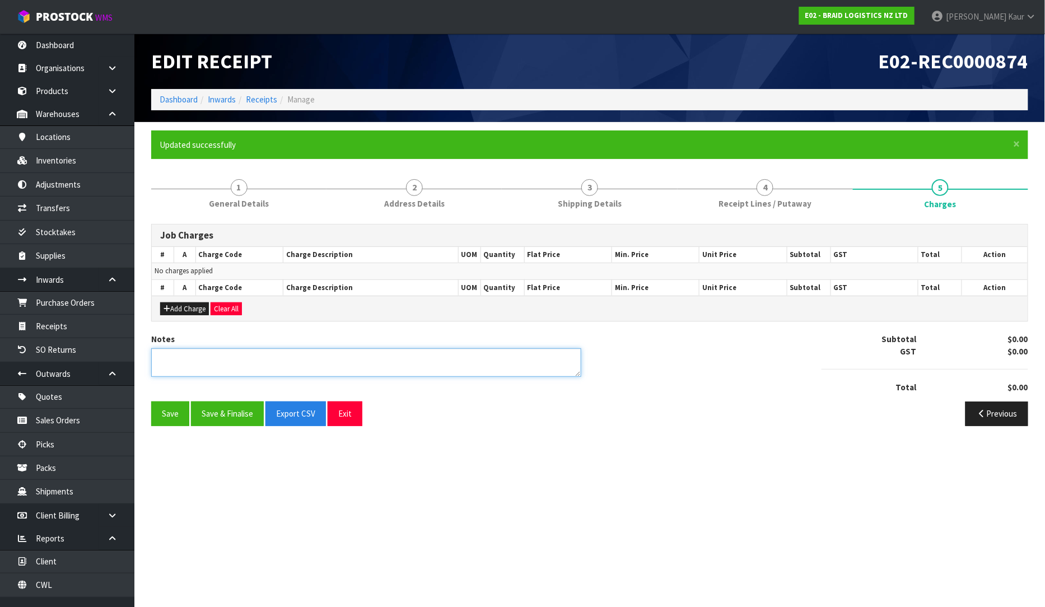
click at [250, 353] on textarea at bounding box center [366, 362] width 430 height 29
type textarea "NO CHARGES"
click at [222, 420] on button "Save & Finalise" at bounding box center [227, 414] width 73 height 24
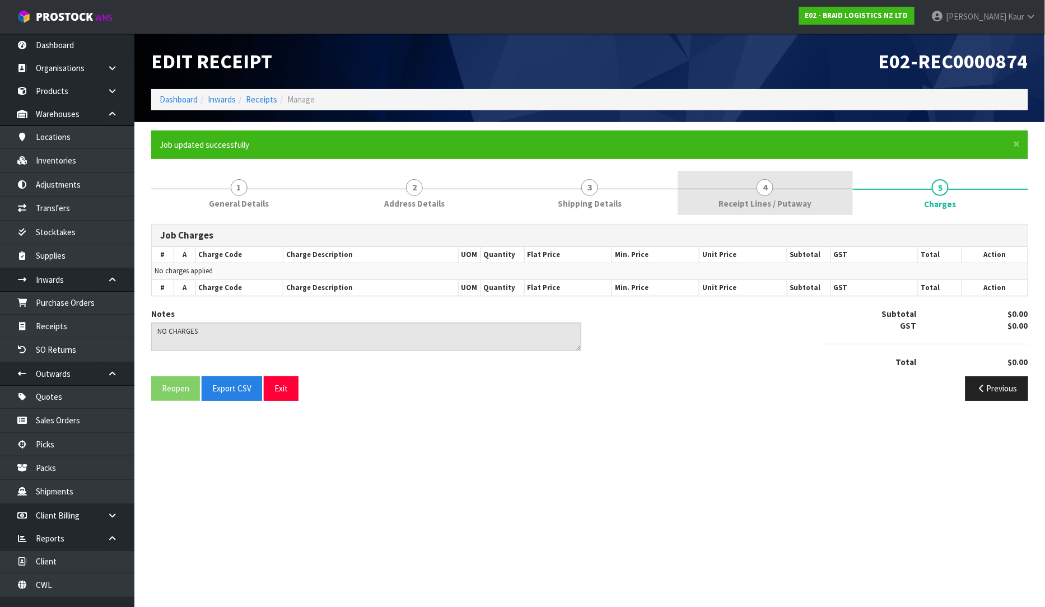
click at [802, 206] on span "Receipt Lines / Putaway" at bounding box center [764, 204] width 93 height 12
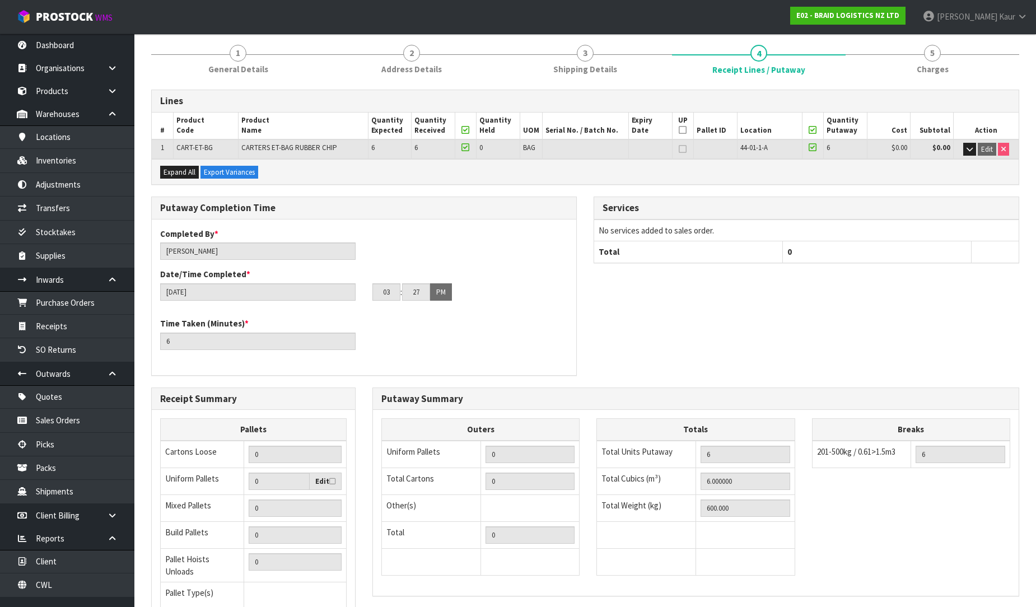
scroll to position [228, 0]
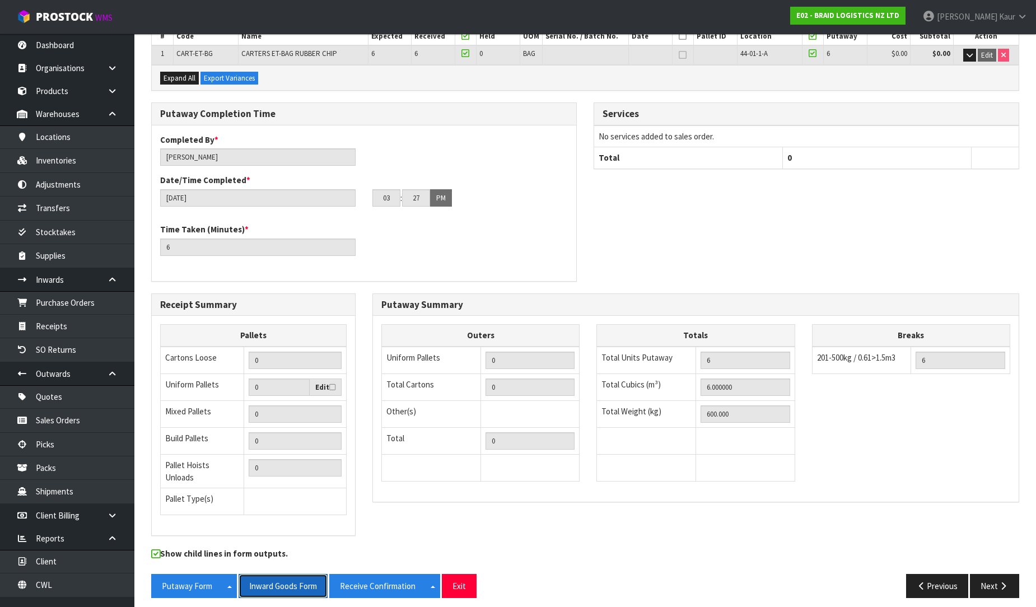
click at [288, 580] on button "Inward Goods Form" at bounding box center [283, 586] width 89 height 24
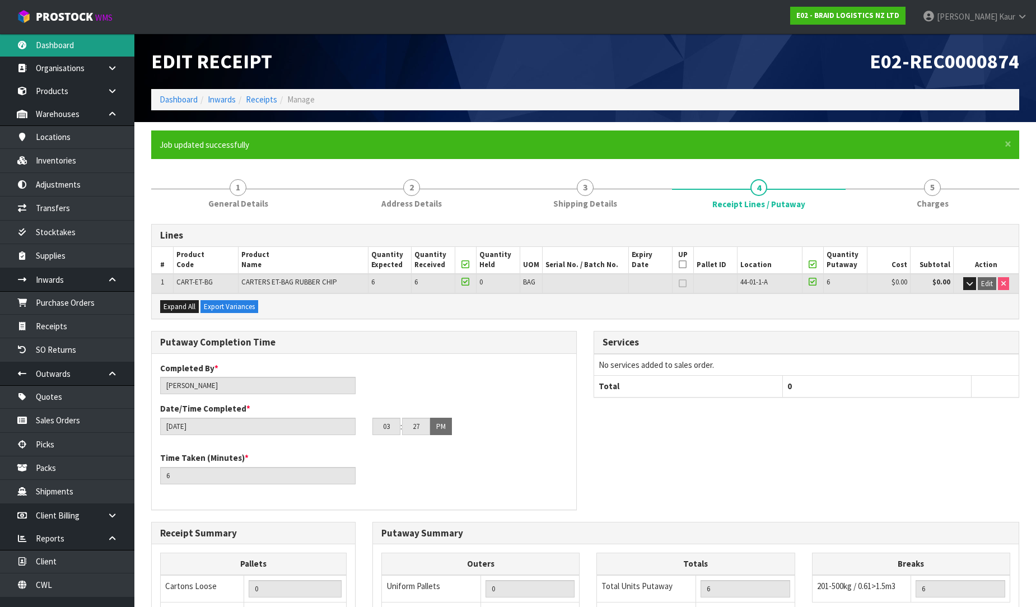
click at [63, 45] on link "Dashboard" at bounding box center [67, 45] width 134 height 23
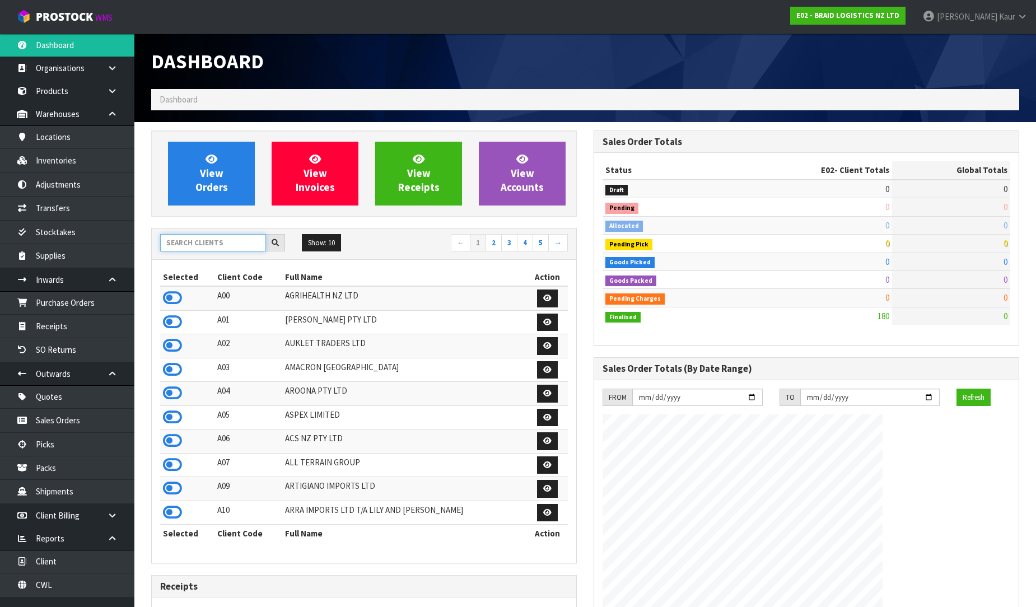
click at [221, 250] on input "text" at bounding box center [213, 242] width 106 height 17
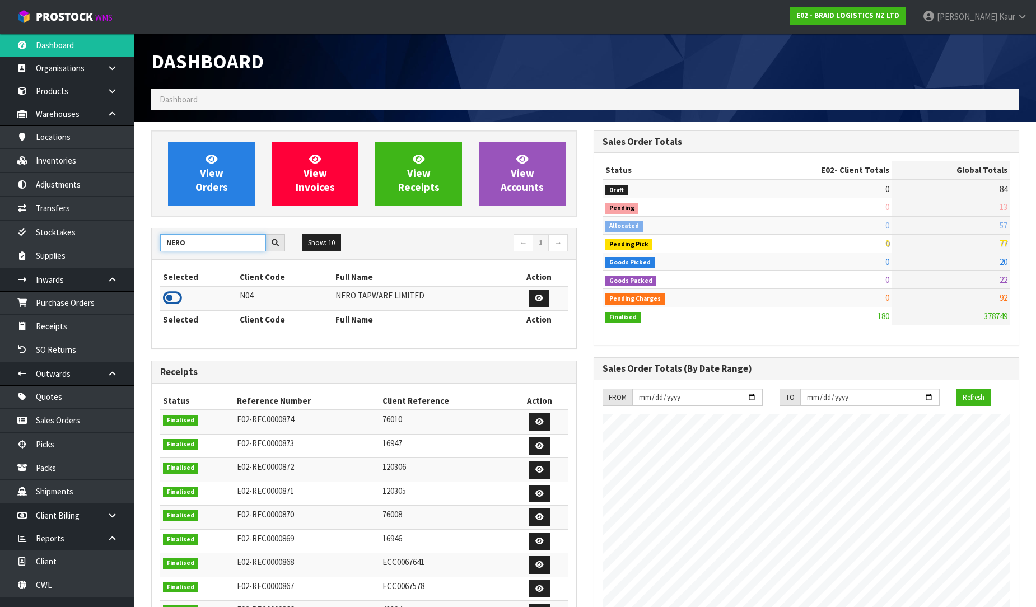
type input "NERO"
click at [172, 300] on icon at bounding box center [172, 298] width 19 height 17
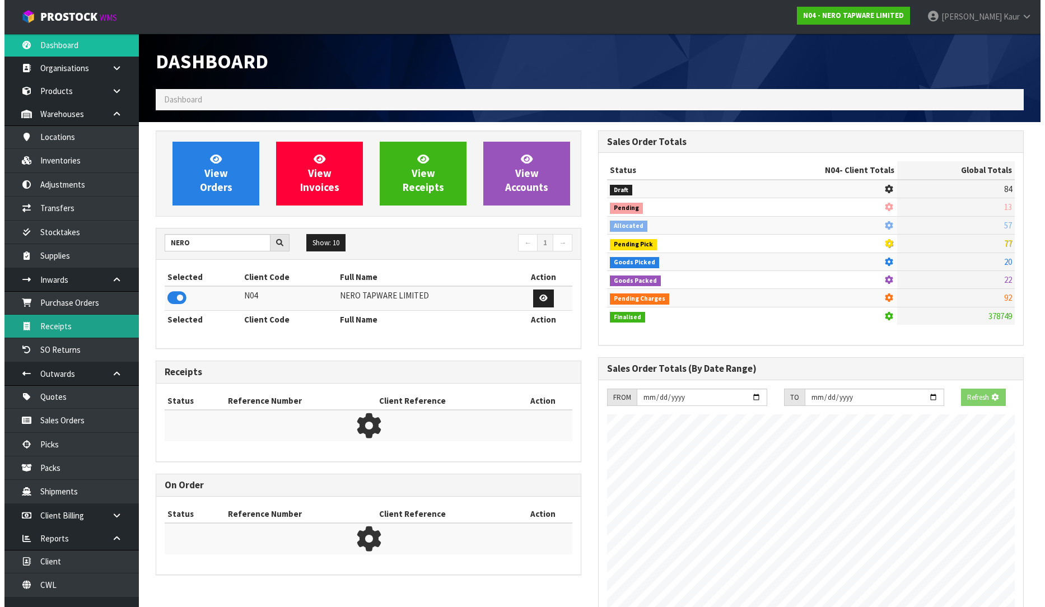
scroll to position [698, 442]
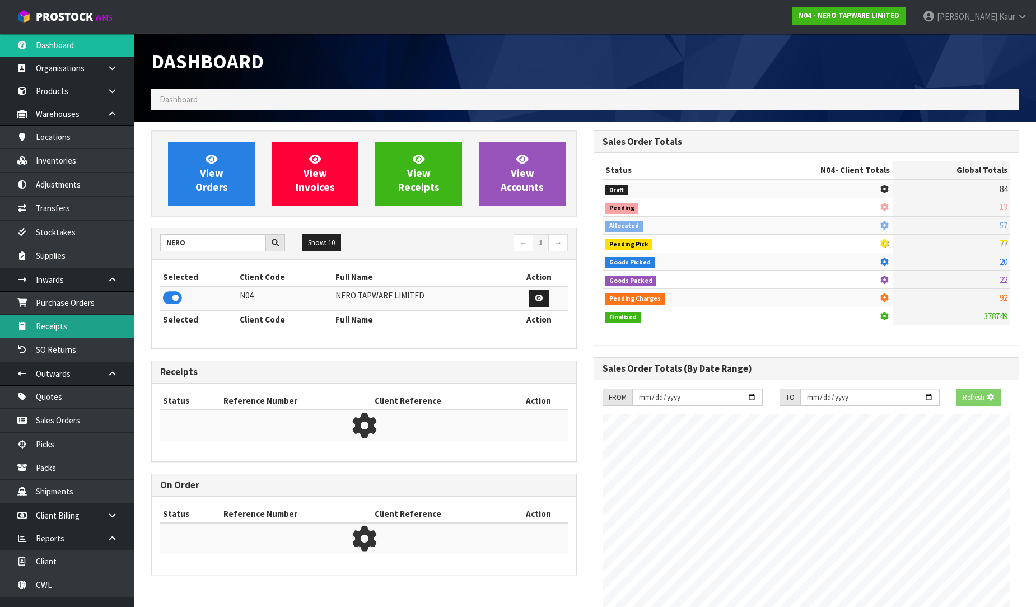
click at [113, 331] on link "Receipts" at bounding box center [67, 326] width 134 height 23
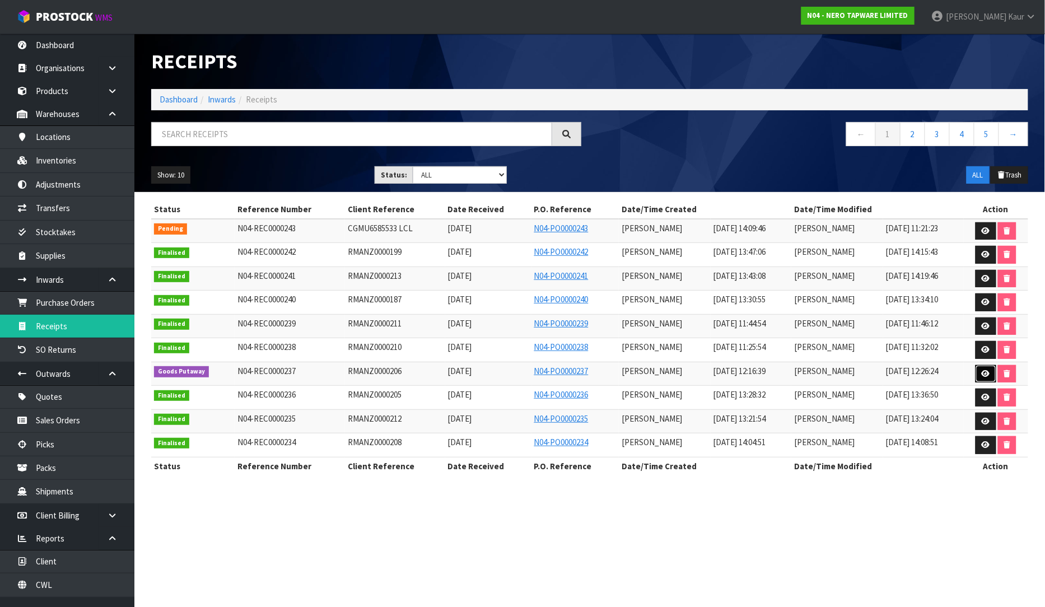
click at [982, 374] on icon at bounding box center [986, 373] width 8 height 7
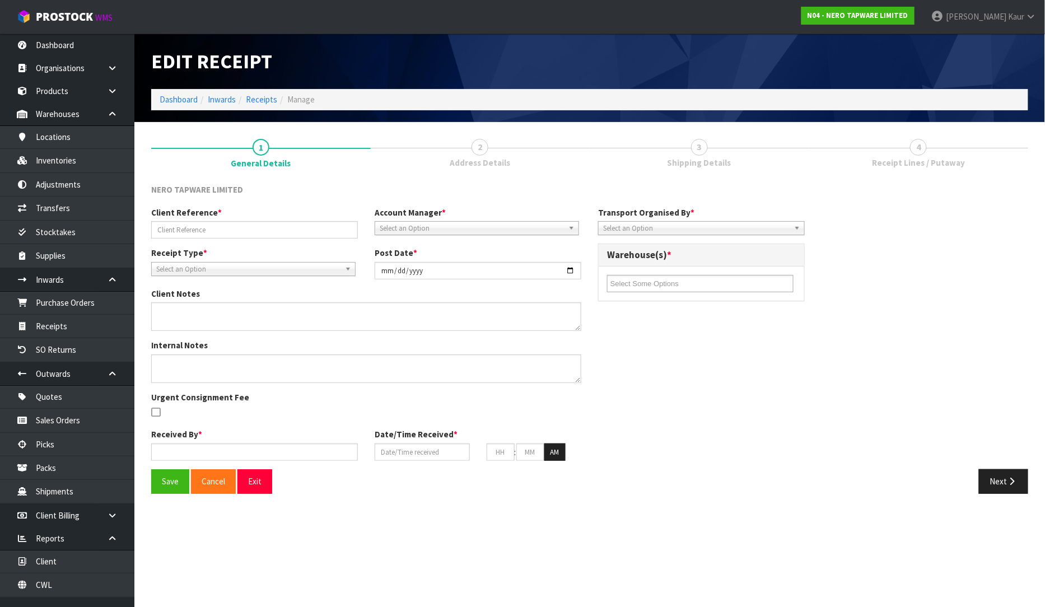
type input "RMANZ0000206"
type input "[DATE]"
type textarea "CAN YOU PLEASE LEAVE THIS RETURN ASIDE? WE WILL SEND YOU A NEW PACKAGE FOR IT T…"
type input "[PERSON_NAME]"
type input "[DATE]"
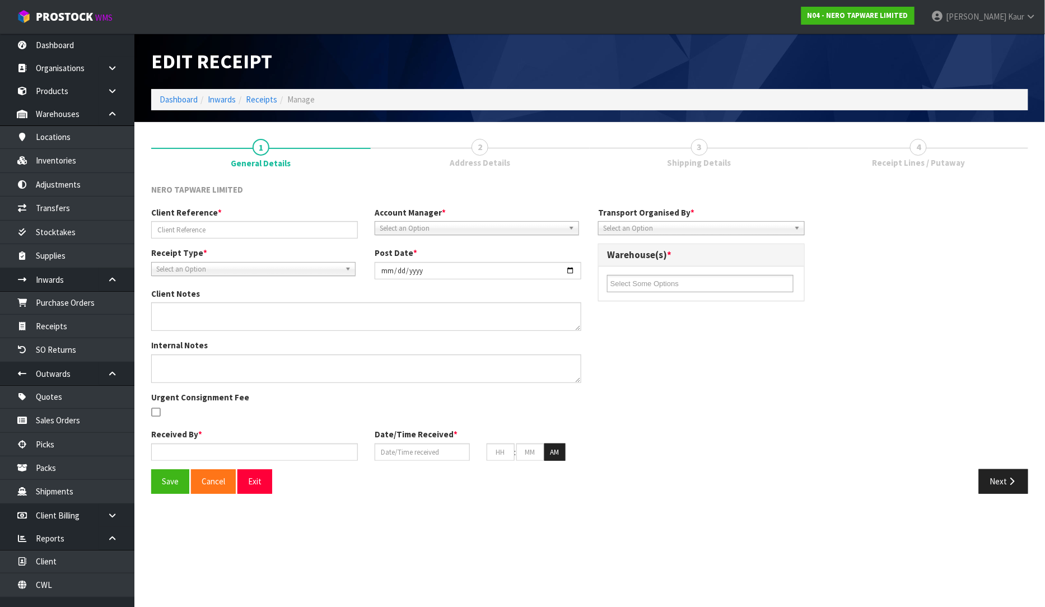
type input "12"
type input "16"
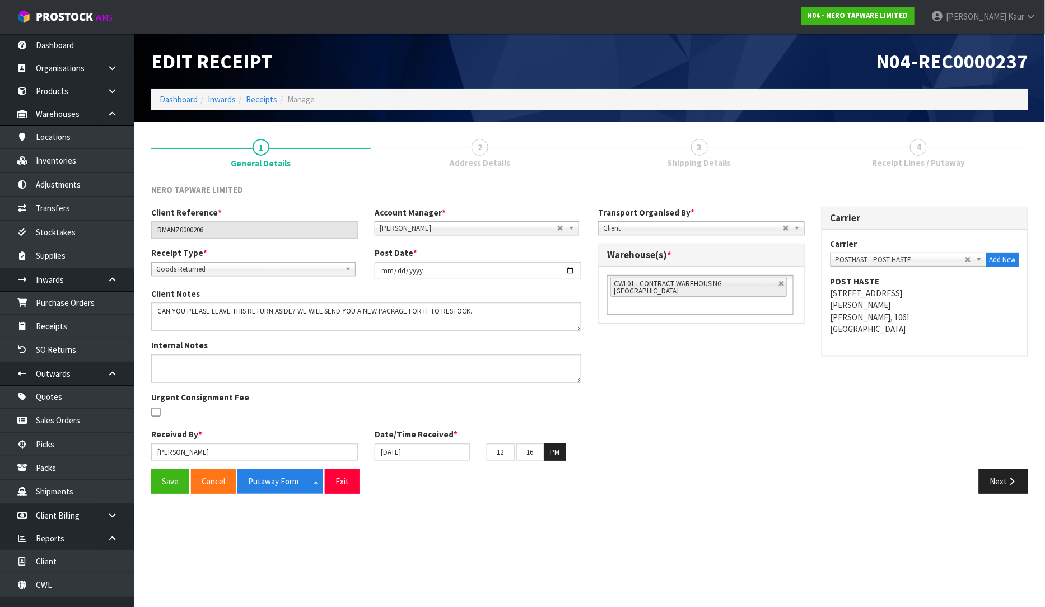
click at [922, 165] on span "Receipt Lines / Putaway" at bounding box center [918, 163] width 93 height 12
click at [236, 148] on link "1 General Details" at bounding box center [261, 152] width 220 height 45
click at [516, 315] on textarea at bounding box center [366, 316] width 430 height 29
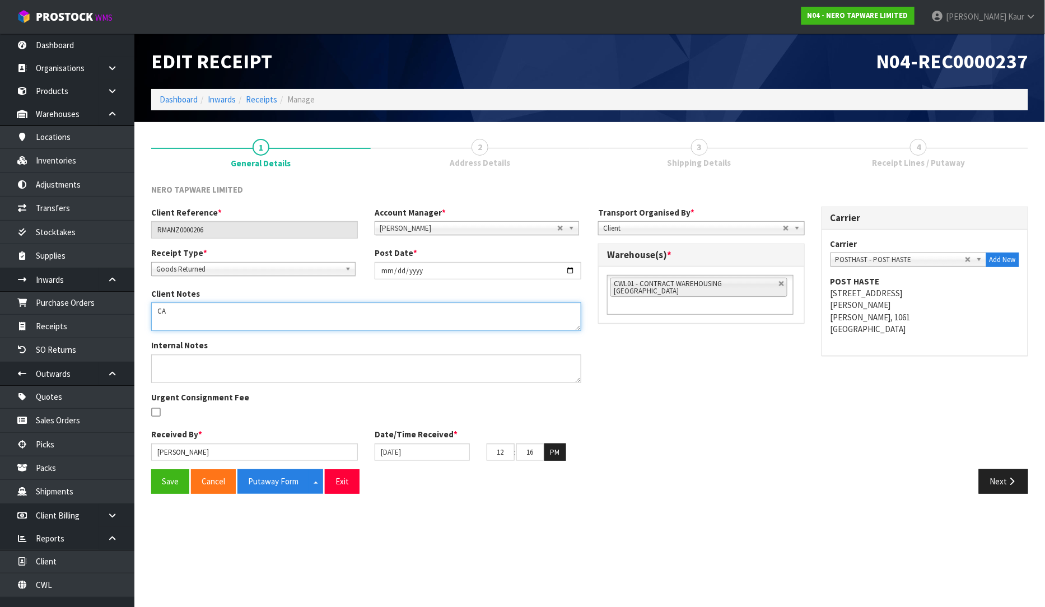
type textarea "C"
paste textarea "AS PER [PERSON_NAME]'S INSTRUCTIONS BELOW, WE CANNOT ACCEPT THIS RETURN BACK AS…"
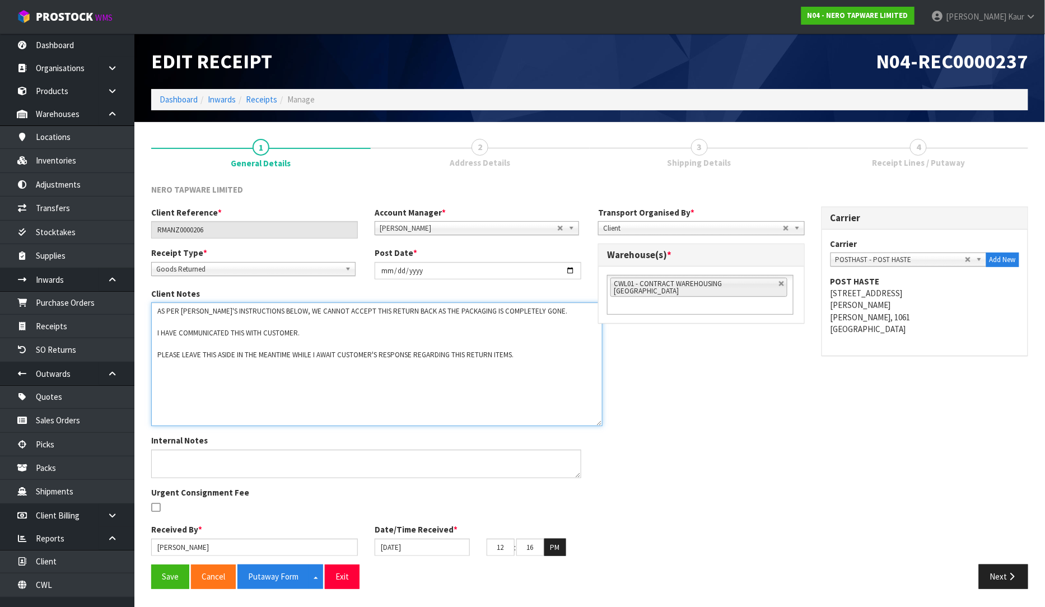
drag, startPoint x: 575, startPoint y: 326, endPoint x: 596, endPoint y: 421, distance: 97.5
click at [596, 421] on textarea at bounding box center [376, 364] width 451 height 124
click at [214, 321] on textarea at bounding box center [376, 364] width 451 height 124
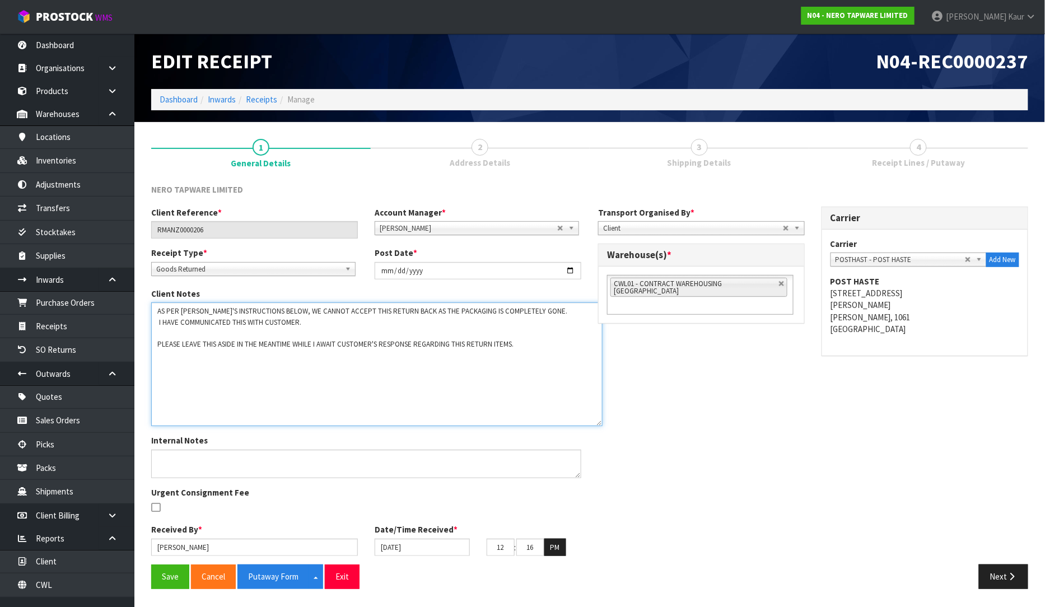
click at [208, 326] on textarea at bounding box center [376, 364] width 451 height 124
click at [163, 328] on textarea at bounding box center [376, 364] width 451 height 124
click at [222, 376] on textarea at bounding box center [376, 364] width 451 height 124
drag, startPoint x: 155, startPoint y: 311, endPoint x: 573, endPoint y: 340, distance: 419.9
click at [573, 340] on textarea at bounding box center [376, 364] width 451 height 124
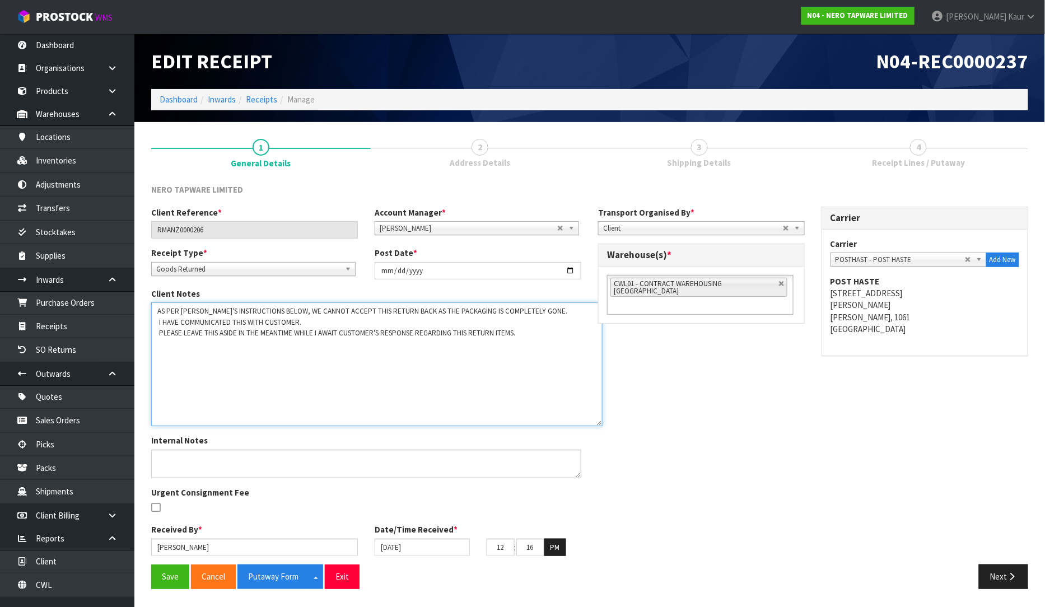
type textarea "AS PER [PERSON_NAME]'S INSTRUCTIONS BELOW, WE CANNOT ACCEPT THIS RETURN BACK AS…"
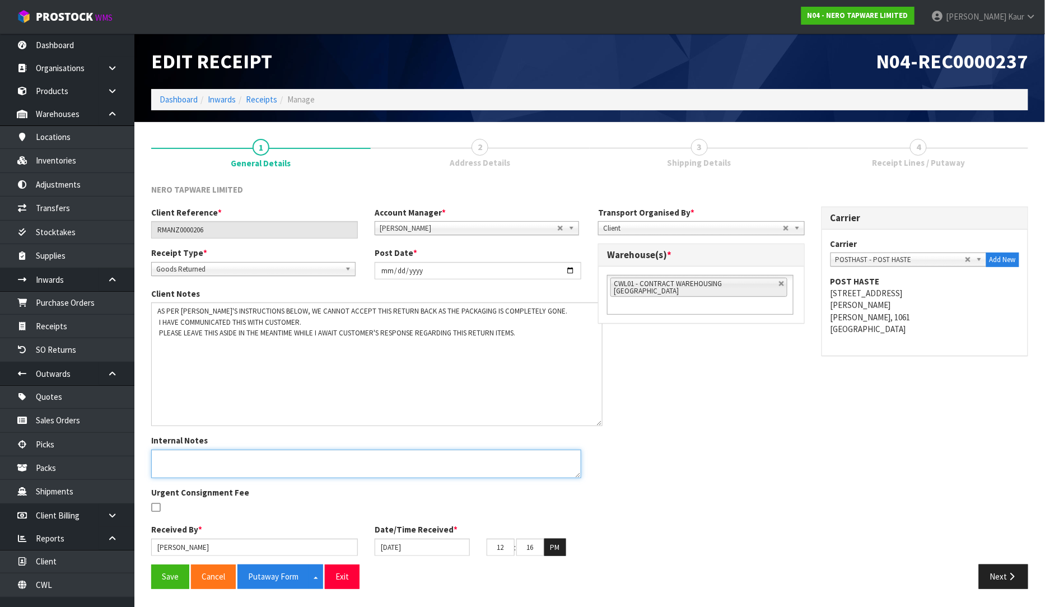
click at [248, 461] on textarea at bounding box center [366, 464] width 430 height 29
paste textarea "AS PER [PERSON_NAME]'S INSTRUCTIONS BELOW, WE CANNOT ACCEPT THIS RETURN BACK AS…"
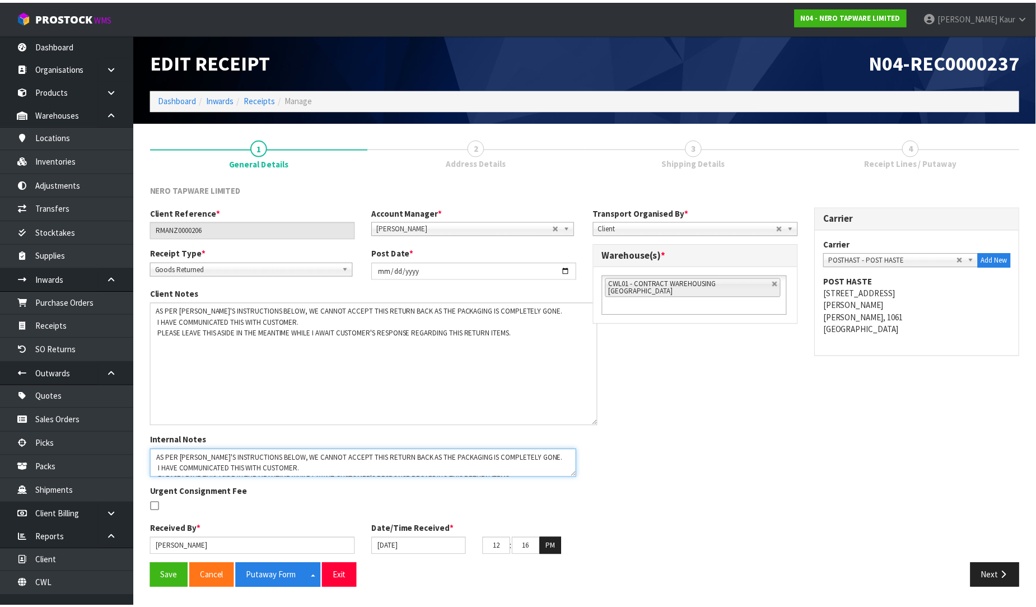
scroll to position [7, 0]
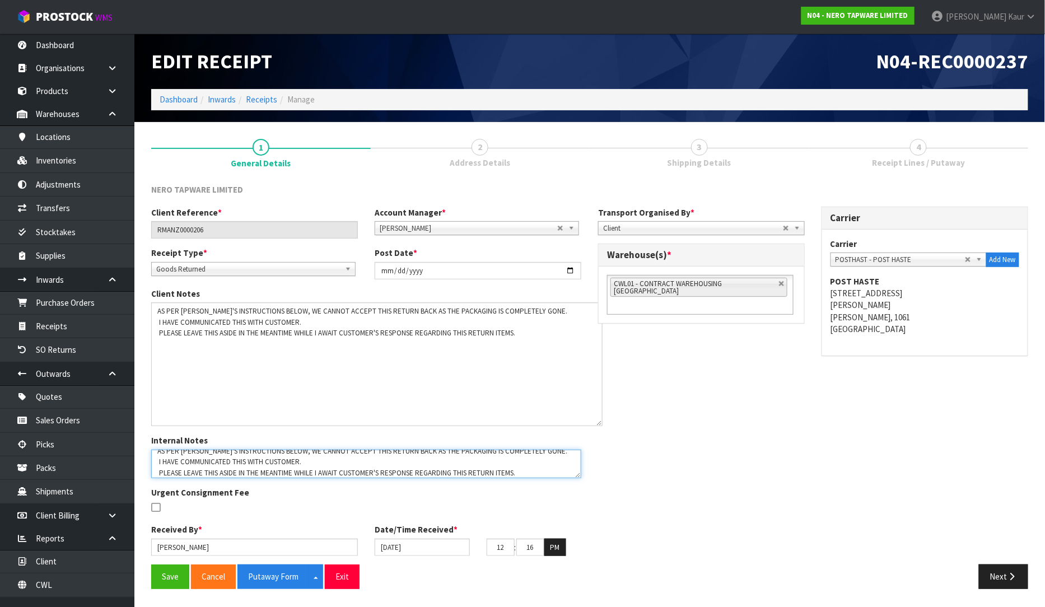
type textarea "AS PER [PERSON_NAME]'S INSTRUCTIONS BELOW, WE CANNOT ACCEPT THIS RETURN BACK AS…"
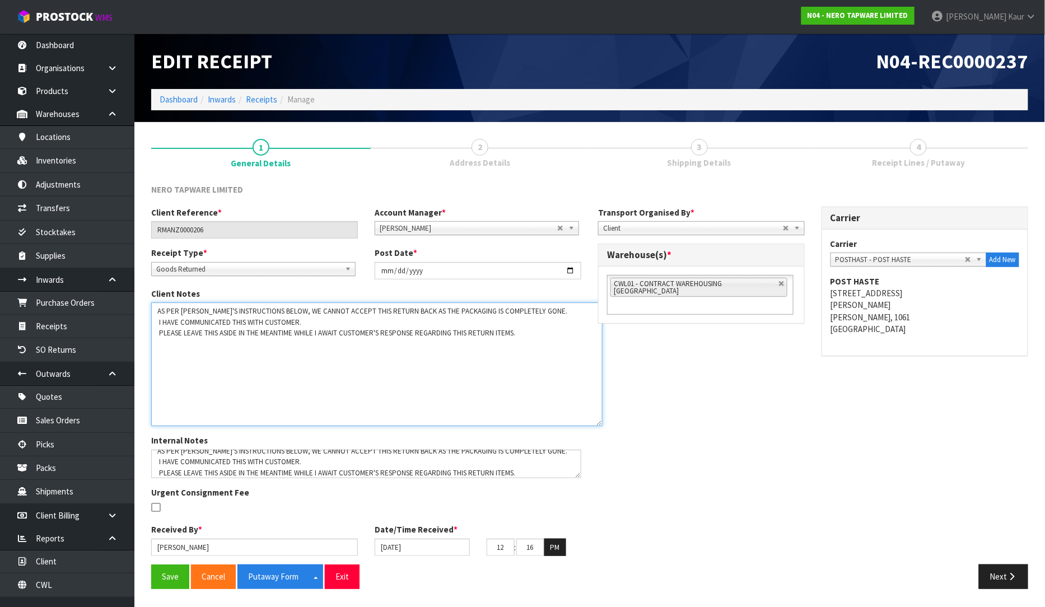
drag, startPoint x: 522, startPoint y: 333, endPoint x: 141, endPoint y: 309, distance: 381.6
click at [141, 309] on section "1 General Details 2 Address Details 3 Shipping Details 4 Receipt Lines / Putawa…" at bounding box center [589, 364] width 911 height 484
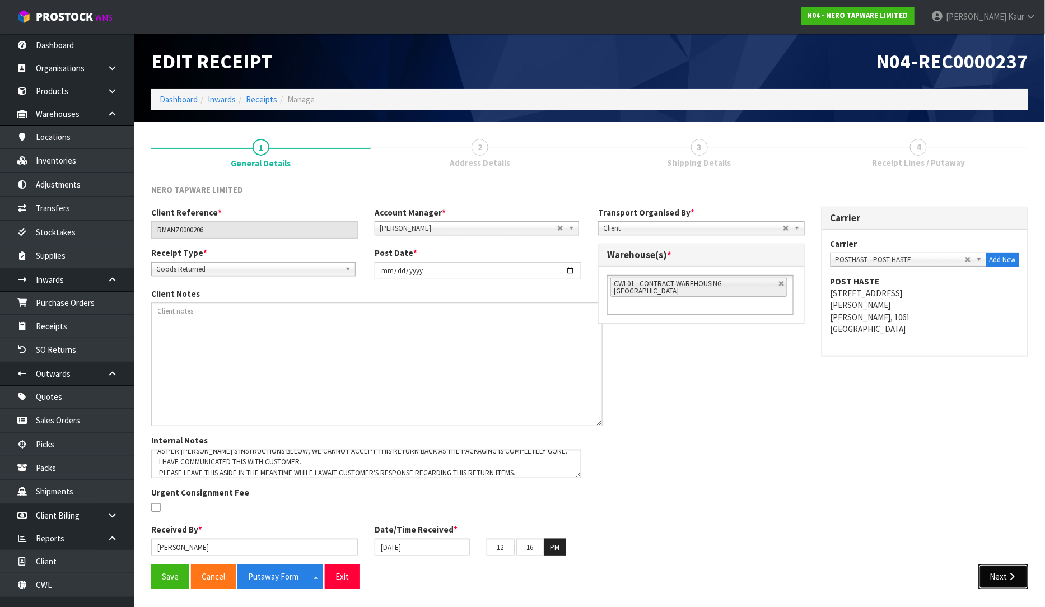
click at [1005, 573] on button "Next" at bounding box center [1003, 576] width 49 height 24
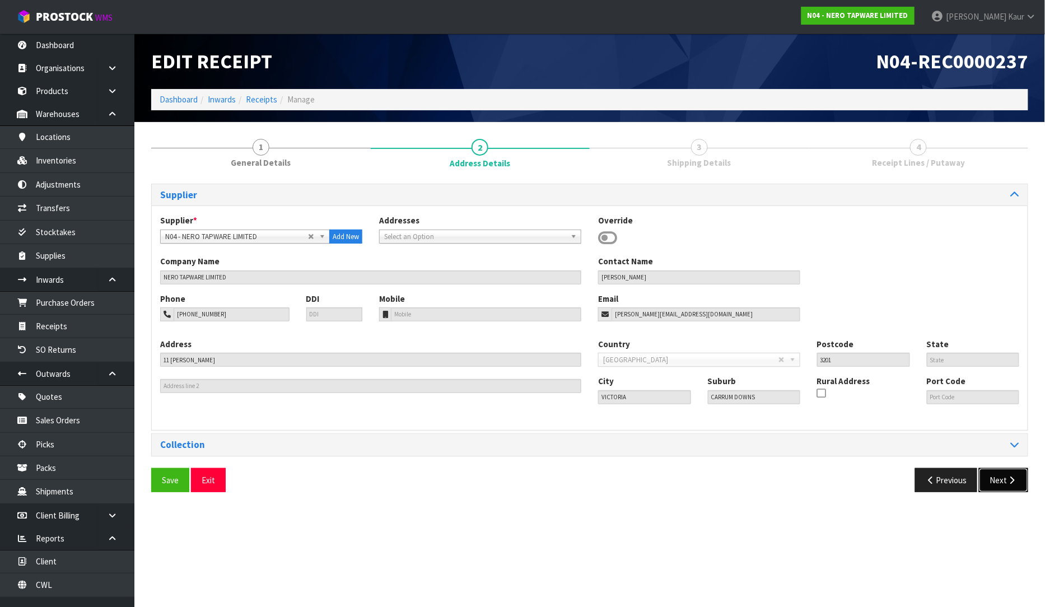
click at [1018, 476] on button "Next" at bounding box center [1003, 480] width 49 height 24
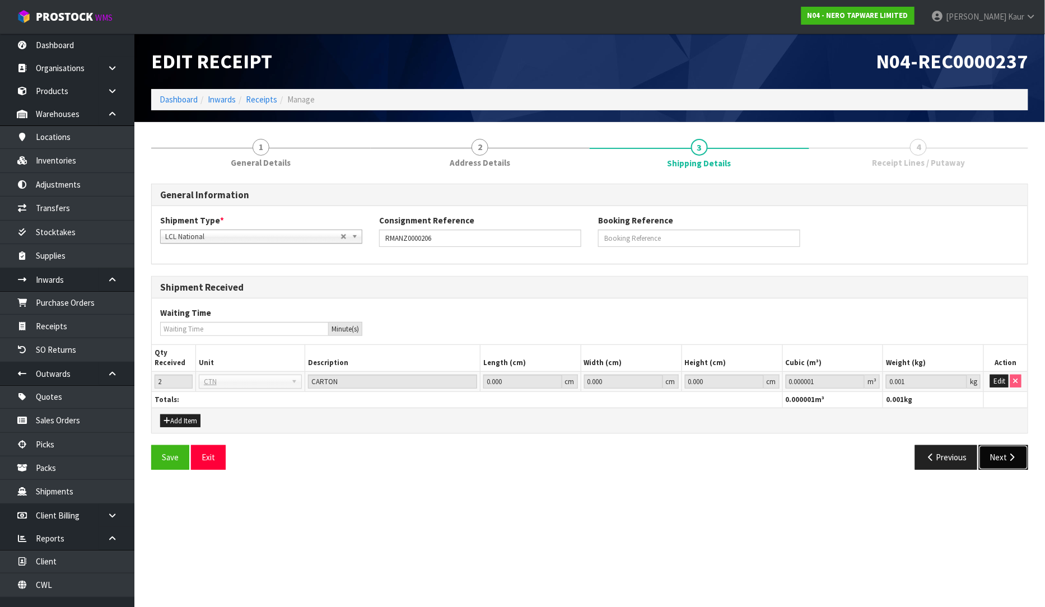
click at [1004, 452] on button "Next" at bounding box center [1003, 457] width 49 height 24
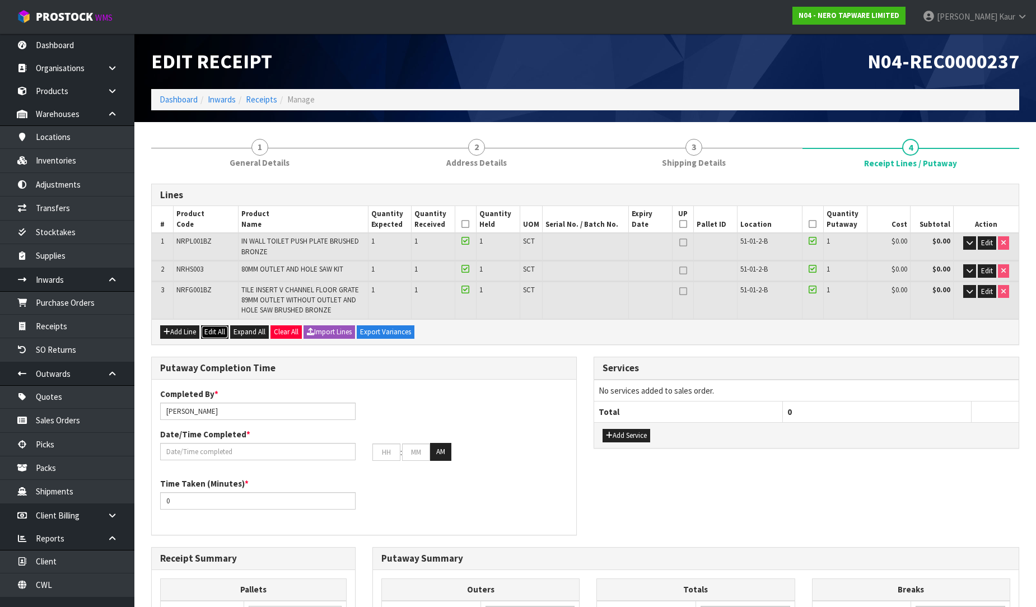
click at [217, 325] on button "Edit All" at bounding box center [214, 331] width 27 height 13
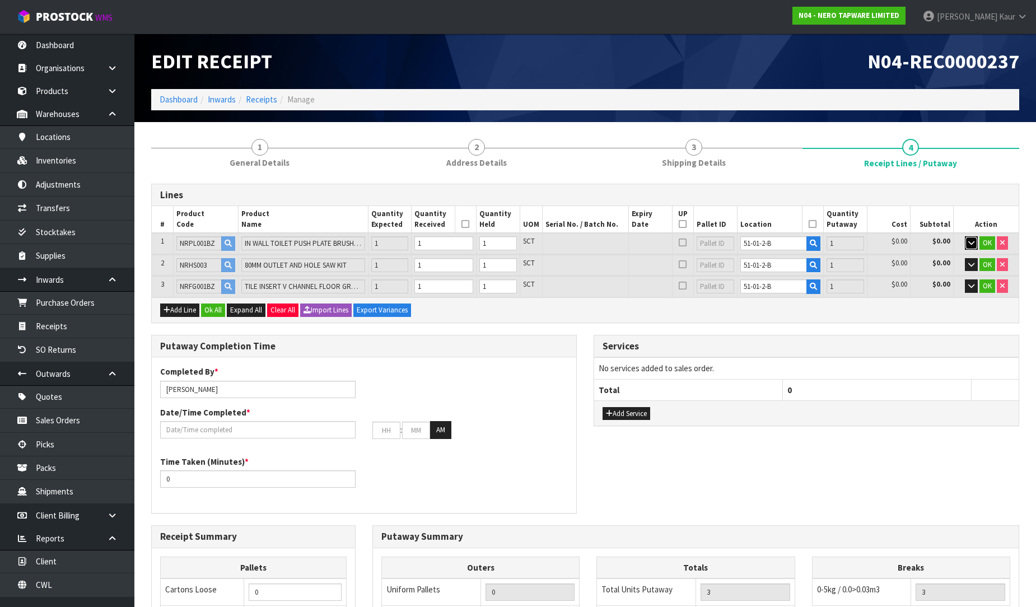
click at [976, 237] on button "button" at bounding box center [971, 242] width 13 height 13
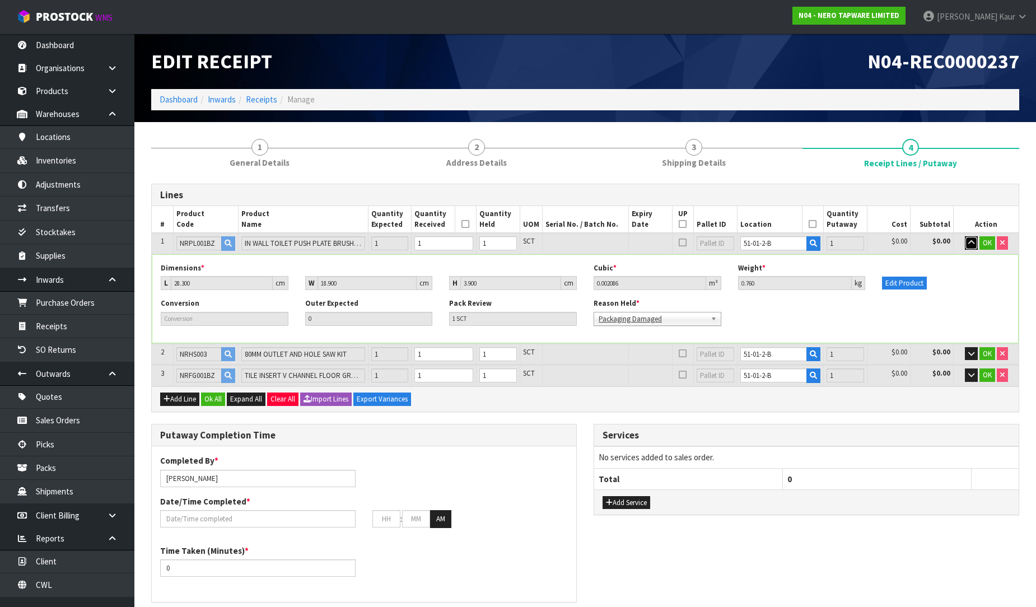
click at [968, 242] on icon "button" at bounding box center [971, 242] width 6 height 7
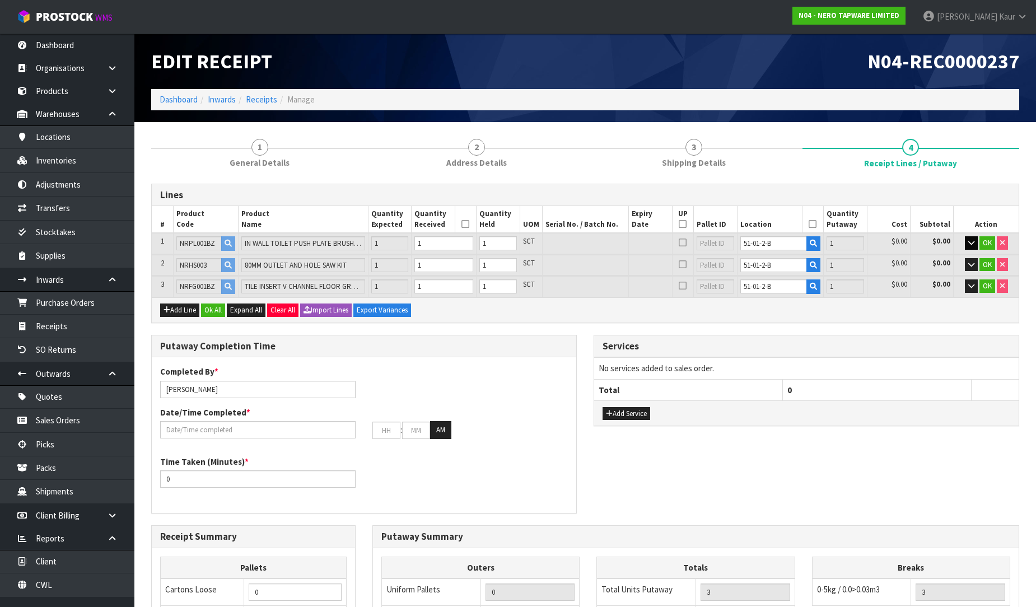
click at [465, 225] on icon at bounding box center [465, 224] width 8 height 1
click at [221, 307] on button "Ok All" at bounding box center [213, 310] width 24 height 13
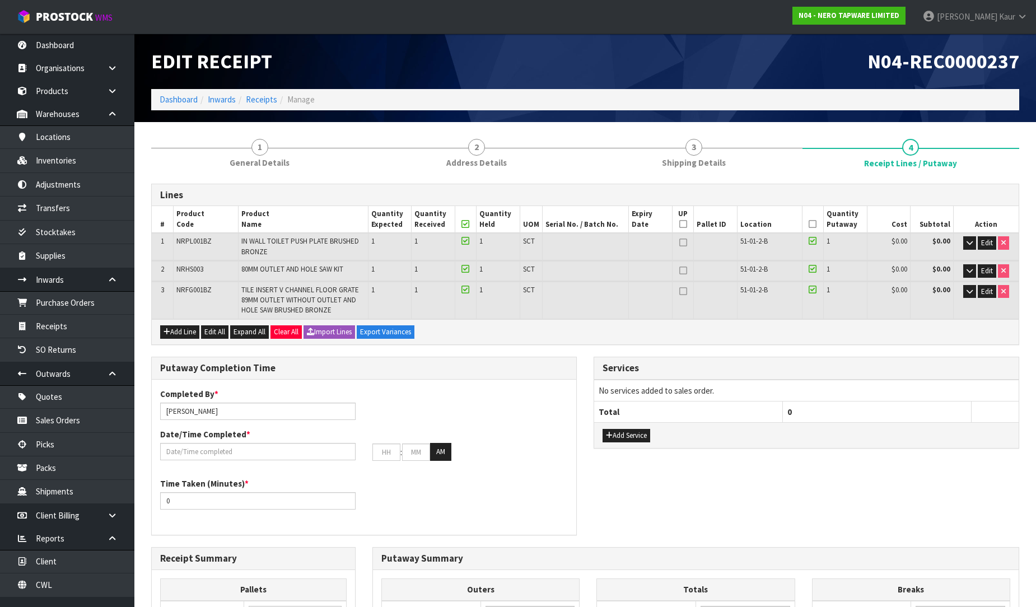
click at [812, 224] on icon at bounding box center [813, 224] width 8 height 1
click at [224, 439] on div "Date/Time Completed * : : AM" at bounding box center [364, 444] width 424 height 32
click at [221, 451] on input "text" at bounding box center [257, 451] width 195 height 17
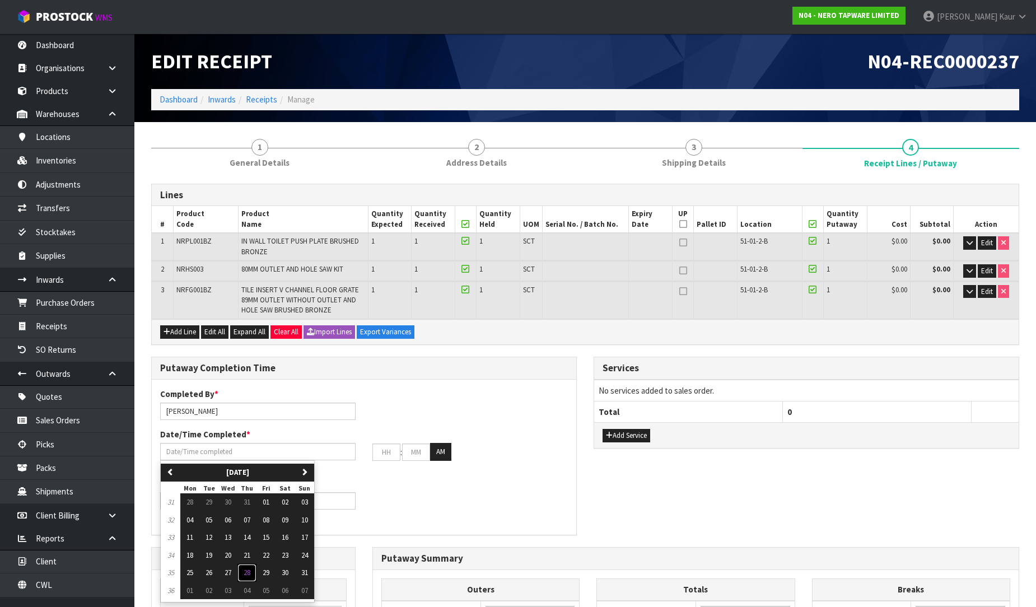
click at [249, 571] on span "28" at bounding box center [247, 573] width 7 height 10
type input "[DATE]"
type input "12"
type input "00"
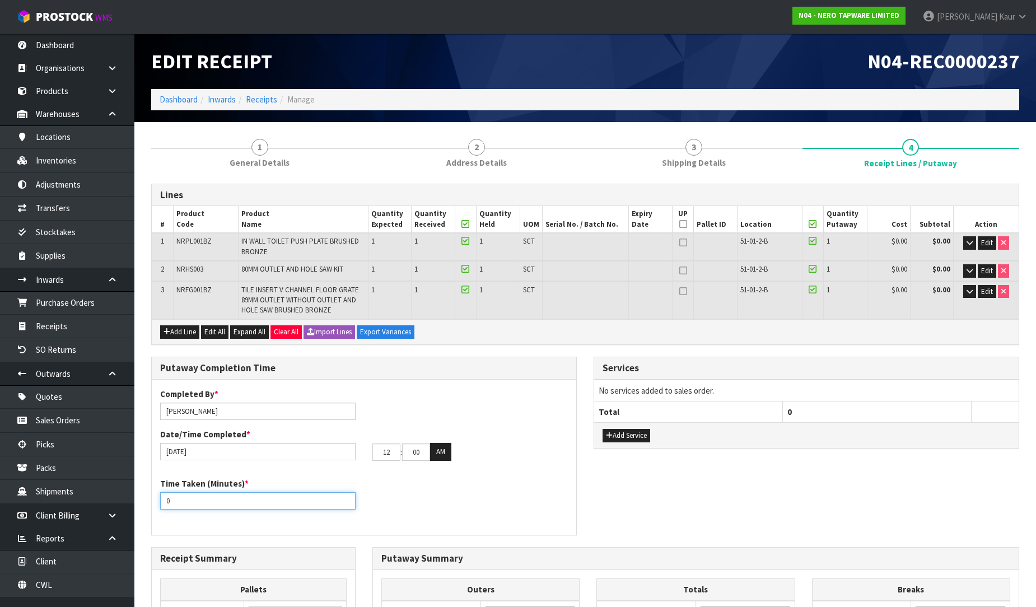
drag, startPoint x: 193, startPoint y: 505, endPoint x: 152, endPoint y: 513, distance: 41.2
click at [152, 513] on div "Time Taken (Minutes) * 0" at bounding box center [364, 498] width 424 height 40
type input "15"
drag, startPoint x: 381, startPoint y: 452, endPoint x: 361, endPoint y: 452, distance: 19.6
click at [361, 452] on div "[DATE] 12 : 00 : 00 AM" at bounding box center [364, 452] width 424 height 18
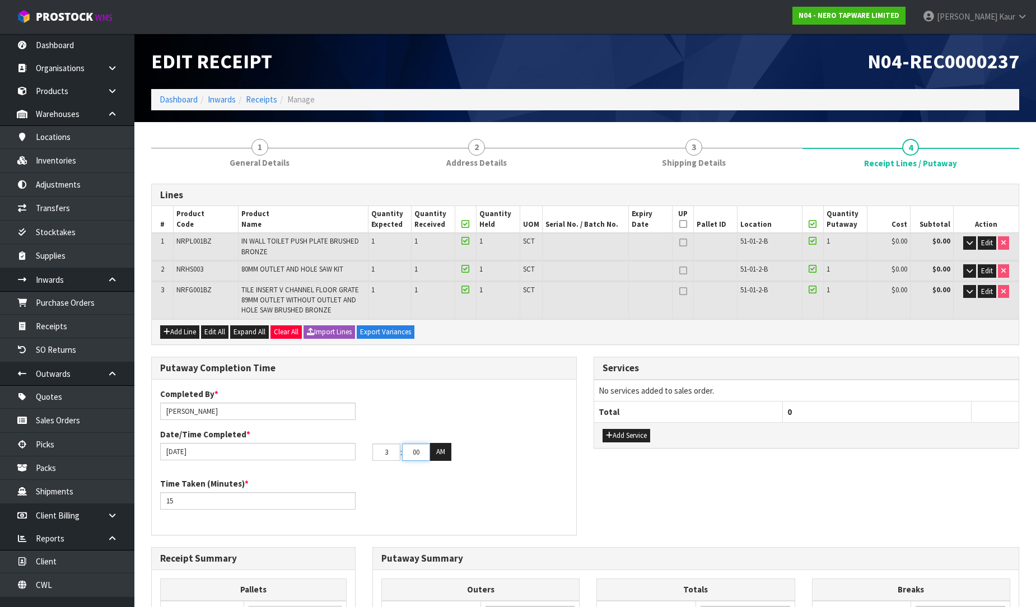
type input "03"
drag, startPoint x: 426, startPoint y: 449, endPoint x: 400, endPoint y: 456, distance: 26.6
click at [400, 456] on tr "03 : 00 : 00 AM" at bounding box center [411, 452] width 79 height 18
type input "32"
click at [445, 455] on button "AM" at bounding box center [440, 452] width 21 height 18
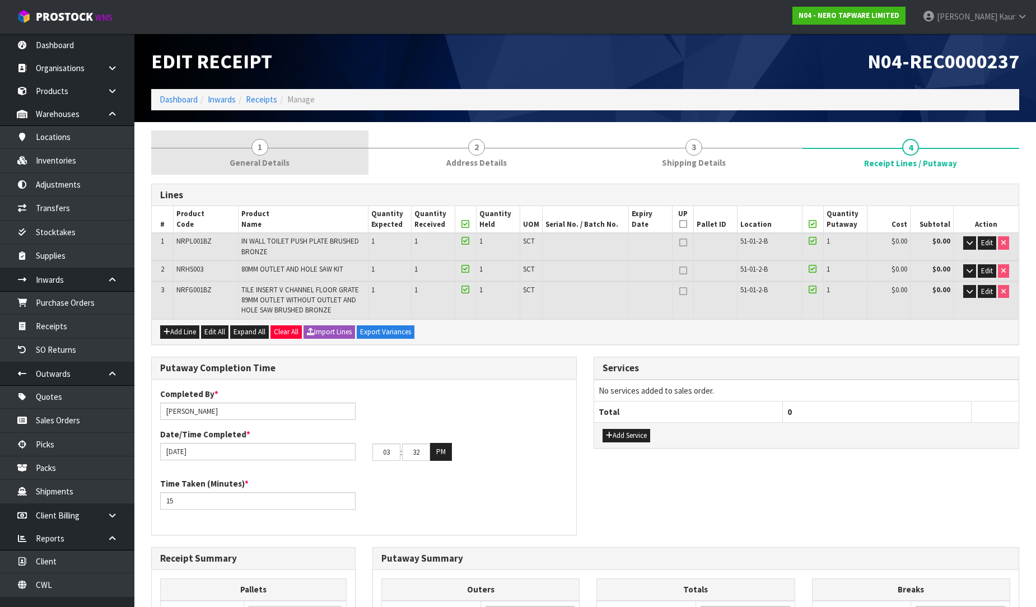
click at [248, 155] on link "1 General Details" at bounding box center [259, 152] width 217 height 44
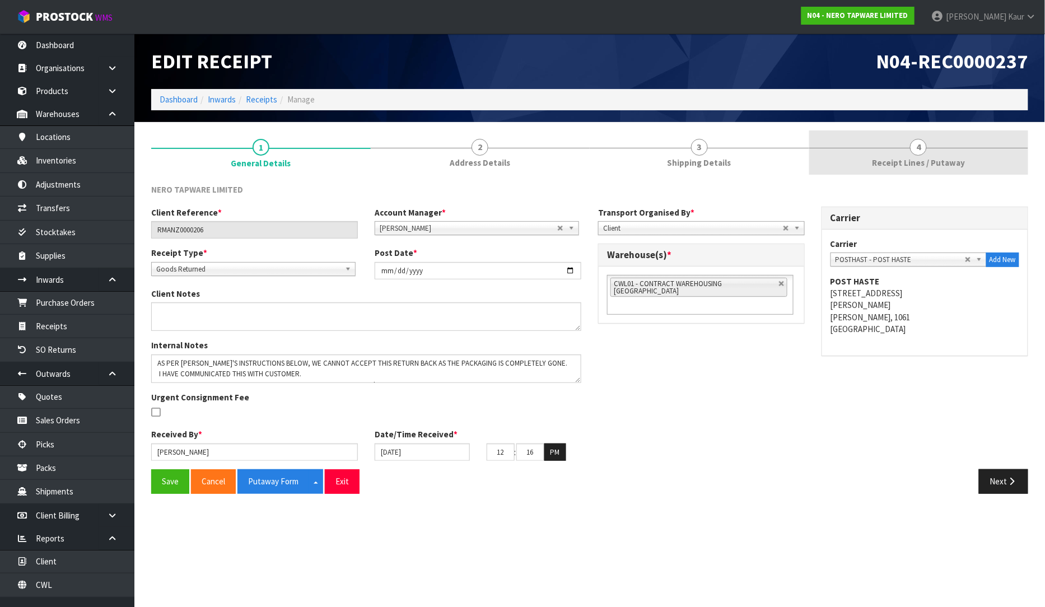
click at [916, 144] on span "4" at bounding box center [918, 147] width 17 height 17
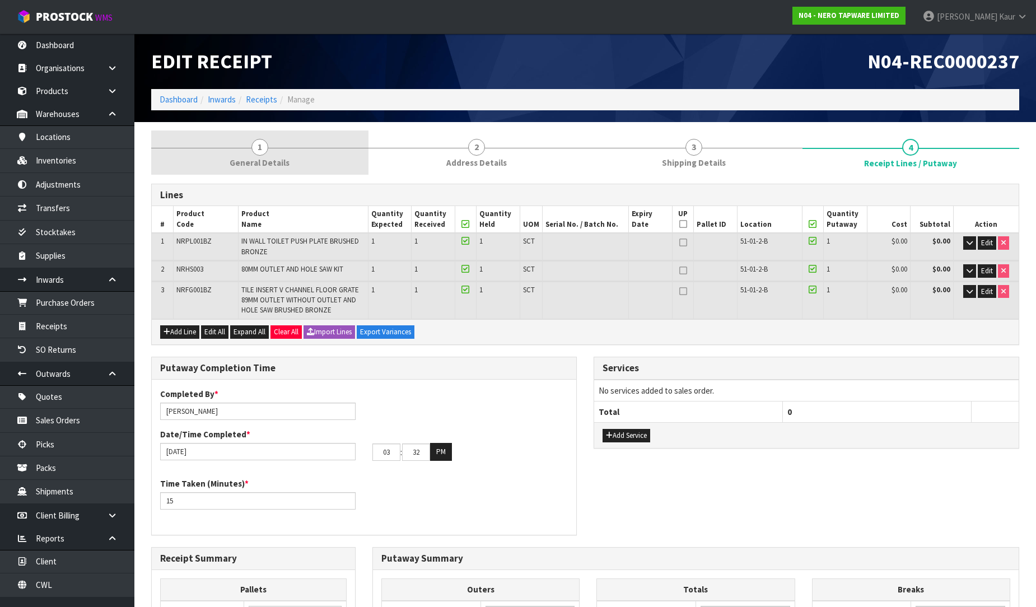
click at [260, 148] on span "1" at bounding box center [259, 147] width 17 height 17
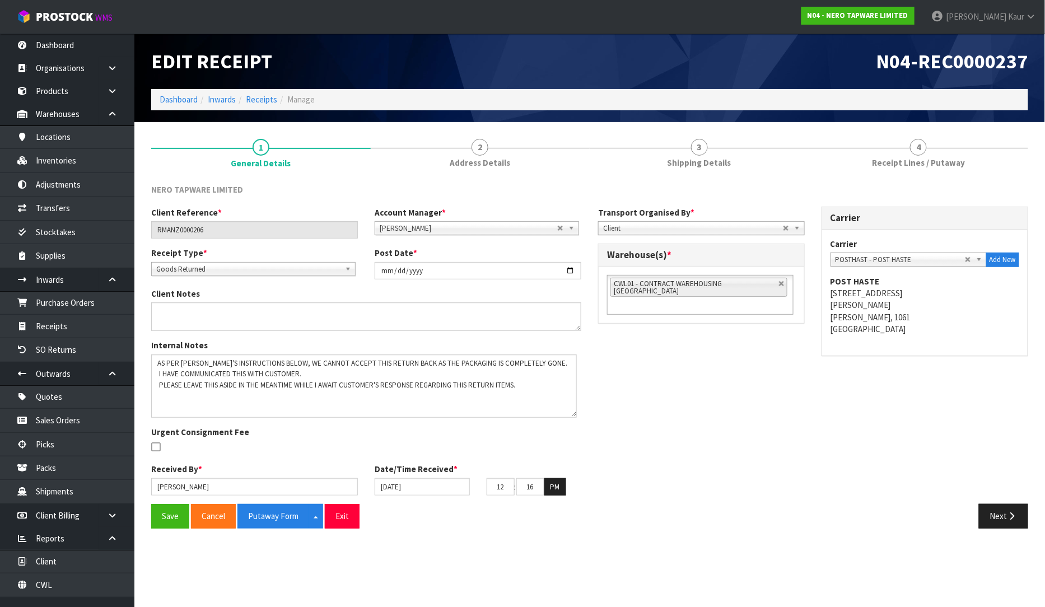
drag, startPoint x: 580, startPoint y: 376, endPoint x: 575, endPoint y: 411, distance: 35.1
click at [575, 411] on textarea at bounding box center [364, 385] width 426 height 63
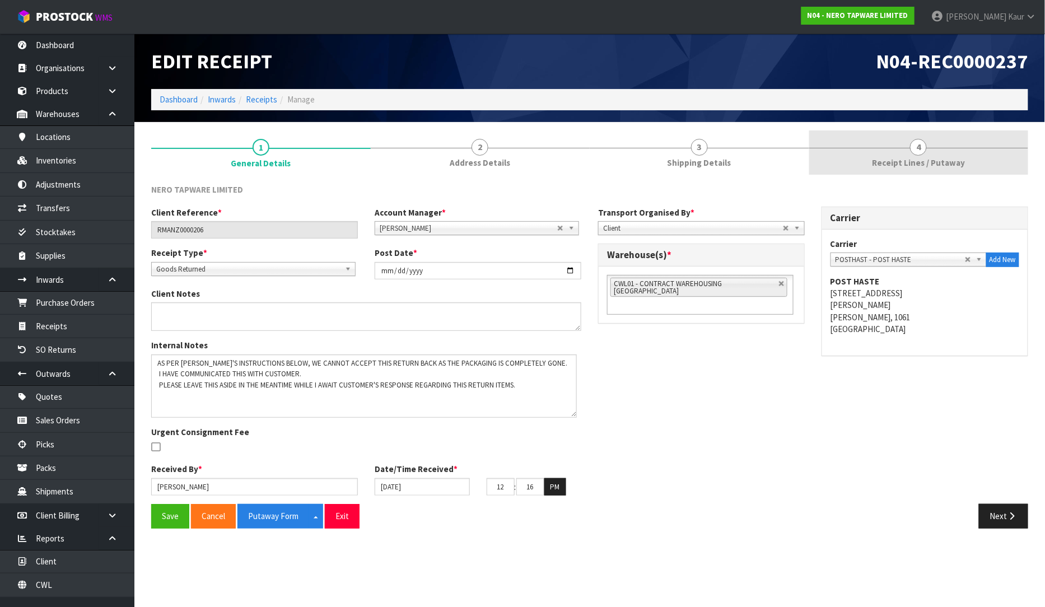
click at [935, 148] on div at bounding box center [919, 148] width 220 height 1
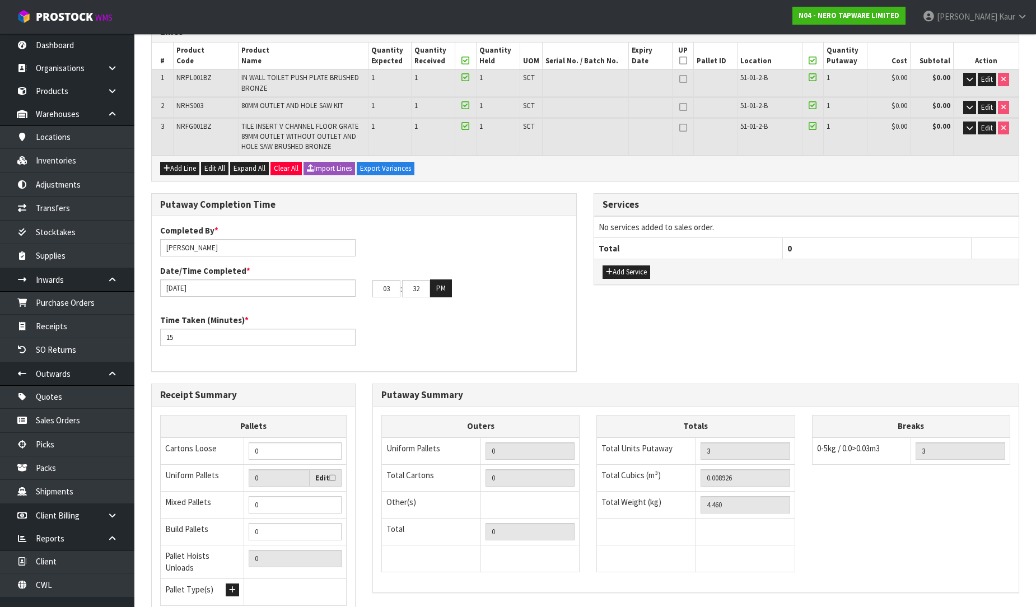
scroll to position [254, 0]
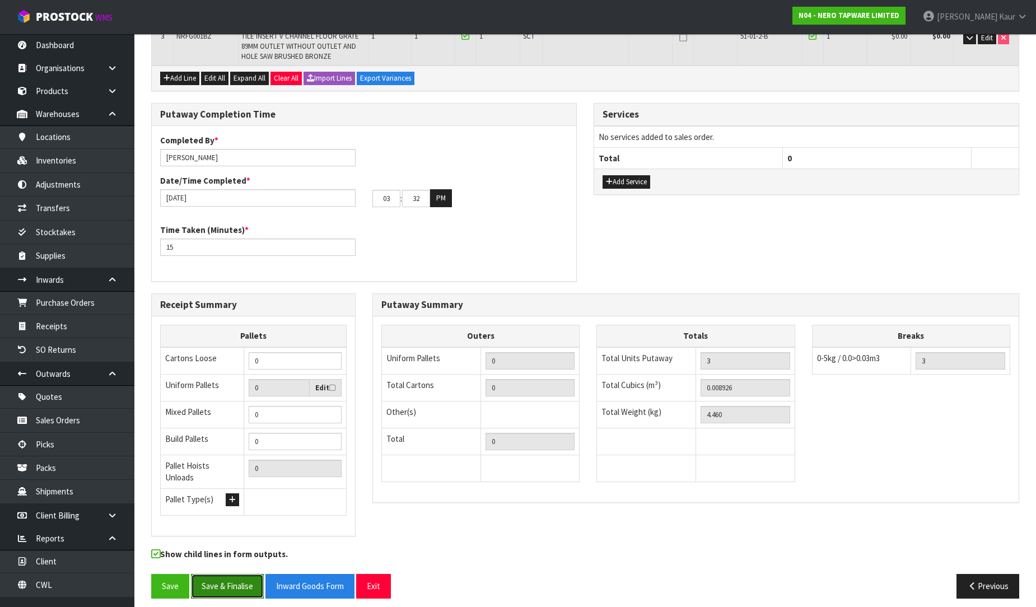
click at [221, 574] on button "Save & Finalise" at bounding box center [227, 586] width 73 height 24
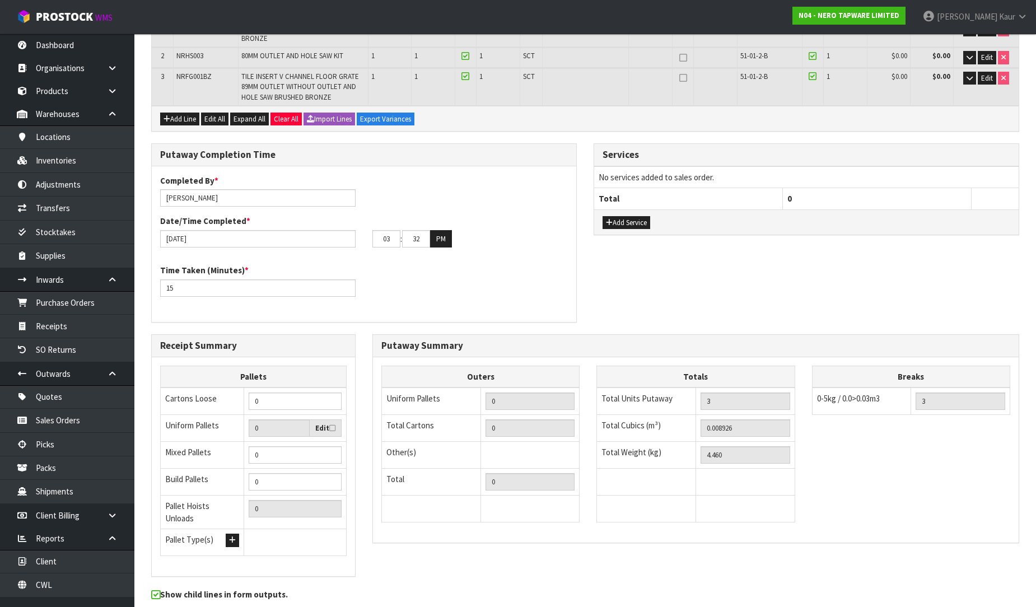
scroll to position [0, 0]
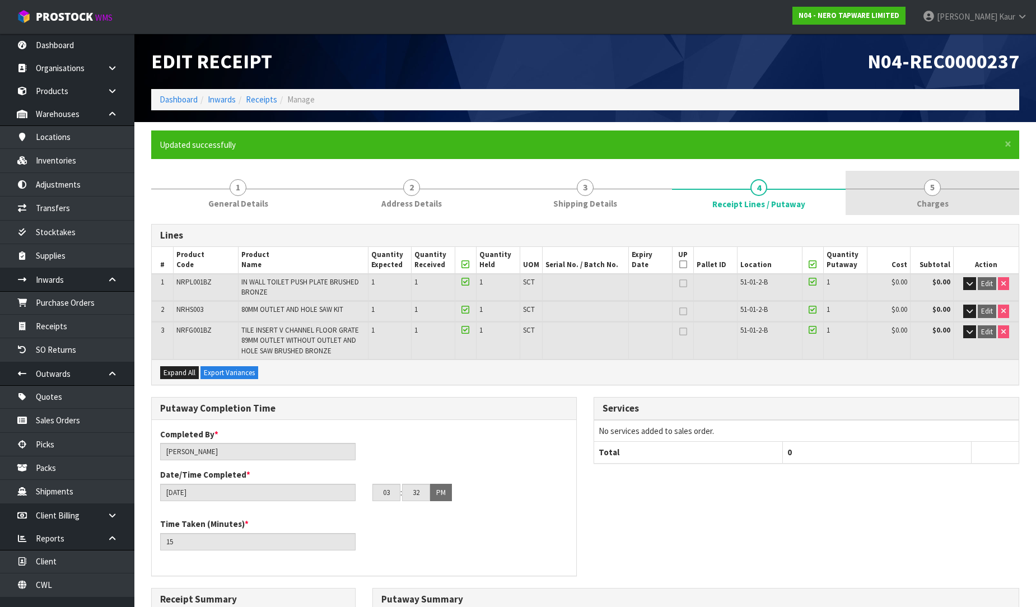
click at [928, 200] on span "Charges" at bounding box center [933, 204] width 32 height 12
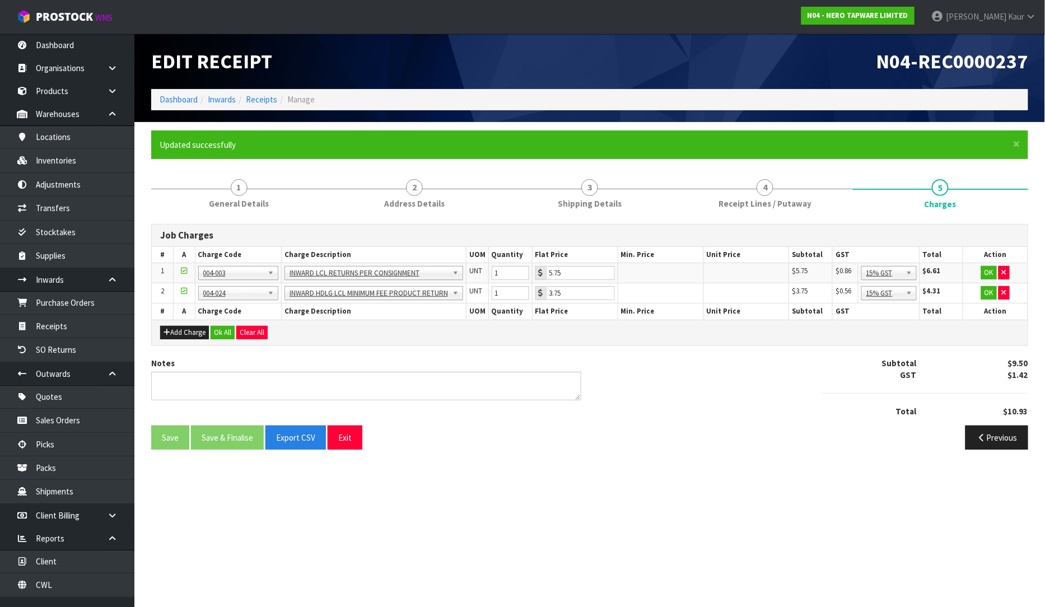
click at [221, 339] on div "Add Charge Ok All Clear All" at bounding box center [590, 332] width 876 height 25
click at [227, 330] on button "Ok All" at bounding box center [223, 332] width 24 height 13
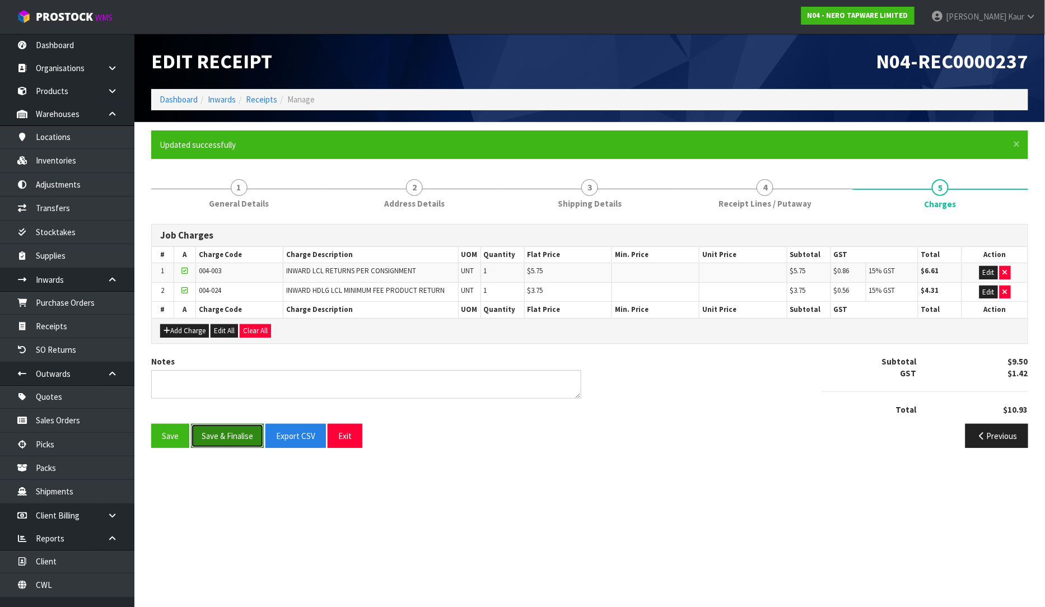
click at [222, 433] on button "Save & Finalise" at bounding box center [227, 436] width 73 height 24
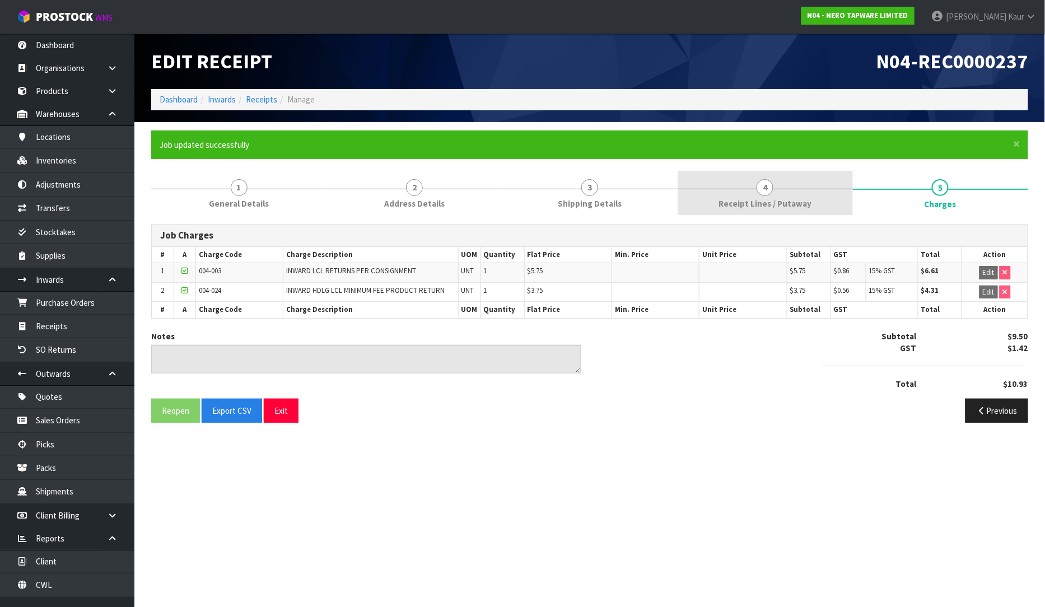
click at [714, 207] on link "4 Receipt Lines / Putaway" at bounding box center [765, 193] width 175 height 44
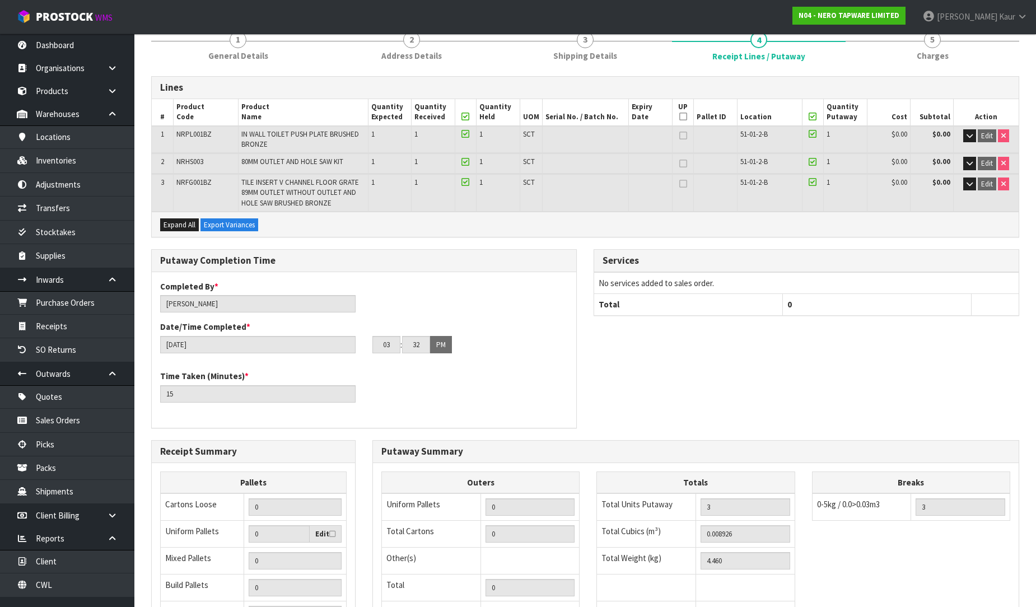
scroll to position [294, 0]
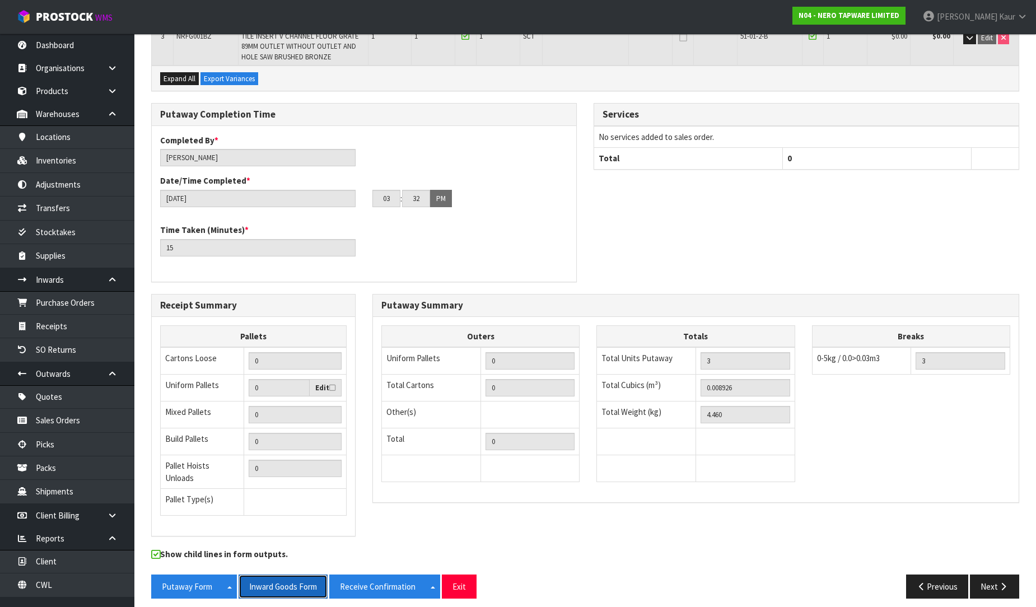
click at [290, 575] on button "Inward Goods Form" at bounding box center [283, 587] width 89 height 24
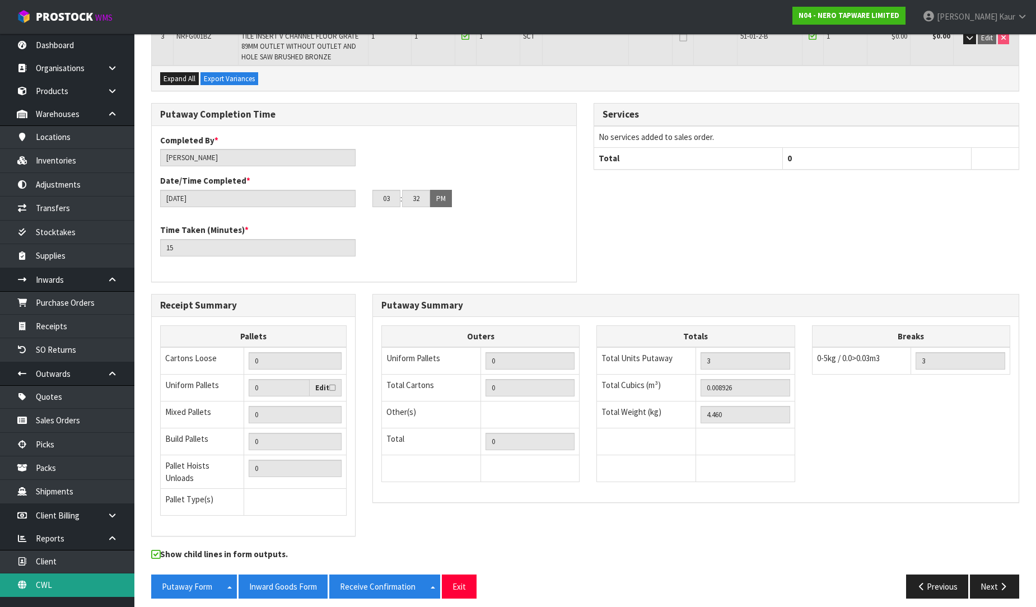
click at [68, 583] on link "CWL" at bounding box center [67, 584] width 134 height 23
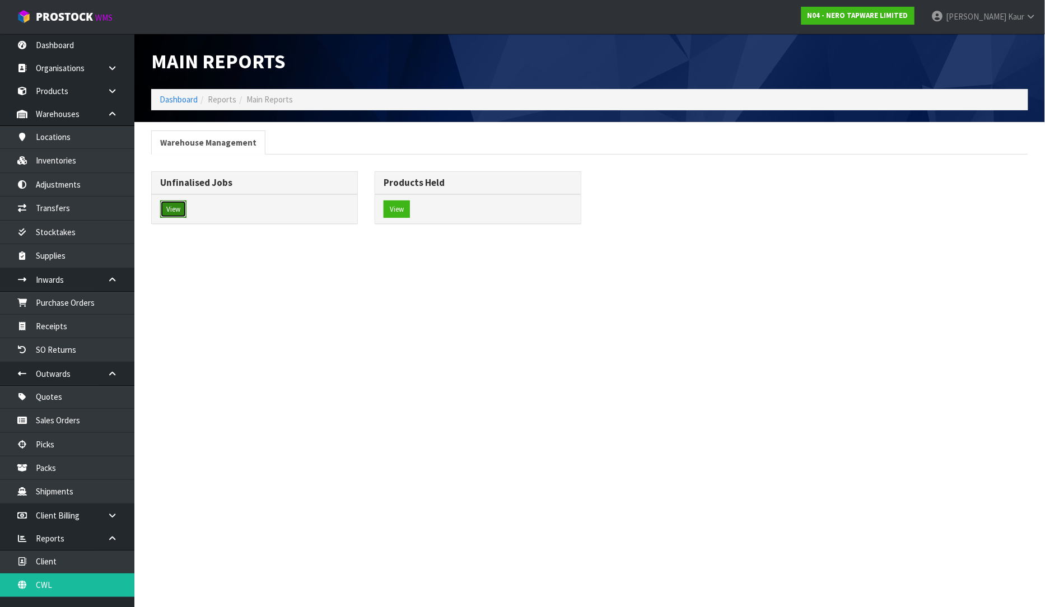
click at [171, 203] on button "View" at bounding box center [173, 209] width 26 height 18
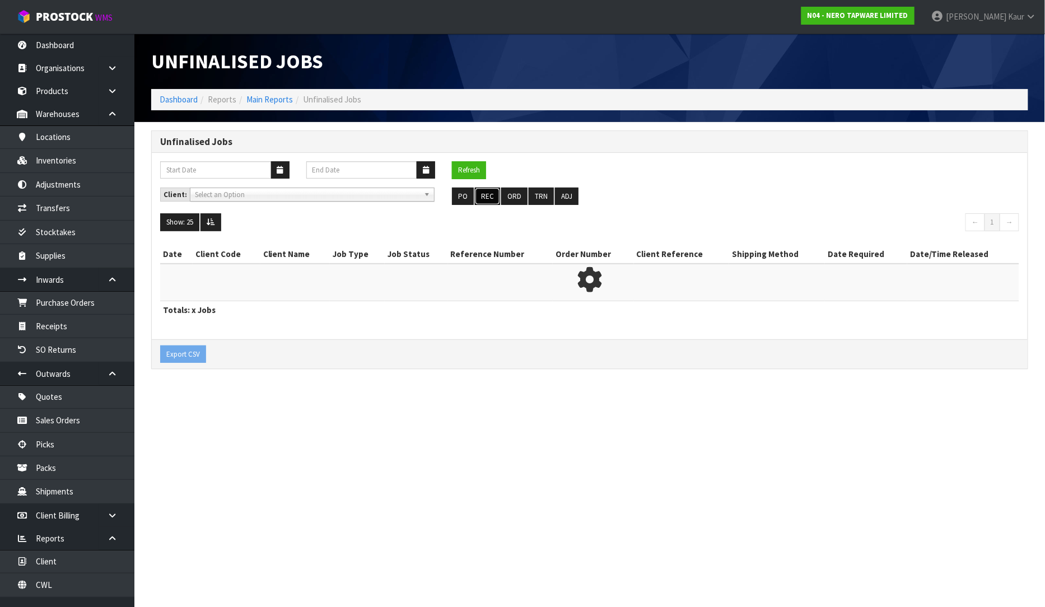
click at [482, 193] on button "REC" at bounding box center [487, 197] width 25 height 18
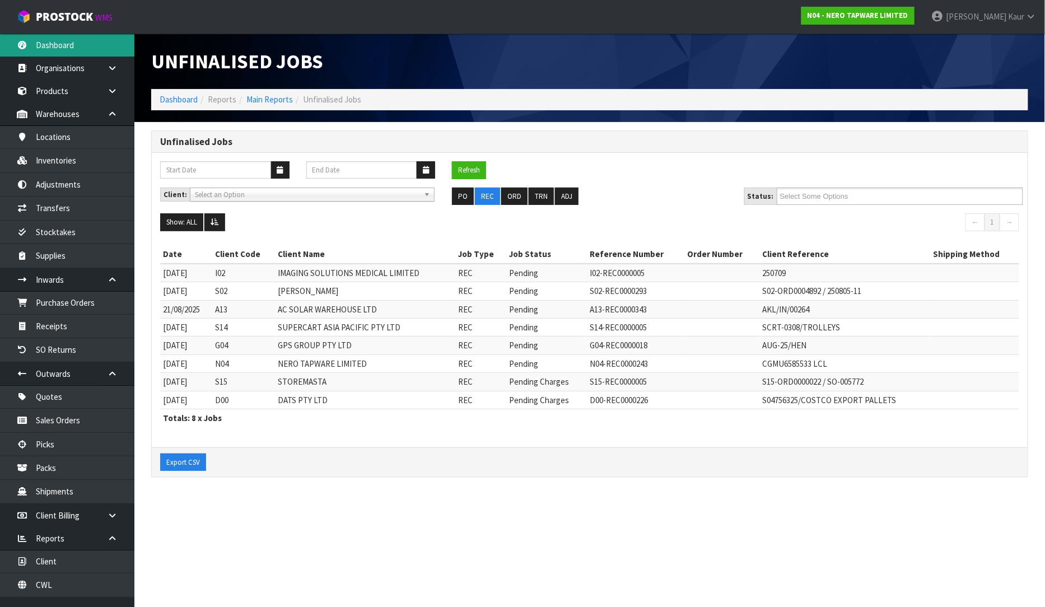
click at [62, 45] on link "Dashboard" at bounding box center [67, 45] width 134 height 23
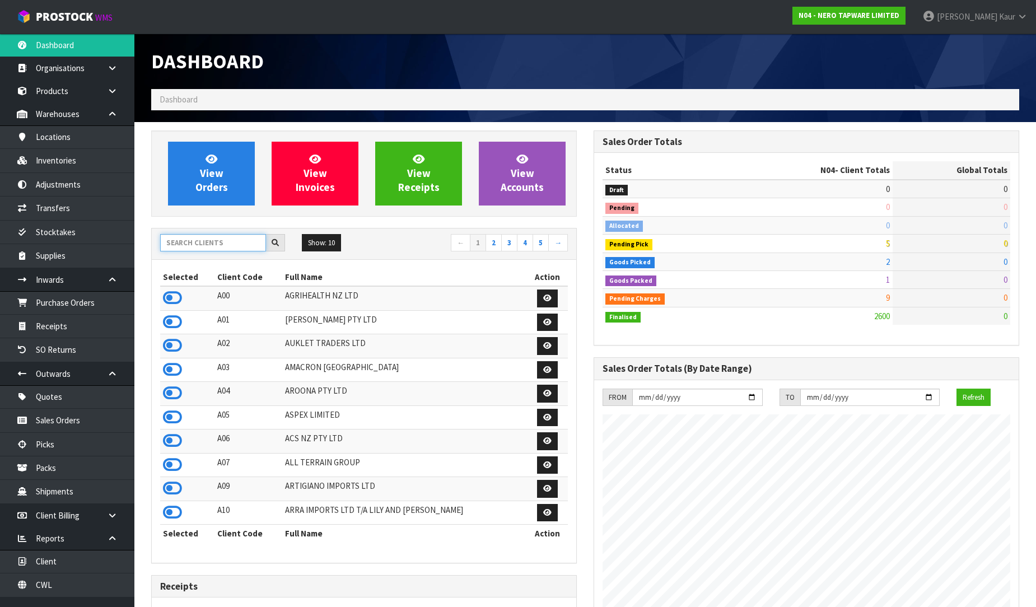
click at [211, 245] on input "text" at bounding box center [213, 242] width 106 height 17
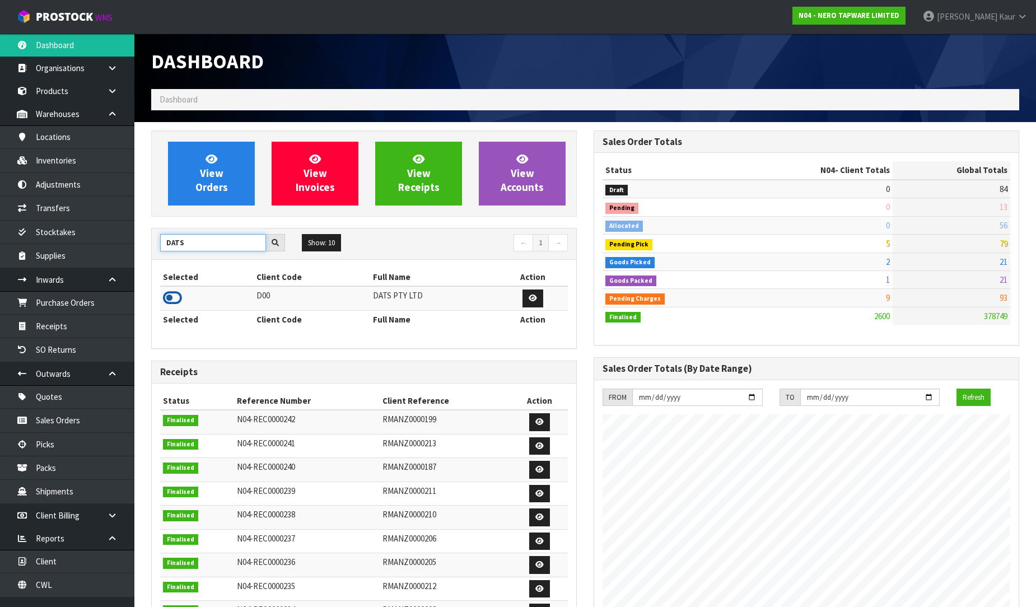
type input "DATS"
click at [175, 298] on icon at bounding box center [172, 298] width 19 height 17
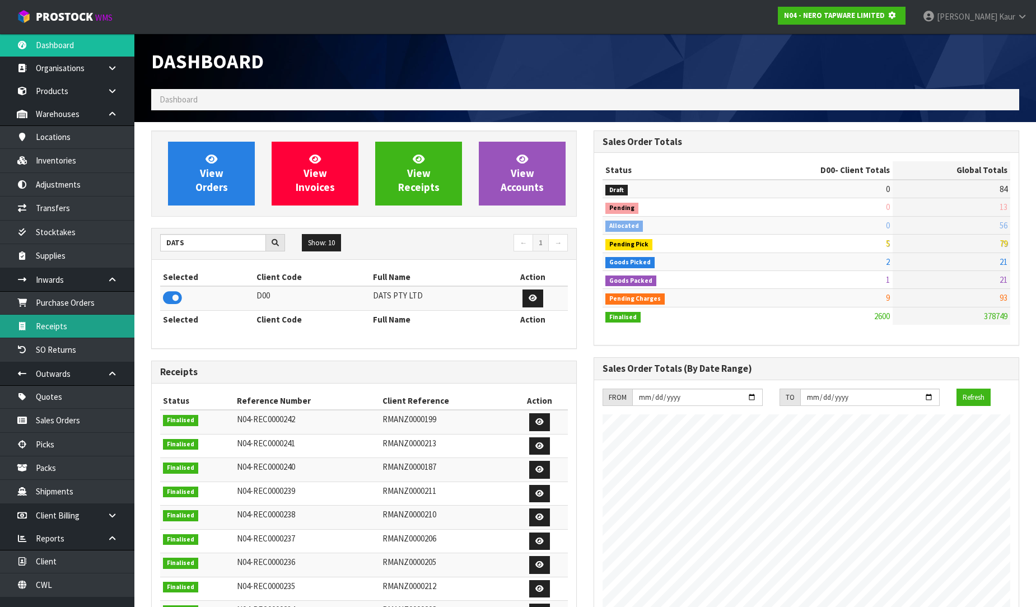
scroll to position [559301, 559557]
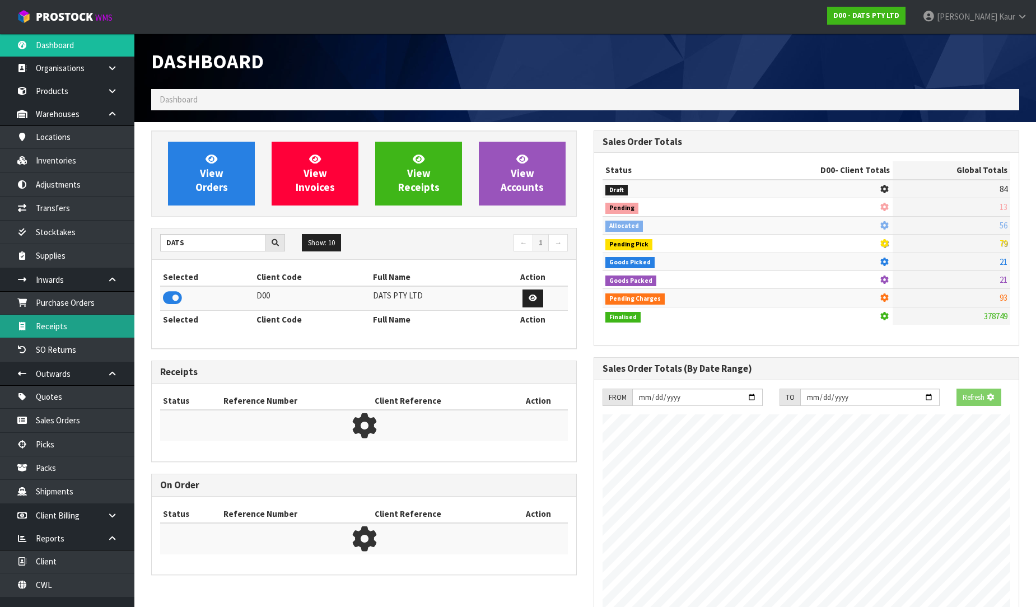
click at [65, 335] on link "Receipts" at bounding box center [67, 326] width 134 height 23
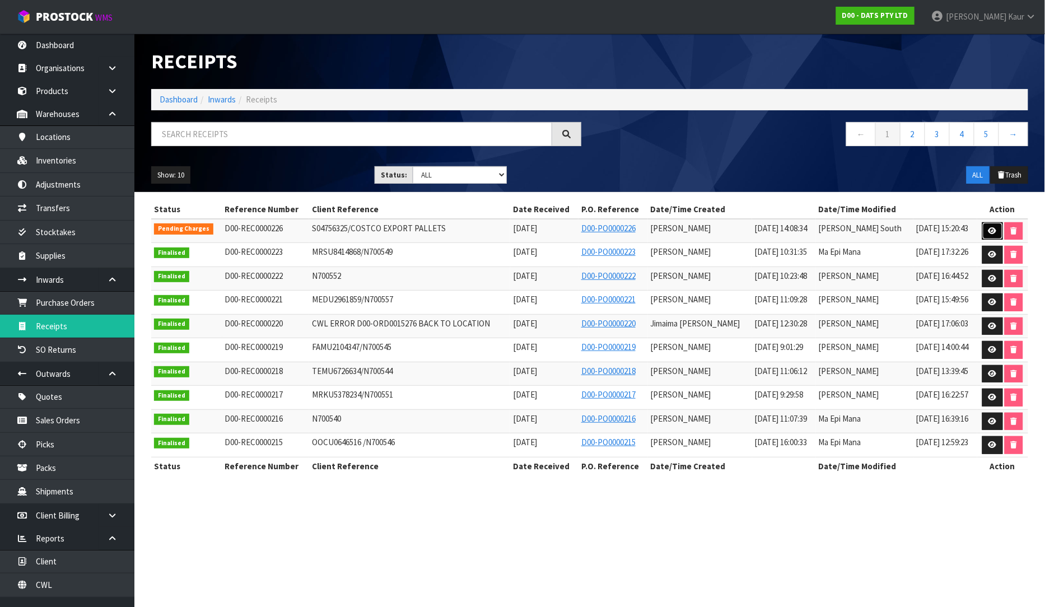
click at [992, 230] on icon at bounding box center [992, 230] width 8 height 7
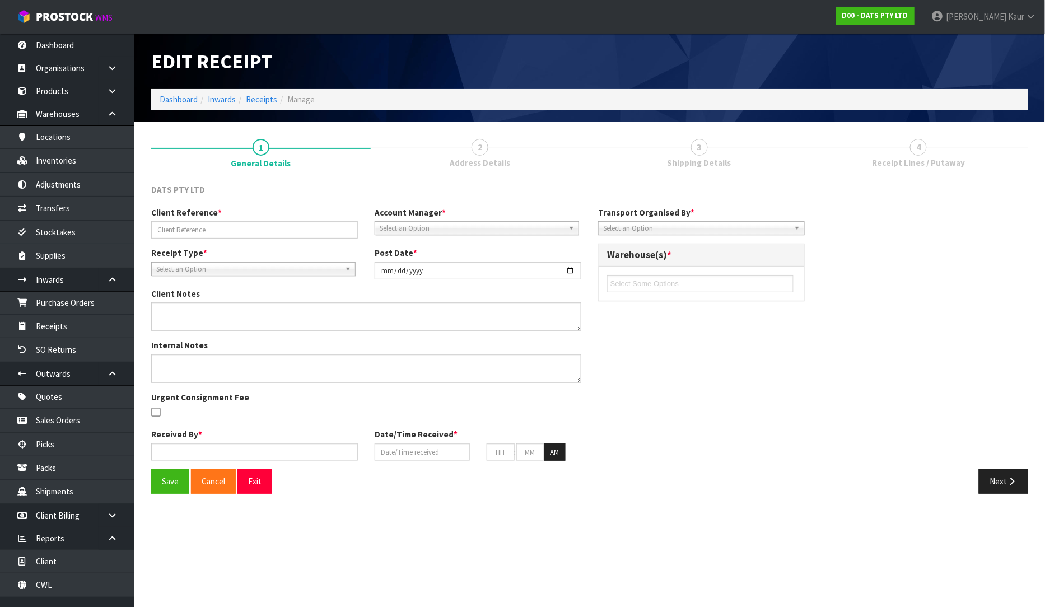
type input "S04756325/COSTCO EXPORT PALLETS"
type input "[DATE]"
type input "[PERSON_NAME] South"
type input "[DATE]"
type input "02"
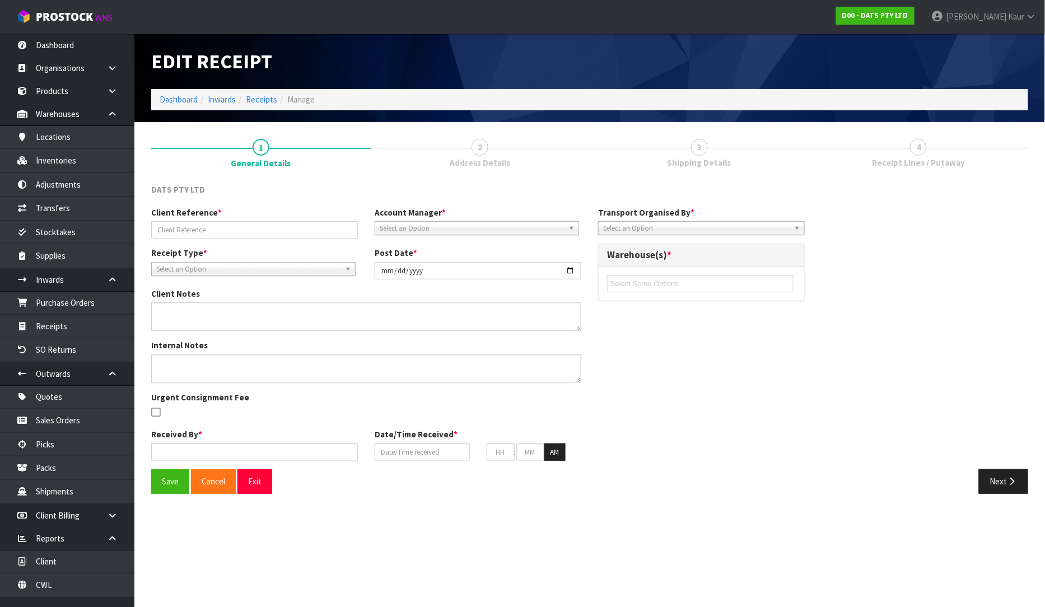
type input "08"
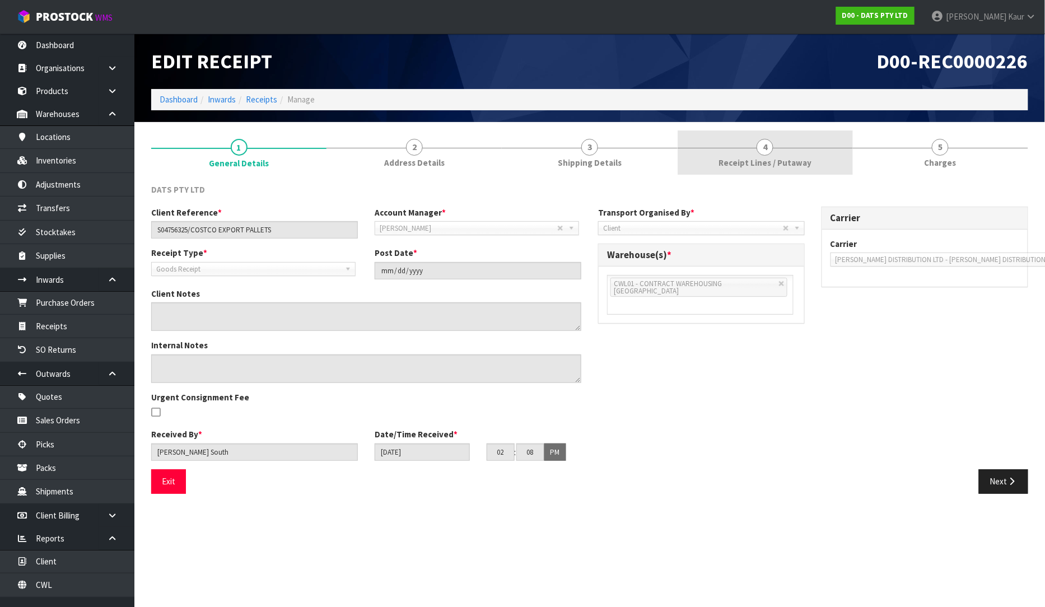
click at [752, 153] on link "4 Receipt Lines / Putaway" at bounding box center [765, 152] width 175 height 44
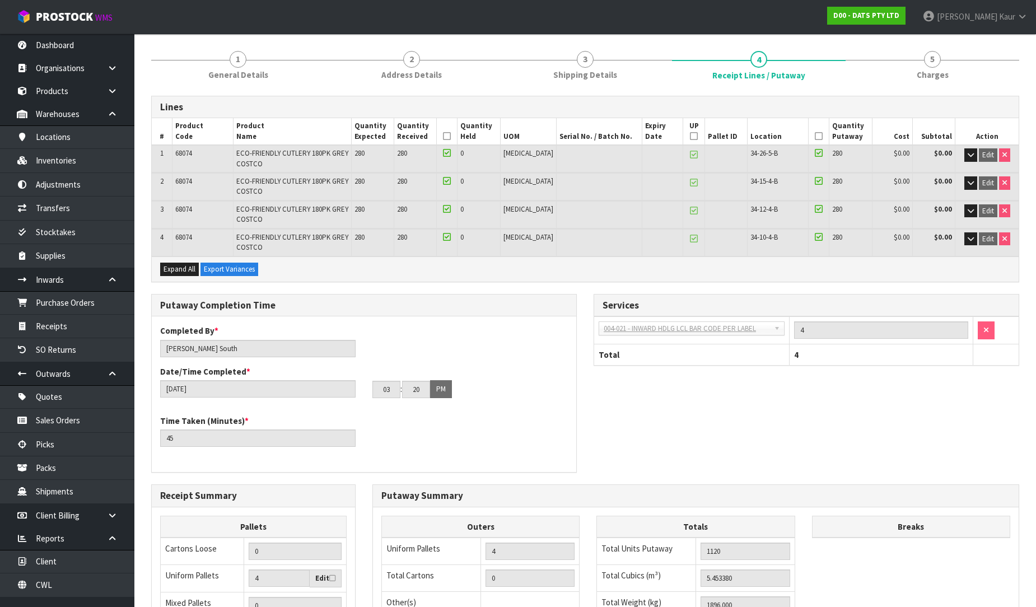
scroll to position [278, 0]
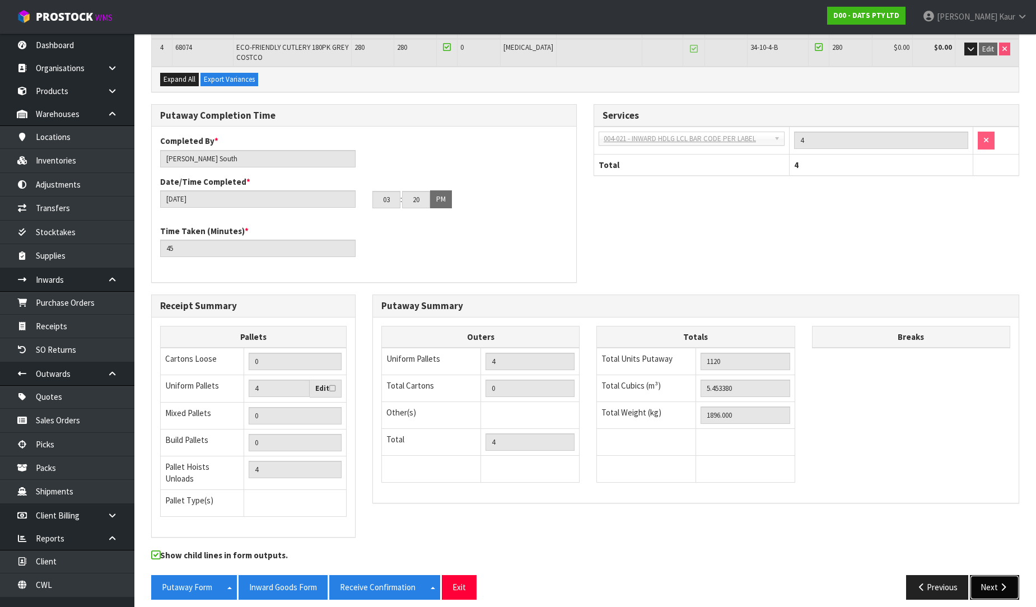
click at [992, 575] on button "Next" at bounding box center [994, 587] width 49 height 24
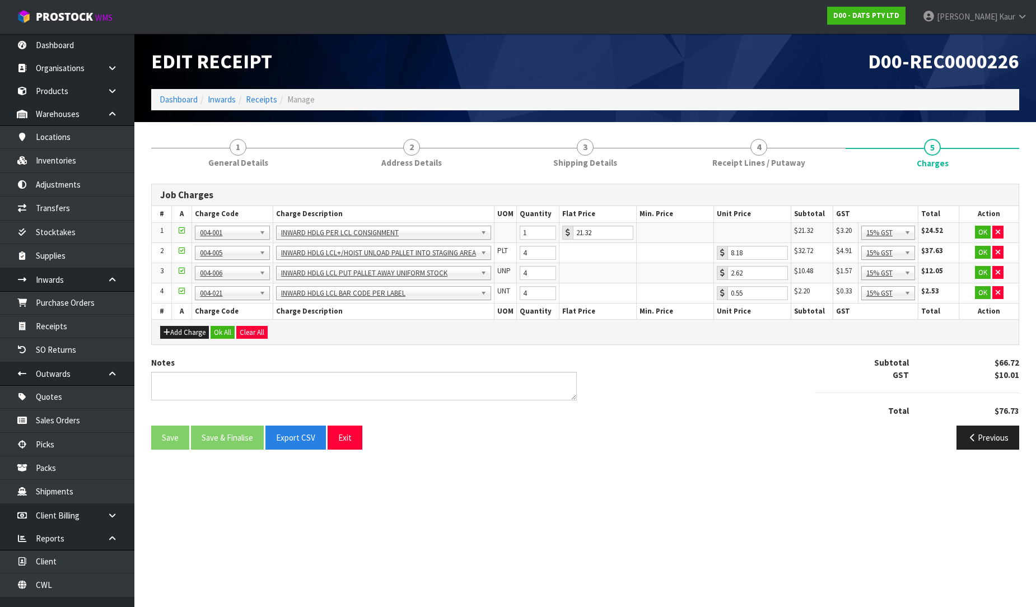
scroll to position [0, 0]
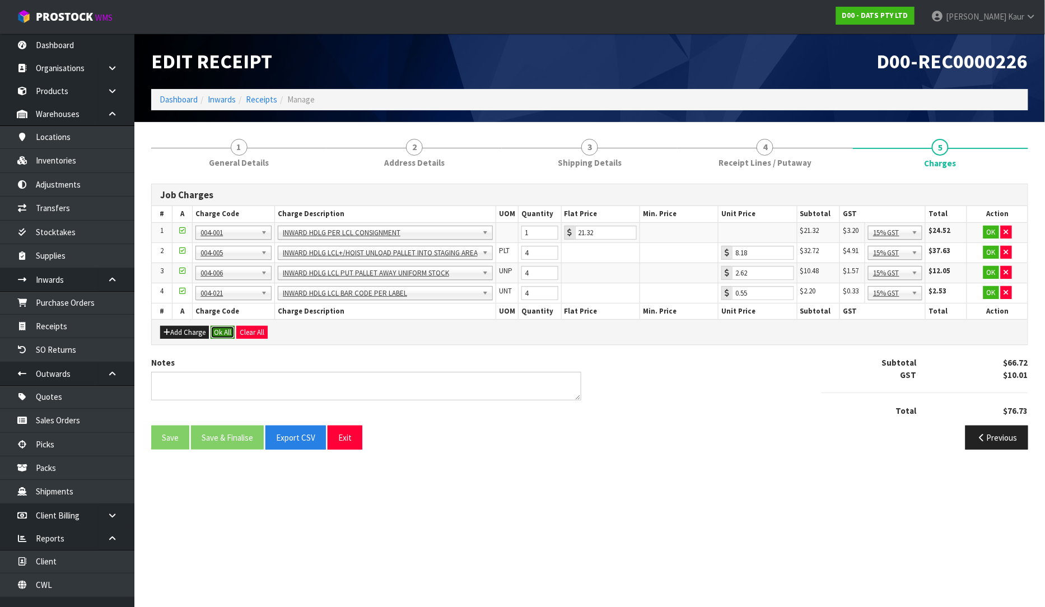
click at [224, 332] on button "Ok All" at bounding box center [223, 332] width 24 height 13
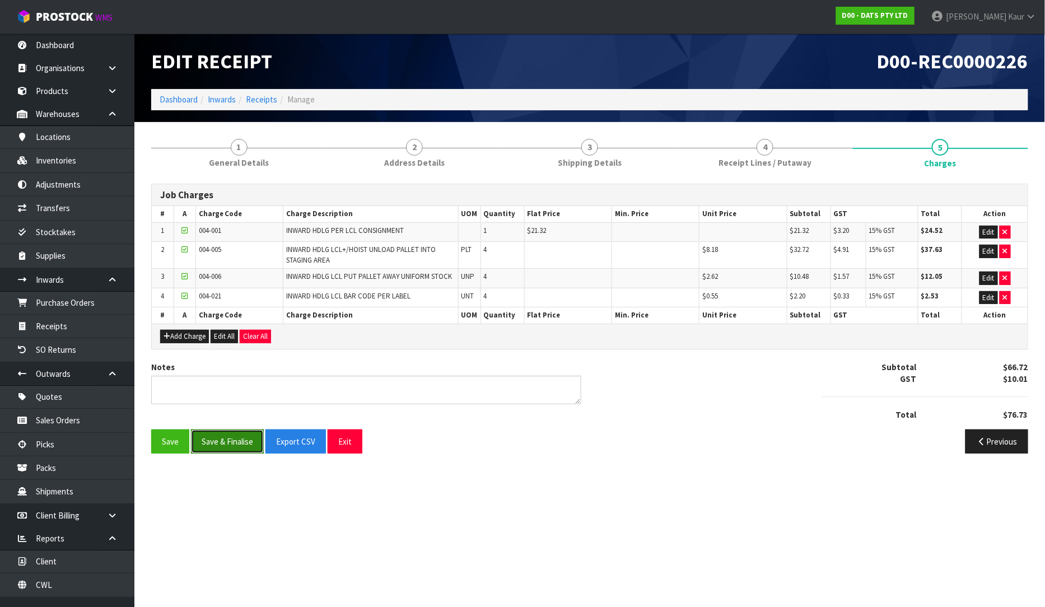
click at [226, 443] on button "Save & Finalise" at bounding box center [227, 442] width 73 height 24
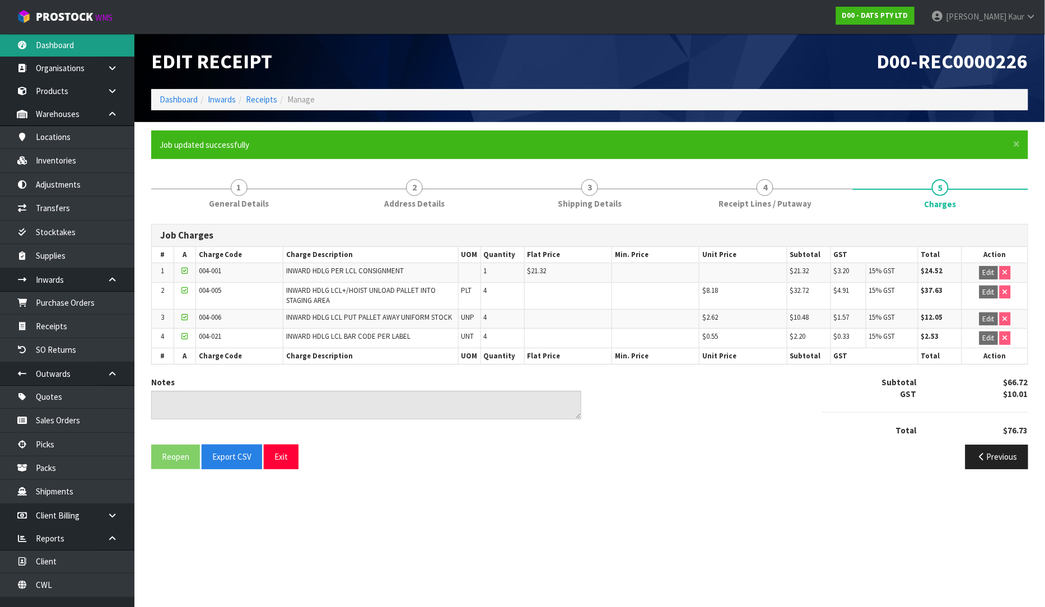
click at [80, 52] on link "Dashboard" at bounding box center [67, 45] width 134 height 23
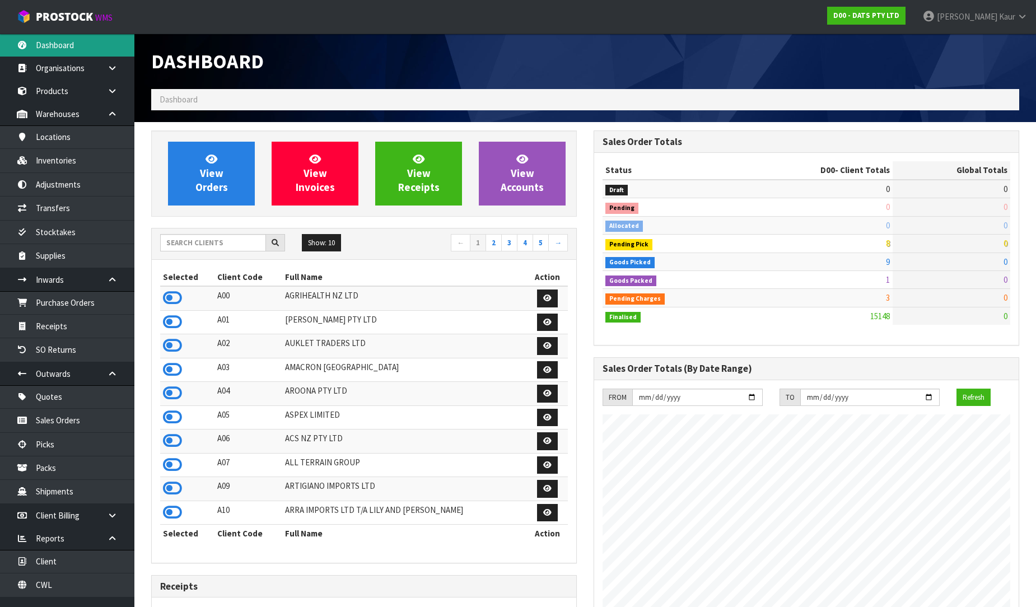
scroll to position [848, 442]
click at [237, 244] on input "text" at bounding box center [213, 242] width 106 height 17
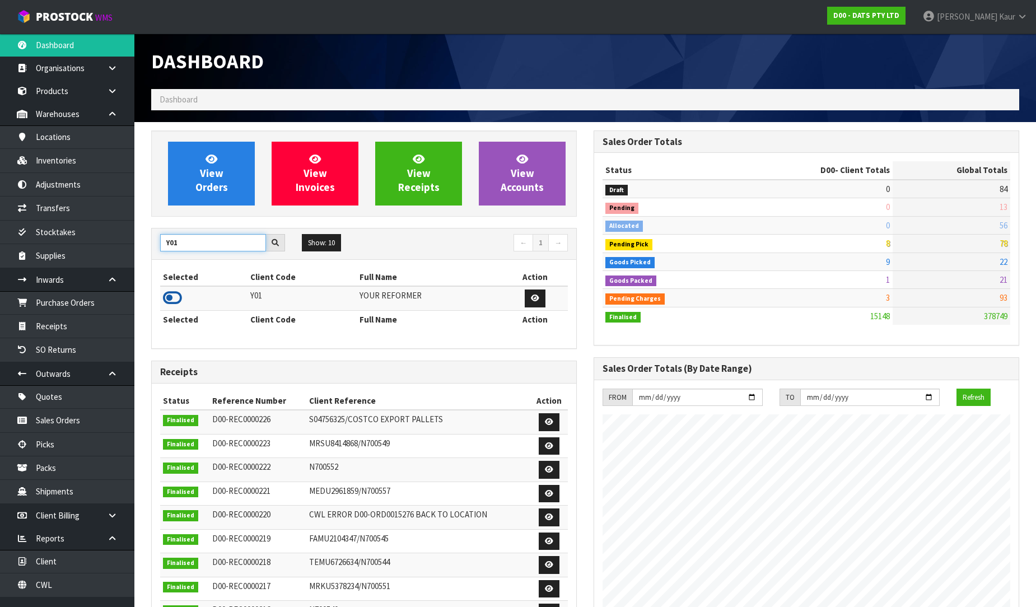
type input "Y01"
click at [171, 298] on icon at bounding box center [172, 298] width 19 height 17
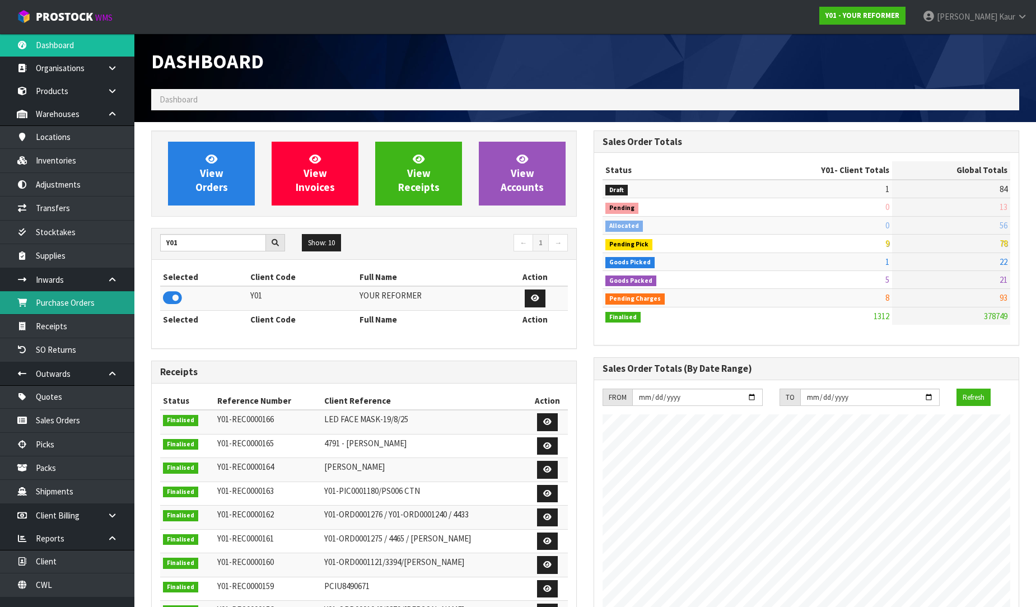
click at [109, 308] on link "Purchase Orders" at bounding box center [67, 302] width 134 height 23
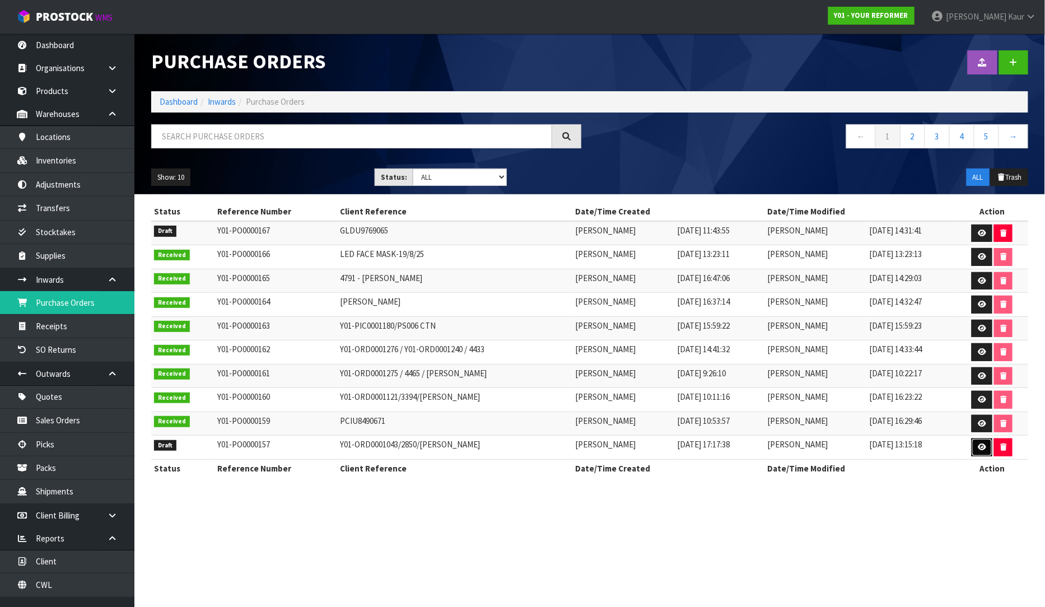
click at [978, 451] on link at bounding box center [982, 447] width 21 height 18
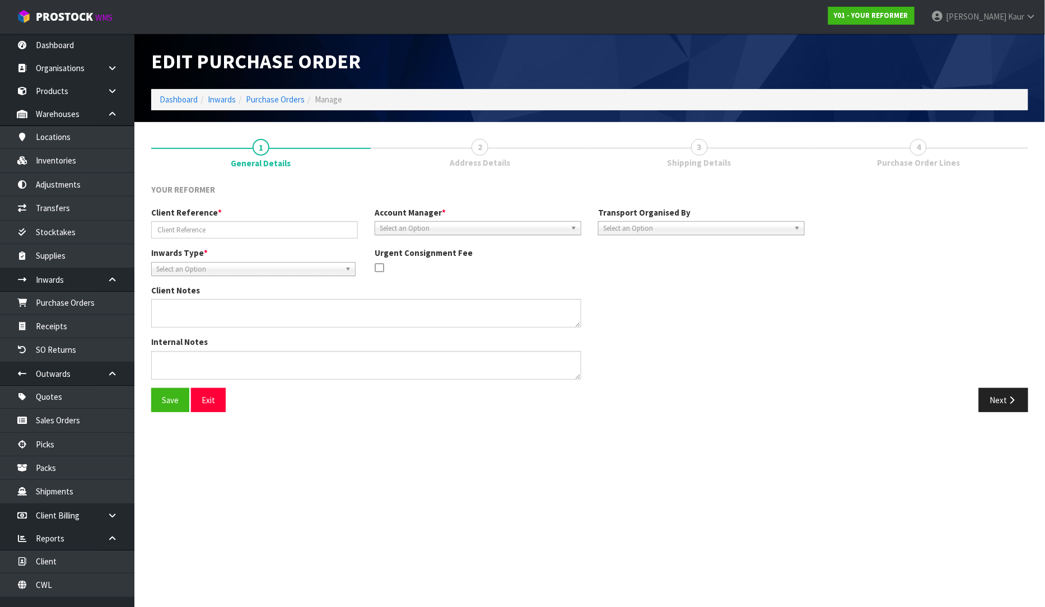
type input "Y01-ORD0001043/2850/[PERSON_NAME]"
type textarea "Y01-ORD0001043 [PERSON_NAME] [STREET_ADDRESS] [PHONE_NUMBER]"
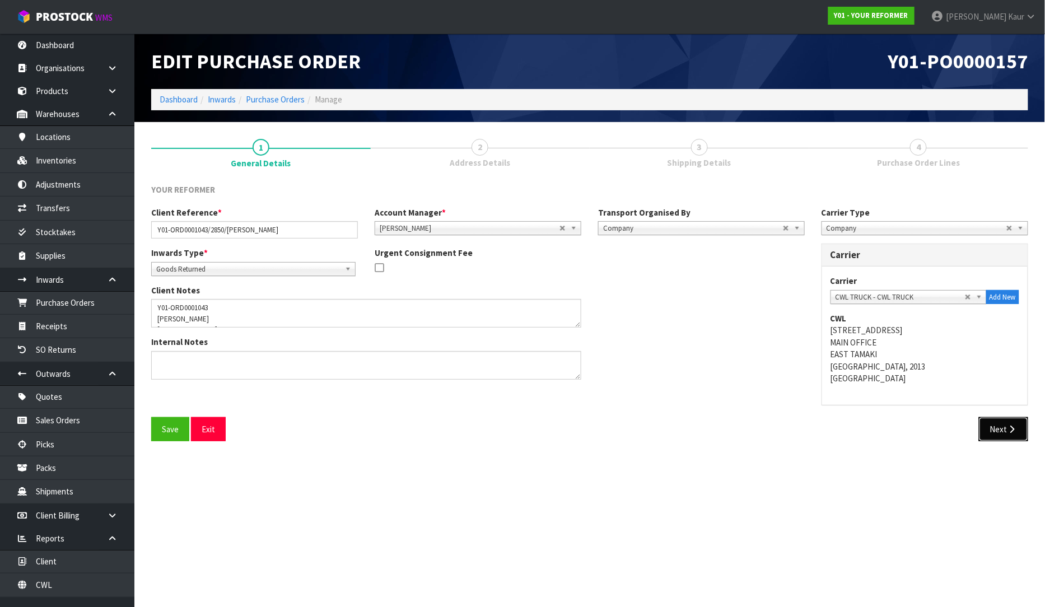
click at [1004, 426] on button "Next" at bounding box center [1003, 429] width 49 height 24
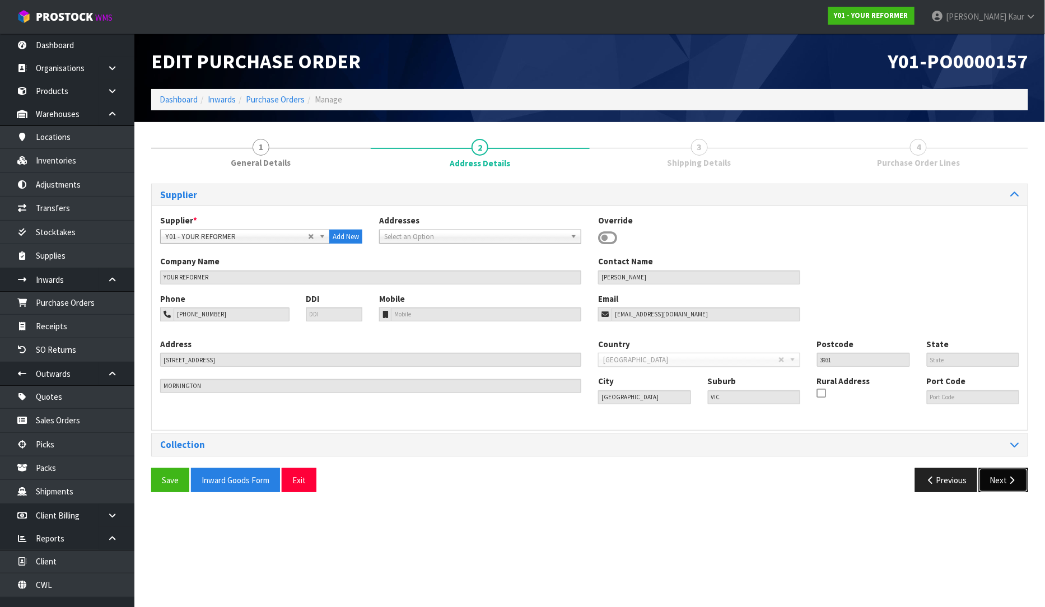
click at [1007, 478] on icon "button" at bounding box center [1012, 480] width 11 height 8
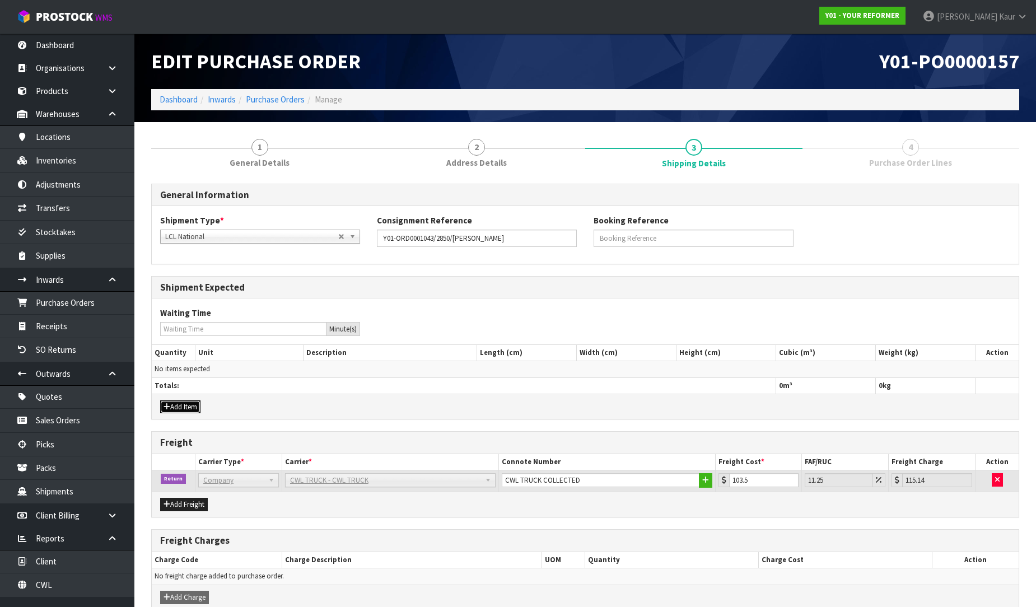
click at [183, 407] on button "Add Item" at bounding box center [180, 406] width 40 height 13
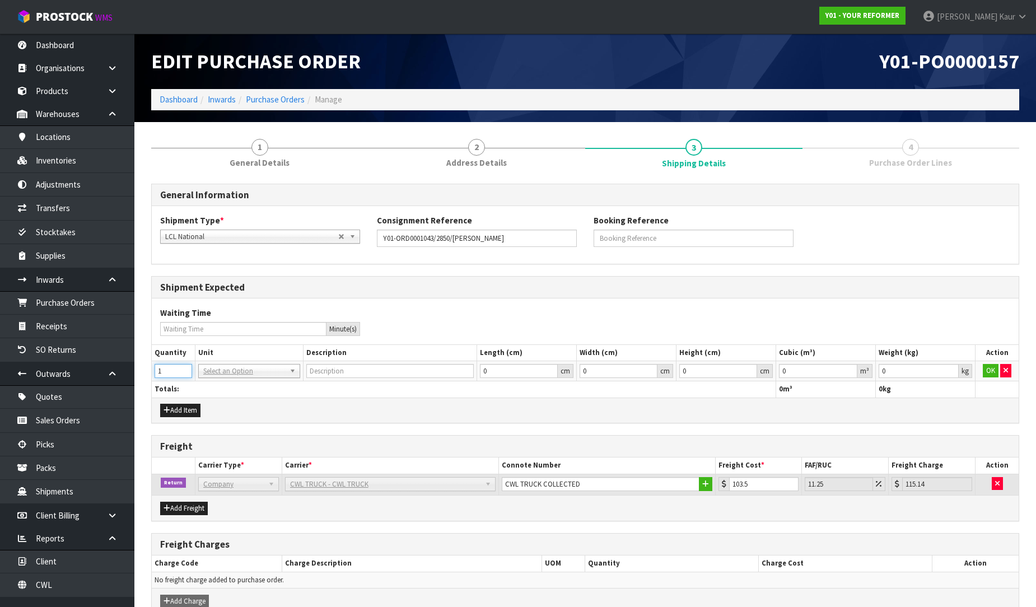
type input "1"
click at [186, 367] on input "1" at bounding box center [174, 371] width 38 height 14
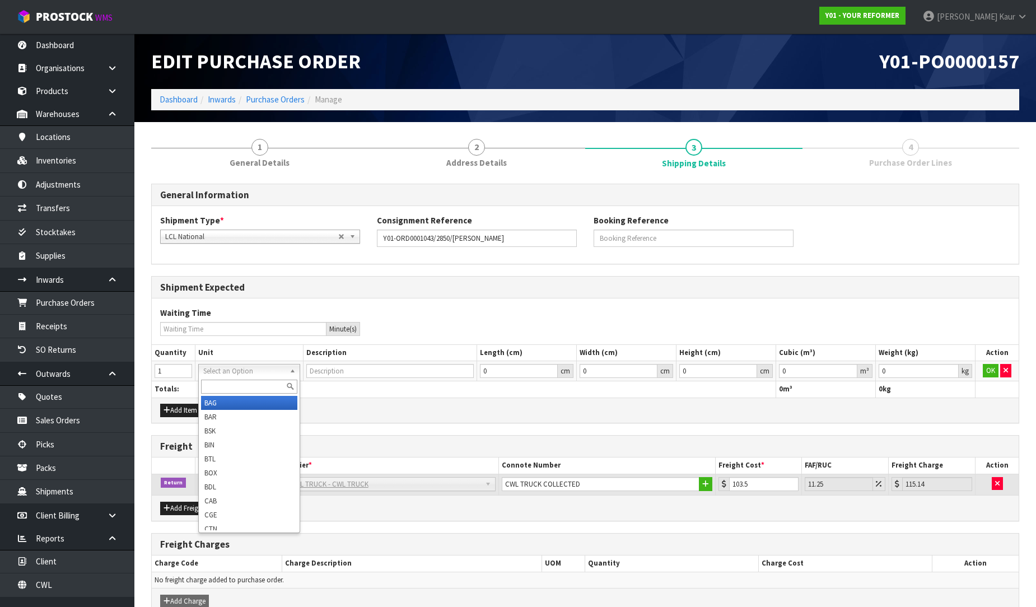
click at [221, 381] on input "text" at bounding box center [249, 387] width 96 height 14
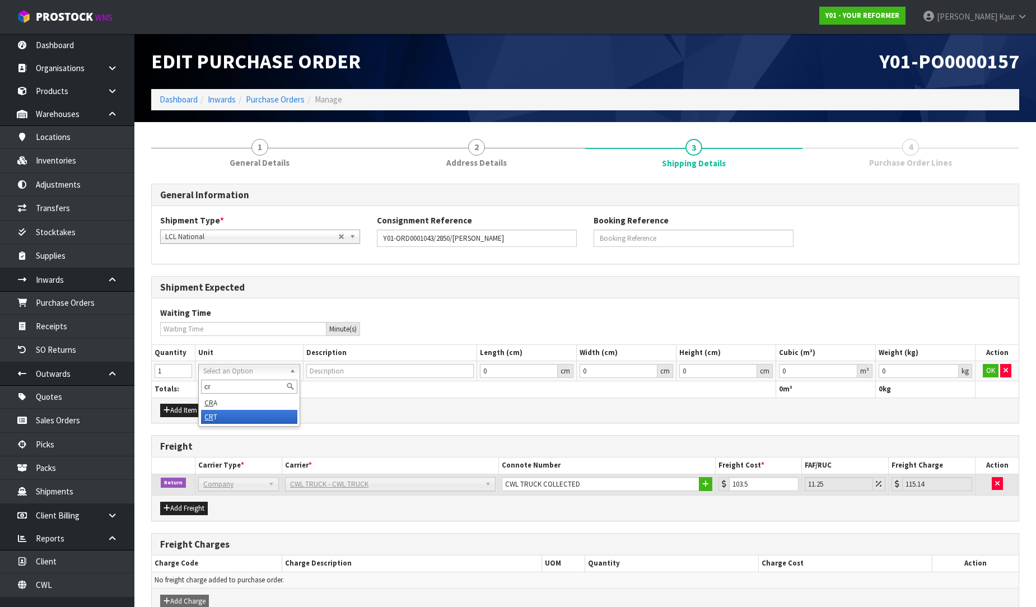
type input "cr"
type input "CRATE"
type input "0.000001"
click at [848, 366] on input "0.000001" at bounding box center [818, 371] width 78 height 14
type input "0.001"
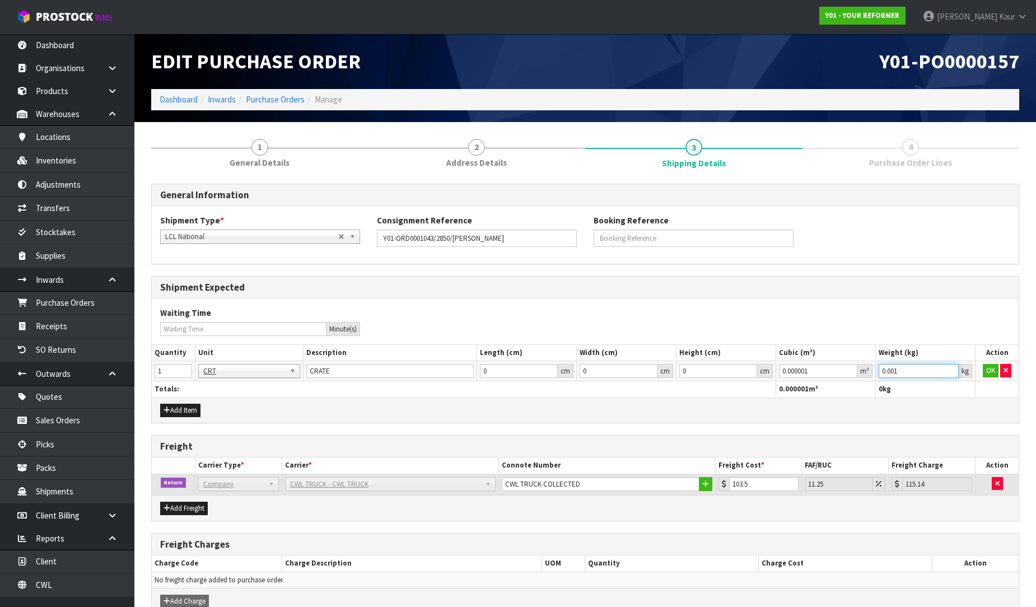
click at [949, 368] on input "0.001" at bounding box center [919, 371] width 80 height 14
click at [990, 371] on button "OK" at bounding box center [991, 370] width 16 height 13
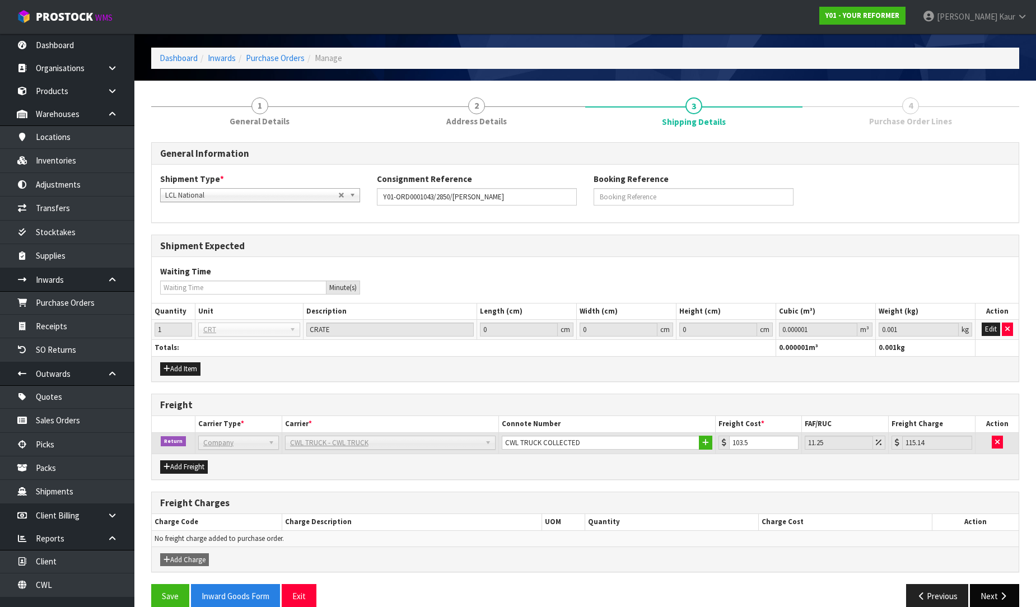
scroll to position [59, 0]
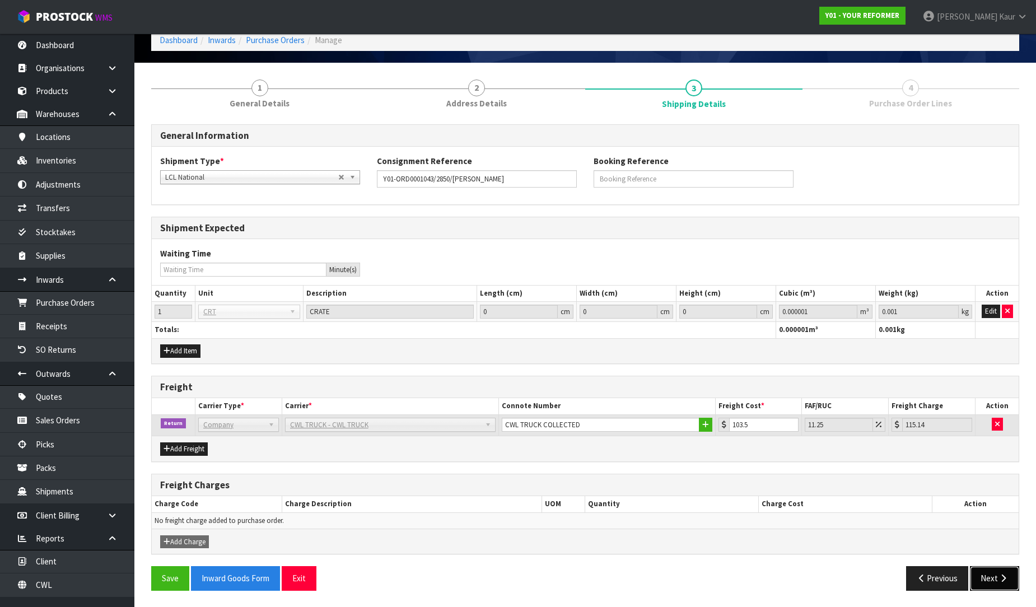
click at [998, 572] on button "Next" at bounding box center [994, 578] width 49 height 24
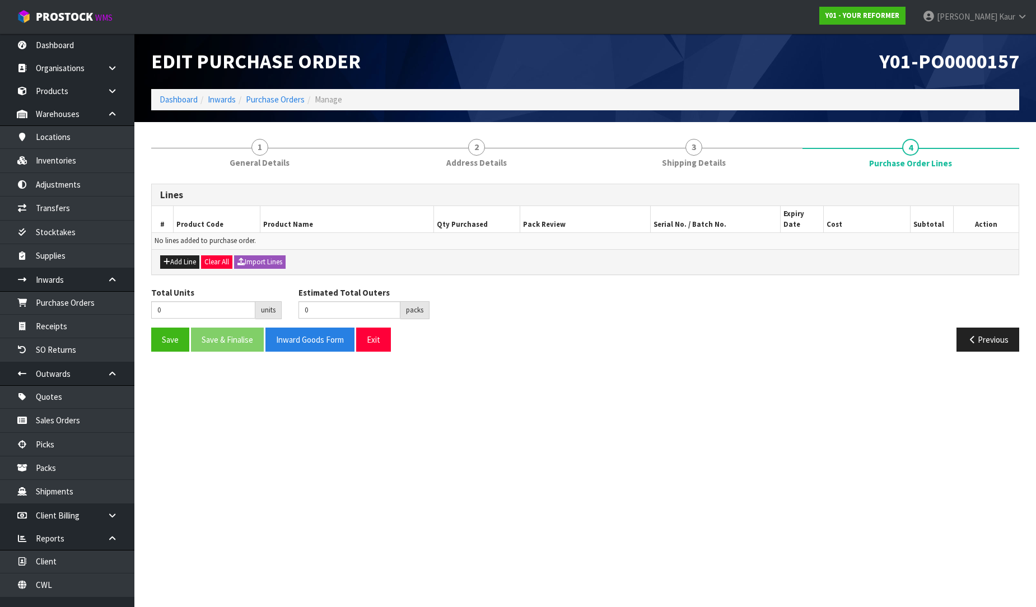
scroll to position [0, 0]
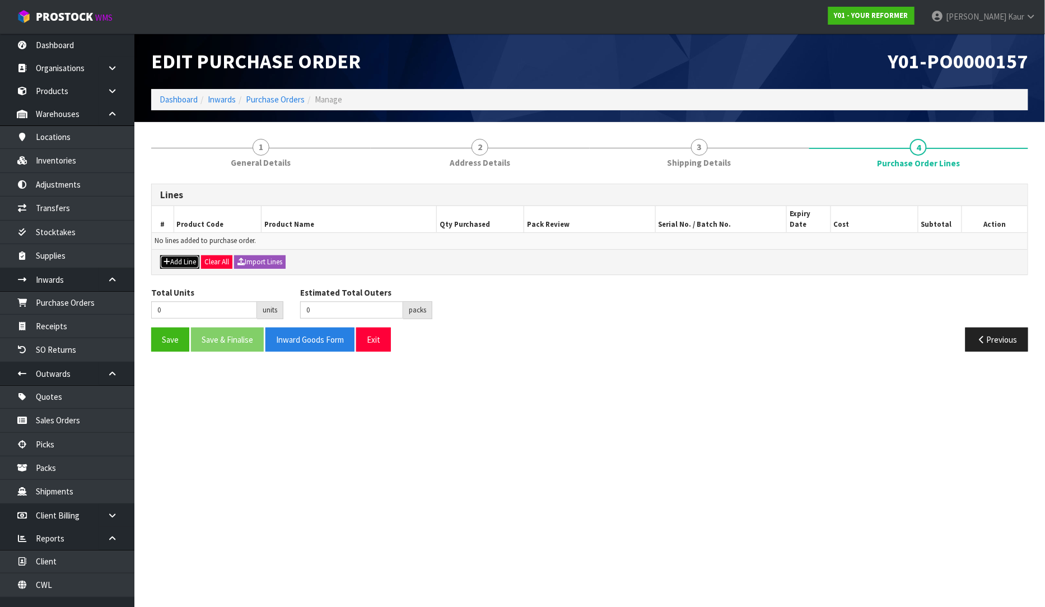
click at [184, 255] on button "Add Line" at bounding box center [179, 261] width 39 height 13
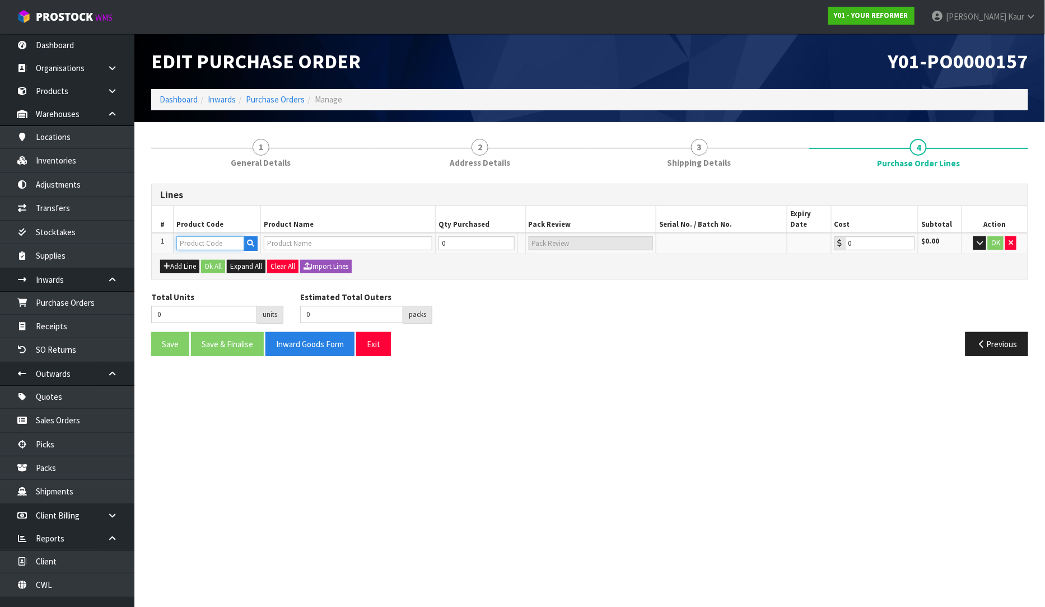
click at [197, 236] on input "text" at bounding box center [210, 243] width 68 height 14
type input "ENVY"
click at [209, 282] on link "ENVY -RENT-01-ASS" at bounding box center [223, 281] width 91 height 15
type input "ENVY-RENT-01-ASS"
type input "ENVY RENTAL ASSEMBLED"
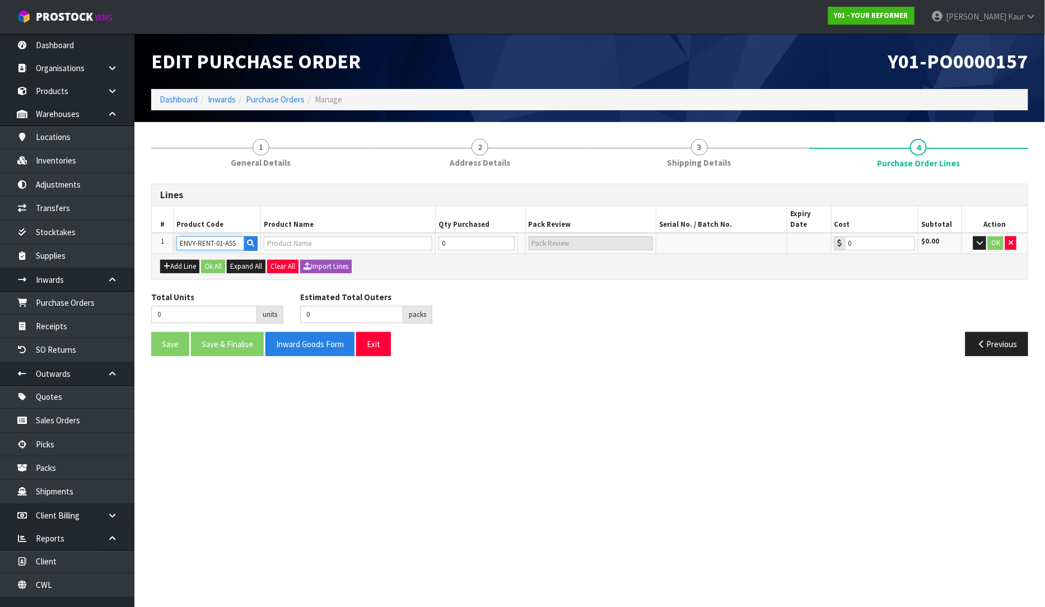
type input "0.00"
click at [468, 236] on input "0" at bounding box center [469, 243] width 67 height 14
type input "1"
type input "1 PLT"
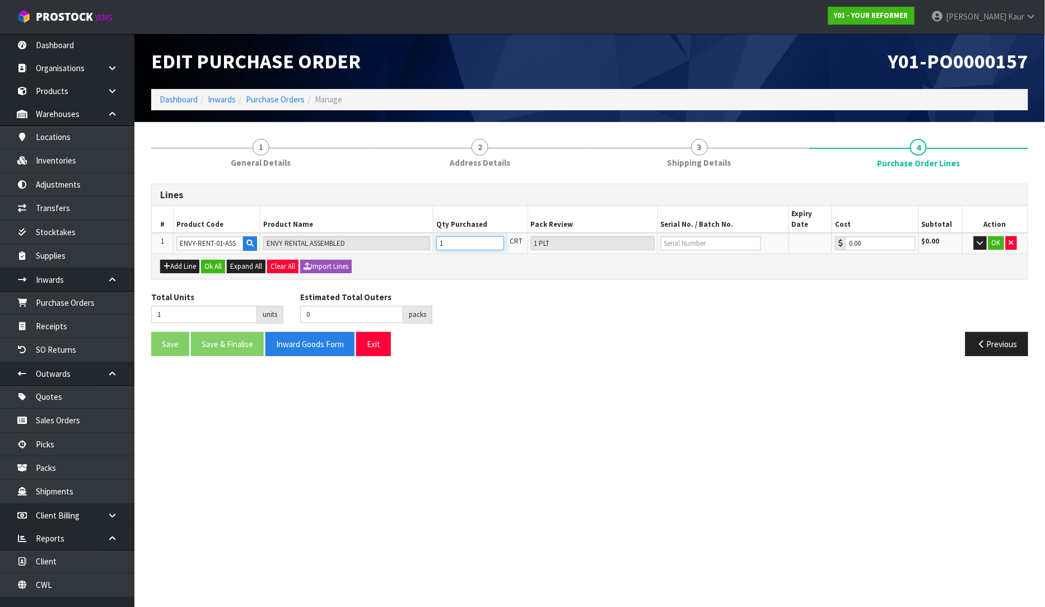
type input "1"
click at [738, 236] on input "text" at bounding box center [711, 243] width 100 height 14
type input "YRENV240011984"
click at [1000, 236] on button "OK" at bounding box center [996, 242] width 16 height 13
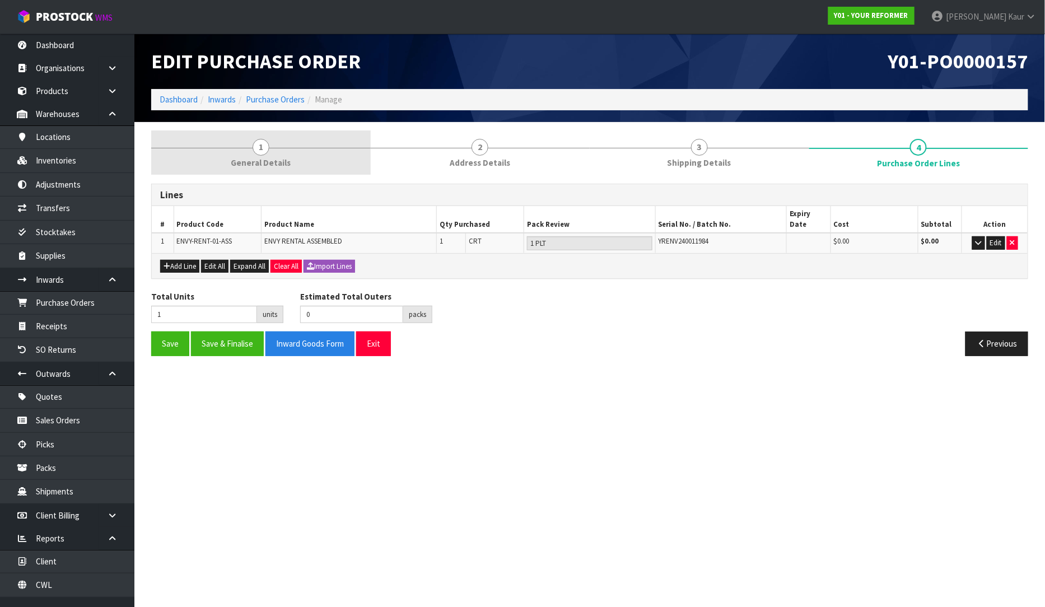
click at [277, 169] on link "1 General Details" at bounding box center [261, 152] width 220 height 44
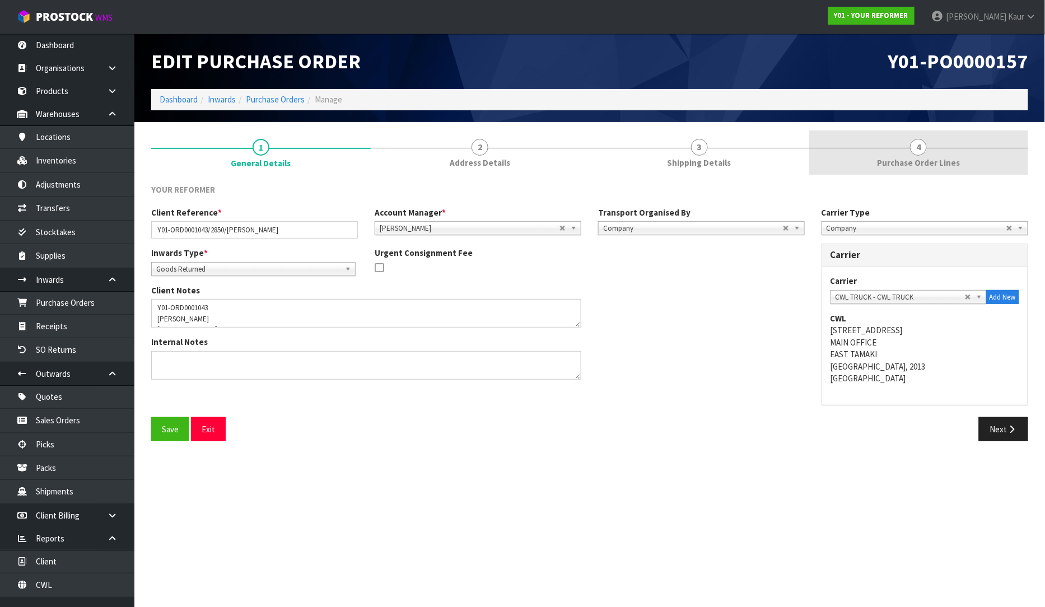
click at [947, 148] on link "4 Purchase Order Lines" at bounding box center [919, 152] width 220 height 44
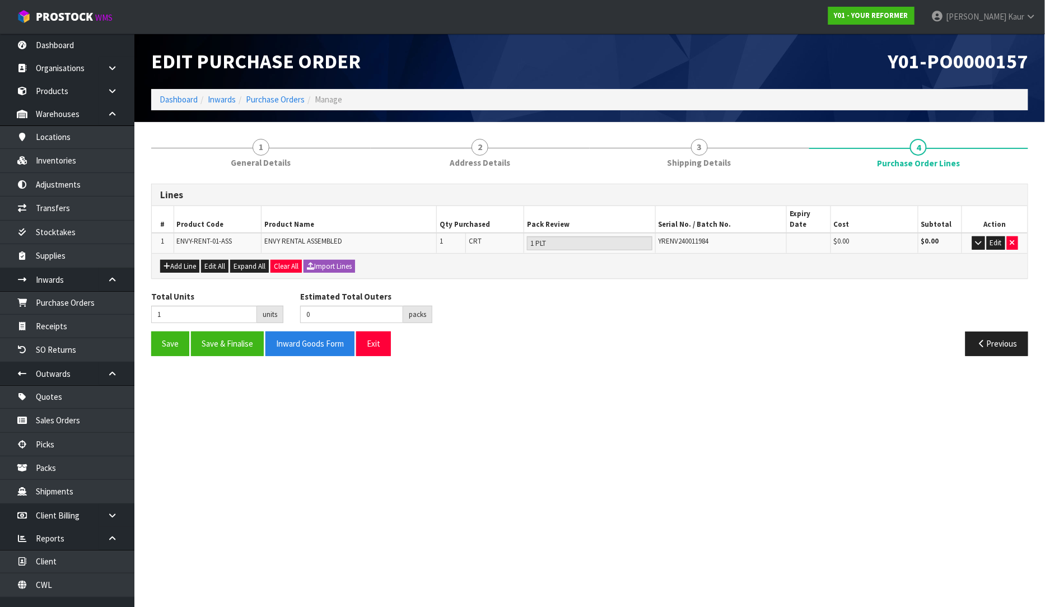
click at [228, 345] on div "Save Save & Finalise Inward Goods Form Exit Previous" at bounding box center [590, 348] width 894 height 32
click at [248, 333] on button "Save & Finalise" at bounding box center [227, 344] width 73 height 24
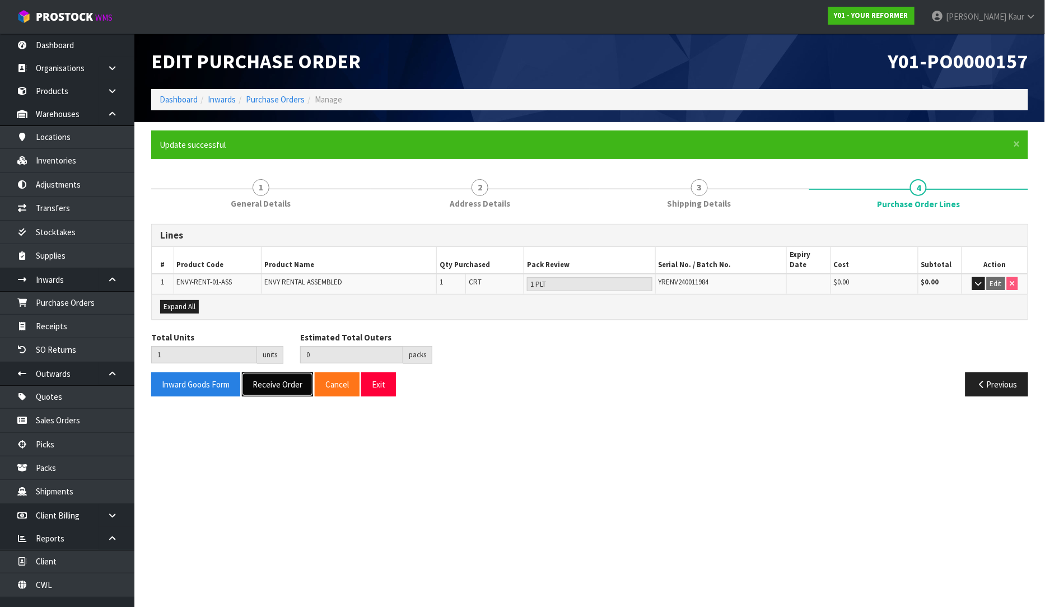
click at [271, 372] on button "Receive Order" at bounding box center [277, 384] width 71 height 24
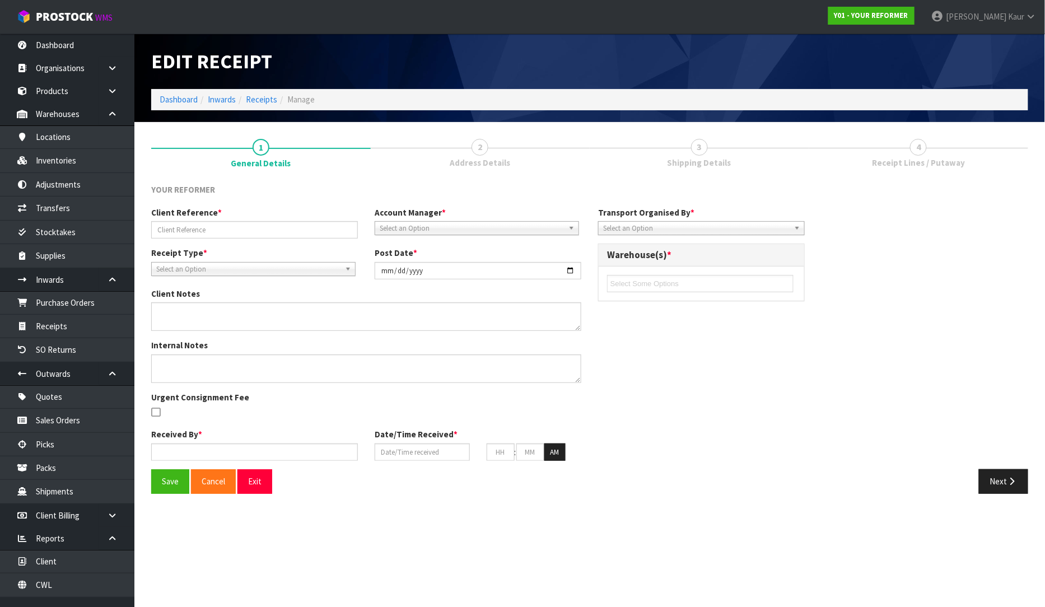
type input "Y01-ORD0001043/2850/[PERSON_NAME]"
type input "[DATE]"
type textarea "Y01-ORD0001043 [PERSON_NAME] [STREET_ADDRESS] [PHONE_NUMBER]"
type input "[PERSON_NAME]"
type input "[DATE]"
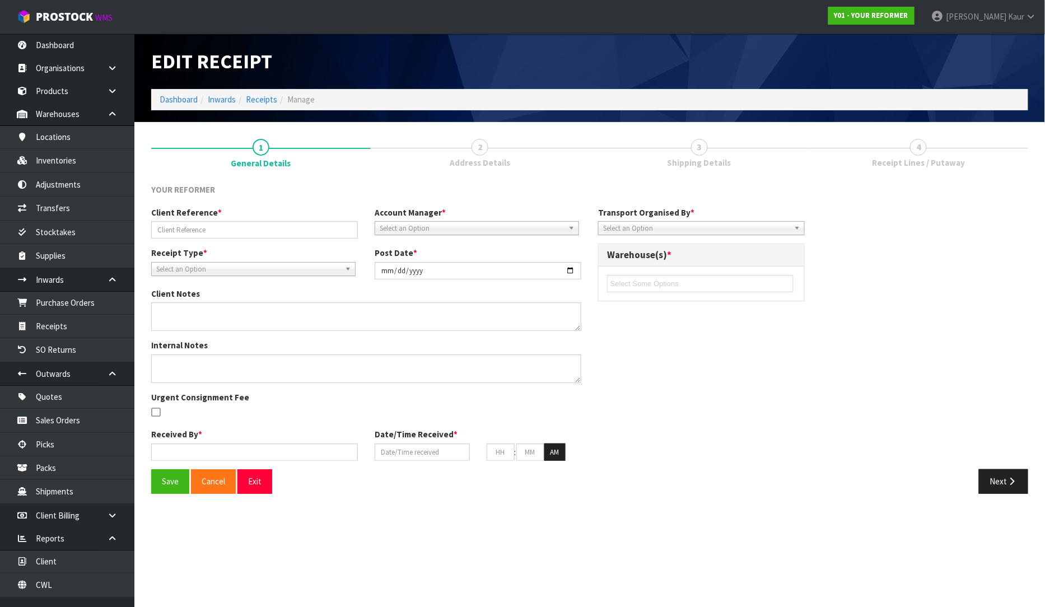
type input "03"
type input "35"
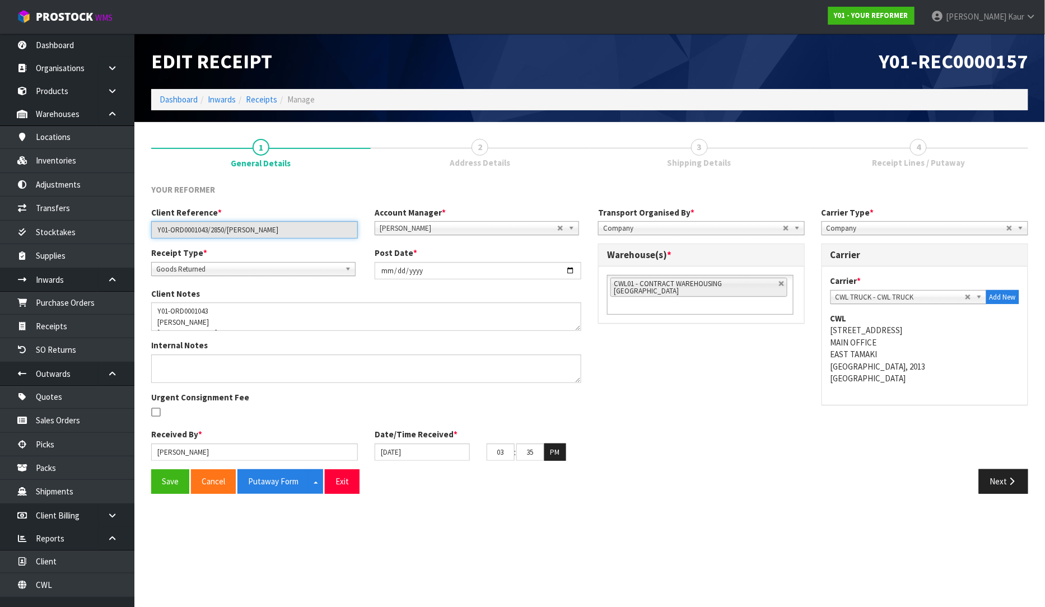
drag, startPoint x: 325, startPoint y: 231, endPoint x: 130, endPoint y: 227, distance: 194.9
click at [130, 227] on body "Toggle navigation ProStock WMS Y01 - YOUR REFORMER [PERSON_NAME] Logout Dashboa…" at bounding box center [522, 303] width 1045 height 607
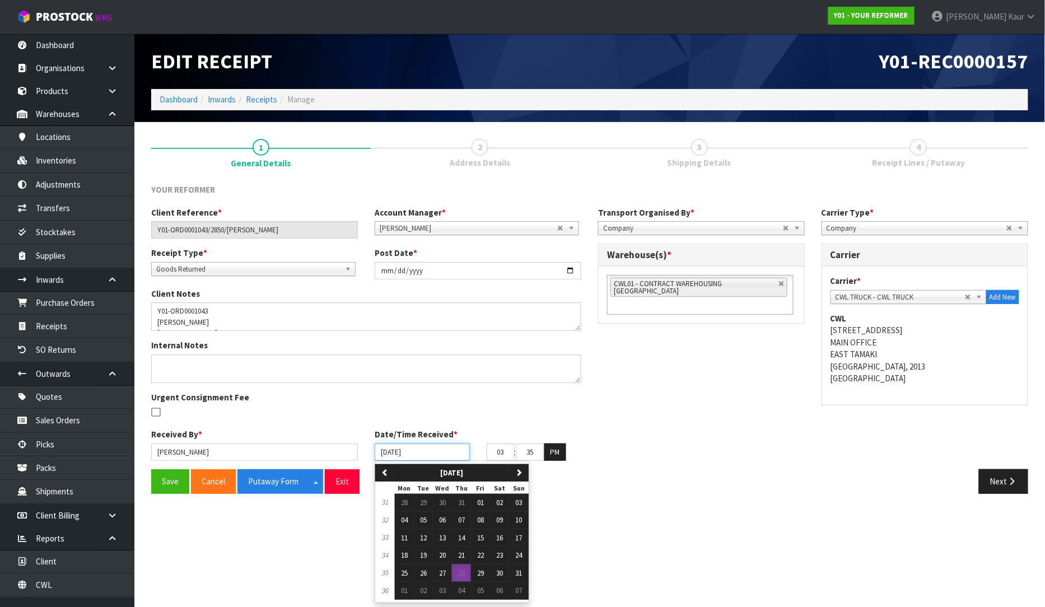
click at [385, 455] on input "[DATE]" at bounding box center [422, 452] width 95 height 17
click at [445, 568] on span "27" at bounding box center [442, 573] width 7 height 10
type input "[DATE]"
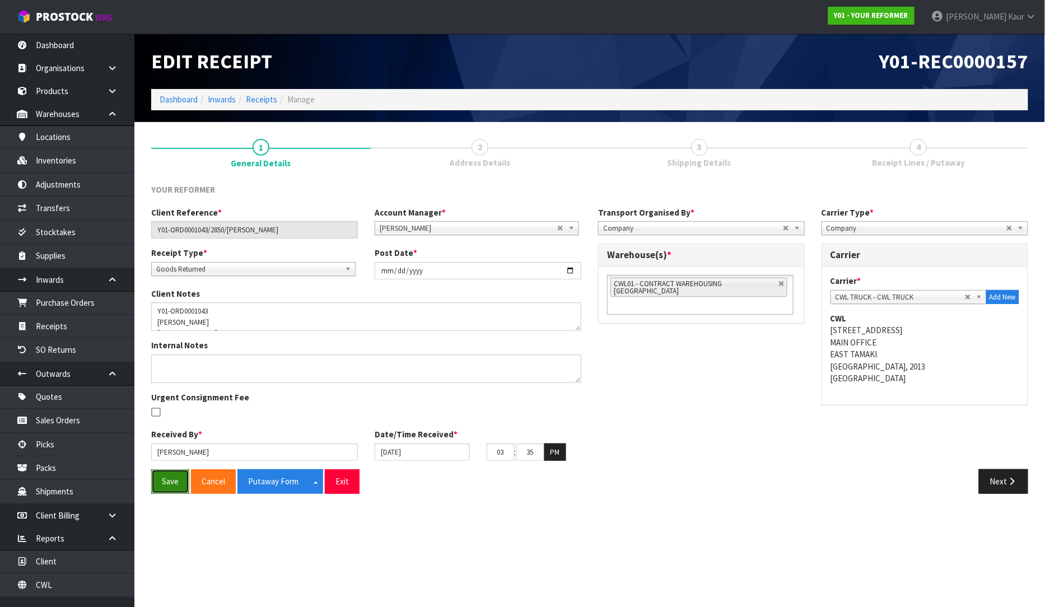
click at [172, 472] on button "Save" at bounding box center [170, 481] width 38 height 24
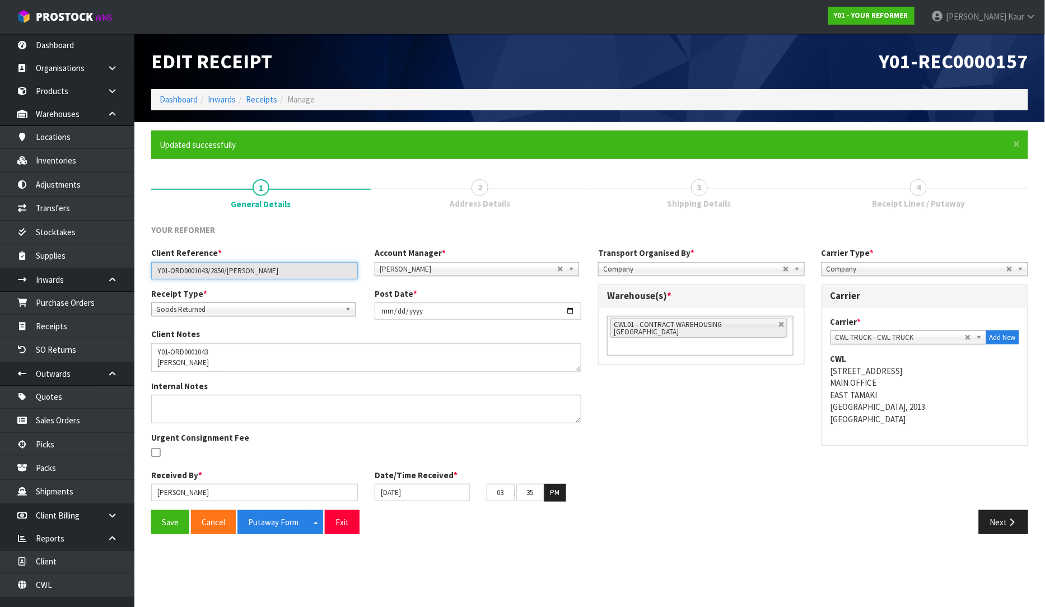
drag, startPoint x: 310, startPoint y: 272, endPoint x: 228, endPoint y: 272, distance: 82.3
click at [228, 272] on input "Y01-ORD0001043/2850/[PERSON_NAME]" at bounding box center [254, 270] width 207 height 17
click at [986, 516] on button "Next" at bounding box center [1003, 522] width 49 height 24
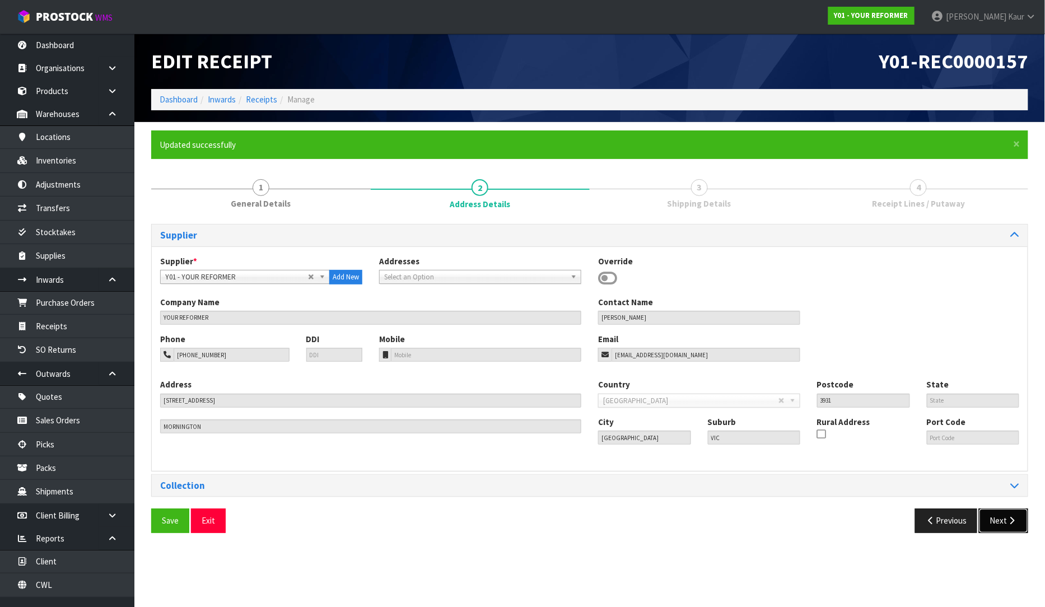
click at [1001, 525] on button "Next" at bounding box center [1003, 520] width 49 height 24
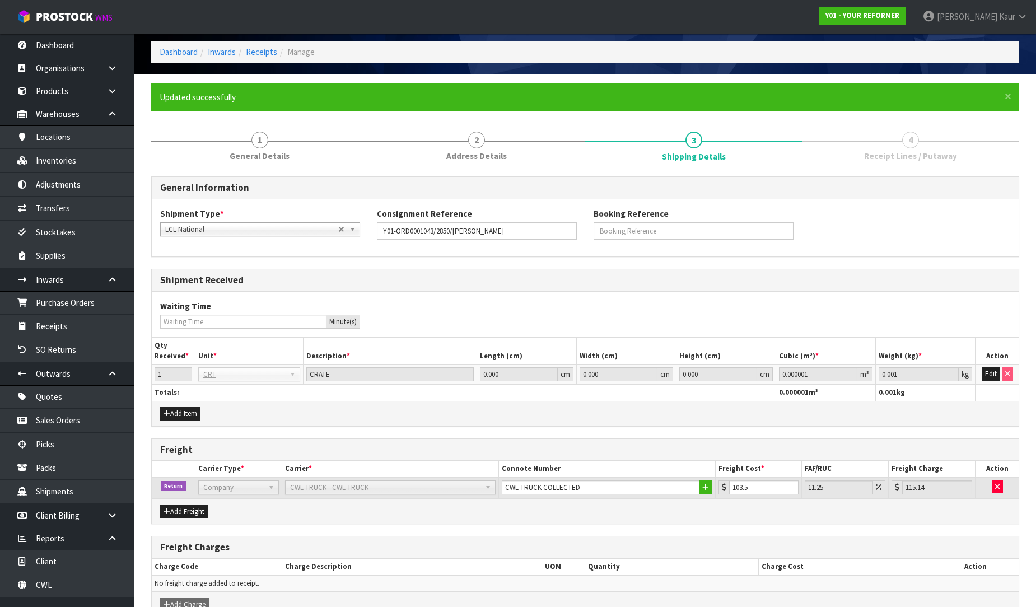
scroll to position [110, 0]
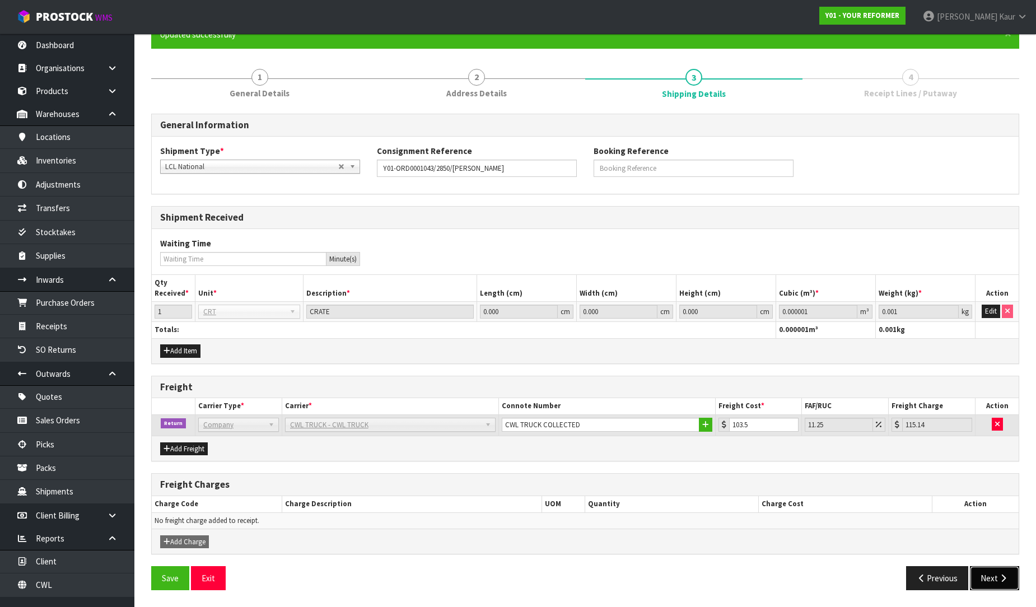
click at [1001, 577] on icon "button" at bounding box center [1003, 578] width 11 height 8
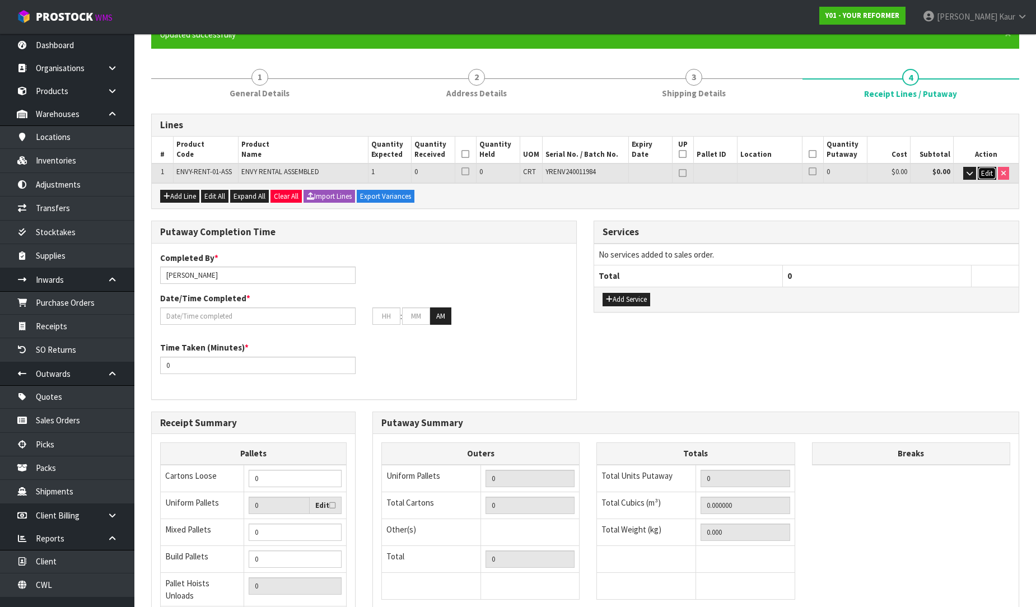
click at [983, 169] on span "Edit" at bounding box center [987, 174] width 12 height 10
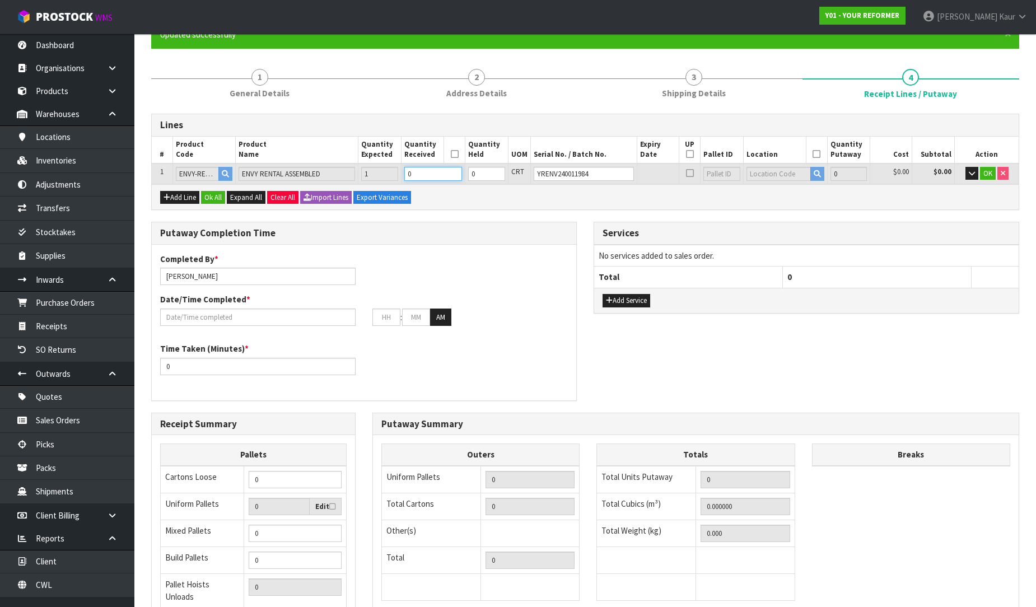
click at [428, 170] on input "0" at bounding box center [433, 174] width 58 height 14
type input "1"
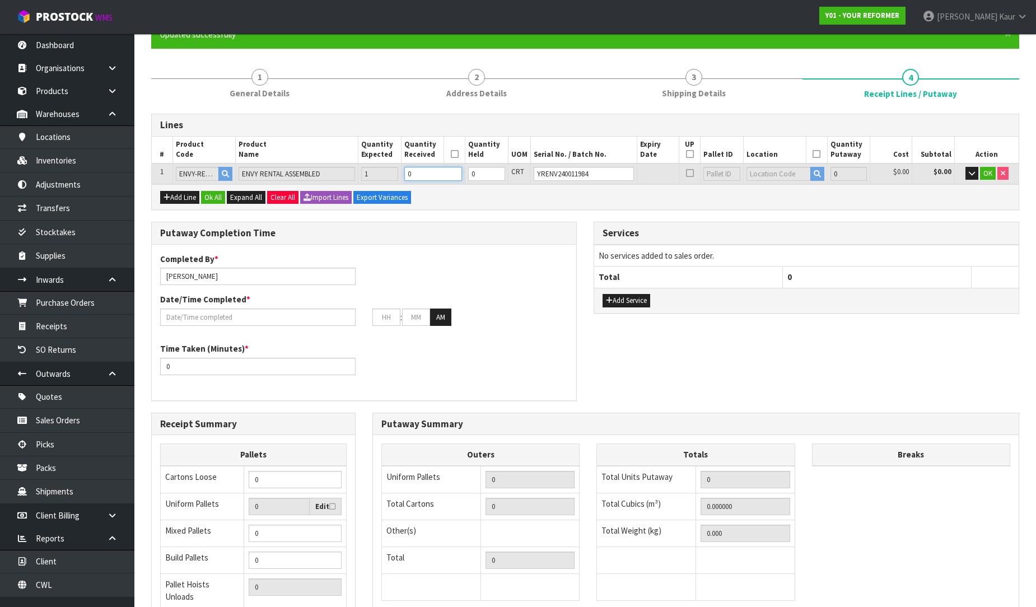
type input "0.825484"
type input "112"
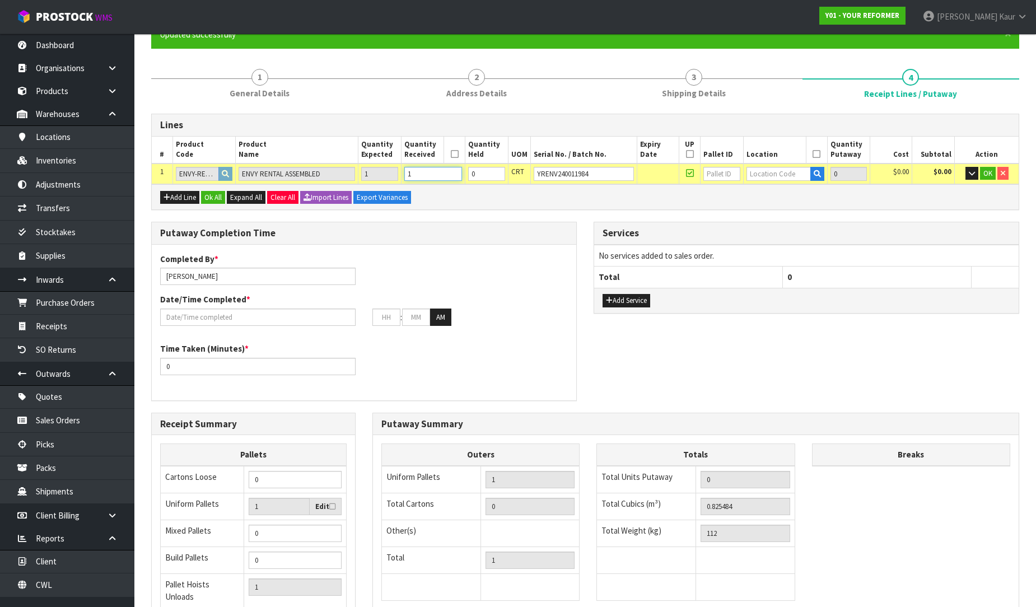
type input "1"
click at [762, 170] on input "text" at bounding box center [778, 174] width 64 height 14
type input "54"
click at [782, 190] on link "54 -01-1-A" at bounding box center [787, 191] width 88 height 15
type input "1"
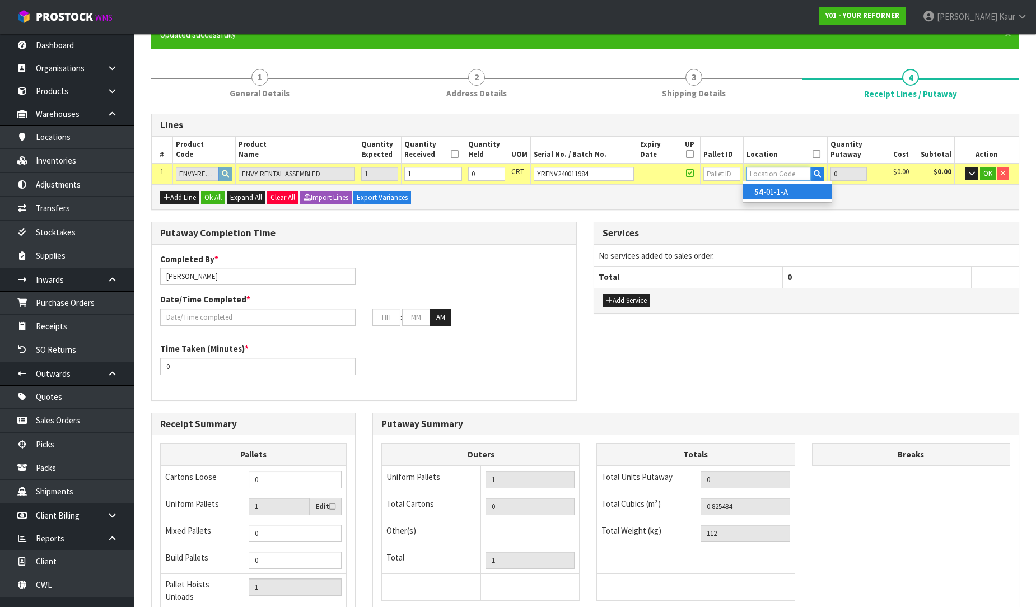
type input "54-01-1-A"
type input "1"
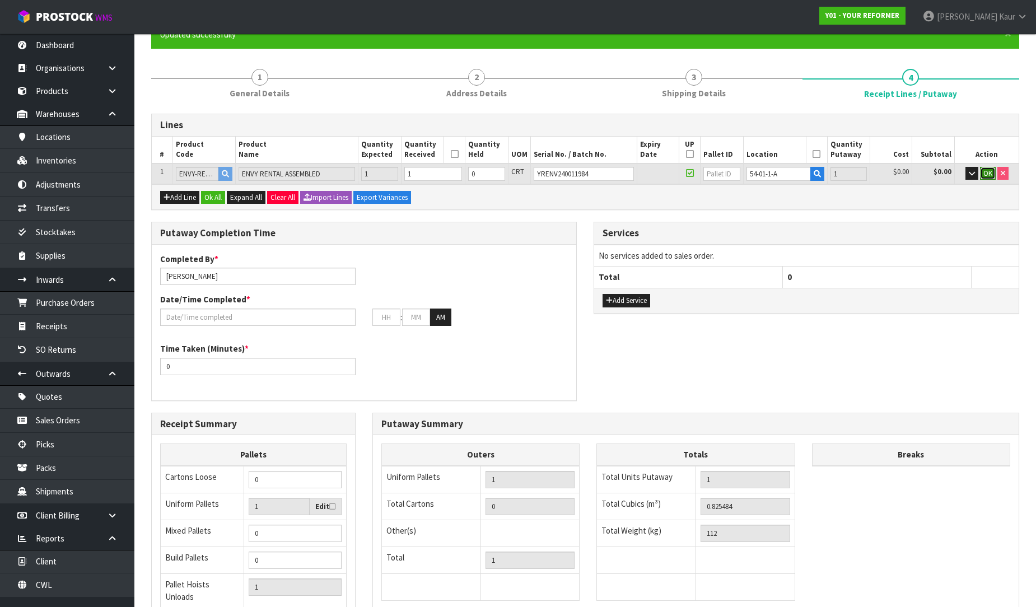
click at [988, 171] on span "OK" at bounding box center [987, 174] width 9 height 10
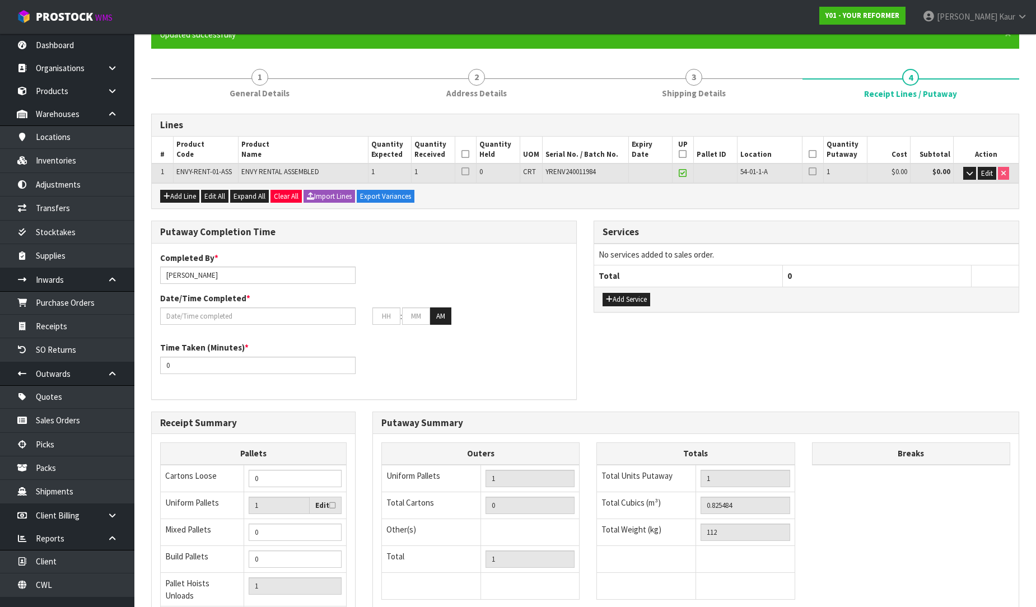
click at [463, 154] on icon at bounding box center [465, 154] width 8 height 1
click at [686, 154] on th "UP" at bounding box center [683, 150] width 22 height 27
click at [684, 154] on icon at bounding box center [683, 154] width 8 height 1
click at [815, 154] on icon at bounding box center [813, 154] width 8 height 1
click at [230, 274] on input "[PERSON_NAME]" at bounding box center [257, 275] width 195 height 17
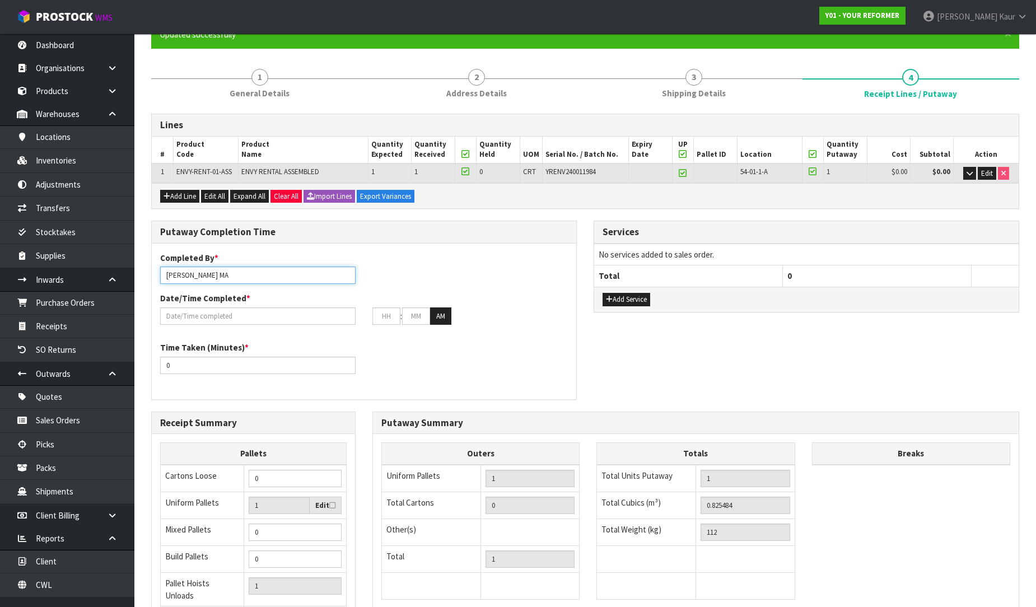
drag, startPoint x: 214, startPoint y: 276, endPoint x: 151, endPoint y: 265, distance: 64.1
click at [151, 265] on div "Putaway Completion Time Completed By * [PERSON_NAME] MA Date/Time Completed * :…" at bounding box center [364, 310] width 426 height 179
type input "Ma Epi Mana"
click at [211, 314] on input "text" at bounding box center [257, 315] width 195 height 17
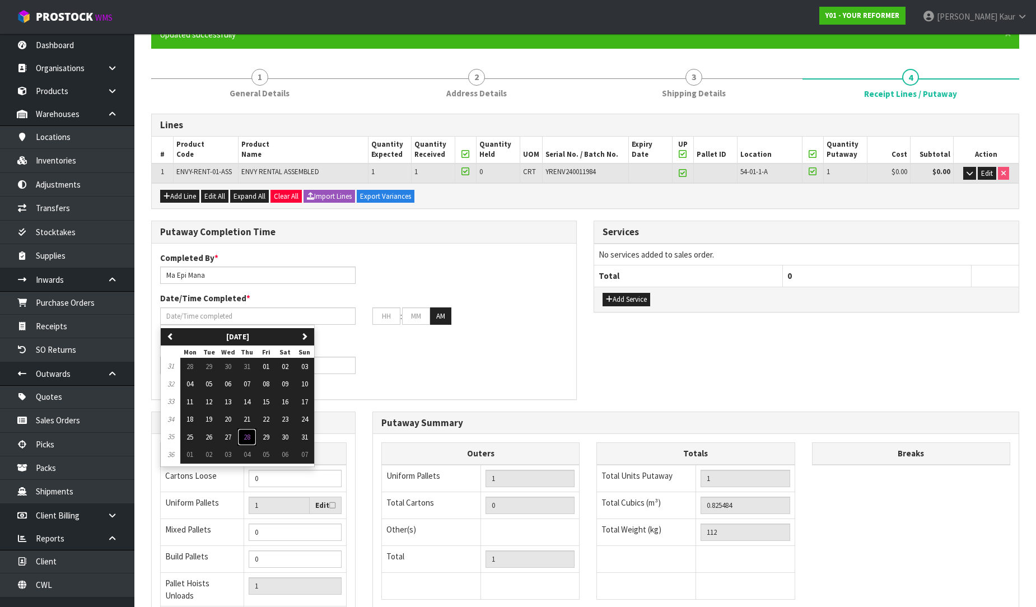
click at [245, 435] on button "28" at bounding box center [246, 437] width 19 height 18
type input "[DATE]"
type input "12"
type input "00"
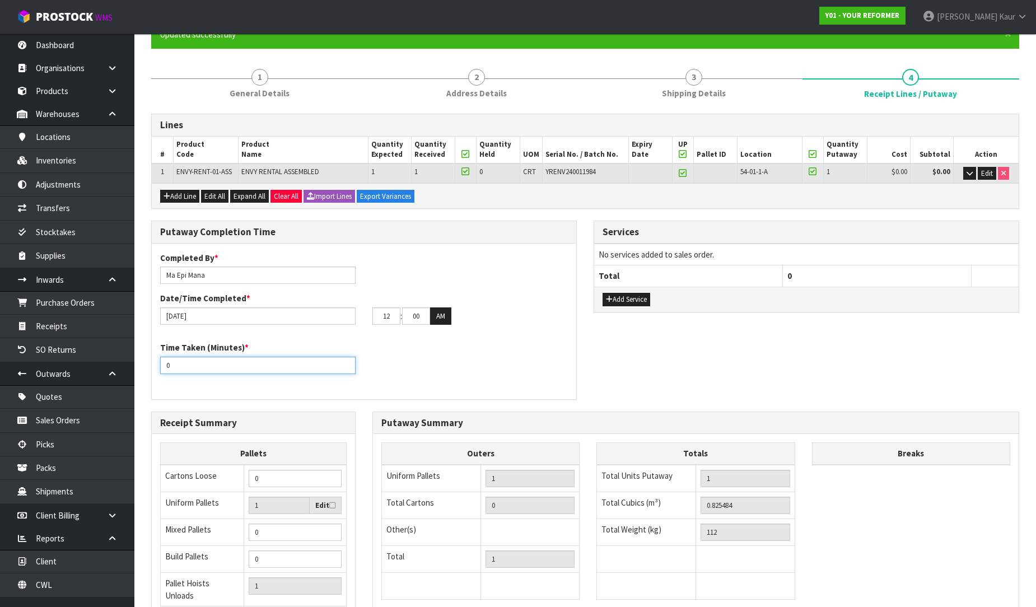
drag, startPoint x: 177, startPoint y: 365, endPoint x: 147, endPoint y: 365, distance: 30.2
click at [147, 365] on div "Putaway Completion Time Completed By * [PERSON_NAME] Date/Time Completed * [DAT…" at bounding box center [364, 316] width 442 height 190
type input "15"
drag, startPoint x: 396, startPoint y: 316, endPoint x: 370, endPoint y: 312, distance: 26.0
click at [370, 312] on div "12 : 00 : 00 AM" at bounding box center [470, 316] width 212 height 18
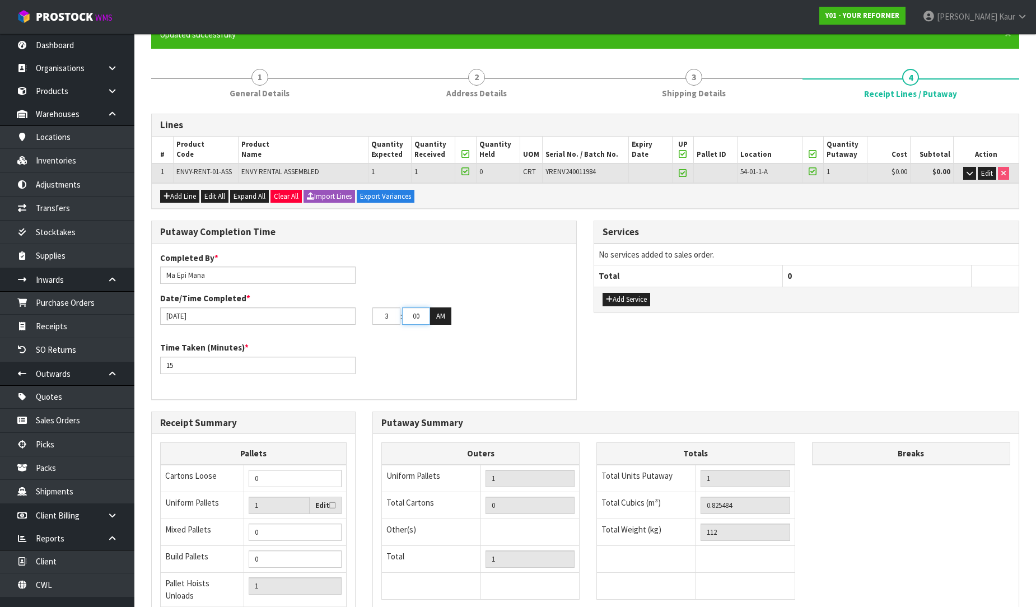
type input "03"
drag, startPoint x: 420, startPoint y: 316, endPoint x: 399, endPoint y: 318, distance: 20.8
click at [399, 318] on tr "03 : 00 : 00 AM" at bounding box center [411, 316] width 79 height 18
type input "37"
click at [443, 317] on button "AM" at bounding box center [440, 316] width 21 height 18
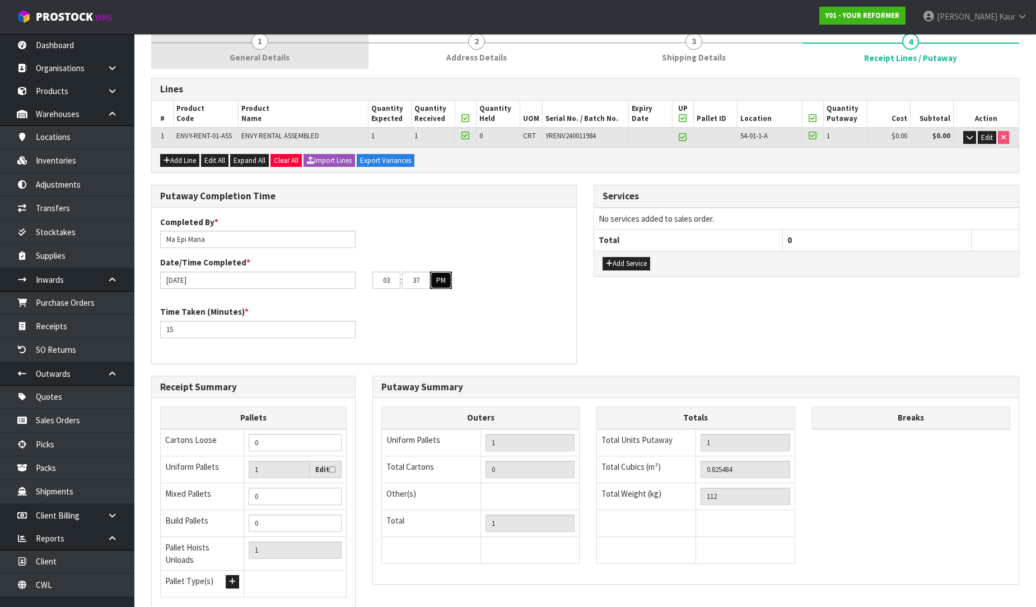
scroll to position [0, 0]
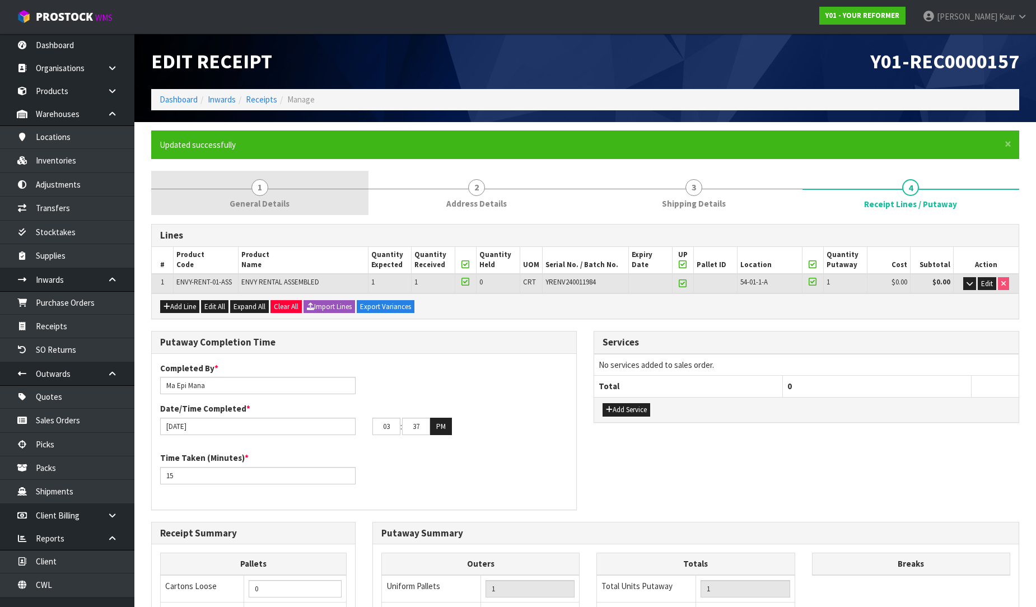
click at [248, 186] on link "1 General Details" at bounding box center [259, 193] width 217 height 44
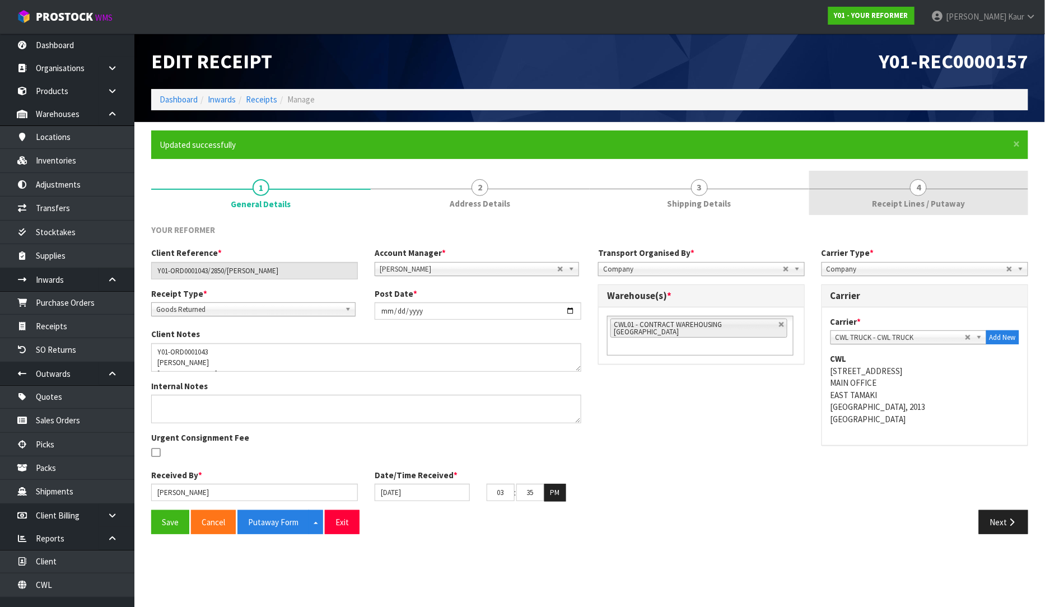
click at [934, 198] on span "Receipt Lines / Putaway" at bounding box center [918, 204] width 93 height 12
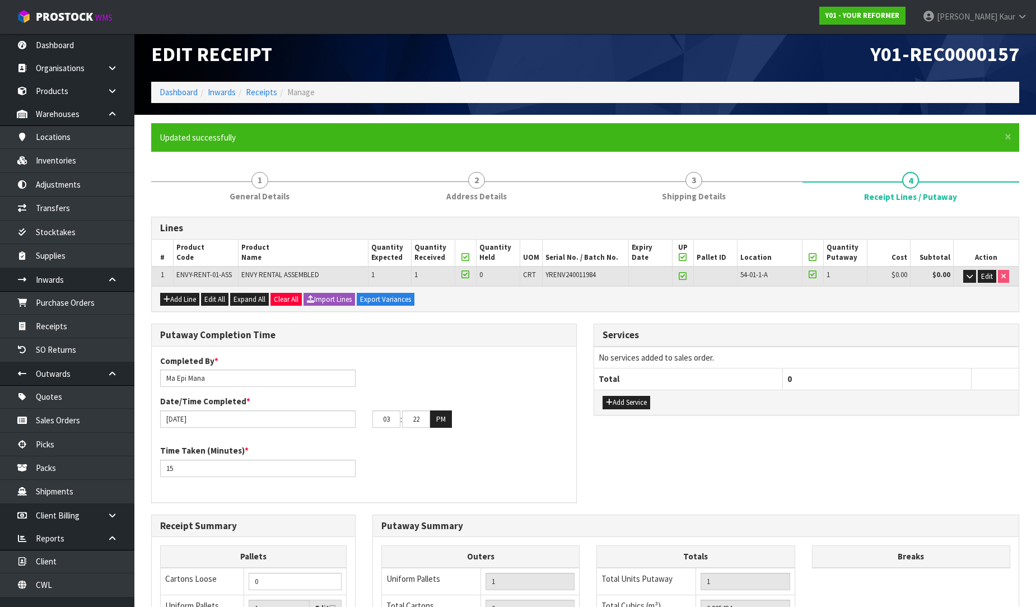
type input "07"
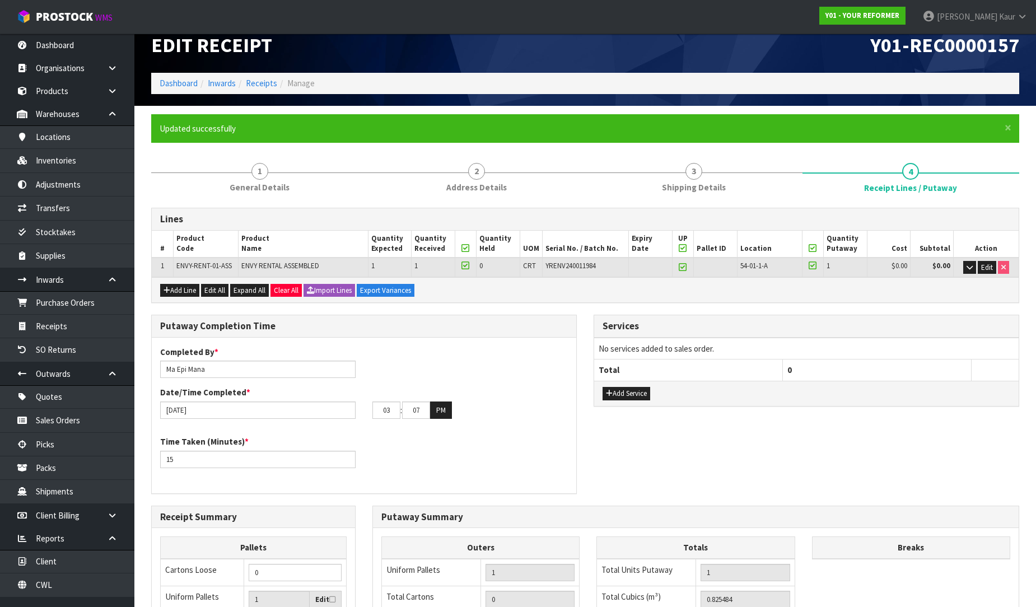
type input "02"
type input "52"
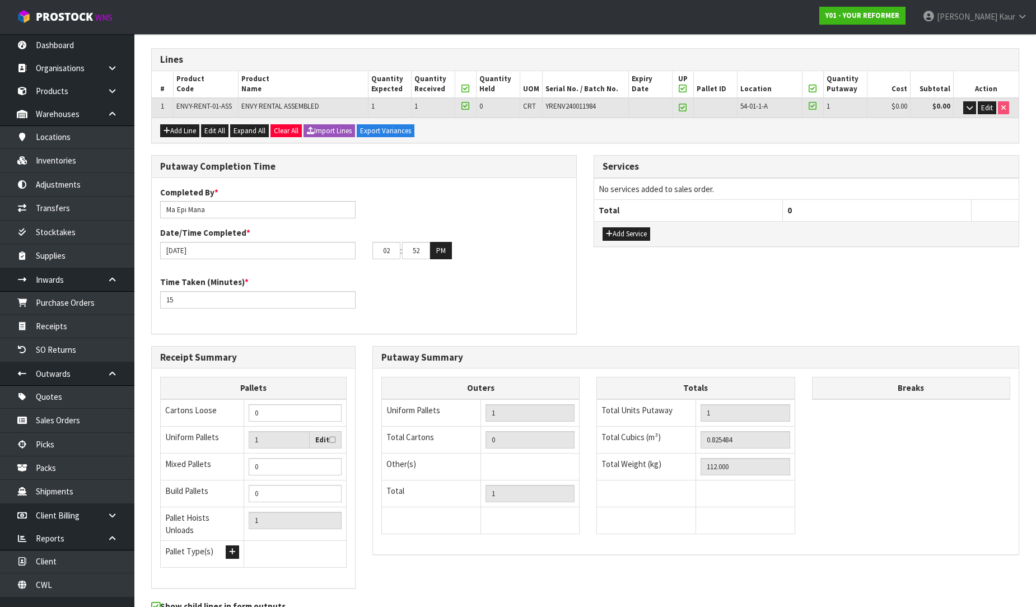
scroll to position [228, 0]
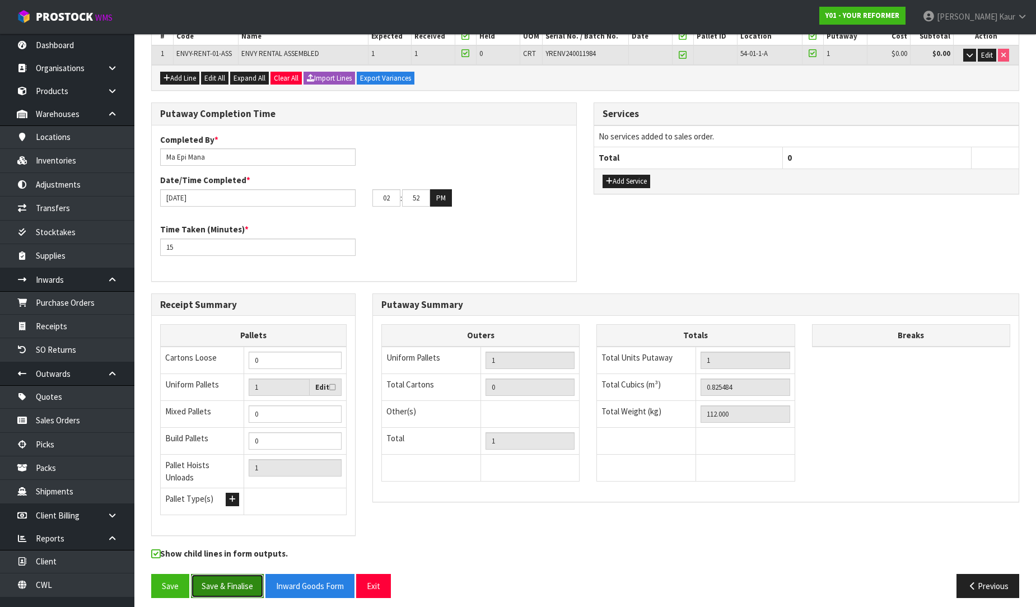
click at [233, 574] on button "Save & Finalise" at bounding box center [227, 586] width 73 height 24
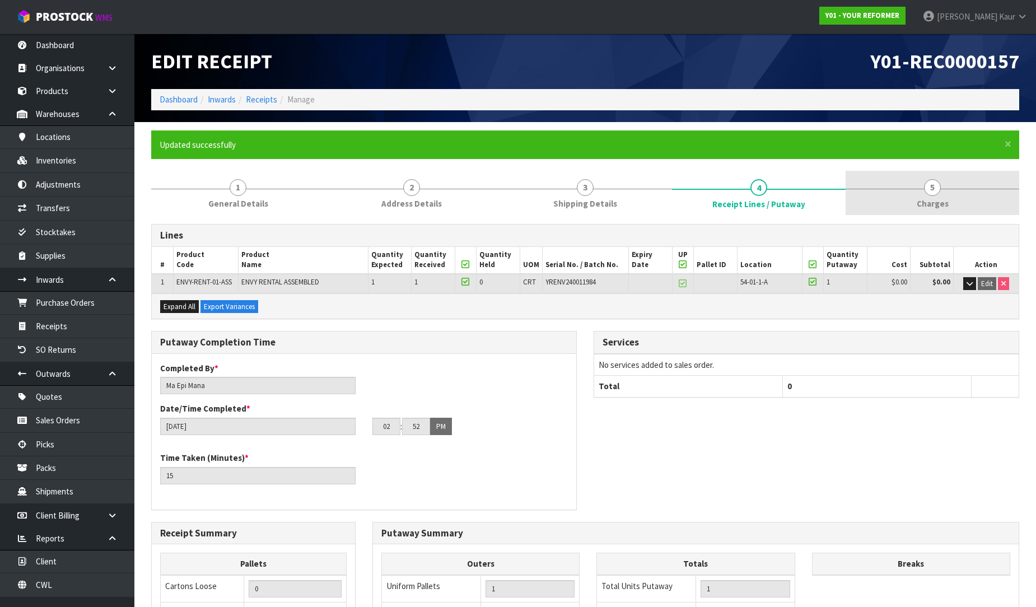
click at [935, 206] on span "Charges" at bounding box center [933, 204] width 32 height 12
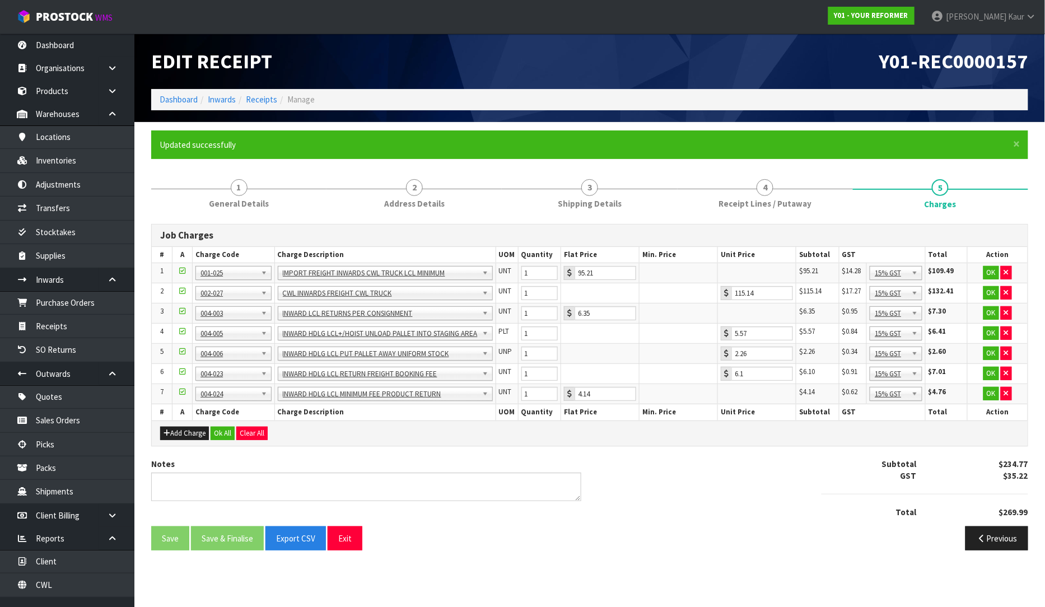
click at [1012, 391] on td "OK" at bounding box center [997, 394] width 60 height 20
click at [1010, 391] on button "button" at bounding box center [1006, 393] width 11 height 13
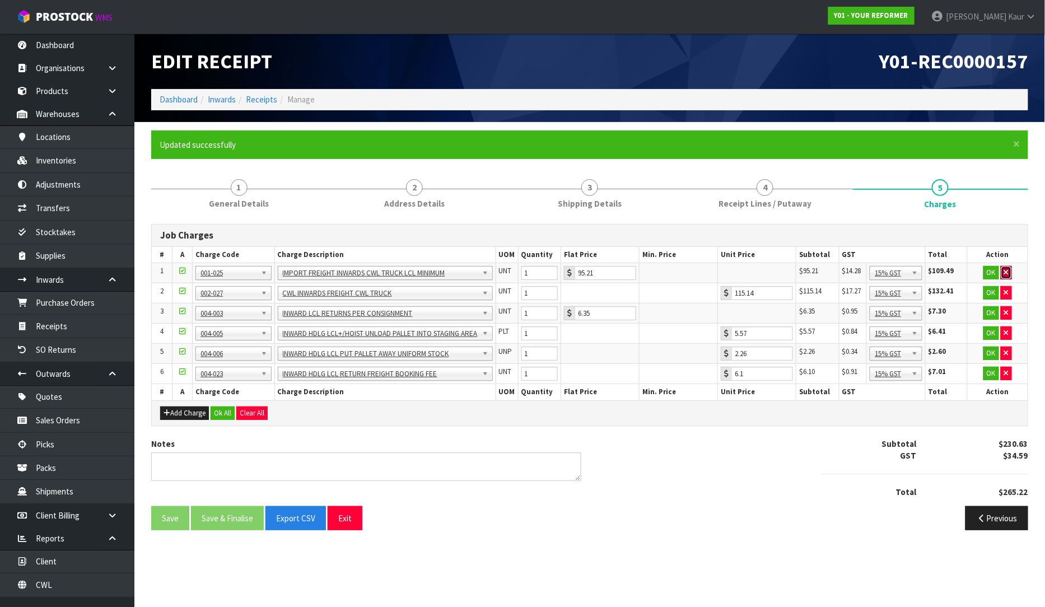
click at [1004, 270] on icon "button" at bounding box center [1006, 272] width 4 height 7
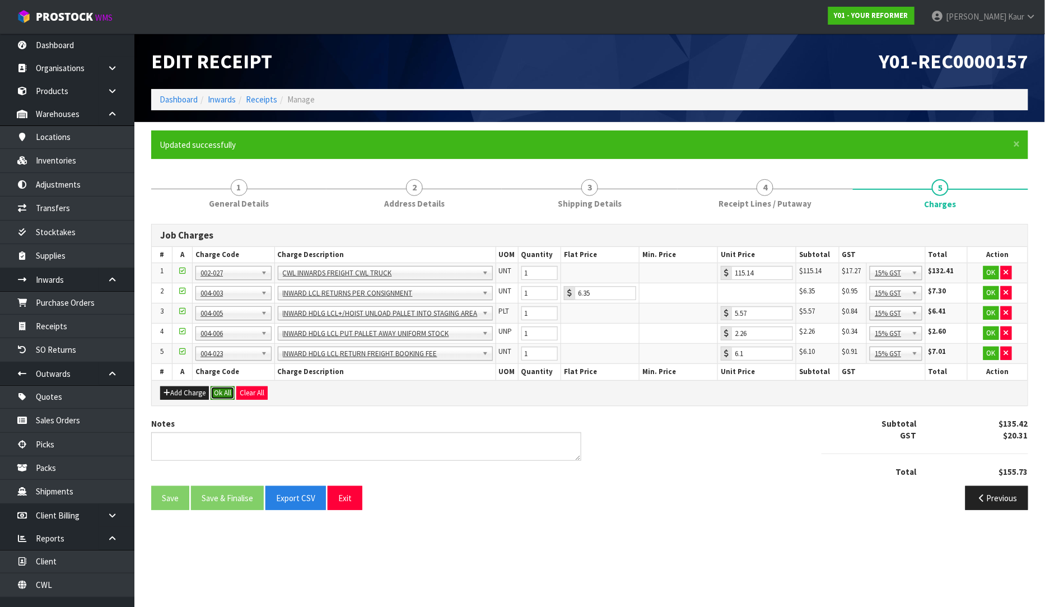
click at [221, 395] on button "Ok All" at bounding box center [223, 392] width 24 height 13
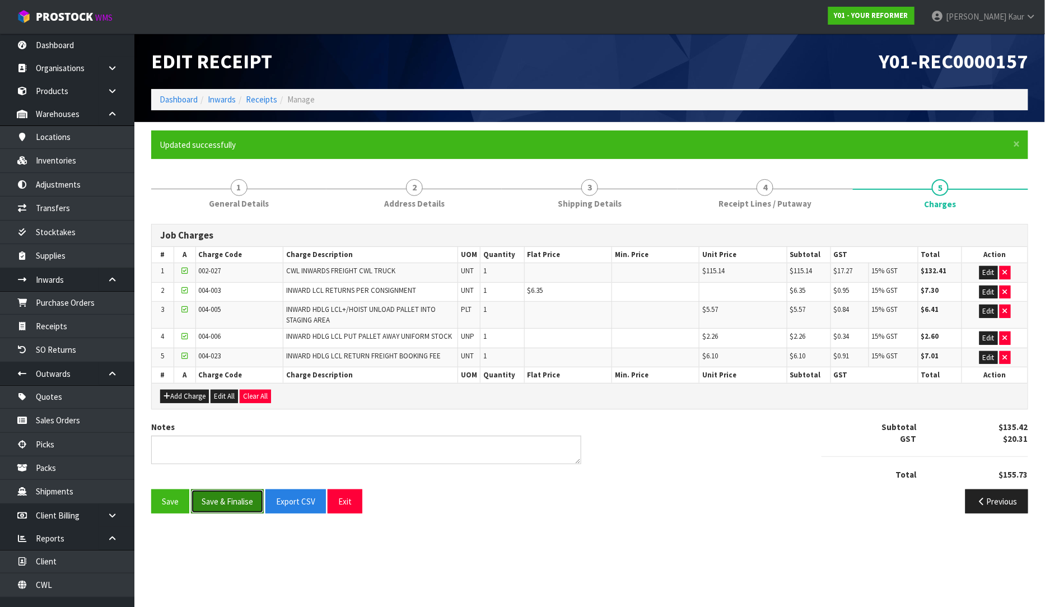
click at [230, 497] on button "Save & Finalise" at bounding box center [227, 501] width 73 height 24
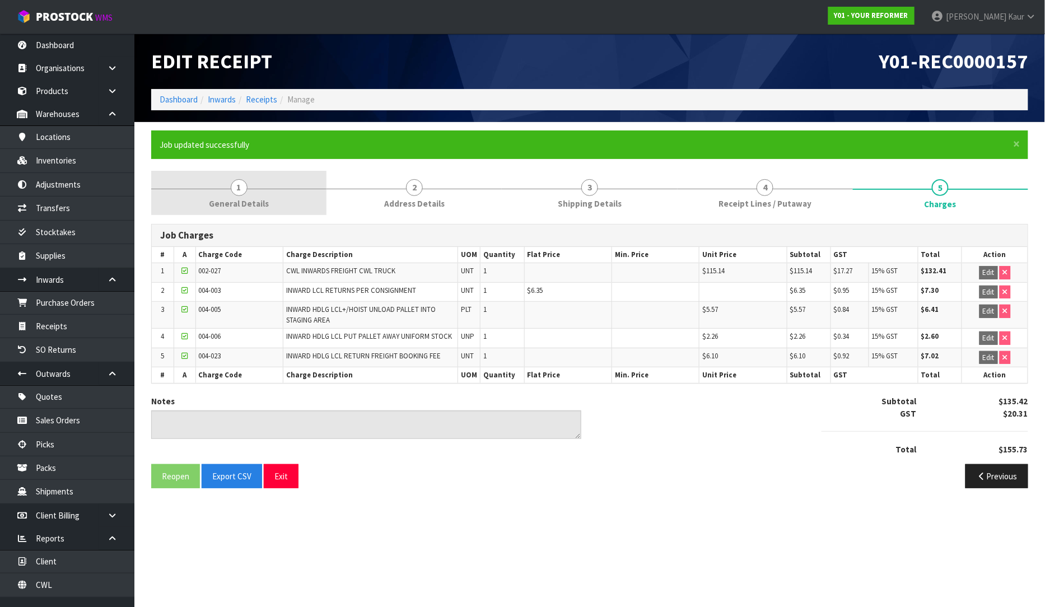
click at [222, 191] on link "1 General Details" at bounding box center [238, 193] width 175 height 44
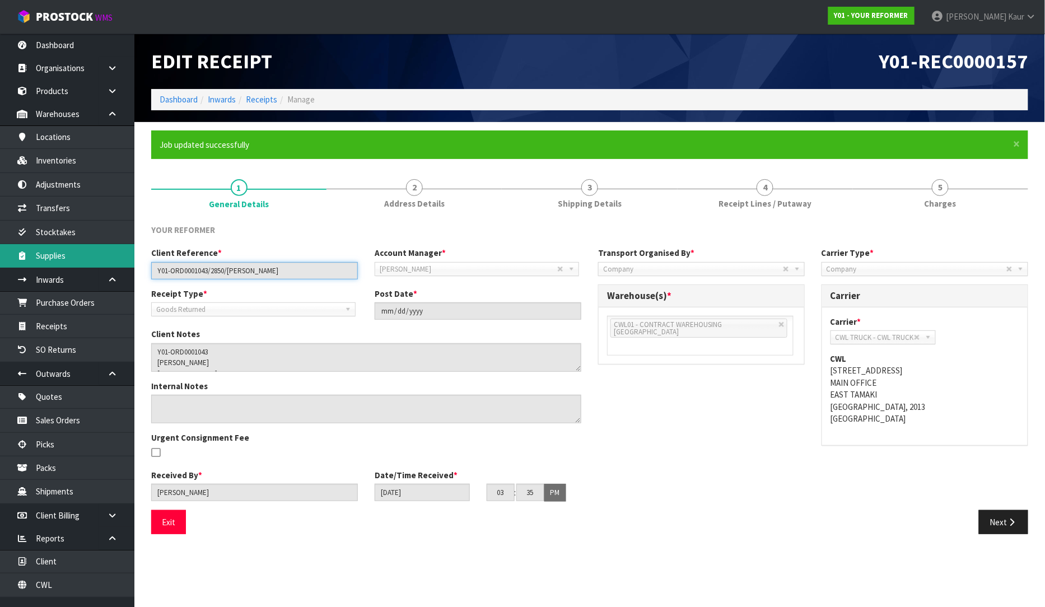
drag, startPoint x: 309, startPoint y: 270, endPoint x: 104, endPoint y: 264, distance: 204.5
click at [104, 264] on body "Toggle navigation ProStock WMS Y01 - YOUR REFORMER [PERSON_NAME] Logout Dashboa…" at bounding box center [522, 303] width 1045 height 607
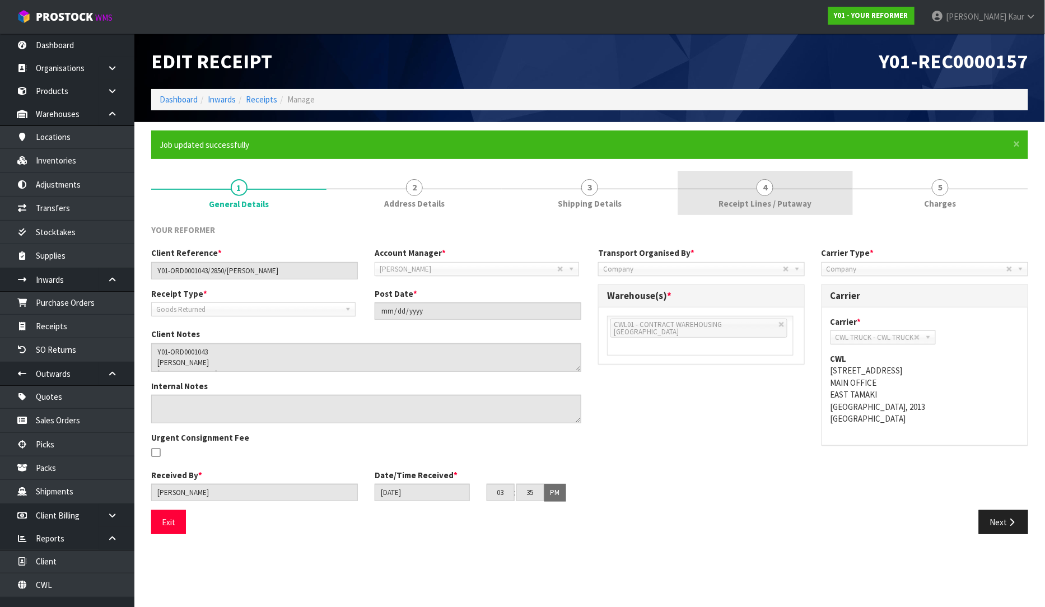
click at [722, 213] on link "4 Receipt Lines / Putaway" at bounding box center [765, 193] width 175 height 44
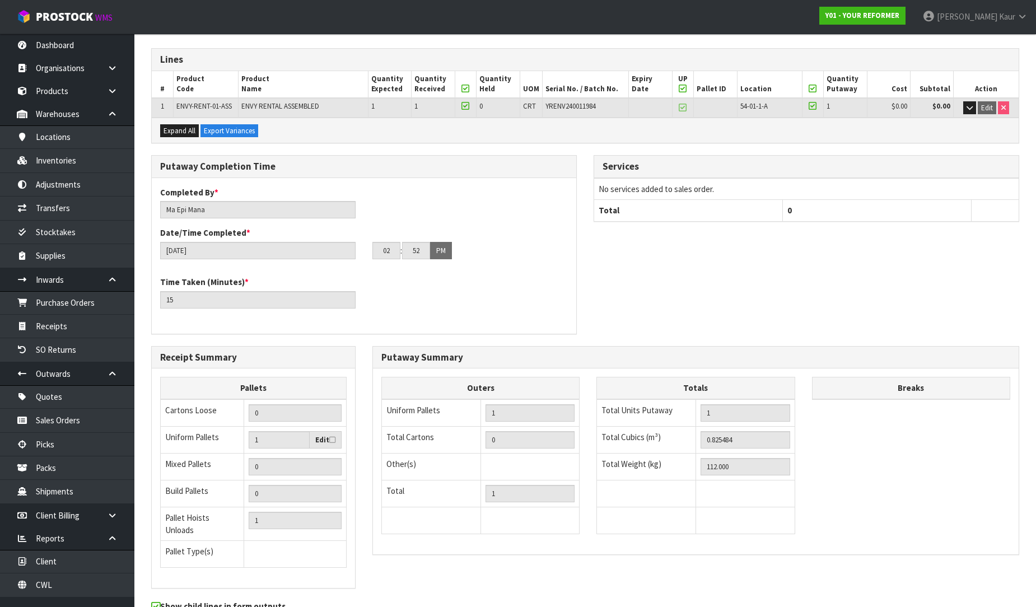
scroll to position [228, 0]
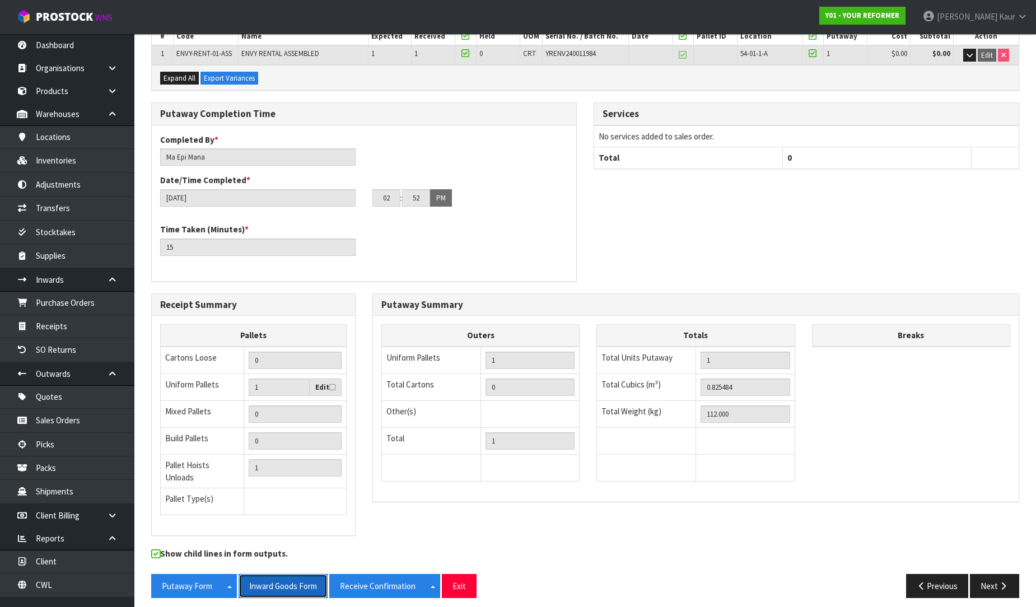
click at [281, 574] on button "Inward Goods Form" at bounding box center [283, 586] width 89 height 24
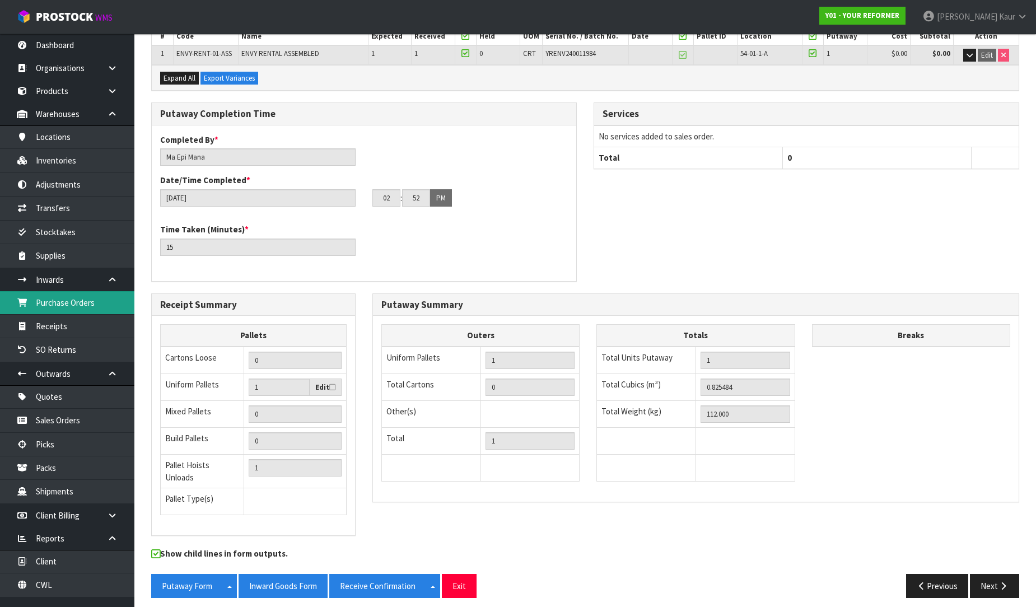
click at [63, 297] on link "Purchase Orders" at bounding box center [67, 302] width 134 height 23
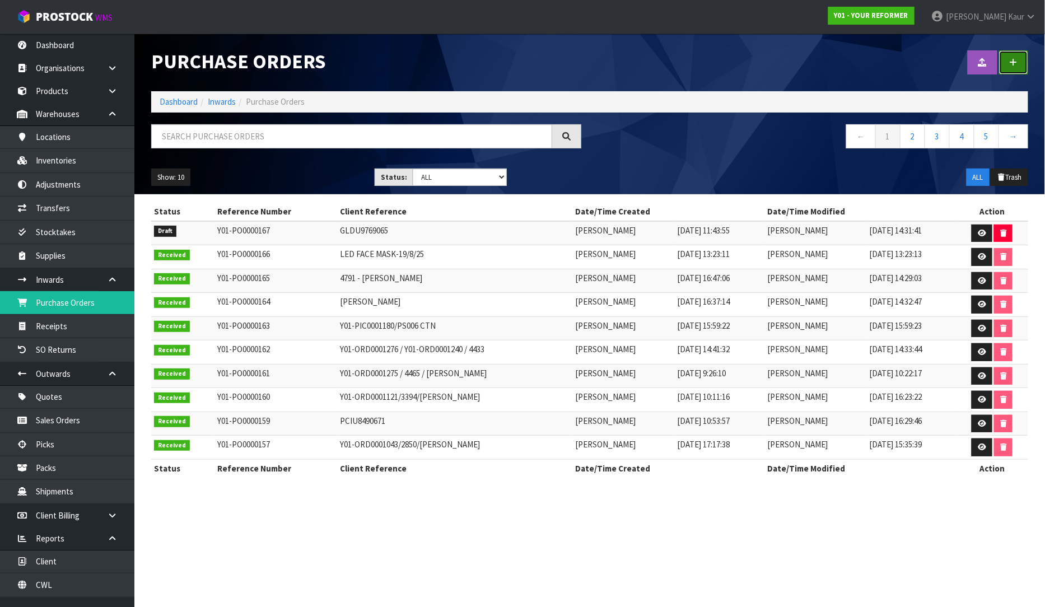
click at [1005, 57] on link at bounding box center [1013, 62] width 29 height 24
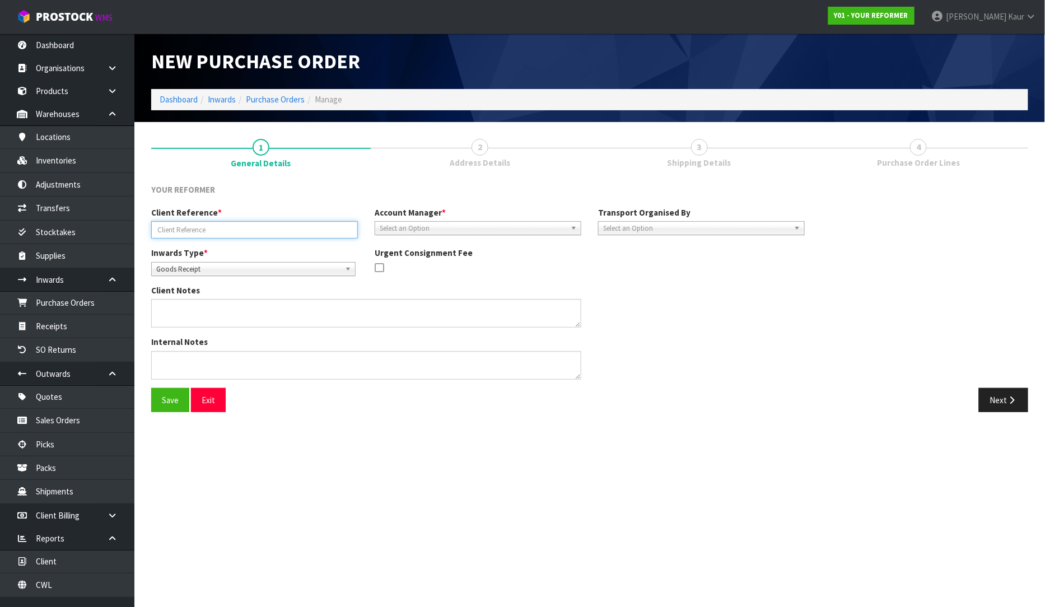
click at [153, 228] on input "text" at bounding box center [254, 229] width 207 height 17
paste input "Y01-PIC0001014/2758/PS006"
click at [172, 224] on input "Y01-PIC0001014/2758/PS006" at bounding box center [254, 229] width 207 height 17
type input "Y01-PIC0001014/2758/PS006"
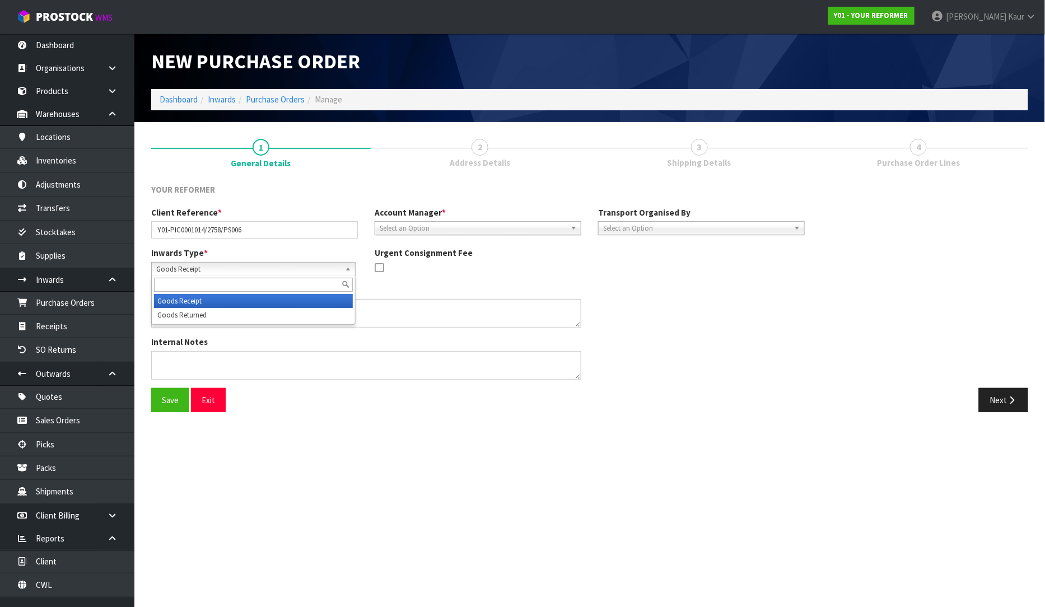
click at [209, 267] on span "Goods Receipt" at bounding box center [248, 269] width 184 height 13
click at [200, 314] on li "Goods Returned" at bounding box center [253, 315] width 199 height 14
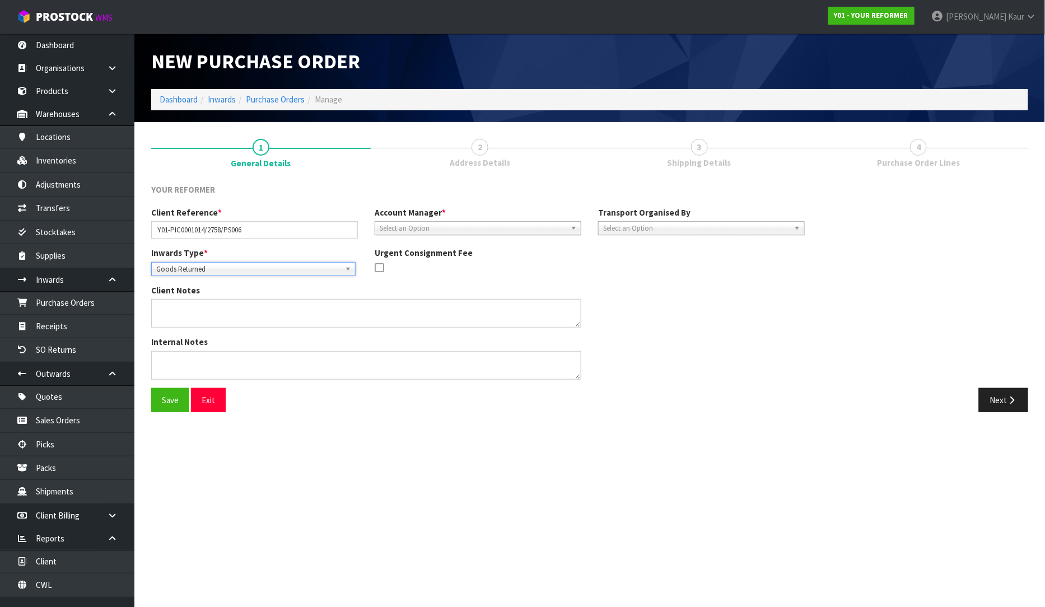
click at [398, 230] on span "Select an Option" at bounding box center [473, 228] width 186 height 13
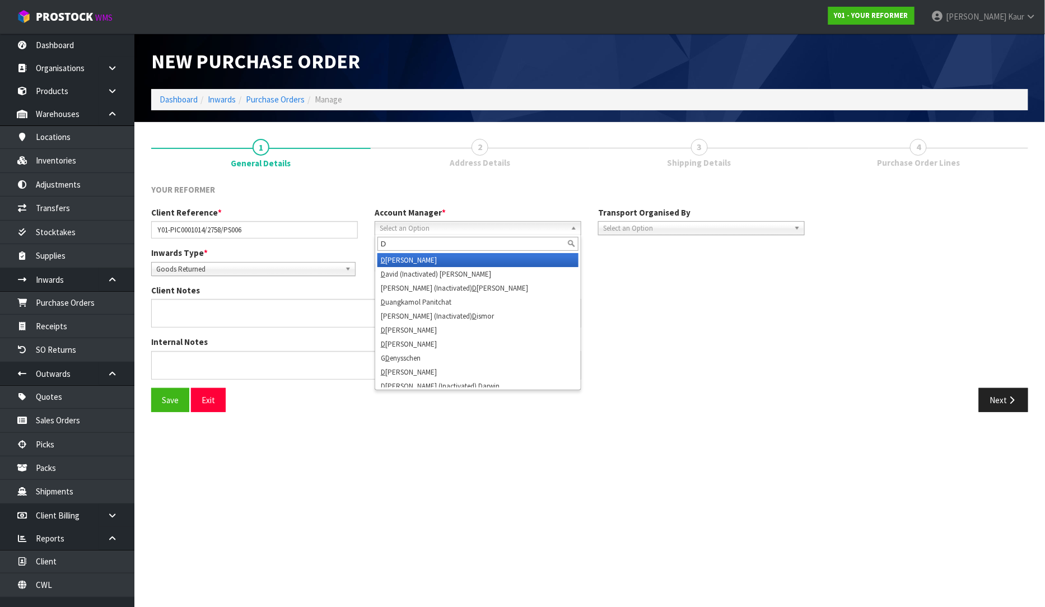
type input "D"
click at [403, 258] on li "D [PERSON_NAME]" at bounding box center [477, 260] width 201 height 14
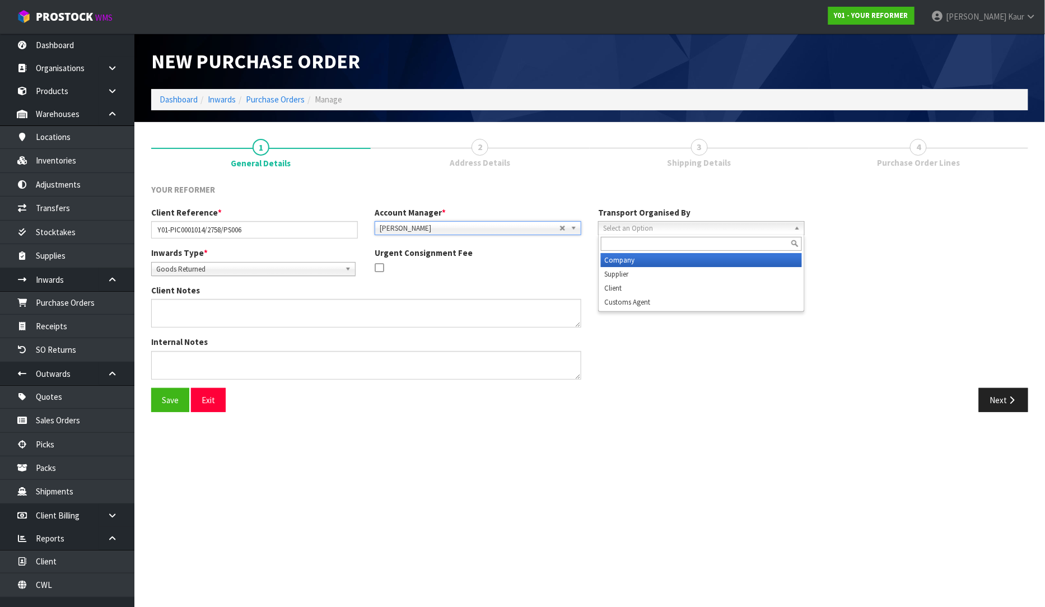
click at [606, 230] on span "Select an Option" at bounding box center [696, 228] width 186 height 13
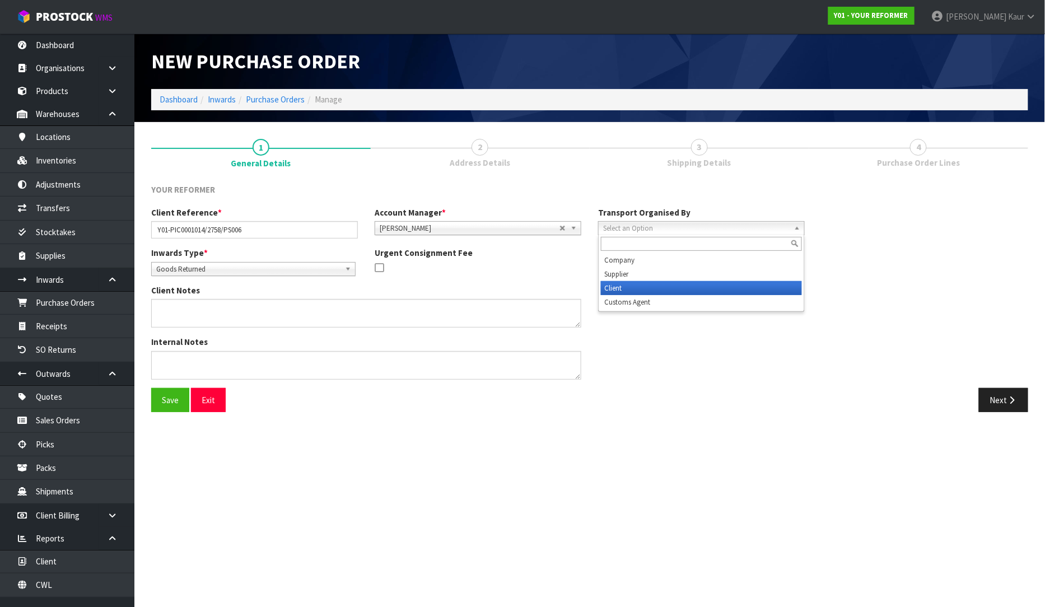
click at [618, 284] on li "Client" at bounding box center [701, 288] width 201 height 14
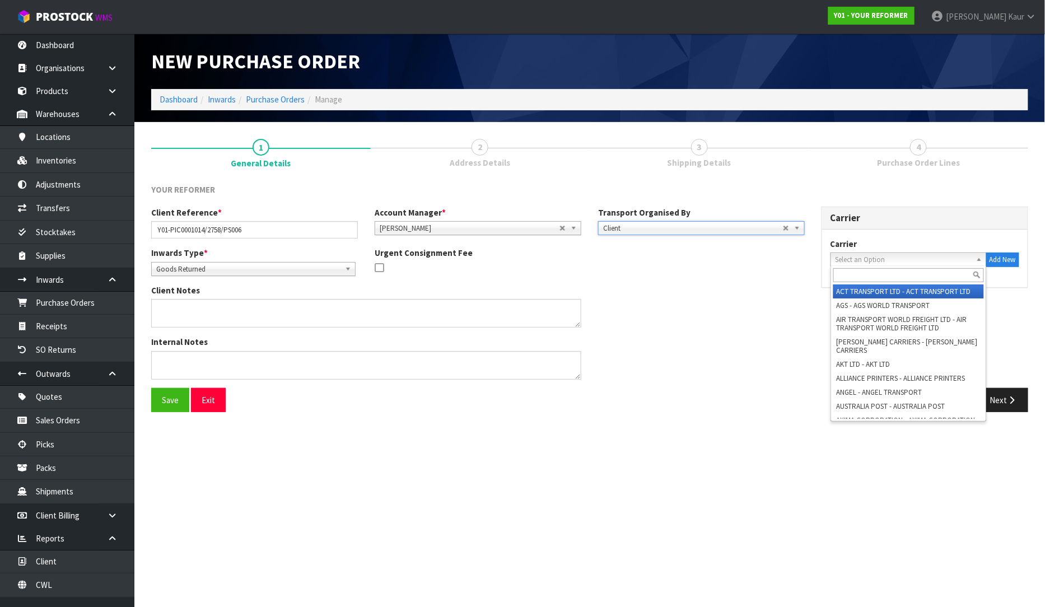
click at [911, 259] on span "Select an Option" at bounding box center [904, 259] width 136 height 13
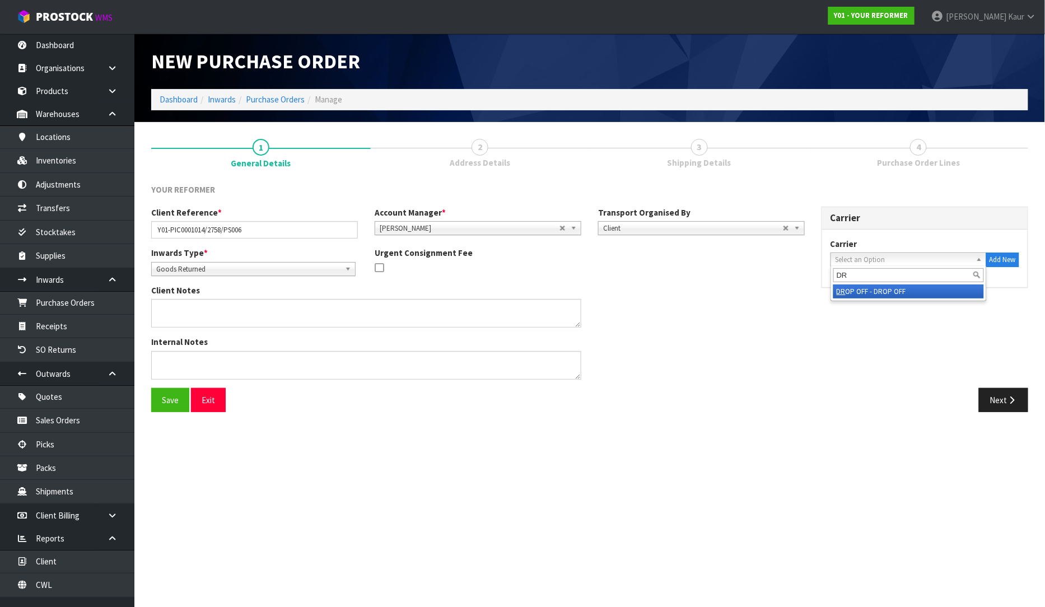
type input "DR"
click at [897, 290] on li "DR OP OFF - DROP OFF" at bounding box center [908, 291] width 151 height 14
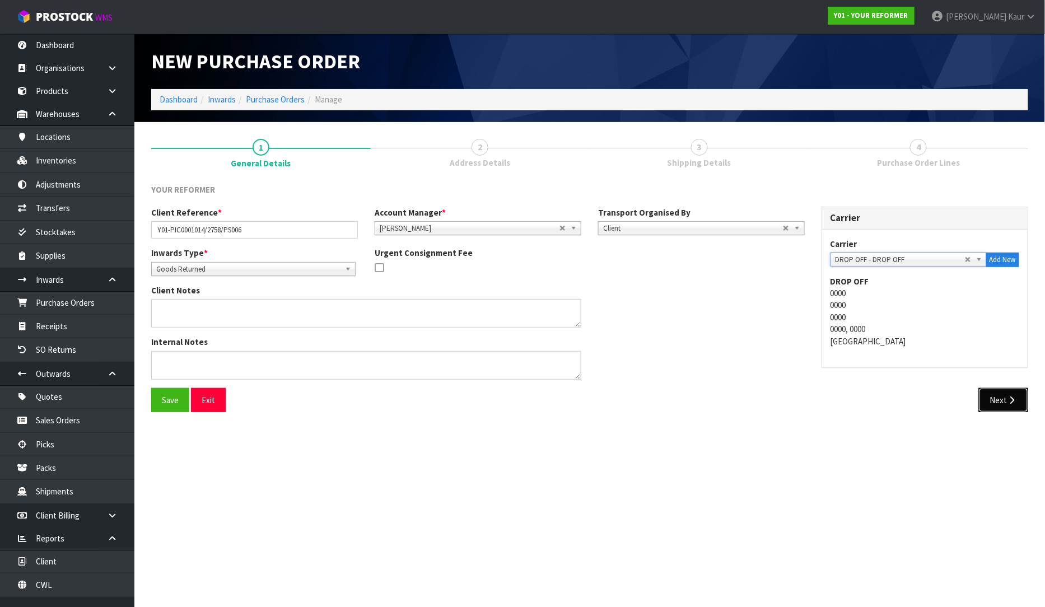
click at [984, 396] on button "Next" at bounding box center [1003, 400] width 49 height 24
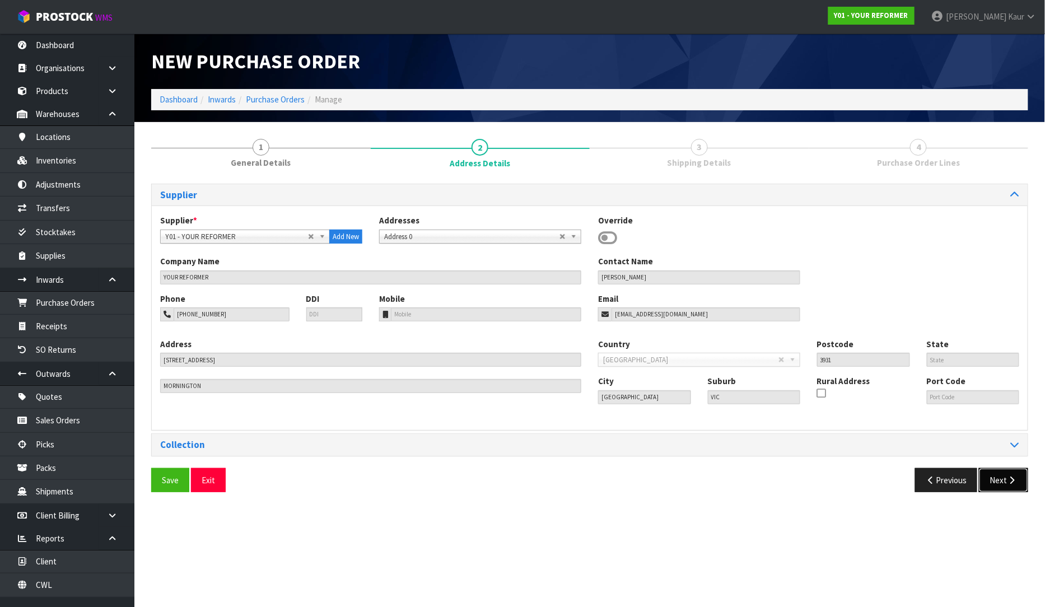
click at [1004, 478] on button "Next" at bounding box center [1003, 480] width 49 height 24
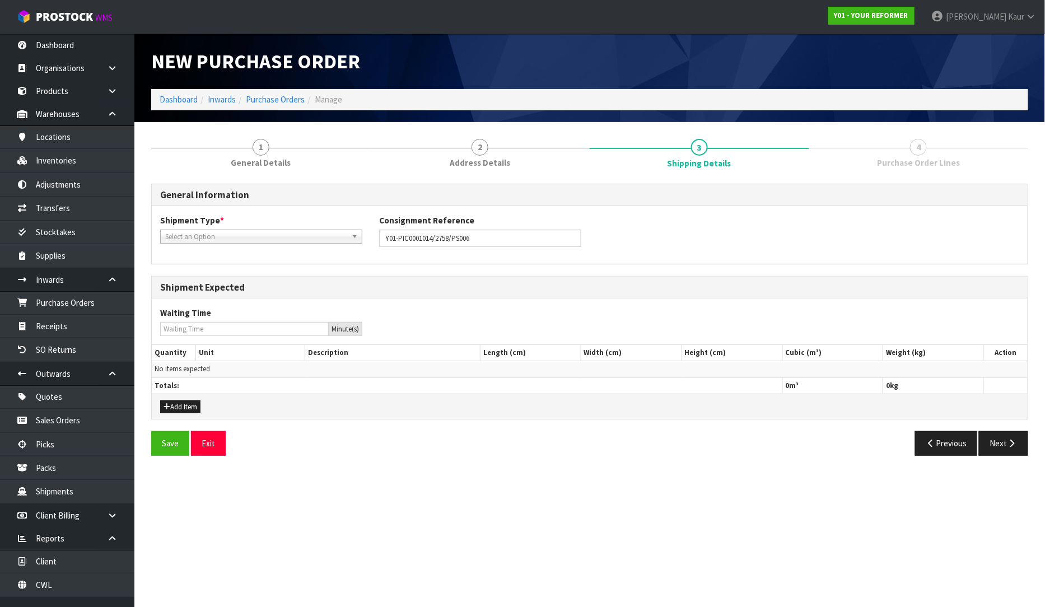
click at [262, 239] on span "Select an Option" at bounding box center [256, 236] width 182 height 13
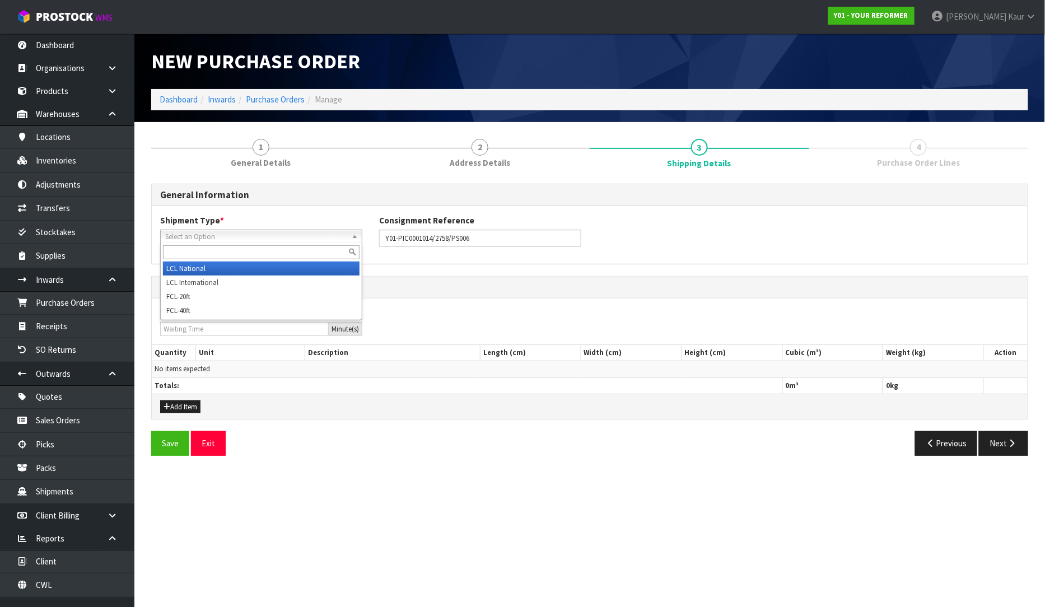
click at [214, 264] on li "LCL National" at bounding box center [261, 269] width 197 height 14
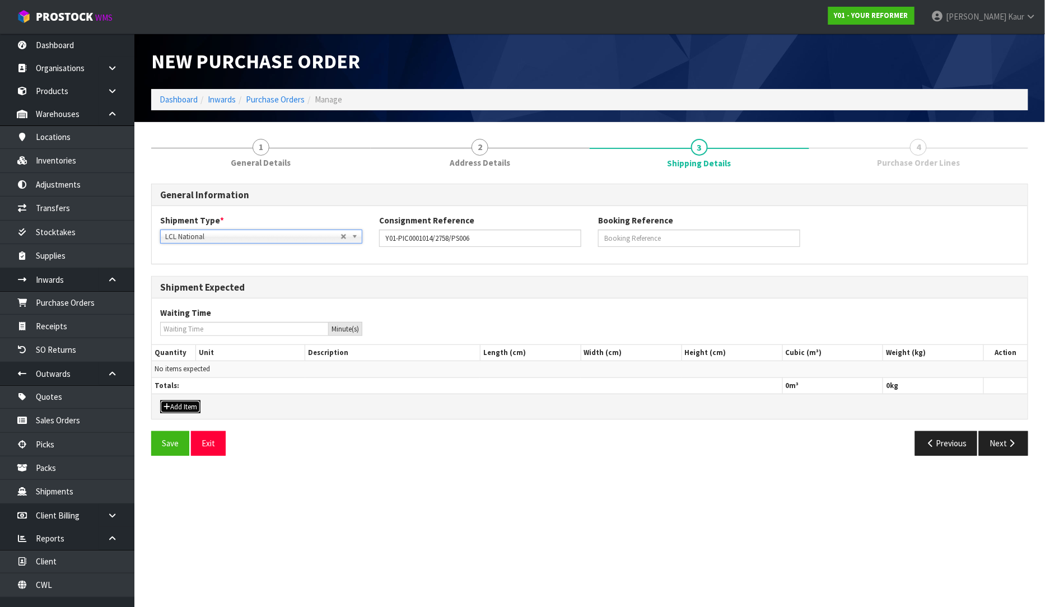
click at [189, 405] on button "Add Item" at bounding box center [180, 406] width 40 height 13
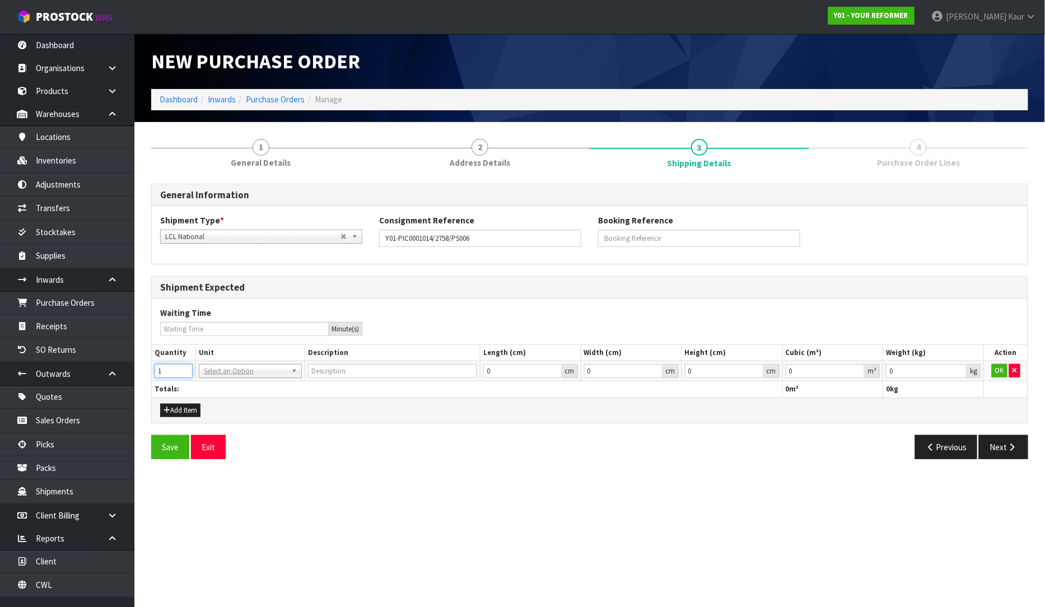
type input "1"
click at [183, 367] on input "1" at bounding box center [174, 371] width 38 height 14
click at [216, 385] on input "text" at bounding box center [250, 387] width 97 height 14
type input "CTN"
type input "CARTON"
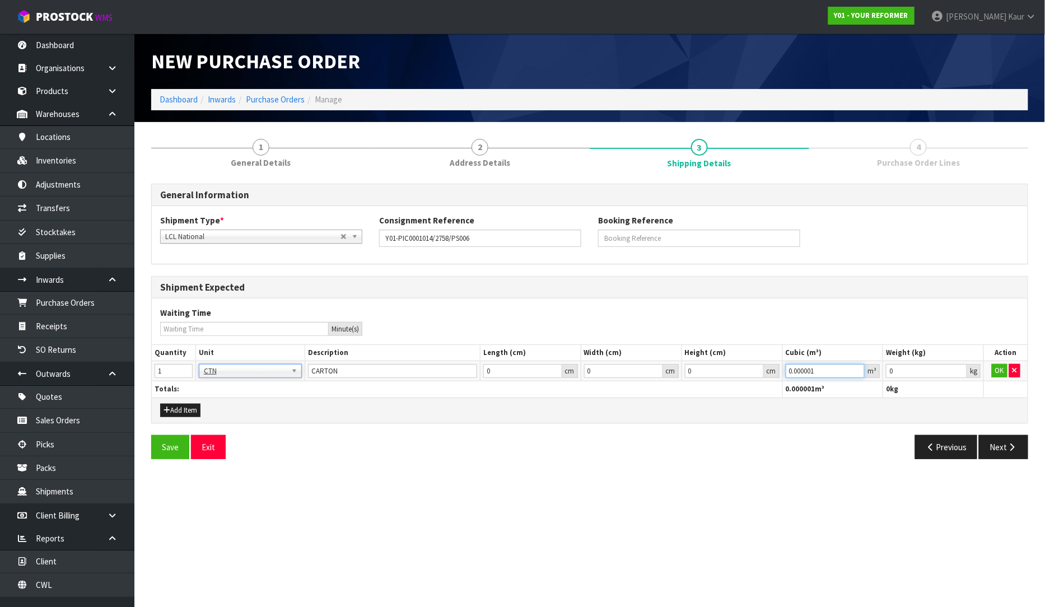
type input "0.000001"
click at [855, 368] on input "0.000001" at bounding box center [826, 371] width 80 height 14
type input "0.001"
click at [956, 370] on input "0.001" at bounding box center [926, 371] width 81 height 14
click at [996, 370] on button "OK" at bounding box center [1000, 370] width 16 height 13
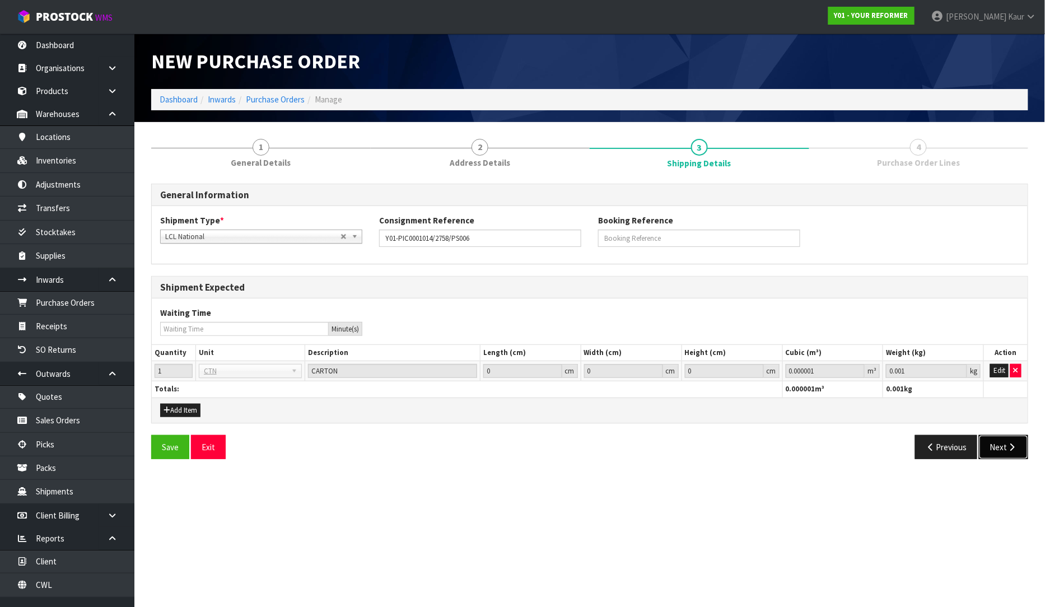
click at [1006, 446] on button "Next" at bounding box center [1003, 447] width 49 height 24
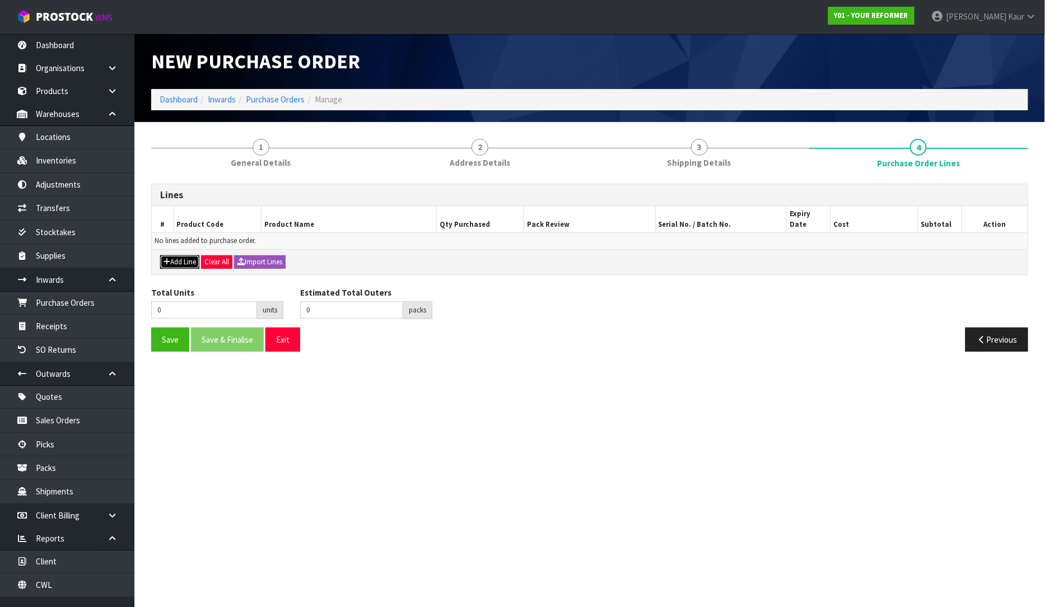
click at [181, 255] on button "Add Line" at bounding box center [179, 261] width 39 height 13
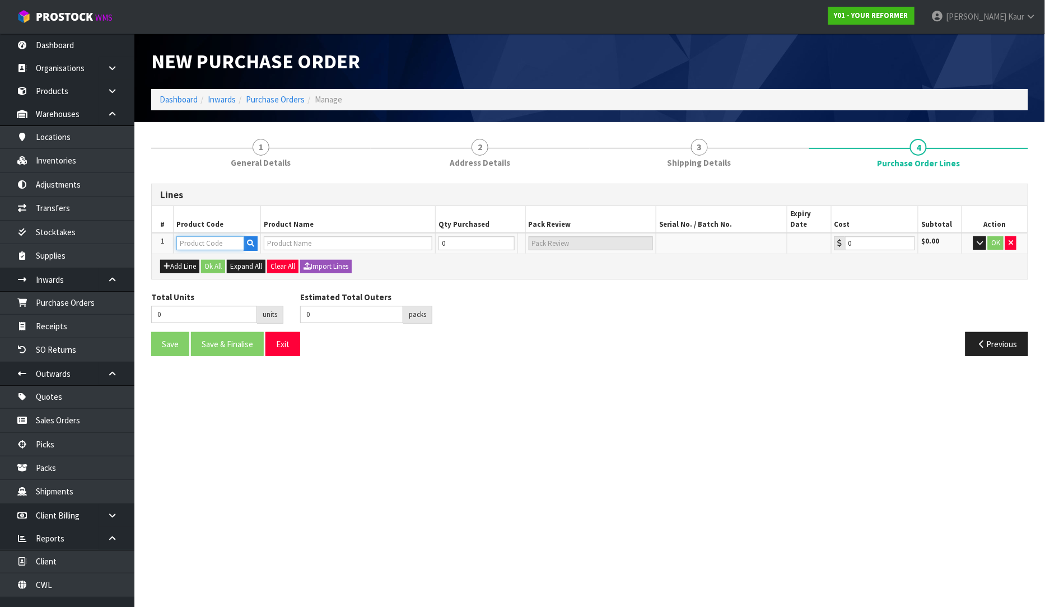
click at [192, 236] on input "text" at bounding box center [210, 243] width 68 height 14
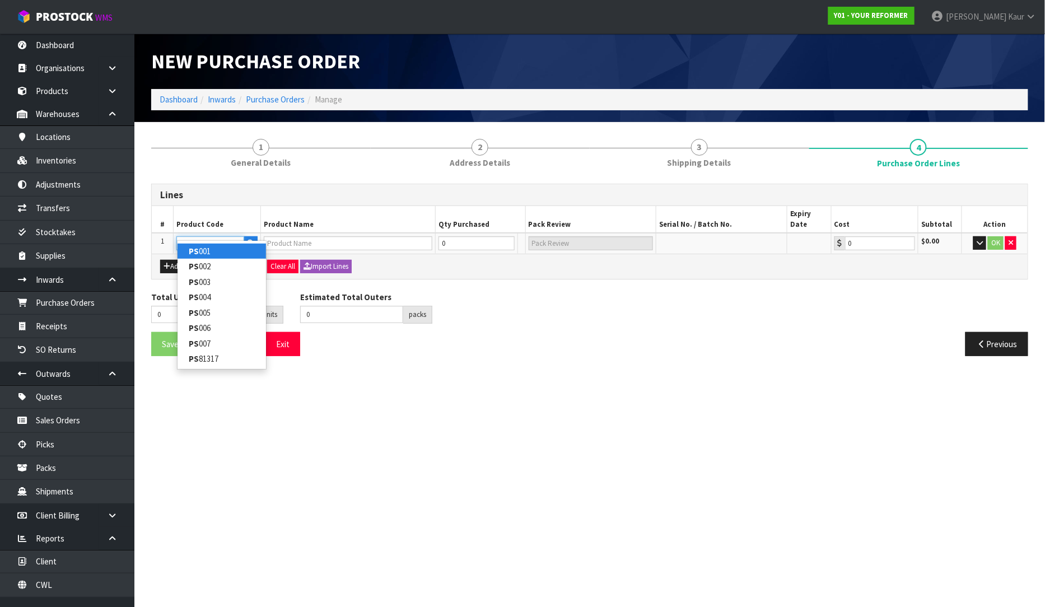
type input "PS006"
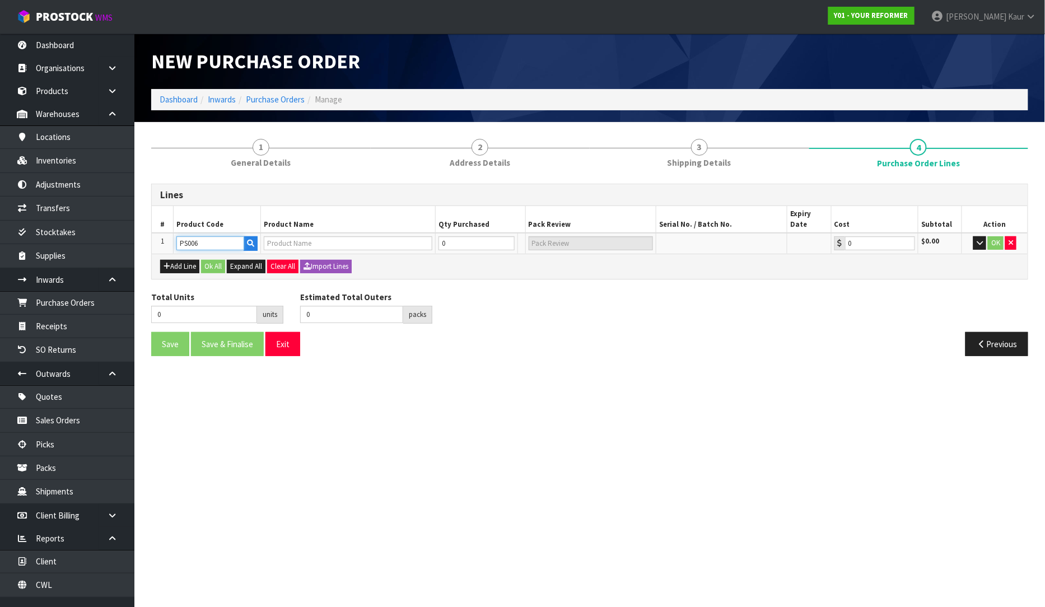
type input "PROP STARTER PACK - BLACK/BLACK"
type input "0.00"
type input "PS006"
click at [456, 236] on input "0" at bounding box center [471, 243] width 68 height 14
type input "1"
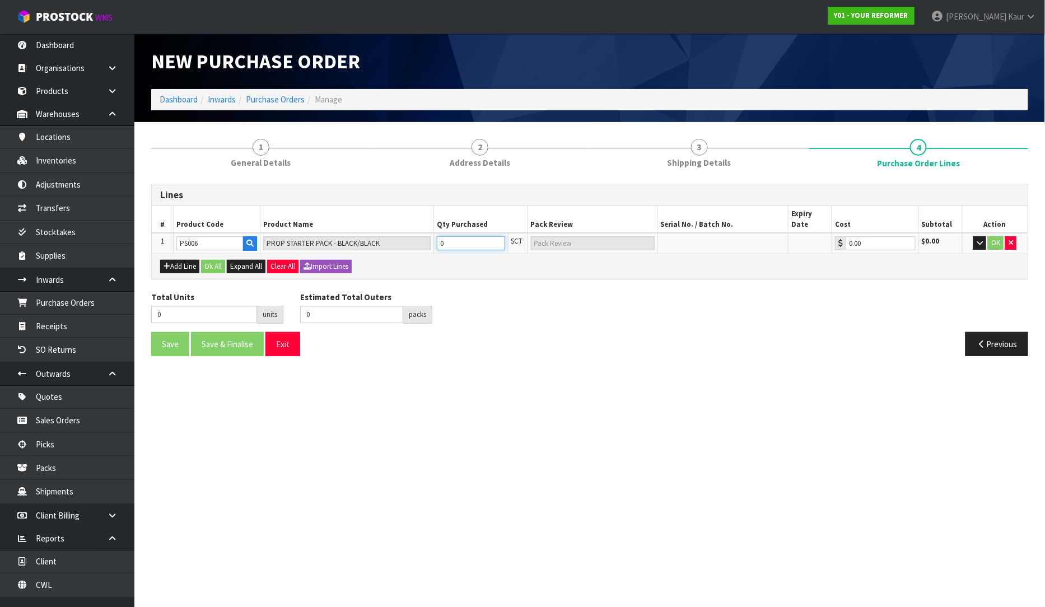
type input "1"
type input "1 SCT"
type input "1"
click at [999, 236] on button "OK" at bounding box center [996, 242] width 16 height 13
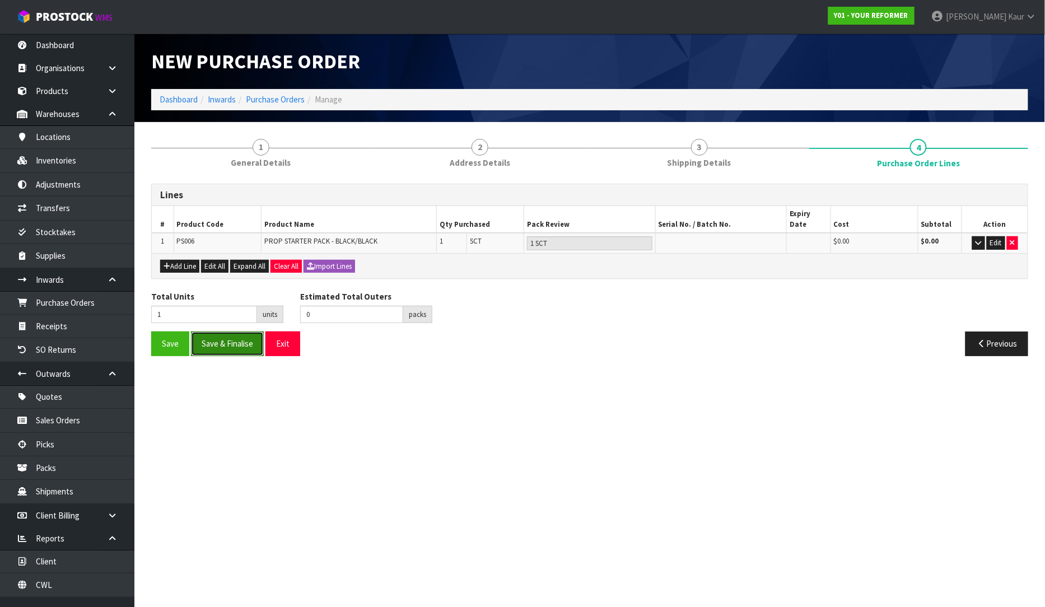
click at [226, 333] on button "Save & Finalise" at bounding box center [227, 344] width 73 height 24
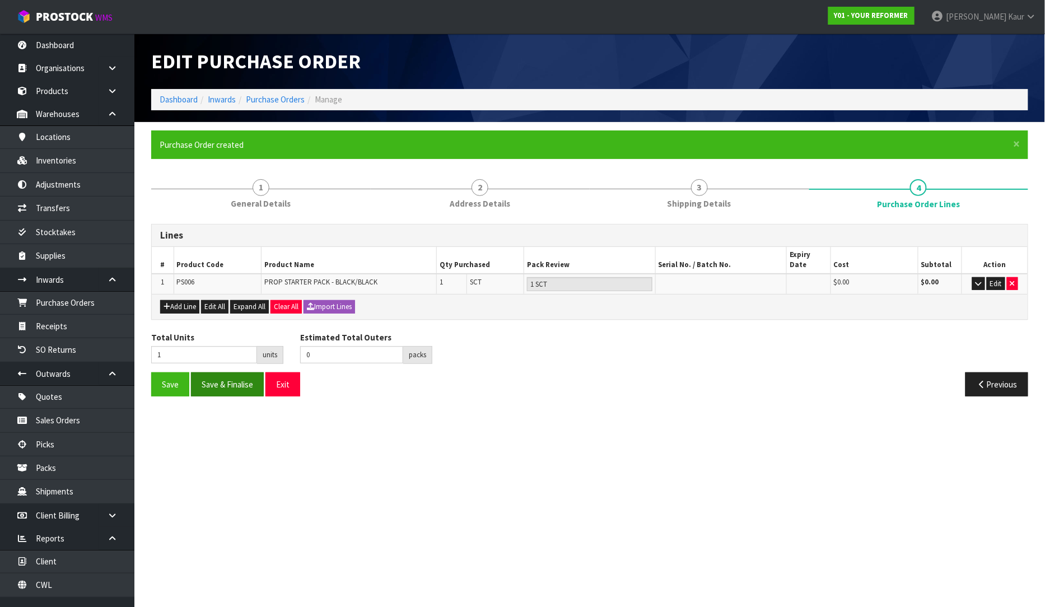
type input "0"
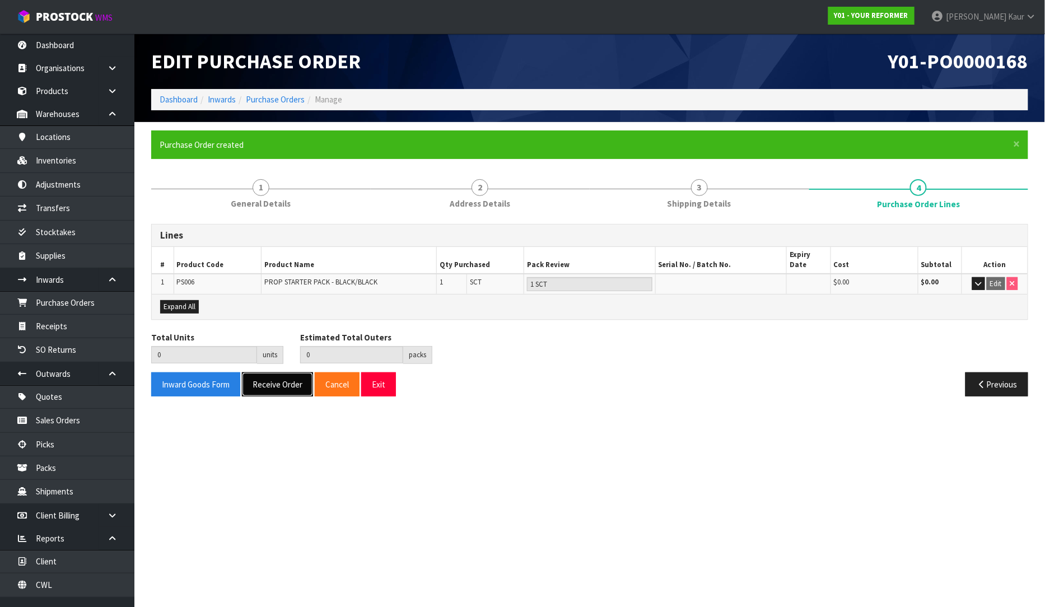
click at [256, 374] on button "Receive Order" at bounding box center [277, 384] width 71 height 24
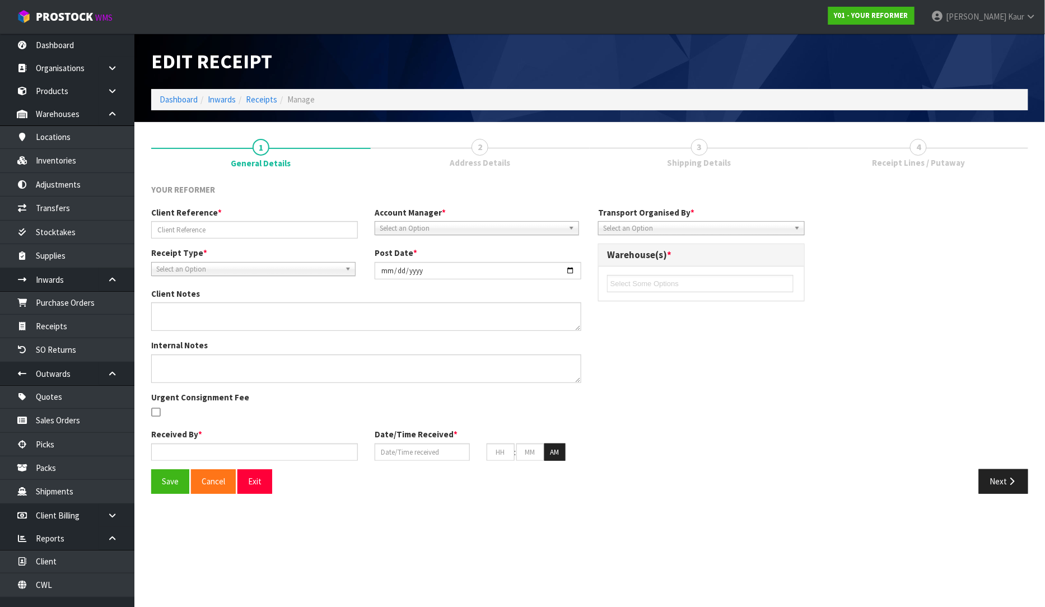
type input "Y01-PIC0001014/2758/PS006"
type input "[DATE]"
type input "[PERSON_NAME]"
type input "[DATE]"
type input "03"
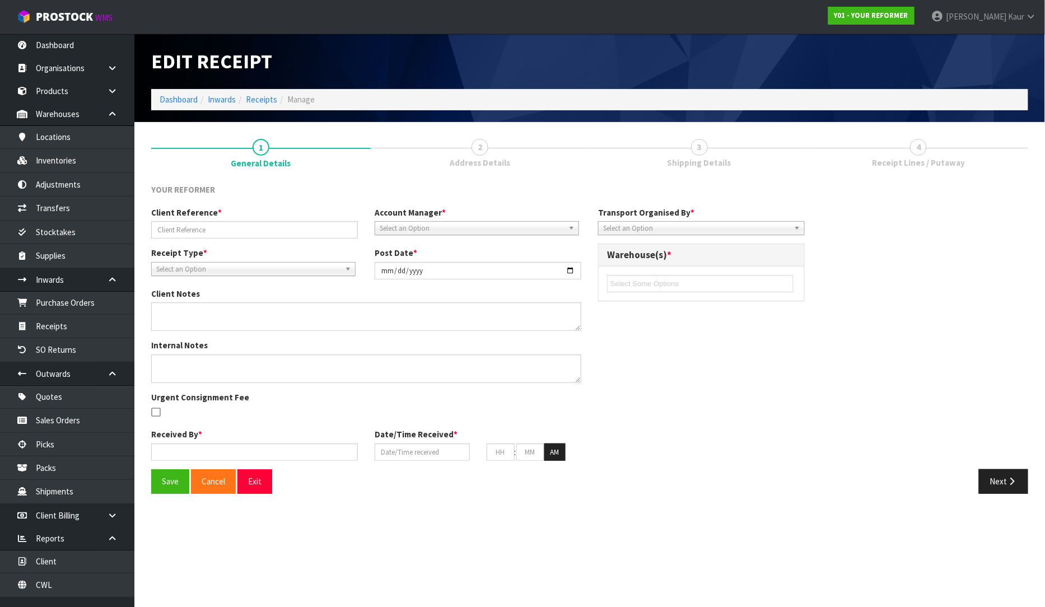
type input "46"
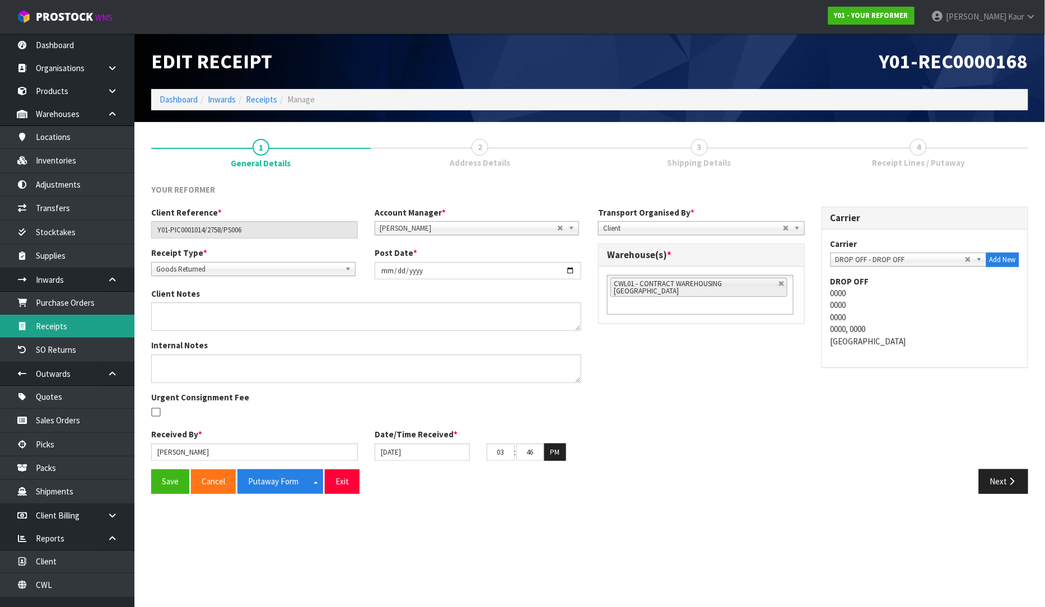
click at [72, 335] on link "Receipts" at bounding box center [67, 326] width 134 height 23
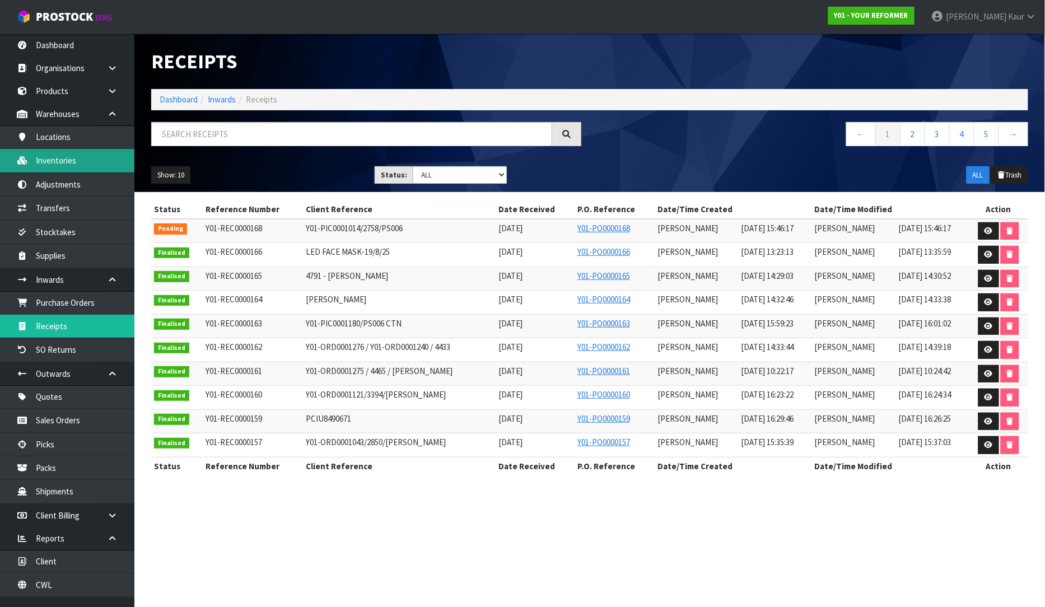
click at [76, 157] on link "Inventories" at bounding box center [67, 160] width 134 height 23
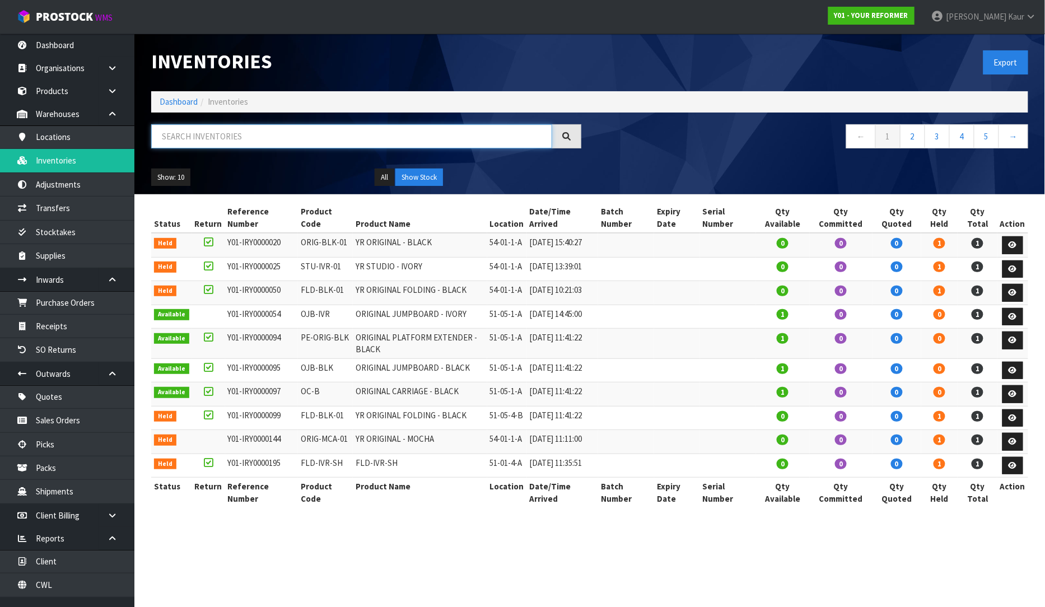
click at [211, 138] on input "text" at bounding box center [351, 136] width 401 height 24
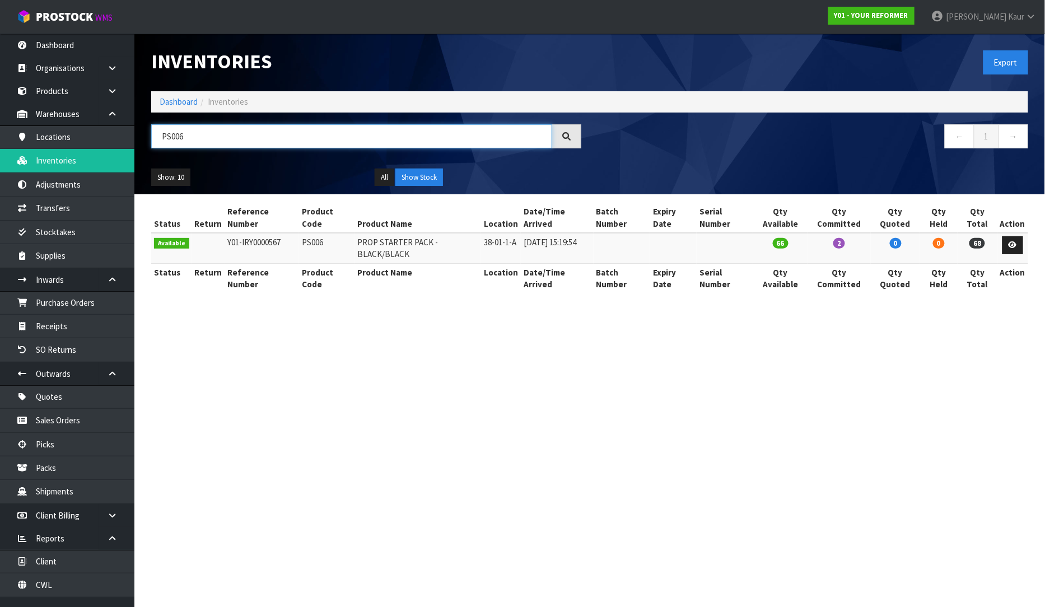
type input "PS006"
drag, startPoint x: 524, startPoint y: 243, endPoint x: 486, endPoint y: 241, distance: 38.1
click at [486, 241] on tr "Available Y01-IRY0000567 PS006 PROP STARTER PACK - BLACK/BLACK 38-01-1-A [DATE]…" at bounding box center [589, 248] width 877 height 30
copy tr "38-01-1-A"
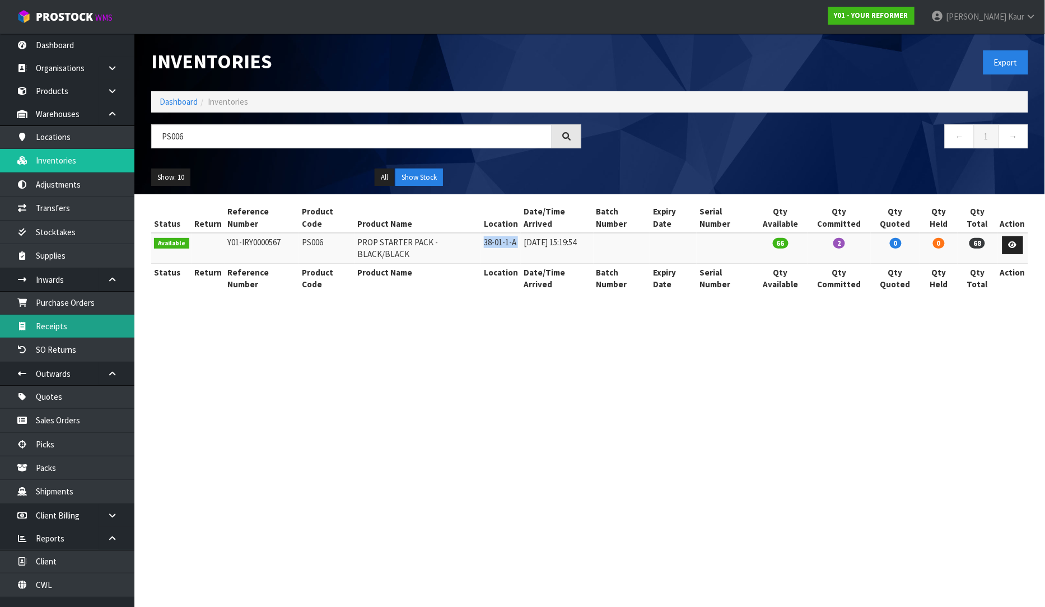
click at [71, 328] on link "Receipts" at bounding box center [67, 326] width 134 height 23
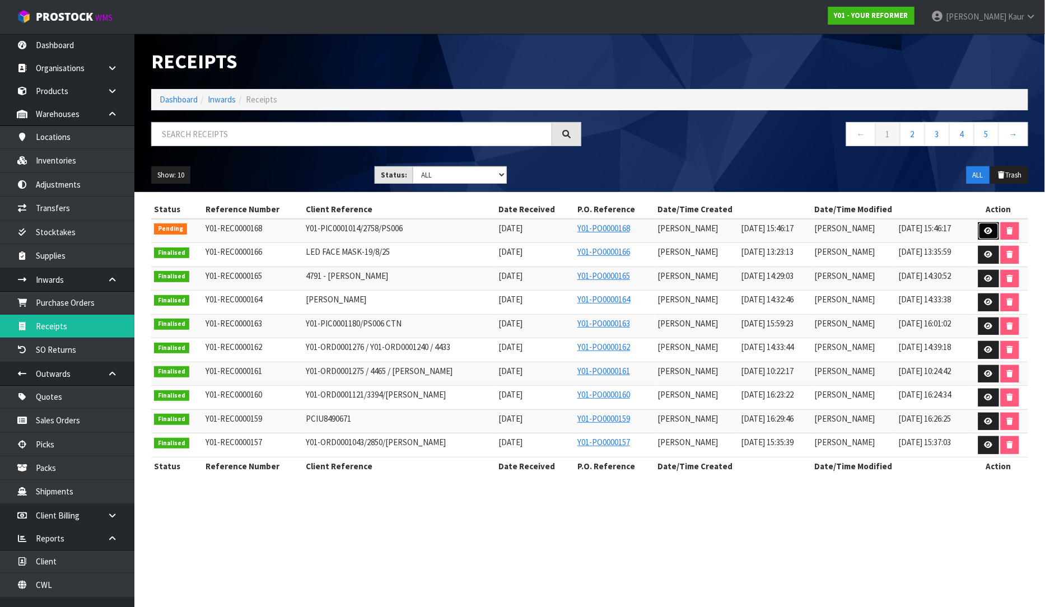
click at [990, 225] on link at bounding box center [988, 231] width 21 height 18
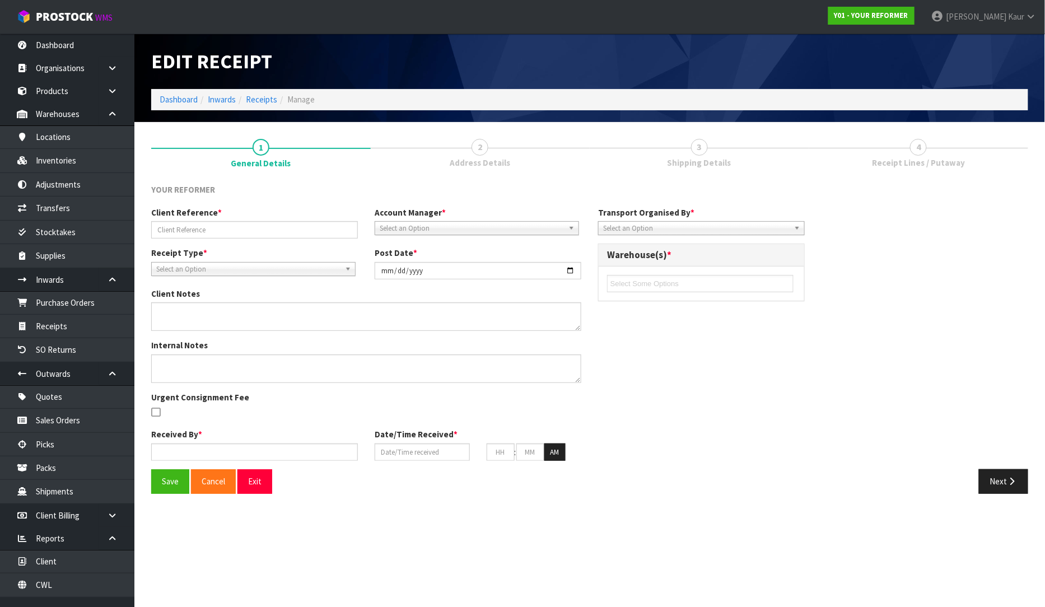
type input "Y01-PIC0001014/2758/PS006"
type input "[DATE]"
type input "[PERSON_NAME]"
type input "[DATE]"
type input "03"
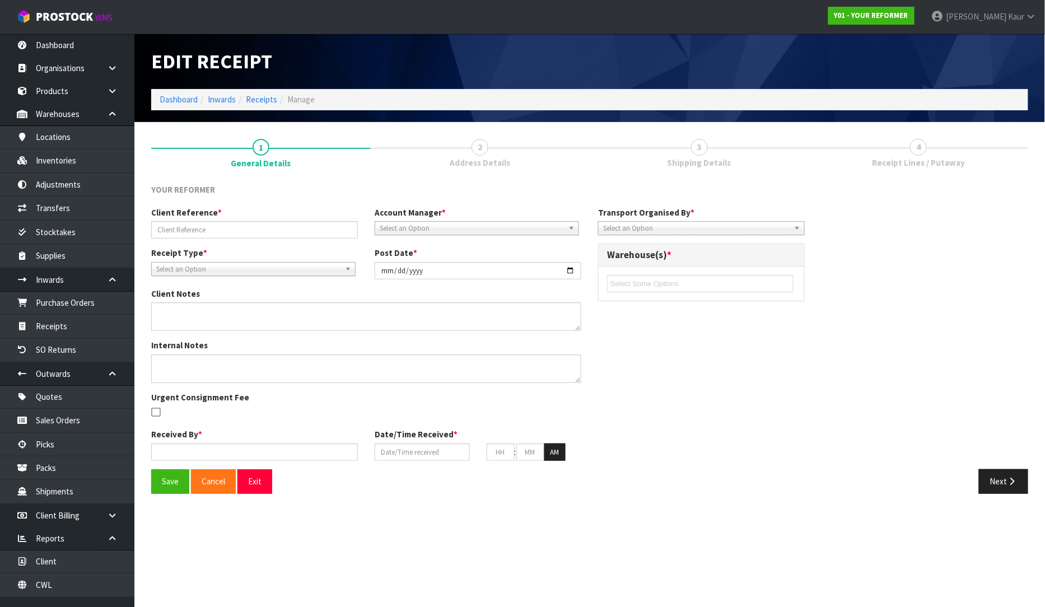
type input "46"
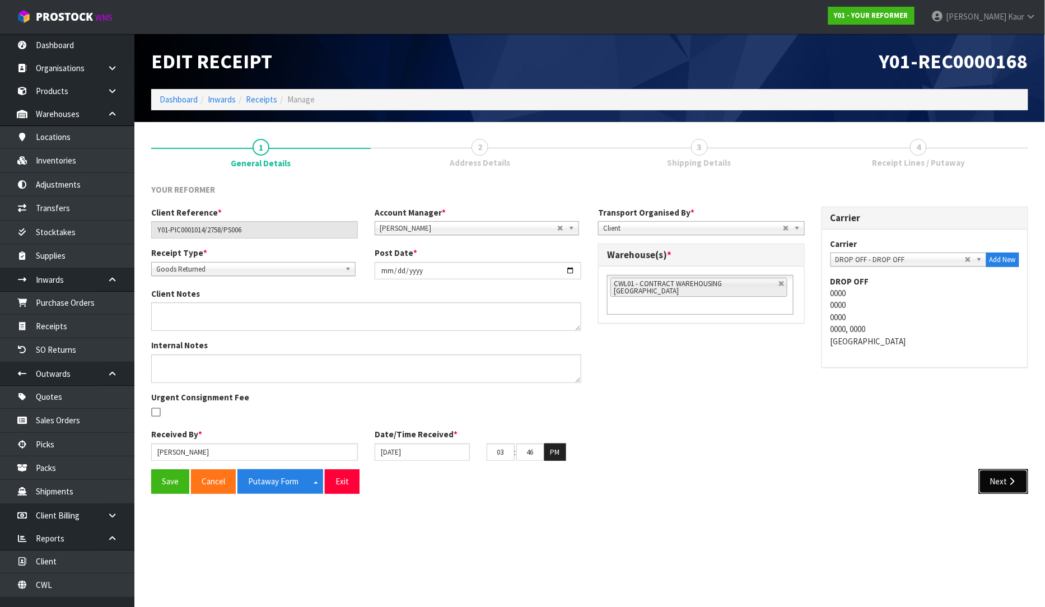
click at [1003, 474] on button "Next" at bounding box center [1003, 481] width 49 height 24
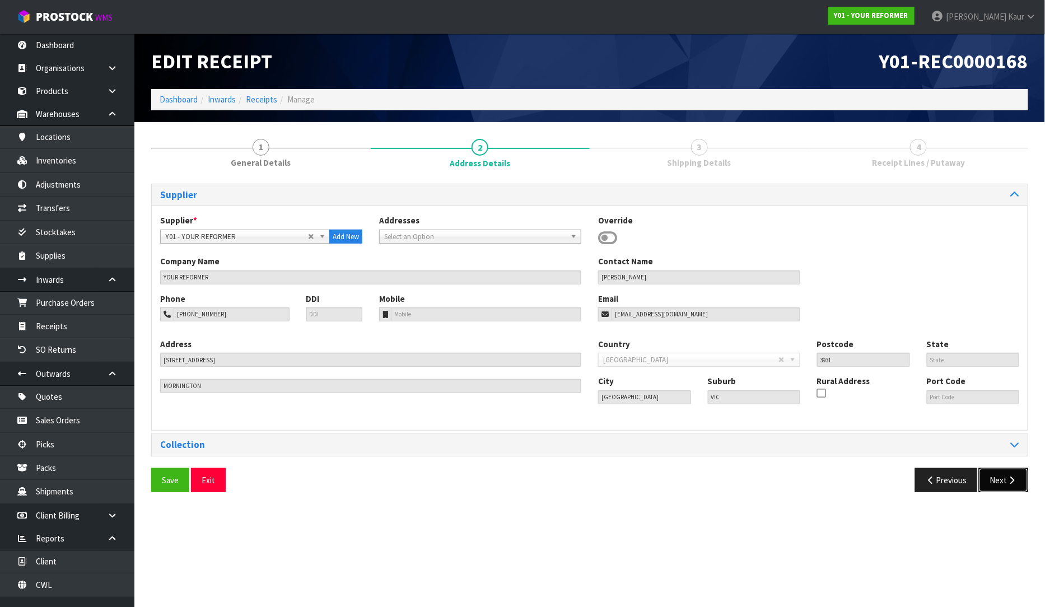
click at [1004, 484] on button "Next" at bounding box center [1003, 480] width 49 height 24
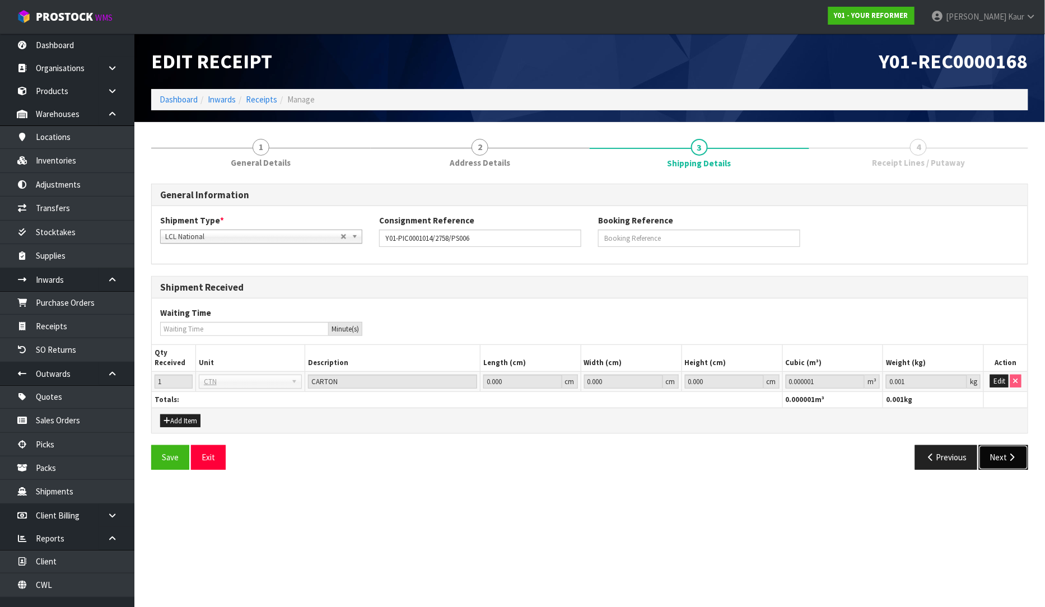
click at [1003, 452] on button "Next" at bounding box center [1003, 457] width 49 height 24
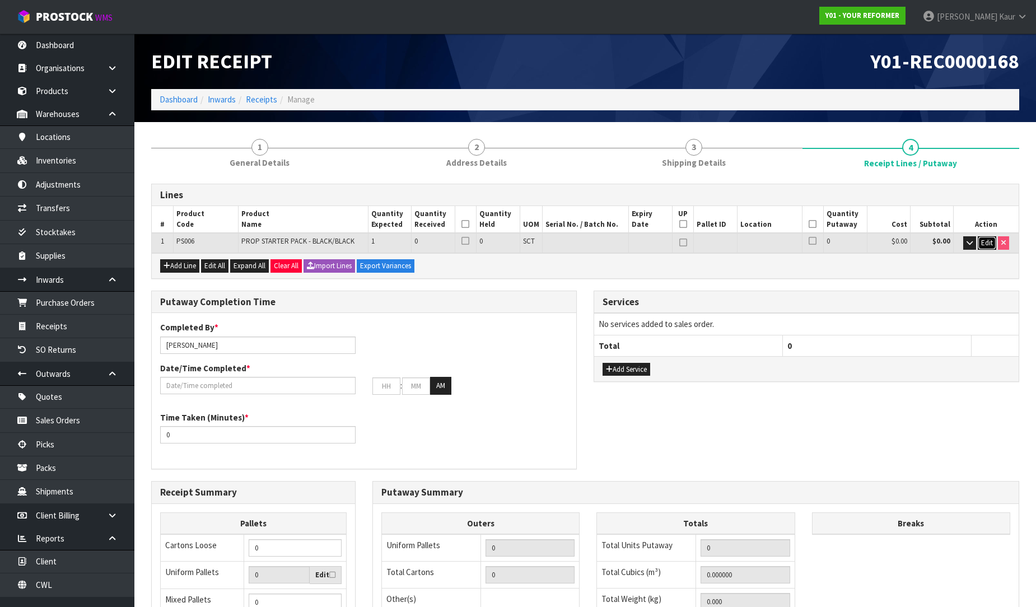
click at [986, 236] on button "Edit" at bounding box center [987, 242] width 18 height 13
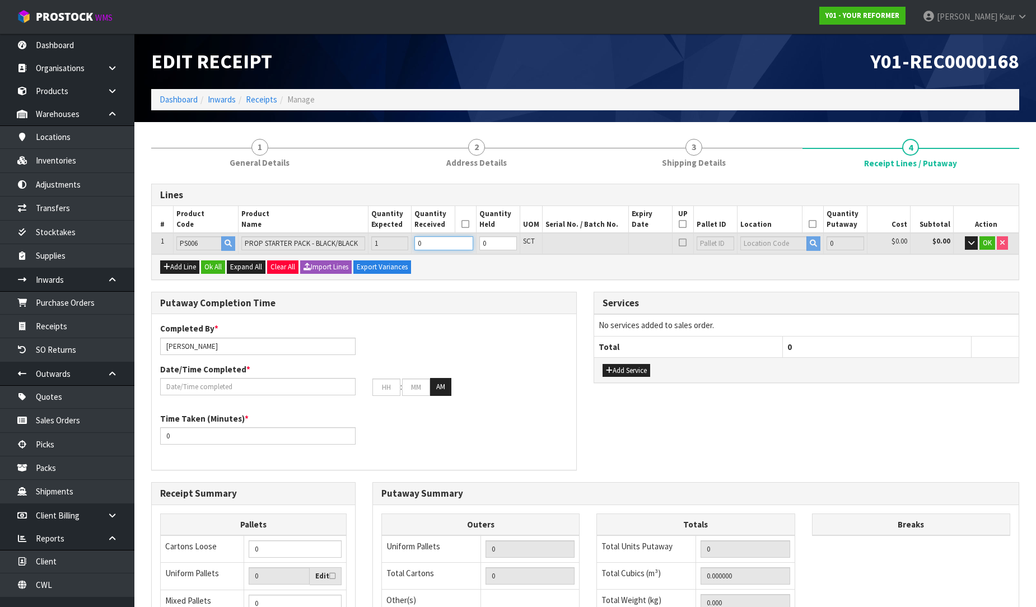
click at [428, 245] on input "0" at bounding box center [443, 243] width 59 height 14
type input "0.015498"
type input "3.18"
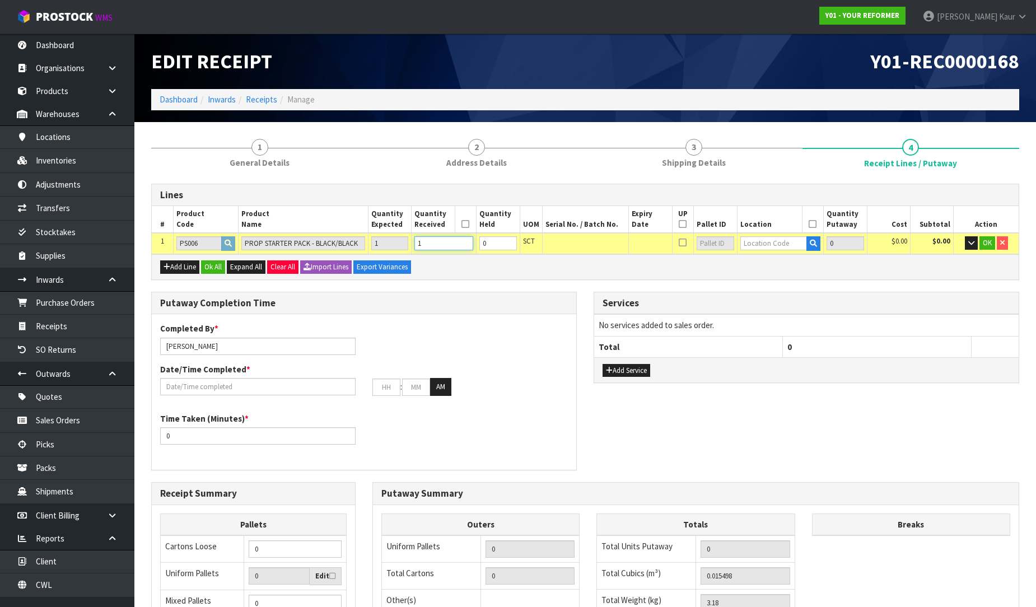
type input "1"
click at [772, 242] on input "text" at bounding box center [773, 243] width 67 height 14
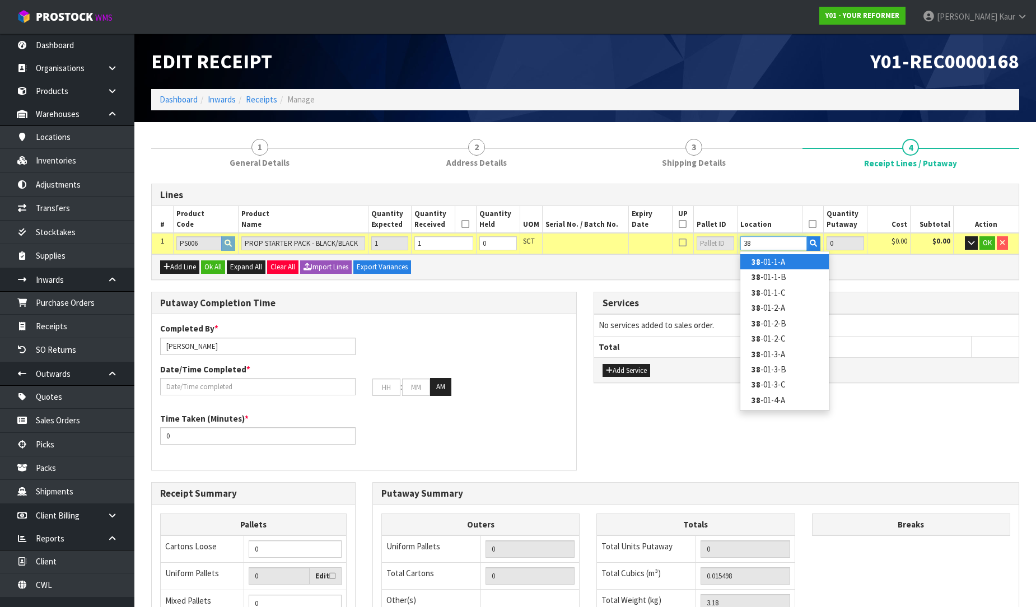
type input "38"
click at [781, 259] on link "38 -01-1-A" at bounding box center [784, 261] width 88 height 15
type input "1"
type input "38-01-1-A"
type input "1"
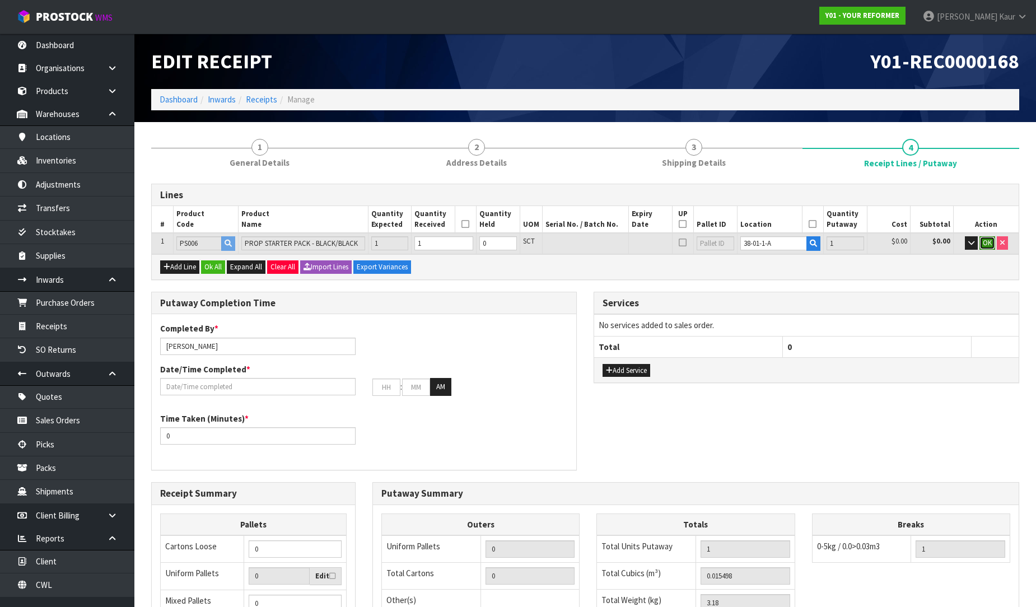
click at [988, 240] on span "OK" at bounding box center [987, 243] width 9 height 10
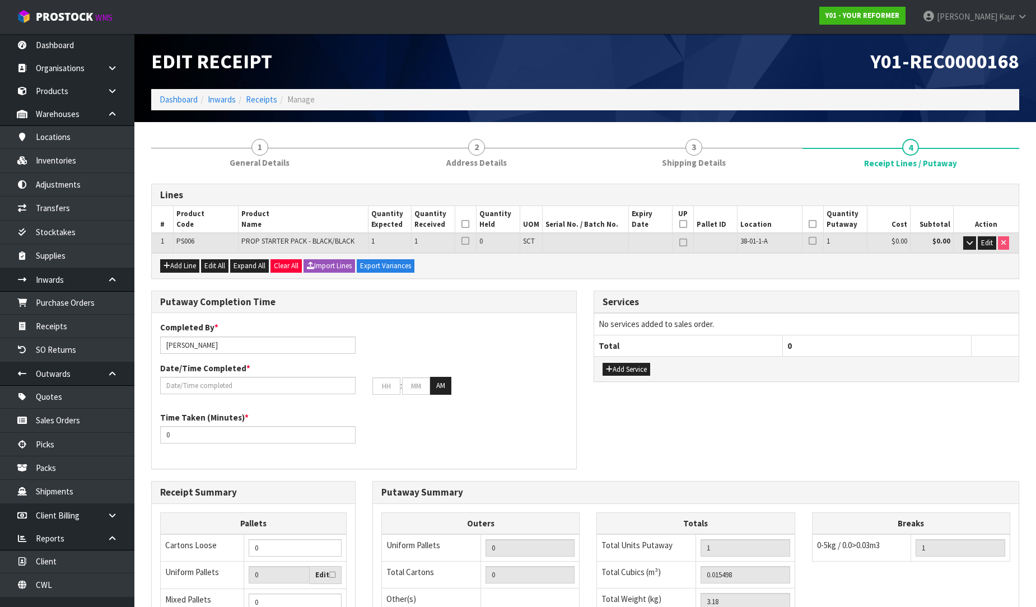
click at [461, 222] on th at bounding box center [466, 219] width 22 height 27
click at [464, 225] on icon at bounding box center [465, 224] width 8 height 1
click at [805, 222] on th at bounding box center [813, 219] width 22 height 27
drag, startPoint x: 815, startPoint y: 223, endPoint x: 807, endPoint y: 225, distance: 8.7
click at [814, 225] on icon at bounding box center [813, 224] width 8 height 1
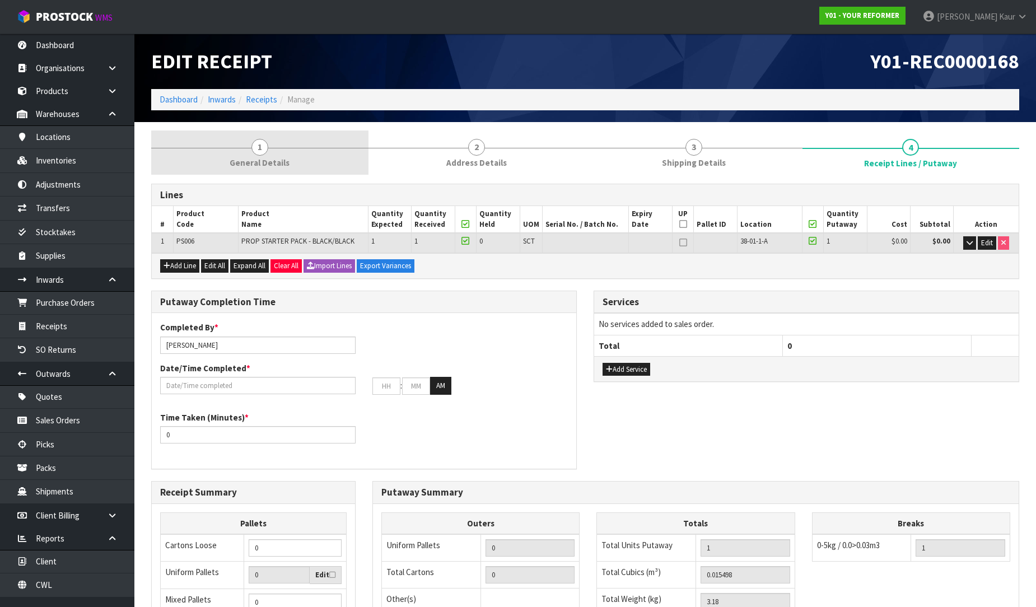
click at [264, 158] on span "General Details" at bounding box center [260, 163] width 60 height 12
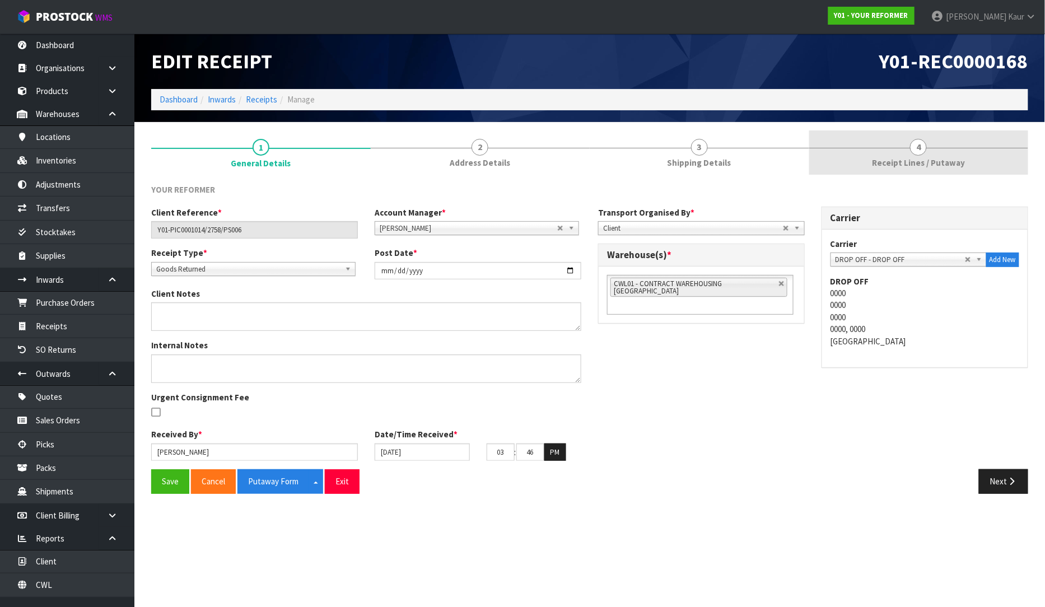
click at [914, 160] on span "Receipt Lines / Putaway" at bounding box center [918, 163] width 93 height 12
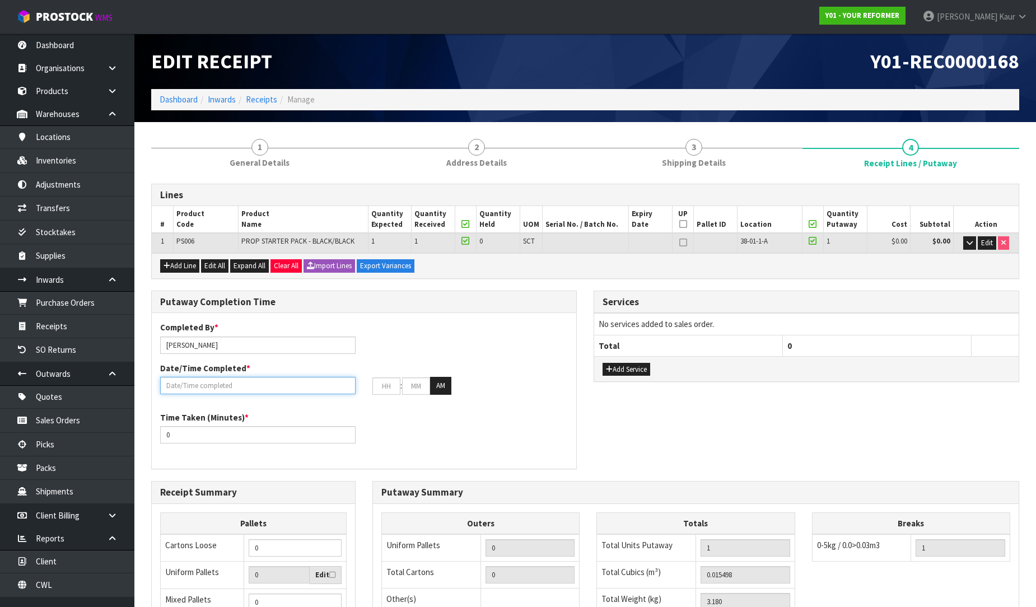
click at [188, 385] on input "text" at bounding box center [257, 385] width 195 height 17
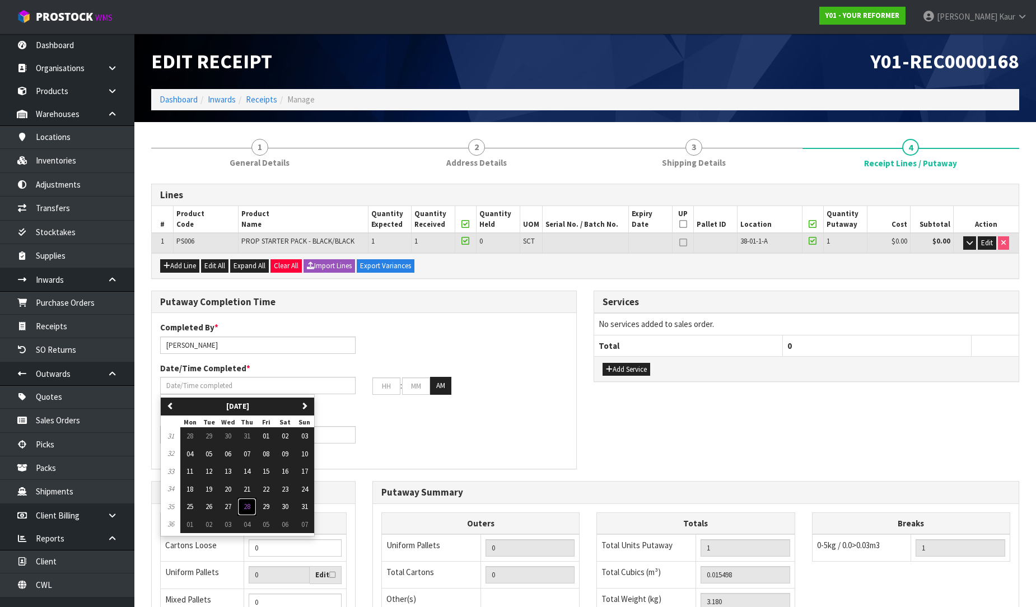
drag, startPoint x: 249, startPoint y: 507, endPoint x: 242, endPoint y: 505, distance: 6.6
click at [245, 507] on span "28" at bounding box center [247, 507] width 7 height 10
type input "[DATE]"
type input "12"
type input "00"
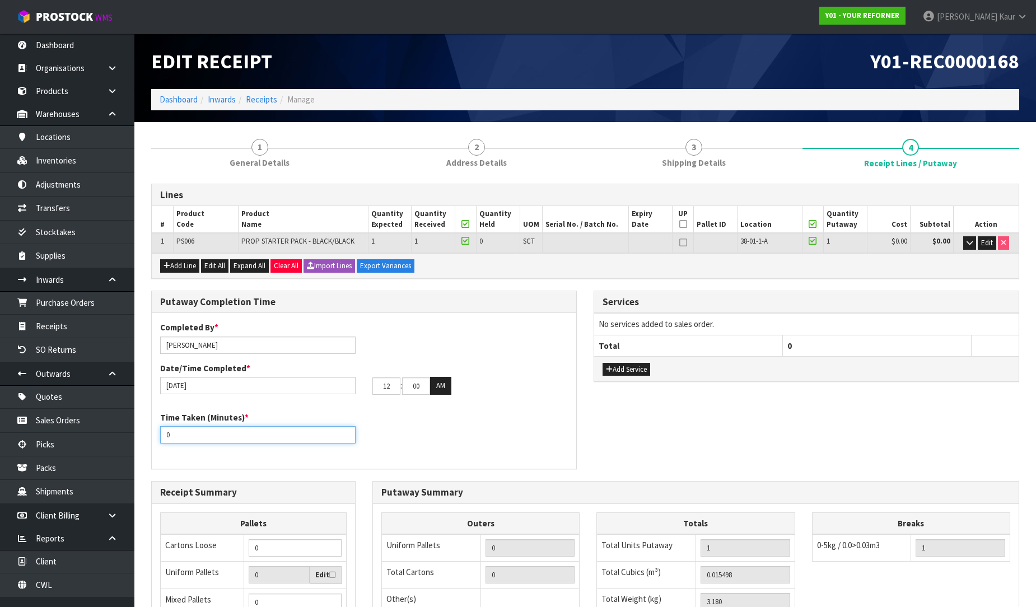
drag, startPoint x: 188, startPoint y: 439, endPoint x: 143, endPoint y: 434, distance: 44.5
click at [143, 434] on div "Putaway Completion Time Completed By * [PERSON_NAME] Date/Time Completed * [DAT…" at bounding box center [364, 386] width 442 height 190
type input "10"
drag, startPoint x: 394, startPoint y: 384, endPoint x: 362, endPoint y: 385, distance: 31.9
click at [362, 385] on div "[DATE] 12 : 00 : 00 AM" at bounding box center [364, 386] width 424 height 18
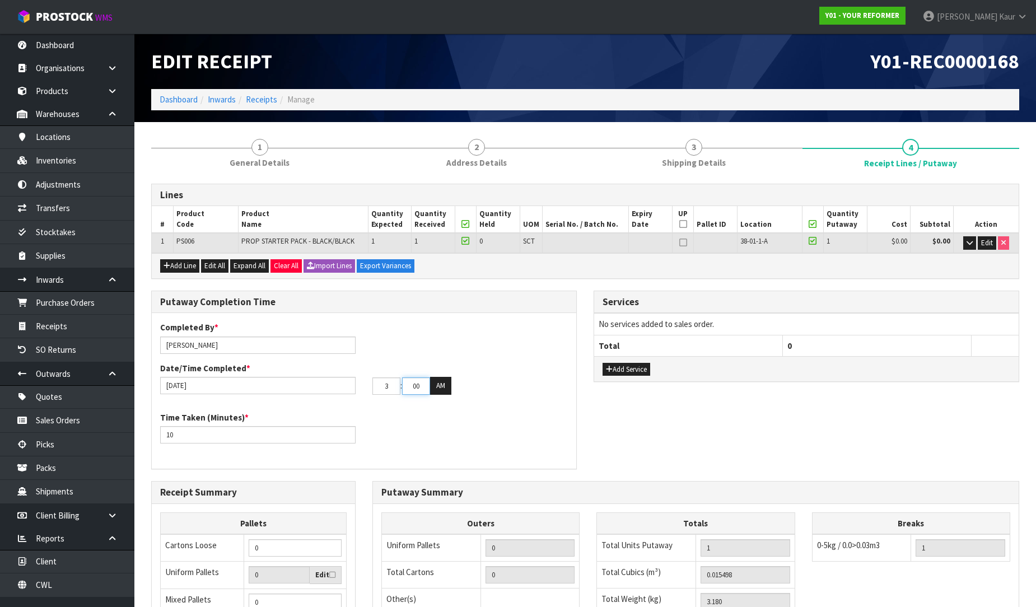
type input "03"
drag, startPoint x: 423, startPoint y: 388, endPoint x: 404, endPoint y: 388, distance: 19.6
click at [404, 388] on input "00" at bounding box center [416, 385] width 28 height 17
type input "47"
drag, startPoint x: 450, startPoint y: 387, endPoint x: 432, endPoint y: 427, distance: 44.1
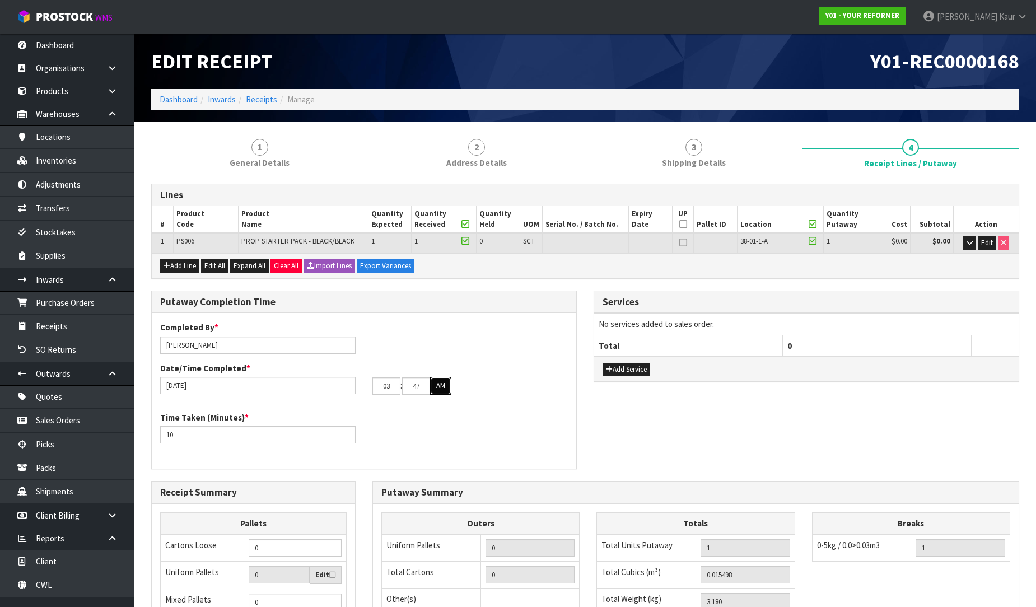
click at [450, 387] on button "AM" at bounding box center [440, 386] width 21 height 18
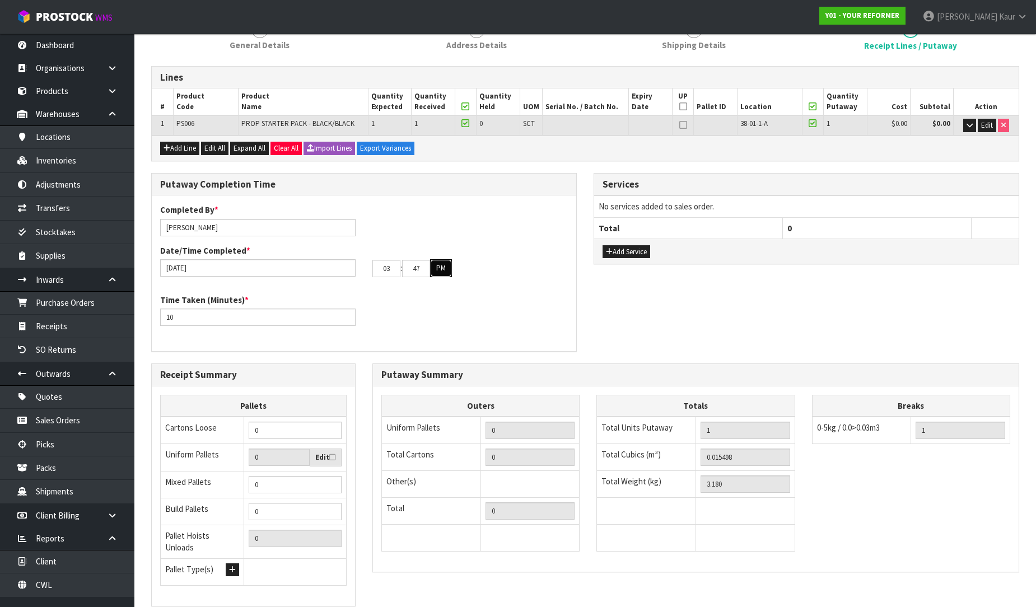
scroll to position [188, 0]
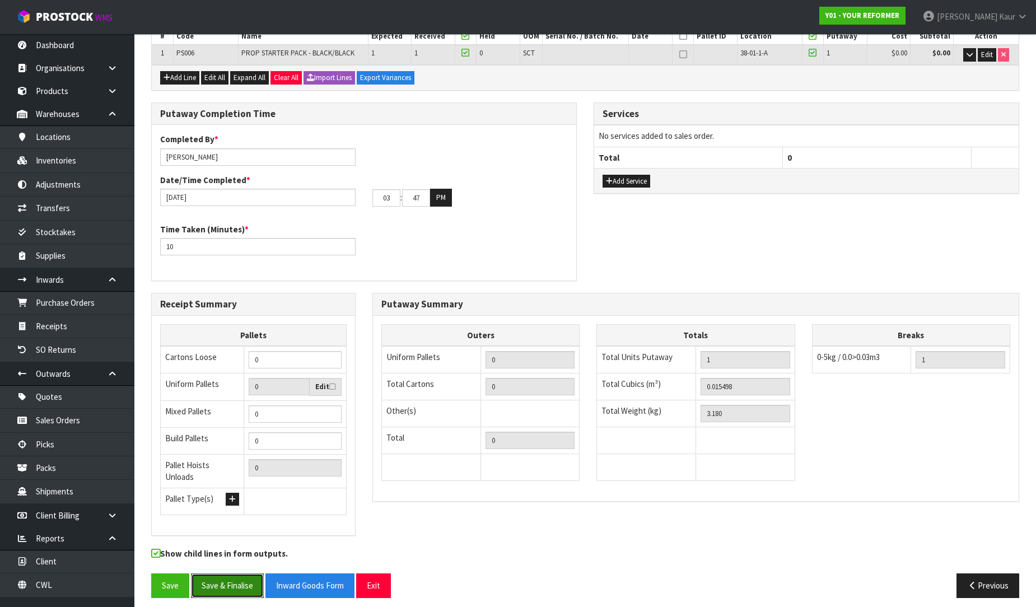
click at [211, 575] on button "Save & Finalise" at bounding box center [227, 585] width 73 height 24
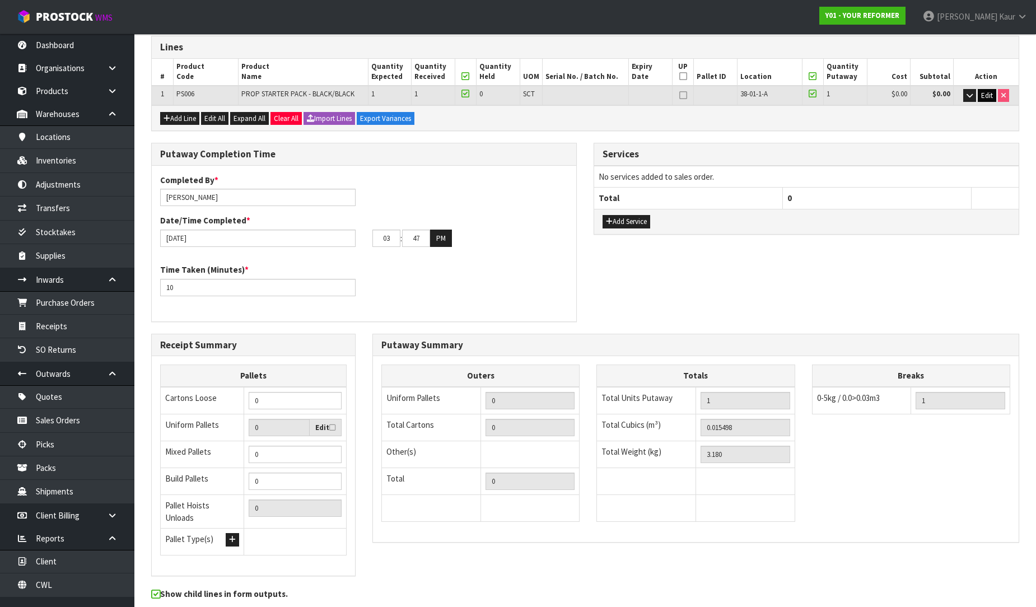
scroll to position [0, 0]
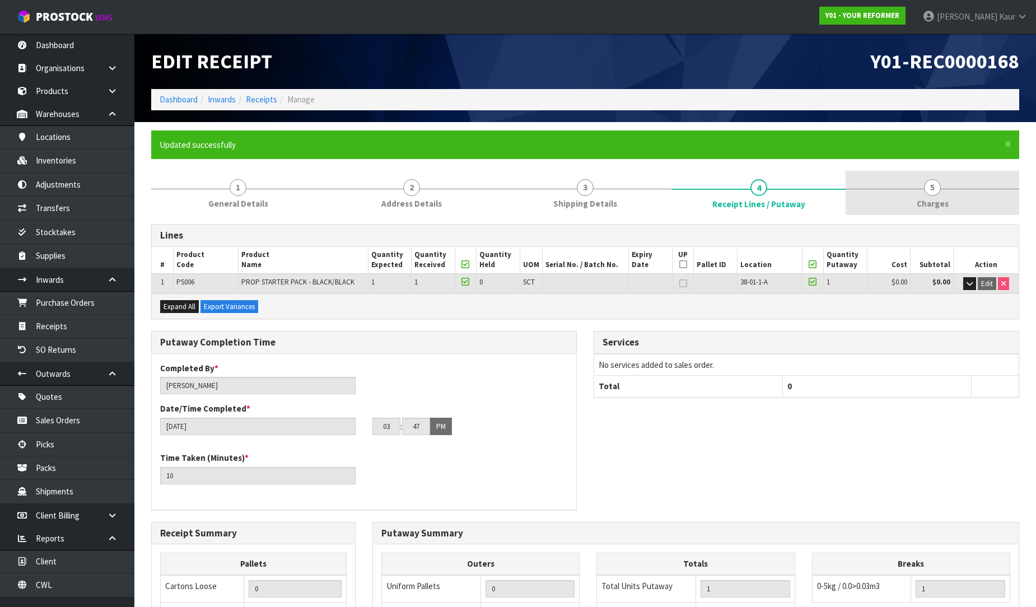
click at [927, 192] on span "5" at bounding box center [932, 187] width 17 height 17
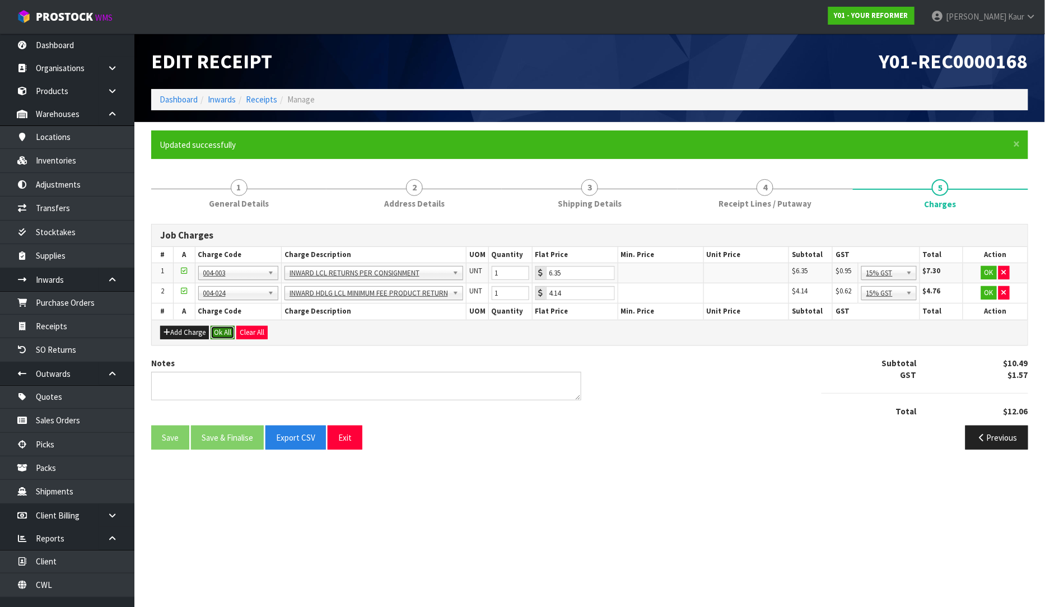
click at [220, 333] on button "Ok All" at bounding box center [223, 332] width 24 height 13
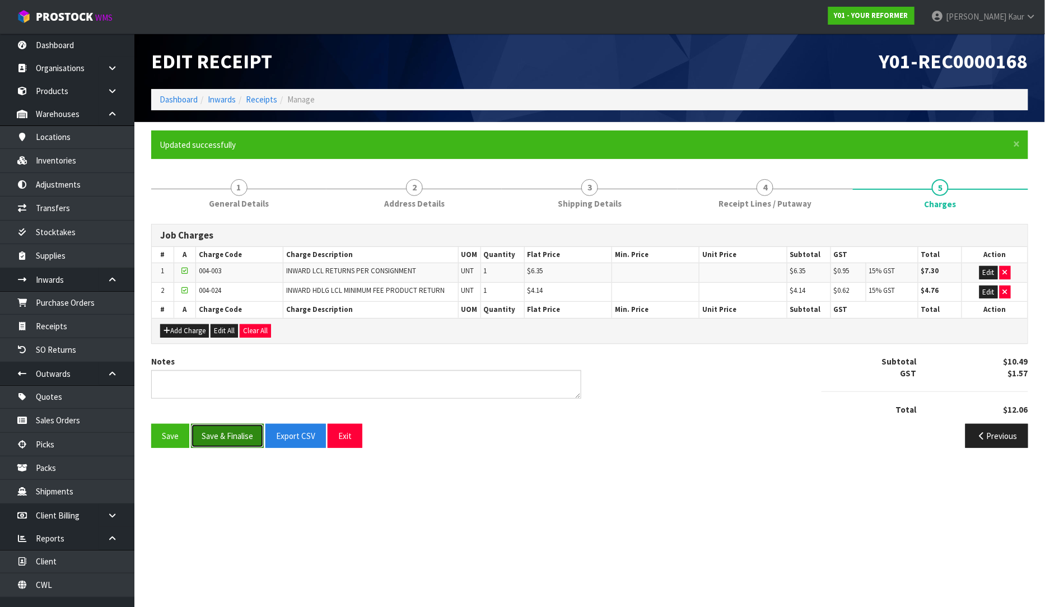
click at [214, 432] on button "Save & Finalise" at bounding box center [227, 436] width 73 height 24
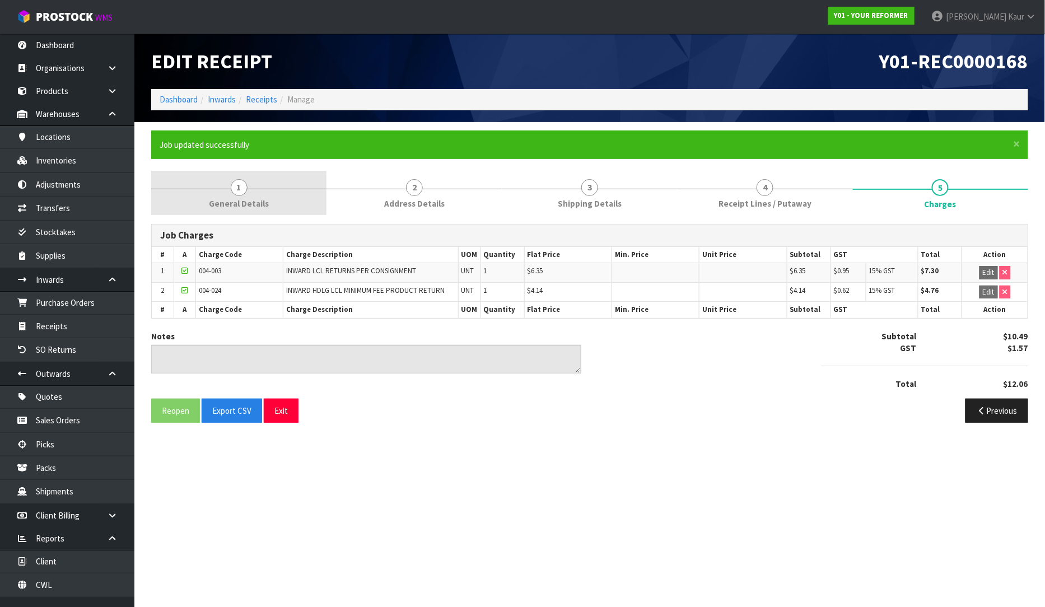
click at [208, 190] on link "1 General Details" at bounding box center [238, 193] width 175 height 44
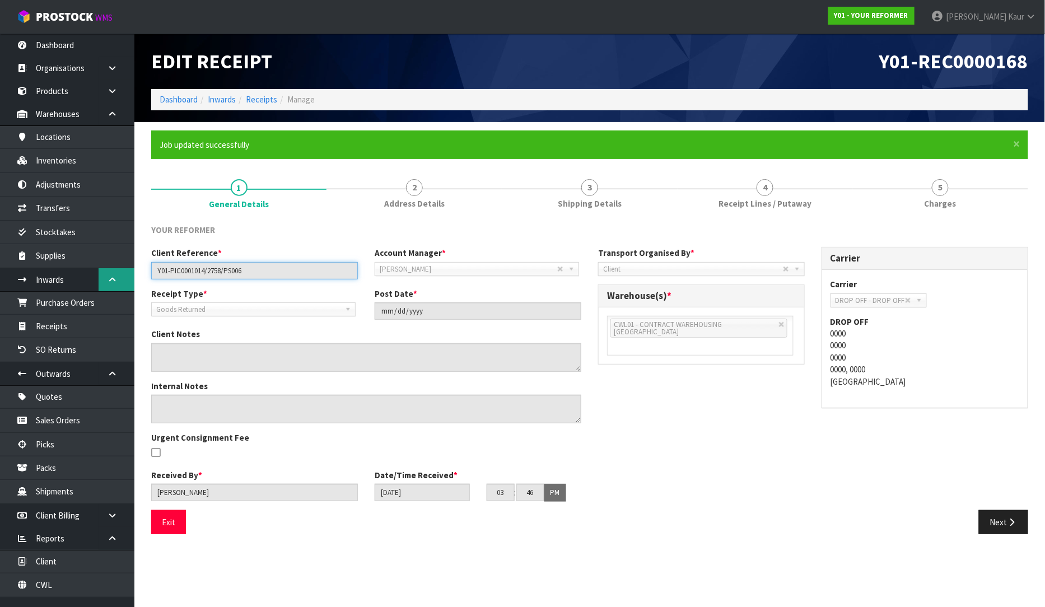
drag, startPoint x: 256, startPoint y: 276, endPoint x: 113, endPoint y: 274, distance: 143.9
click at [113, 274] on body "Toggle navigation ProStock WMS Y01 - YOUR REFORMER [PERSON_NAME] Logout Dashboa…" at bounding box center [522, 303] width 1045 height 607
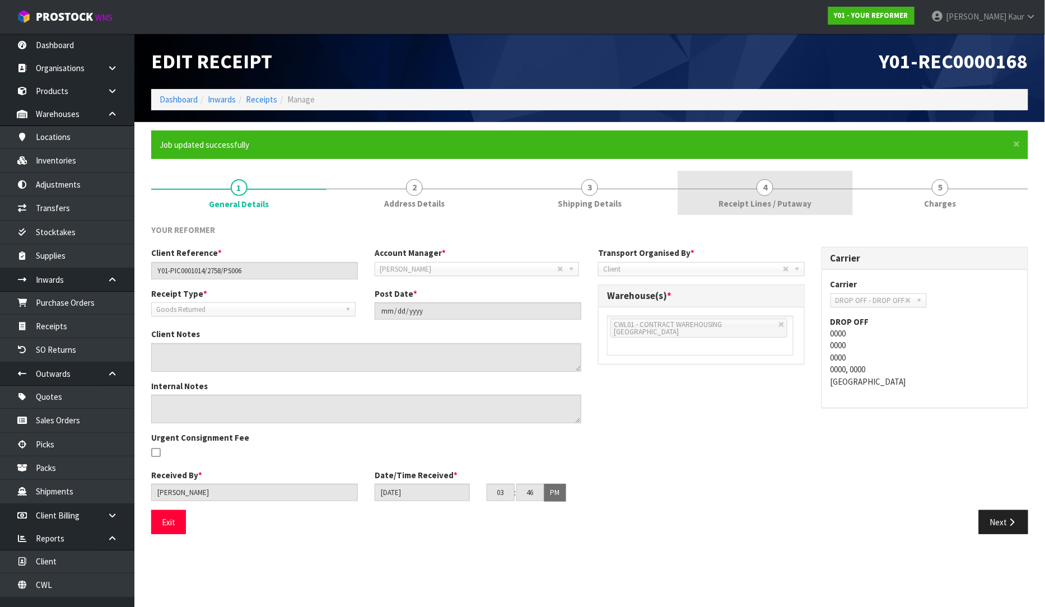
click at [720, 208] on link "4 Receipt Lines / Putaway" at bounding box center [765, 193] width 175 height 44
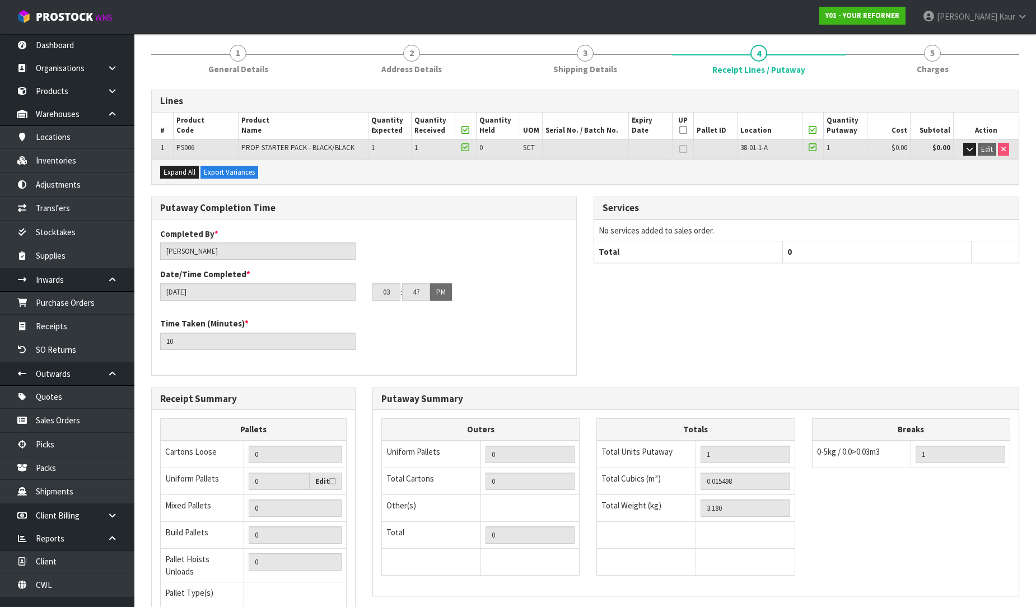
scroll to position [228, 0]
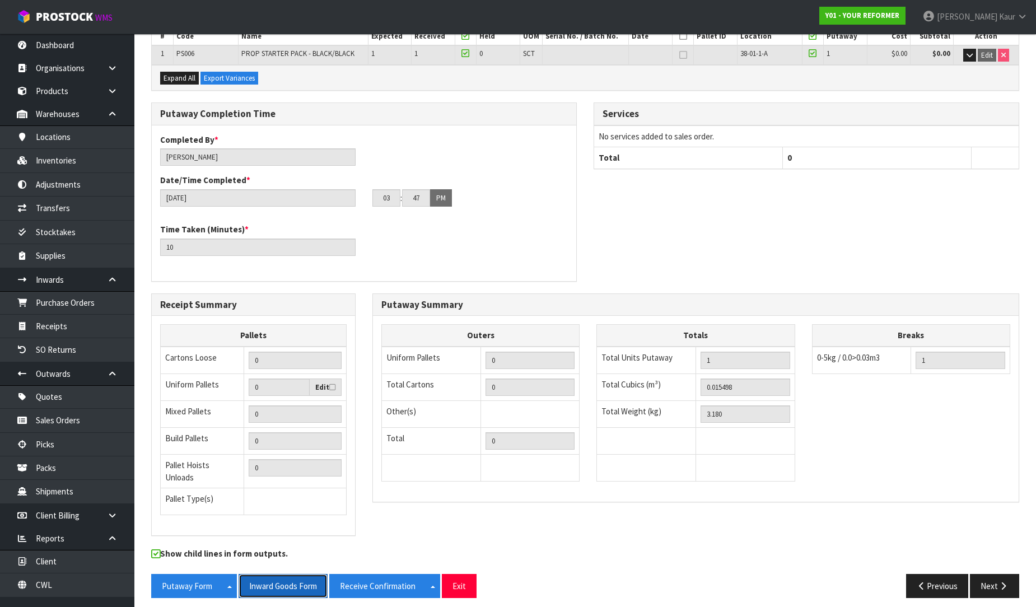
click at [295, 586] on button "Inward Goods Form" at bounding box center [283, 586] width 89 height 24
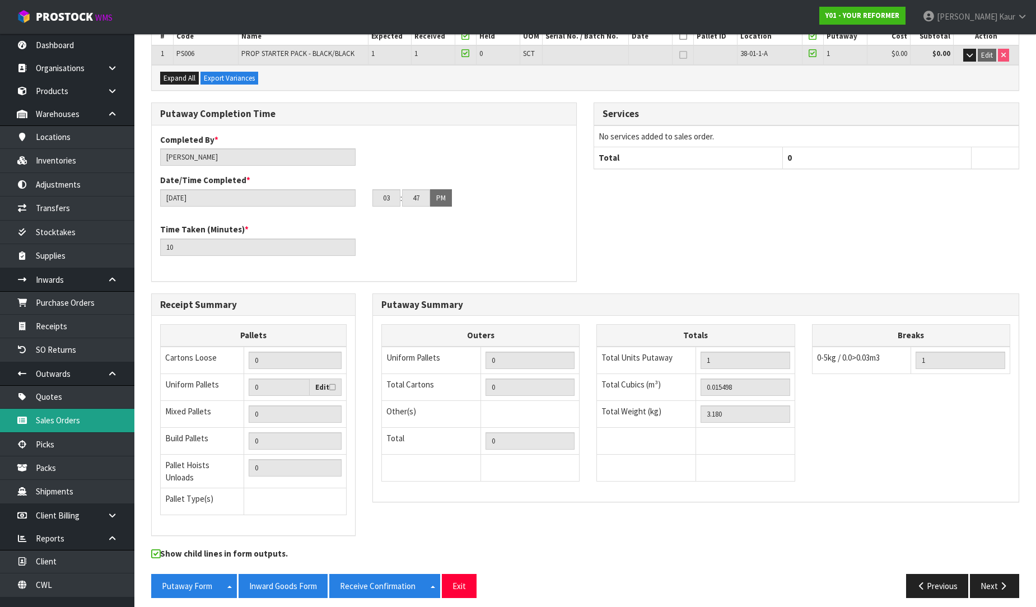
click at [80, 424] on link "Sales Orders" at bounding box center [67, 420] width 134 height 23
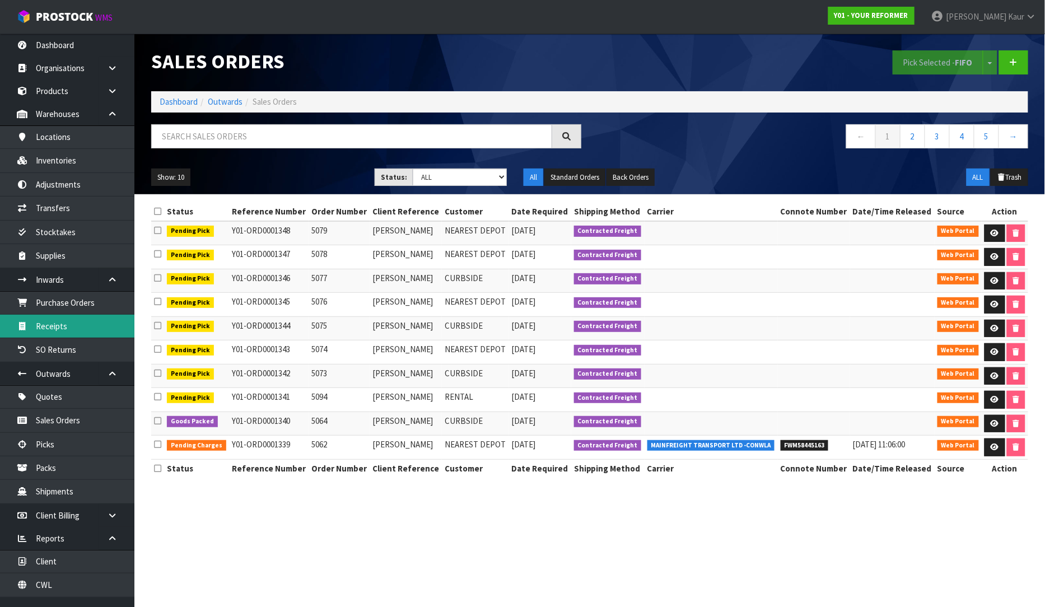
click at [58, 324] on link "Receipts" at bounding box center [67, 326] width 134 height 23
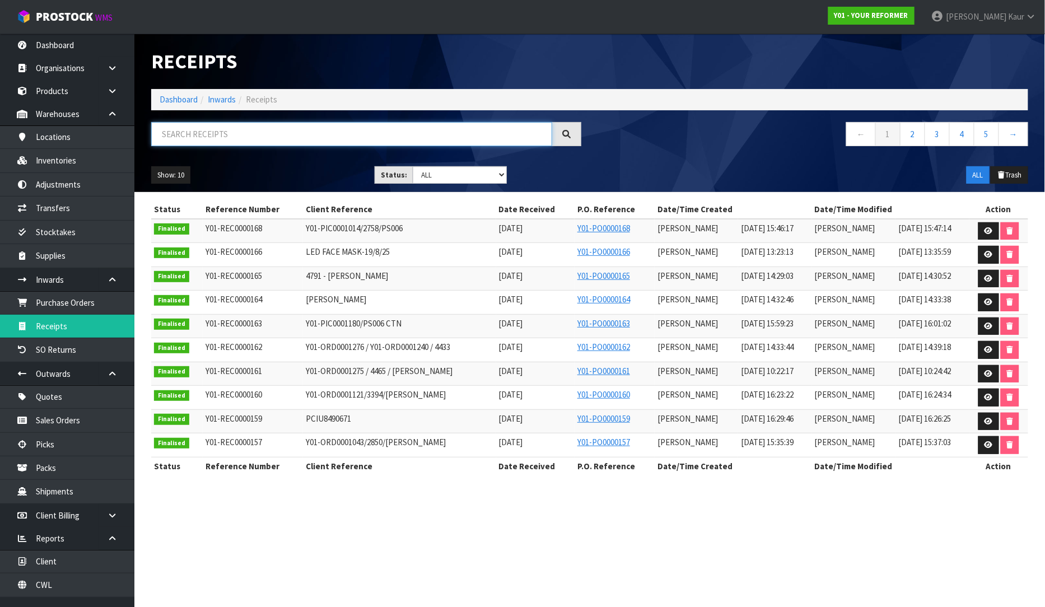
click at [212, 142] on input "text" at bounding box center [351, 134] width 401 height 24
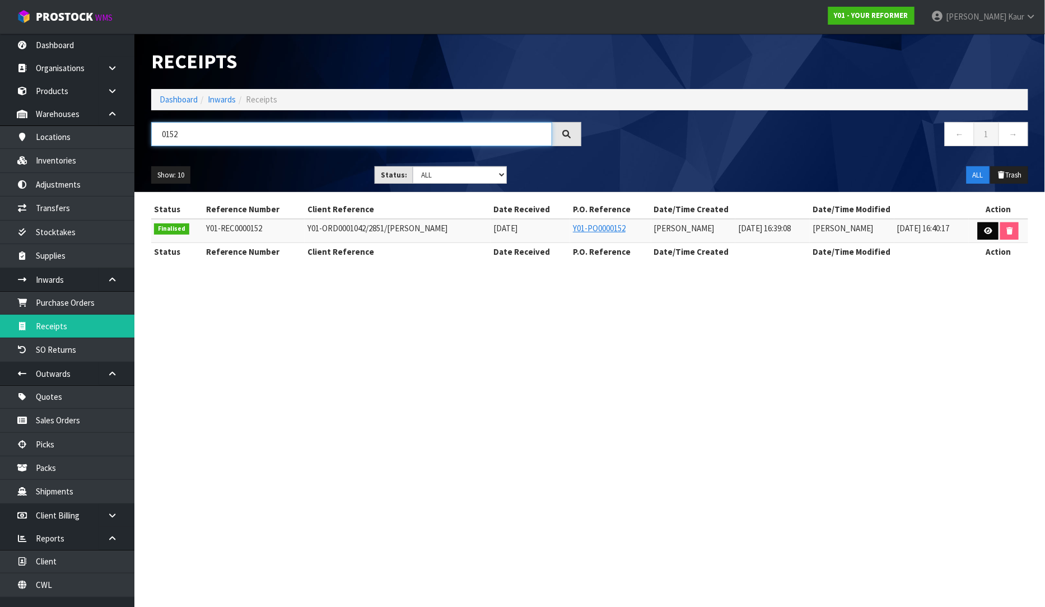
type input "0152"
click at [987, 227] on icon at bounding box center [988, 230] width 8 height 7
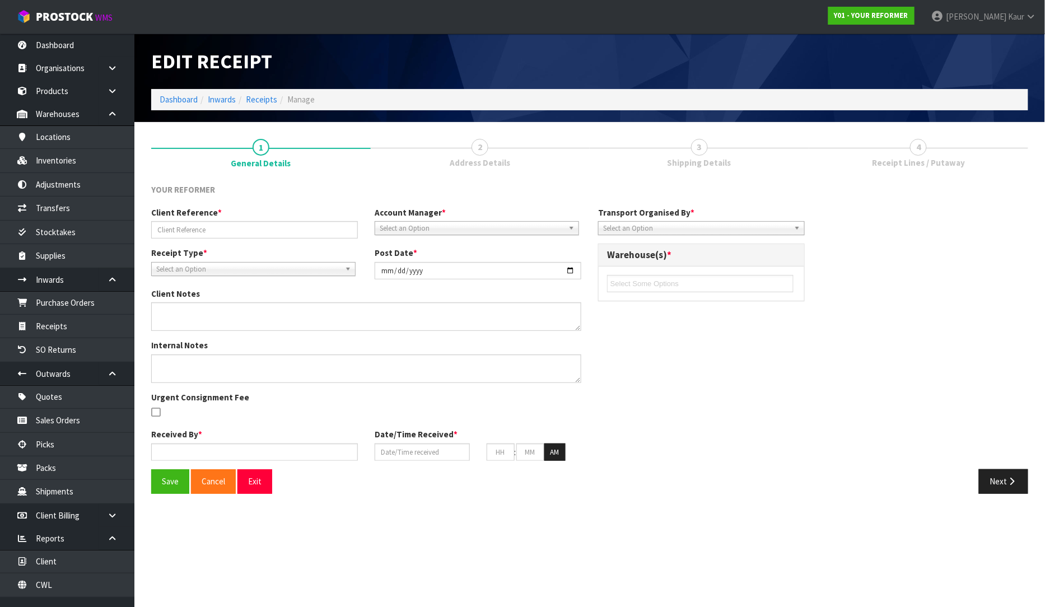
type input "Y01-ORD0001042/2851/[PERSON_NAME]"
type input "[DATE]"
type textarea "THE CUSTOMER, [PERSON_NAME], IS RETURNING 2 OUT OF 4 RENTALS UNDER ORDER Y01-OR…"
type input "[PERSON_NAME]"
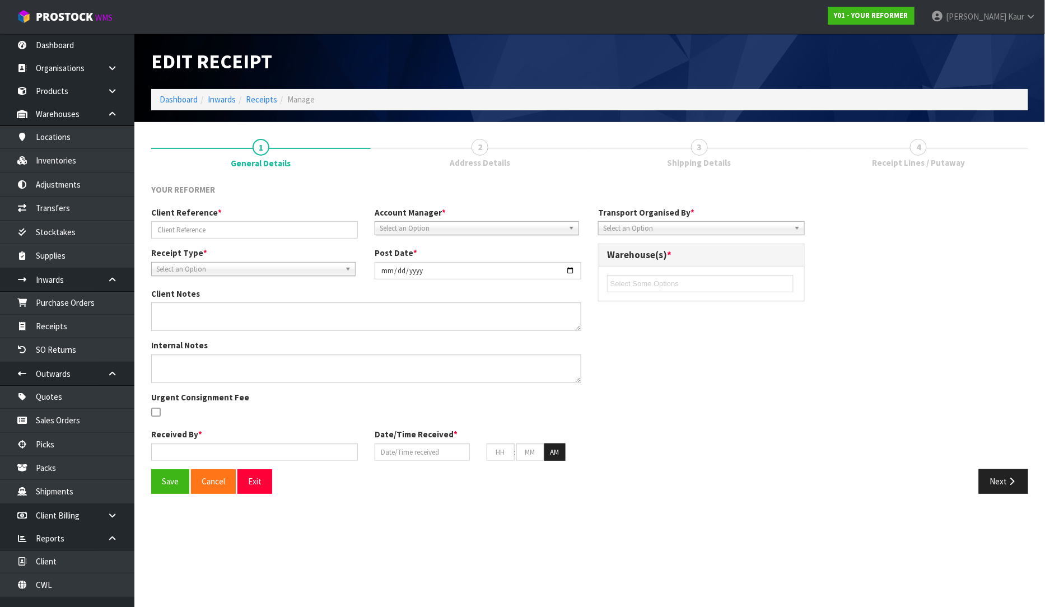
type input "[DATE]"
type input "04"
type input "39"
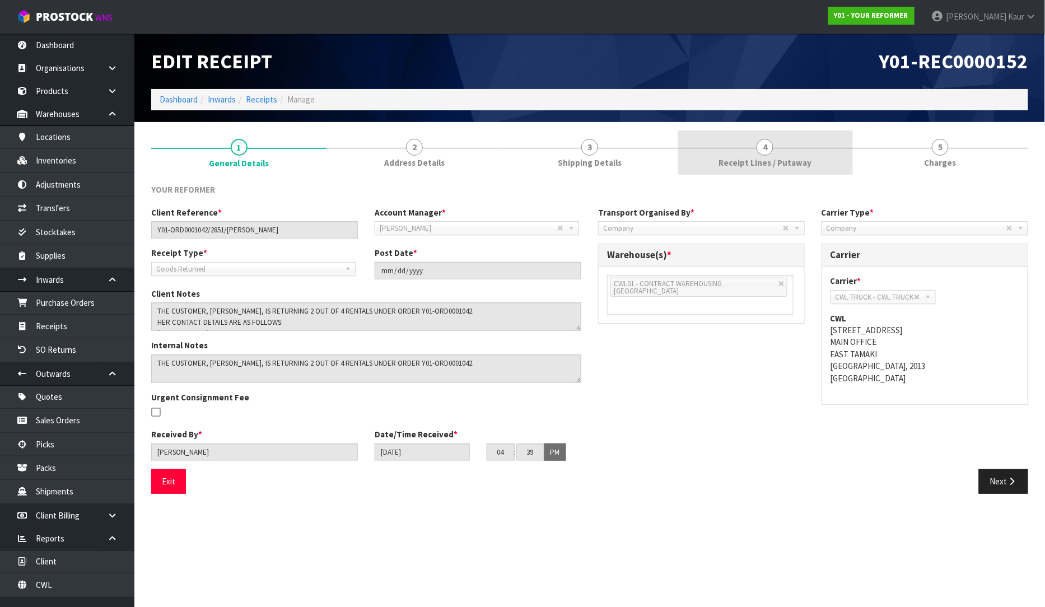
click at [766, 157] on span "Receipt Lines / Putaway" at bounding box center [764, 163] width 93 height 12
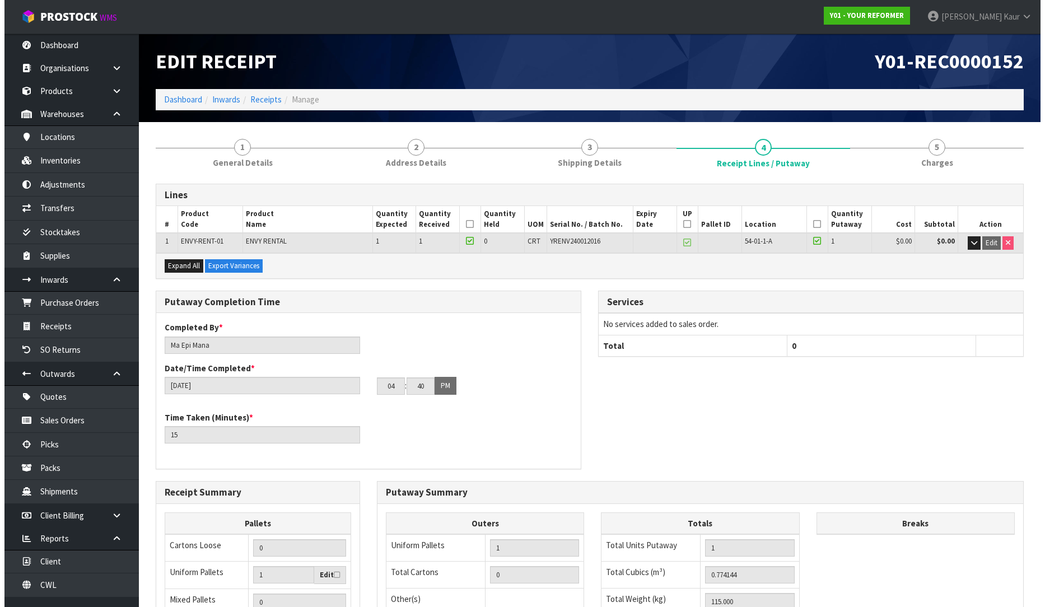
scroll to position [13, 0]
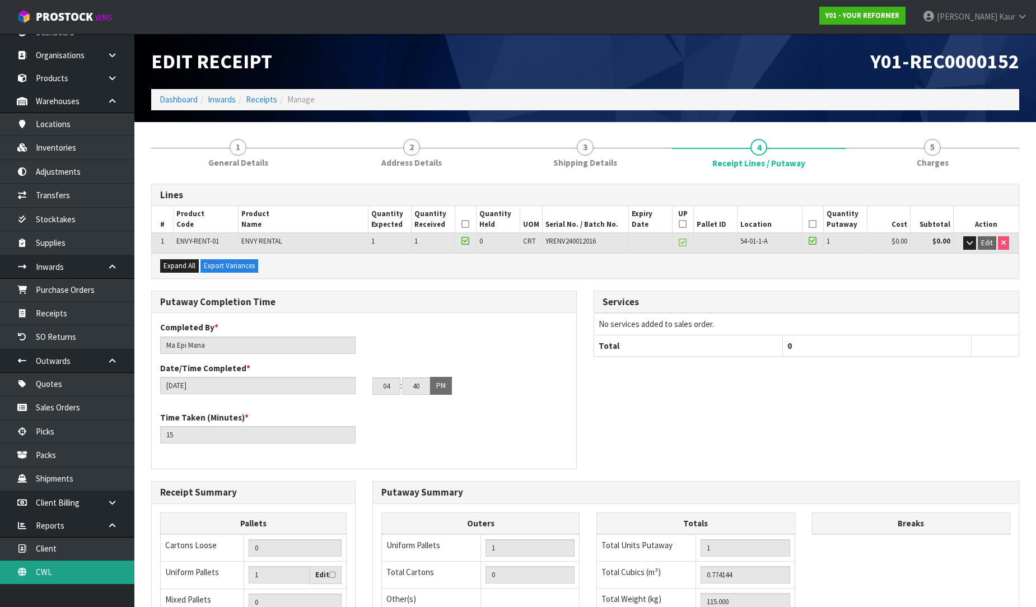
drag, startPoint x: 43, startPoint y: 574, endPoint x: 47, endPoint y: 568, distance: 6.8
click at [43, 574] on link "CWL" at bounding box center [67, 572] width 134 height 23
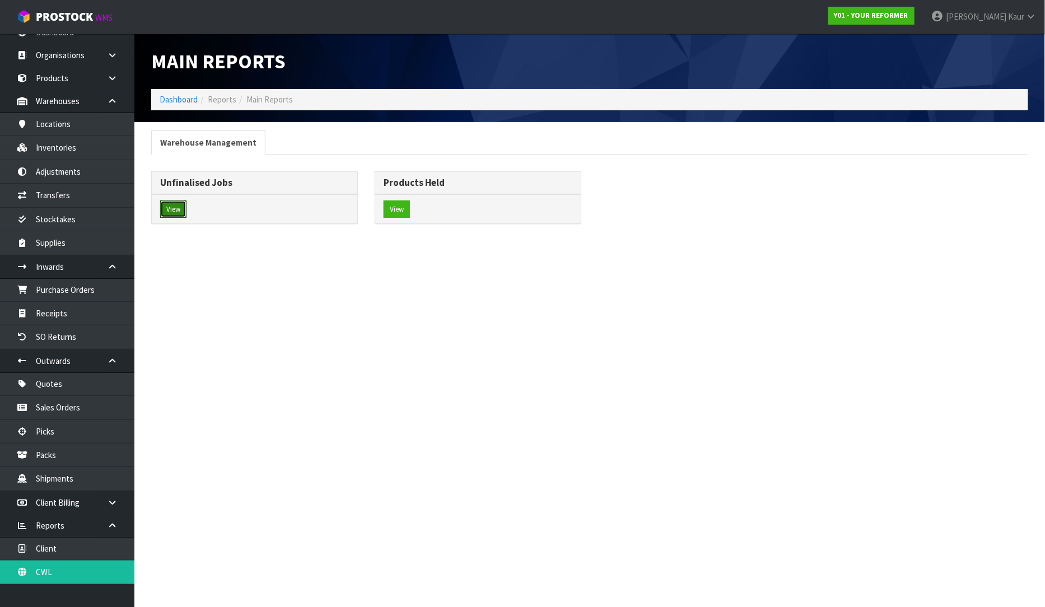
click at [181, 208] on button "View" at bounding box center [173, 209] width 26 height 18
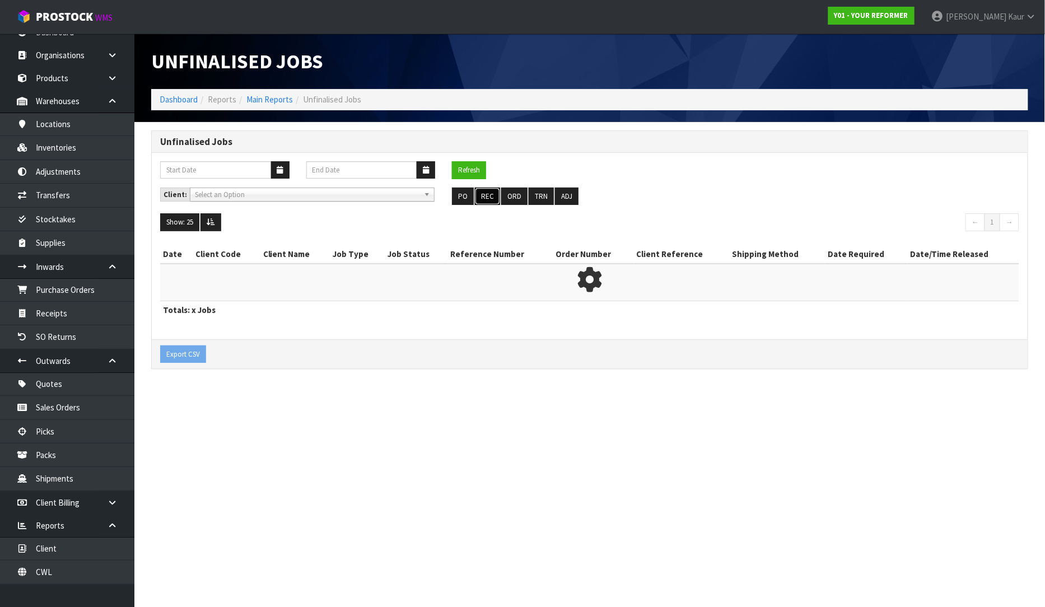
click at [484, 193] on button "REC" at bounding box center [487, 197] width 25 height 18
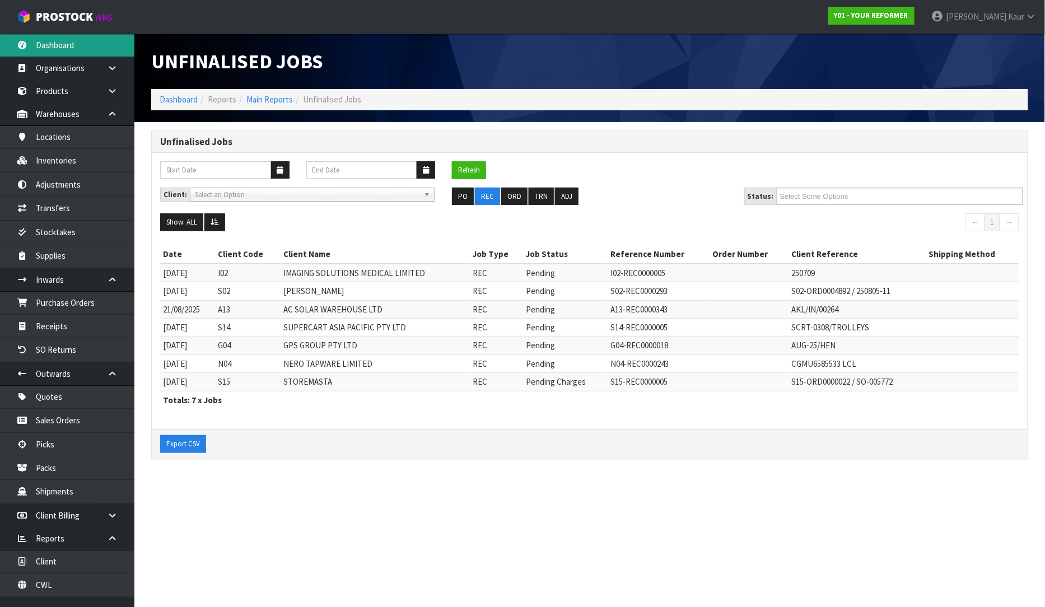
click at [65, 41] on link "Dashboard" at bounding box center [67, 45] width 134 height 23
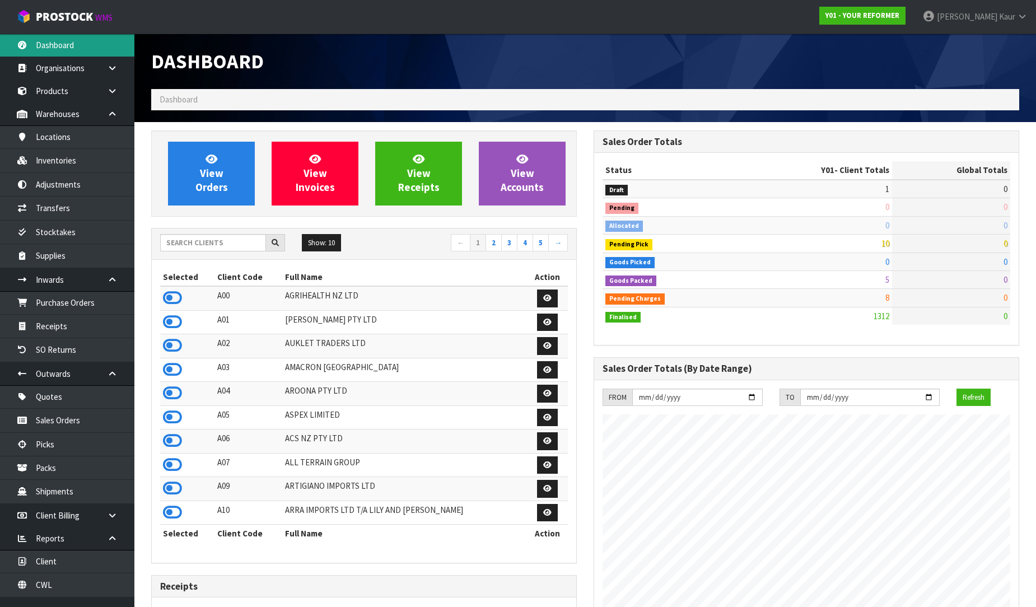
scroll to position [848, 442]
click at [195, 237] on input "text" at bounding box center [213, 242] width 106 height 17
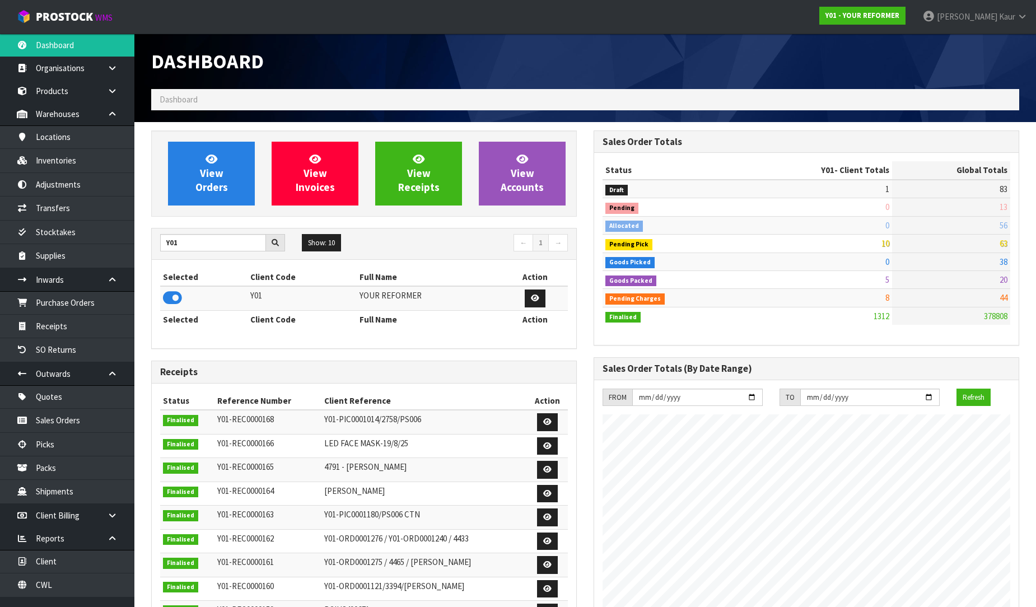
click at [174, 295] on icon at bounding box center [172, 298] width 19 height 17
click at [83, 306] on link "Purchase Orders" at bounding box center [67, 302] width 134 height 23
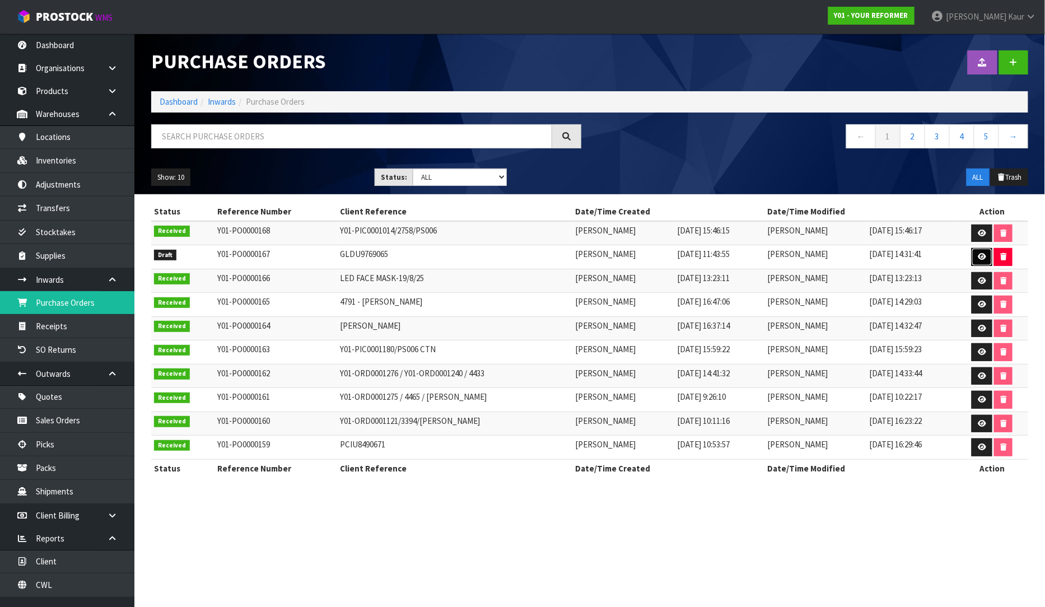
click at [979, 254] on icon at bounding box center [982, 256] width 8 height 7
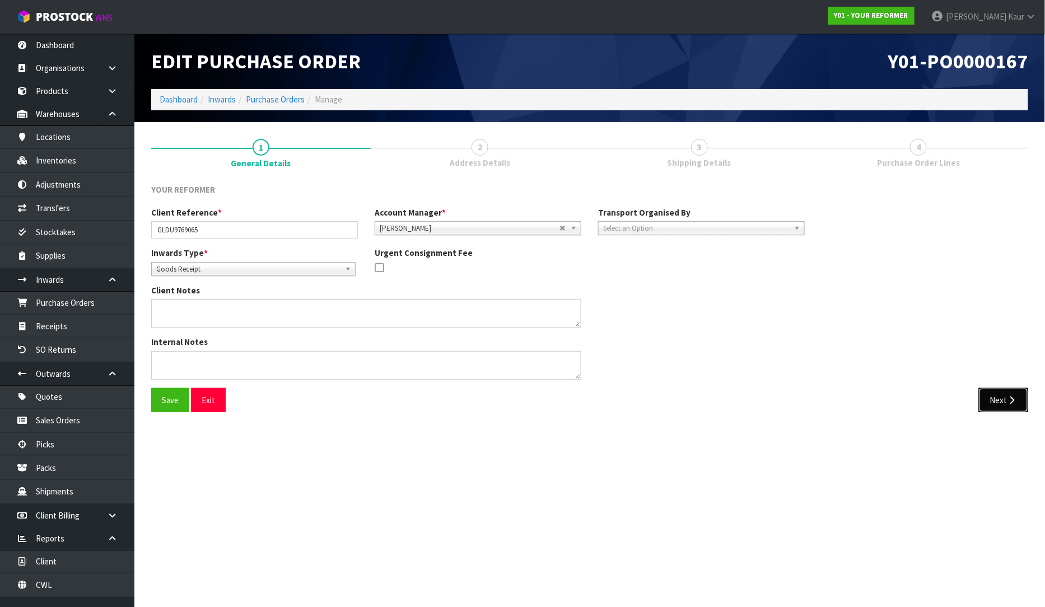
click at [994, 404] on button "Next" at bounding box center [1003, 400] width 49 height 24
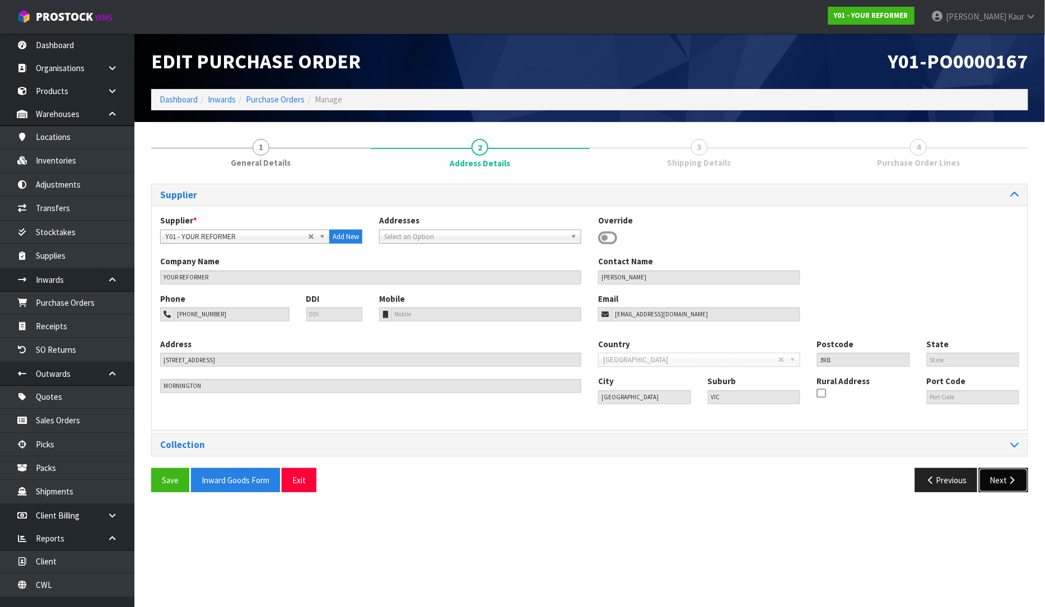
click at [1007, 473] on button "Next" at bounding box center [1003, 480] width 49 height 24
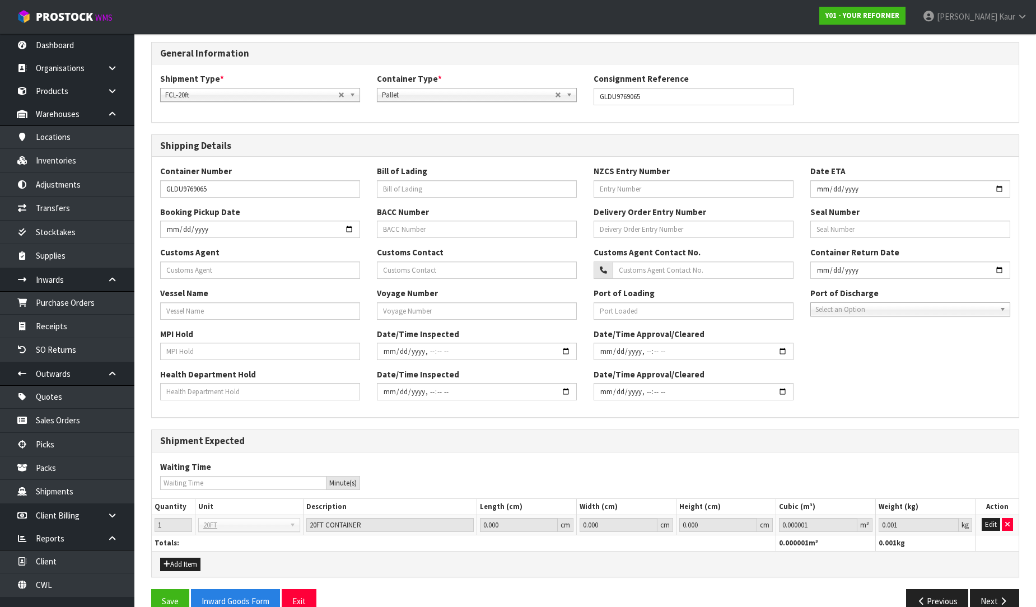
scroll to position [165, 0]
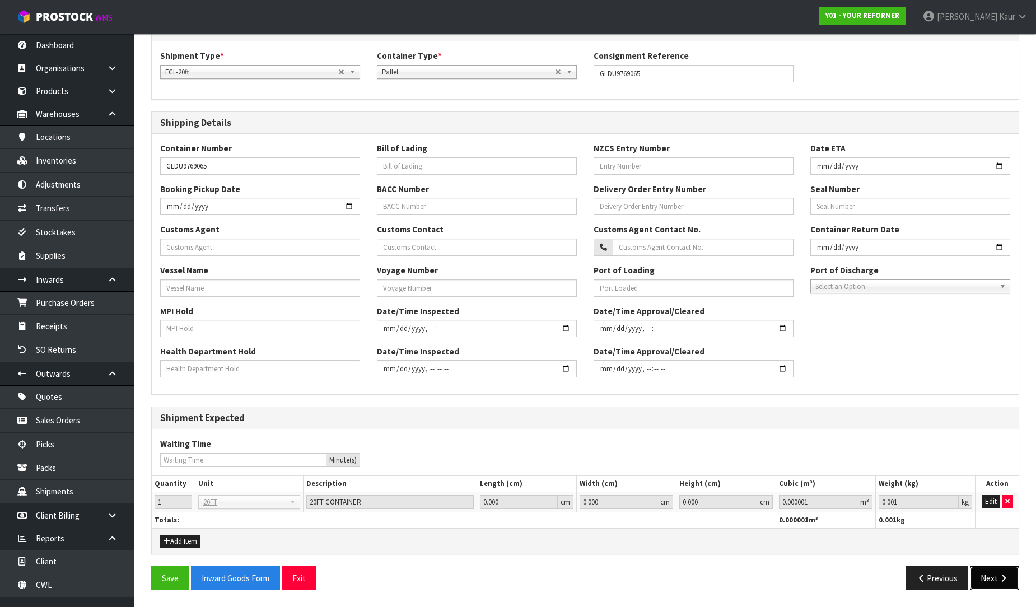
click at [992, 580] on button "Next" at bounding box center [994, 578] width 49 height 24
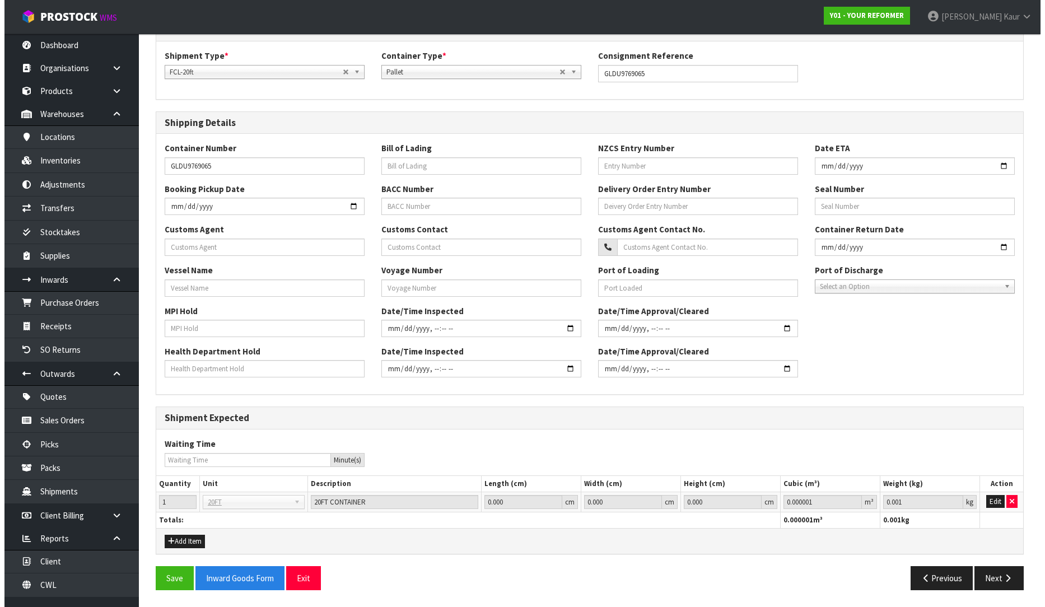
scroll to position [0, 0]
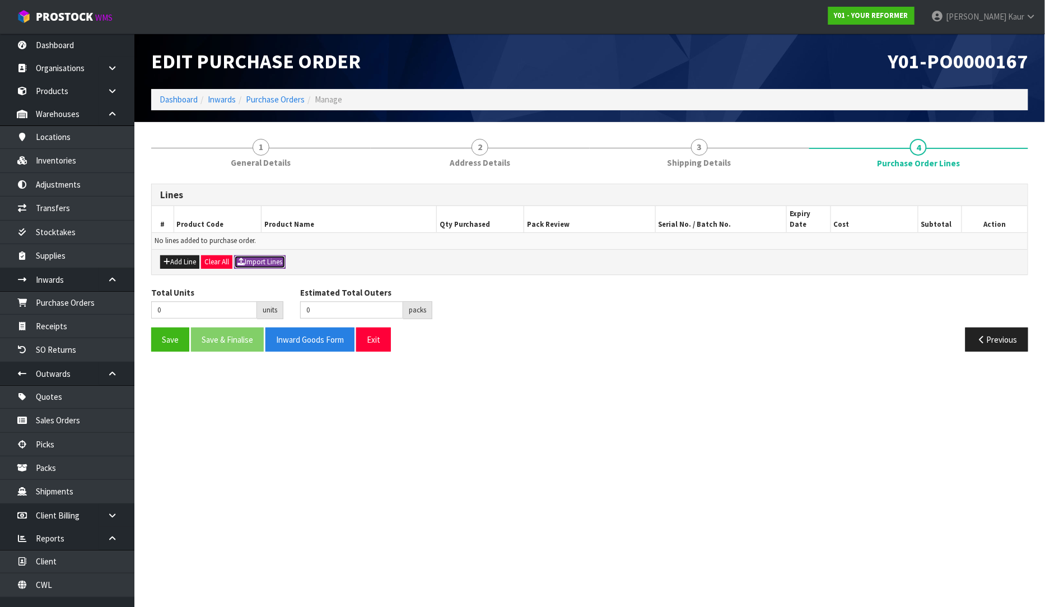
click at [260, 255] on button "Import Lines" at bounding box center [260, 261] width 52 height 13
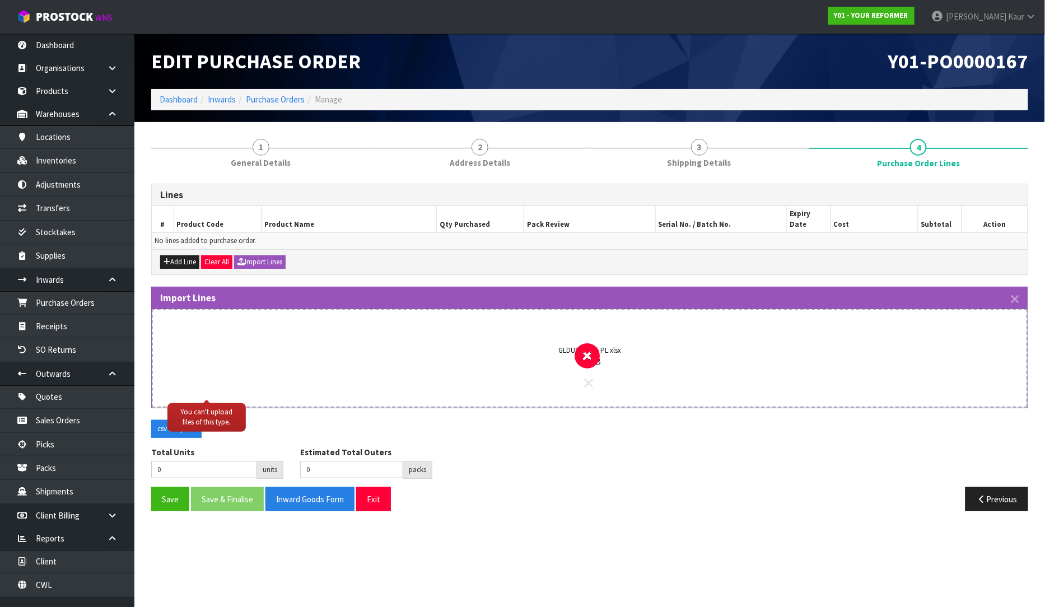
click at [586, 376] on icon at bounding box center [589, 383] width 9 height 15
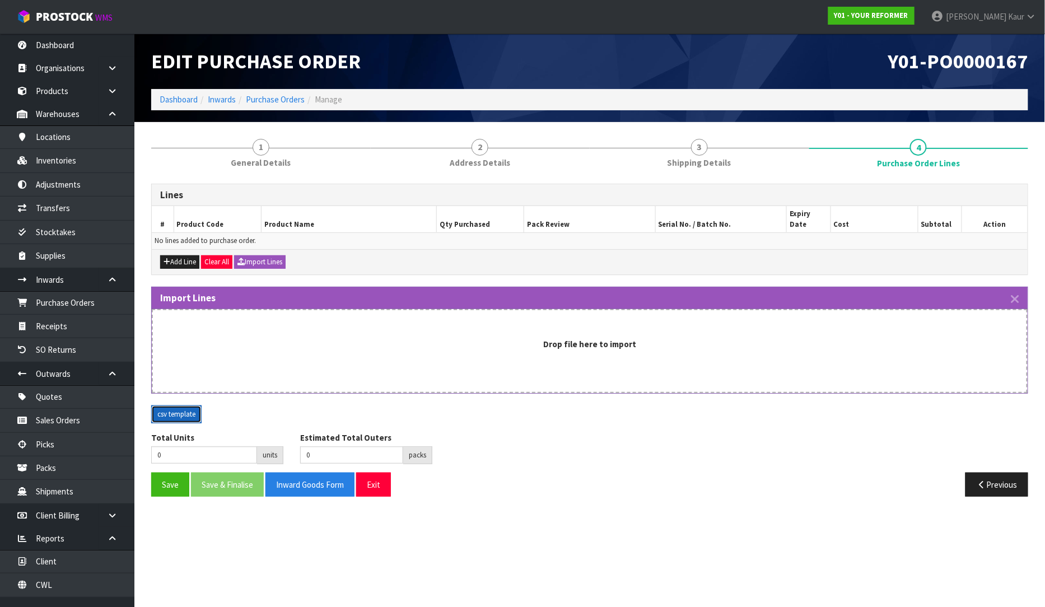
click at [169, 410] on button "csv template" at bounding box center [176, 414] width 50 height 18
click at [1012, 293] on icon "button" at bounding box center [1015, 299] width 8 height 13
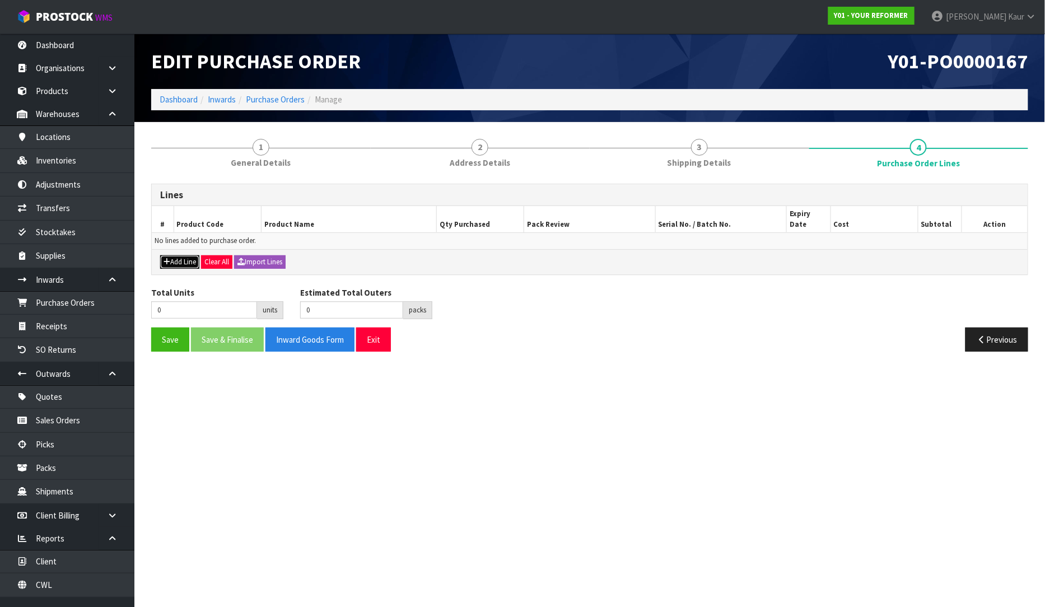
click at [176, 258] on button "Add Line" at bounding box center [179, 261] width 39 height 13
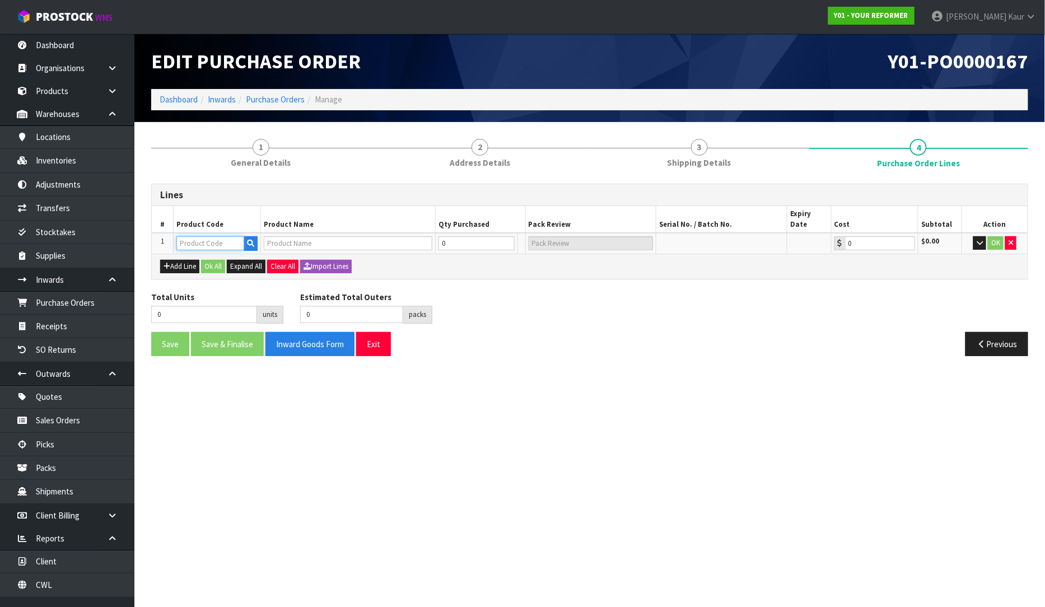
click at [194, 236] on input "text" at bounding box center [210, 243] width 68 height 14
paste input "STU-MCA-01"
click at [170, 260] on button "Add Line" at bounding box center [179, 266] width 39 height 13
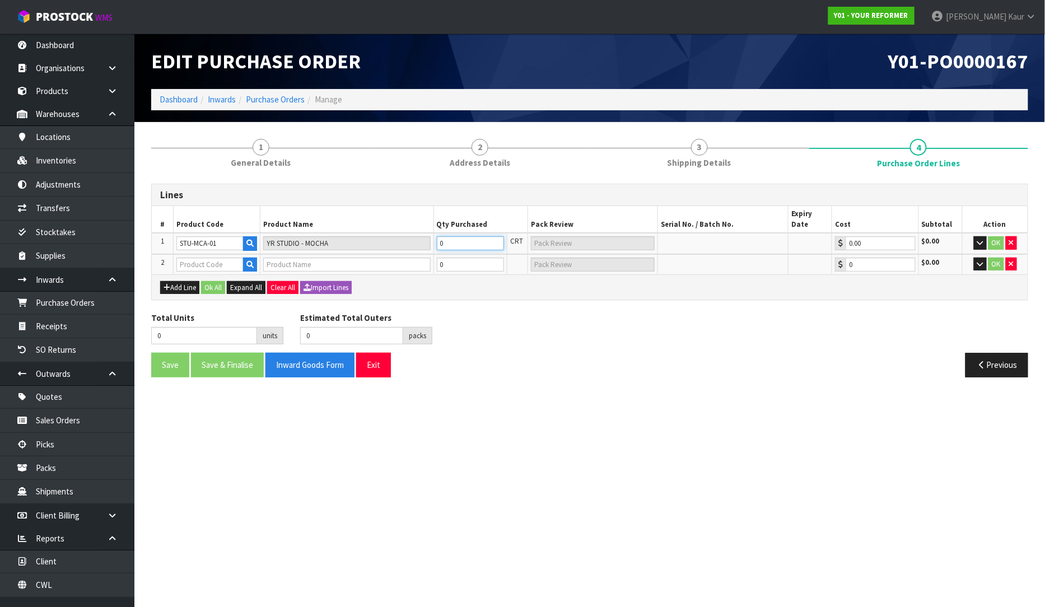
drag, startPoint x: 449, startPoint y: 228, endPoint x: 432, endPoint y: 228, distance: 16.8
click at [432, 233] on tr "1 STU-MCA-01 YR STUDIO - [GEOGRAPHIC_DATA] 0 CRT 0.00 $0.00 OK" at bounding box center [590, 243] width 876 height 21
click at [213, 258] on input "text" at bounding box center [209, 265] width 67 height 14
paste input "STU-IVR-01"
click at [463, 258] on input "0" at bounding box center [470, 265] width 67 height 14
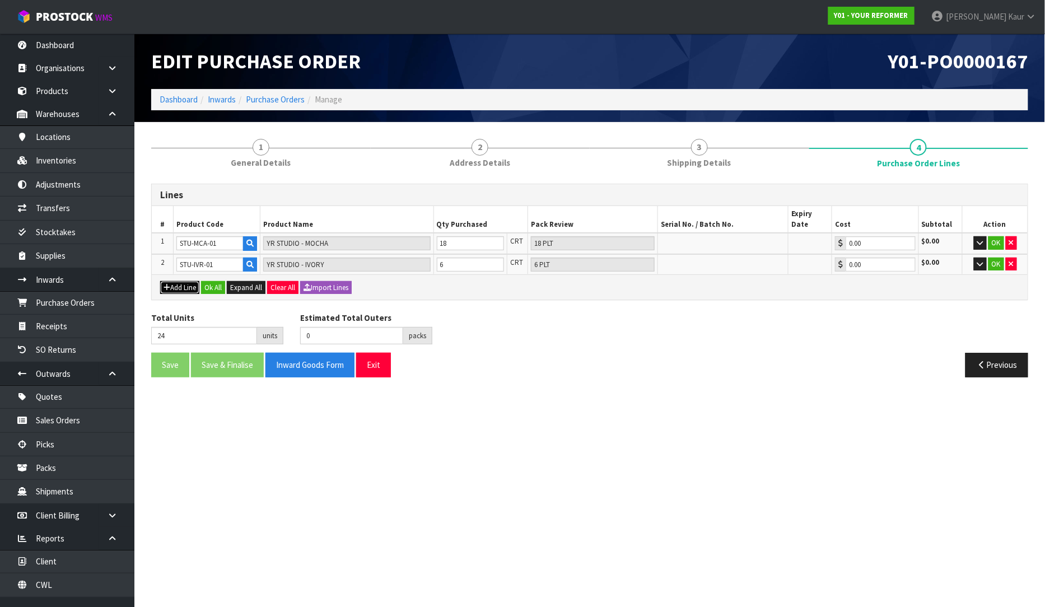
click at [185, 281] on button "Add Line" at bounding box center [179, 287] width 39 height 13
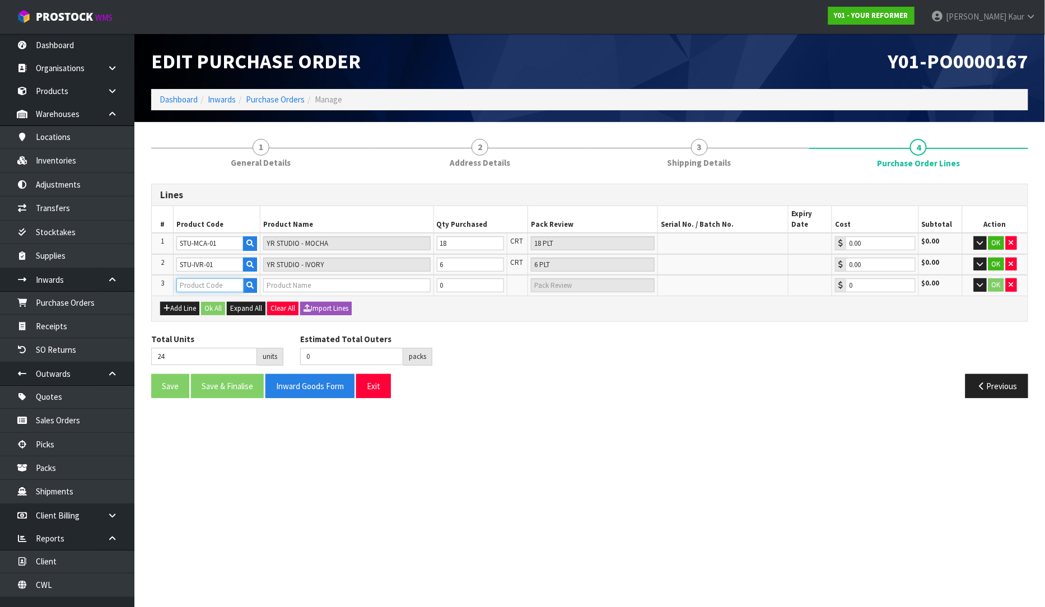
click at [203, 278] on input "text" at bounding box center [209, 285] width 67 height 14
paste input "PB-IVR"
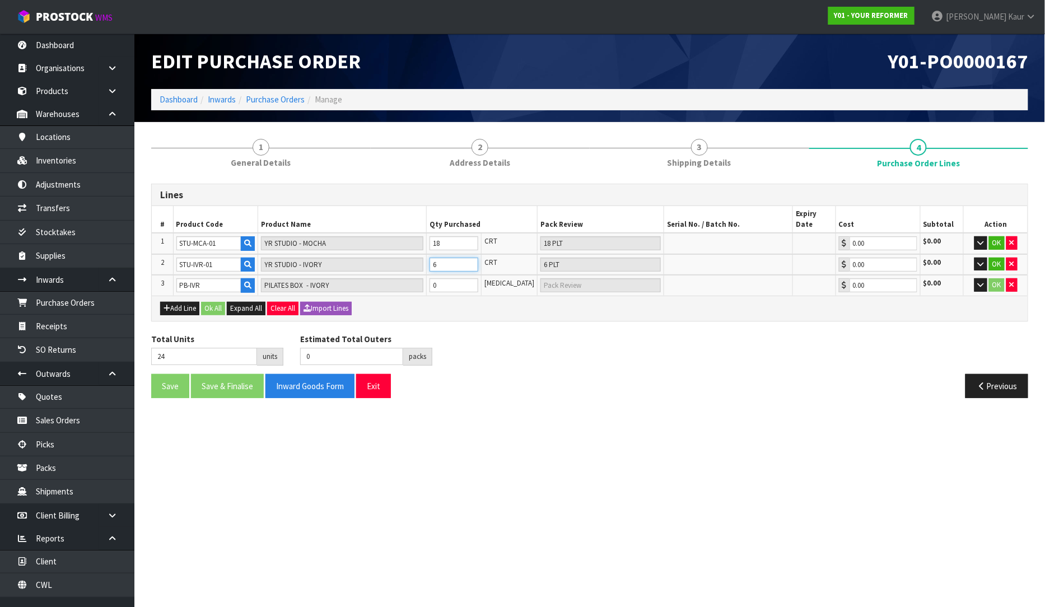
click at [482, 260] on td "6" at bounding box center [453, 264] width 55 height 21
click at [450, 278] on input "0" at bounding box center [454, 285] width 49 height 14
click at [196, 302] on button "Add Line" at bounding box center [179, 308] width 39 height 13
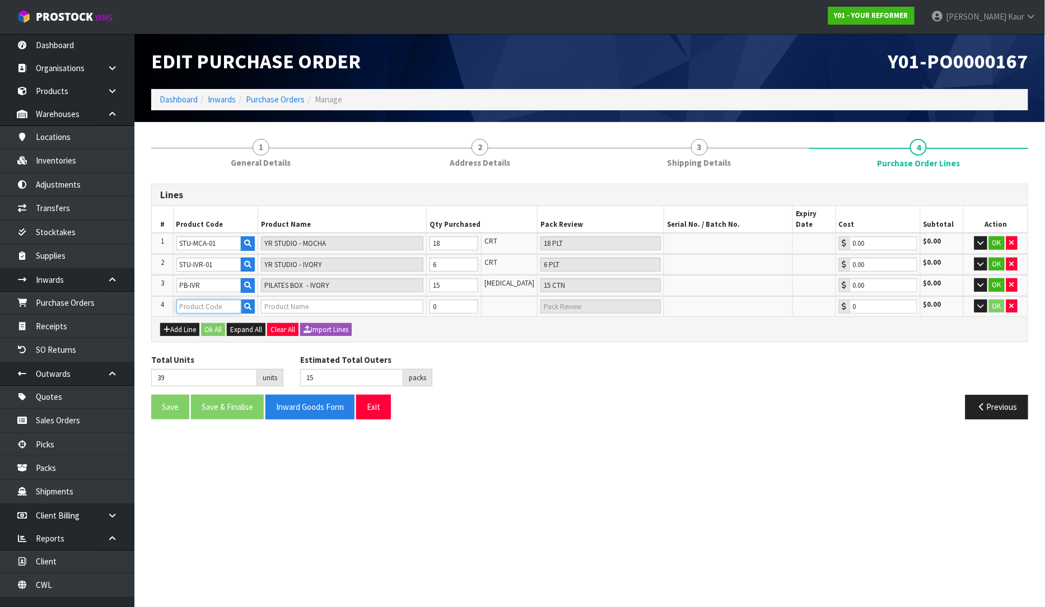
click at [234, 300] on input "text" at bounding box center [209, 307] width 66 height 14
paste input "PS002"
click at [179, 323] on button "Add Line" at bounding box center [179, 329] width 39 height 13
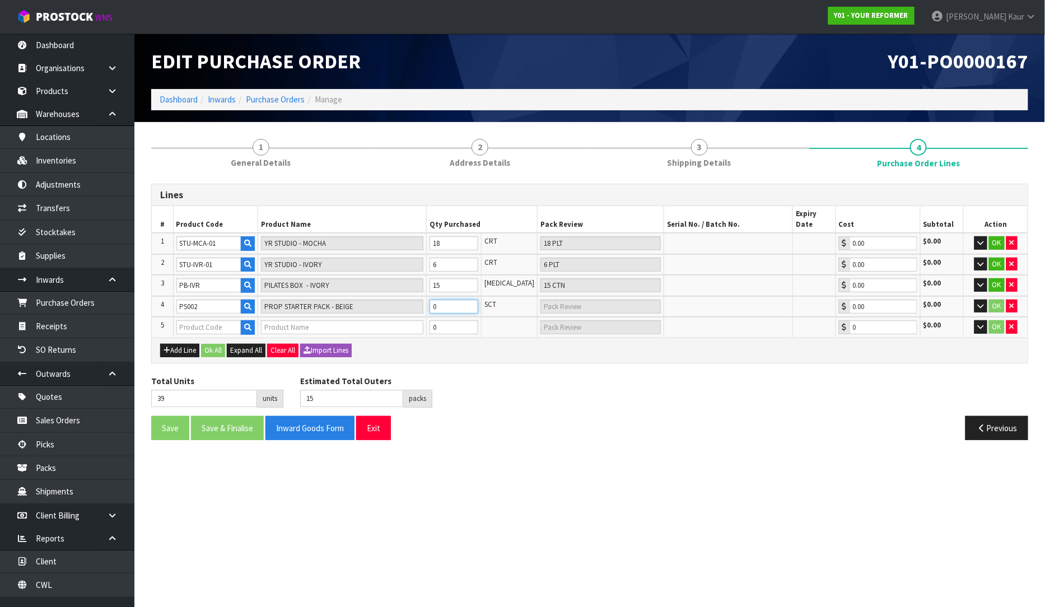
click at [460, 300] on input "0" at bounding box center [454, 307] width 49 height 14
click at [200, 320] on input "text" at bounding box center [209, 327] width 66 height 14
paste input "PS003"
click at [460, 320] on input "0" at bounding box center [454, 327] width 49 height 14
click at [186, 344] on button "Add Line" at bounding box center [179, 350] width 39 height 13
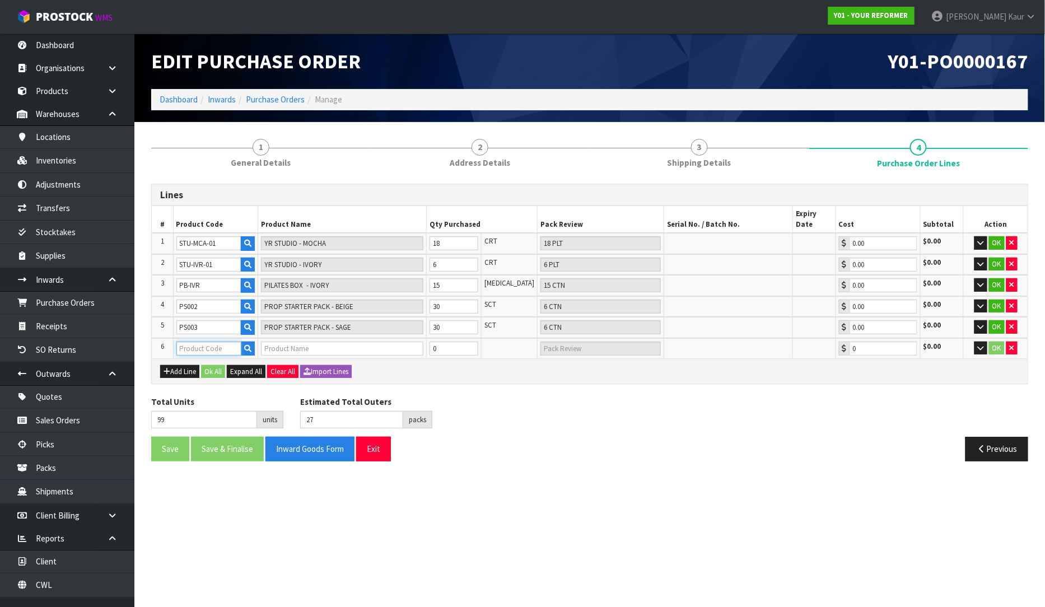
click at [217, 342] on input "text" at bounding box center [209, 349] width 66 height 14
paste input "PS004"
click at [468, 342] on input "0" at bounding box center [454, 349] width 49 height 14
click at [482, 301] on td "30" at bounding box center [453, 306] width 55 height 21
click at [479, 320] on input "30" at bounding box center [454, 327] width 49 height 14
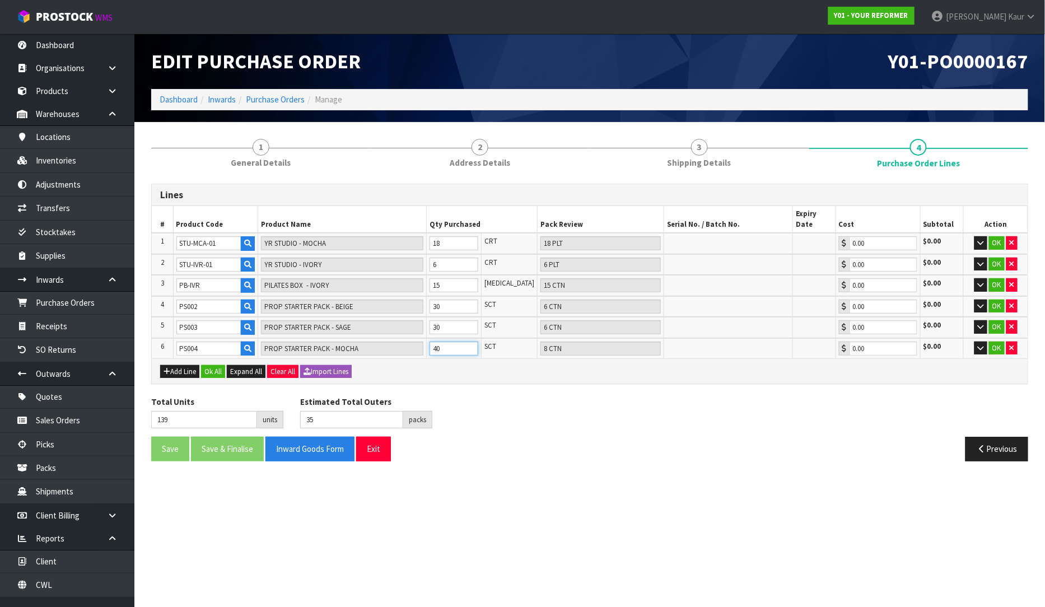
click at [413, 340] on tr "6 PS004 PROP STARTER PACK - MOCHA 40 SCT 8 CTN 0.00 $0.00 OK" at bounding box center [590, 348] width 876 height 21
click at [553, 396] on div "Total Units 149 units Estimated Total Outers 37 packs Estimated Total Pallets 0…" at bounding box center [590, 416] width 894 height 41
click at [180, 365] on button "Add Line" at bounding box center [179, 371] width 39 height 13
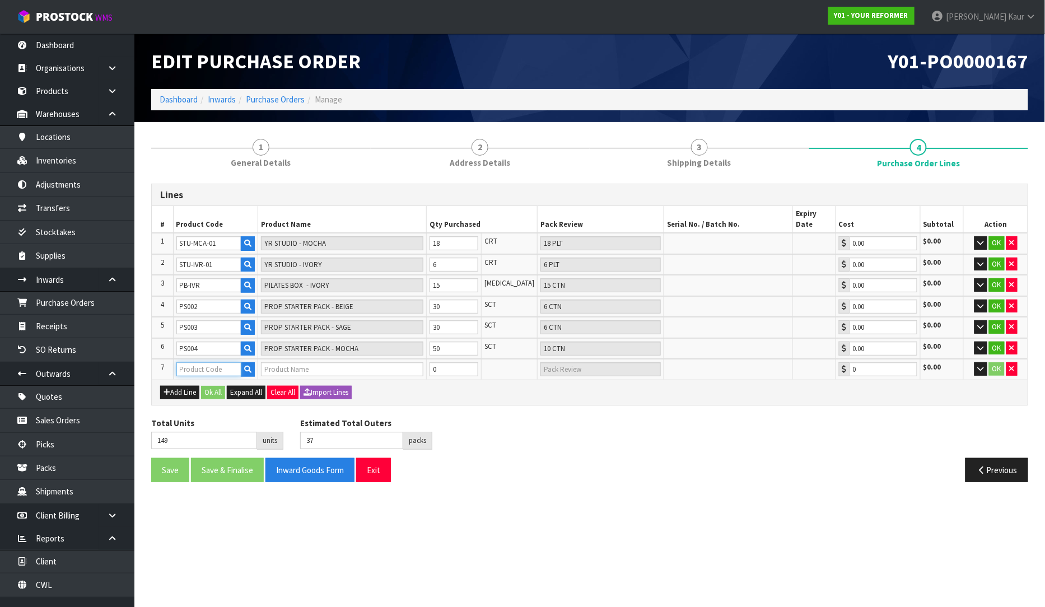
click at [221, 362] on input "text" at bounding box center [209, 369] width 66 height 14
paste input "ENVY BLACK"
click at [251, 366] on icon "button" at bounding box center [247, 369] width 7 height 7
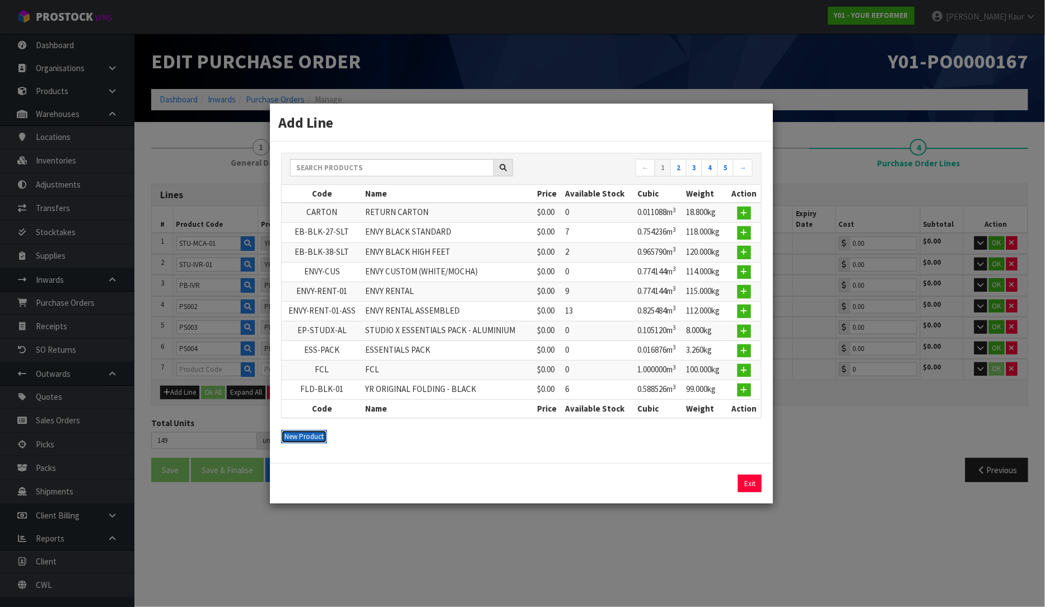
click at [297, 438] on button "New Product" at bounding box center [304, 436] width 46 height 13
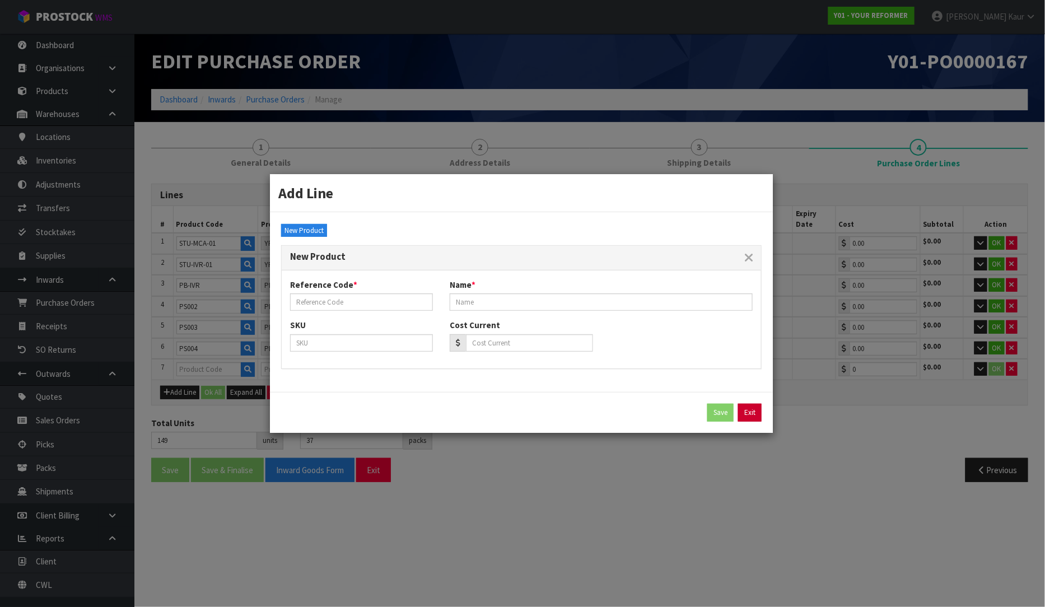
click at [753, 410] on link "Exit" at bounding box center [750, 413] width 24 height 18
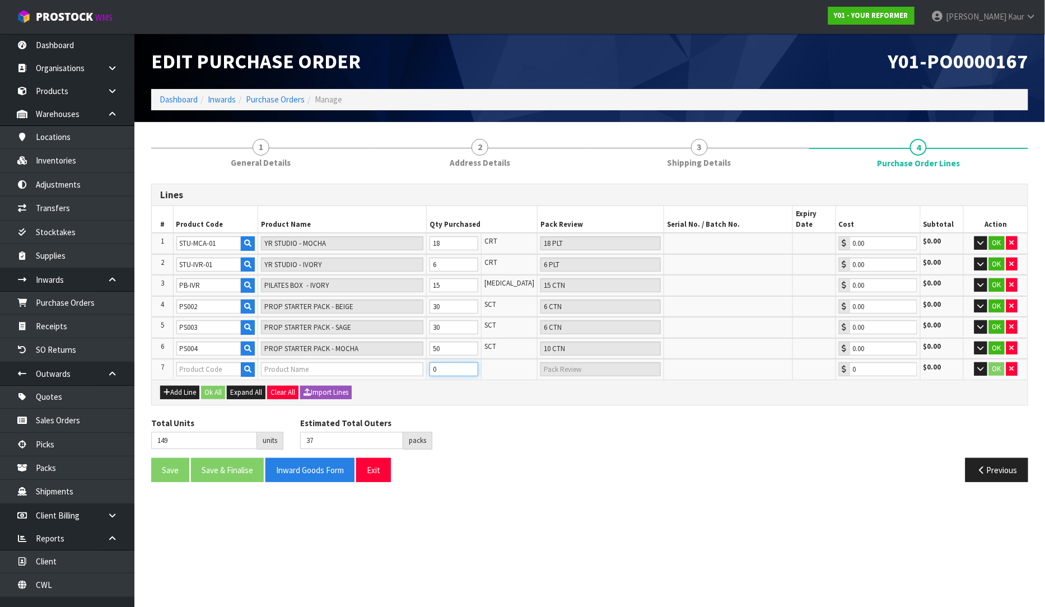
click at [456, 362] on input "0" at bounding box center [454, 369] width 49 height 14
click at [194, 362] on input "text" at bounding box center [209, 369] width 66 height 14
paste input "EB-BLK-27-SLT"
click at [458, 362] on input "0" at bounding box center [454, 369] width 49 height 14
click at [477, 417] on div "Total Units 154 units Estimated Total Outers 37 packs Estimated Total Pallets 0…" at bounding box center [590, 437] width 894 height 41
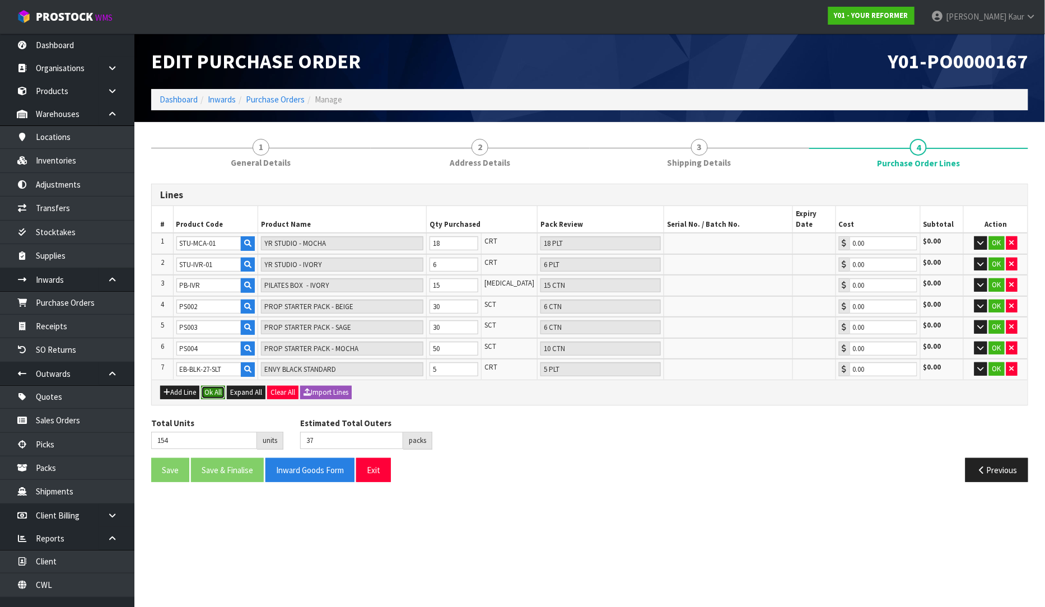
click at [221, 386] on button "Ok All" at bounding box center [213, 392] width 24 height 13
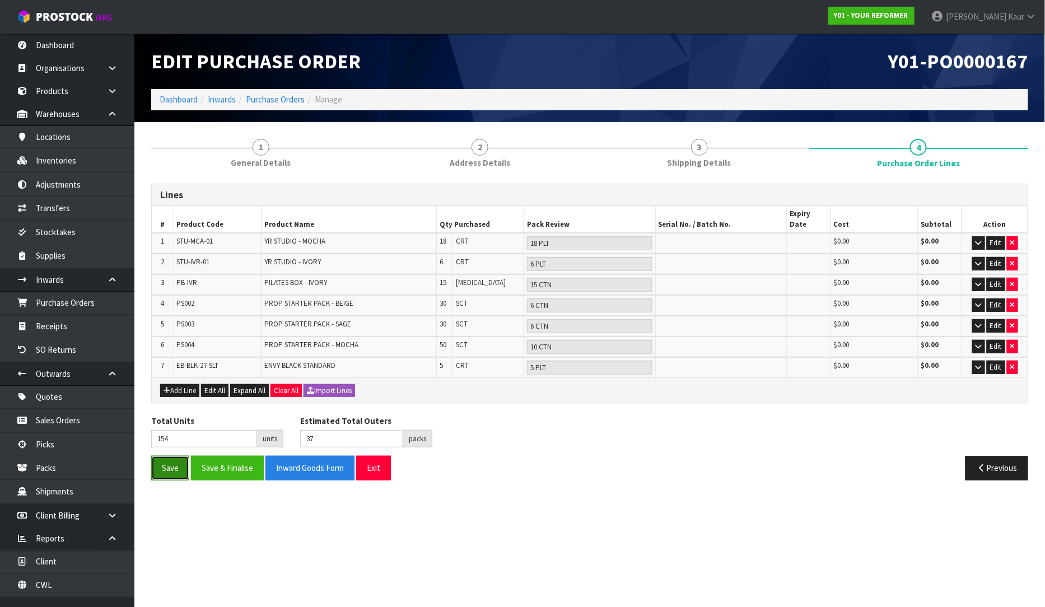
click at [166, 456] on button "Save" at bounding box center [170, 468] width 38 height 24
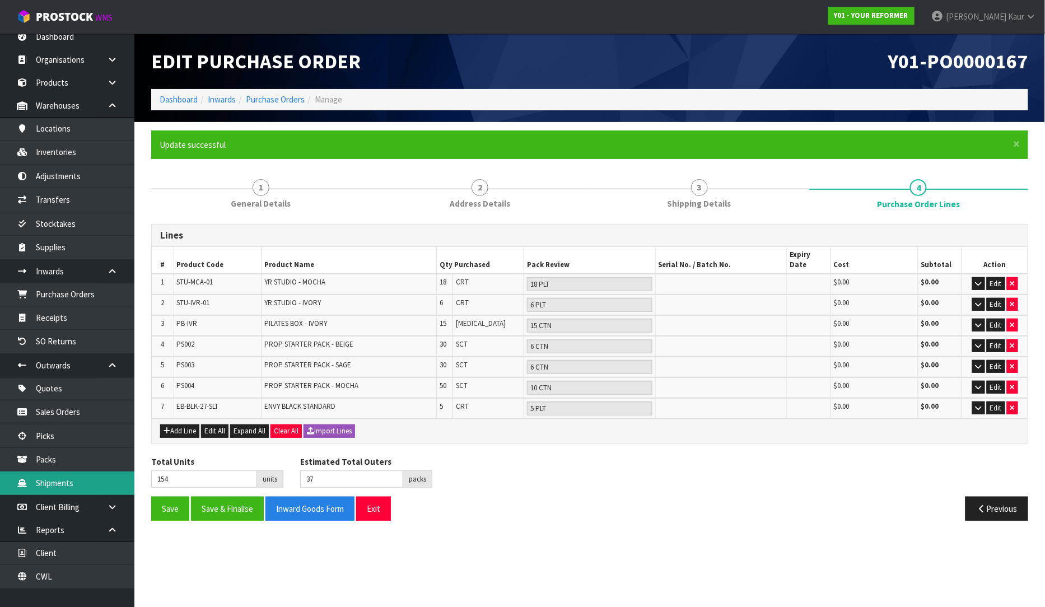
scroll to position [13, 0]
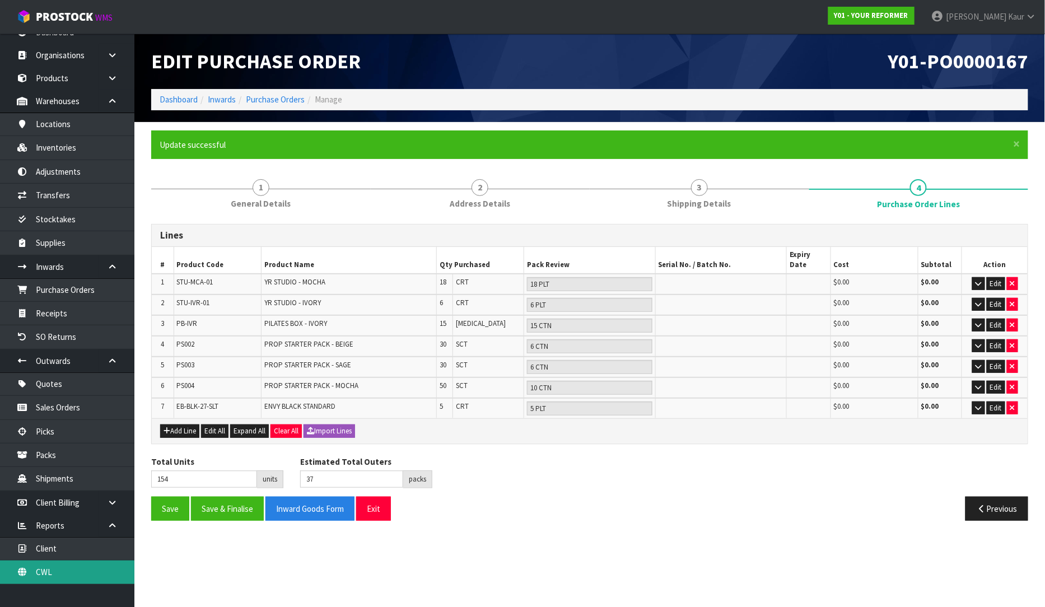
click at [45, 572] on link "CWL" at bounding box center [67, 572] width 134 height 23
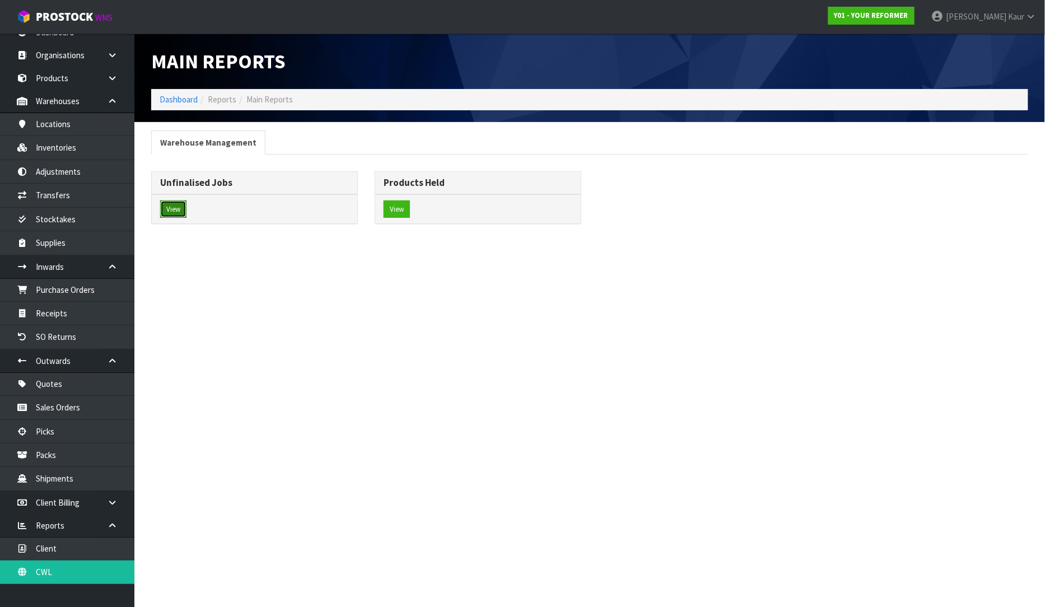
click at [182, 214] on button "View" at bounding box center [173, 209] width 26 height 18
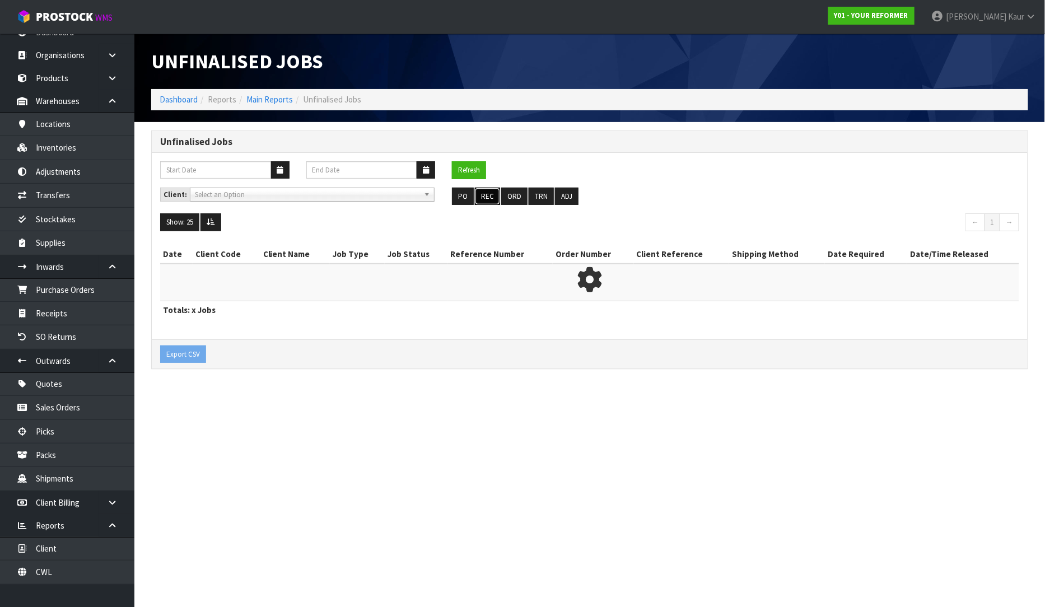
click at [486, 194] on button "REC" at bounding box center [487, 197] width 25 height 18
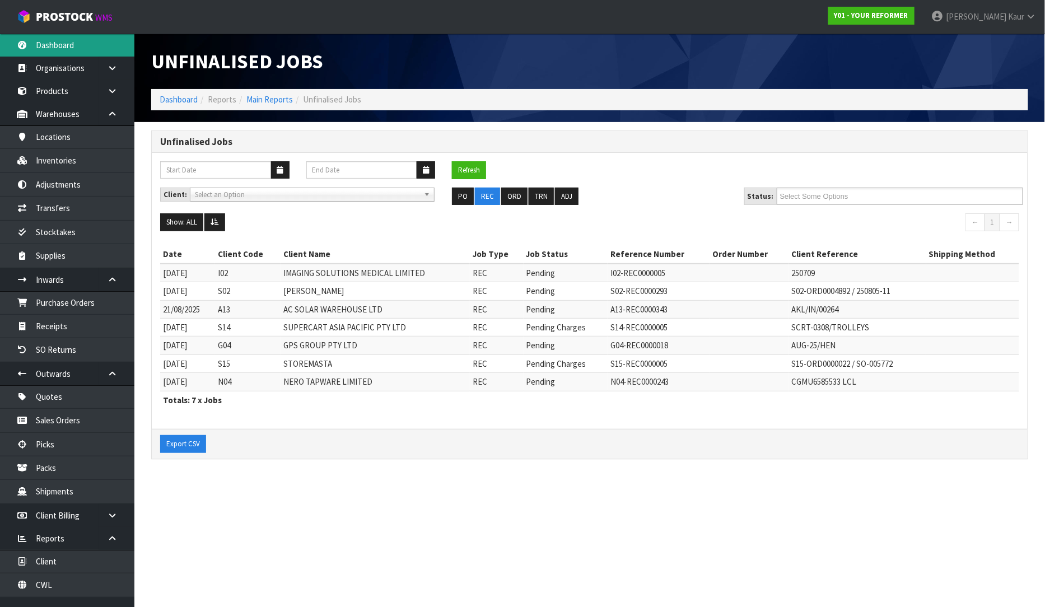
click at [37, 45] on link "Dashboard" at bounding box center [67, 45] width 134 height 23
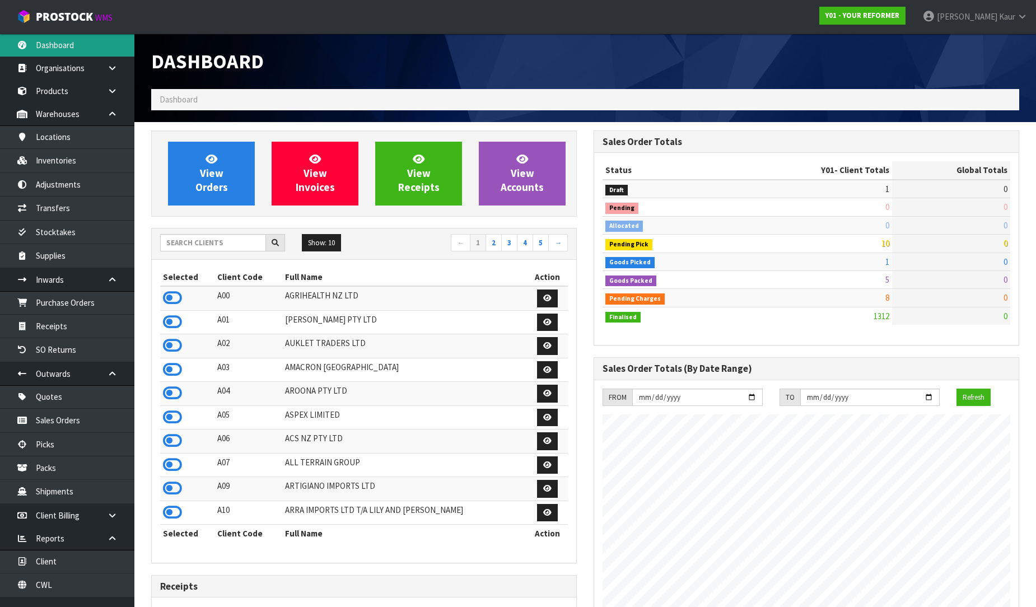
scroll to position [848, 442]
click at [169, 245] on input "text" at bounding box center [213, 242] width 106 height 17
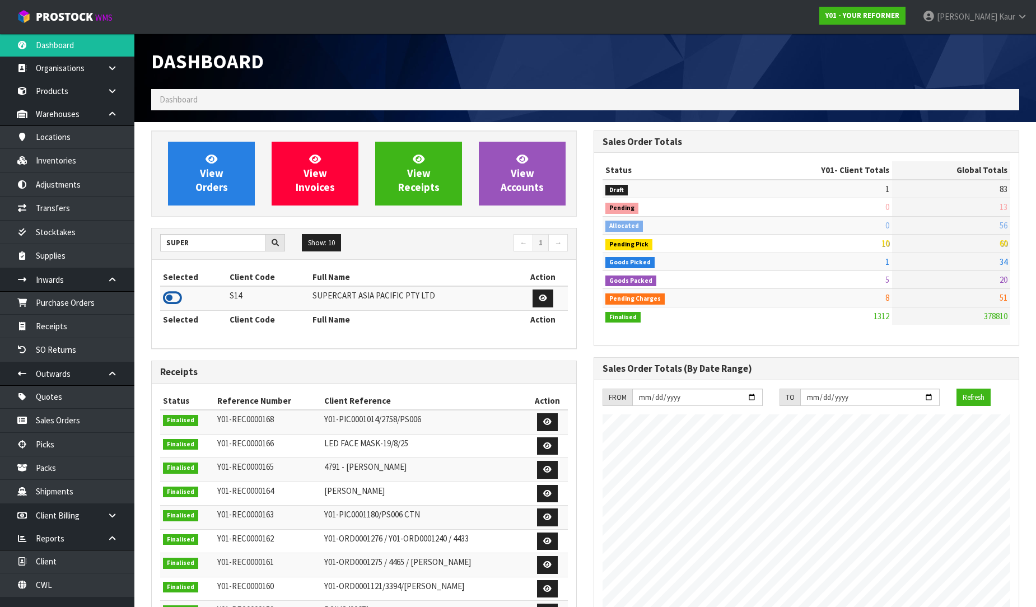
click at [168, 295] on icon at bounding box center [172, 298] width 19 height 17
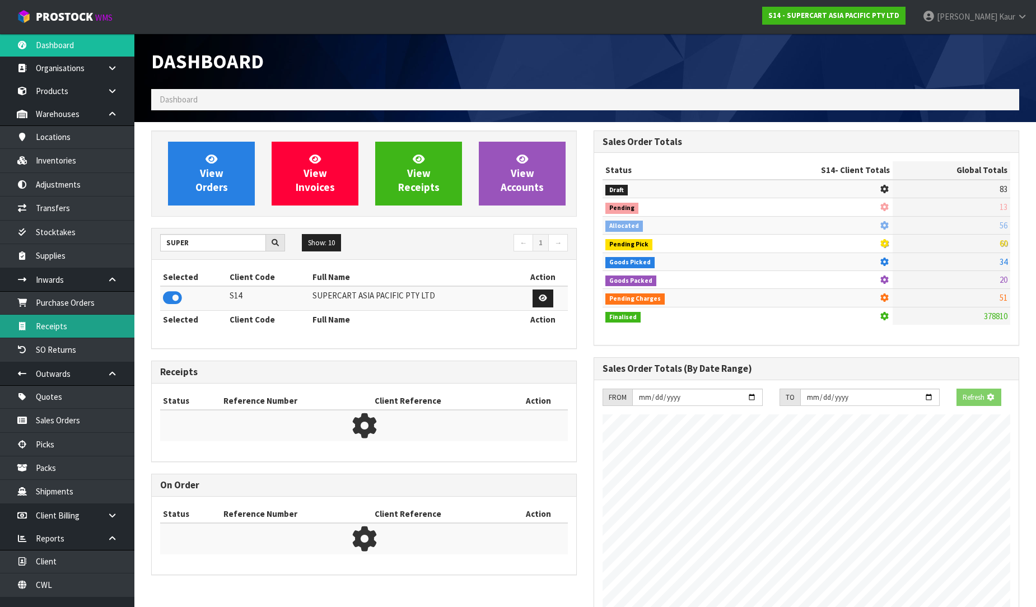
click at [73, 320] on link "Receipts" at bounding box center [67, 326] width 134 height 23
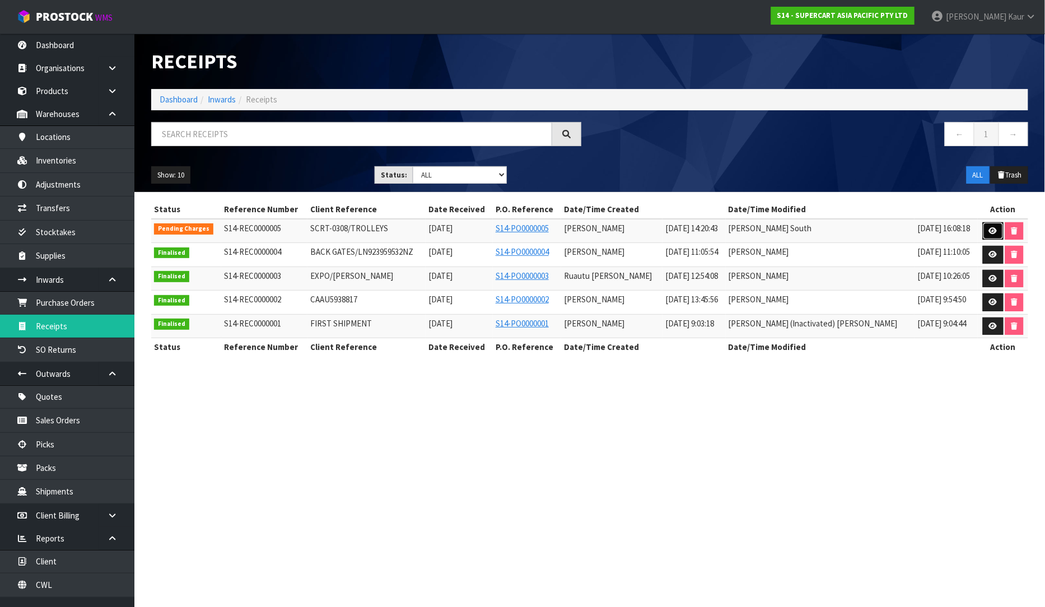
click at [989, 232] on icon at bounding box center [993, 230] width 8 height 7
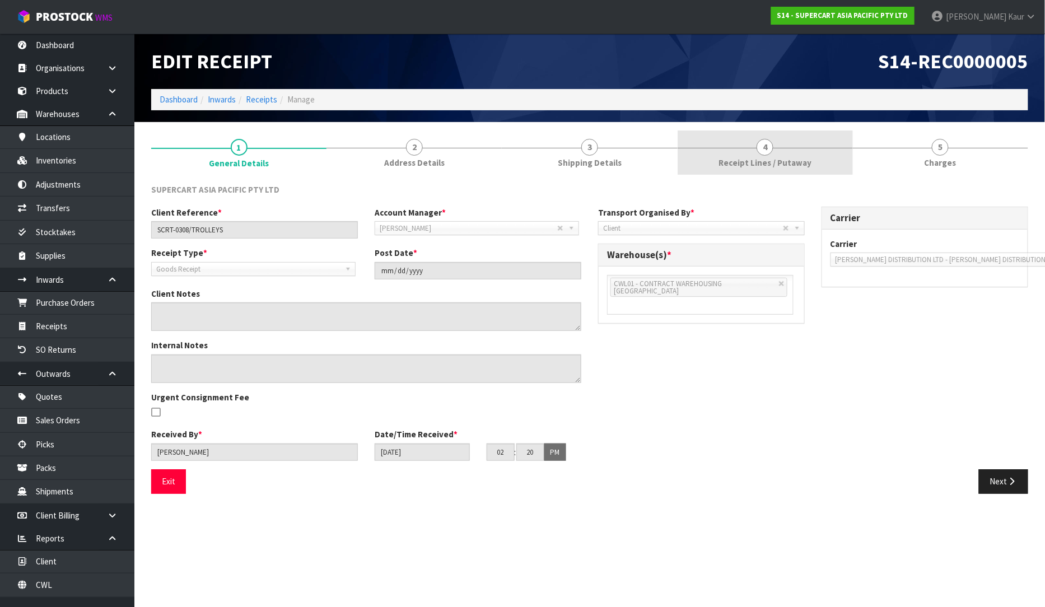
click at [759, 154] on link "4 Receipt Lines / Putaway" at bounding box center [765, 152] width 175 height 44
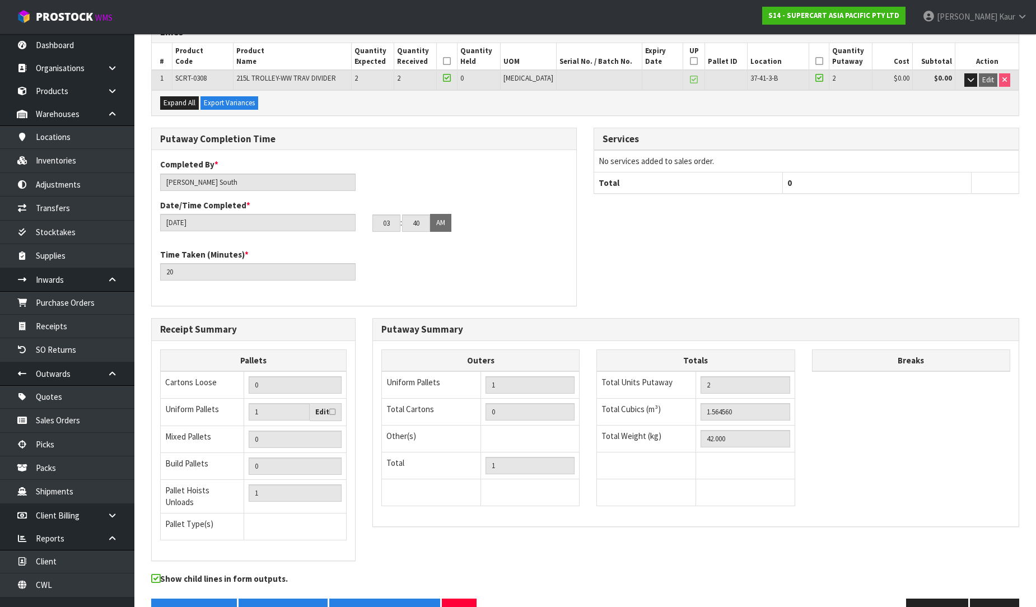
scroll to position [188, 0]
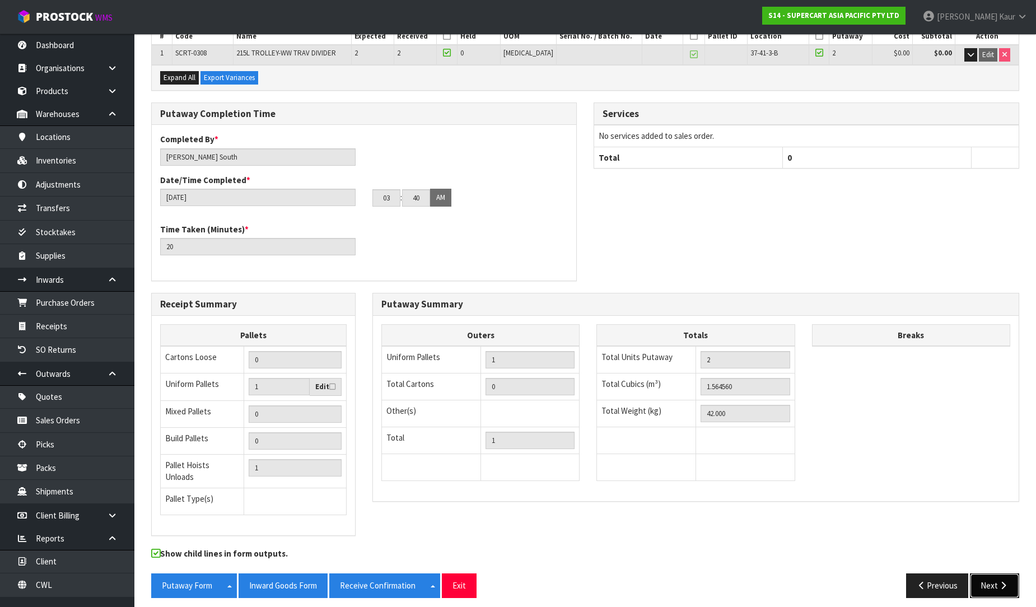
click at [1010, 578] on button "Next" at bounding box center [994, 585] width 49 height 24
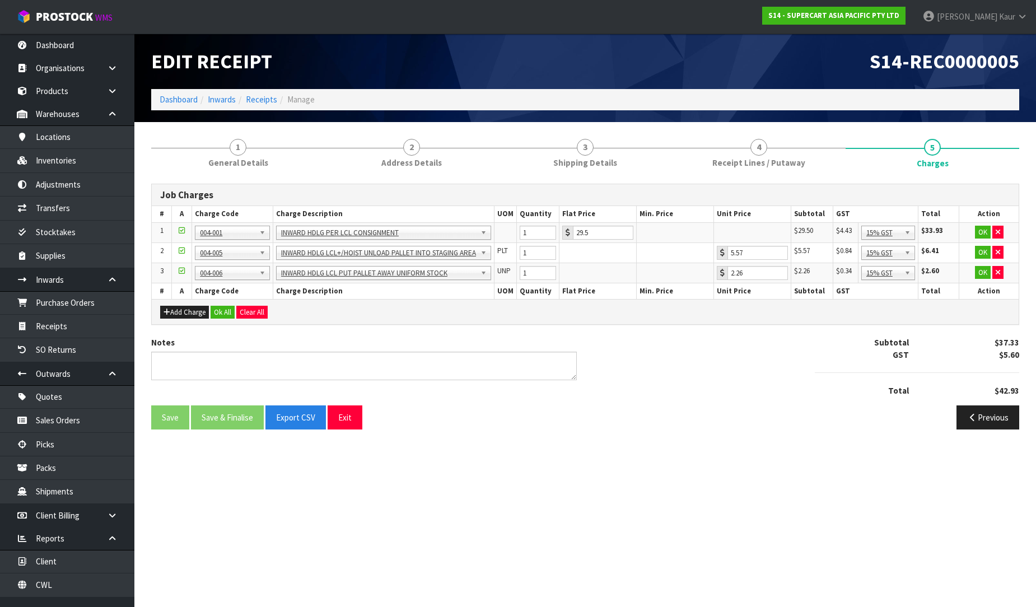
scroll to position [0, 0]
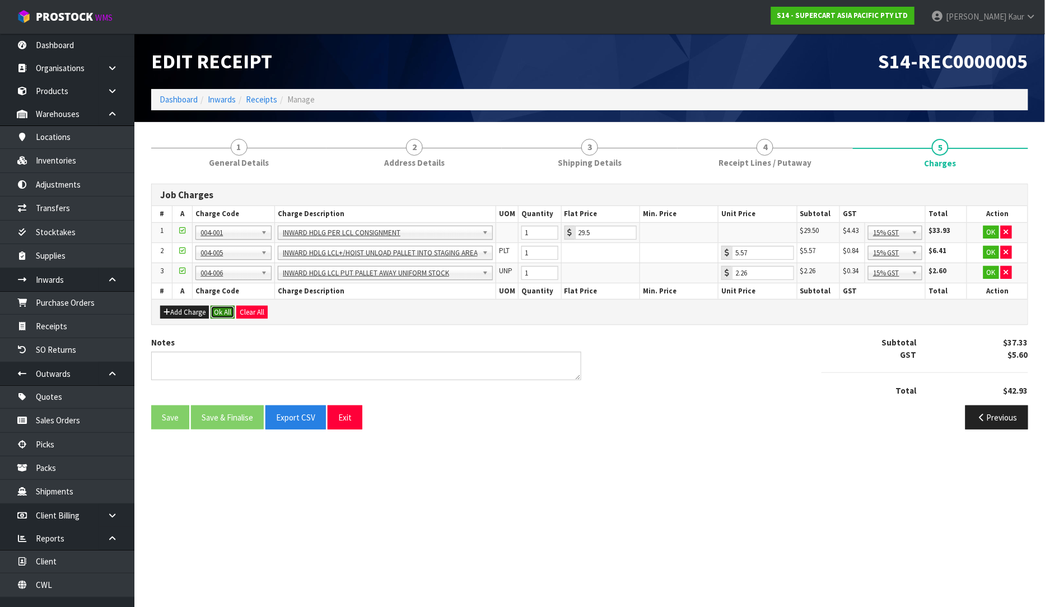
click at [220, 307] on button "Ok All" at bounding box center [223, 312] width 24 height 13
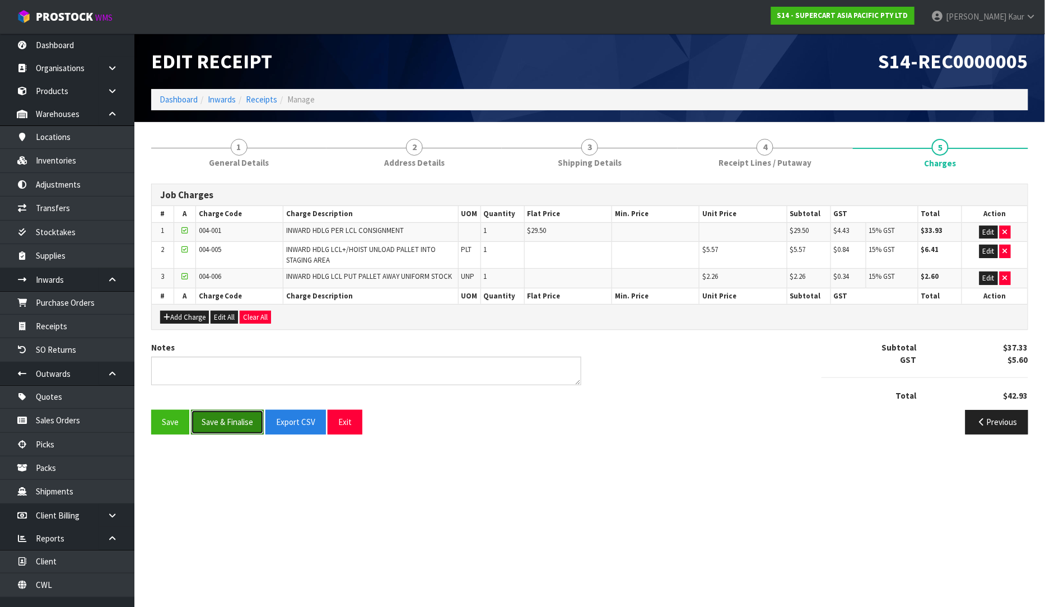
click at [232, 419] on button "Save & Finalise" at bounding box center [227, 422] width 73 height 24
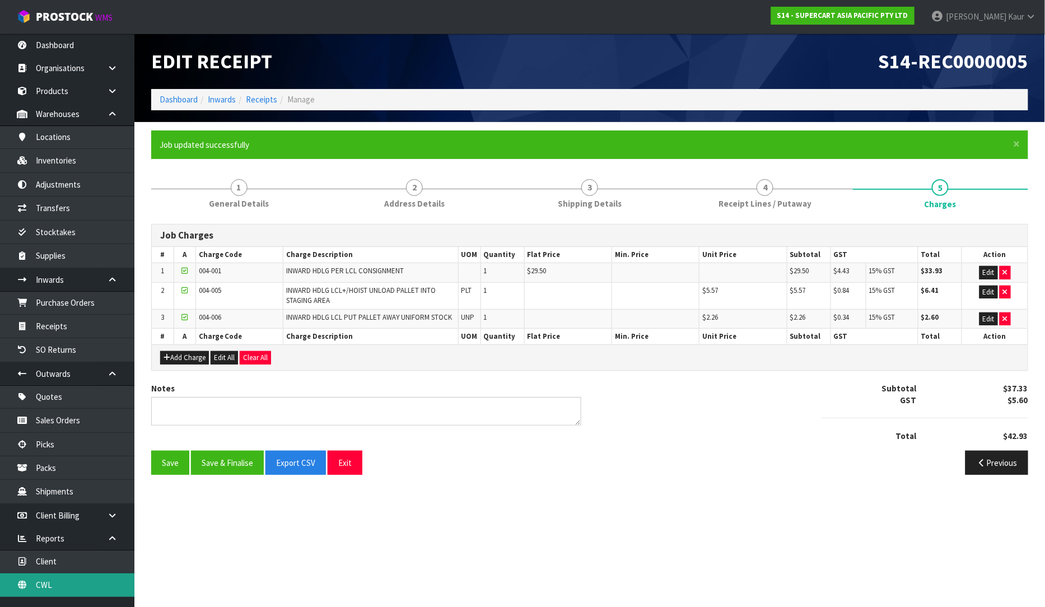
drag, startPoint x: 48, startPoint y: 592, endPoint x: 81, endPoint y: 521, distance: 78.4
click at [47, 591] on link "CWL" at bounding box center [67, 584] width 134 height 23
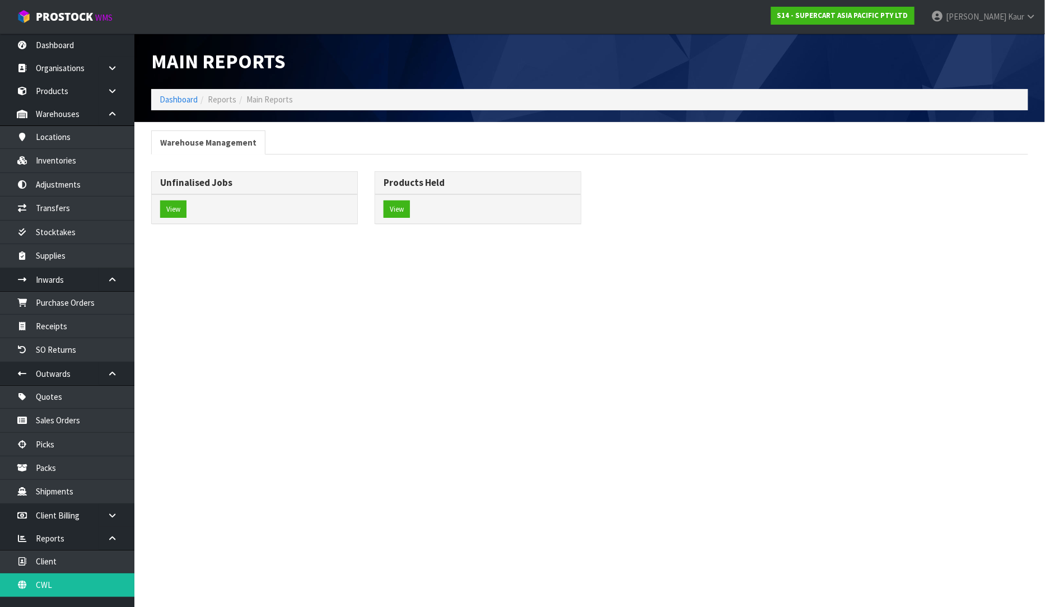
click at [177, 219] on div "View" at bounding box center [255, 209] width 206 height 30
click at [177, 215] on button "View" at bounding box center [173, 209] width 26 height 18
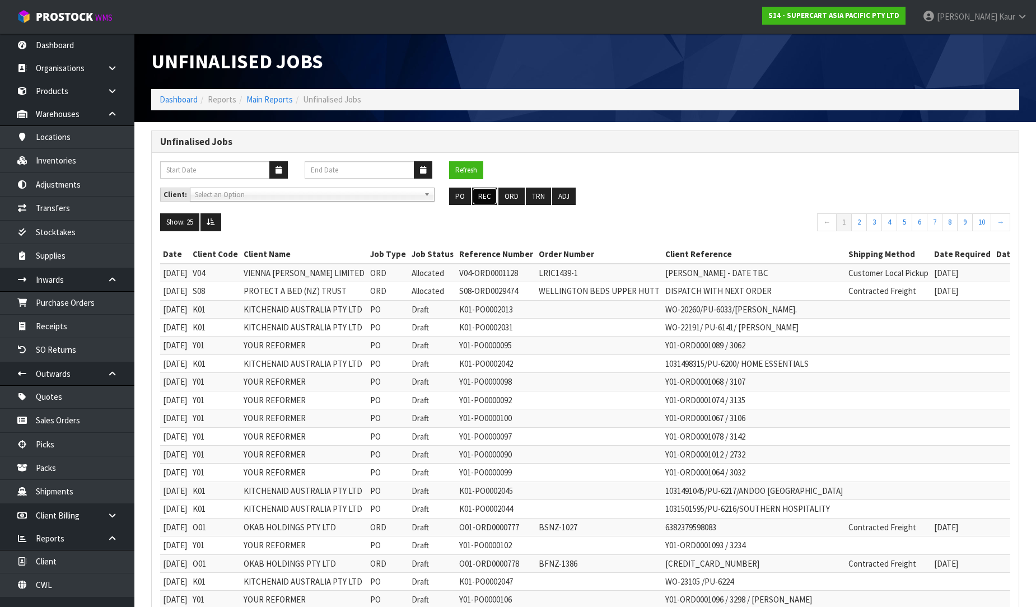
click at [489, 192] on button "REC" at bounding box center [484, 197] width 25 height 18
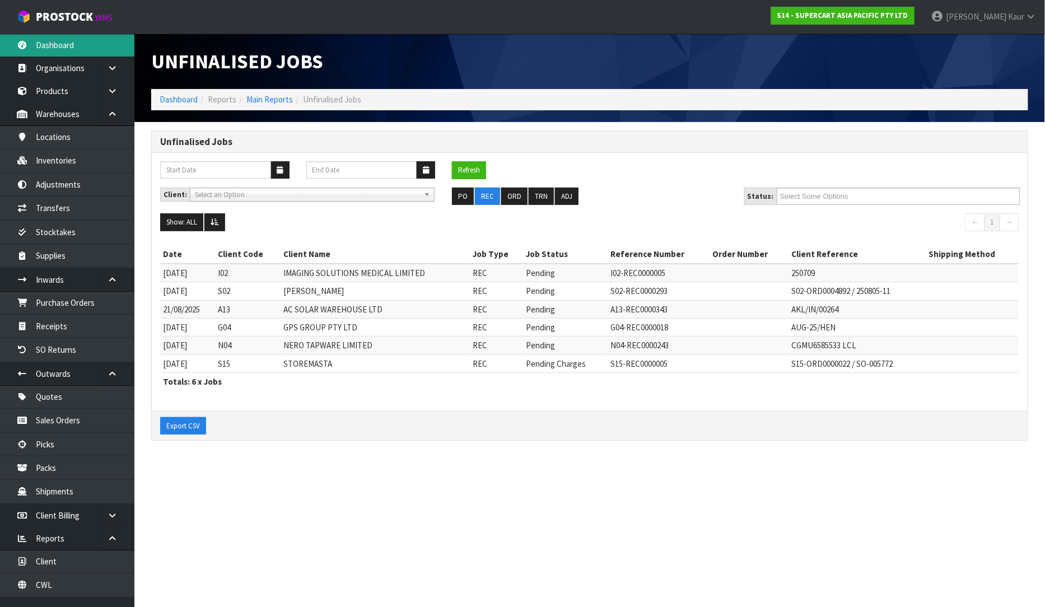
click at [47, 41] on link "Dashboard" at bounding box center [67, 45] width 134 height 23
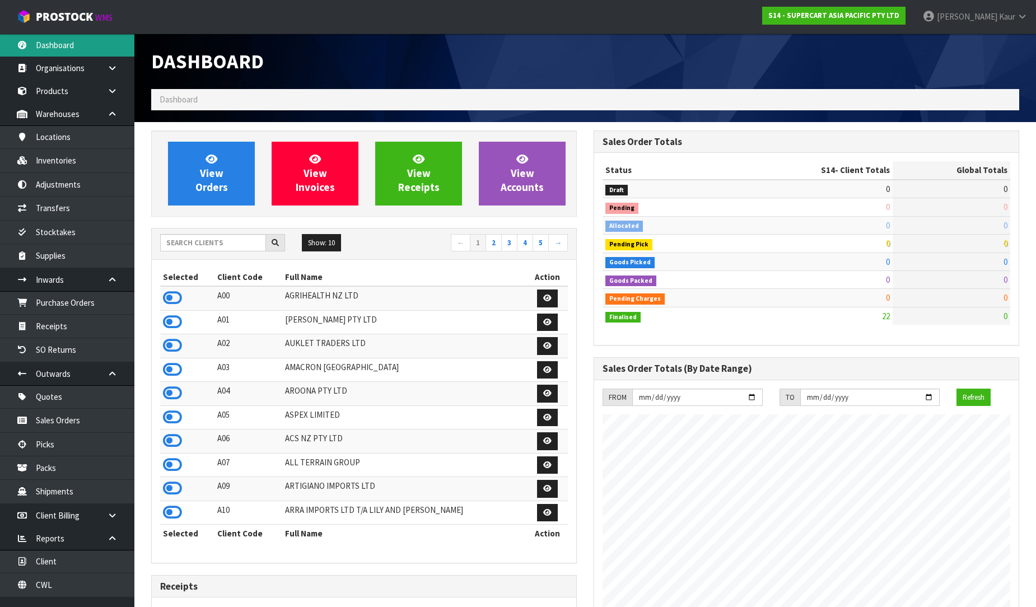
scroll to position [685, 442]
click at [178, 254] on div "Show: 10 5 10 25 50 ← 1 2 3 4 5 →" at bounding box center [364, 243] width 424 height 31
click at [183, 242] on input "text" at bounding box center [213, 242] width 106 height 17
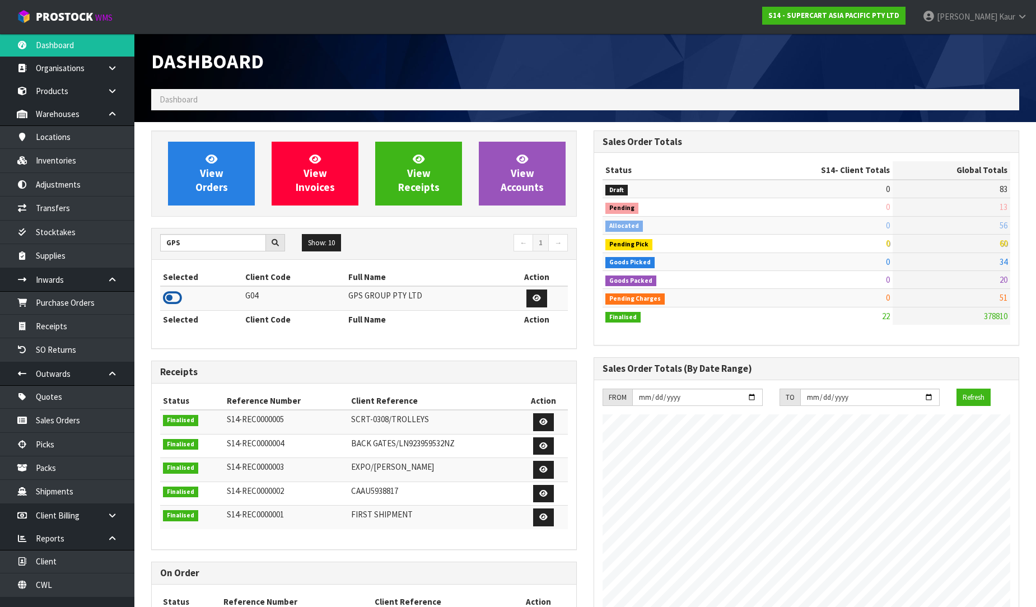
click at [166, 300] on icon at bounding box center [172, 298] width 19 height 17
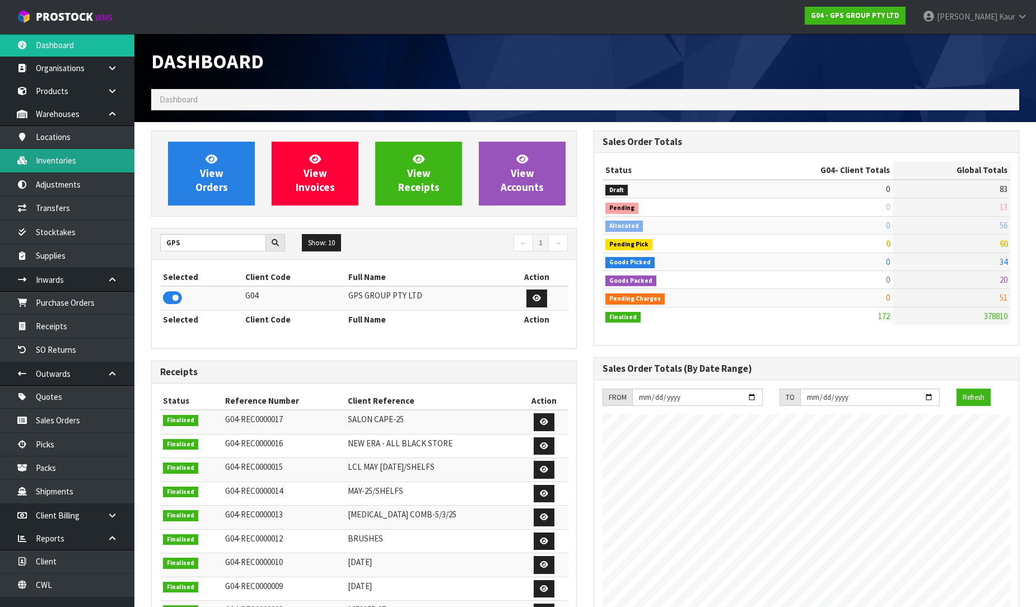
click at [74, 160] on link "Inventories" at bounding box center [67, 160] width 134 height 23
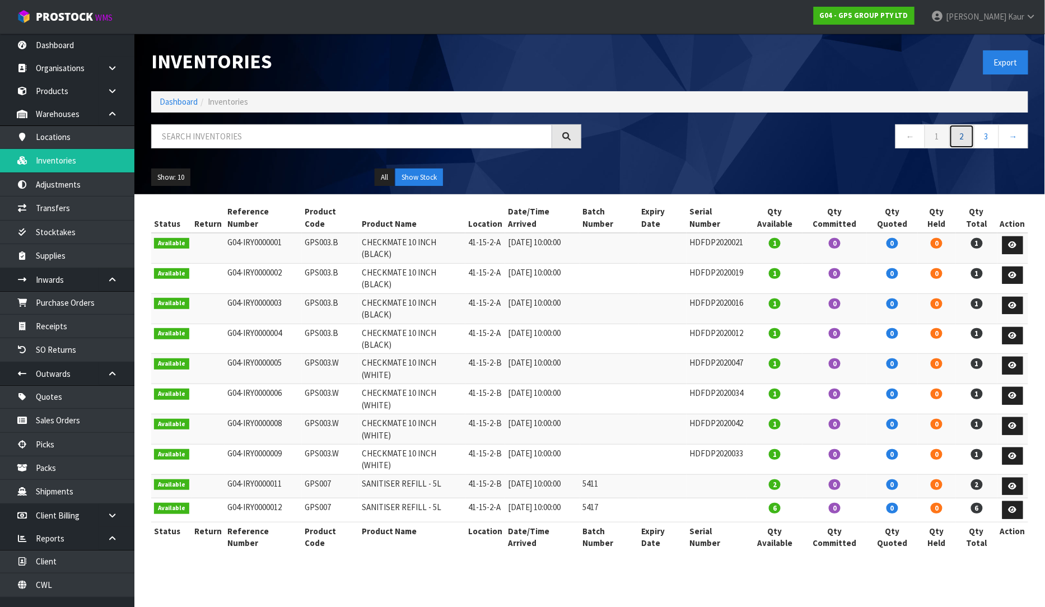
click at [954, 141] on link "2" at bounding box center [961, 136] width 25 height 24
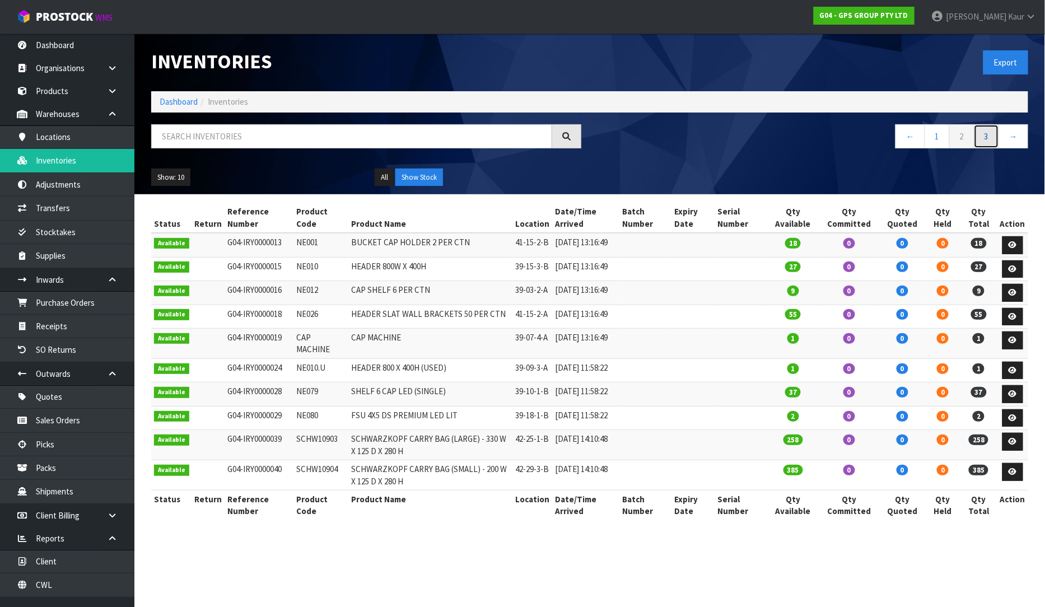
click at [988, 135] on link "3" at bounding box center [986, 136] width 25 height 24
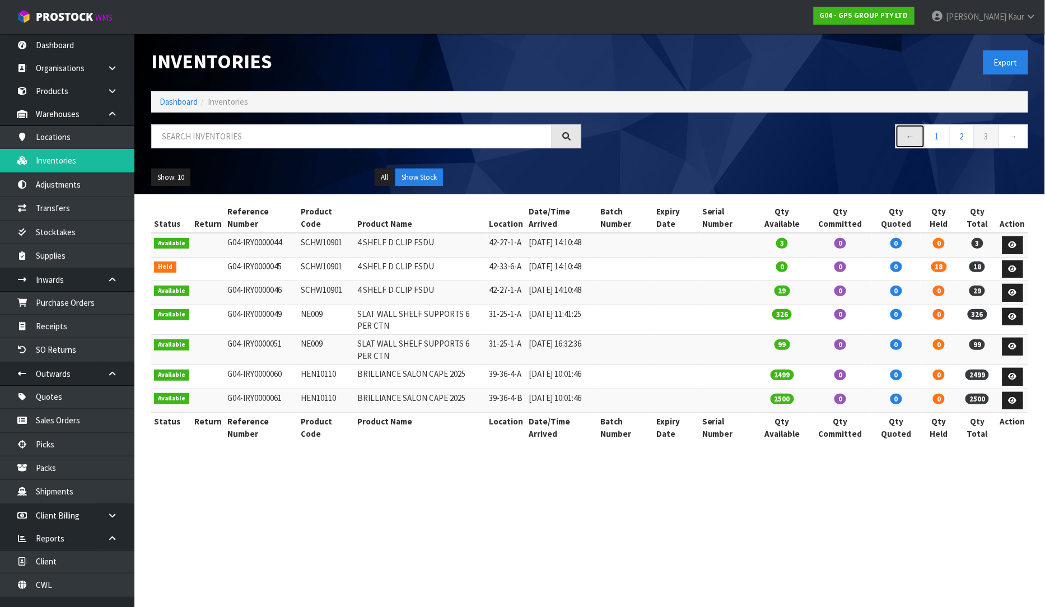
click at [904, 135] on link "←" at bounding box center [910, 136] width 30 height 24
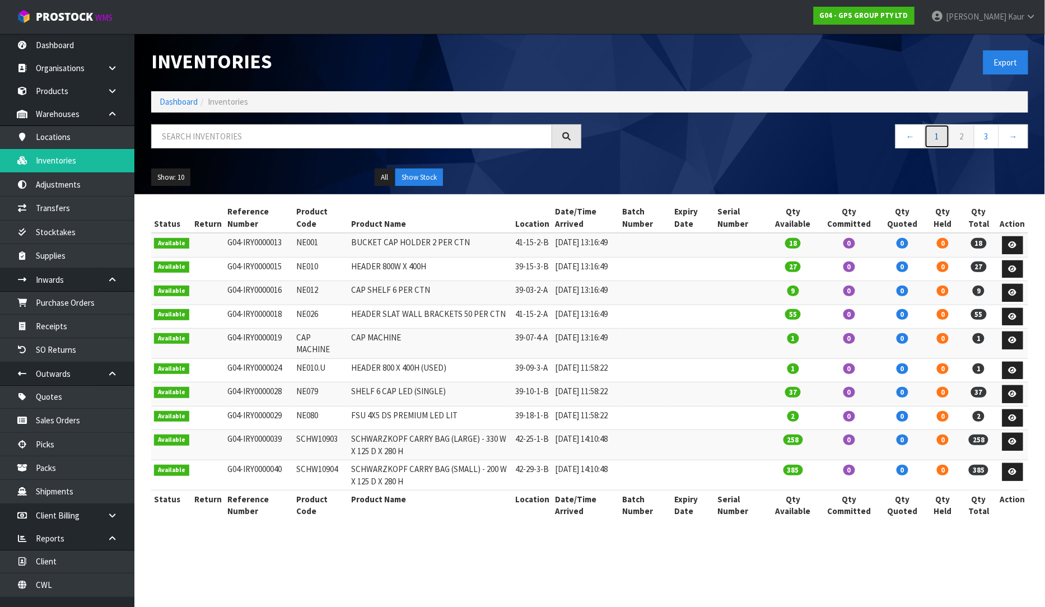
click at [941, 138] on link "1" at bounding box center [937, 136] width 25 height 24
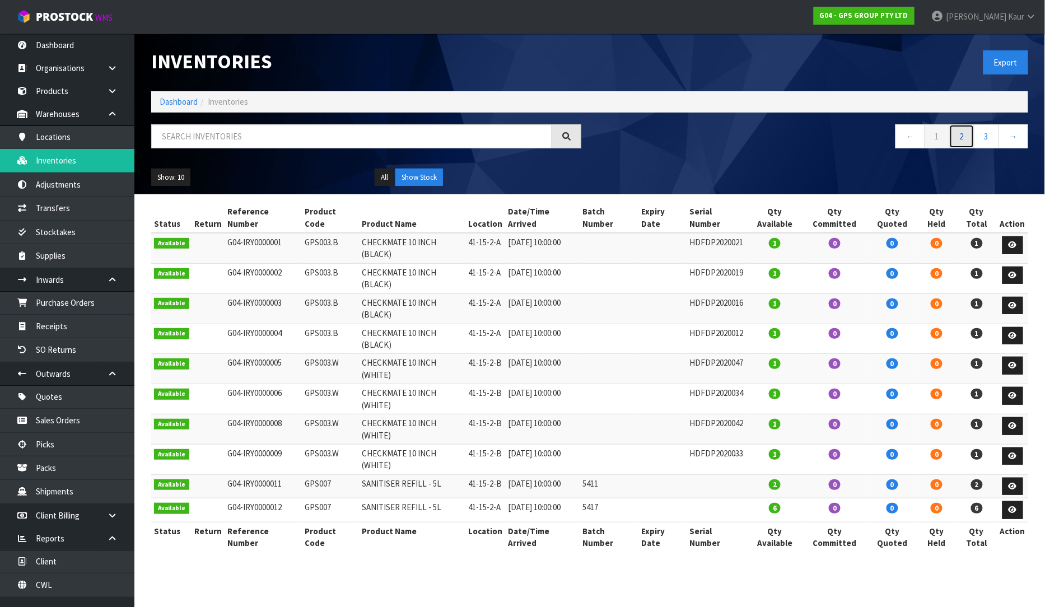
click at [964, 147] on link "2" at bounding box center [961, 136] width 25 height 24
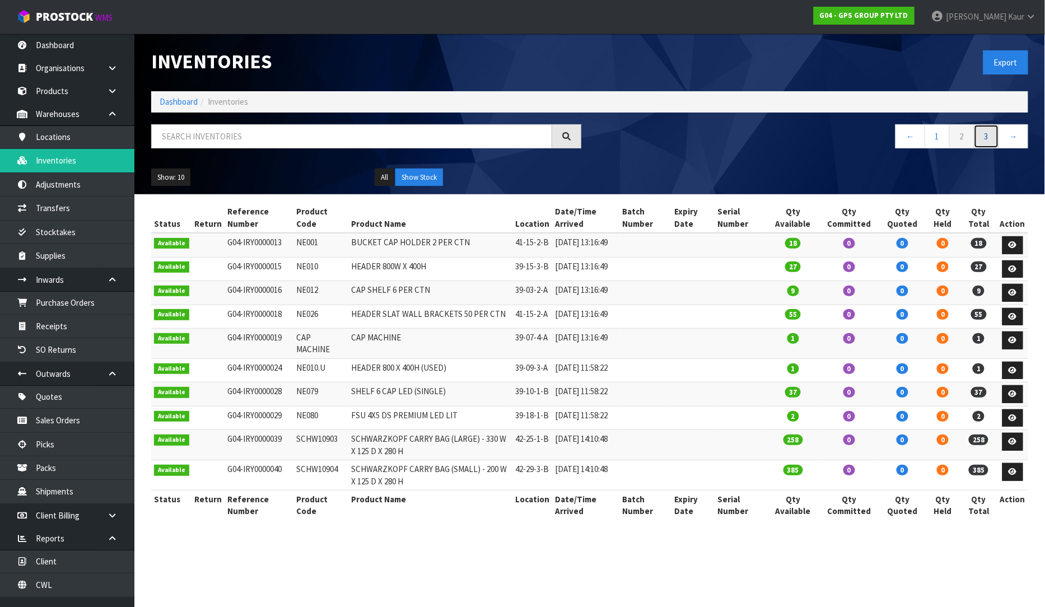
click at [986, 142] on link "3" at bounding box center [986, 136] width 25 height 24
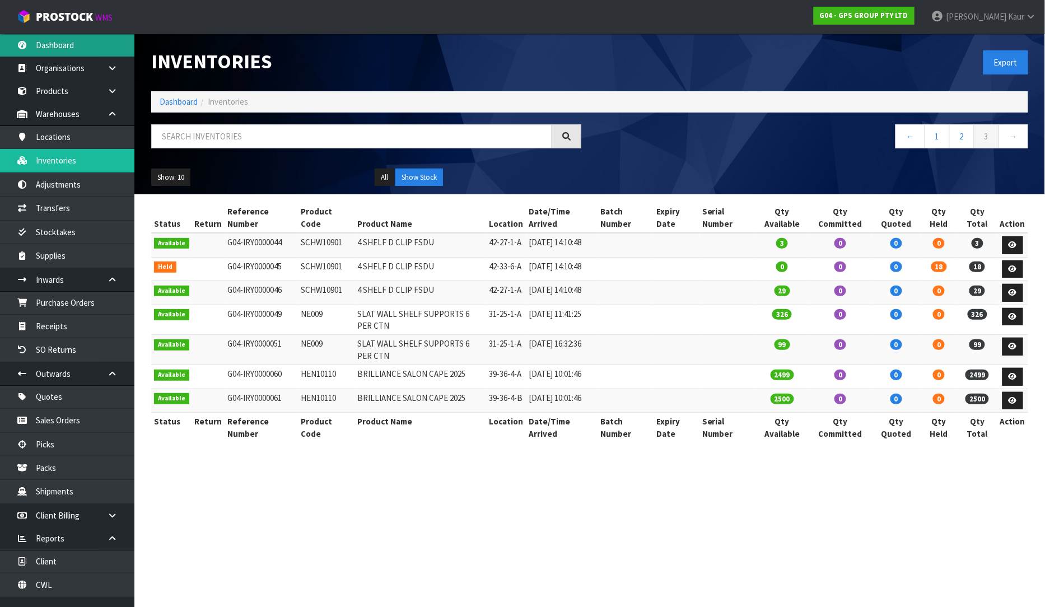
click at [80, 52] on link "Dashboard" at bounding box center [67, 45] width 134 height 23
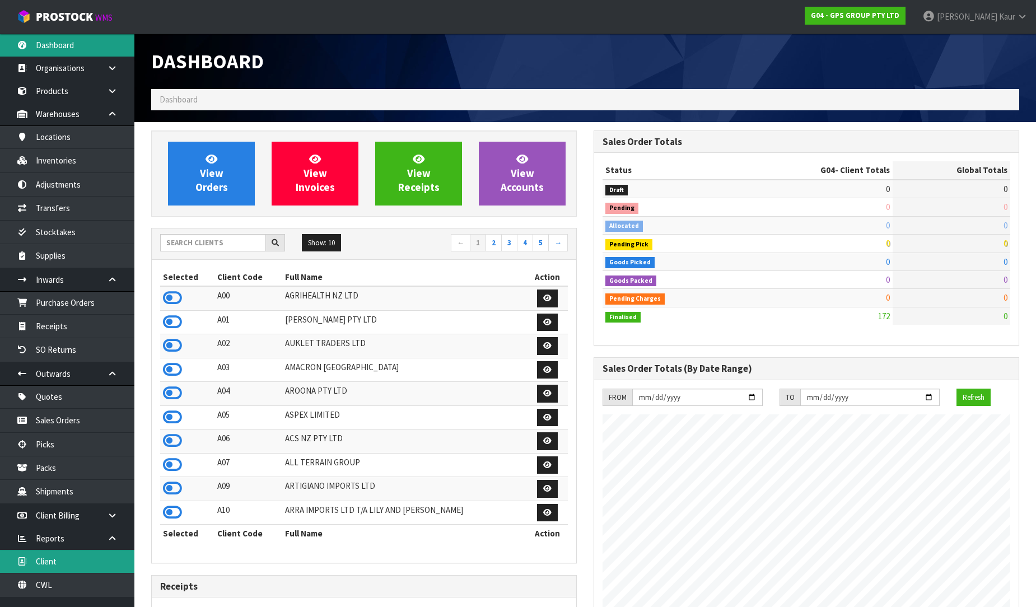
scroll to position [685, 442]
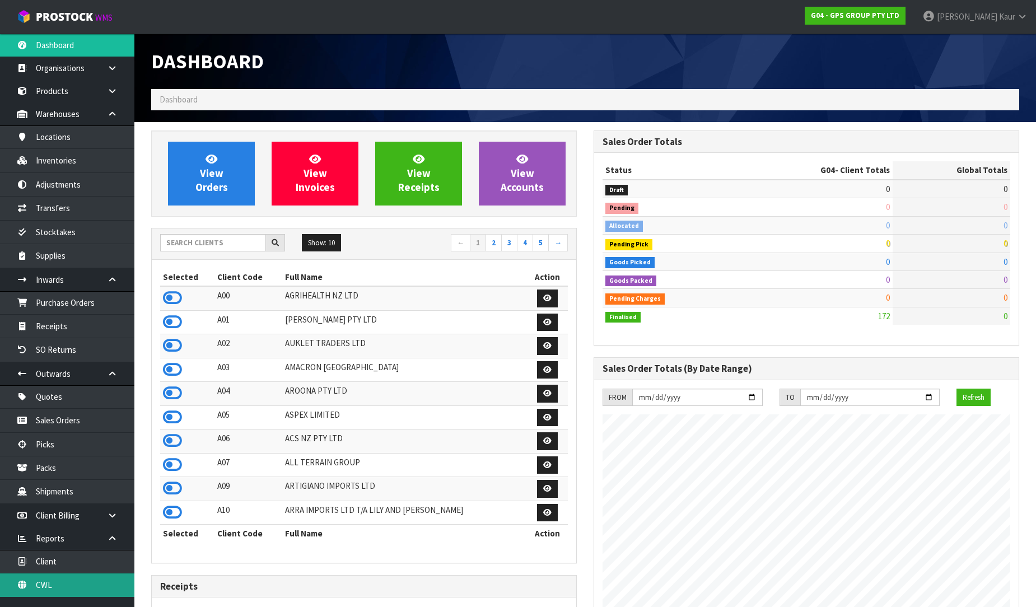
click at [54, 582] on link "CWL" at bounding box center [67, 584] width 134 height 23
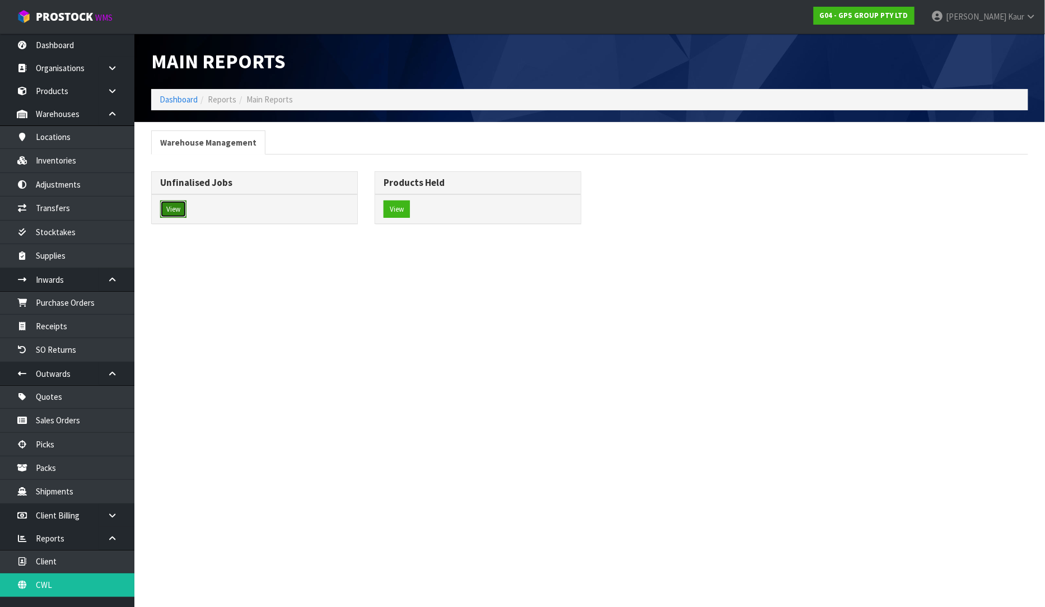
click at [175, 208] on button "View" at bounding box center [173, 209] width 26 height 18
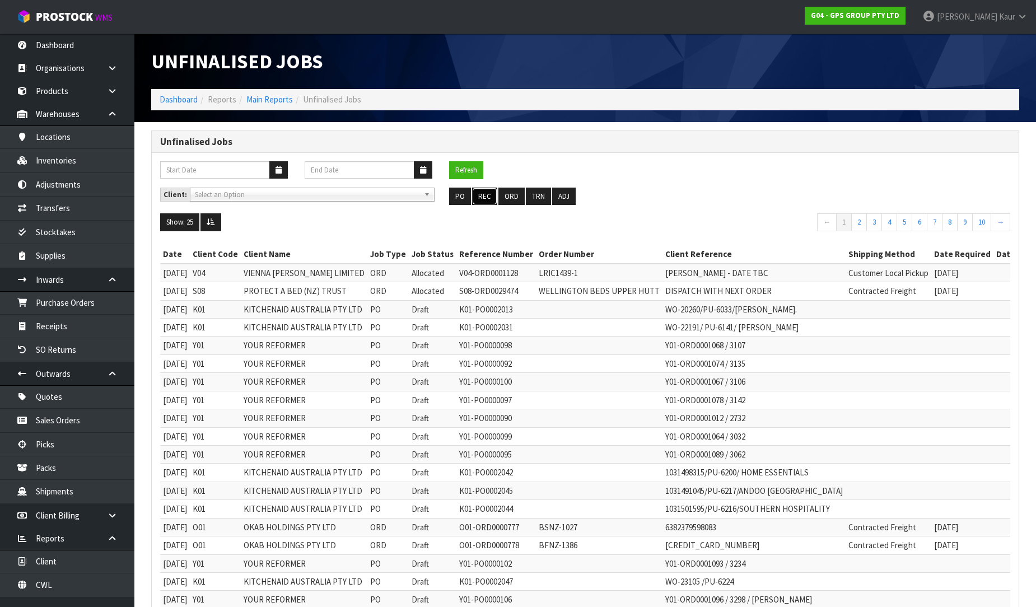
click at [490, 197] on button "REC" at bounding box center [484, 197] width 25 height 18
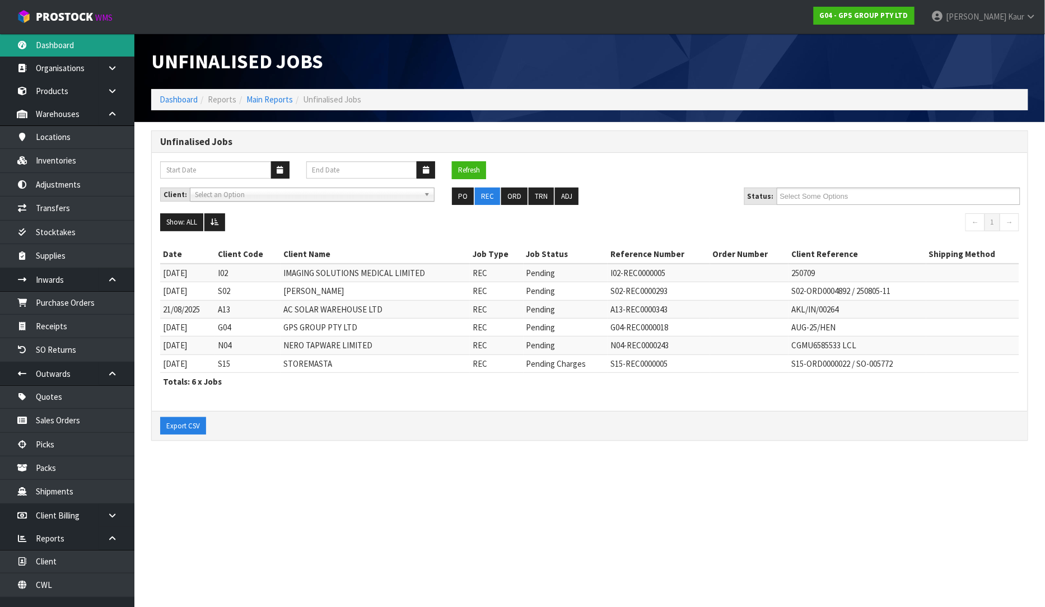
click at [64, 38] on link "Dashboard" at bounding box center [67, 45] width 134 height 23
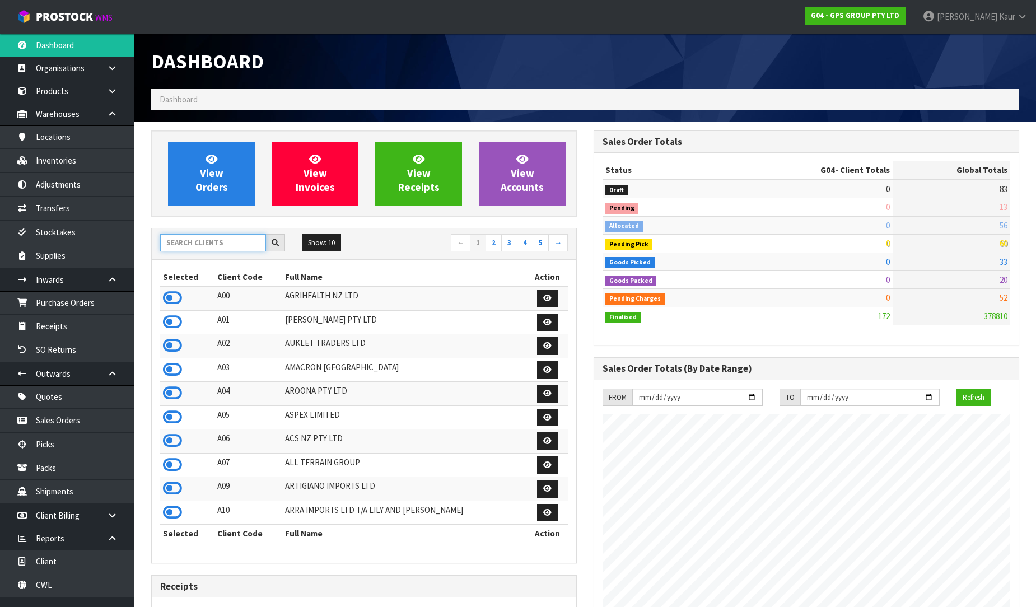
click at [178, 246] on input "text" at bounding box center [213, 242] width 106 height 17
click at [222, 245] on input "text" at bounding box center [213, 242] width 106 height 17
click at [226, 249] on input "text" at bounding box center [213, 242] width 106 height 17
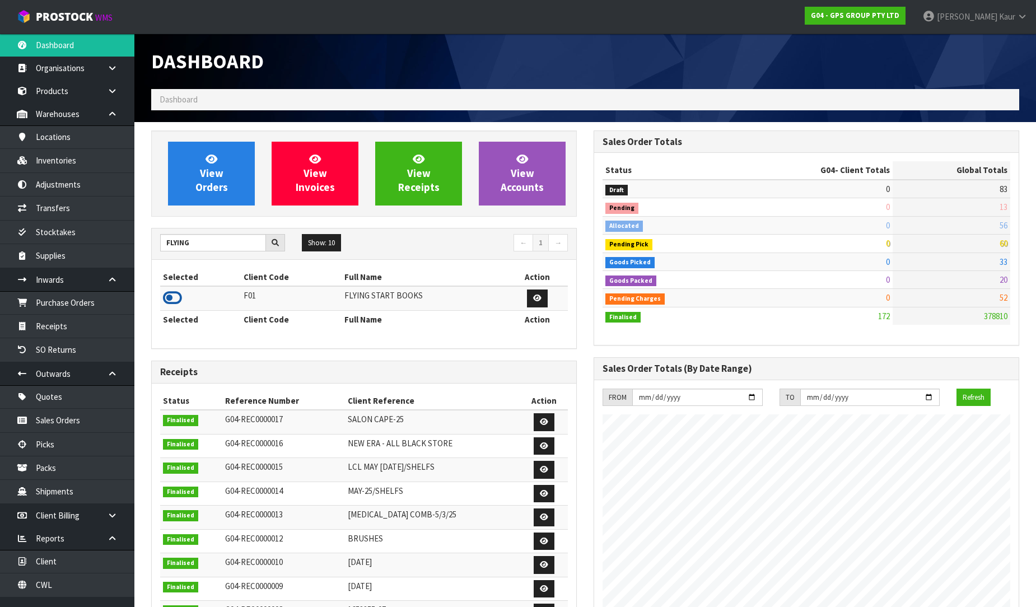
click at [175, 299] on icon at bounding box center [172, 298] width 19 height 17
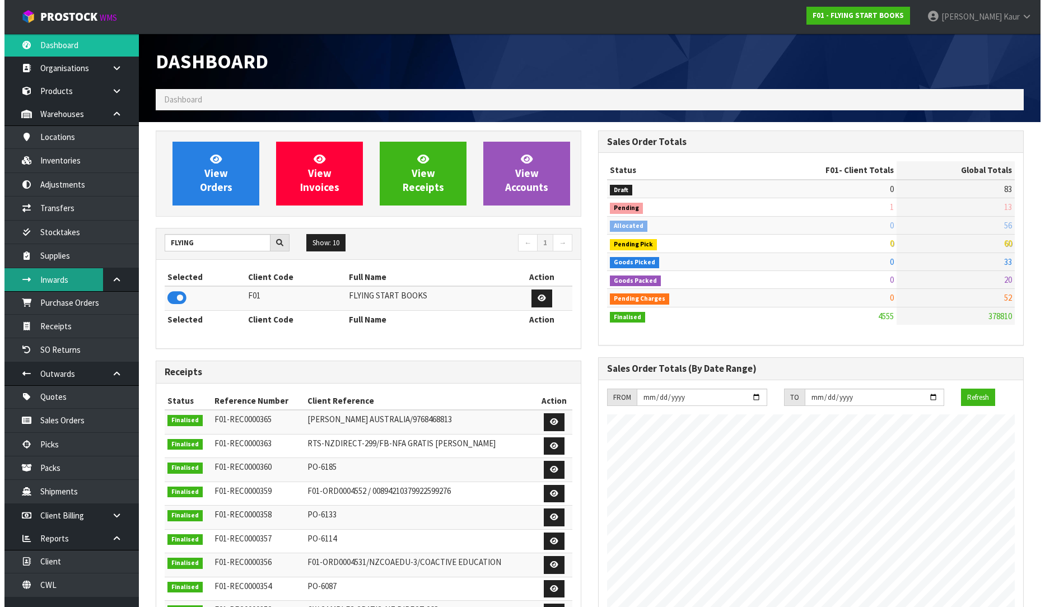
scroll to position [848, 442]
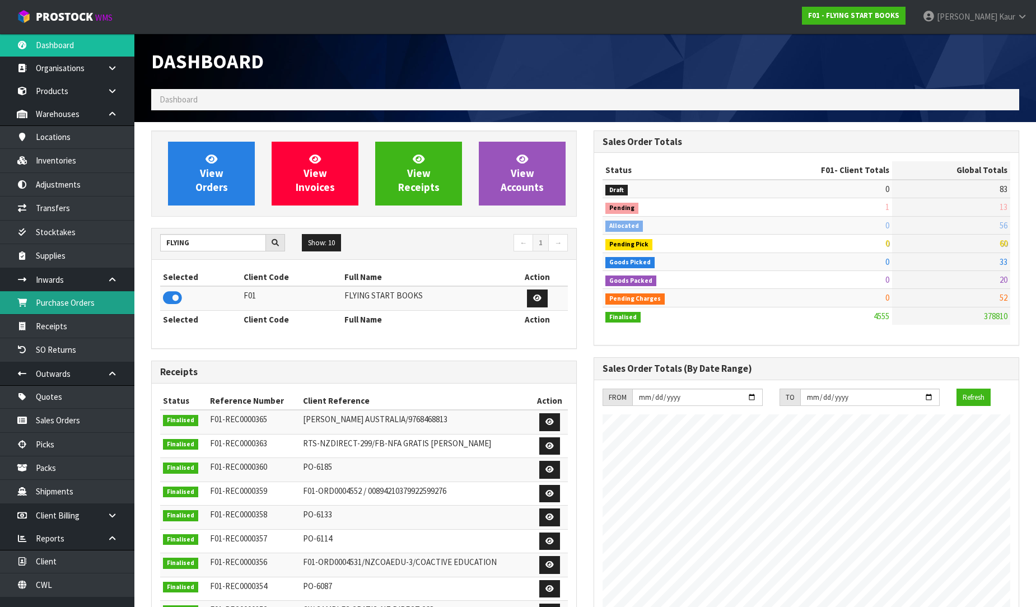
drag, startPoint x: 101, startPoint y: 308, endPoint x: 111, endPoint y: 306, distance: 9.7
click at [101, 308] on link "Purchase Orders" at bounding box center [67, 302] width 134 height 23
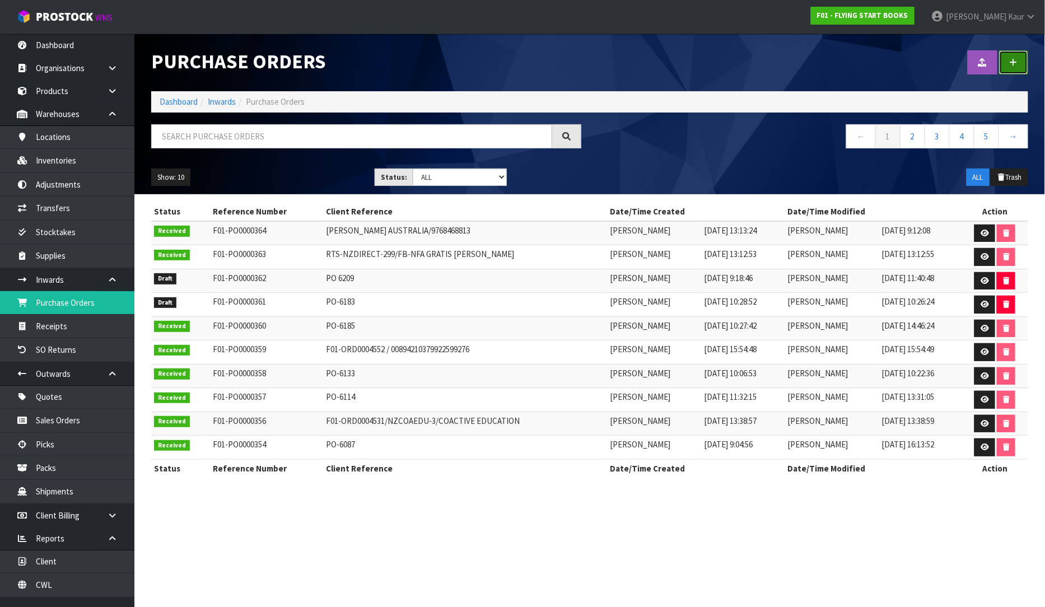
click at [1026, 62] on link at bounding box center [1013, 62] width 29 height 24
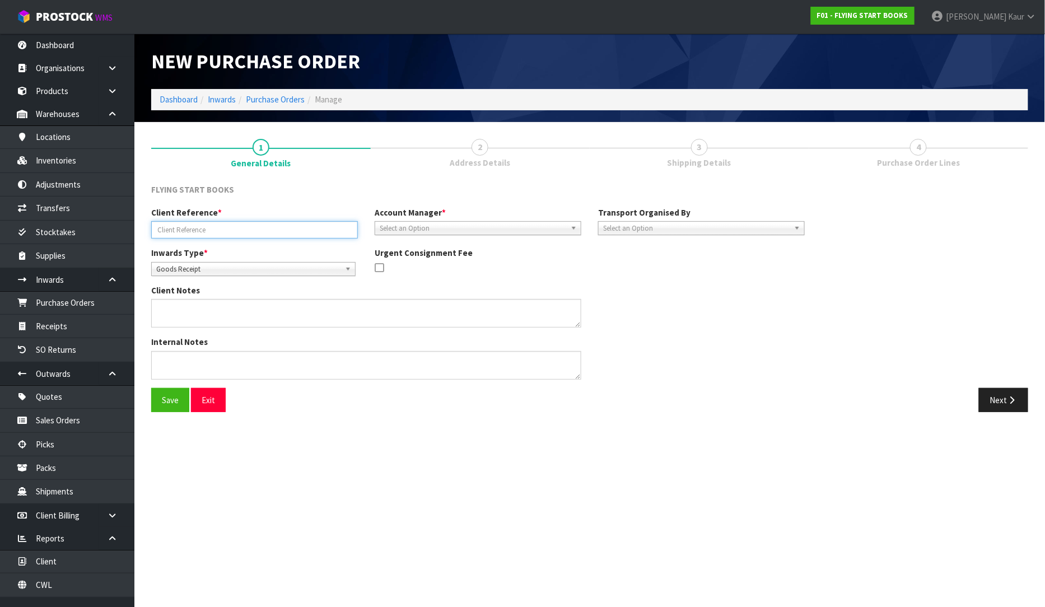
click at [244, 236] on input "text" at bounding box center [254, 229] width 207 height 17
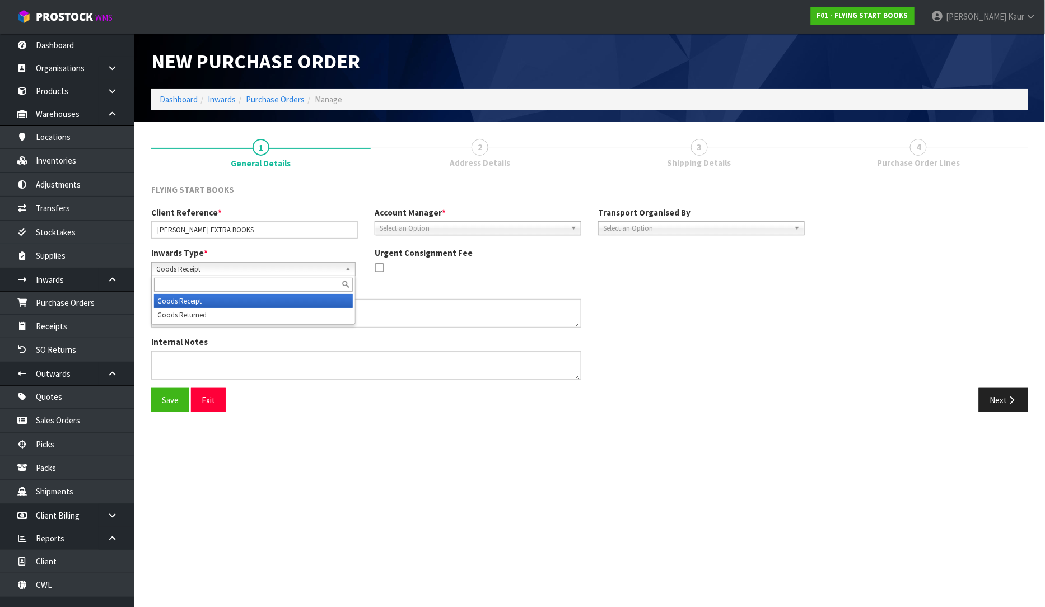
click at [228, 269] on span "Goods Receipt" at bounding box center [248, 269] width 184 height 13
click at [216, 314] on li "Goods Returned" at bounding box center [253, 315] width 199 height 14
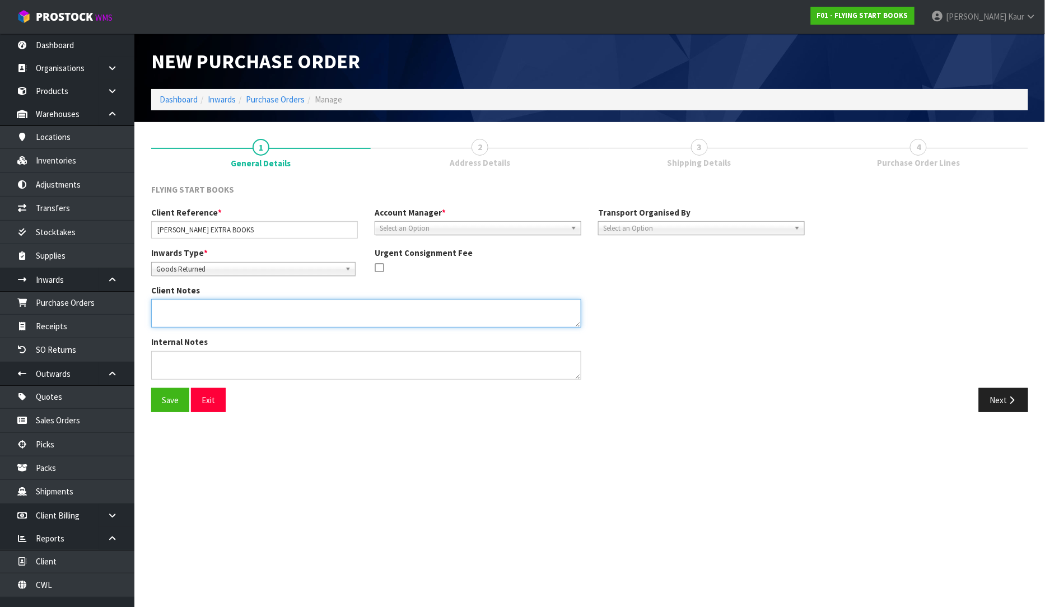
click at [329, 316] on textarea at bounding box center [366, 313] width 430 height 29
paste textarea "TWO THINGS WITH [PERSON_NAME], FIRSTLY THEY HAVE NOT BEEN ABLE TO GET APPROVAL …"
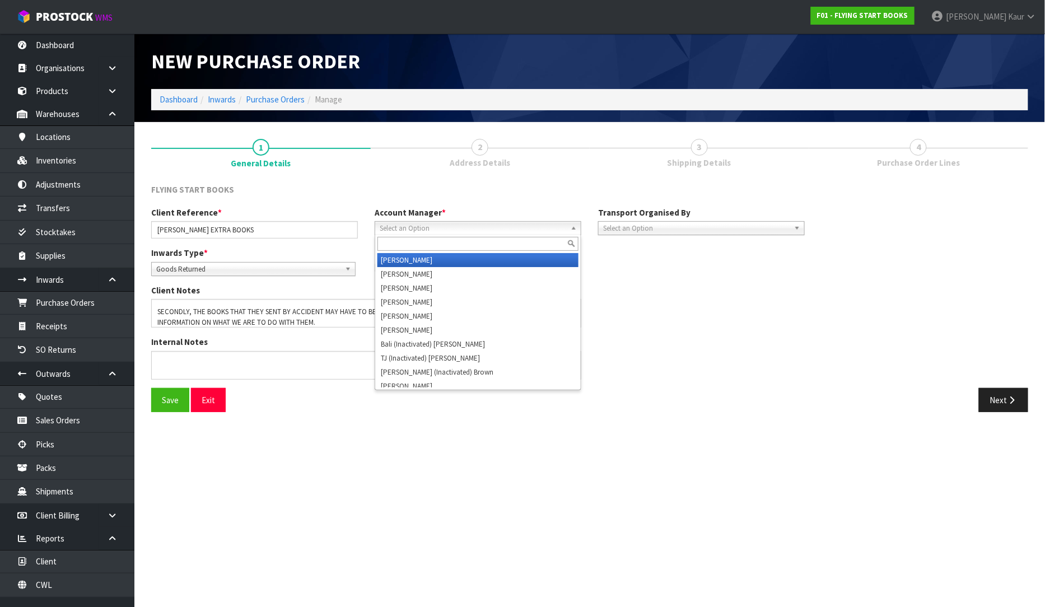
click at [456, 225] on span "Select an Option" at bounding box center [473, 228] width 186 height 13
click at [451, 263] on li "D [PERSON_NAME]" at bounding box center [477, 260] width 201 height 14
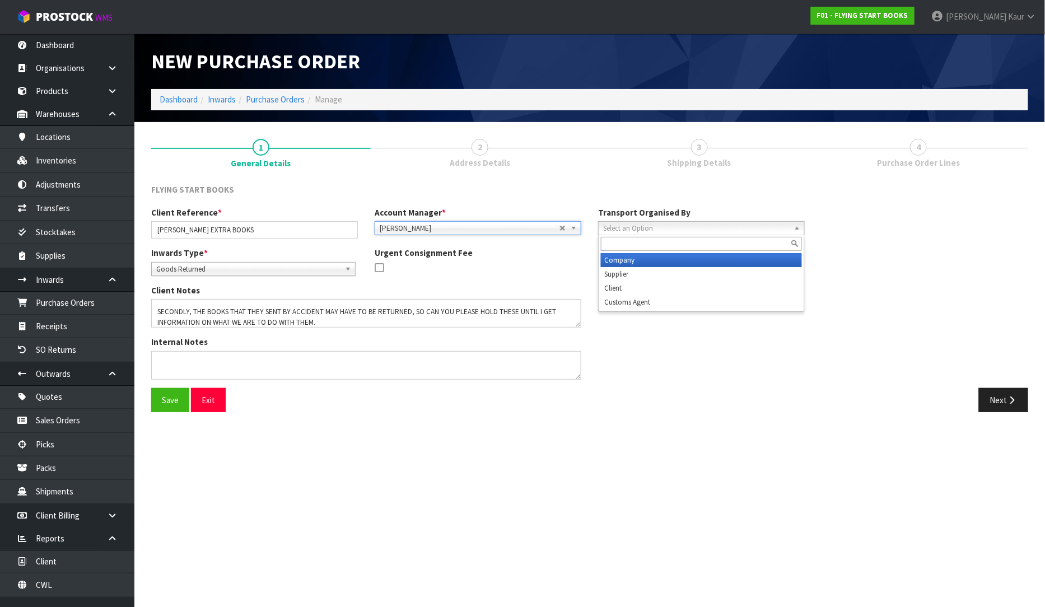
drag, startPoint x: 712, startPoint y: 228, endPoint x: 710, endPoint y: 256, distance: 27.5
click at [712, 230] on span "Select an Option" at bounding box center [696, 228] width 186 height 13
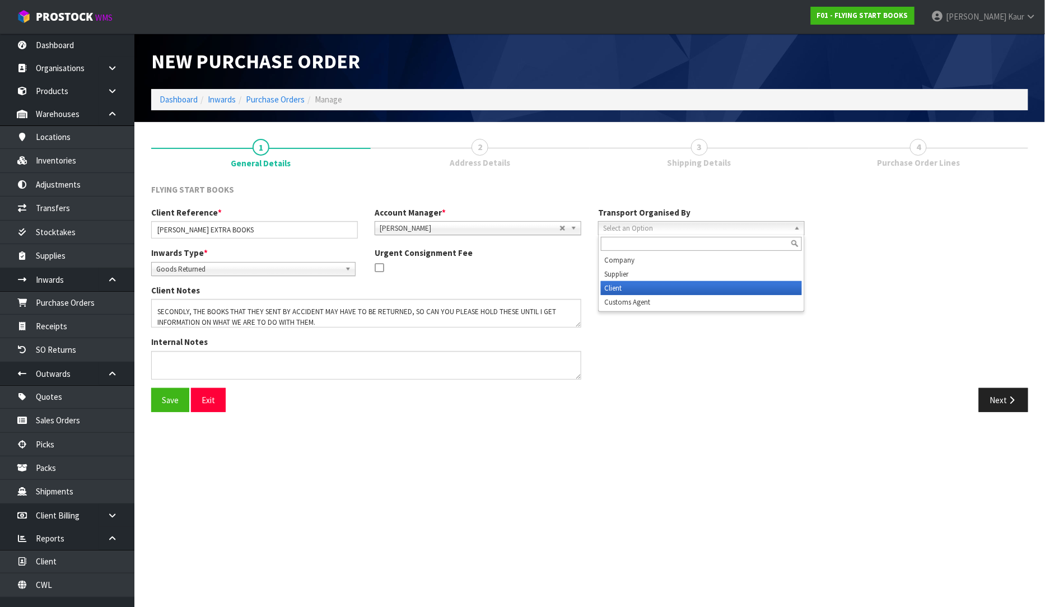
click at [687, 290] on li "Client" at bounding box center [701, 288] width 201 height 14
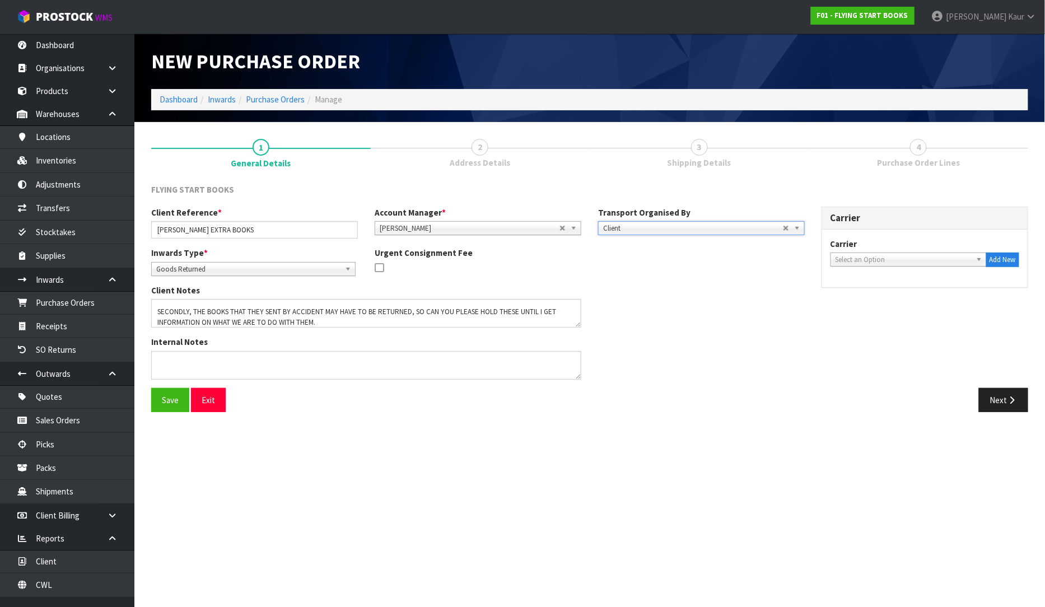
click at [884, 259] on span "Select an Option" at bounding box center [904, 259] width 136 height 13
click at [893, 256] on span "Select an Option" at bounding box center [904, 259] width 136 height 13
click at [898, 286] on li "DROP OFF - DROP OFF" at bounding box center [908, 291] width 151 height 14
drag, startPoint x: 1002, startPoint y: 394, endPoint x: 1044, endPoint y: 433, distance: 57.8
click at [1002, 395] on button "Next" at bounding box center [1003, 400] width 49 height 24
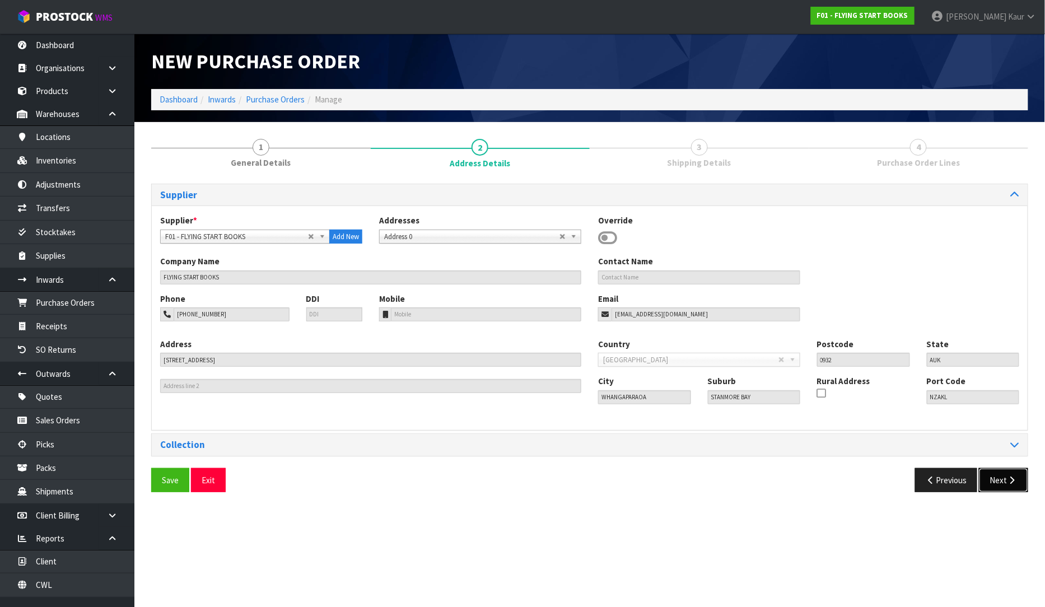
click at [996, 482] on button "Next" at bounding box center [1003, 480] width 49 height 24
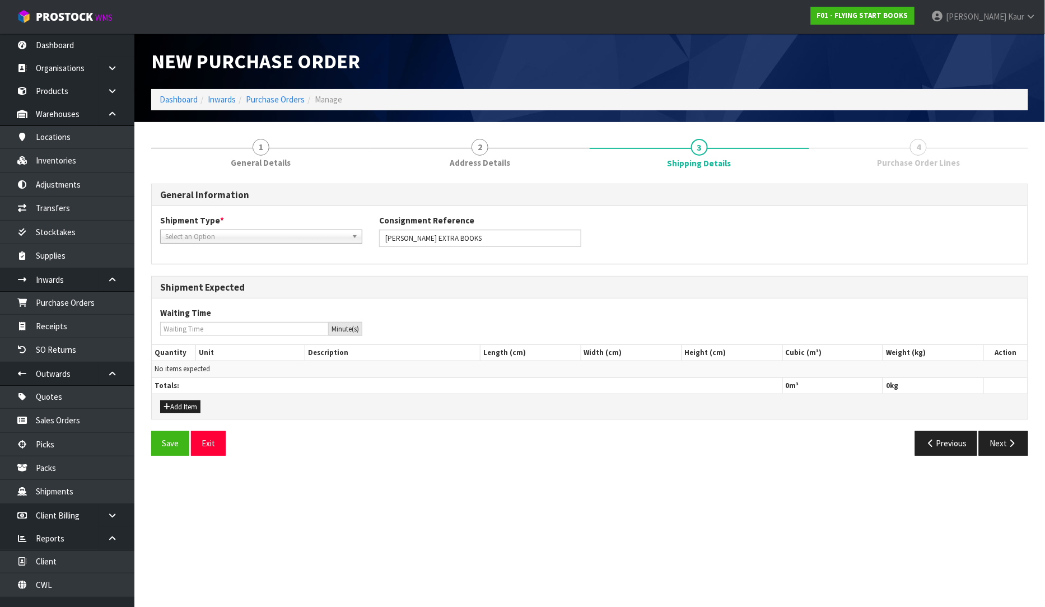
drag, startPoint x: 0, startPoint y: 0, endPoint x: 248, endPoint y: 232, distance: 339.9
click at [248, 232] on span "Select an Option" at bounding box center [256, 236] width 182 height 13
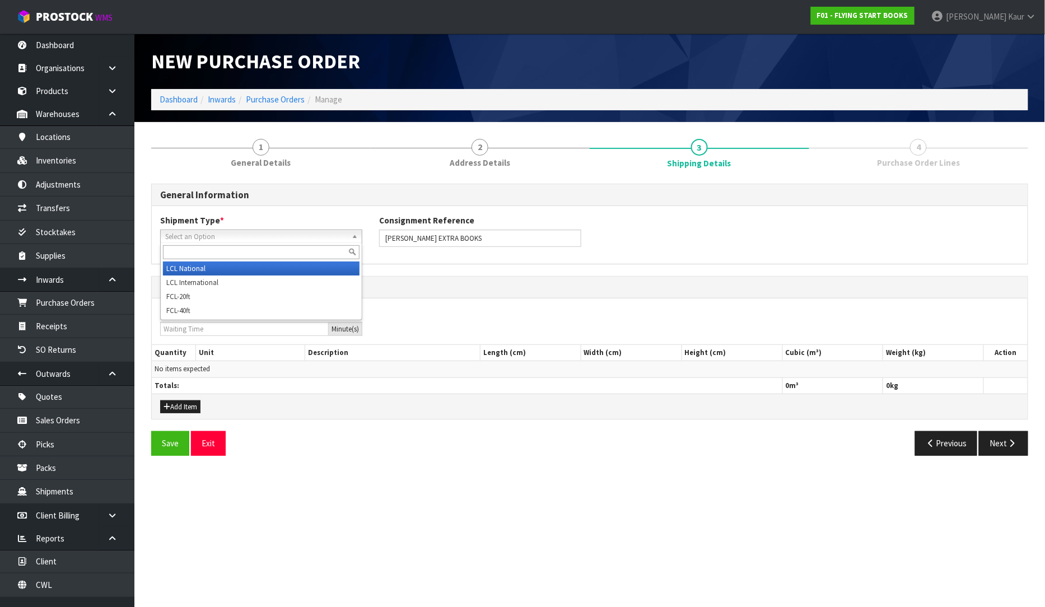
click at [220, 271] on li "LCL National" at bounding box center [261, 269] width 197 height 14
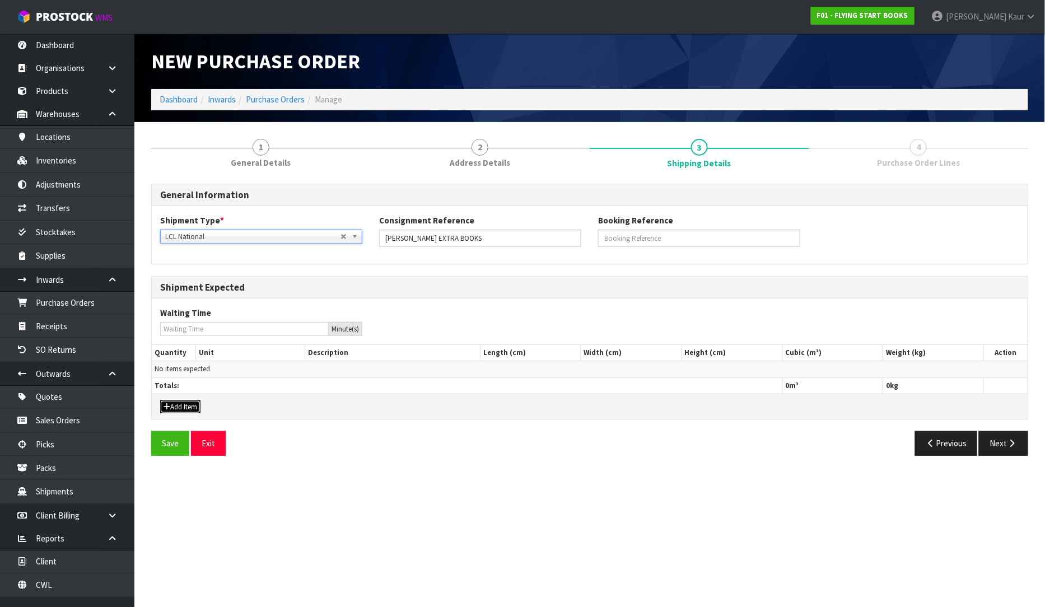
click at [192, 402] on button "Add Item" at bounding box center [180, 406] width 40 height 13
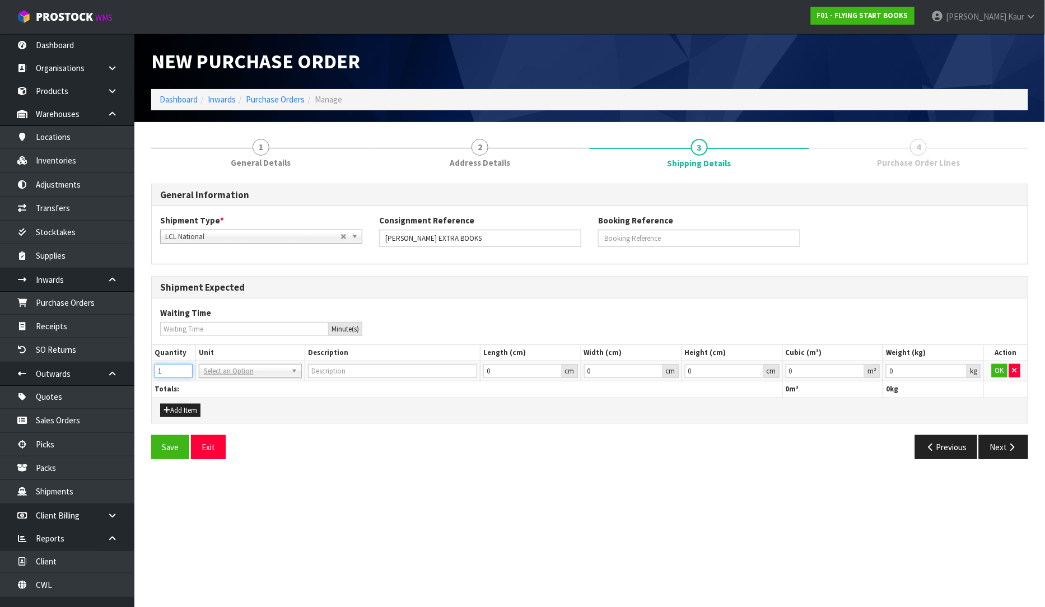
type input "1"
click at [181, 370] on input "1" at bounding box center [174, 371] width 38 height 14
click at [216, 386] on input "text" at bounding box center [250, 387] width 97 height 14
type input "ctn"
type input "CARTON"
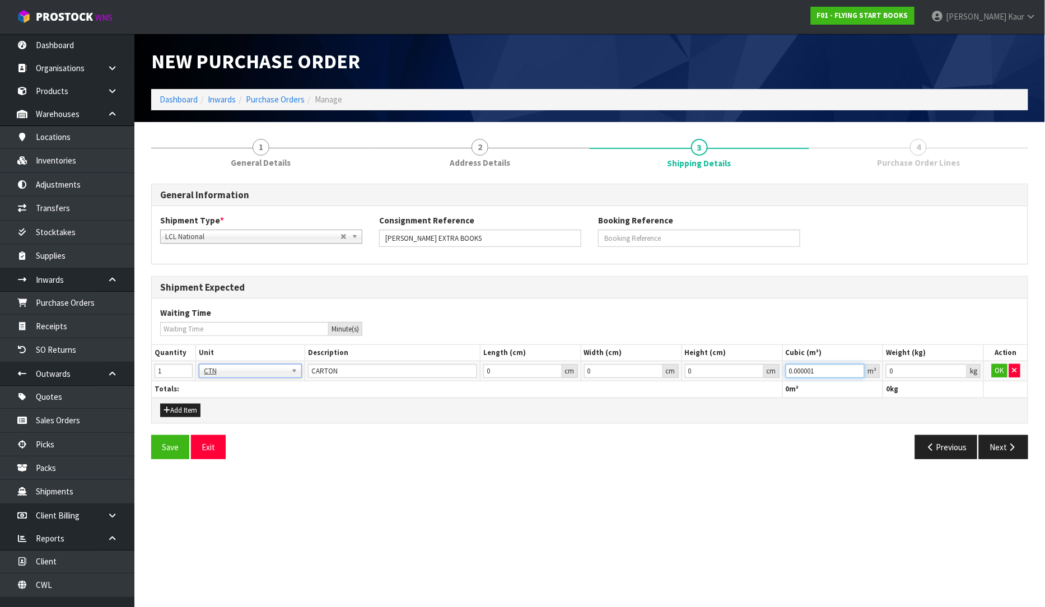
type input "0.000001"
click at [858, 370] on input "0.000001" at bounding box center [826, 371] width 80 height 14
type input "0.001"
click at [960, 370] on input "0.001" at bounding box center [926, 371] width 81 height 14
click at [990, 367] on td "OK" at bounding box center [1006, 371] width 44 height 20
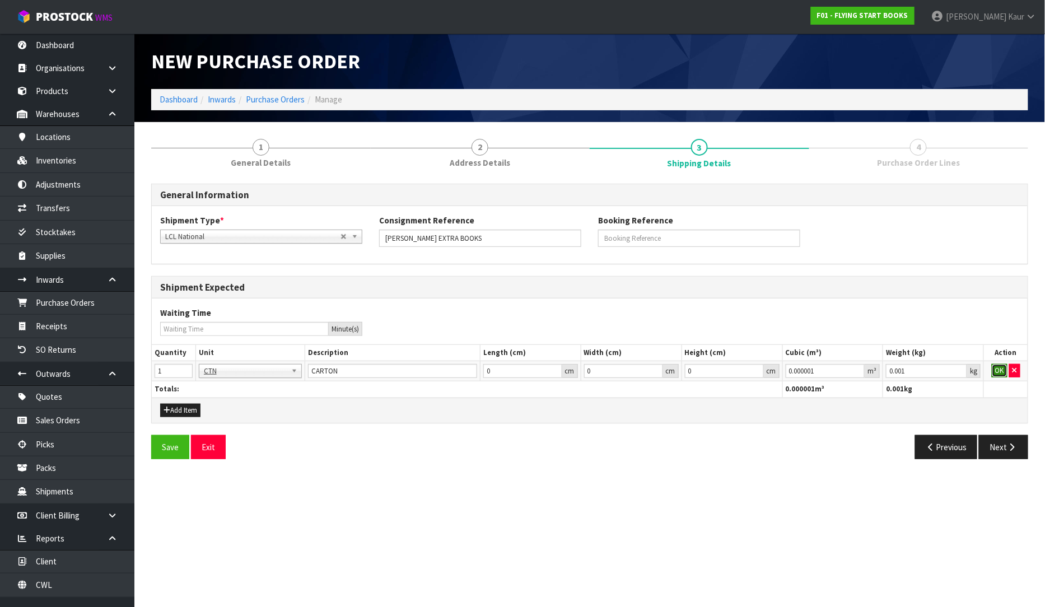
click at [1001, 371] on button "OK" at bounding box center [1000, 370] width 16 height 13
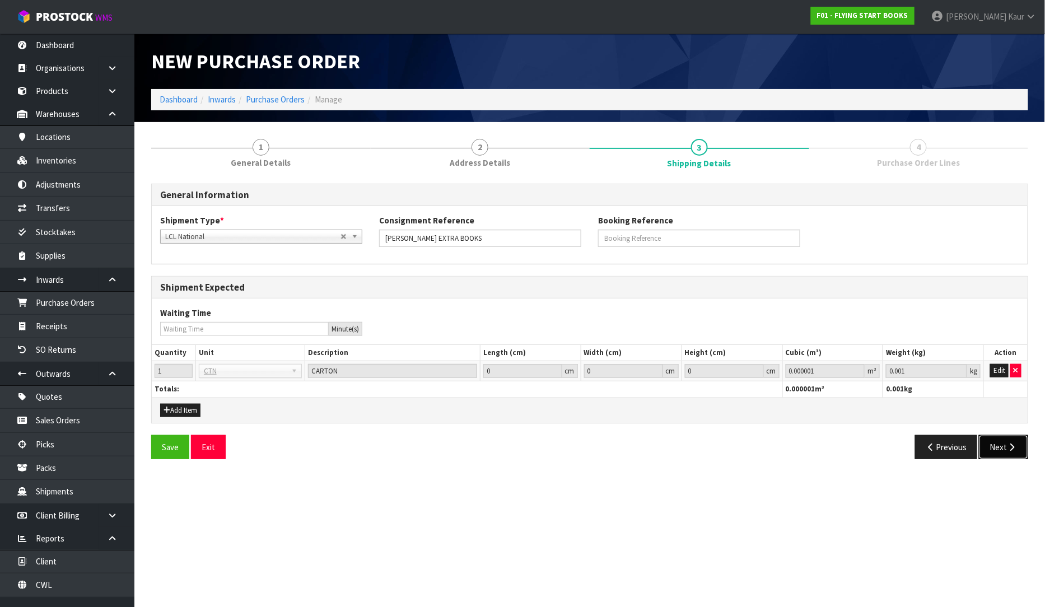
click at [1024, 444] on button "Next" at bounding box center [1003, 447] width 49 height 24
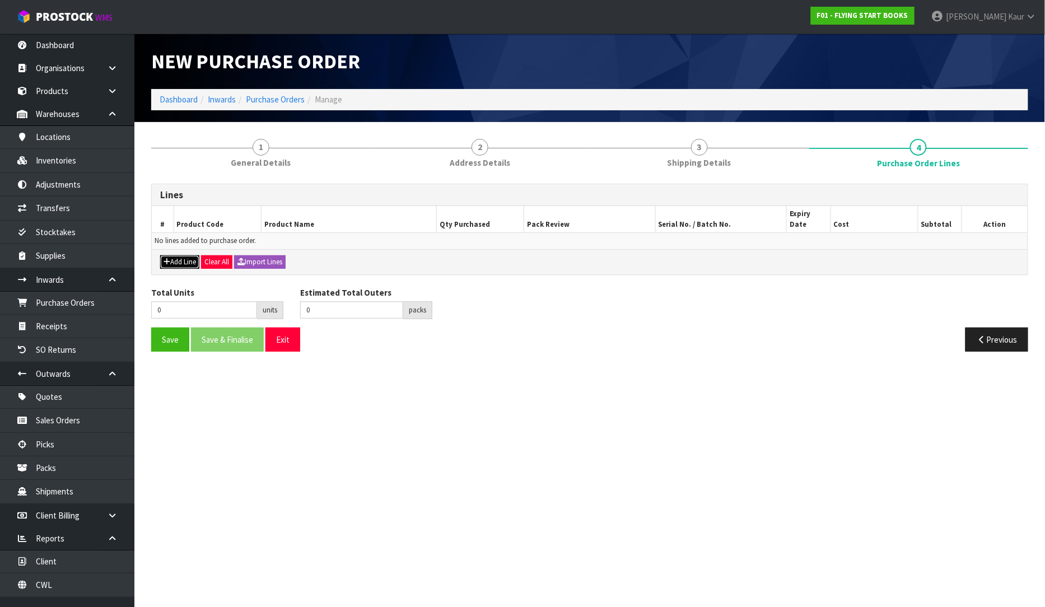
click at [167, 258] on icon "button" at bounding box center [167, 261] width 7 height 7
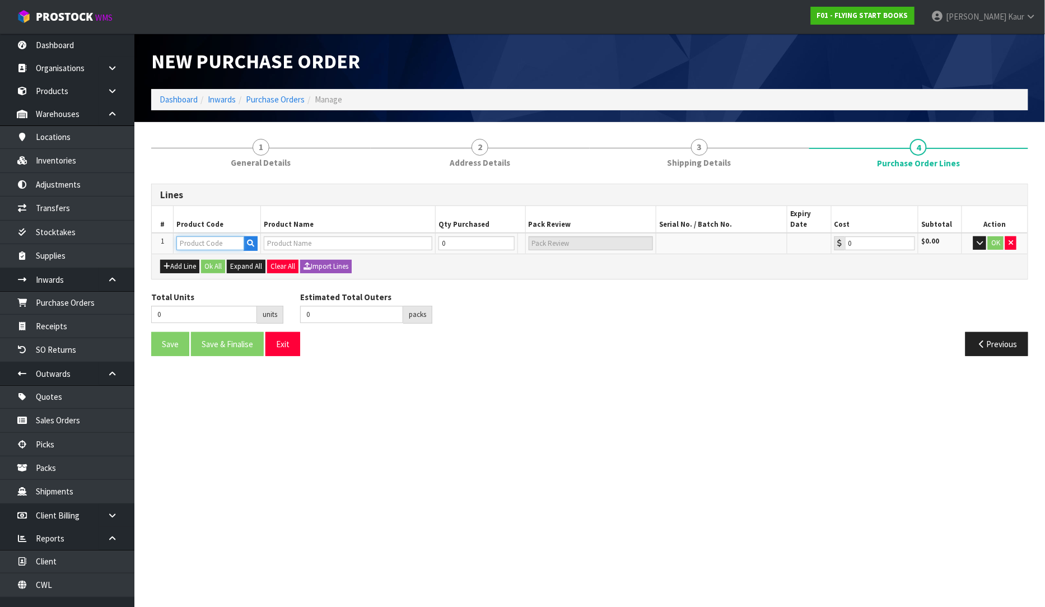
click at [197, 236] on input "text" at bounding box center [210, 243] width 68 height 14
type input "RETU"
click at [193, 247] on strong "RETU" at bounding box center [199, 251] width 21 height 11
type input "RETURN"
type input "RETURN CARTON"
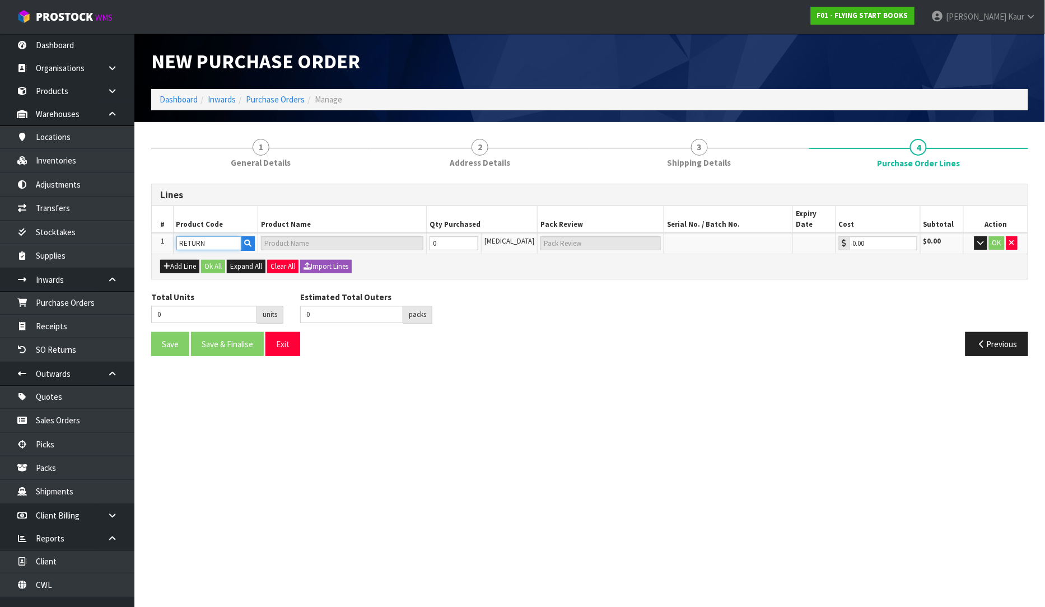
type input "0.00"
click at [459, 236] on input "0" at bounding box center [454, 243] width 49 height 14
type input "1"
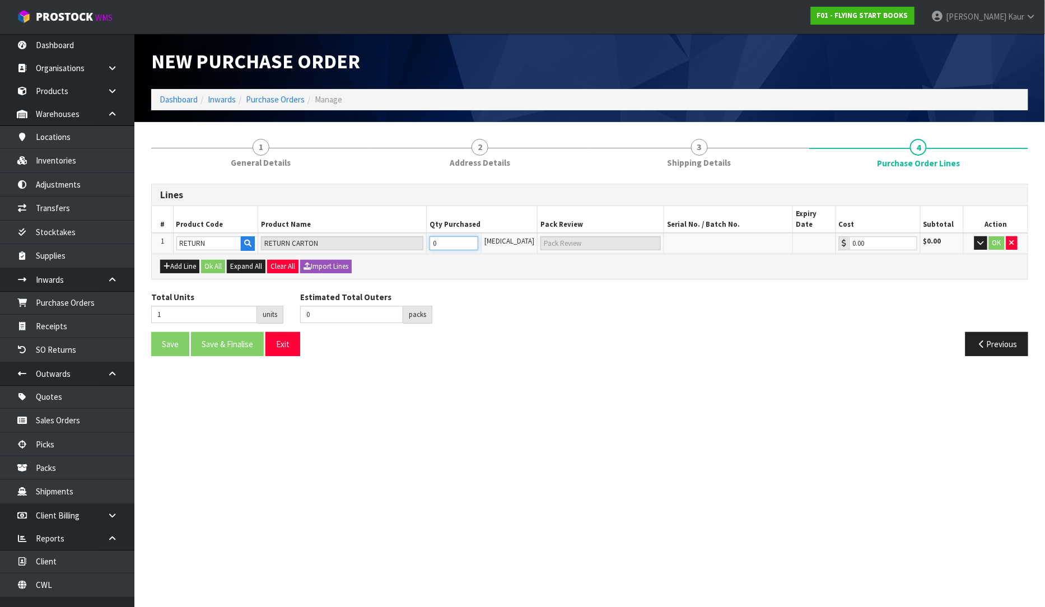
type input "1 CTN"
type input "1"
click at [976, 236] on button "button" at bounding box center [980, 242] width 13 height 13
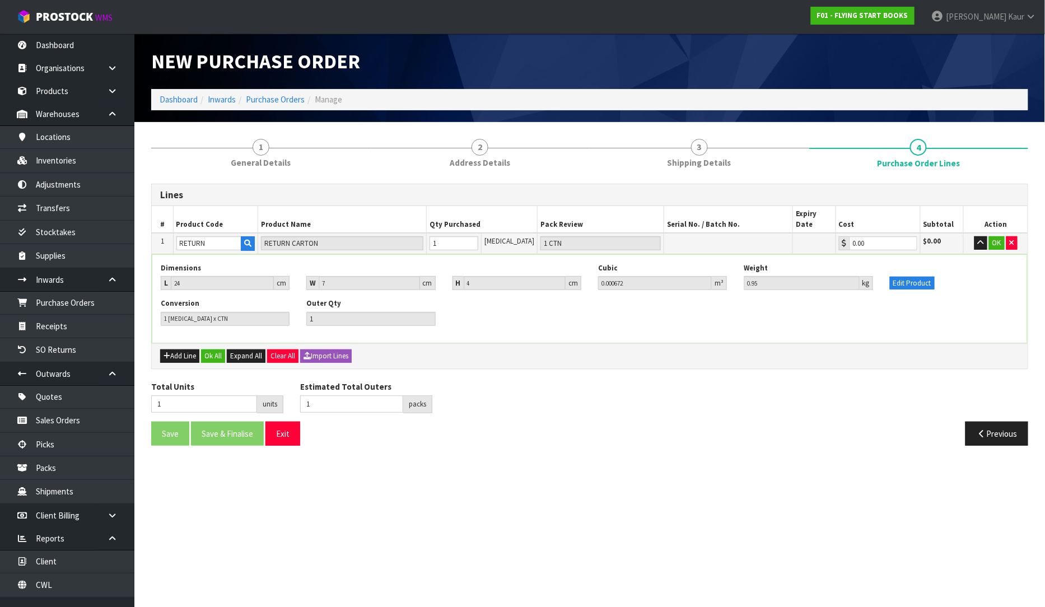
click at [910, 279] on div "Dimensions L 24 cm W 7 cm H 4 cm Cubic 0.000672 m³ Weight 0.95 kg Edit Product" at bounding box center [589, 280] width 875 height 35
click at [904, 277] on button "Edit Product" at bounding box center [912, 283] width 45 height 13
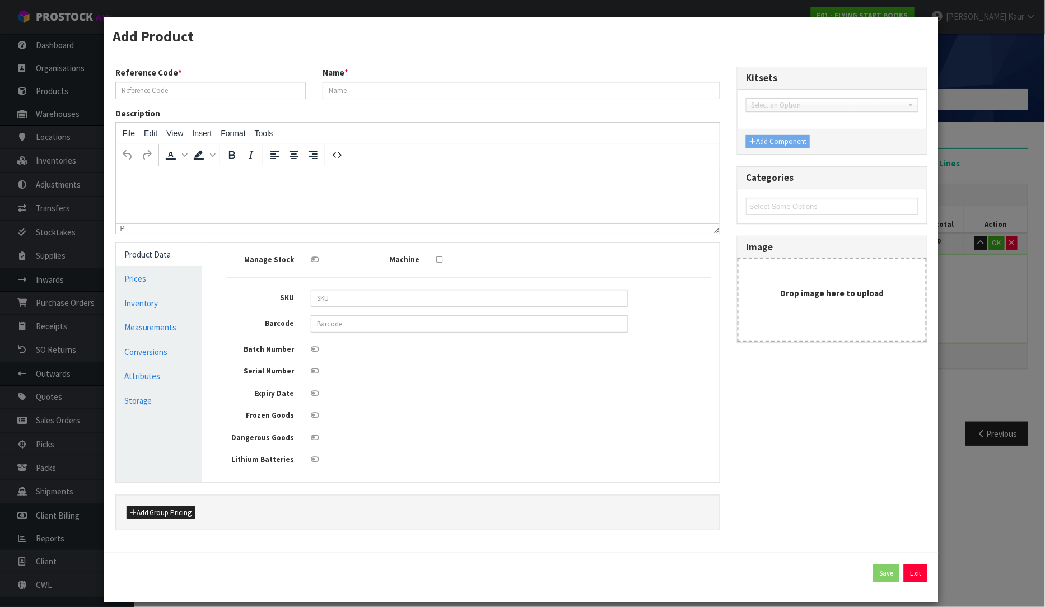
type input "RETURN"
type input "RETURN CARTON"
type input "24"
type input "7"
type input "4"
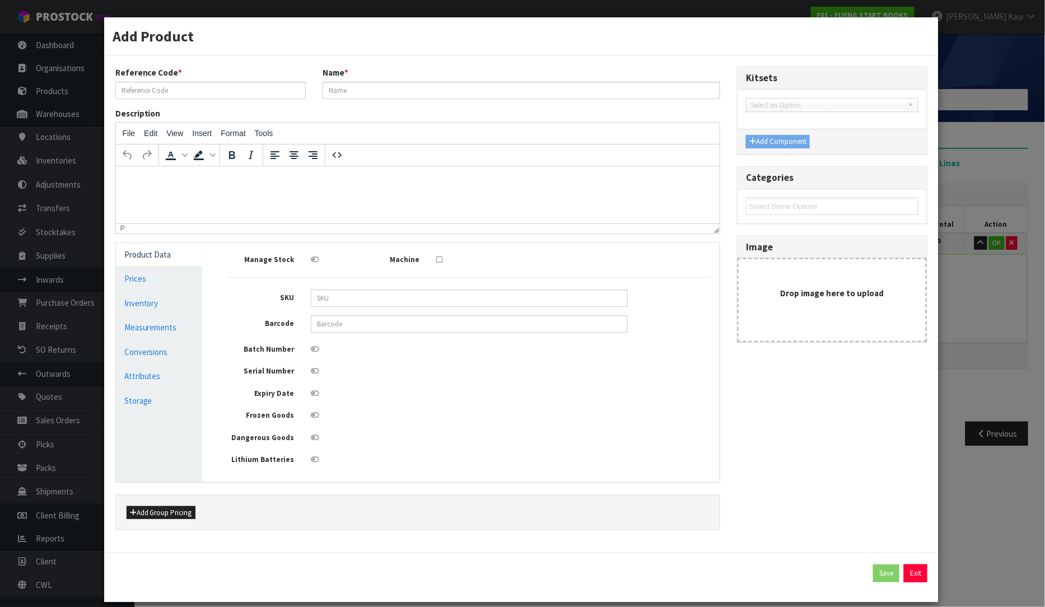
type input "0.000672"
type input "0.95"
click at [134, 326] on link "Measurements" at bounding box center [159, 327] width 87 height 23
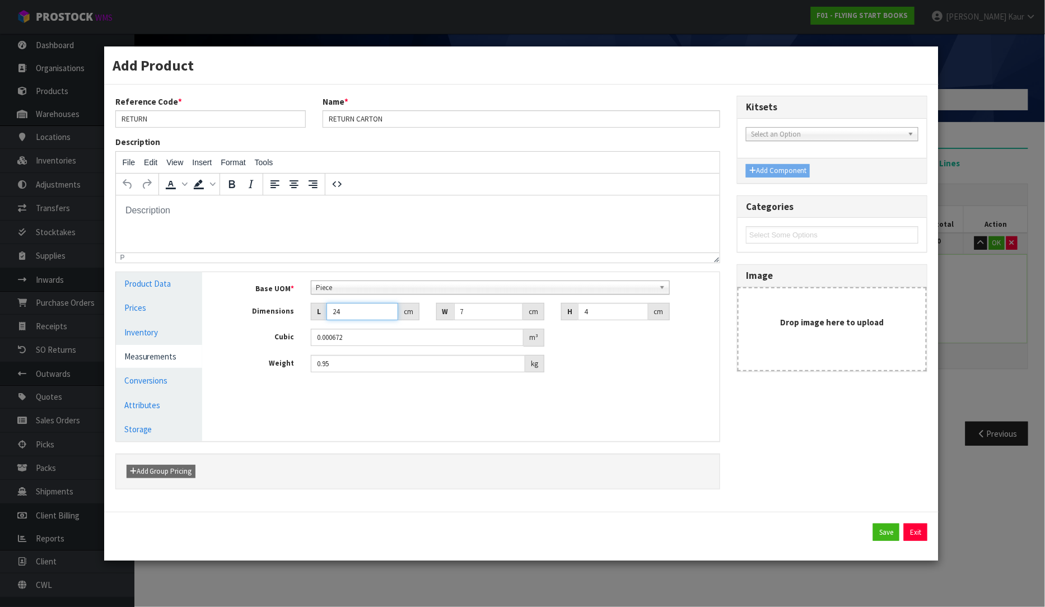
drag, startPoint x: 348, startPoint y: 317, endPoint x: 319, endPoint y: 326, distance: 30.5
click at [319, 326] on div "Base UOM * Bag Bar Basket Bin Bottle Box Bundle Cabinet Cage Carton Case Coil C…" at bounding box center [469, 327] width 484 height 92
type input "2"
type input "0.000056"
type input "23"
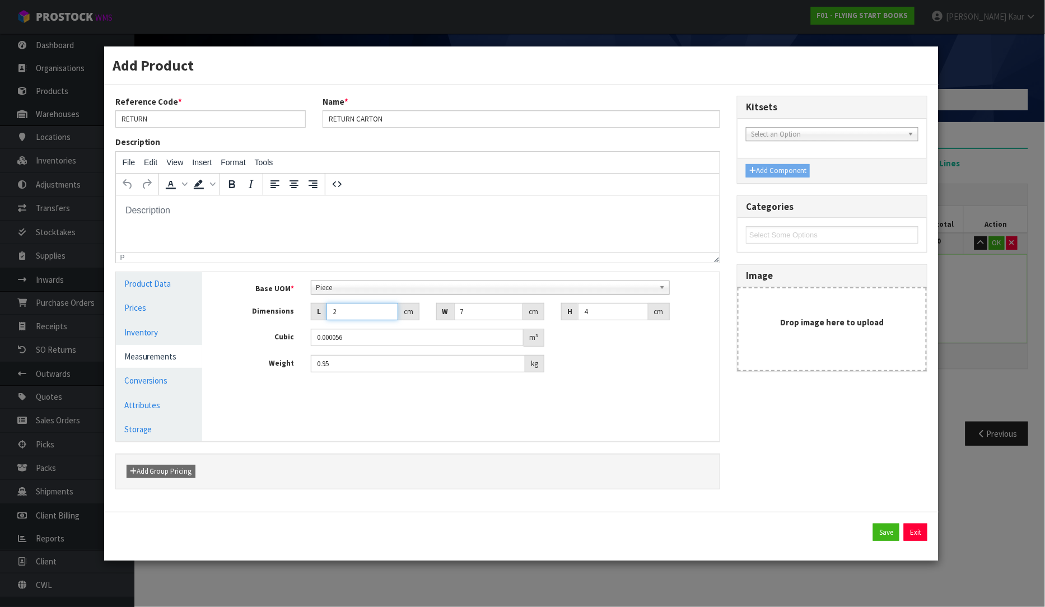
type input "0.000644"
type input "23"
drag, startPoint x: 466, startPoint y: 309, endPoint x: 443, endPoint y: 315, distance: 23.6
click at [444, 315] on div "W 7 cm" at bounding box center [490, 312] width 108 height 18
type input "2"
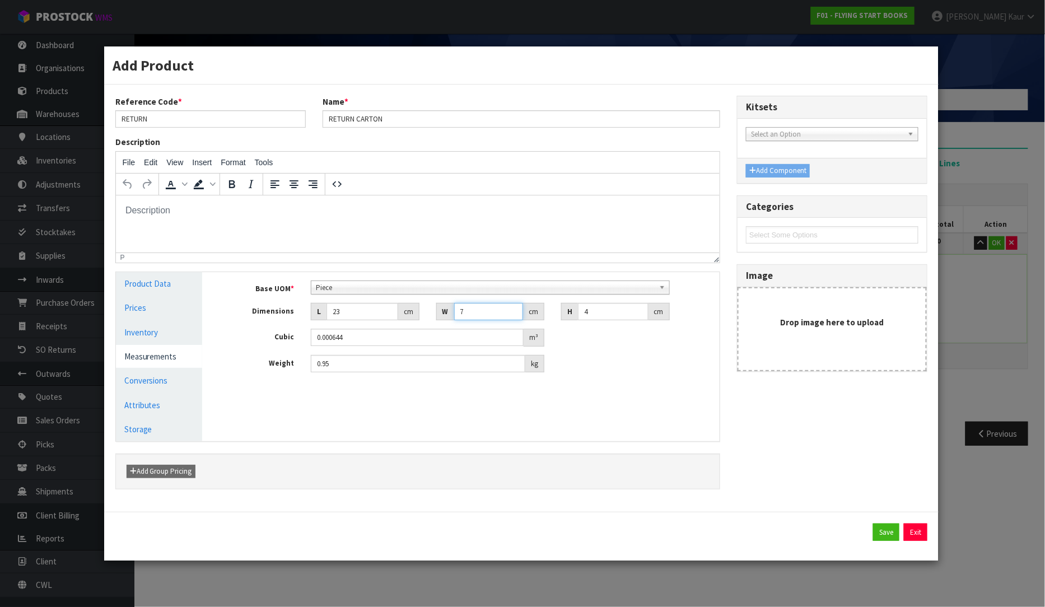
type input "0.000184"
type input "0.000001"
type input "3"
type input "0.000276"
type input "38"
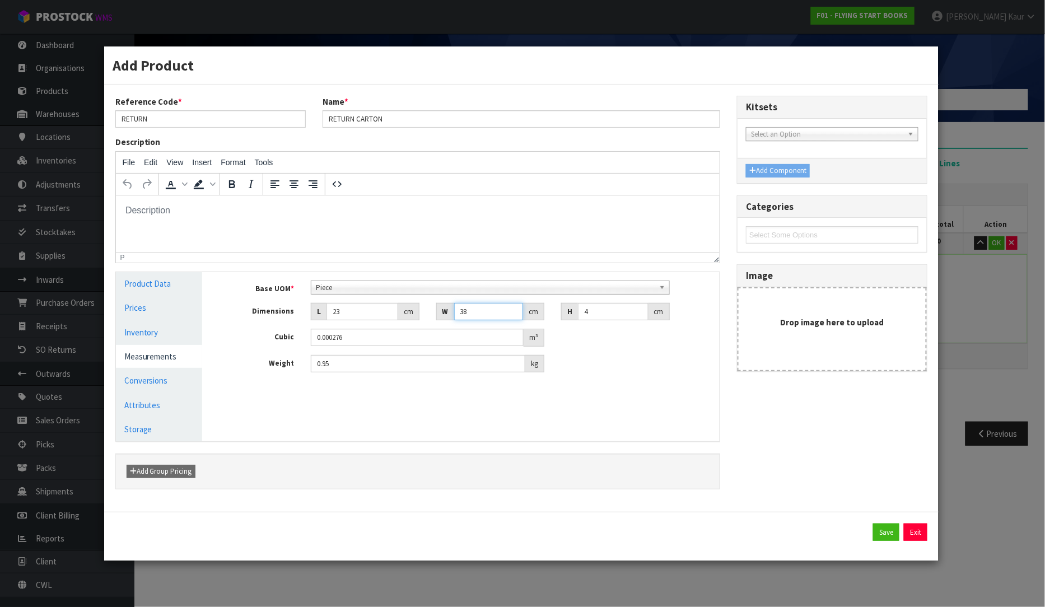
type input "0.003496"
type input "38"
drag, startPoint x: 600, startPoint y: 315, endPoint x: 580, endPoint y: 318, distance: 20.4
click at [580, 318] on input "4" at bounding box center [613, 311] width 70 height 17
type input "1"
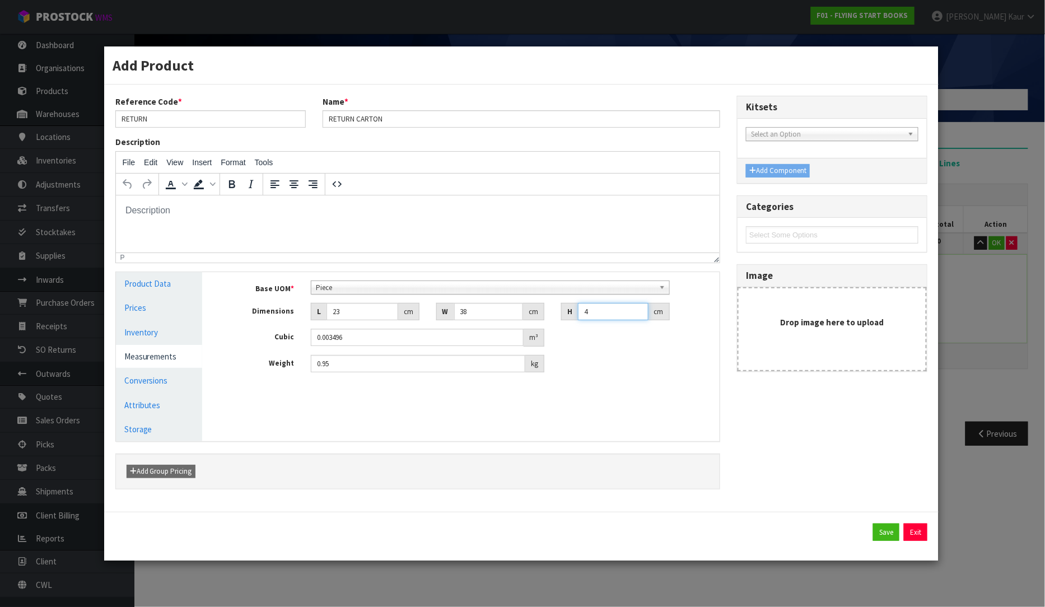
type input "0.000874"
type input "19"
type input "0.016606"
type input "19"
drag, startPoint x: 357, startPoint y: 364, endPoint x: 315, endPoint y: 374, distance: 43.1
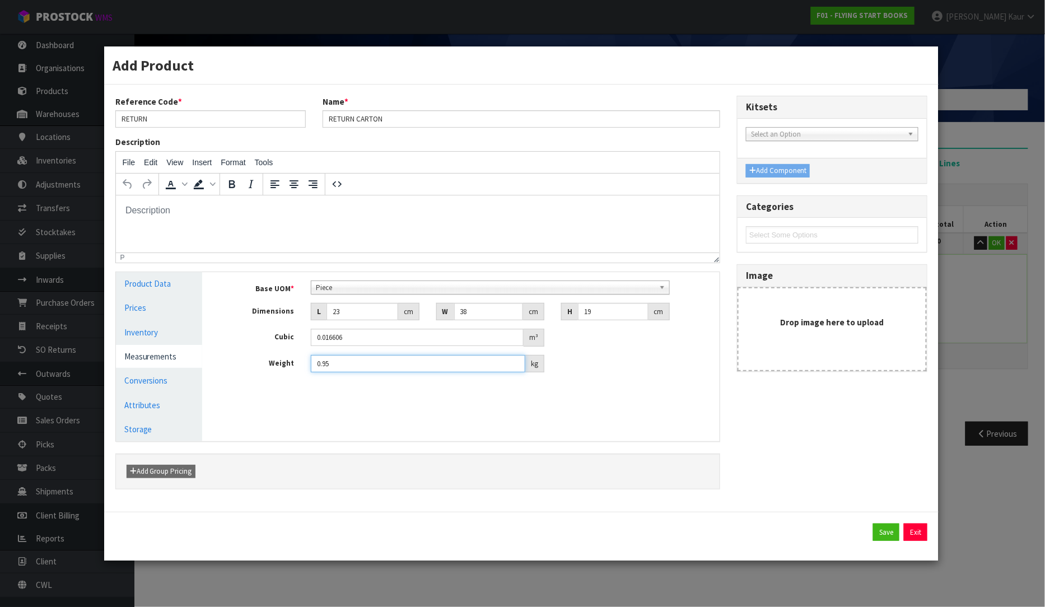
click at [315, 374] on div "Base UOM * Bag Bar Basket Bin Bottle Box Bundle Cabinet Cage Carton Case Coil C…" at bounding box center [469, 331] width 501 height 118
type input "5.2"
click at [878, 525] on button "Save" at bounding box center [886, 533] width 26 height 18
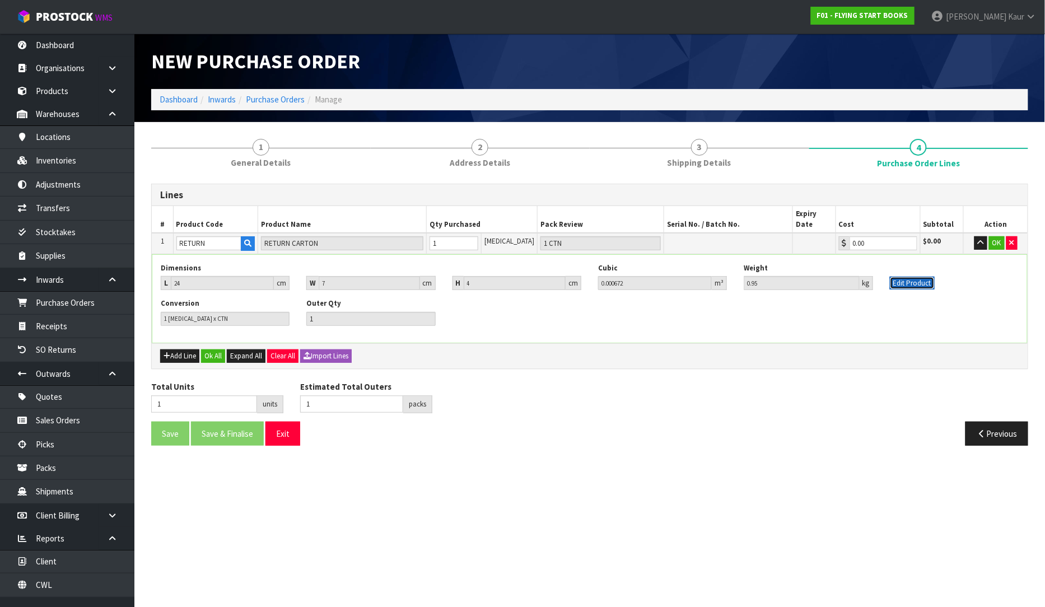
click at [916, 277] on button "Edit Product" at bounding box center [912, 283] width 45 height 13
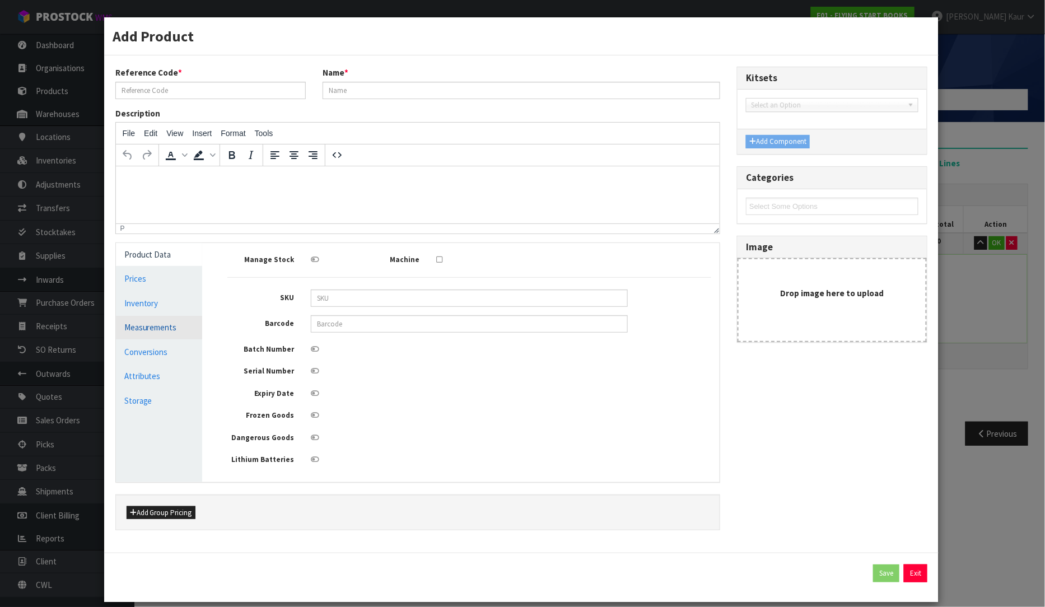
type input "RETURN"
type input "RETURN CARTON"
type input "23"
type input "38"
type input "19"
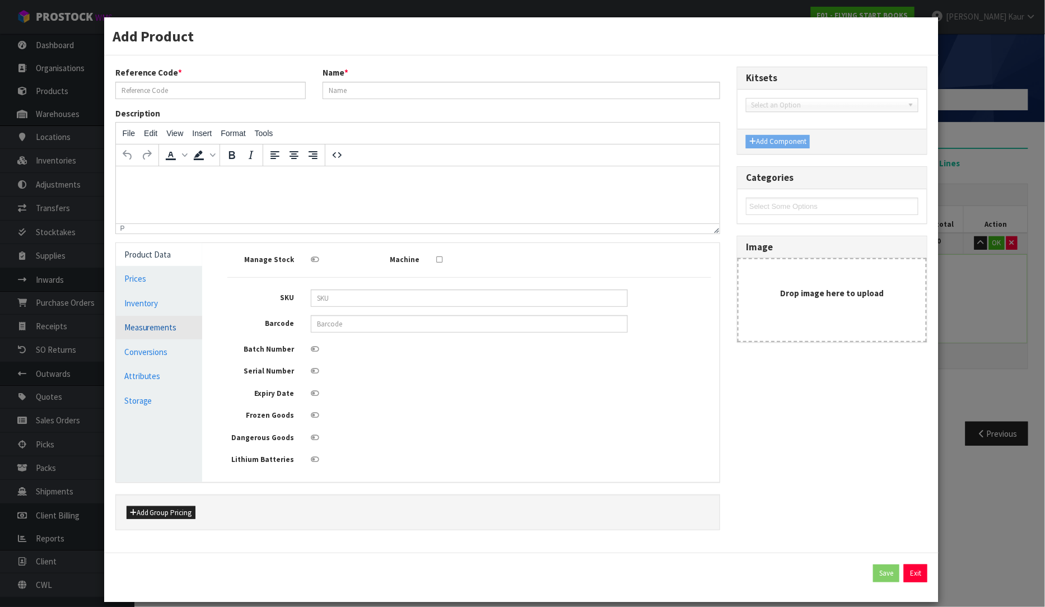
type input "0.016606"
type input "5.2"
click at [155, 327] on link "Measurements" at bounding box center [159, 327] width 87 height 23
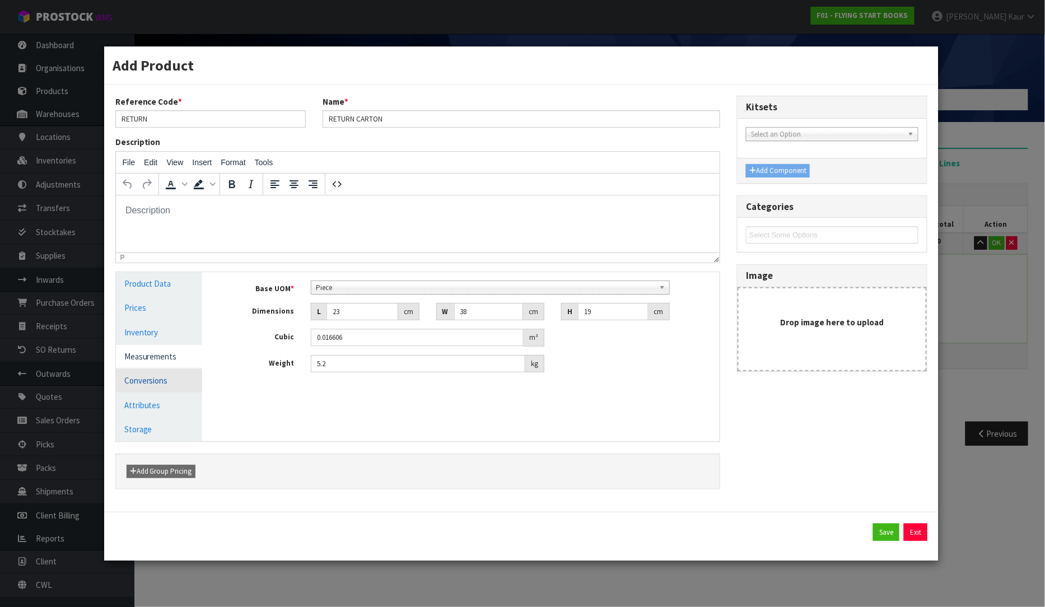
click at [157, 384] on link "Conversions" at bounding box center [159, 380] width 87 height 23
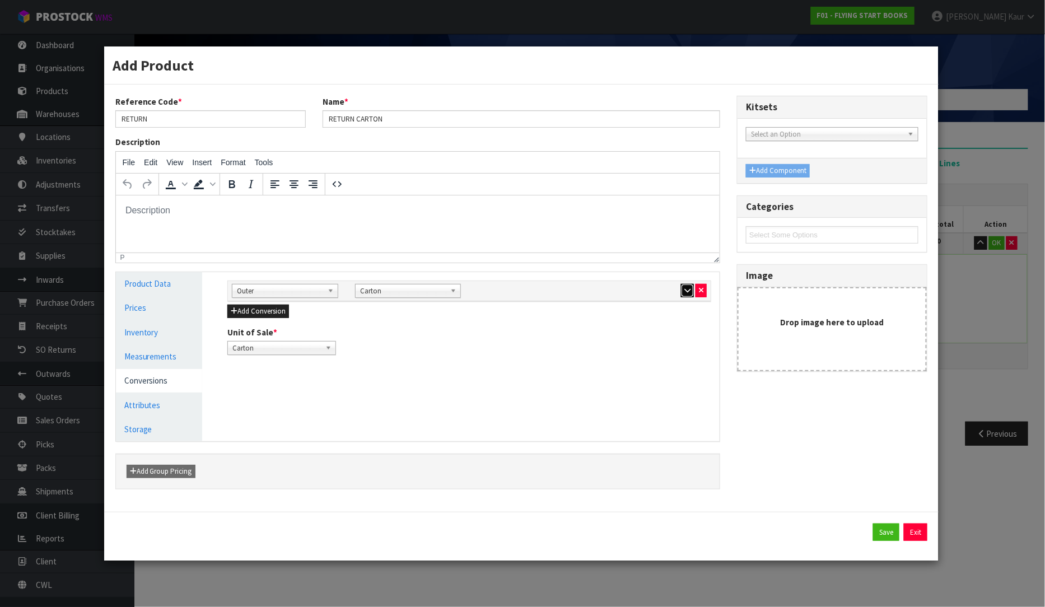
drag, startPoint x: 685, startPoint y: 286, endPoint x: 650, endPoint y: 300, distance: 38.0
click at [686, 287] on button "button" at bounding box center [687, 290] width 13 height 13
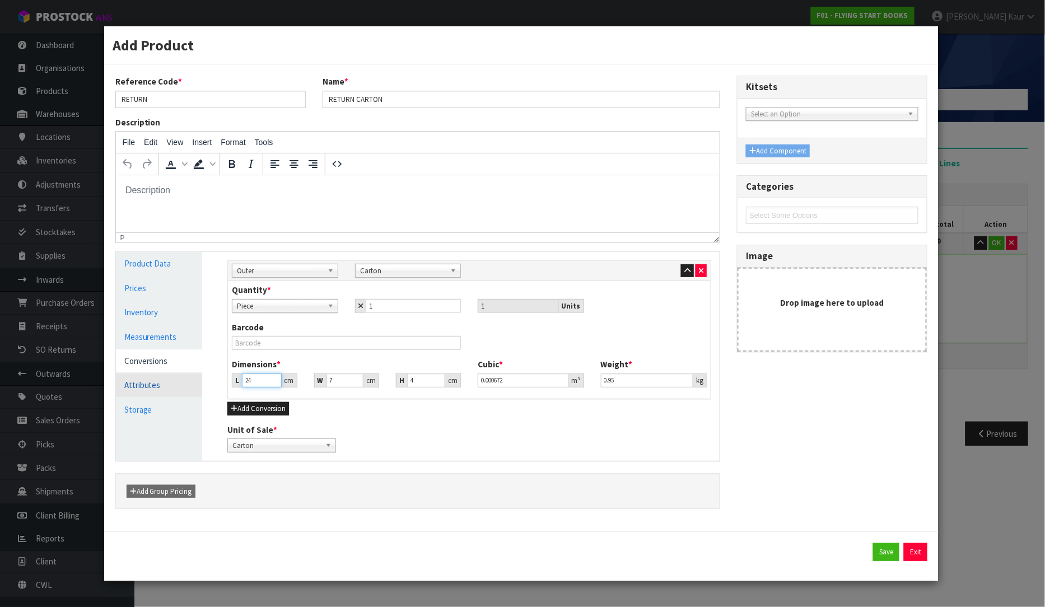
drag, startPoint x: 251, startPoint y: 383, endPoint x: 202, endPoint y: 379, distance: 48.9
click at [202, 379] on div "Product Data Prices Inventory Measurements Conversions Attributes Storage Manag…" at bounding box center [418, 356] width 621 height 209
type input "2"
type input "0.000056"
type input "23"
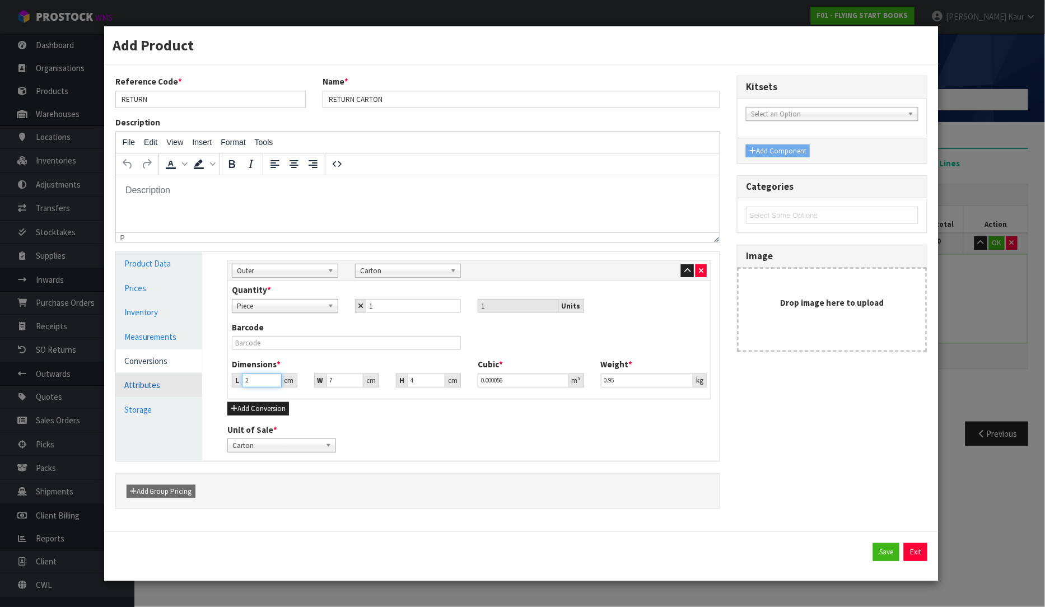
type input "0.000644"
type input "23"
drag, startPoint x: 334, startPoint y: 379, endPoint x: 320, endPoint y: 381, distance: 13.7
click at [320, 381] on div "W 7 cm" at bounding box center [346, 381] width 65 height 14
type input "3"
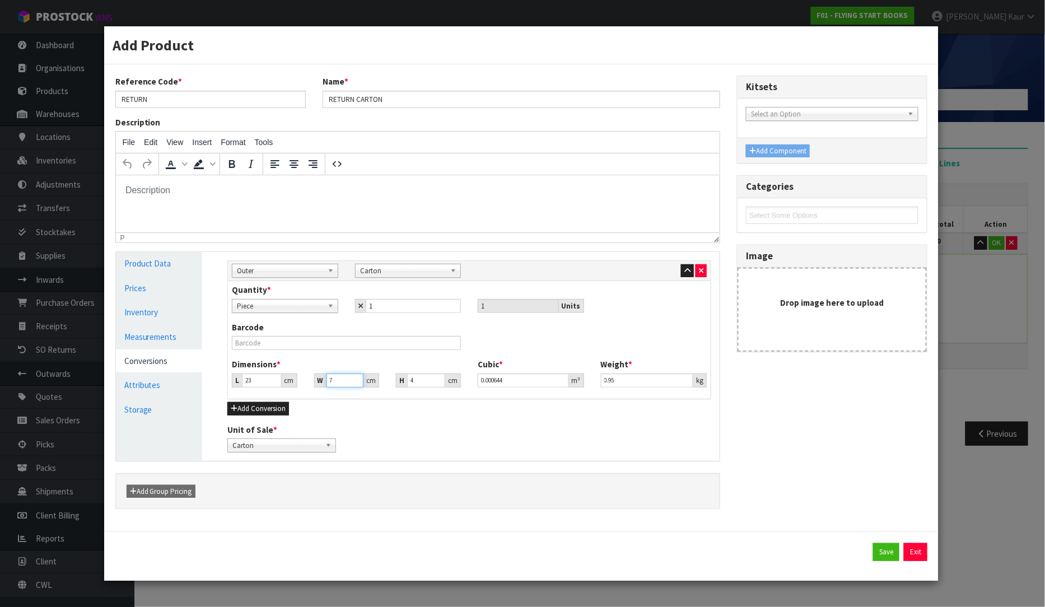
type input "0.000276"
type input "38"
type input "0.003496"
type input "38"
click at [410, 382] on input "4" at bounding box center [426, 381] width 38 height 14
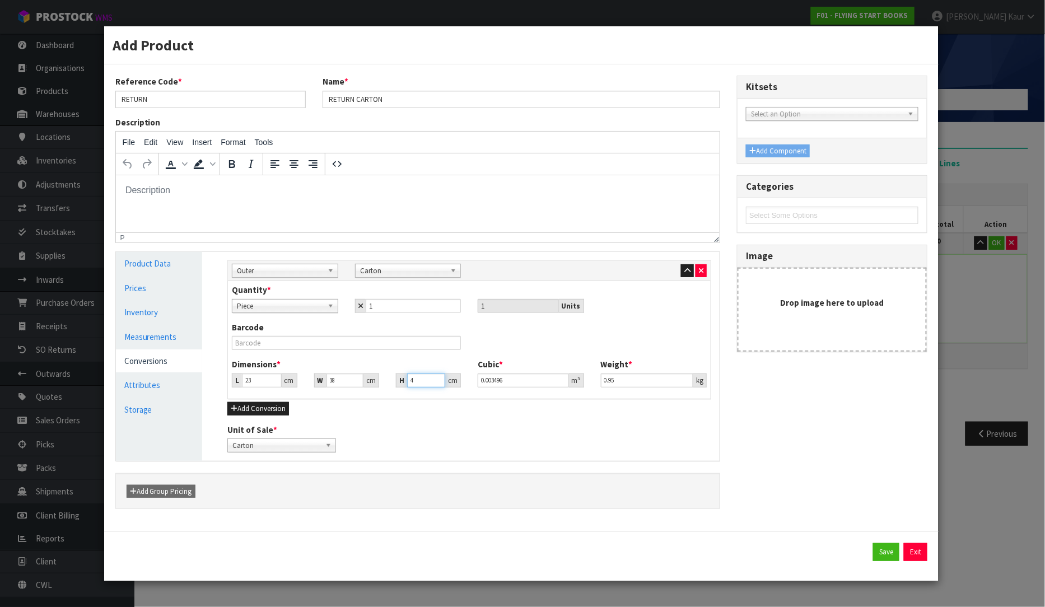
type input "1"
type input "0.000874"
type input "19"
type input "0.016606"
type input "19"
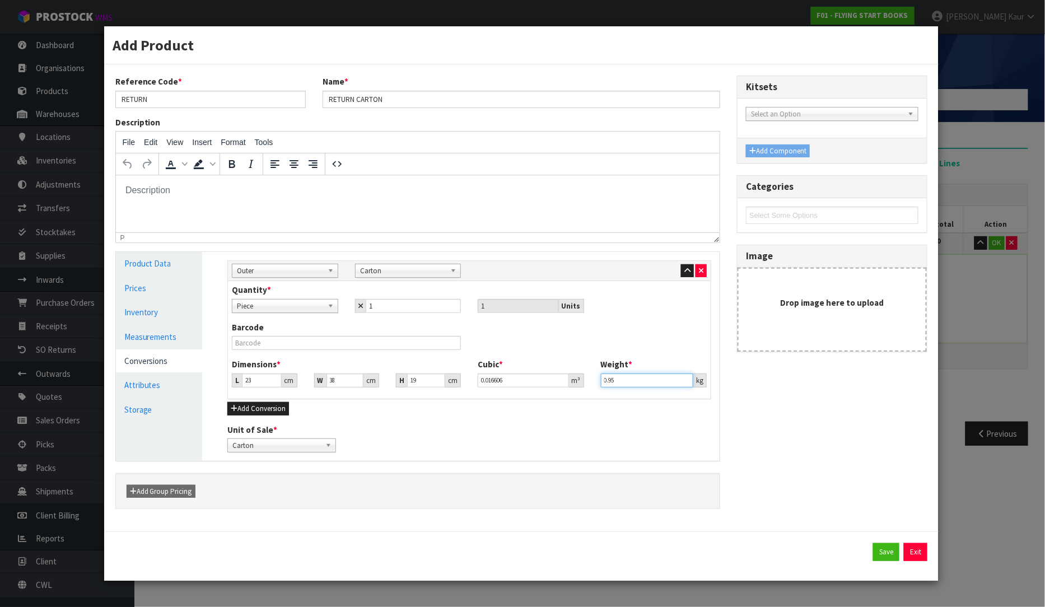
drag, startPoint x: 620, startPoint y: 379, endPoint x: 582, endPoint y: 382, distance: 37.7
click at [582, 382] on div "Dimensions * L 23 cm W 38 cm H 19 cm Cubic * 0.016606 m³ Weight * 0.95 kg" at bounding box center [469, 376] width 492 height 37
type input "5.2"
click at [880, 549] on button "Save" at bounding box center [886, 552] width 26 height 18
type input "23"
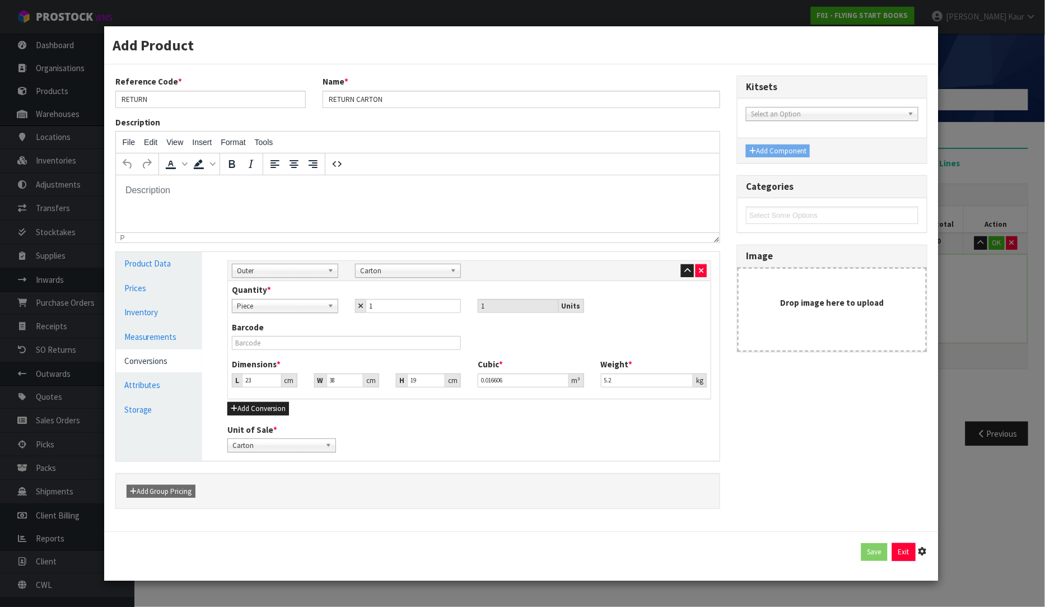
type input "38"
type input "19"
type input "0.016606"
type input "5.2"
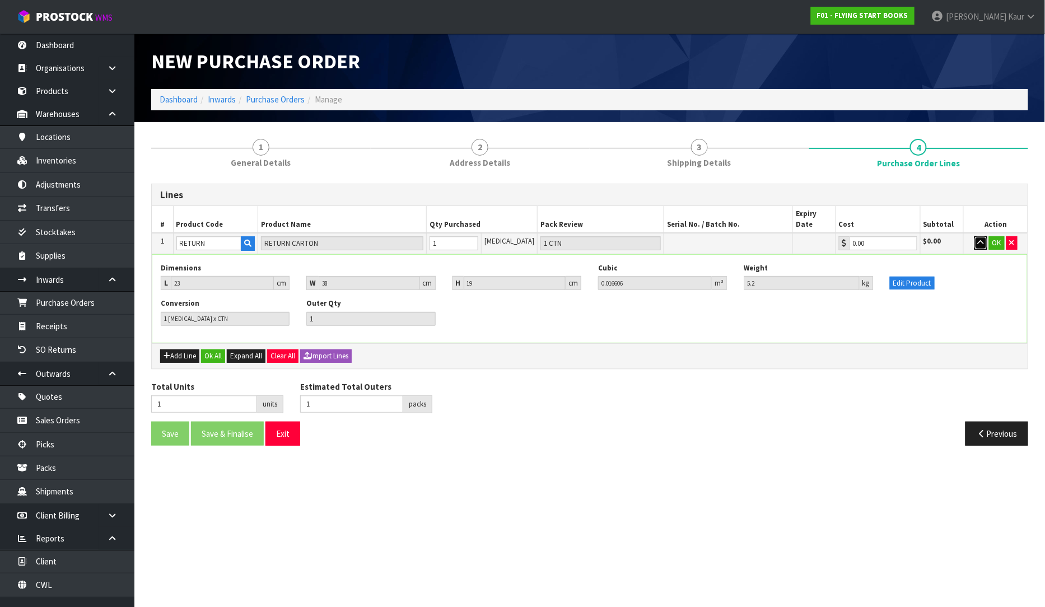
click at [981, 239] on icon "button" at bounding box center [981, 242] width 6 height 7
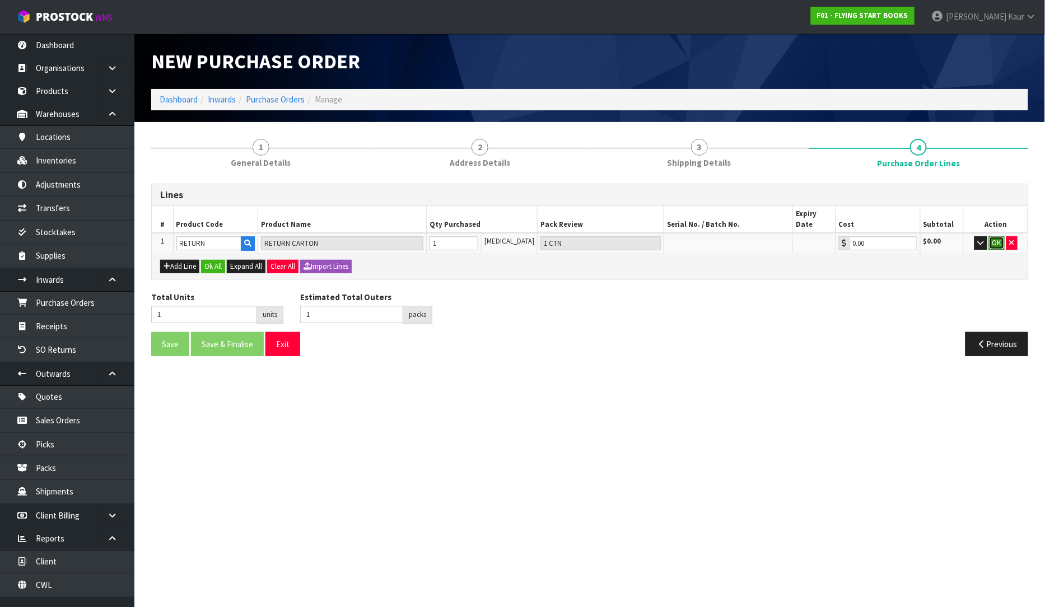
click at [990, 236] on button "OK" at bounding box center [997, 242] width 16 height 13
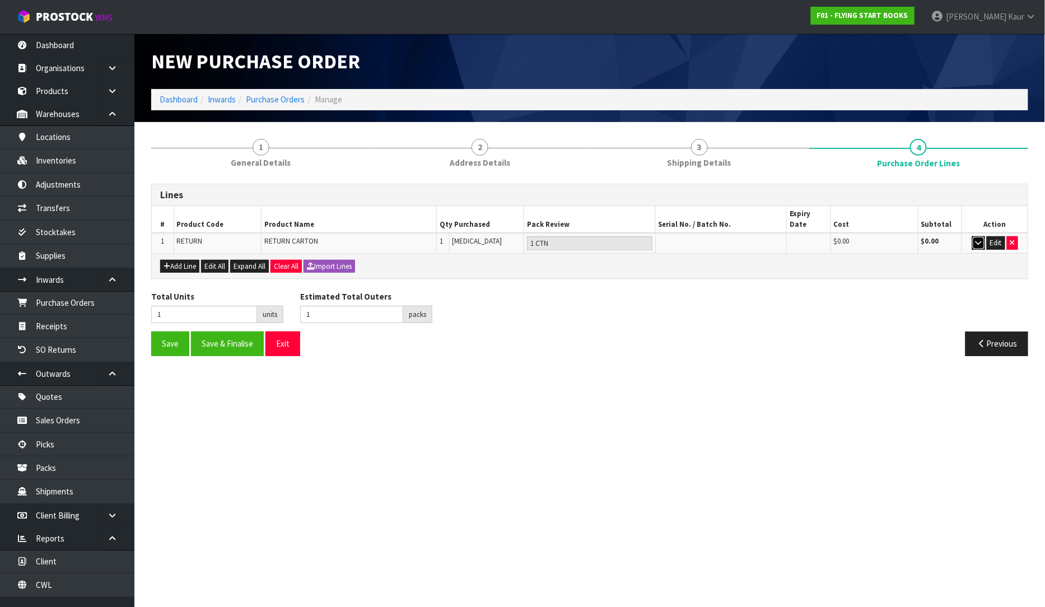
click at [976, 236] on button "button" at bounding box center [978, 242] width 13 height 13
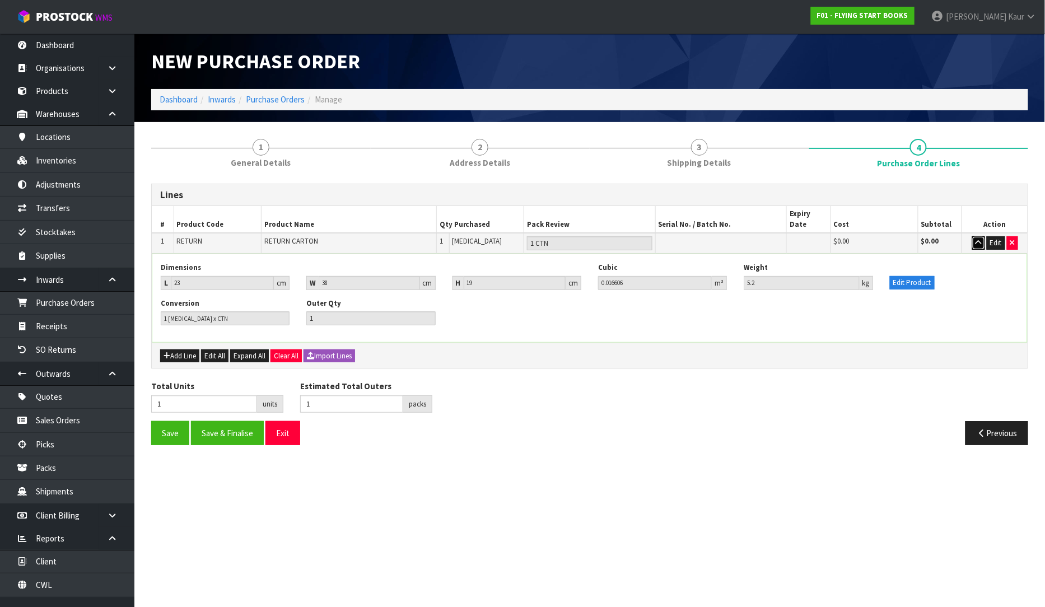
drag, startPoint x: 979, startPoint y: 236, endPoint x: 943, endPoint y: 240, distance: 36.1
click at [979, 236] on button "button" at bounding box center [978, 242] width 13 height 13
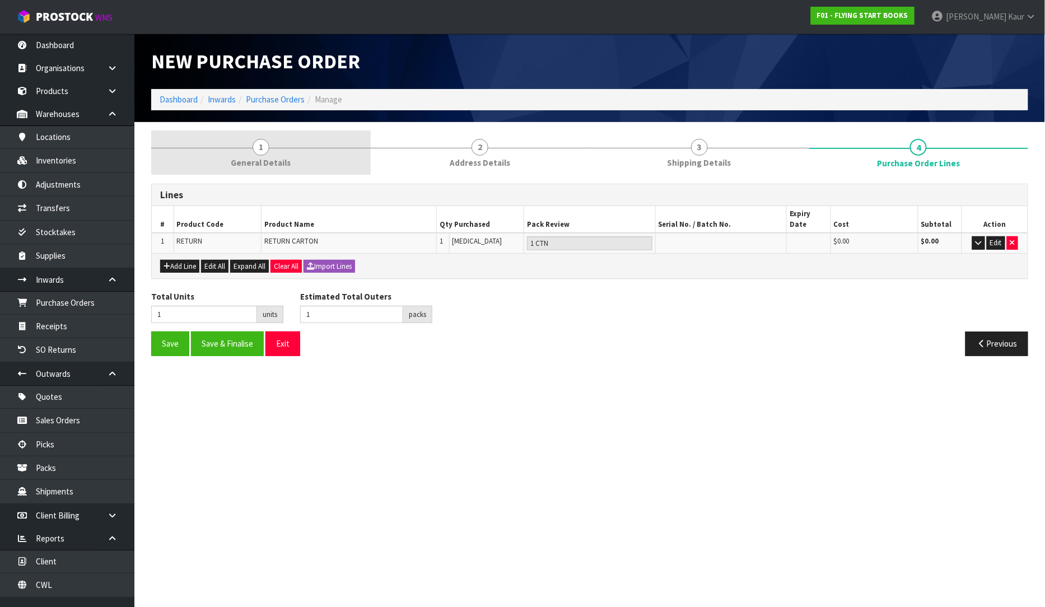
click at [306, 156] on link "1 General Details" at bounding box center [261, 152] width 220 height 44
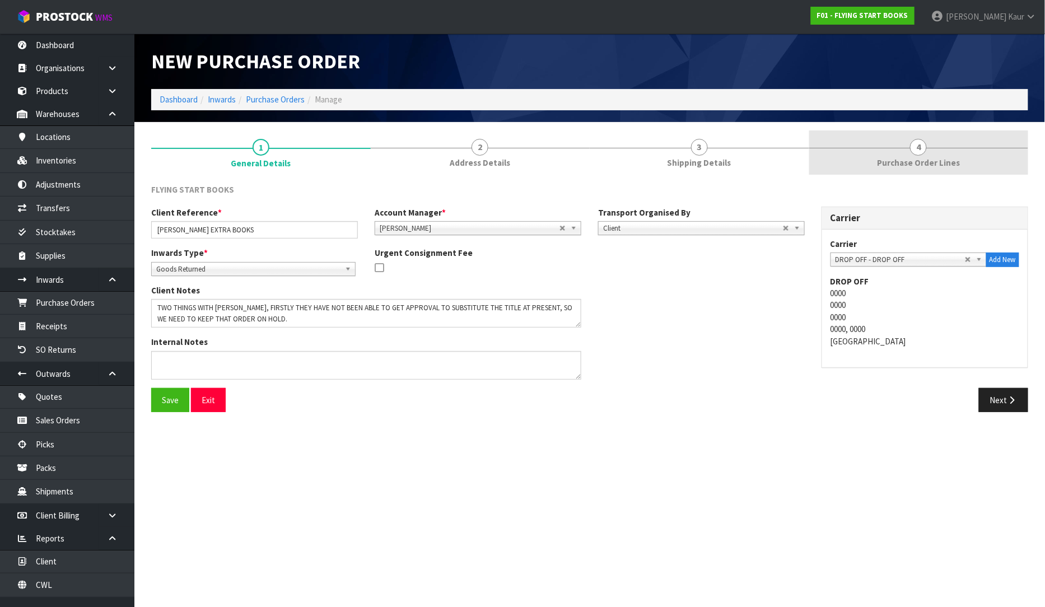
click at [938, 143] on link "4 Purchase Order Lines" at bounding box center [919, 152] width 220 height 44
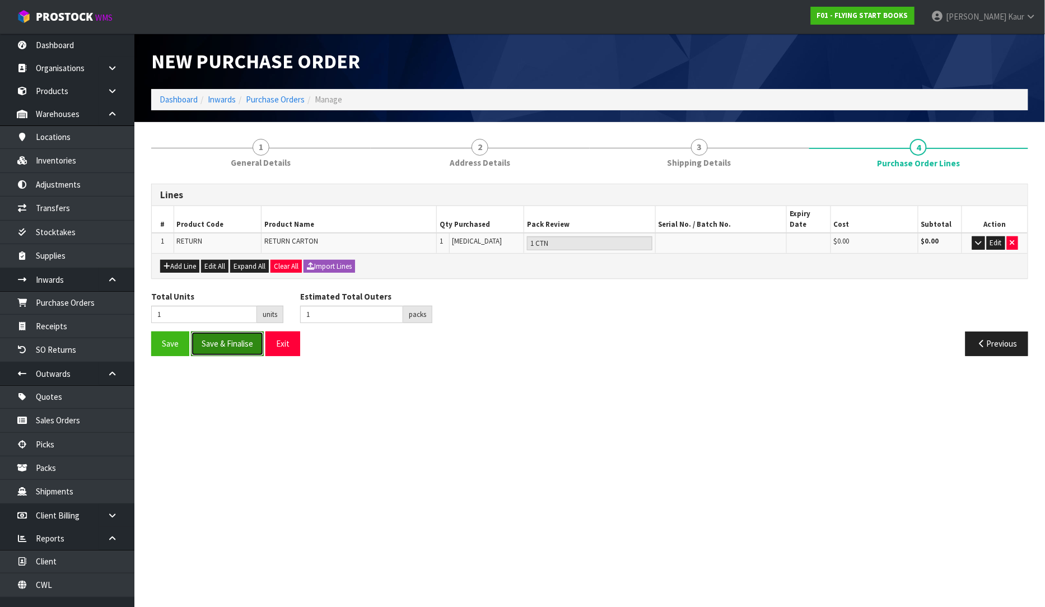
click at [225, 333] on button "Save & Finalise" at bounding box center [227, 344] width 73 height 24
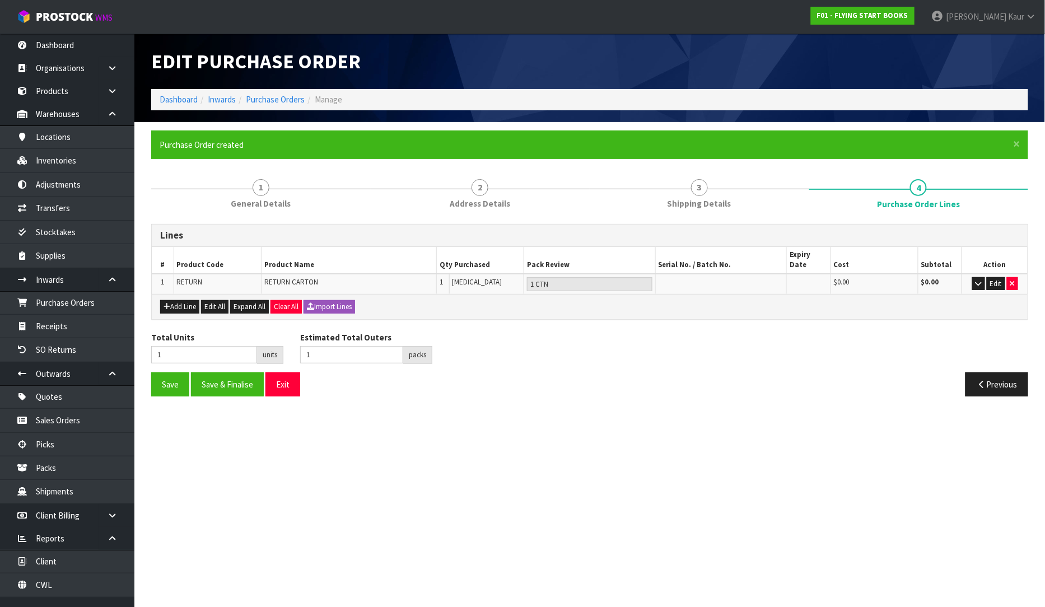
type input "0"
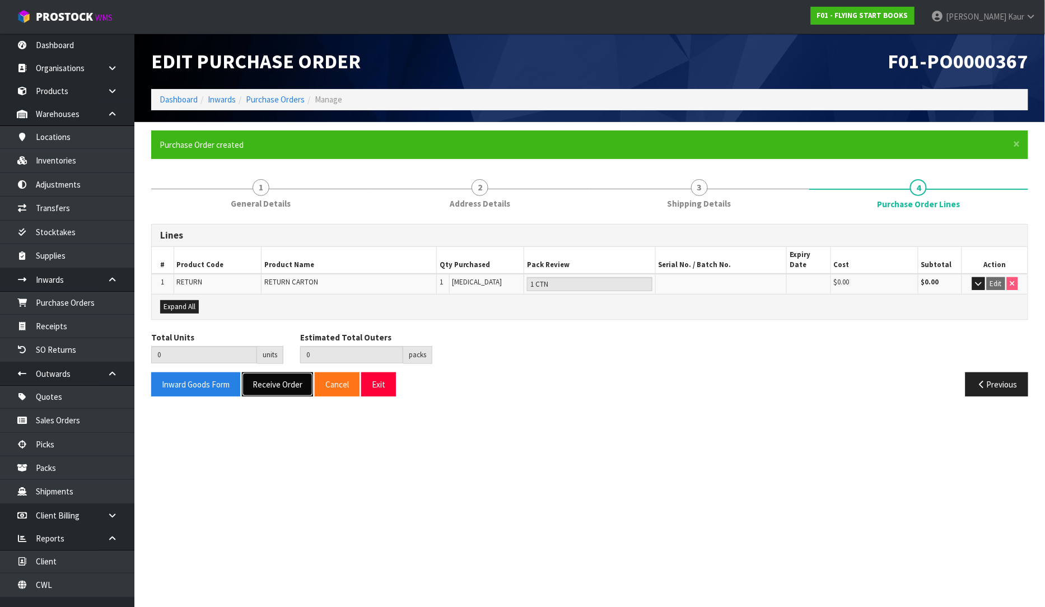
click at [277, 379] on button "Receive Order" at bounding box center [277, 384] width 71 height 24
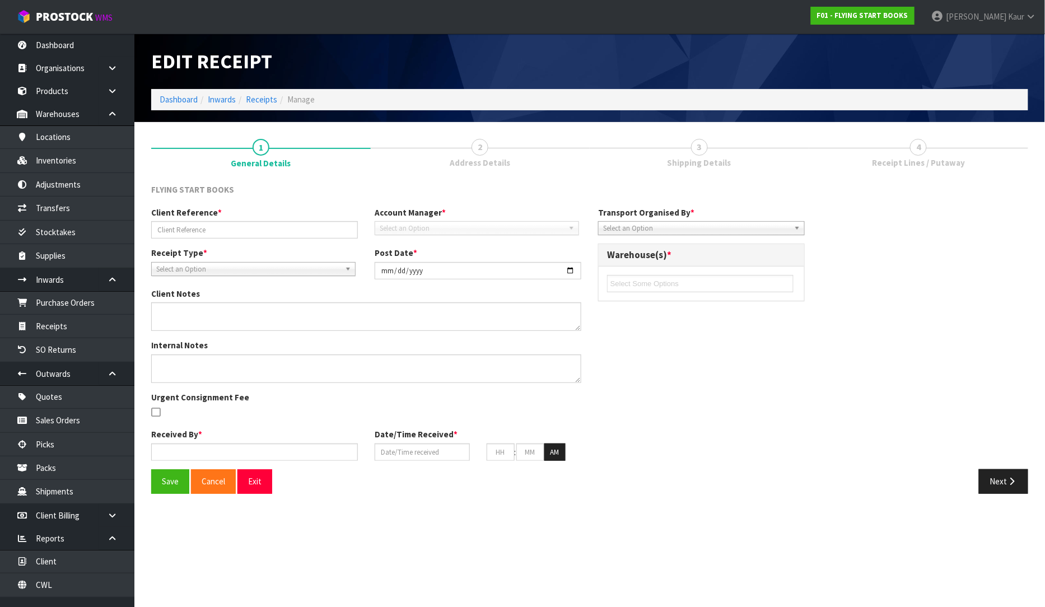
type input "[PERSON_NAME] EXTRA BOOKS"
type input "[DATE]"
type textarea "TWO THINGS WITH [PERSON_NAME], FIRSTLY THEY HAVE NOT BEEN ABLE TO GET APPROVAL …"
type input "[PERSON_NAME]"
type input "[DATE]"
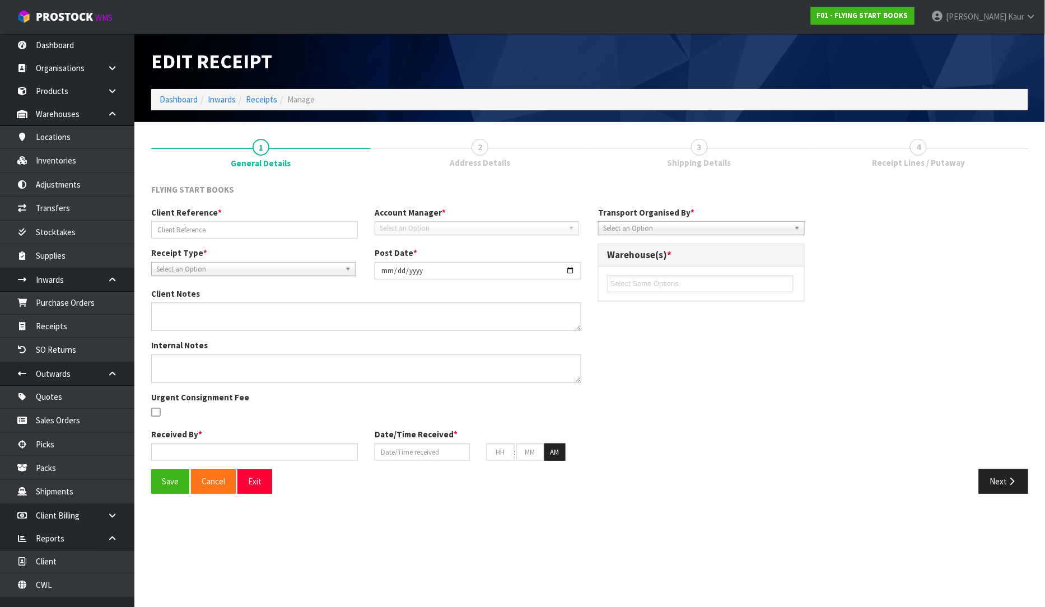
type input "04"
type input "43"
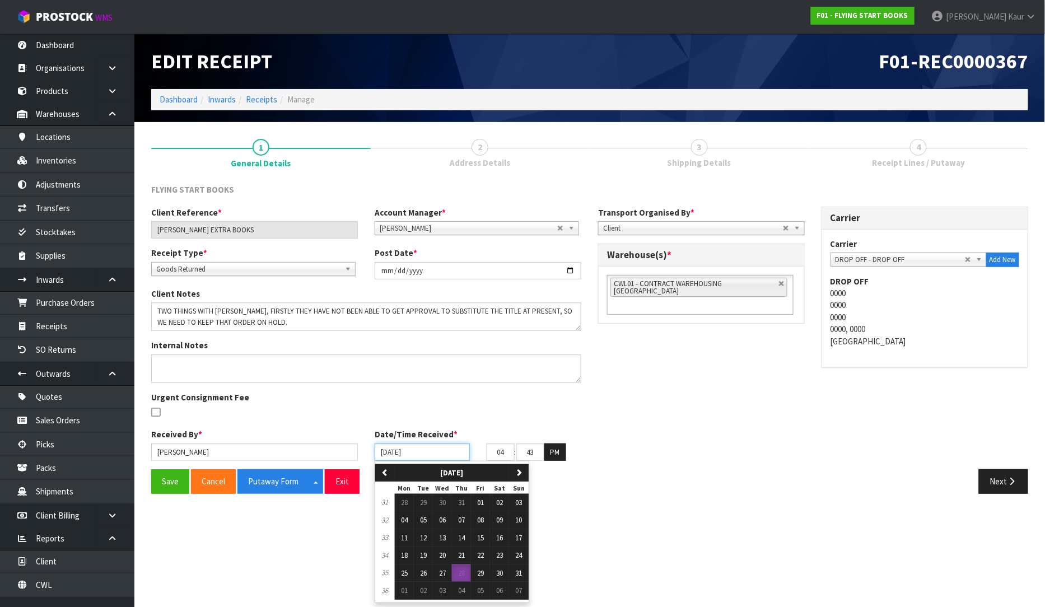
click at [387, 454] on input "[DATE]" at bounding box center [422, 452] width 95 height 17
click at [440, 560] on span "20" at bounding box center [442, 555] width 7 height 10
type input "[DATE]"
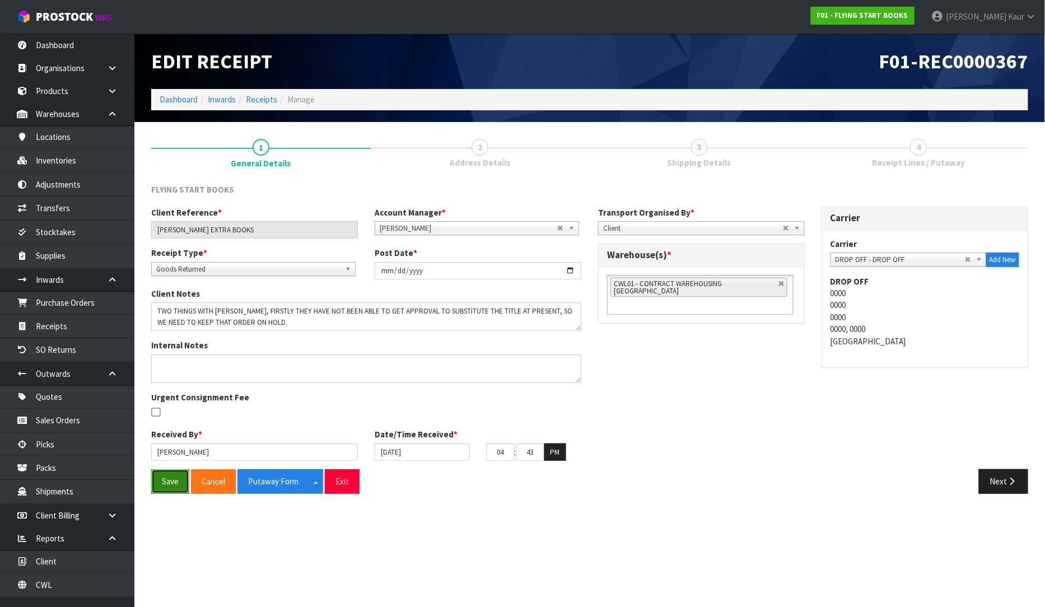
click at [181, 478] on button "Save" at bounding box center [170, 481] width 38 height 24
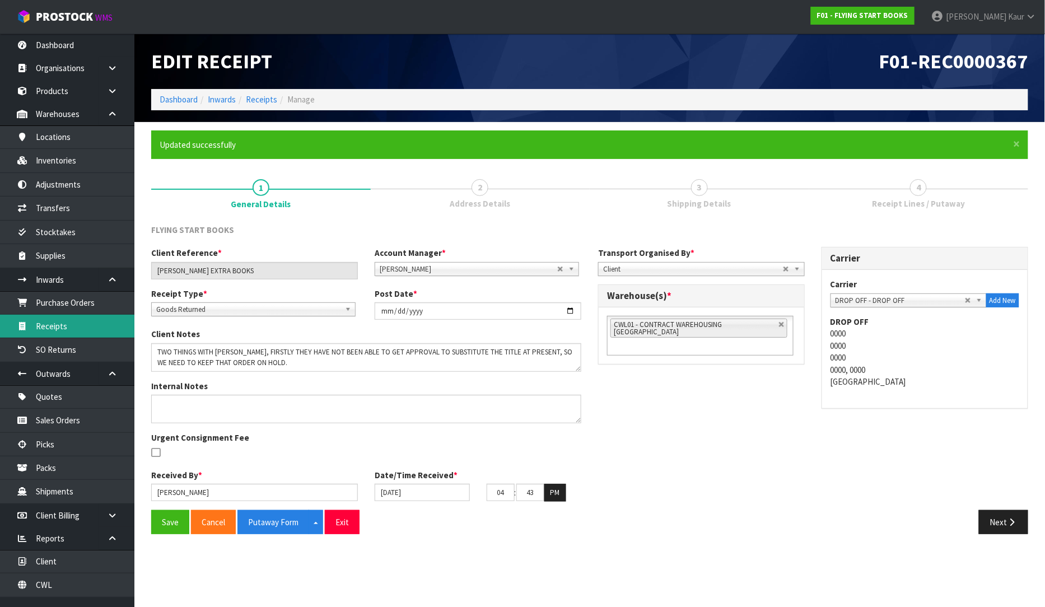
click at [77, 322] on link "Receipts" at bounding box center [67, 326] width 134 height 23
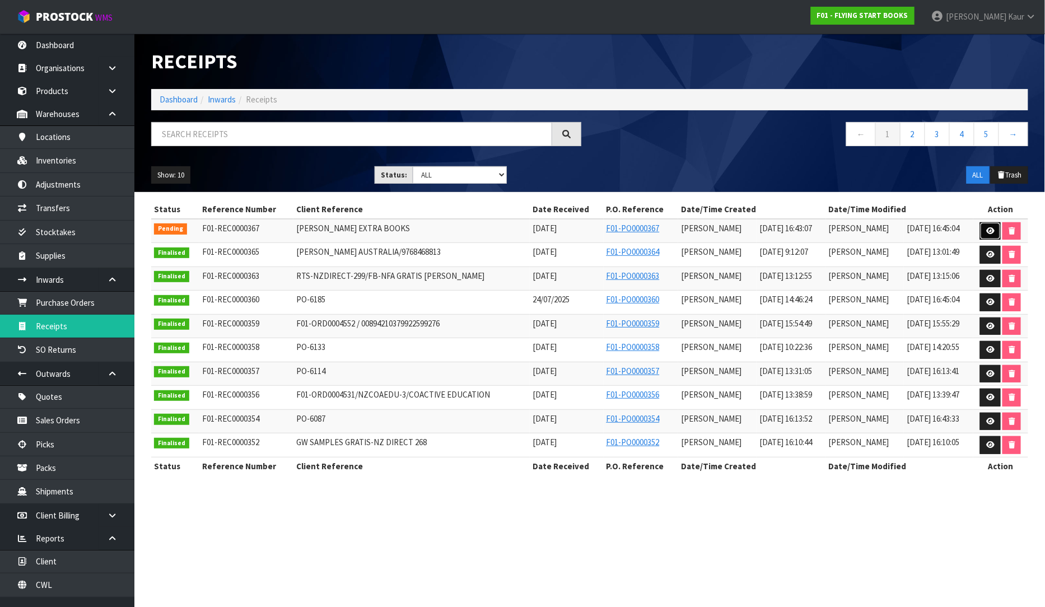
click at [984, 233] on link at bounding box center [990, 231] width 21 height 18
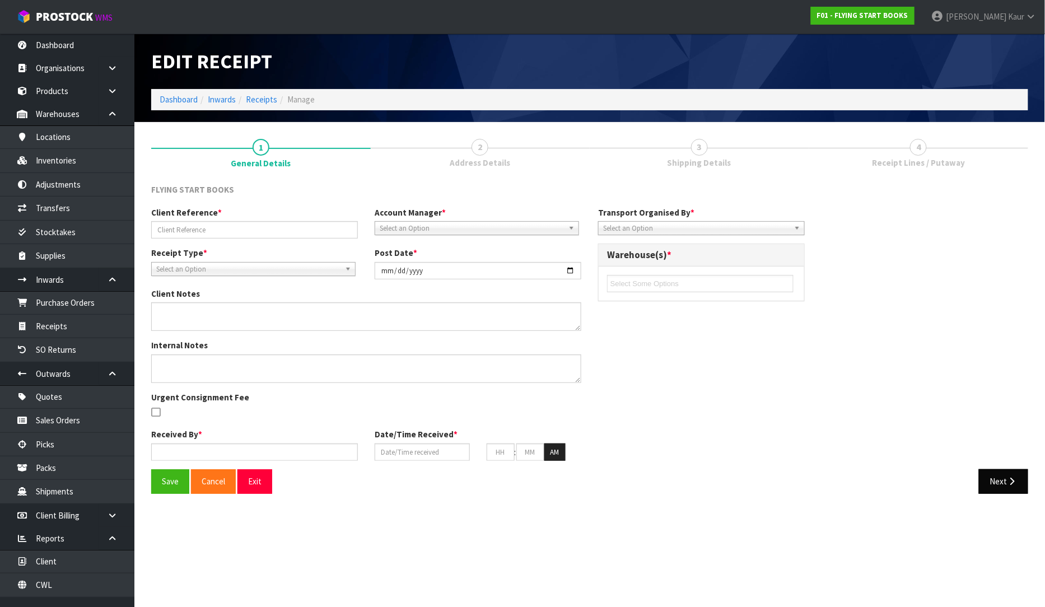
type input "[PERSON_NAME] EXTRA BOOKS"
type input "[DATE]"
type textarea "TWO THINGS WITH [PERSON_NAME], FIRSTLY THEY HAVE NOT BEEN ABLE TO GET APPROVAL …"
type input "[PERSON_NAME]"
type input "[DATE]"
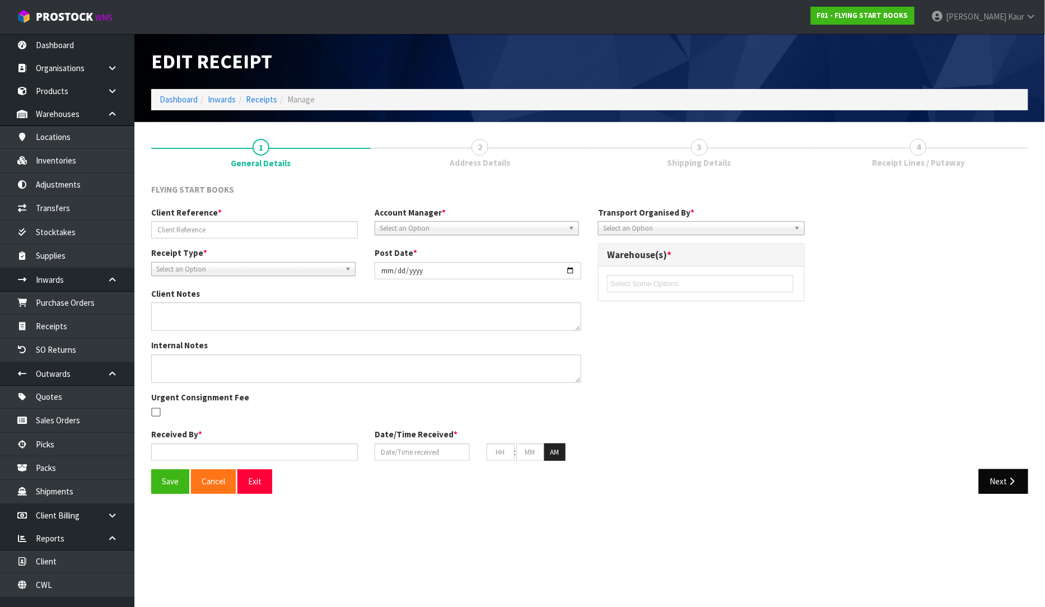
type input "04"
type input "43"
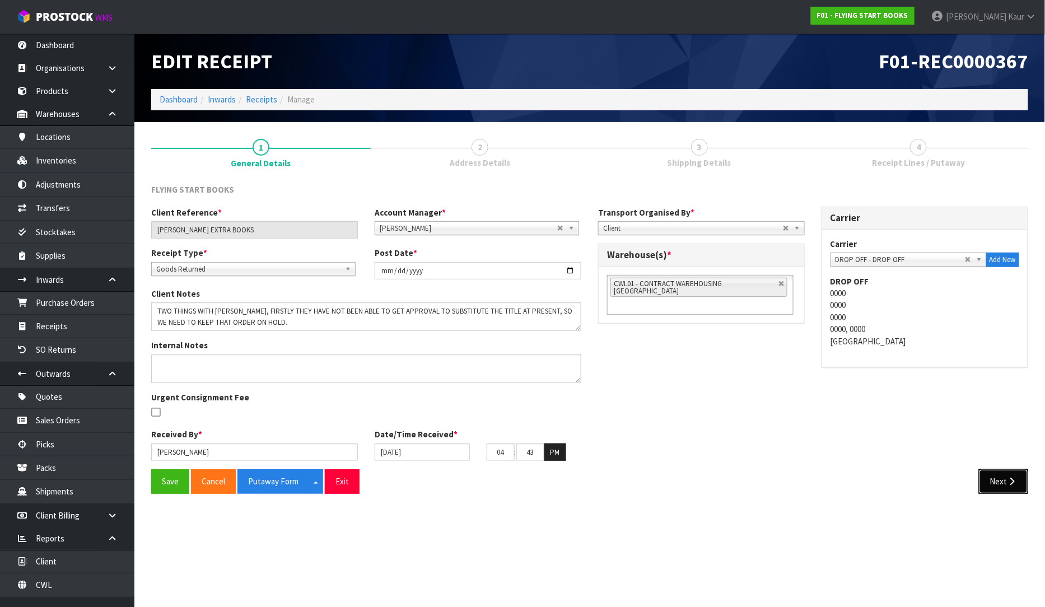
click at [1008, 480] on icon "button" at bounding box center [1012, 481] width 11 height 8
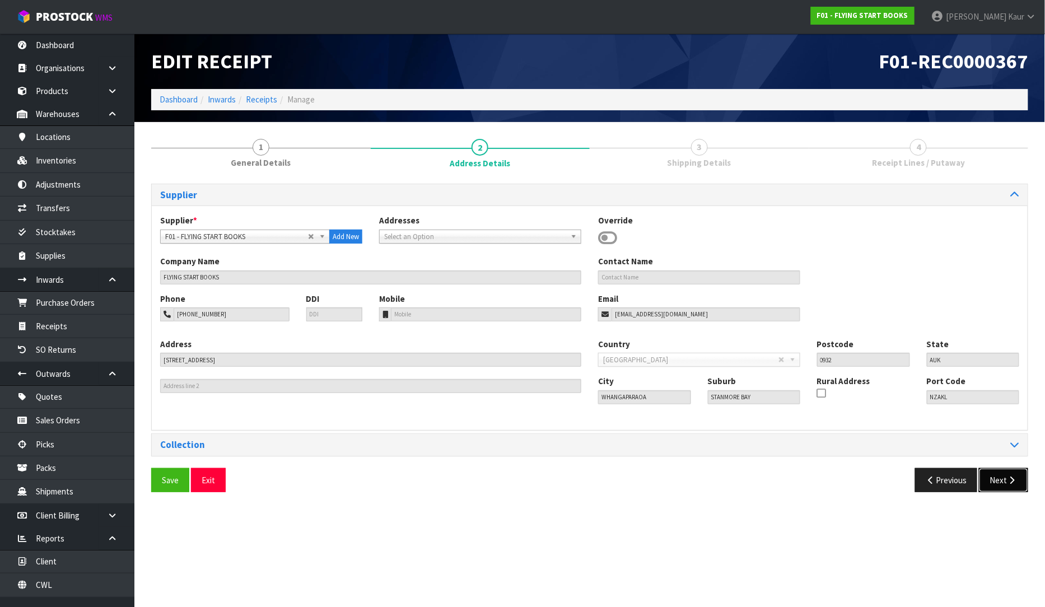
click at [1009, 477] on icon "button" at bounding box center [1012, 480] width 11 height 8
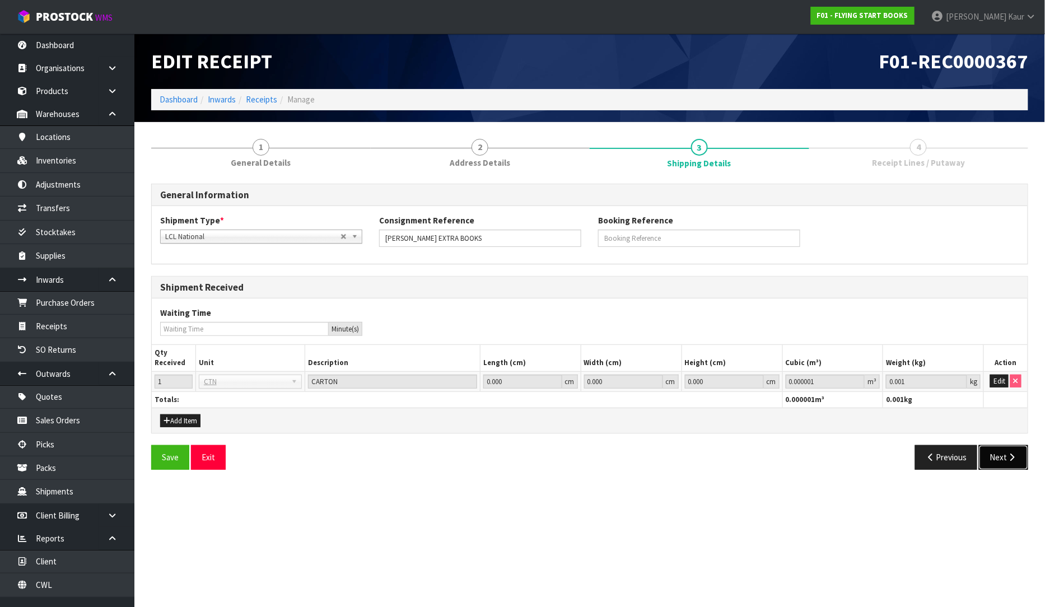
click at [1009, 459] on icon "button" at bounding box center [1012, 457] width 11 height 8
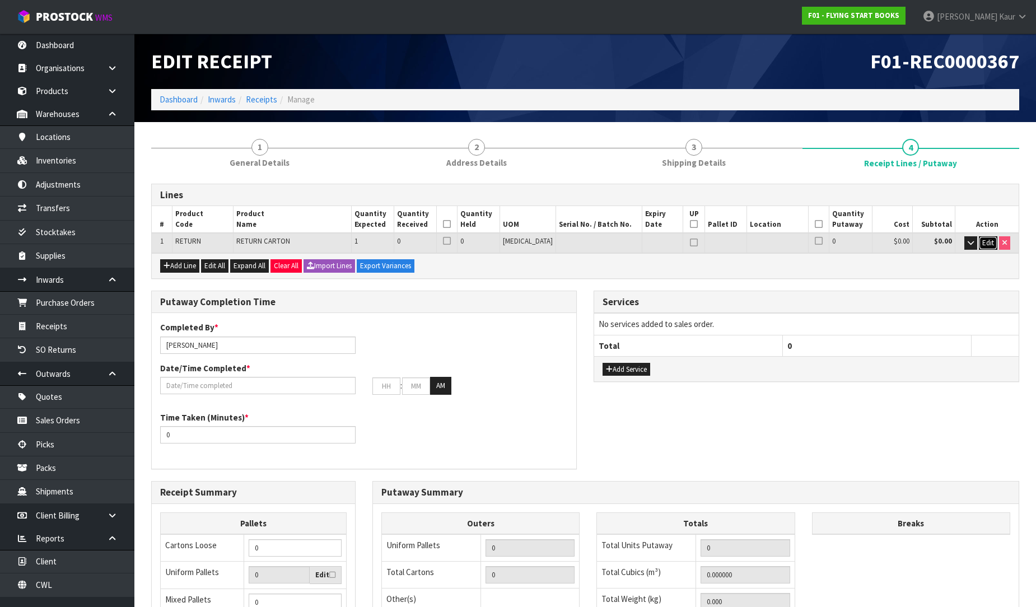
click at [980, 236] on button "Edit" at bounding box center [988, 242] width 18 height 13
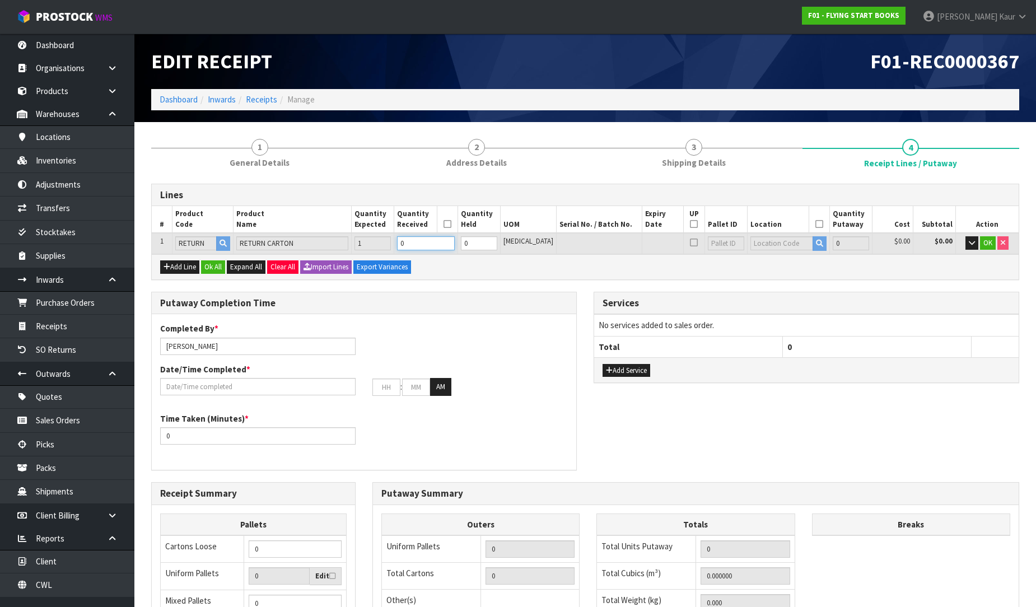
click at [427, 238] on input "0" at bounding box center [425, 243] width 57 height 14
type input "1"
type input "0.016606"
type input "5.2"
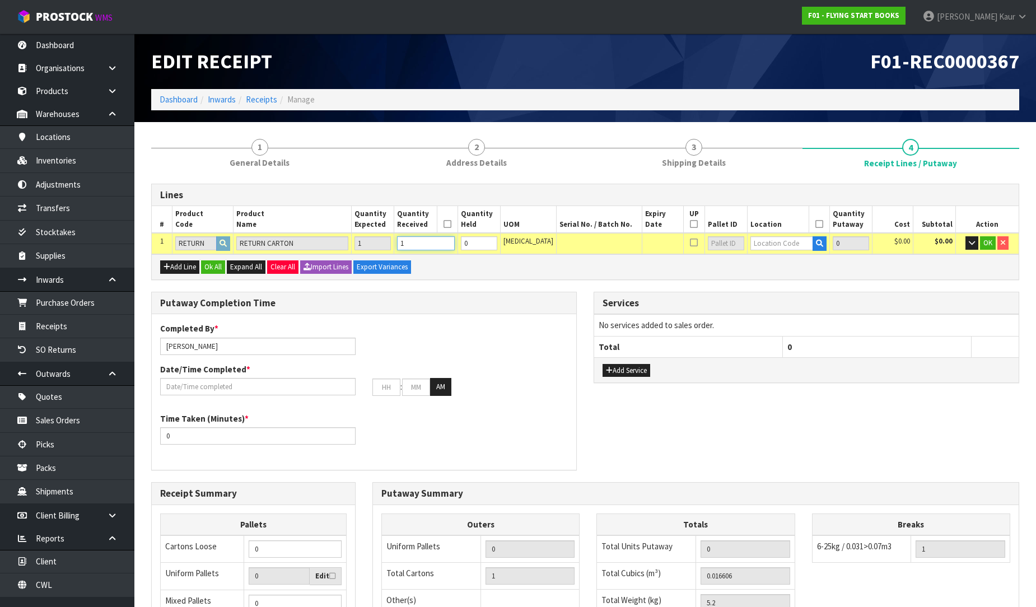
type input "1"
click at [783, 244] on input "text" at bounding box center [781, 243] width 63 height 14
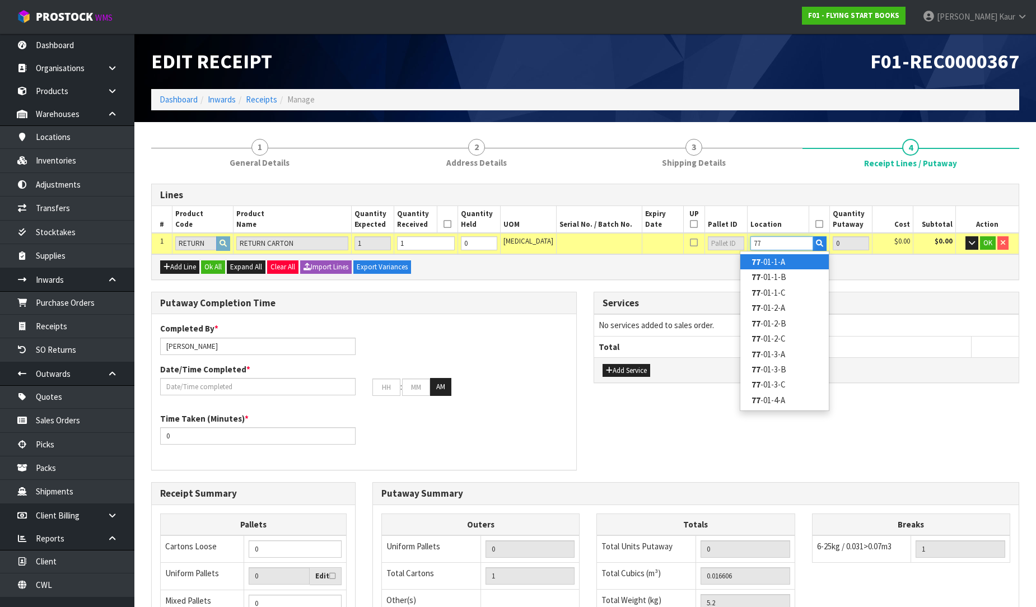
type input "77"
click at [771, 264] on link "77 -01-1-A" at bounding box center [784, 261] width 88 height 15
type input "1"
type input "77-01-1-A"
type input "1"
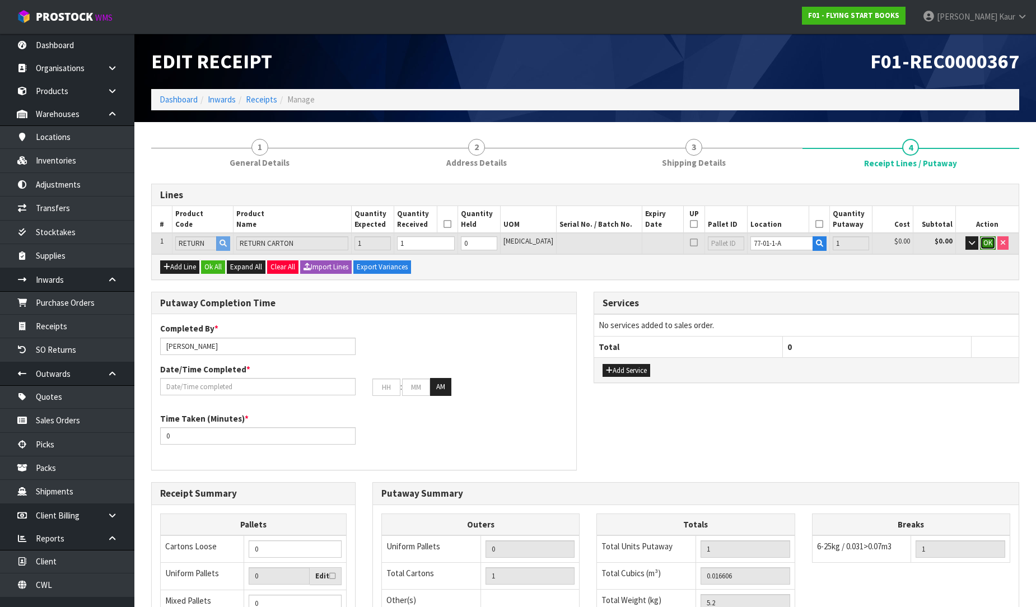
click at [990, 243] on span "OK" at bounding box center [987, 243] width 9 height 10
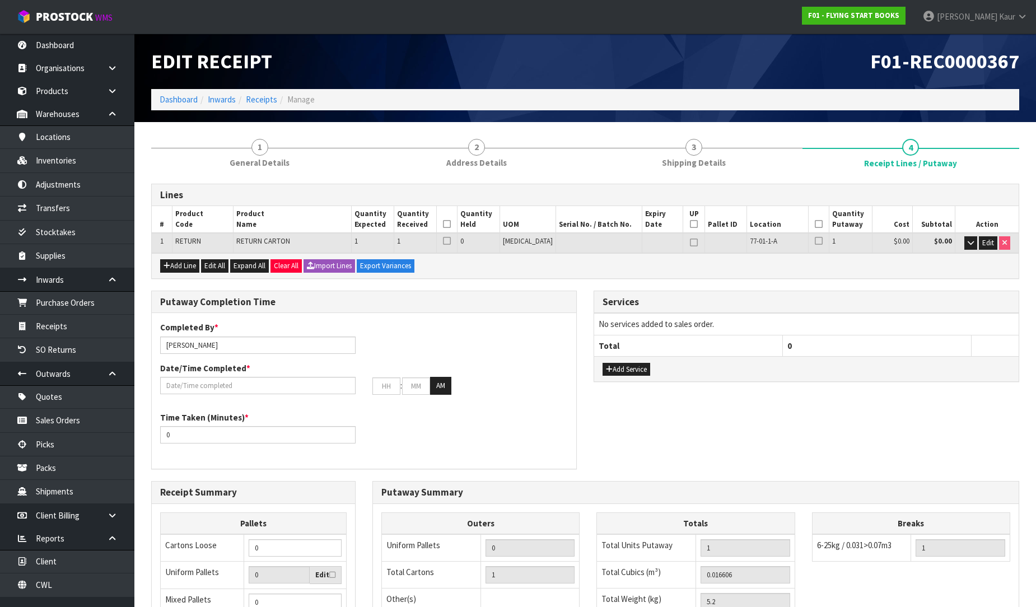
click at [458, 226] on th at bounding box center [447, 219] width 21 height 27
click at [451, 224] on icon at bounding box center [447, 224] width 8 height 1
drag, startPoint x: 814, startPoint y: 224, endPoint x: 795, endPoint y: 234, distance: 21.3
click at [815, 225] on icon at bounding box center [819, 224] width 8 height 1
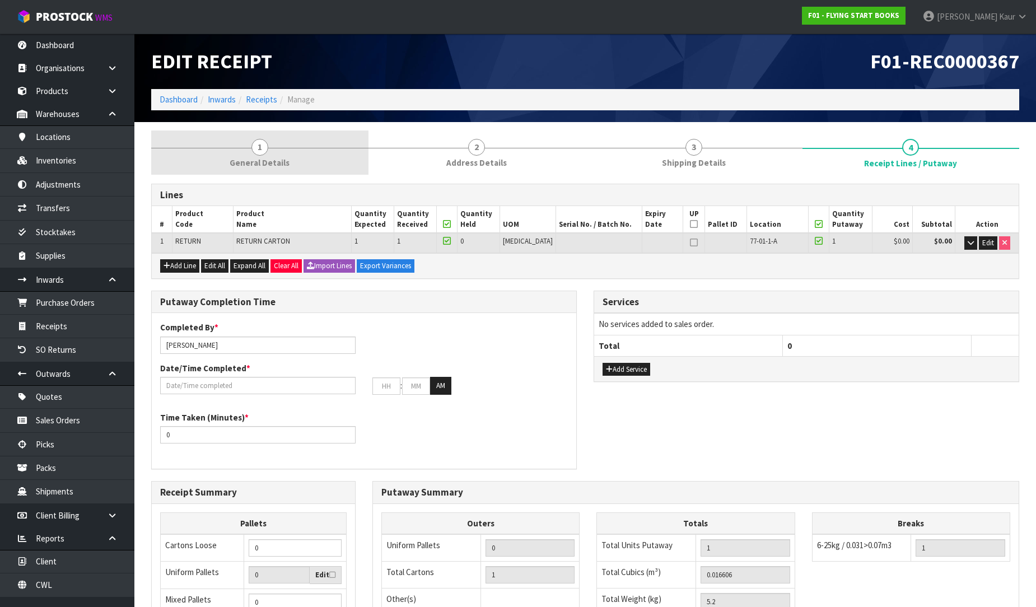
click at [293, 158] on link "1 General Details" at bounding box center [259, 152] width 217 height 44
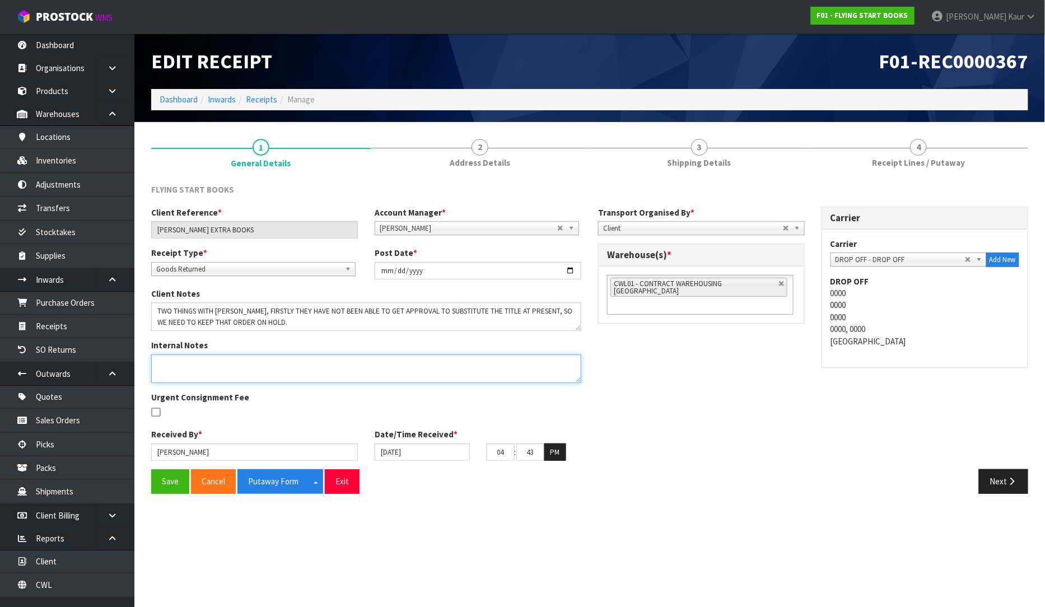
click at [224, 377] on textarea at bounding box center [366, 368] width 430 height 29
paste textarea "PRABH, PLEASE BOOK INCORRECT RECEIVED BOOKS AS CARTON OR RETURN AND GIVE IT TO …"
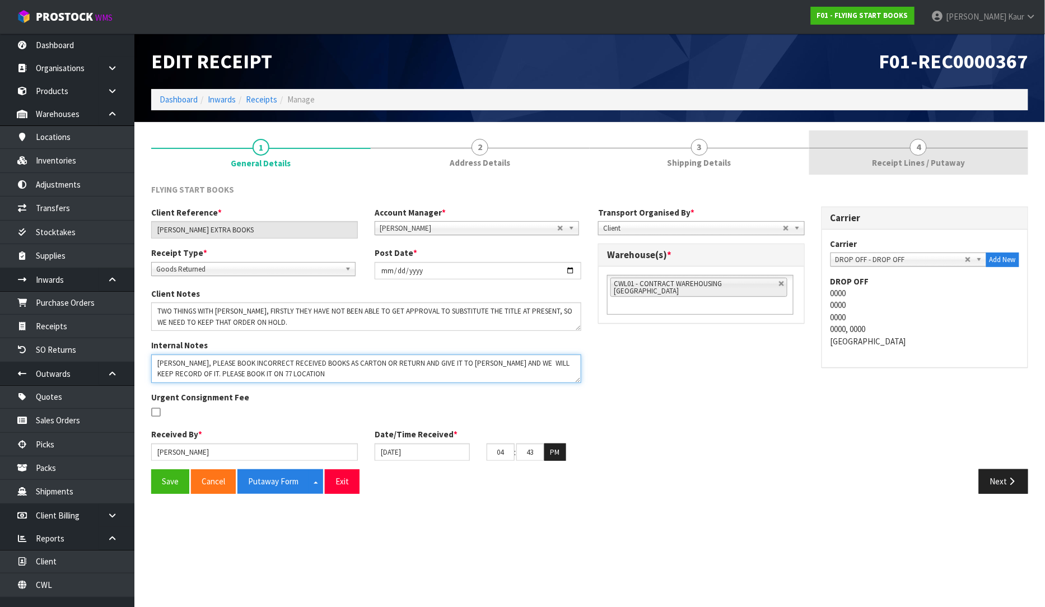
type textarea "PRABH, PLEASE BOOK INCORRECT RECEIVED BOOKS AS CARTON OR RETURN AND GIVE IT TO …"
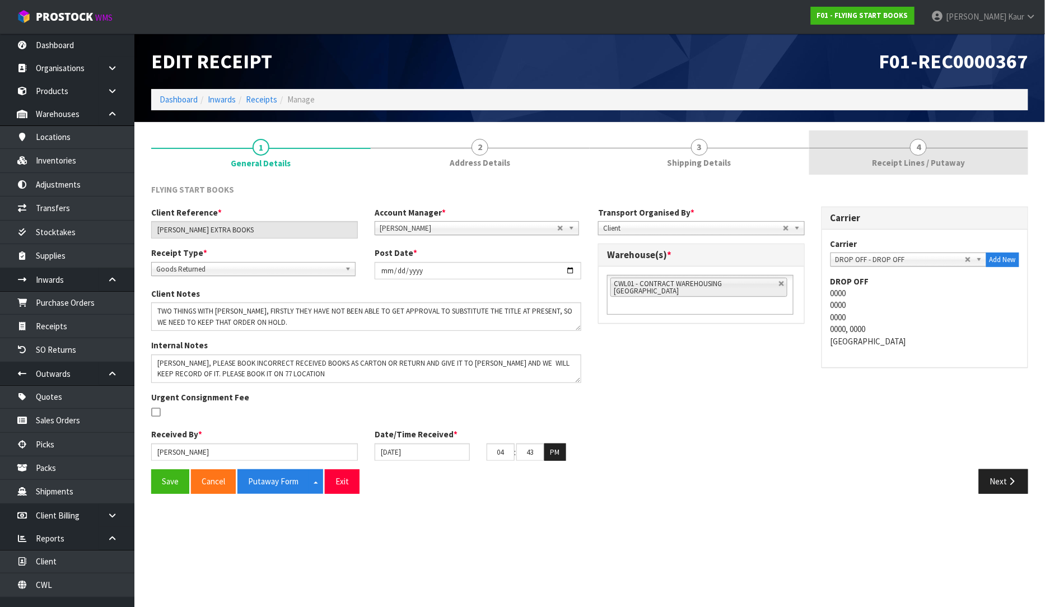
click at [938, 152] on link "4 Receipt Lines / Putaway" at bounding box center [919, 152] width 220 height 44
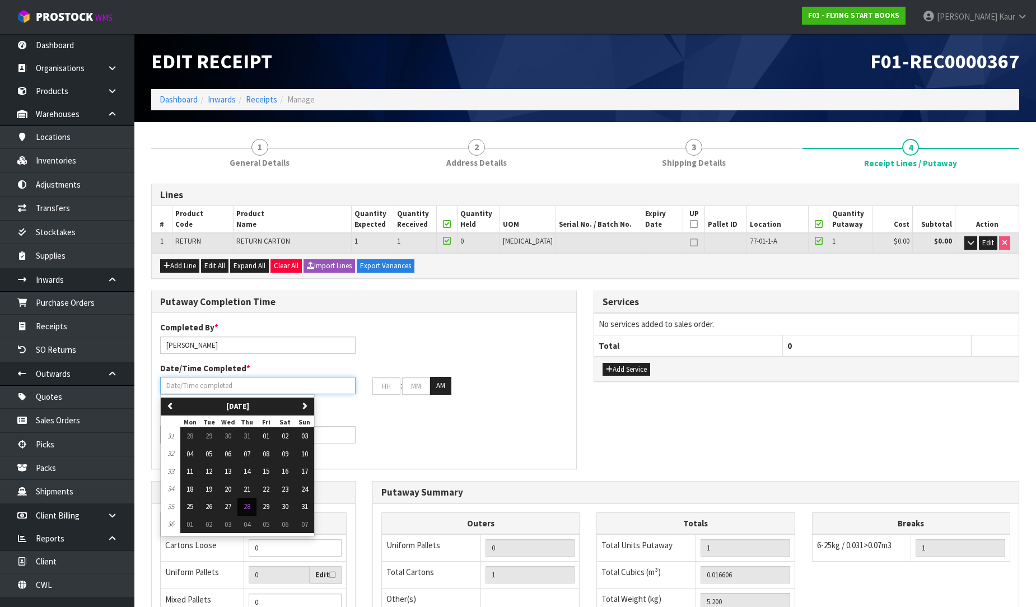
click at [203, 385] on input "text" at bounding box center [257, 385] width 195 height 17
click at [255, 506] on button "28" at bounding box center [246, 507] width 19 height 18
type input "[DATE]"
type input "12"
type input "00"
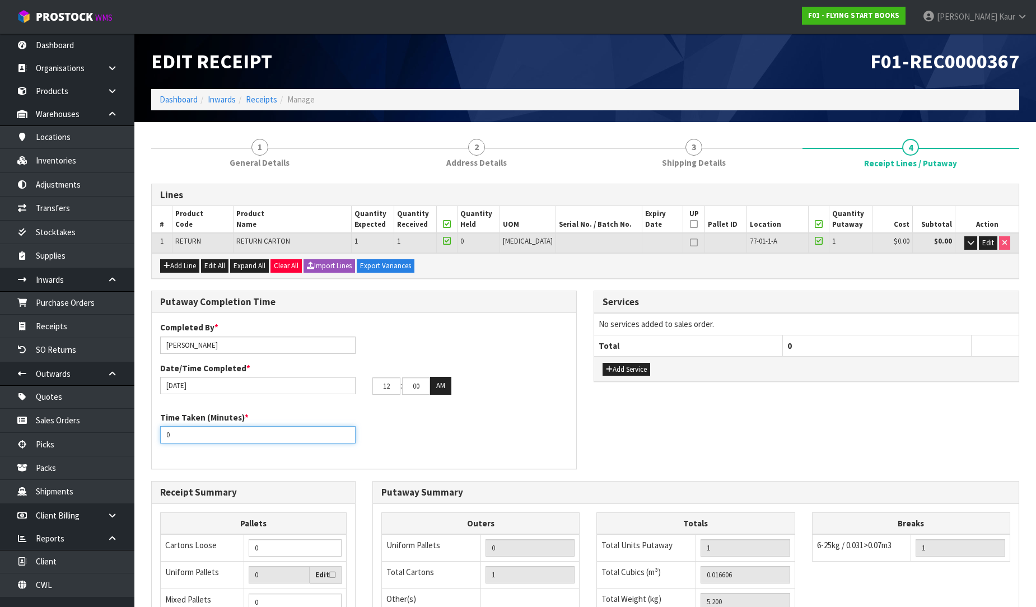
drag, startPoint x: 181, startPoint y: 438, endPoint x: 159, endPoint y: 438, distance: 21.8
click at [159, 438] on div "Time Taken (Minutes) * 0" at bounding box center [258, 428] width 212 height 32
type input "10"
drag, startPoint x: 389, startPoint y: 387, endPoint x: 368, endPoint y: 389, distance: 20.3
click at [368, 389] on div "12 : 00 : 00 AM" at bounding box center [470, 386] width 212 height 18
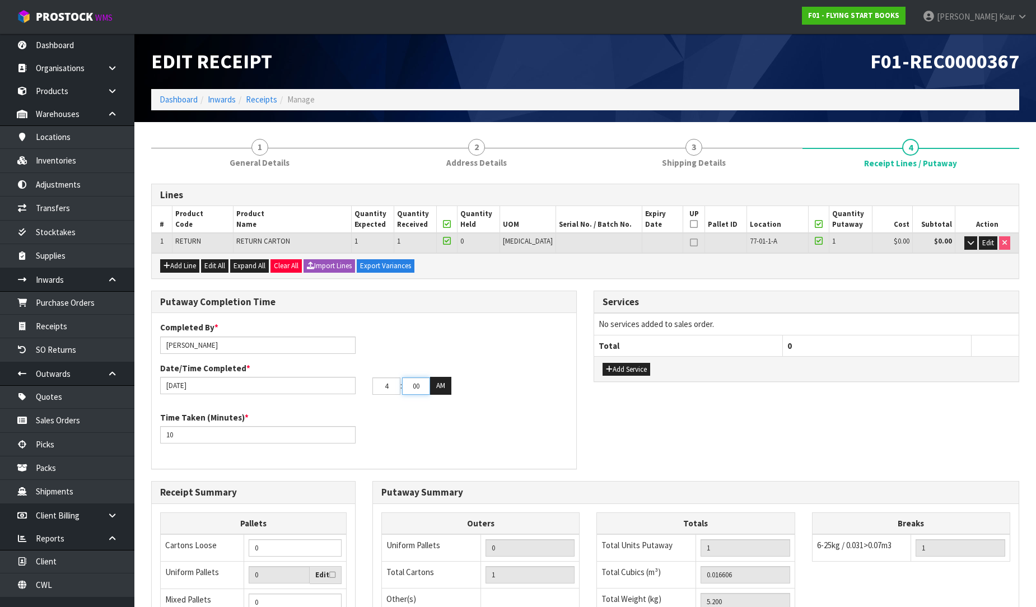
type input "04"
drag, startPoint x: 422, startPoint y: 388, endPoint x: 404, endPoint y: 389, distance: 18.0
click at [404, 389] on input "00" at bounding box center [416, 385] width 28 height 17
type input "46"
click at [441, 385] on button "AM" at bounding box center [440, 386] width 21 height 18
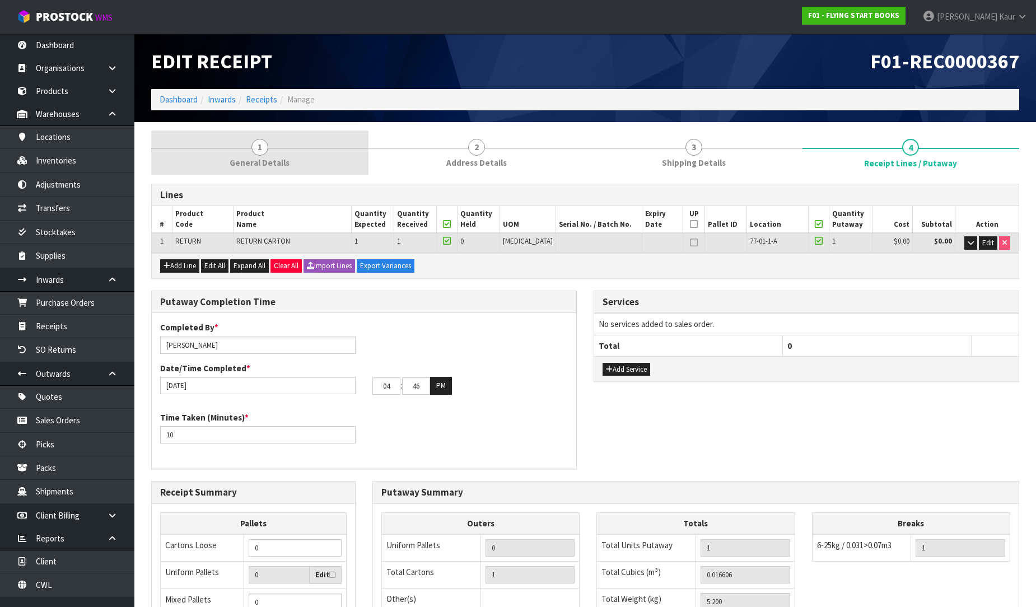
click at [262, 161] on span "General Details" at bounding box center [260, 163] width 60 height 12
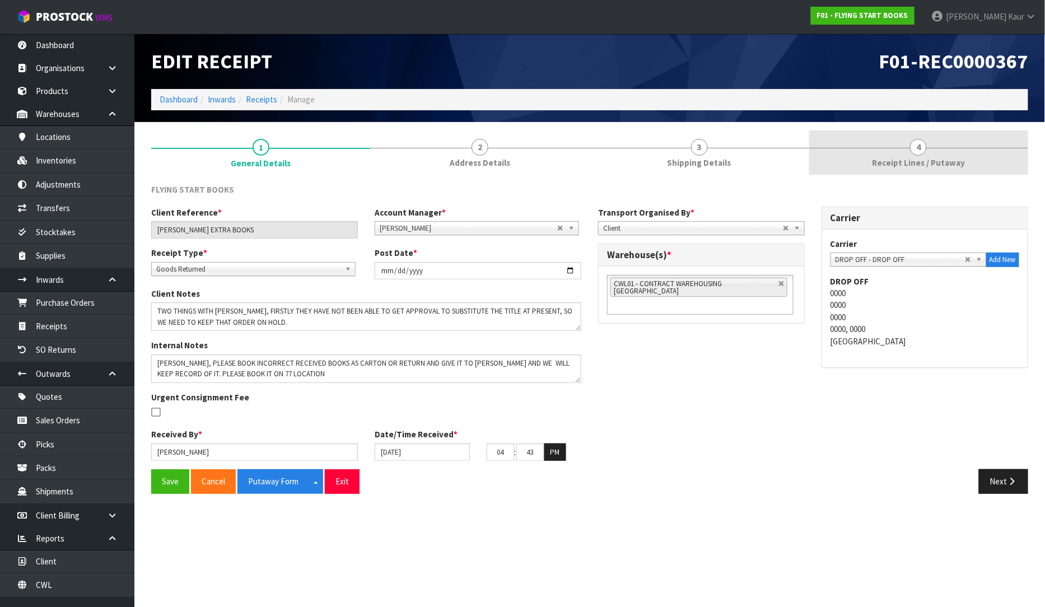
click at [908, 166] on span "Receipt Lines / Putaway" at bounding box center [918, 163] width 93 height 12
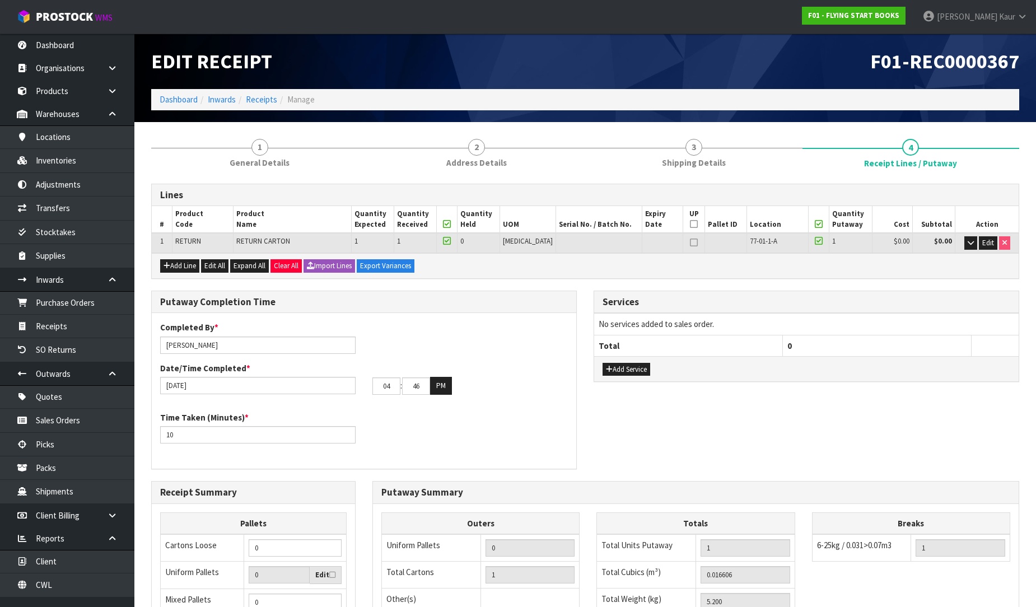
scroll to position [188, 0]
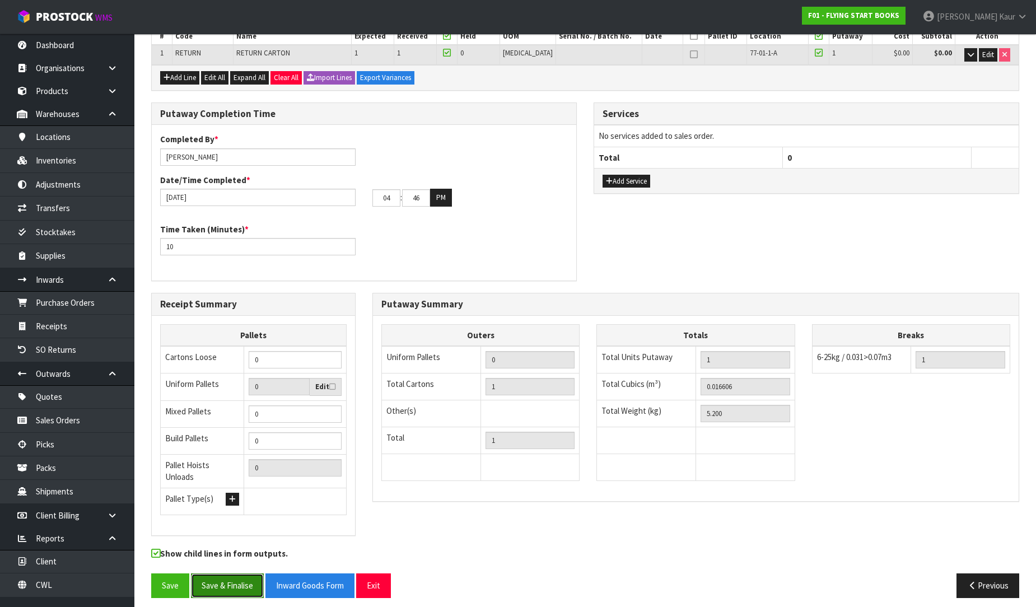
click at [222, 580] on button "Save & Finalise" at bounding box center [227, 585] width 73 height 24
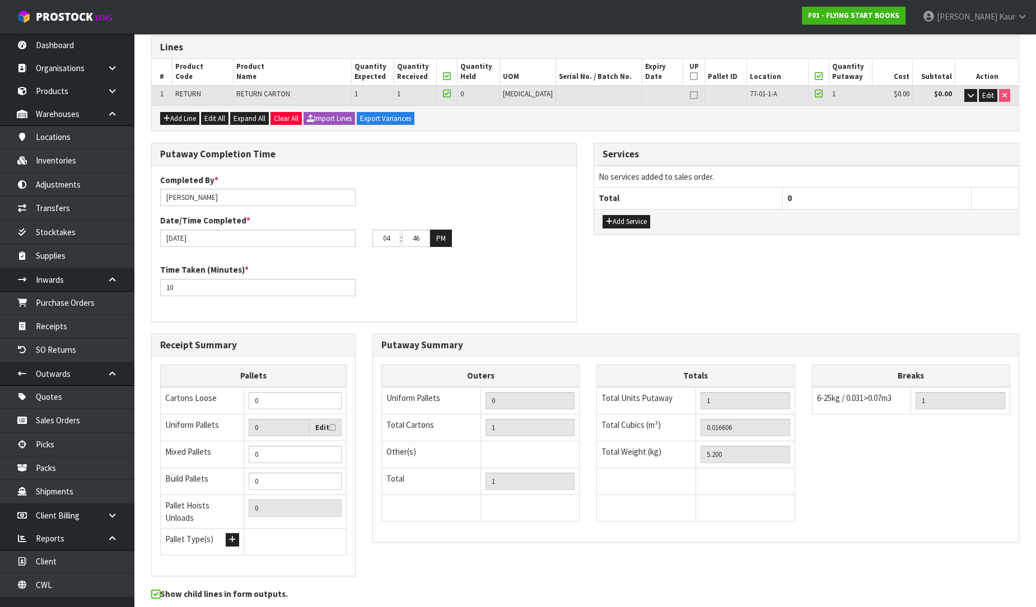
scroll to position [0, 0]
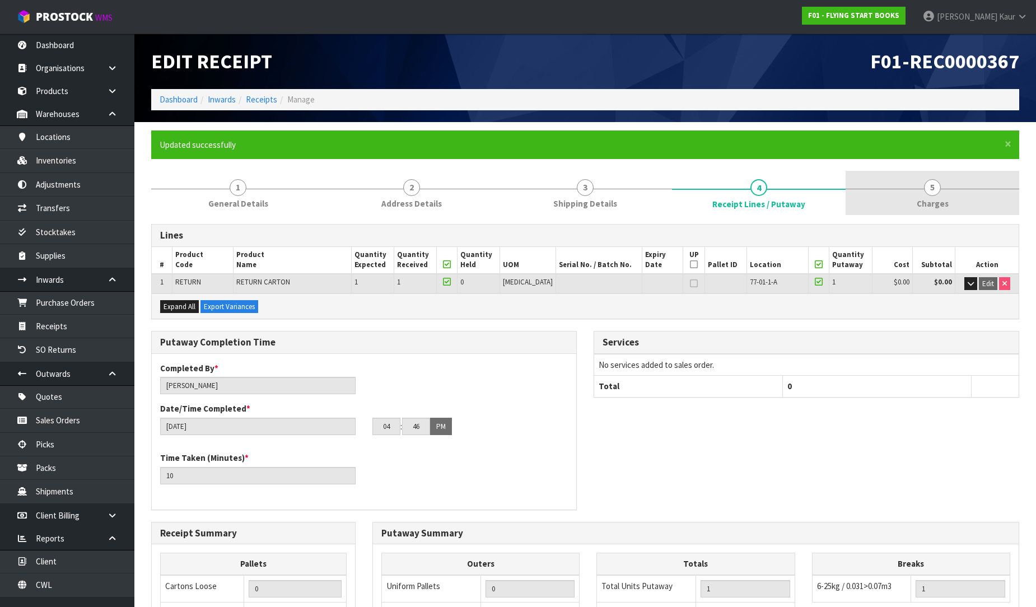
click at [928, 194] on span "5" at bounding box center [932, 187] width 17 height 17
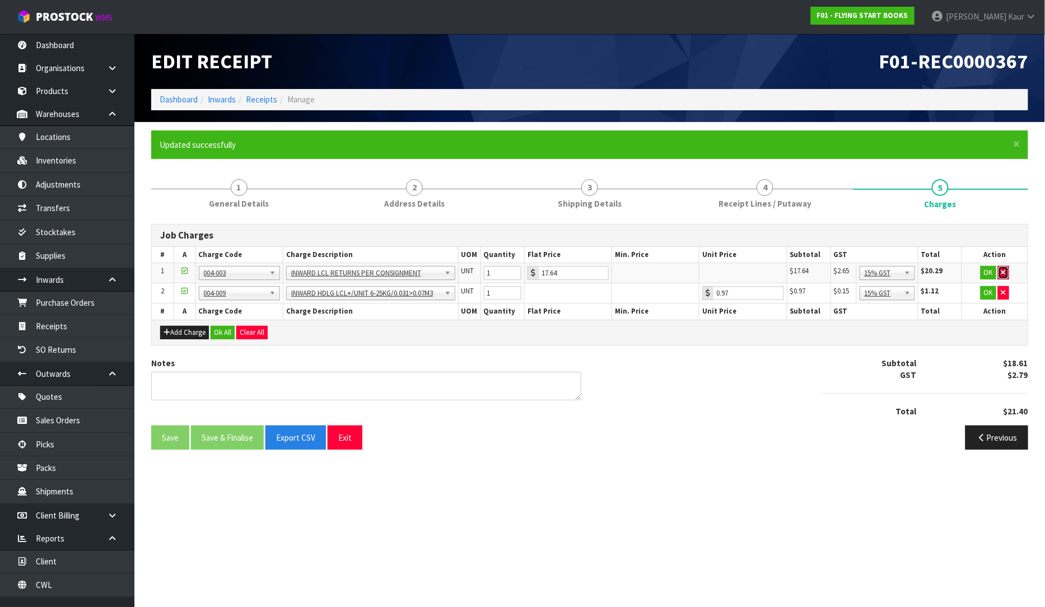
click at [1006, 272] on button "button" at bounding box center [1003, 272] width 11 height 13
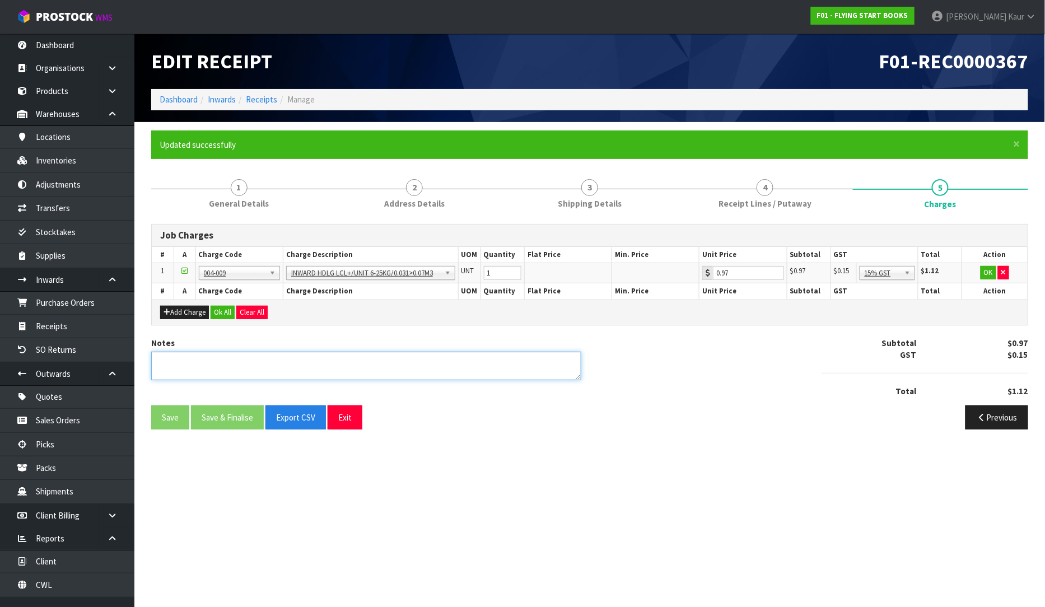
click at [262, 368] on textarea at bounding box center [366, 366] width 430 height 29
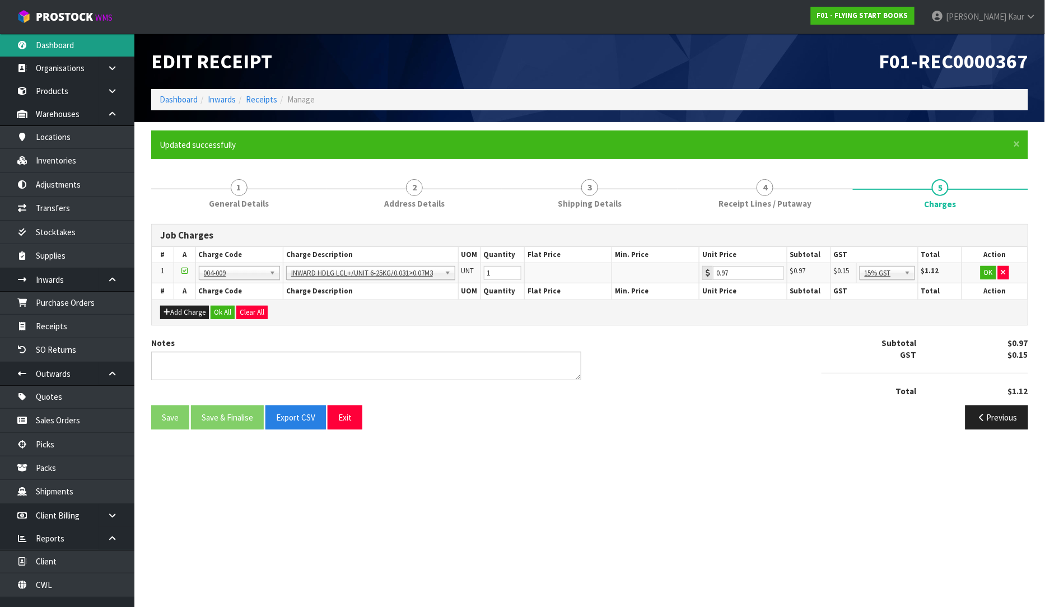
click at [79, 42] on link "Dashboard" at bounding box center [67, 45] width 134 height 23
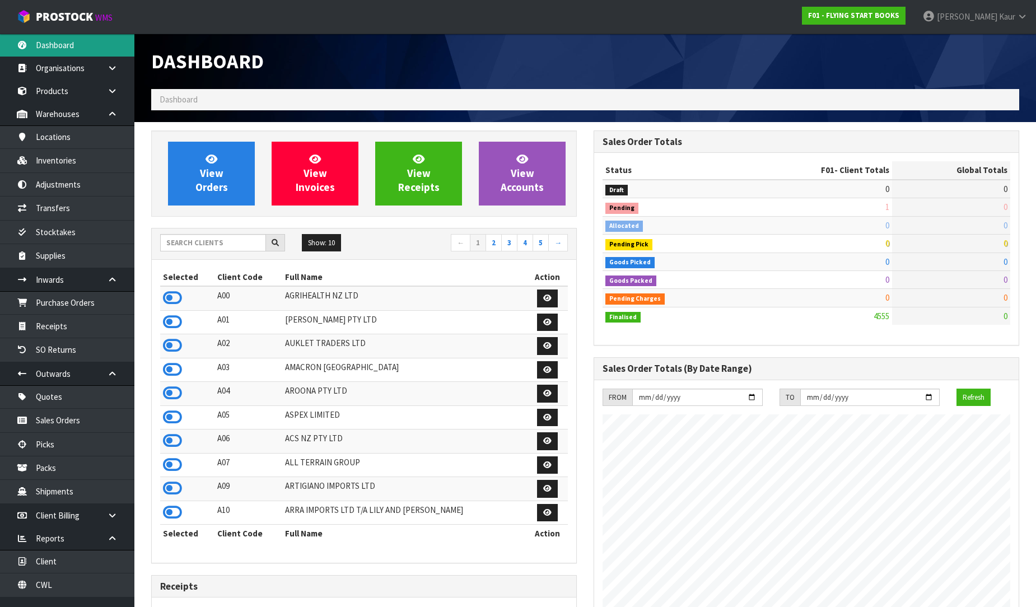
scroll to position [848, 442]
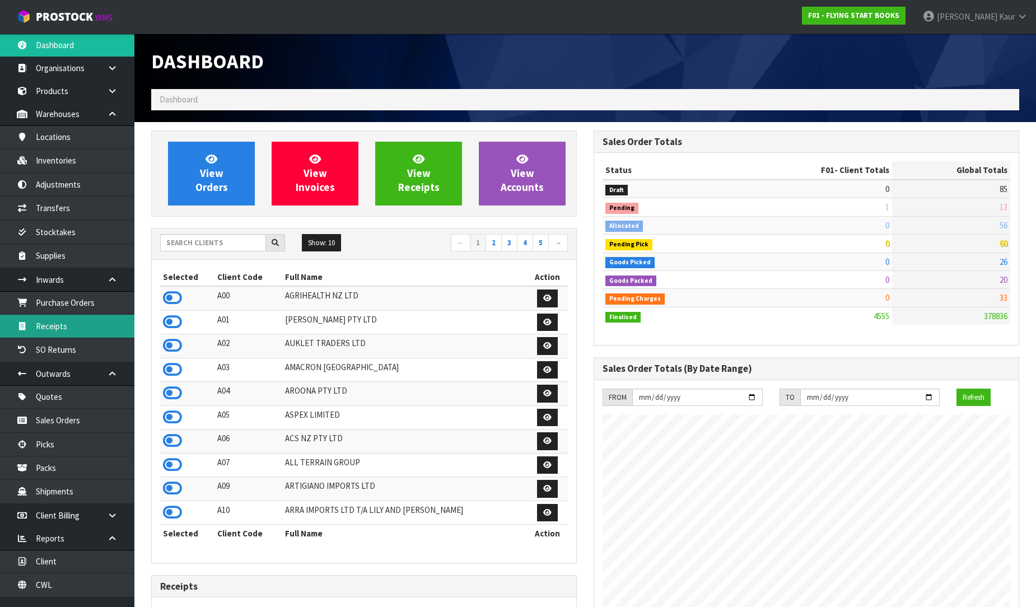
click at [95, 328] on link "Receipts" at bounding box center [67, 326] width 134 height 23
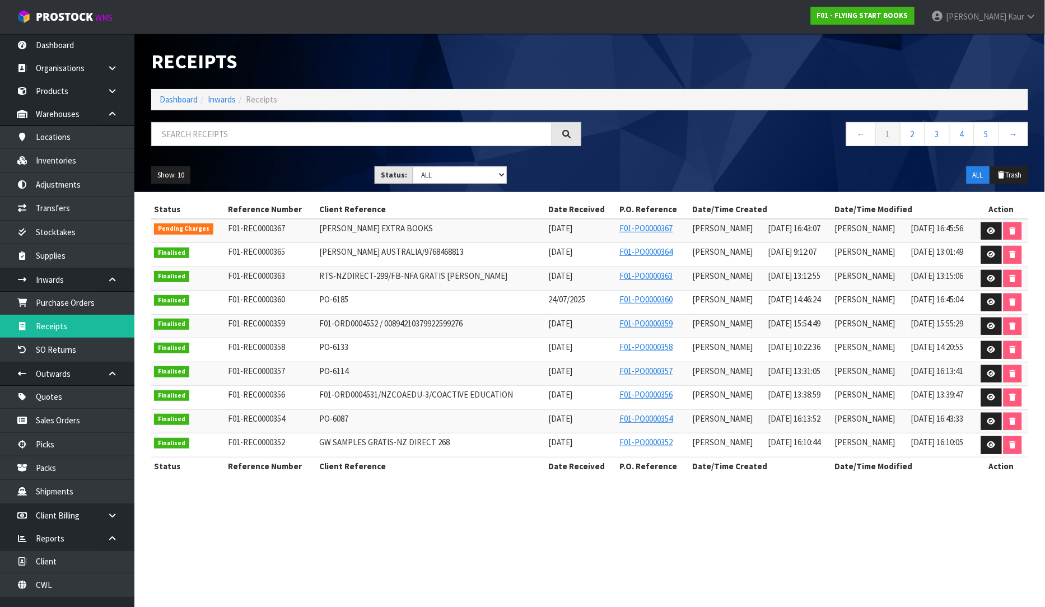
click at [612, 44] on div "Receipts" at bounding box center [590, 61] width 894 height 55
click at [913, 52] on div "Receipts" at bounding box center [590, 61] width 894 height 55
click at [99, 587] on link "CWL" at bounding box center [67, 584] width 134 height 23
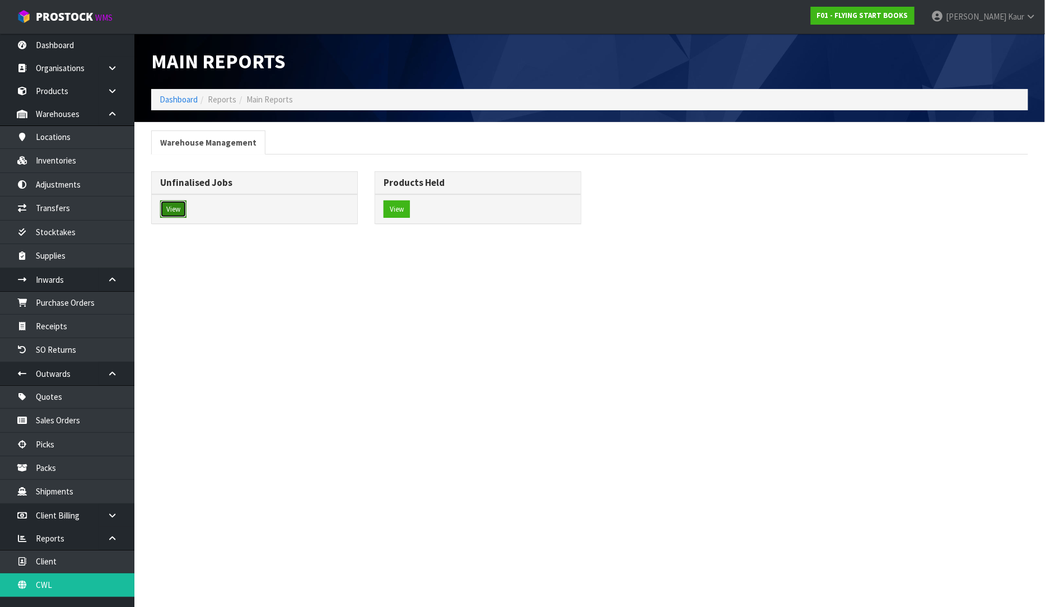
click at [175, 208] on button "View" at bounding box center [173, 209] width 26 height 18
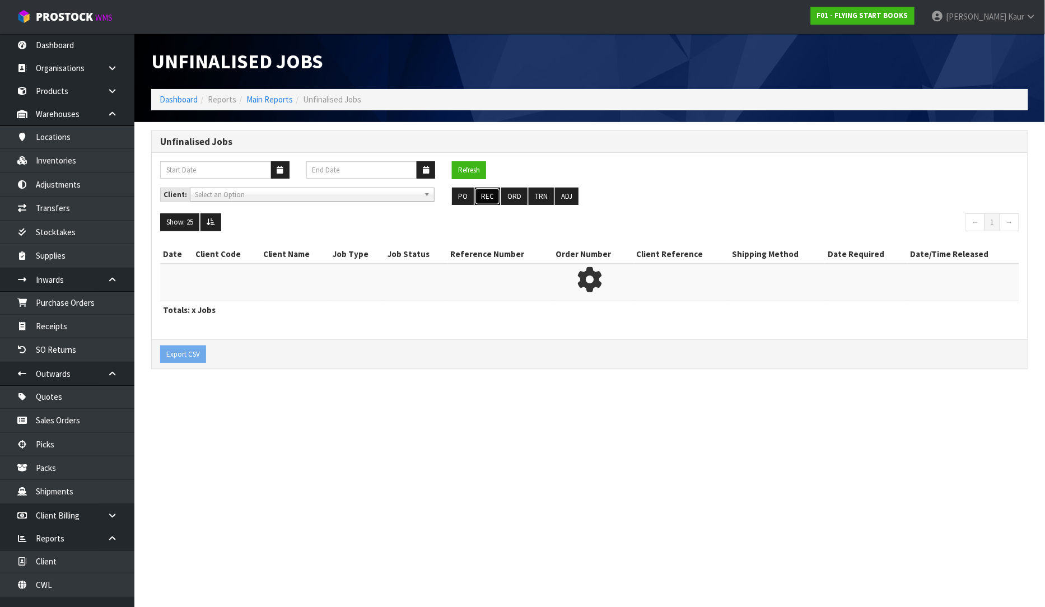
click at [498, 194] on button "REC" at bounding box center [487, 197] width 25 height 18
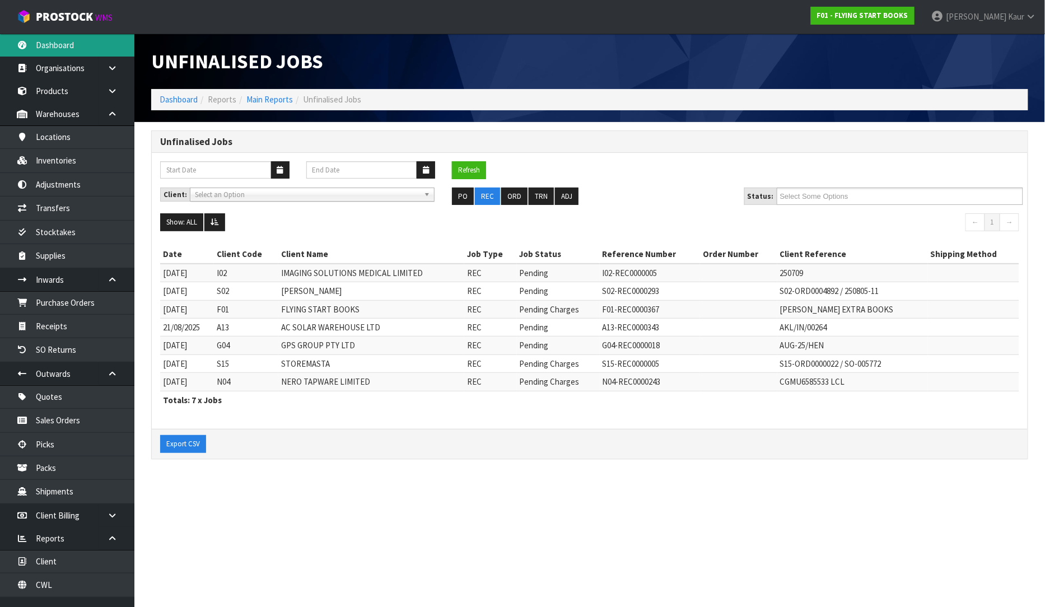
click at [94, 44] on link "Dashboard" at bounding box center [67, 45] width 134 height 23
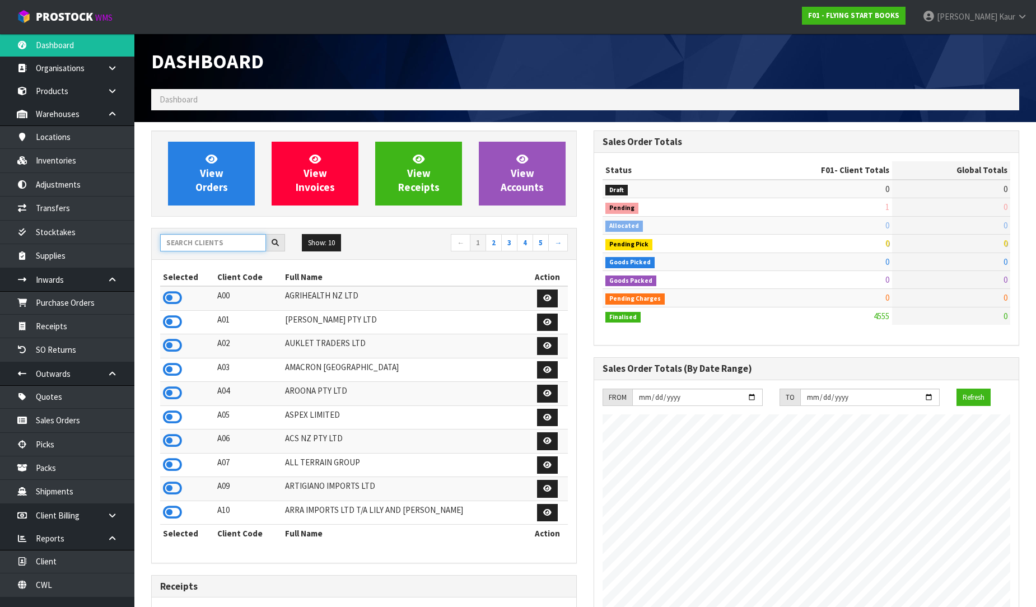
scroll to position [848, 442]
click at [200, 240] on input "text" at bounding box center [213, 242] width 106 height 17
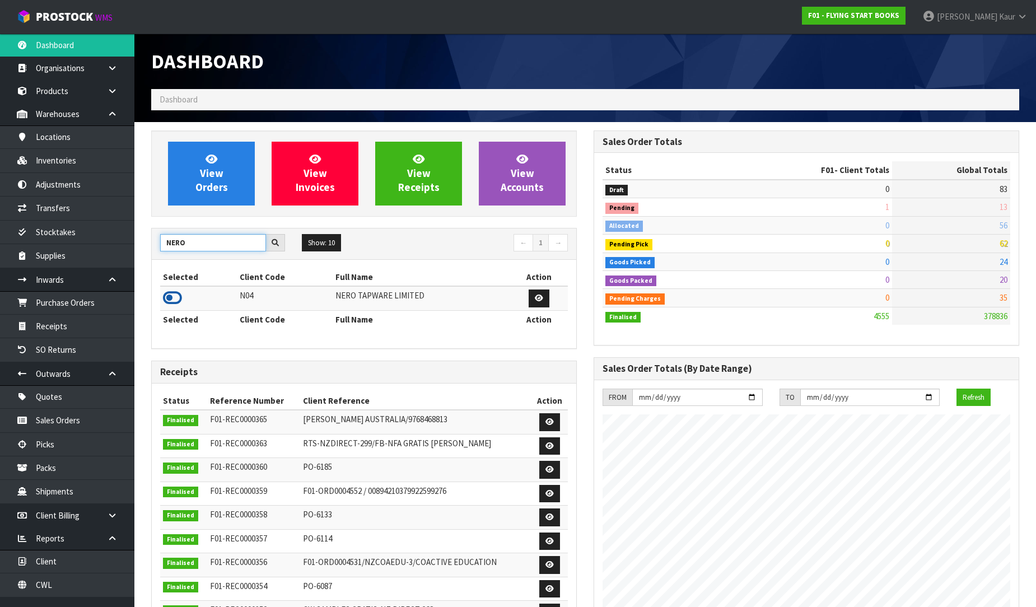
type input "NERO"
click at [172, 301] on icon at bounding box center [172, 298] width 19 height 17
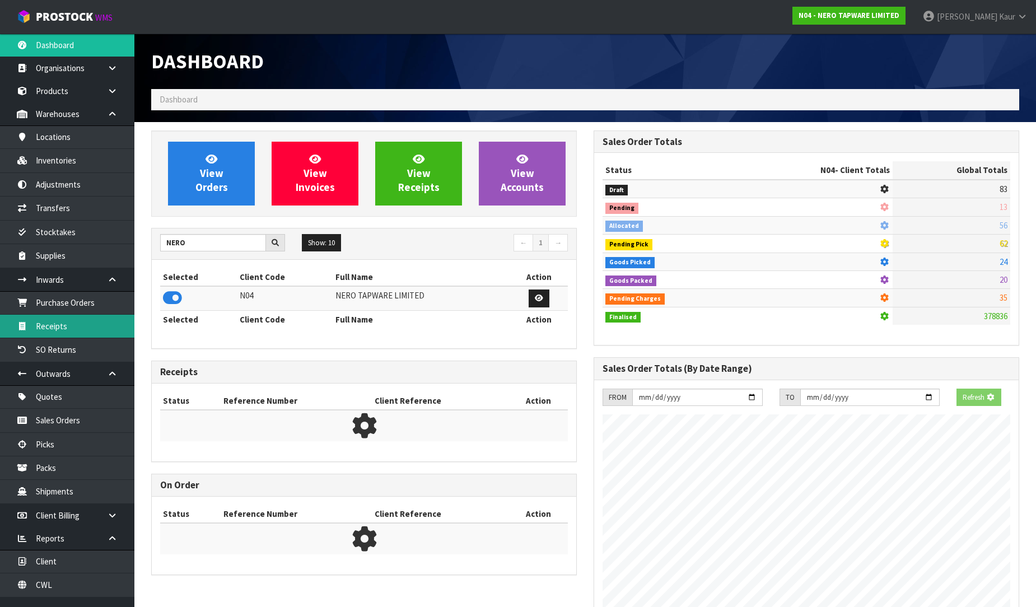
scroll to position [698, 442]
drag, startPoint x: 66, startPoint y: 325, endPoint x: 670, endPoint y: 265, distance: 607.3
click at [68, 325] on link "Receipts" at bounding box center [67, 326] width 134 height 23
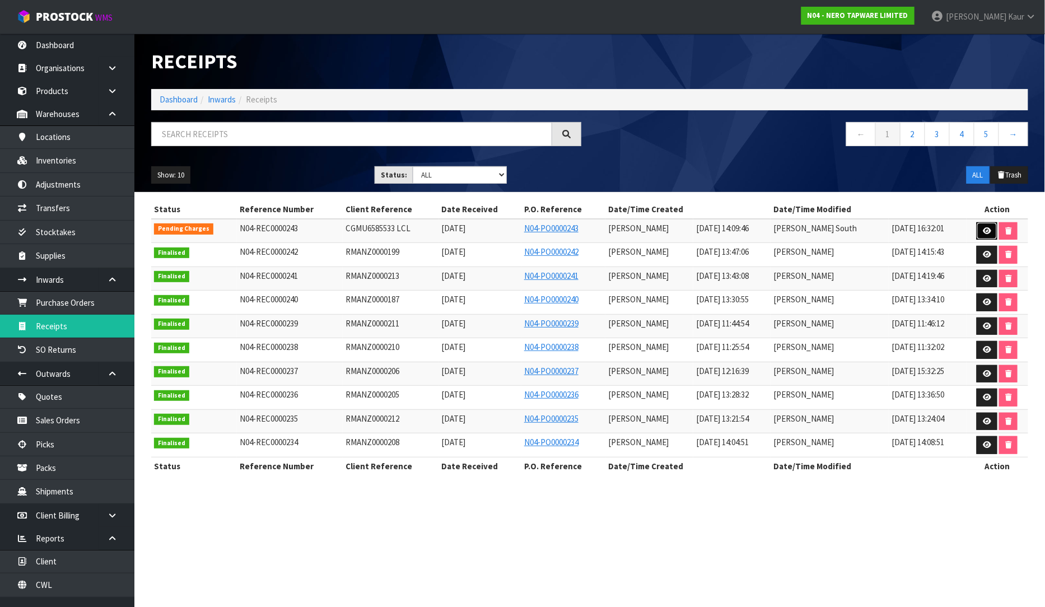
click at [984, 227] on icon at bounding box center [987, 230] width 8 height 7
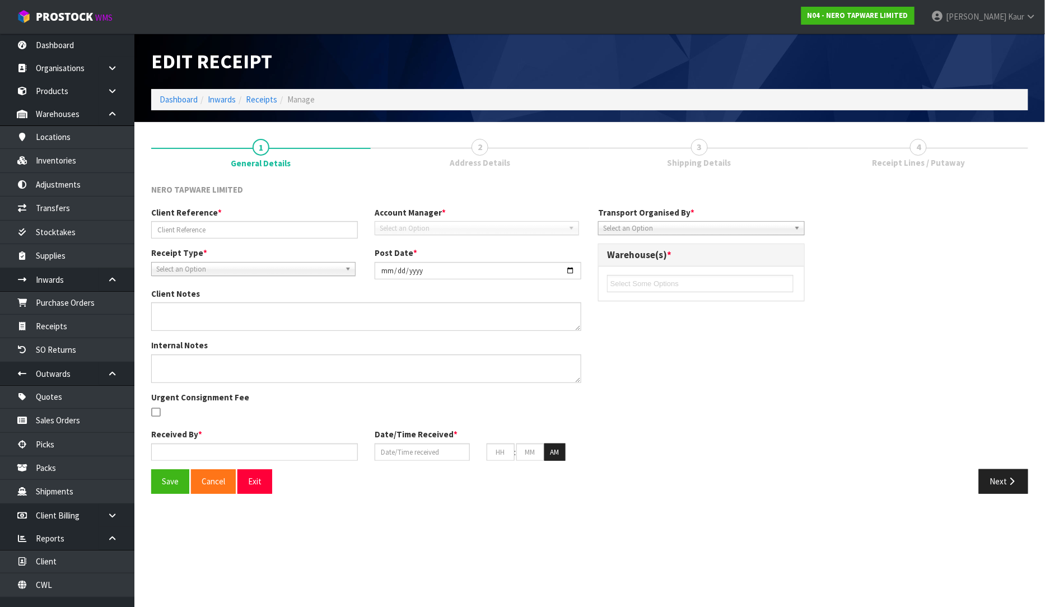
type input "CGMU6585533 LCL"
type input "[DATE]"
type textarea "VARIENCE DUE TO SYSTEM ERROR"
type input "[PERSON_NAME]"
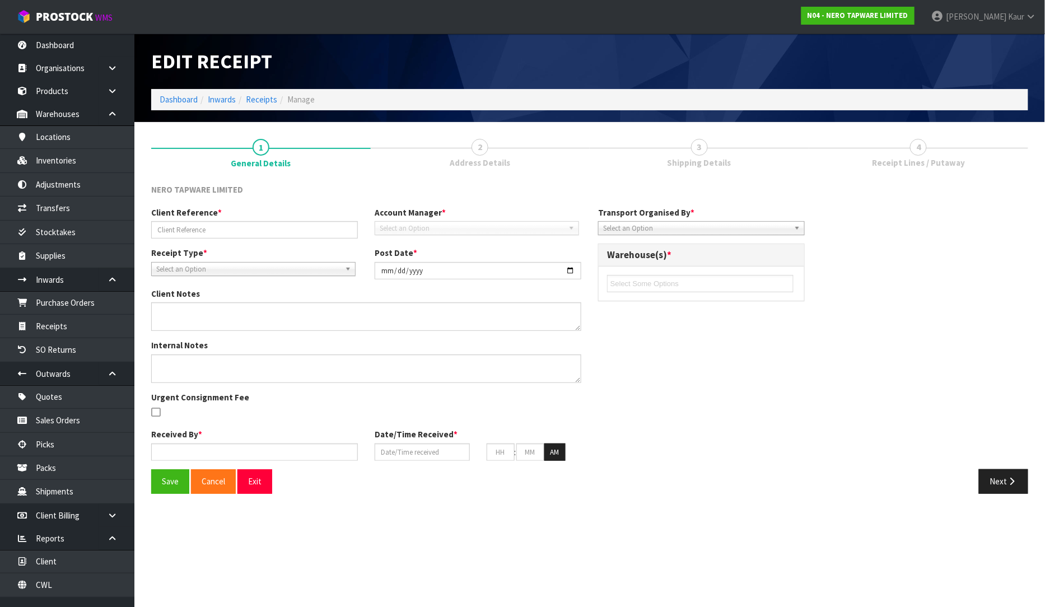
type input "[DATE]"
type input "02"
type input "09"
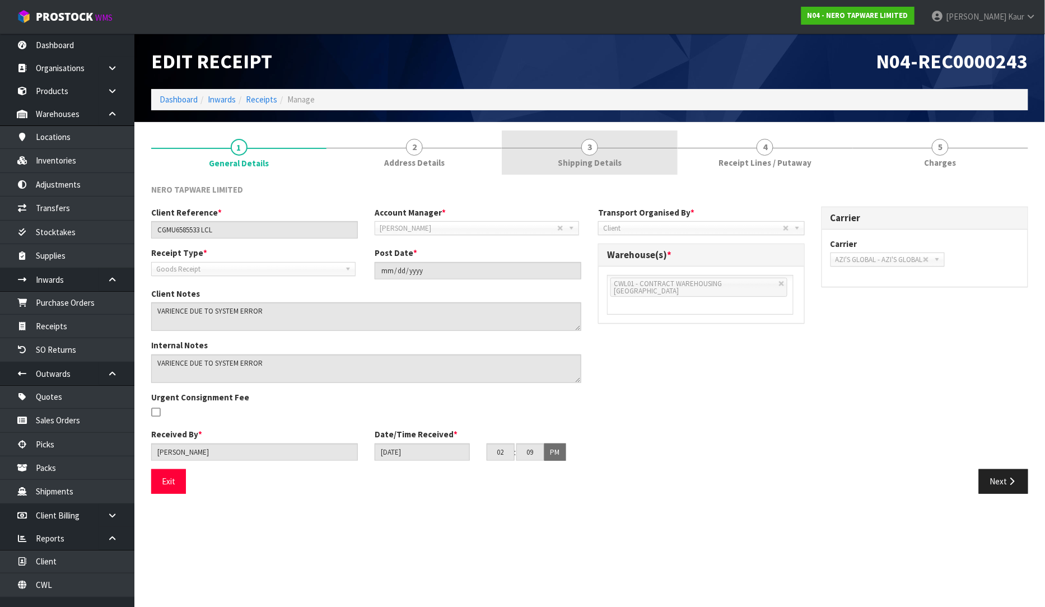
click at [626, 172] on link "3 Shipping Details" at bounding box center [589, 152] width 175 height 44
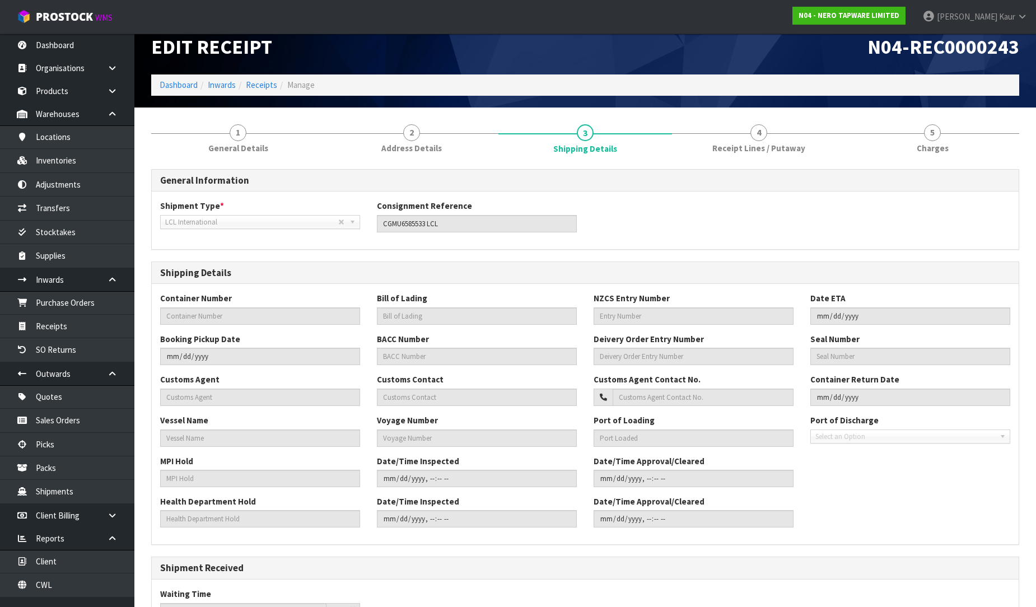
scroll to position [175, 0]
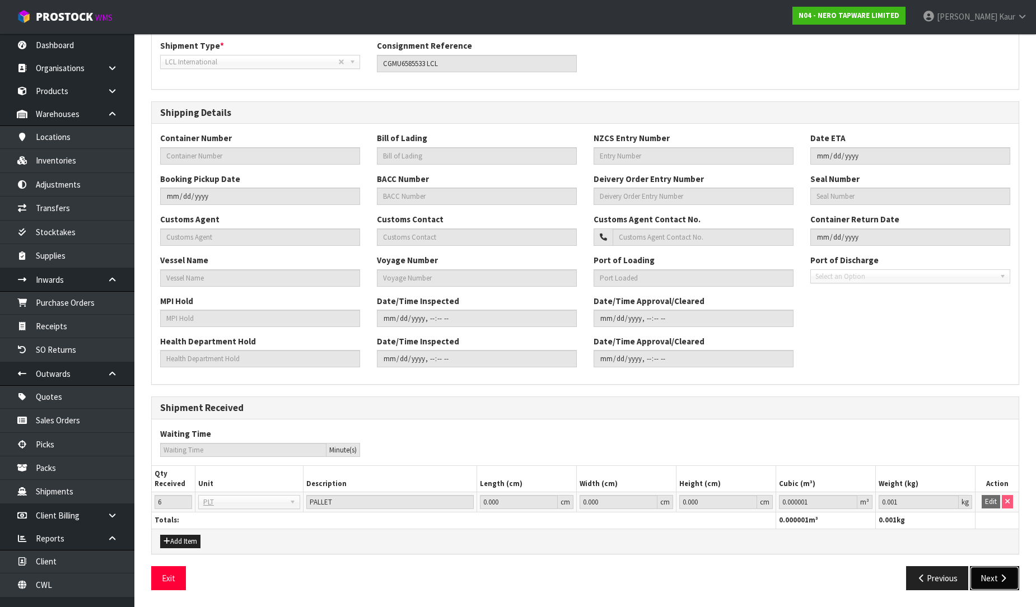
click at [1005, 577] on icon "button" at bounding box center [1003, 578] width 11 height 8
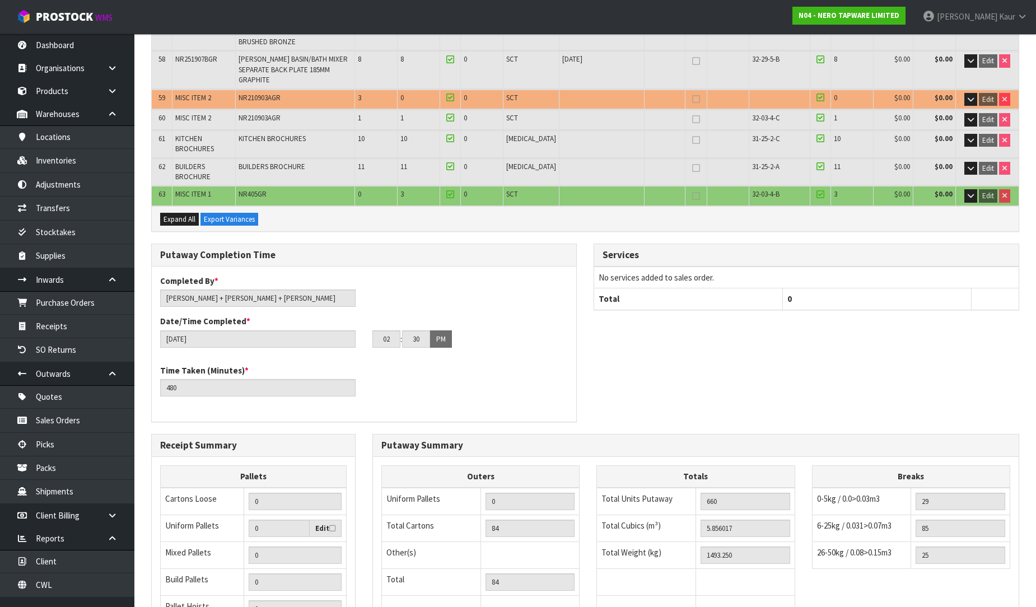
scroll to position [1841, 0]
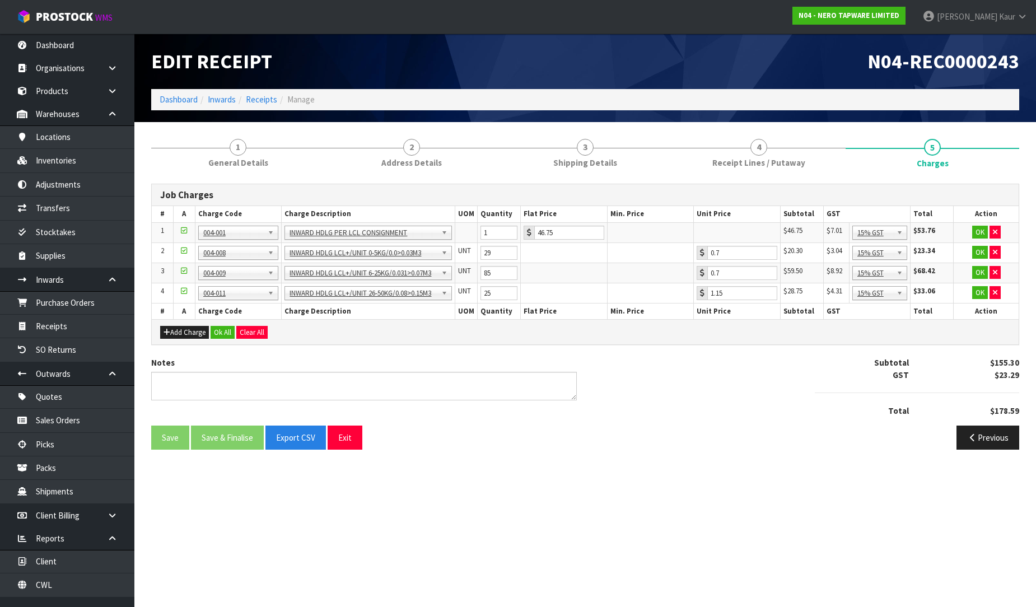
scroll to position [0, 0]
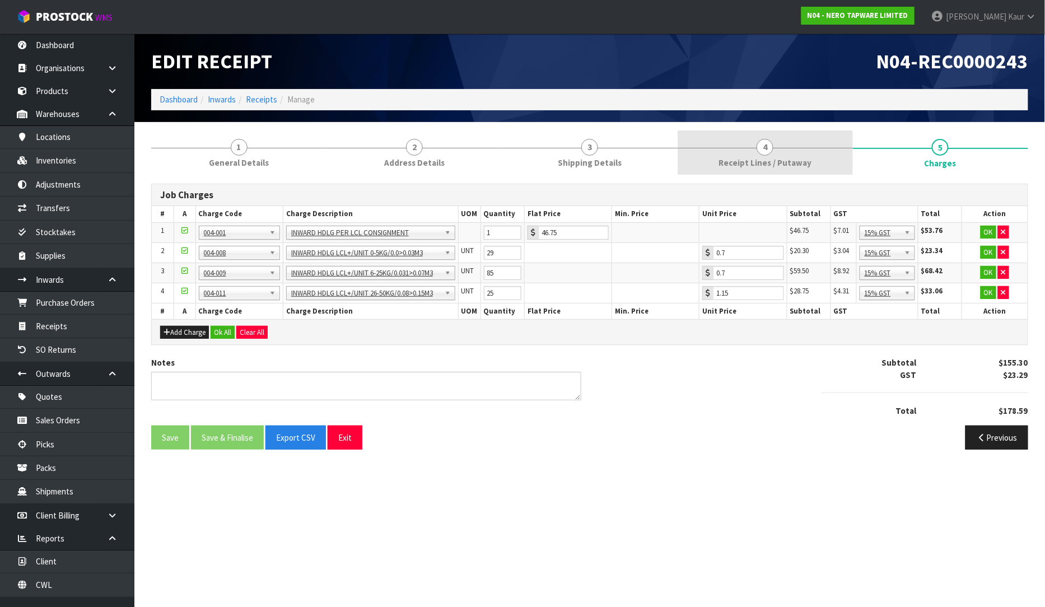
click at [782, 164] on span "Receipt Lines / Putaway" at bounding box center [764, 163] width 93 height 12
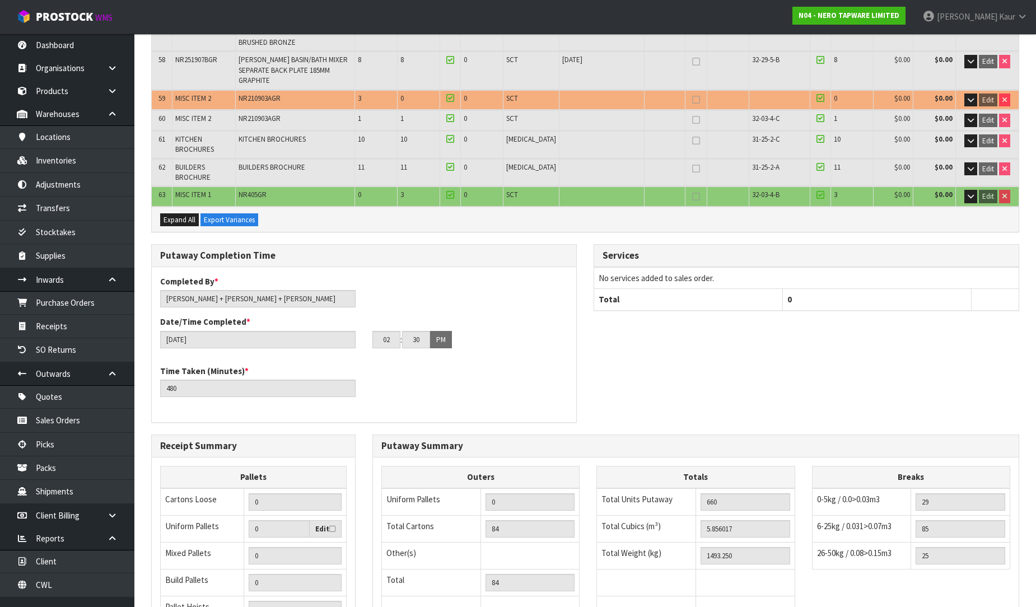
scroll to position [1841, 0]
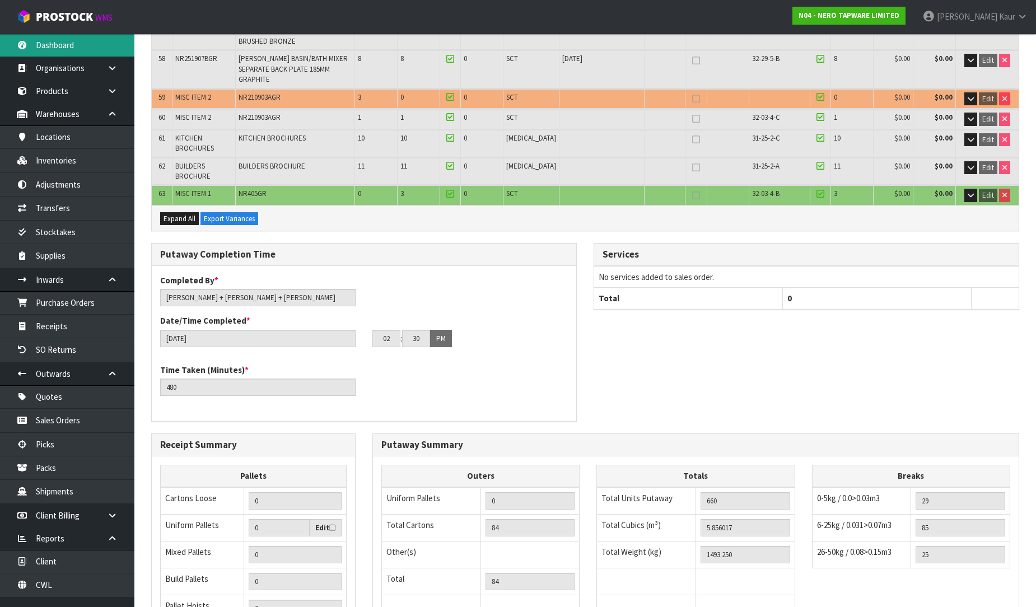
click at [90, 50] on link "Dashboard" at bounding box center [67, 45] width 134 height 23
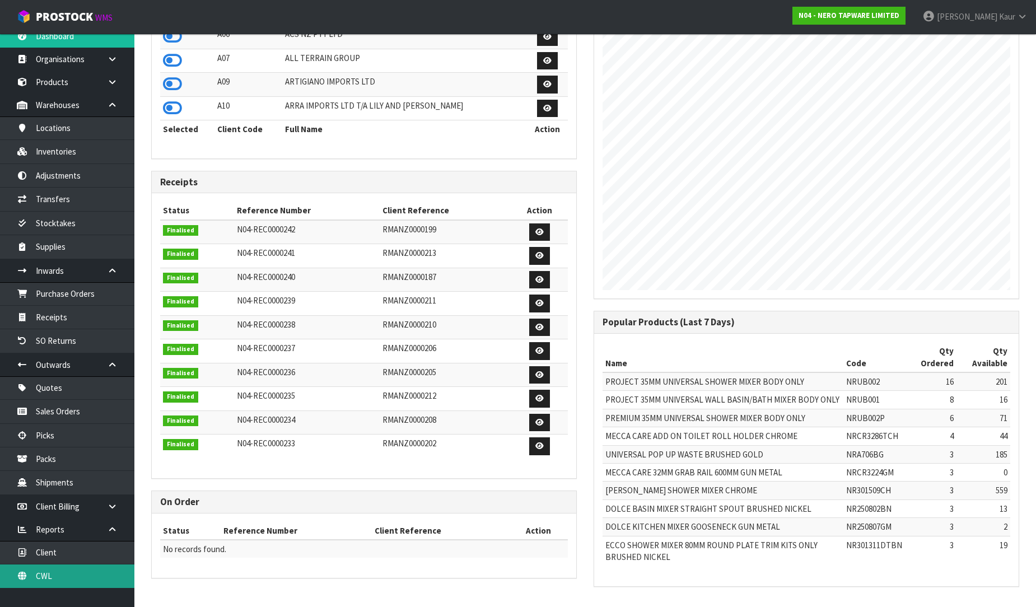
scroll to position [13, 0]
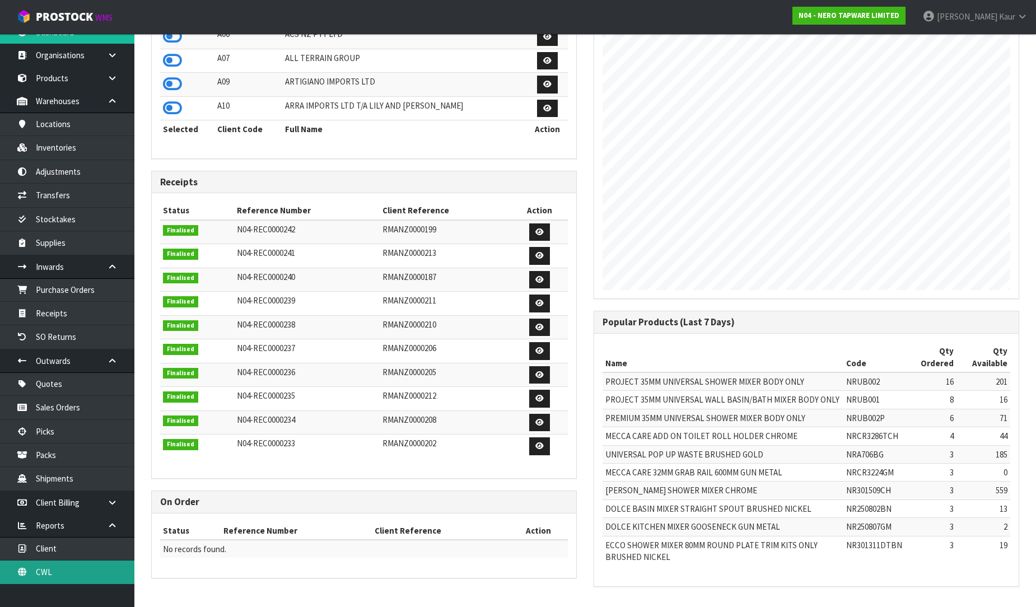
click at [63, 567] on link "CWL" at bounding box center [67, 572] width 134 height 23
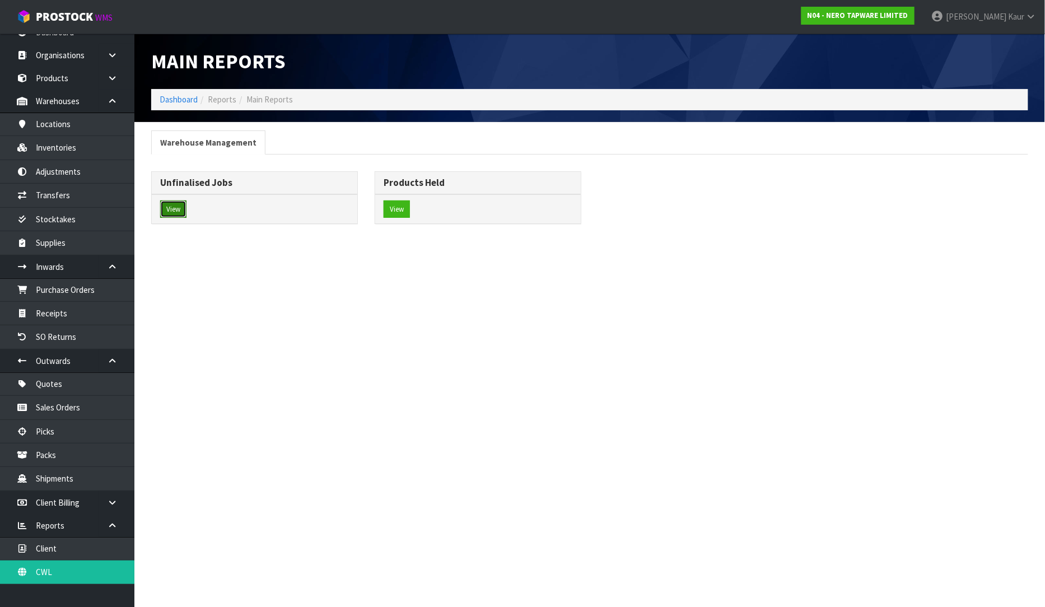
click at [174, 208] on button "View" at bounding box center [173, 209] width 26 height 18
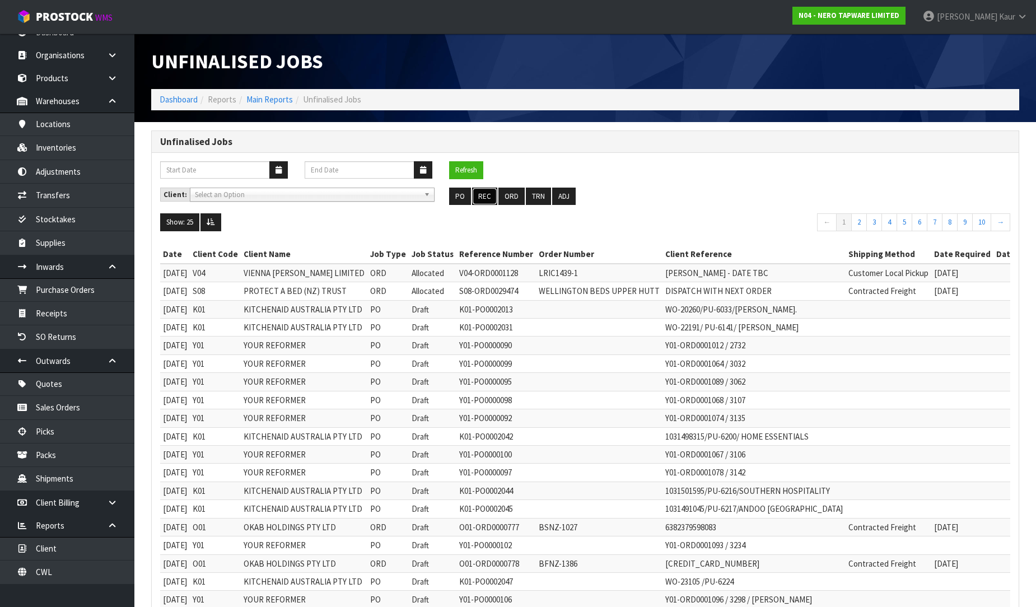
click at [492, 193] on button "REC" at bounding box center [484, 197] width 25 height 18
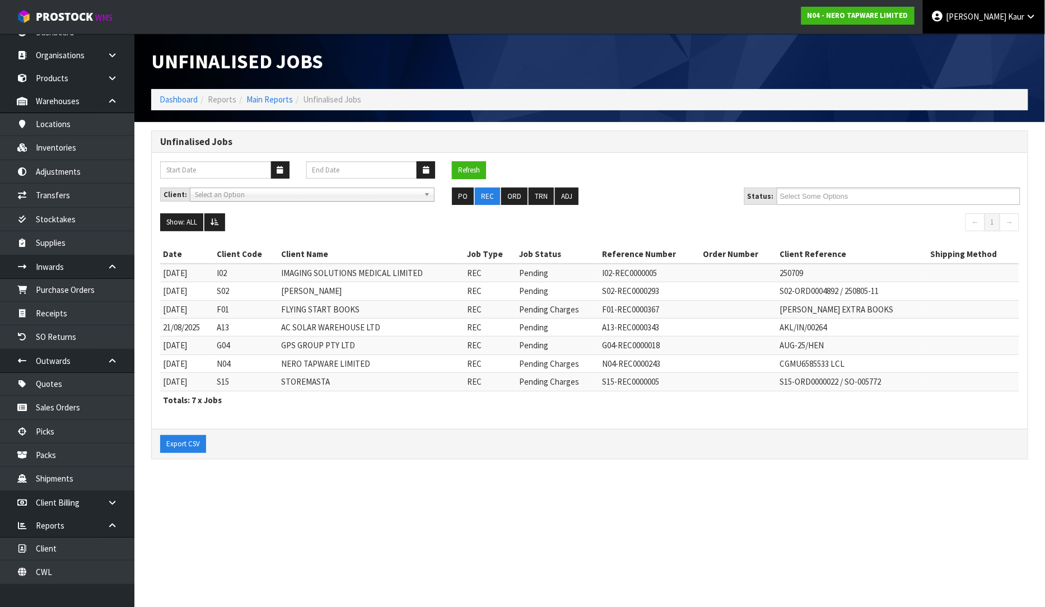
click at [1028, 10] on link "Prabhneet Kaur" at bounding box center [984, 17] width 122 height 34
click at [1018, 45] on link "Logout" at bounding box center [1000, 44] width 88 height 15
